Goal: Task Accomplishment & Management: Manage account settings

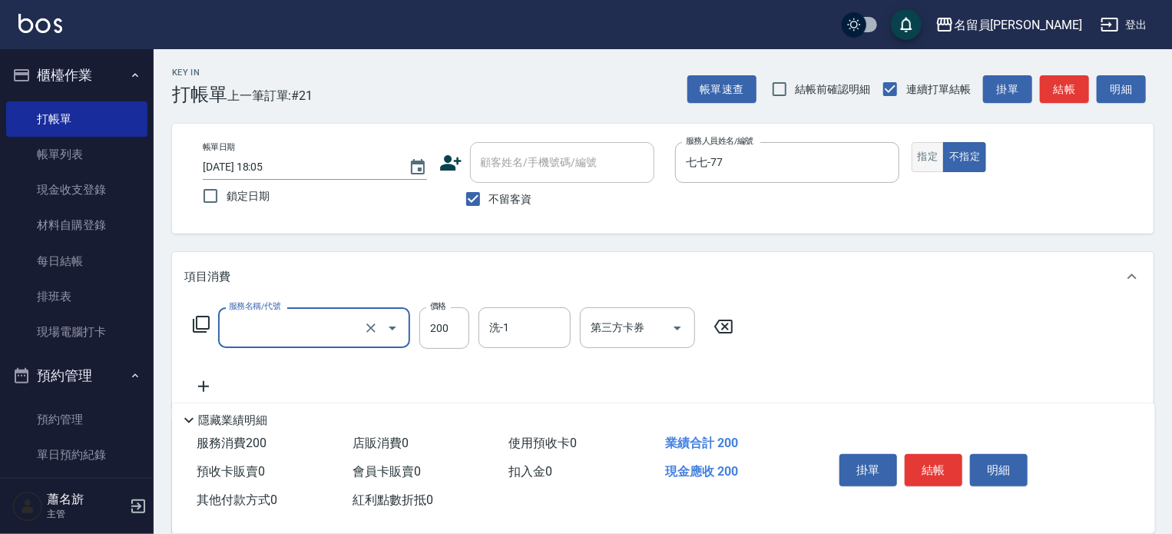
type input "一般洗髮(602)"
click at [932, 166] on button "指定" at bounding box center [928, 157] width 33 height 30
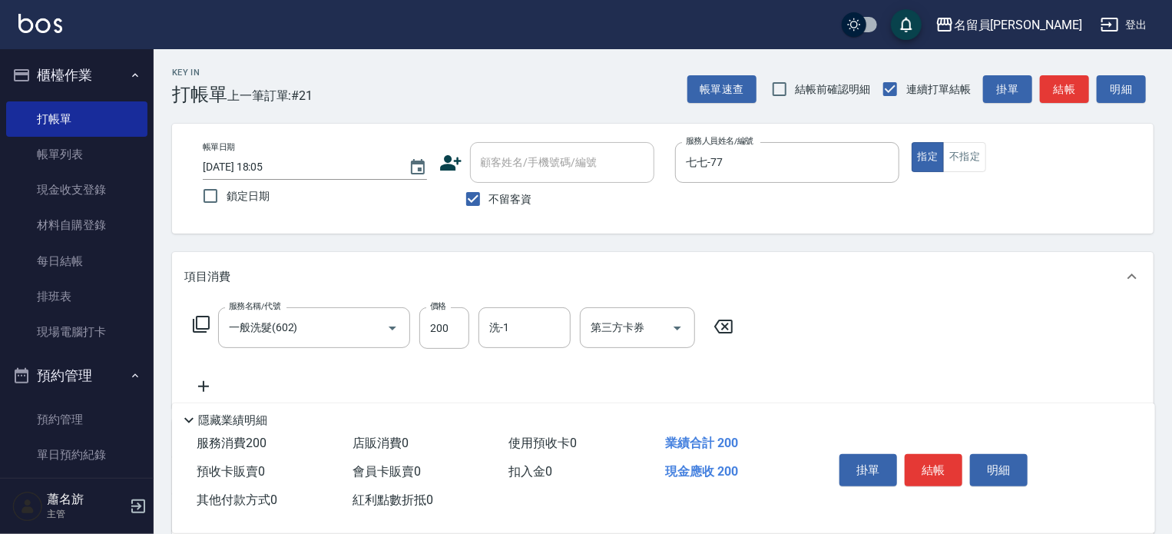
click at [721, 327] on icon at bounding box center [723, 326] width 38 height 18
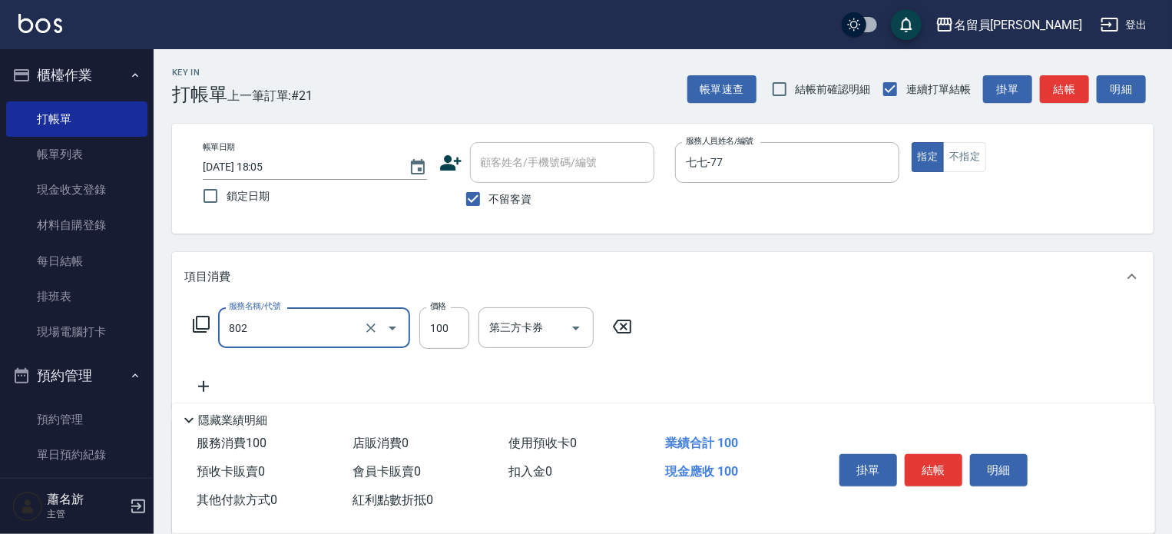
type input "VIP儲值(802)"
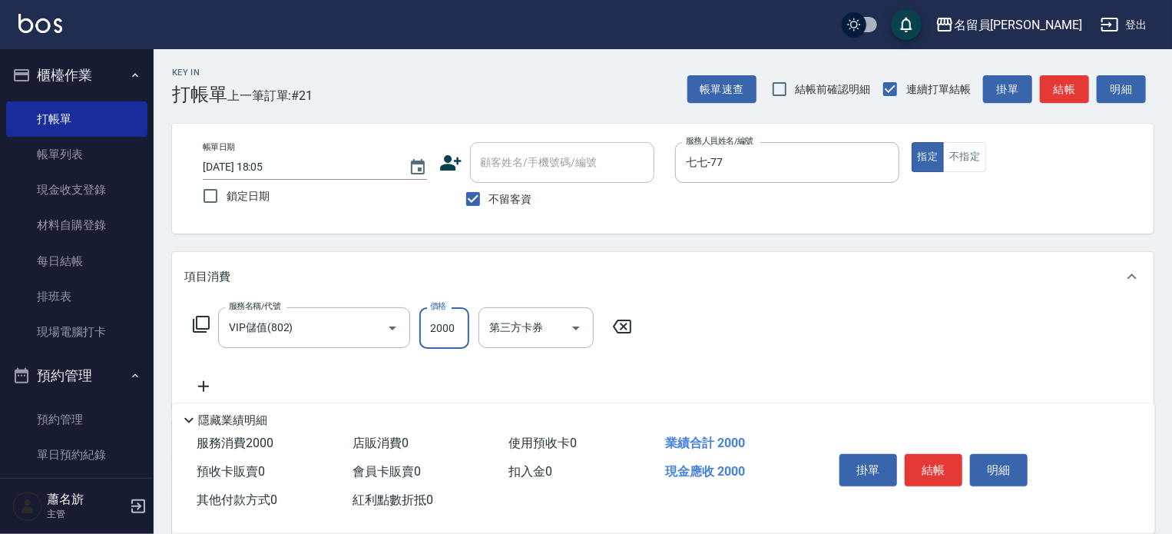
type input "2000"
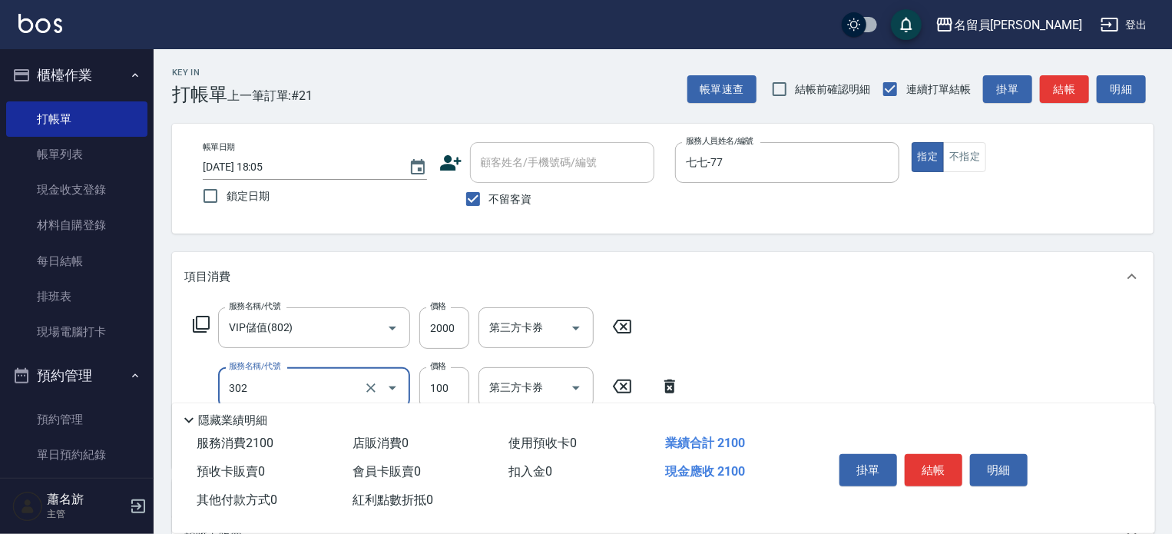
type input "剪髮(302)"
click at [452, 382] on input "40" at bounding box center [444, 387] width 50 height 41
type input "400"
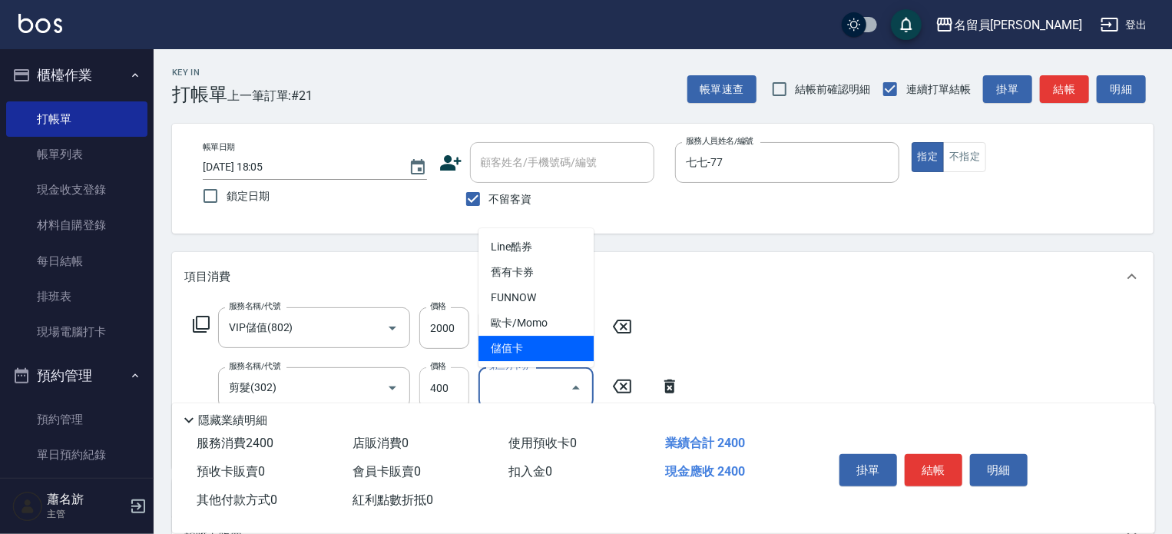
type input "儲值卡"
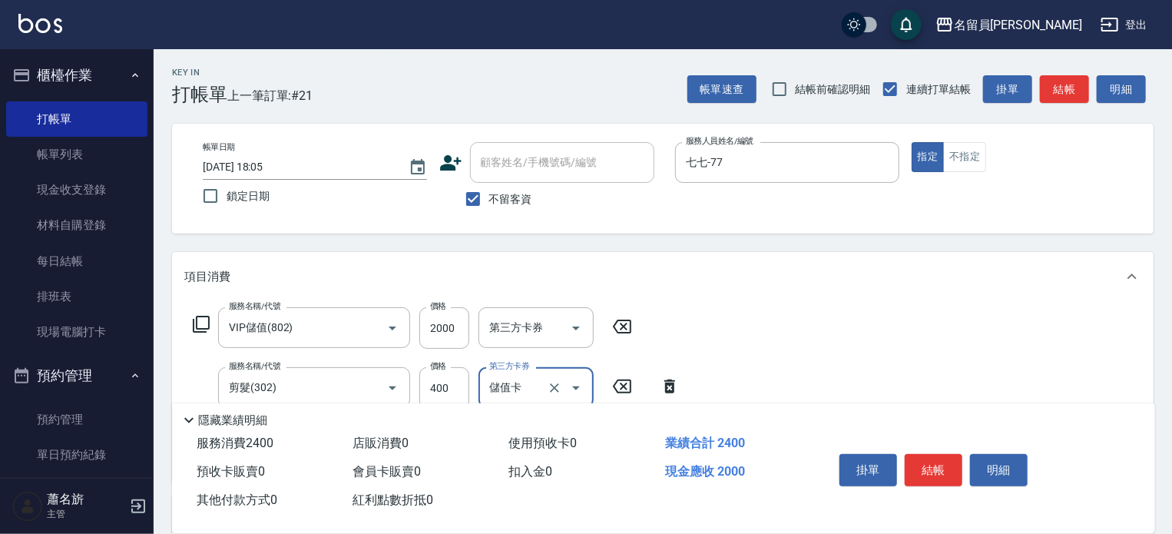
click at [928, 460] on button "結帳" at bounding box center [934, 470] width 58 height 32
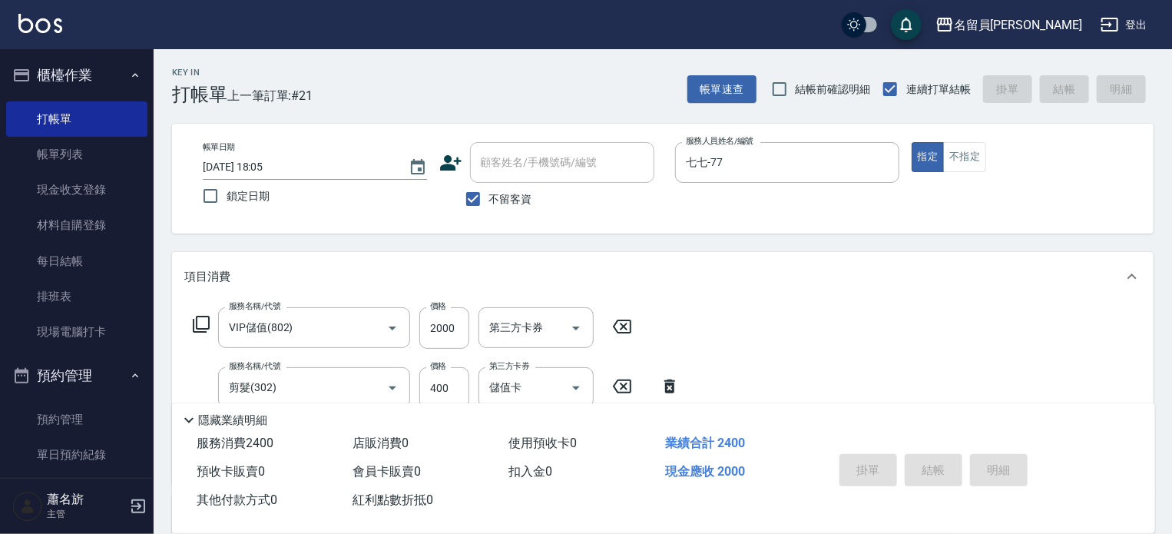
type input "2025/08/14 19:08"
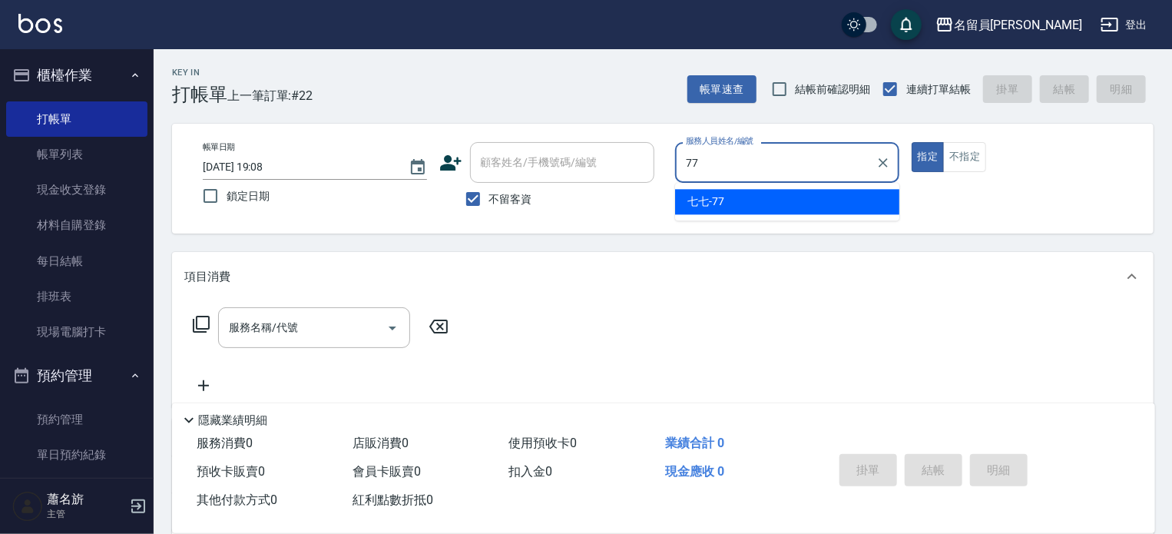
type input "七七-77"
type button "true"
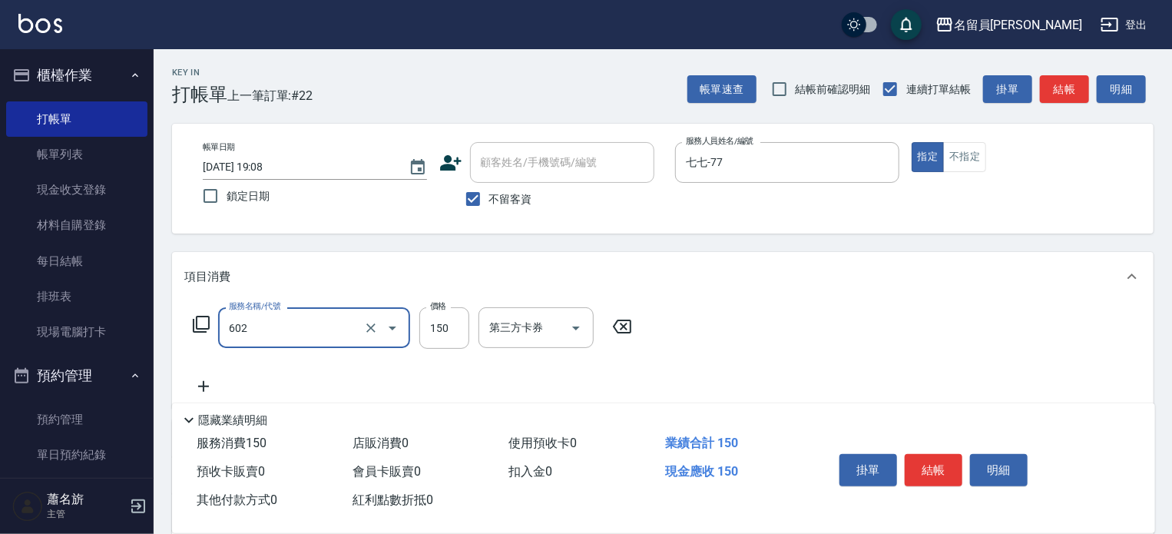
type input "一般洗髮(602)"
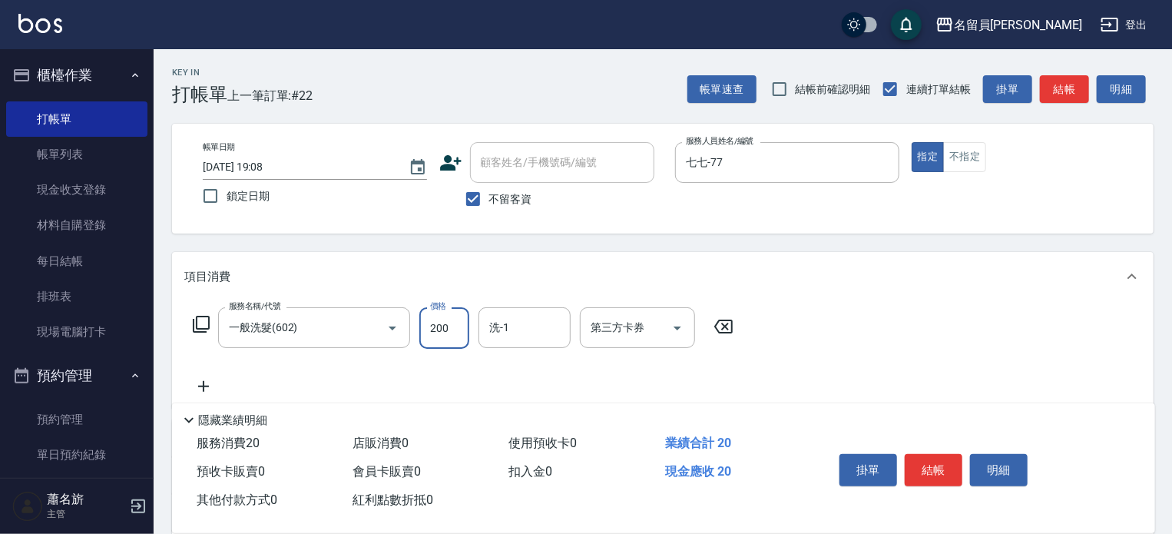
type input "200"
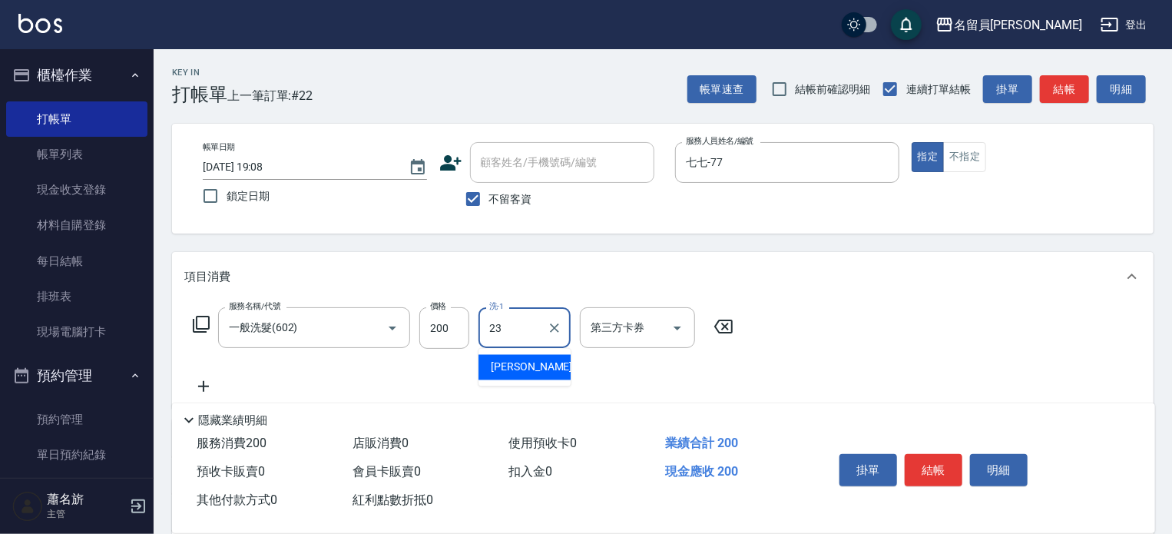
type input "張羽辰-23"
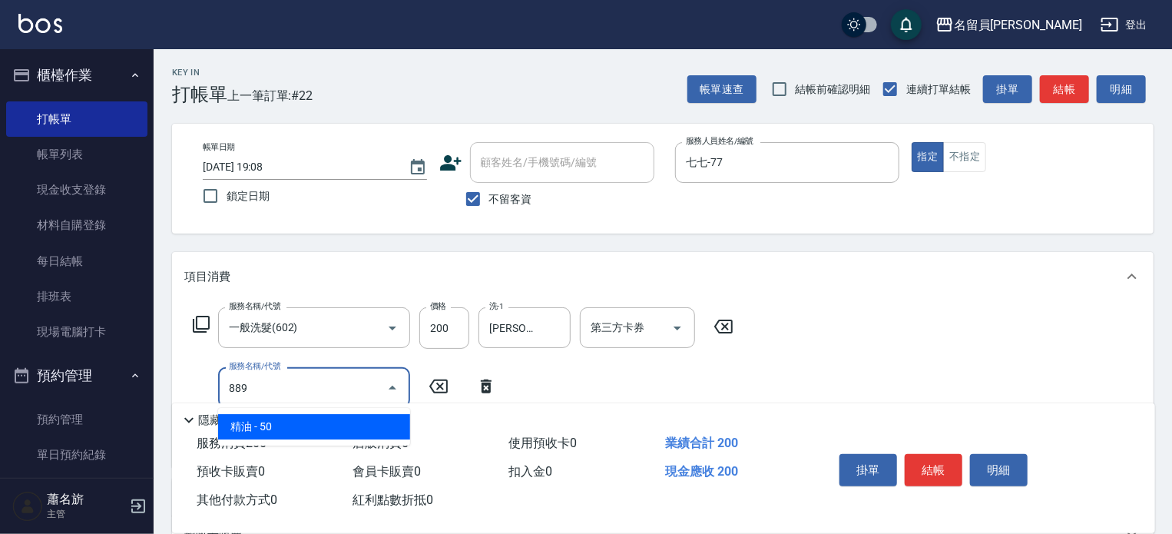
type input "精油(889)"
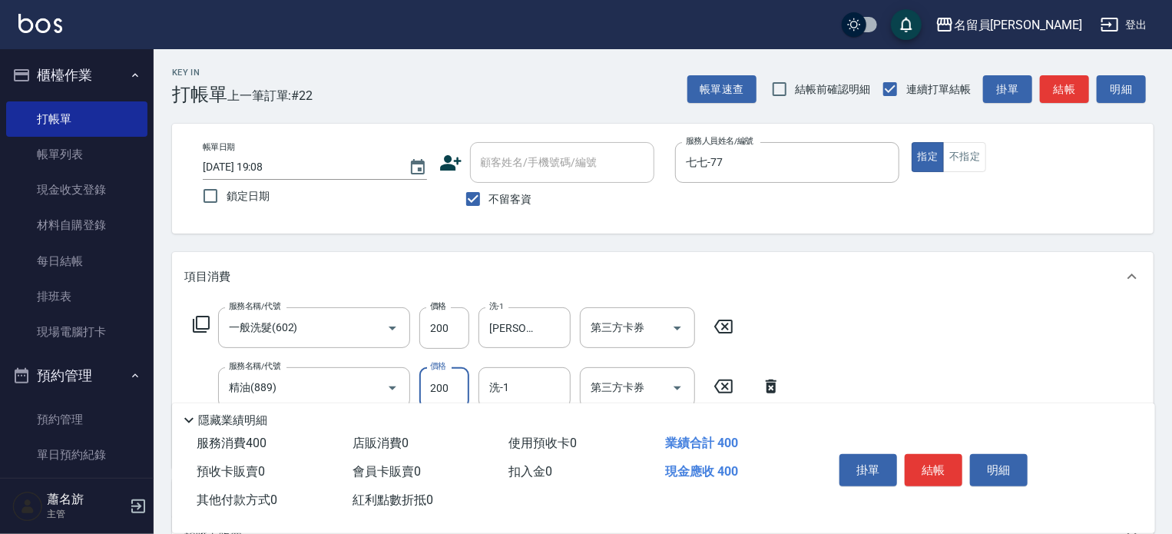
type input "200"
type input "張羽辰-23"
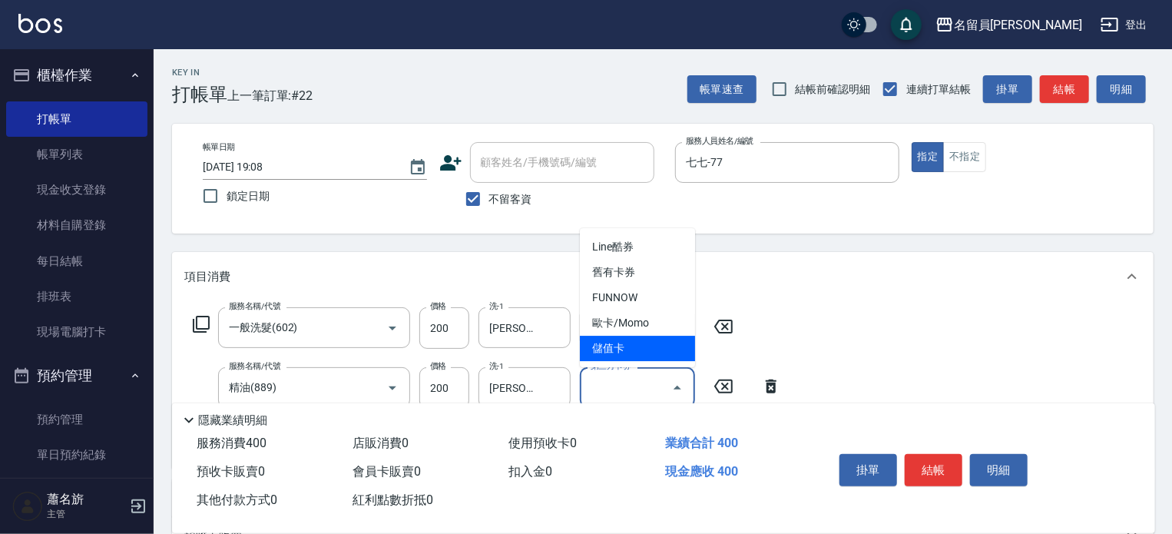
type input "儲值卡"
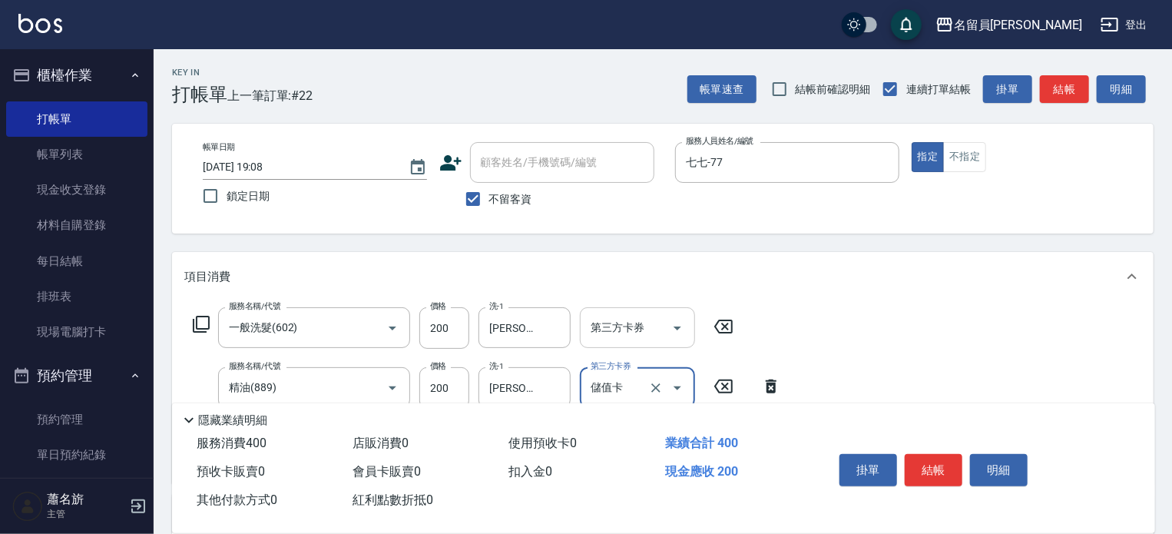
click at [677, 325] on icon "Open" at bounding box center [677, 328] width 18 height 18
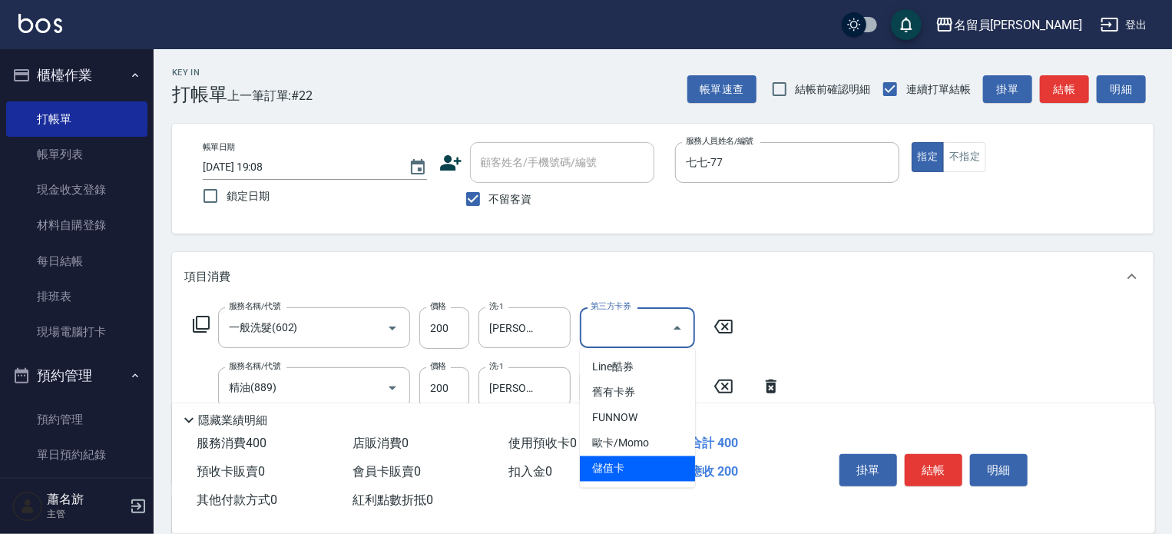
click at [602, 472] on span "儲值卡" at bounding box center [637, 468] width 115 height 25
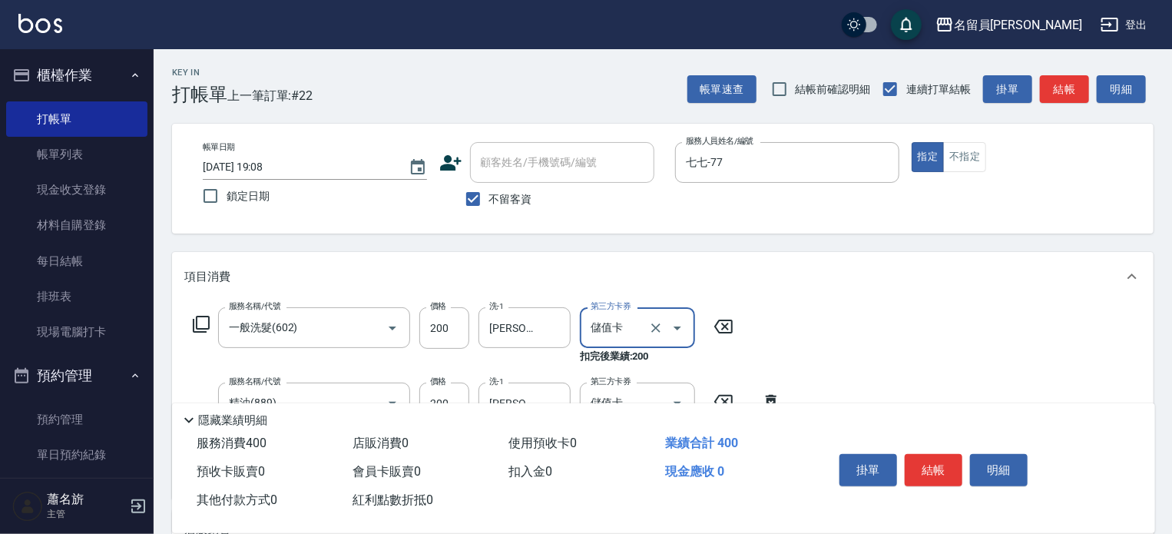
type input "儲值卡"
click at [957, 469] on button "結帳" at bounding box center [934, 470] width 58 height 32
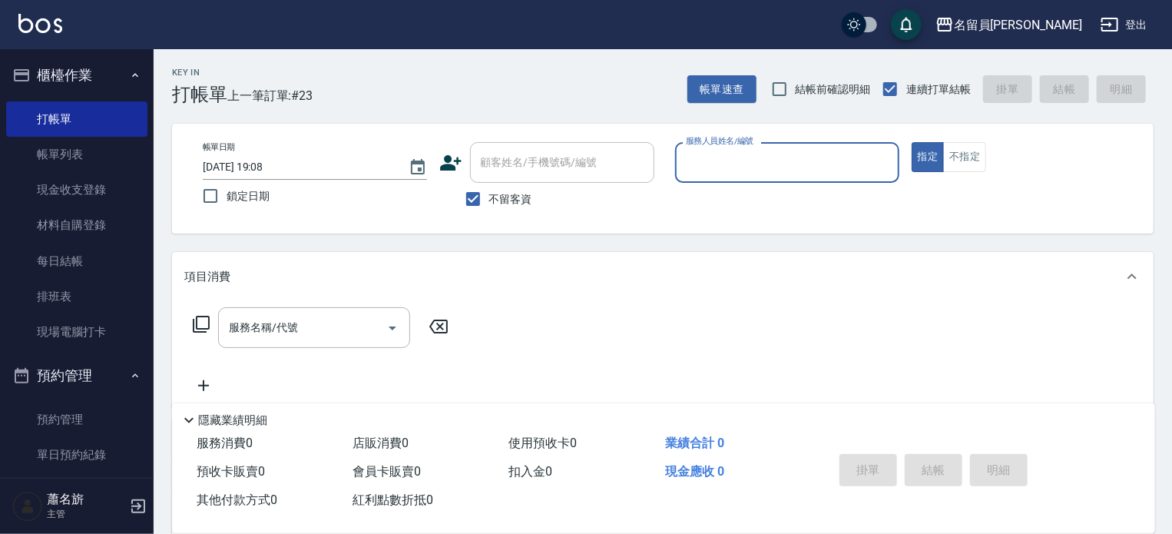
type input "ㄨ"
type input "Jenny -J"
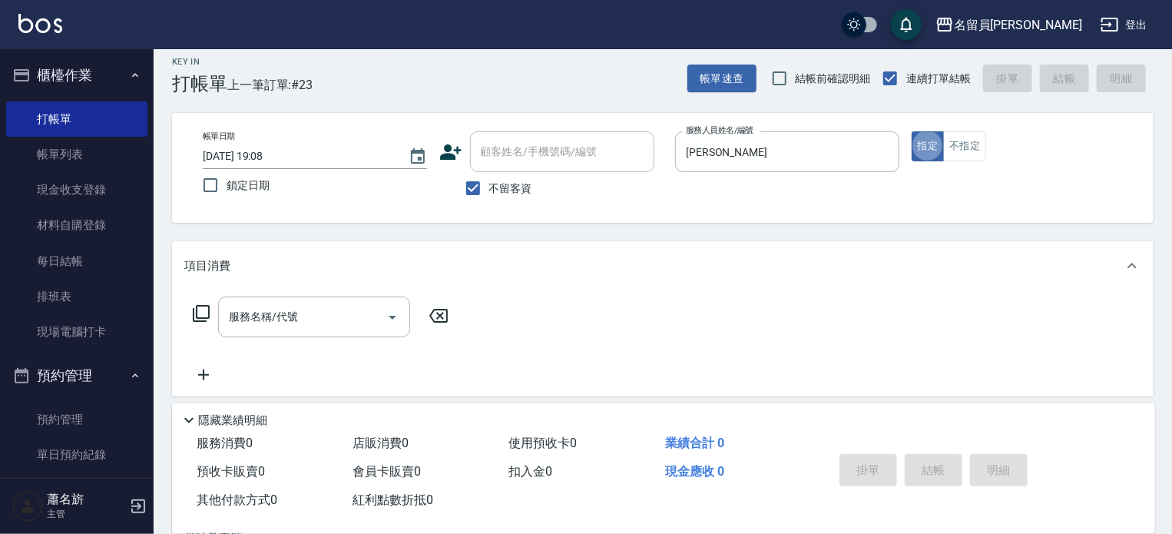
scroll to position [154, 0]
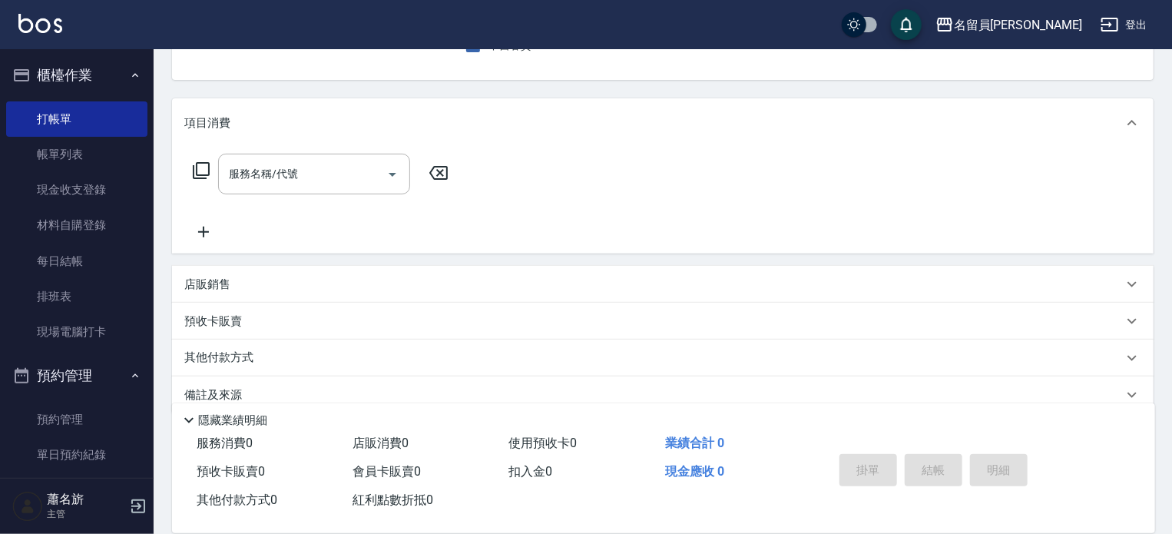
click at [657, 288] on div "店販銷售" at bounding box center [653, 284] width 939 height 16
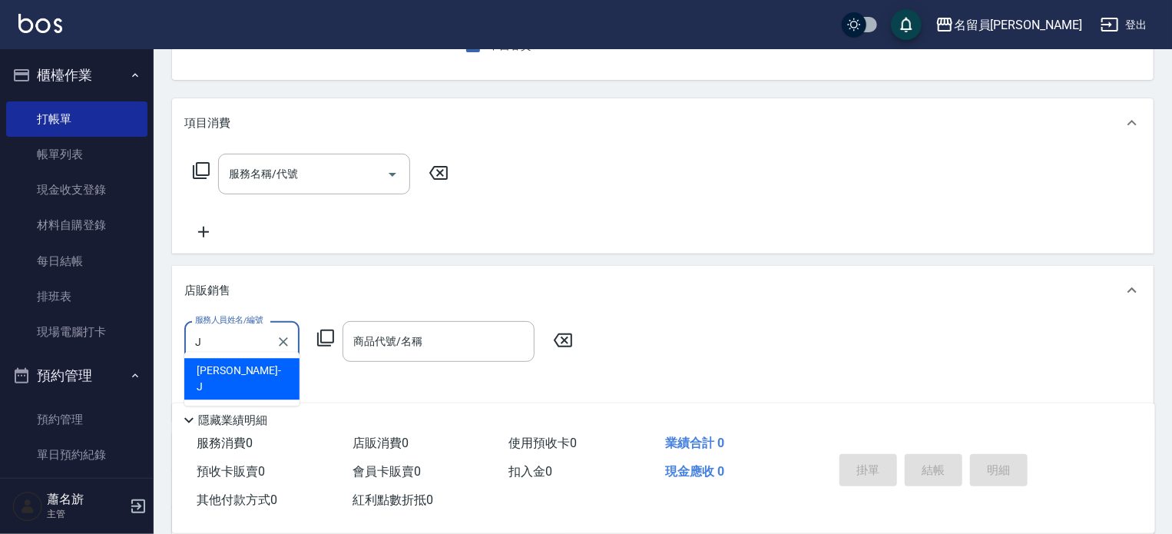
scroll to position [0, 0]
type input "Jenny -J"
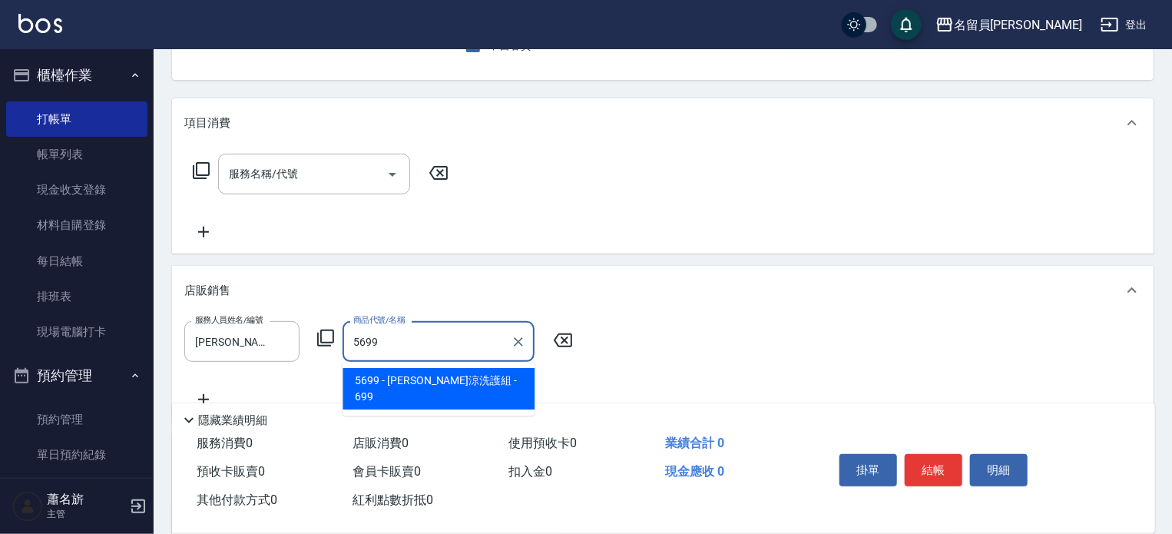
type input "水水沁涼洗護組"
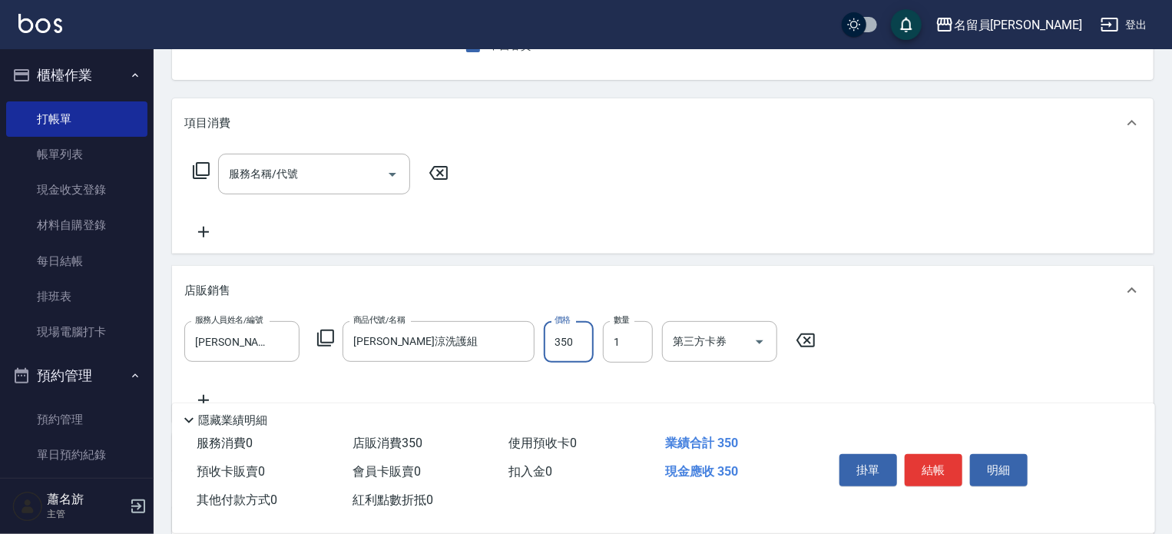
type input "350"
click at [943, 464] on button "結帳" at bounding box center [934, 470] width 58 height 32
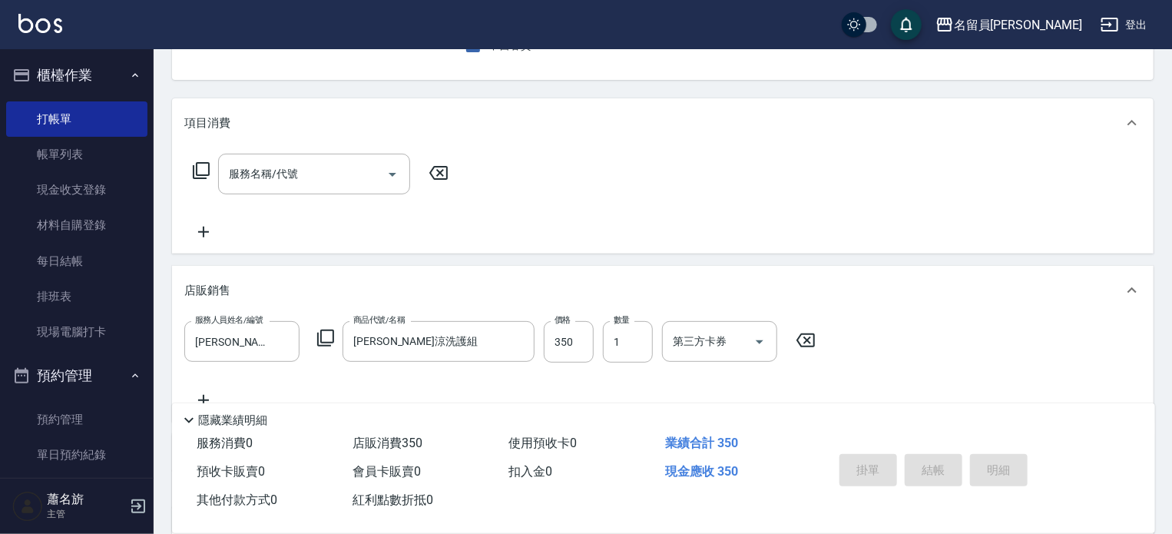
scroll to position [22, 0]
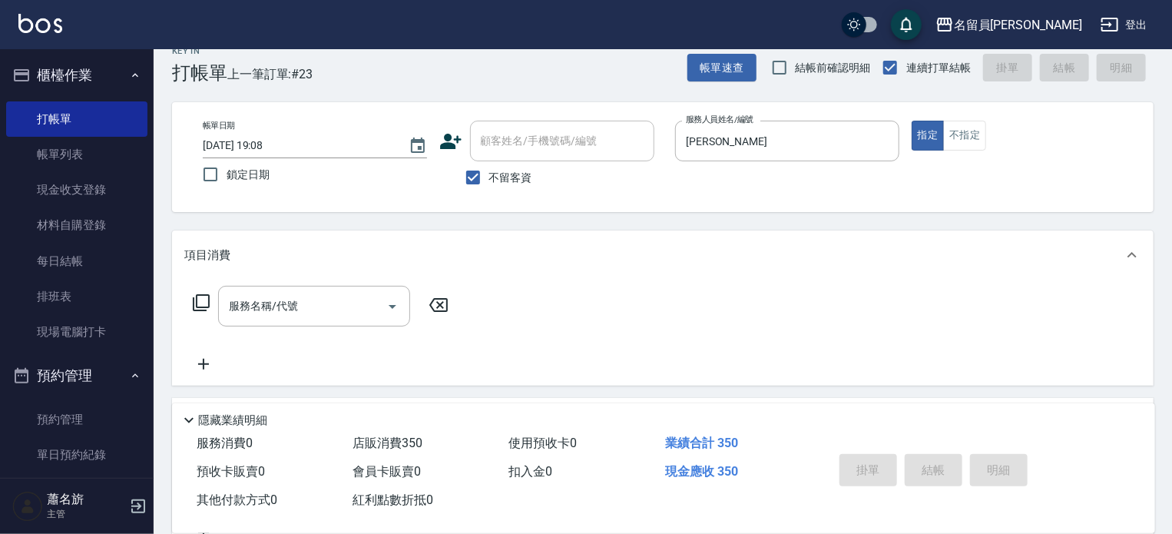
type input "2025/08/14 19:09"
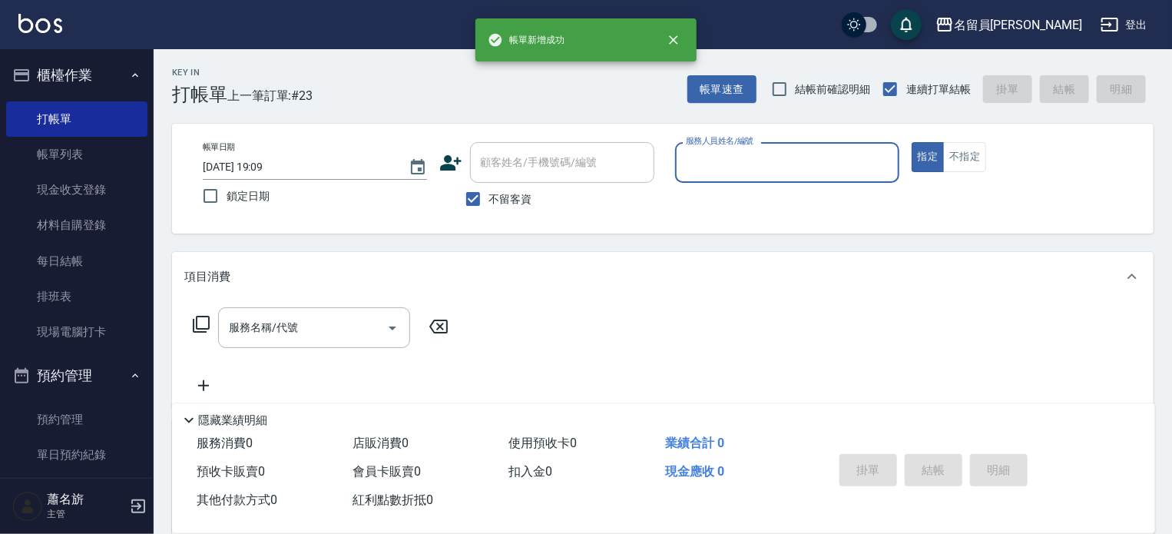
scroll to position [0, 0]
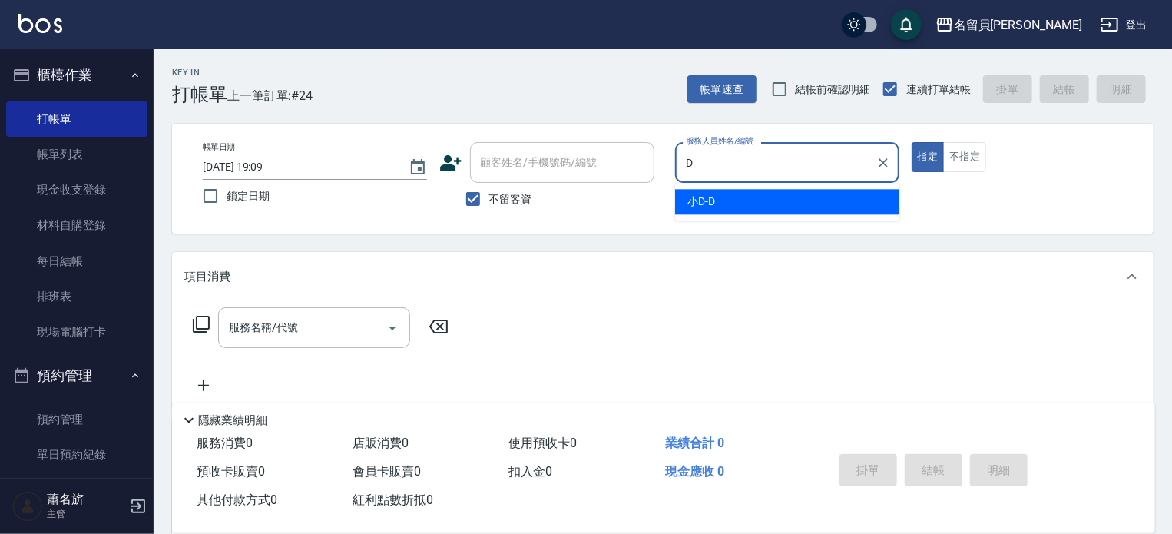
type input "小D-D"
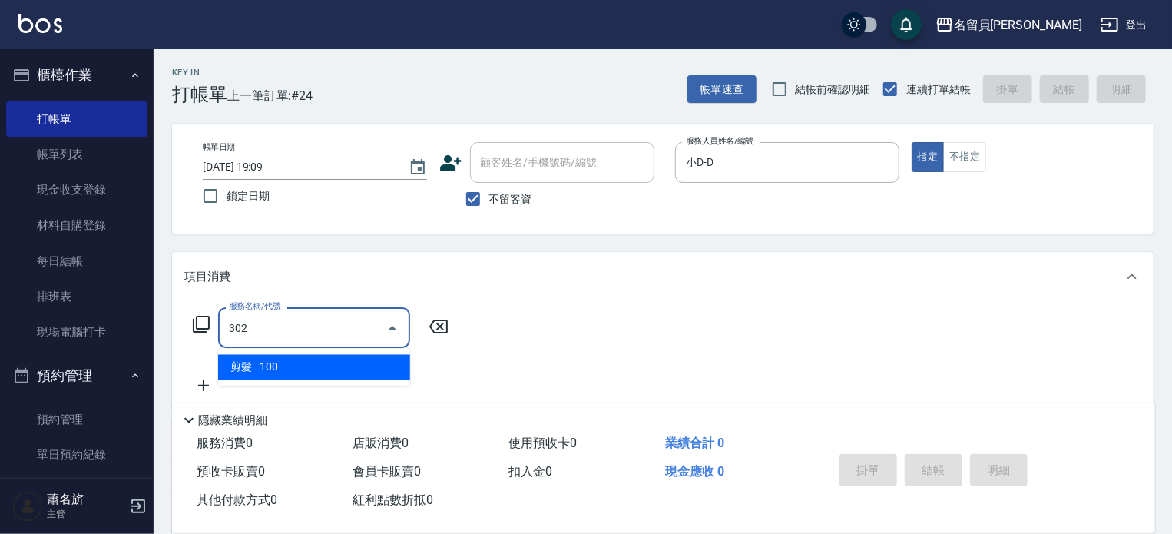
type input "剪髮(302)"
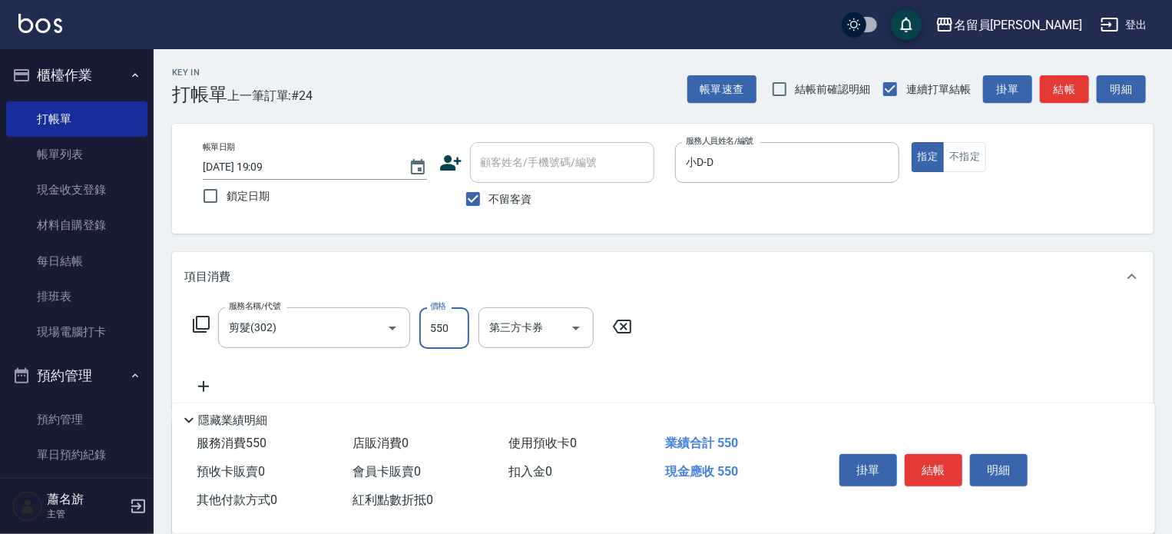
type input "550"
click at [912, 472] on button "結帳" at bounding box center [934, 470] width 58 height 32
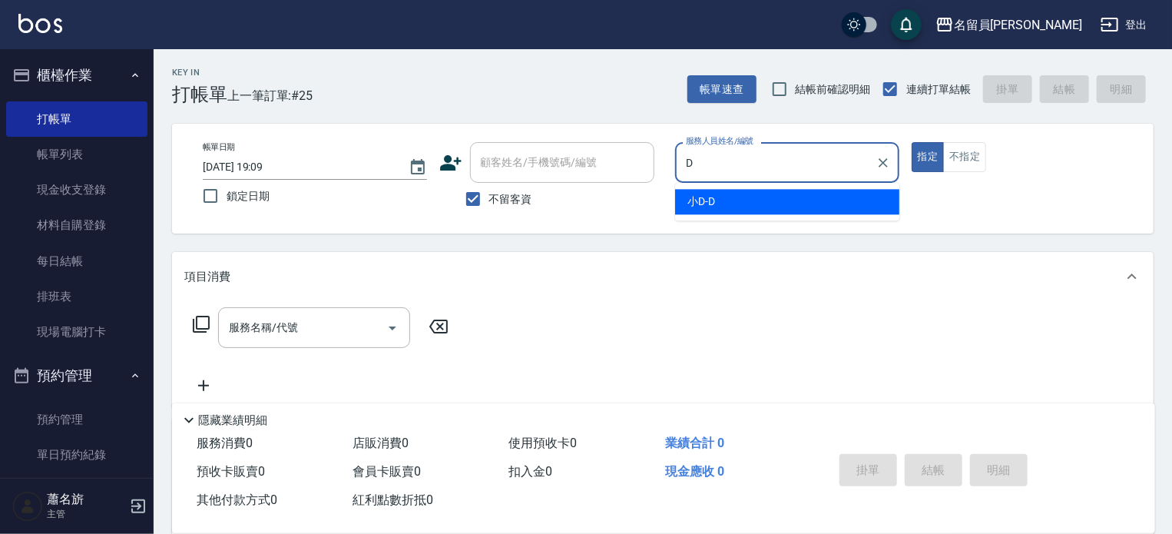
type input "小D-D"
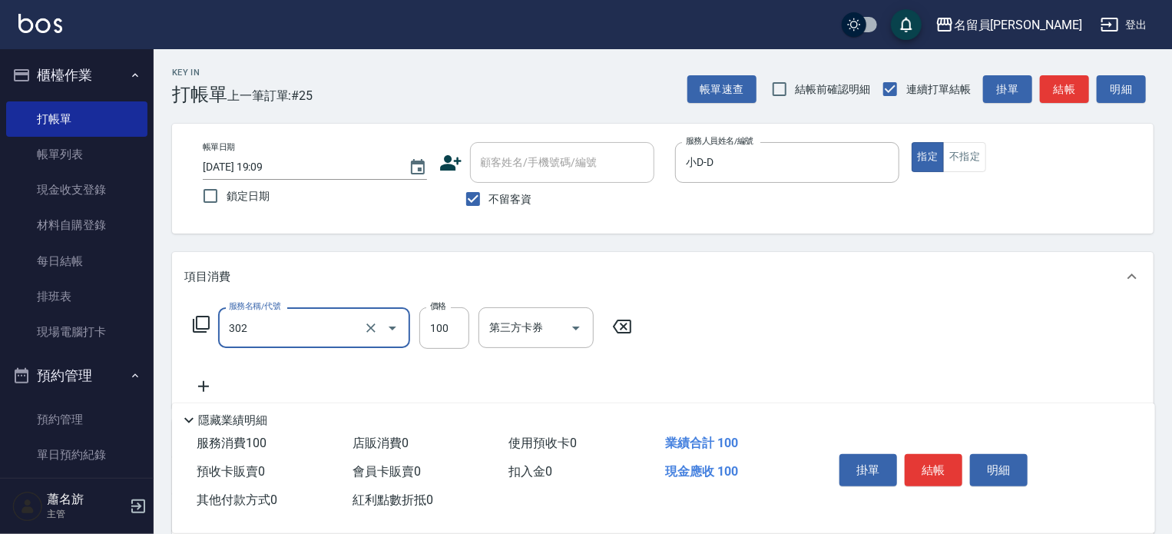
type input "剪髮(302)"
type input "300"
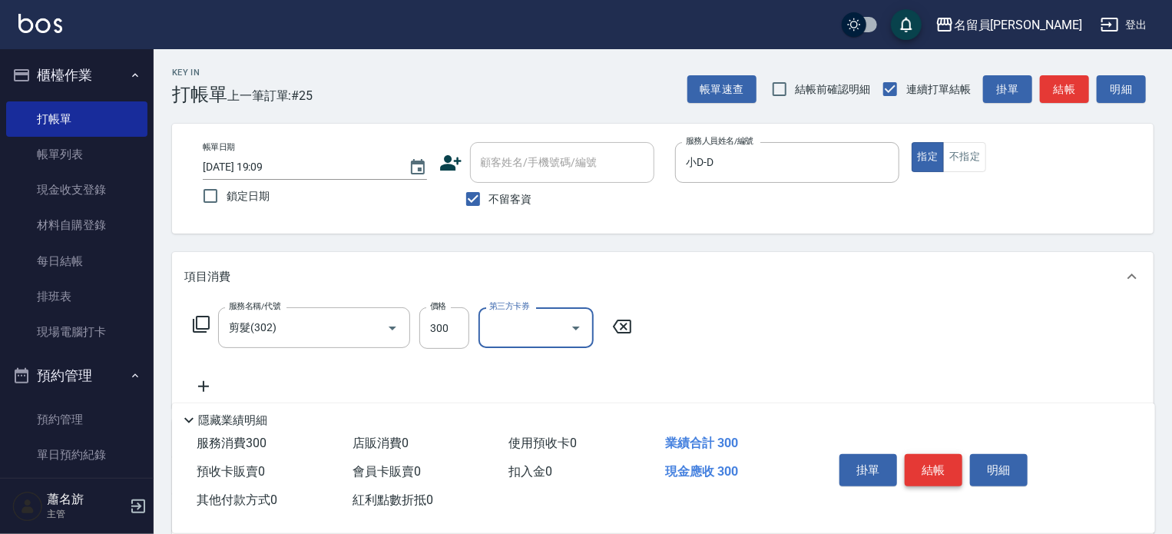
click at [931, 459] on button "結帳" at bounding box center [934, 470] width 58 height 32
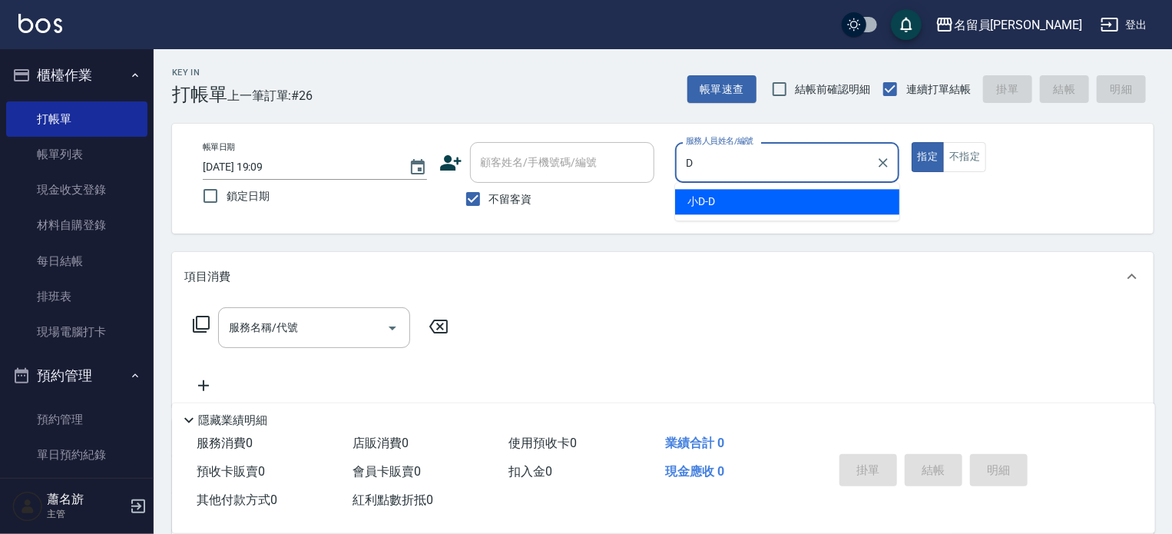
type input "小D-D"
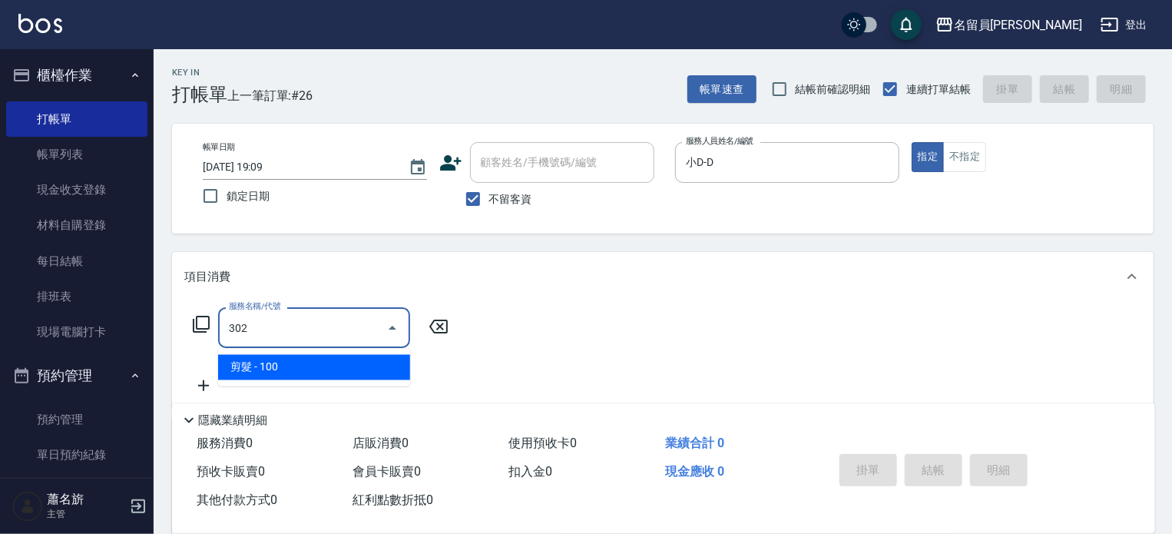
type input "剪髮(302)"
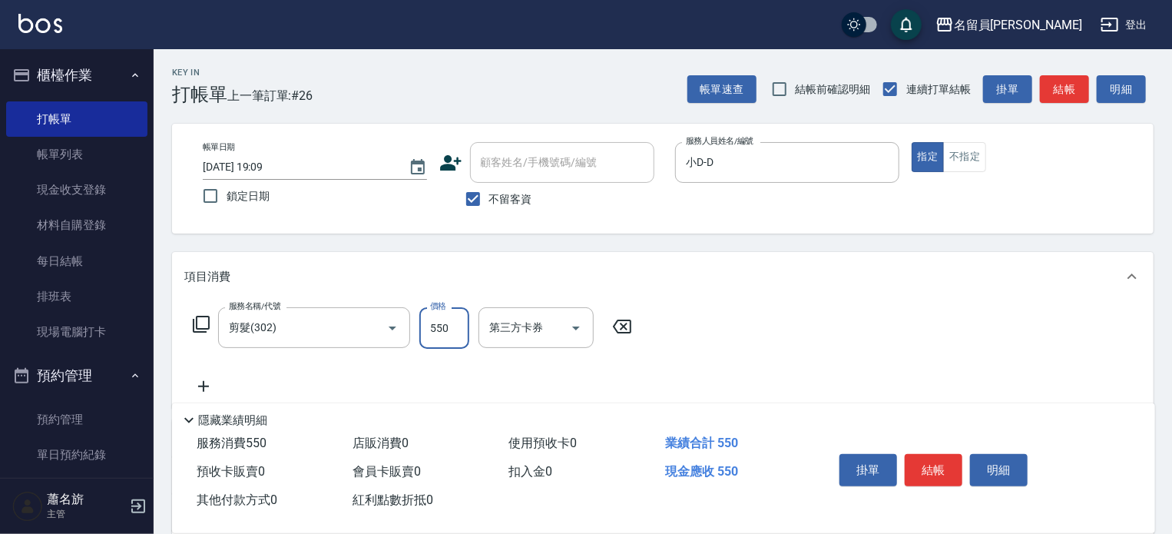
type input "550"
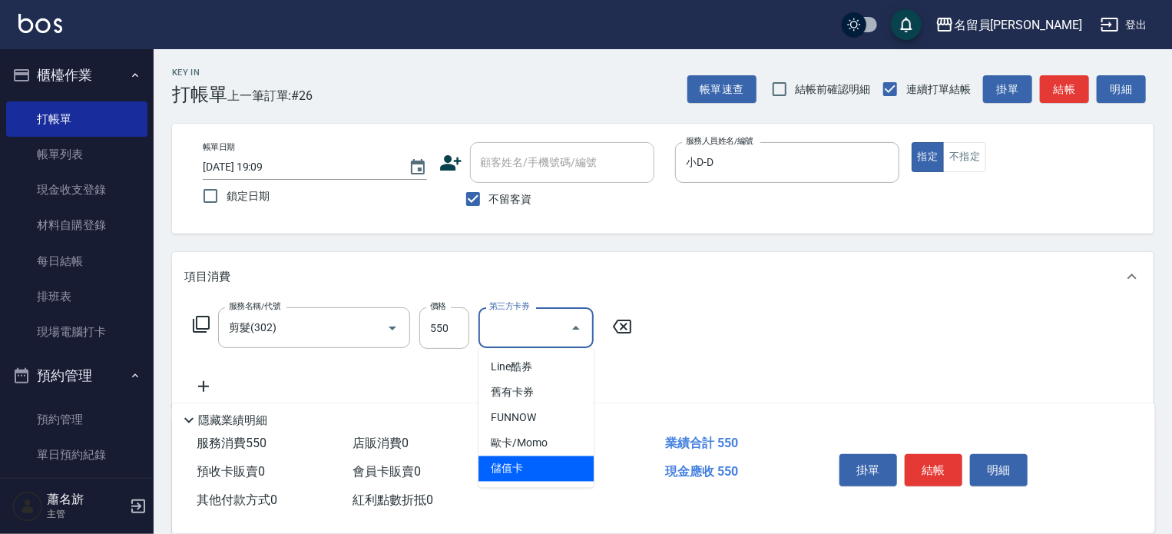
type input "儲值卡"
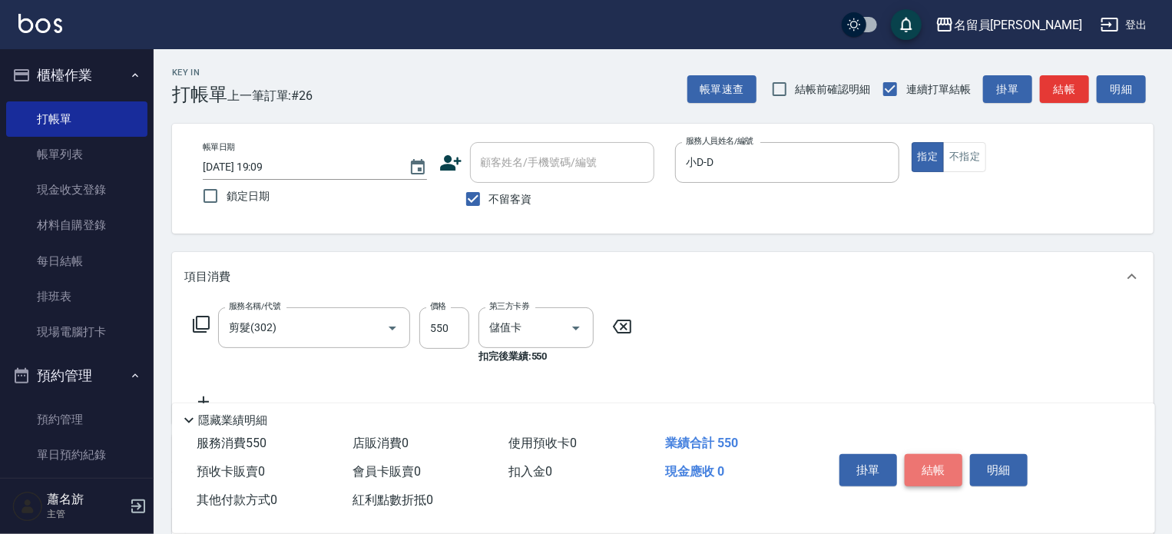
click at [918, 454] on button "結帳" at bounding box center [934, 470] width 58 height 32
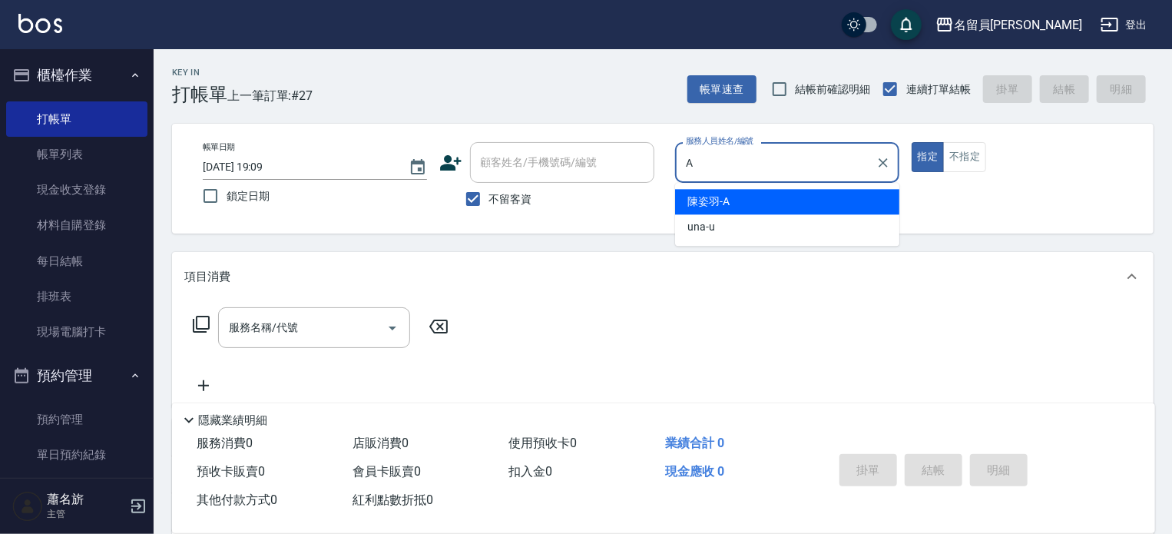
type input "陳姿羽-A"
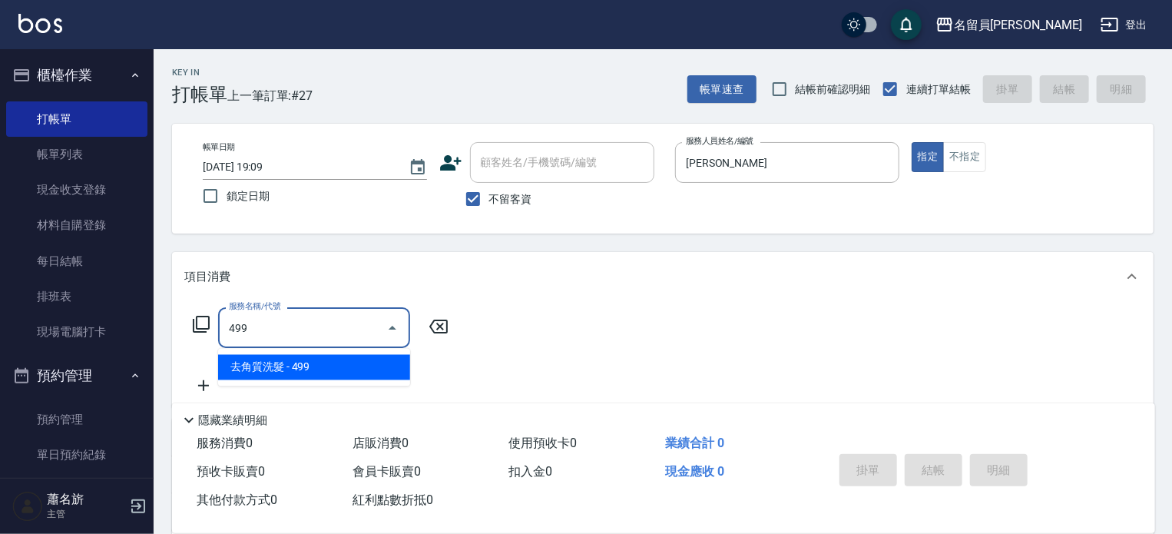
type input "去角質洗髮(499)"
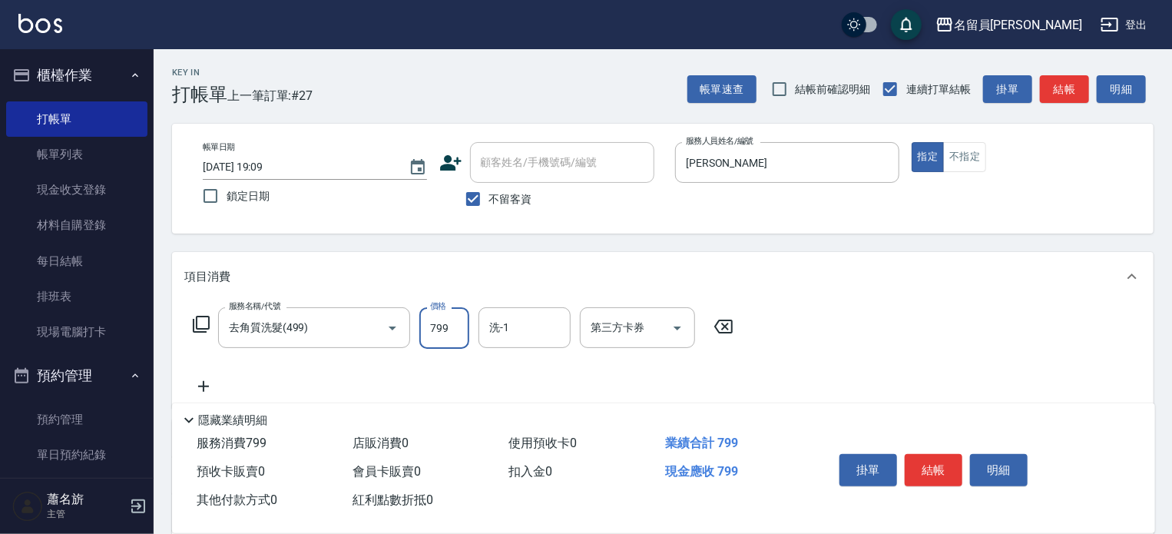
type input "799"
type input "蕭琬婷-17"
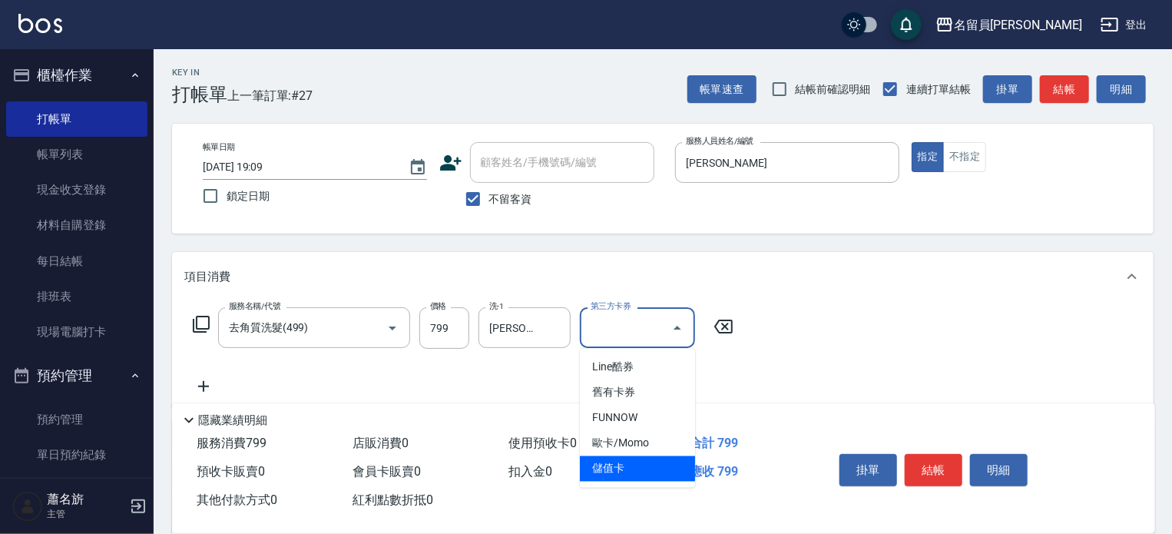
type input "儲值卡"
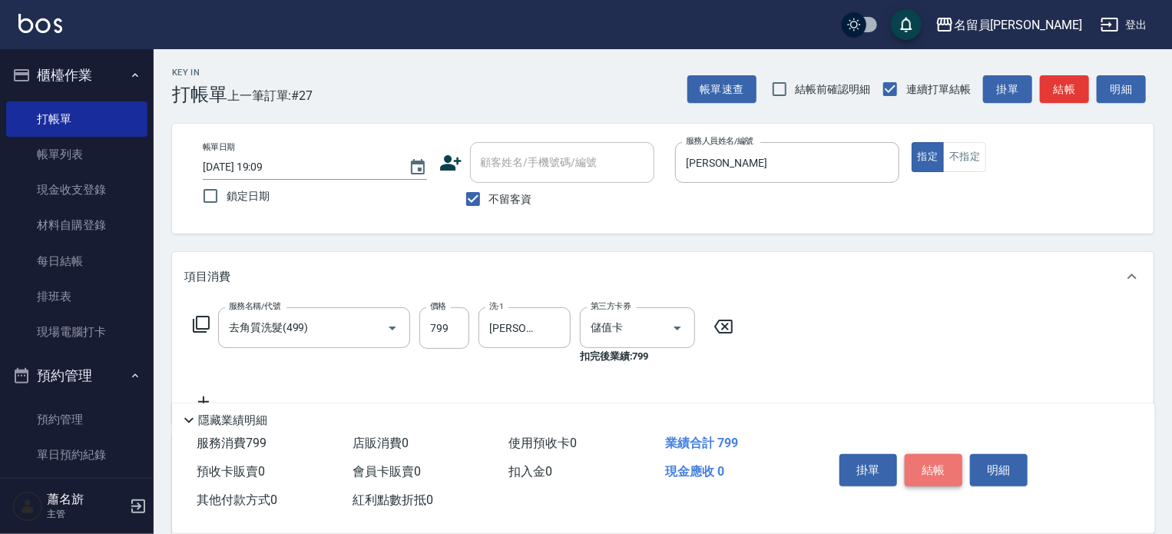
click at [925, 459] on button "結帳" at bounding box center [934, 470] width 58 height 32
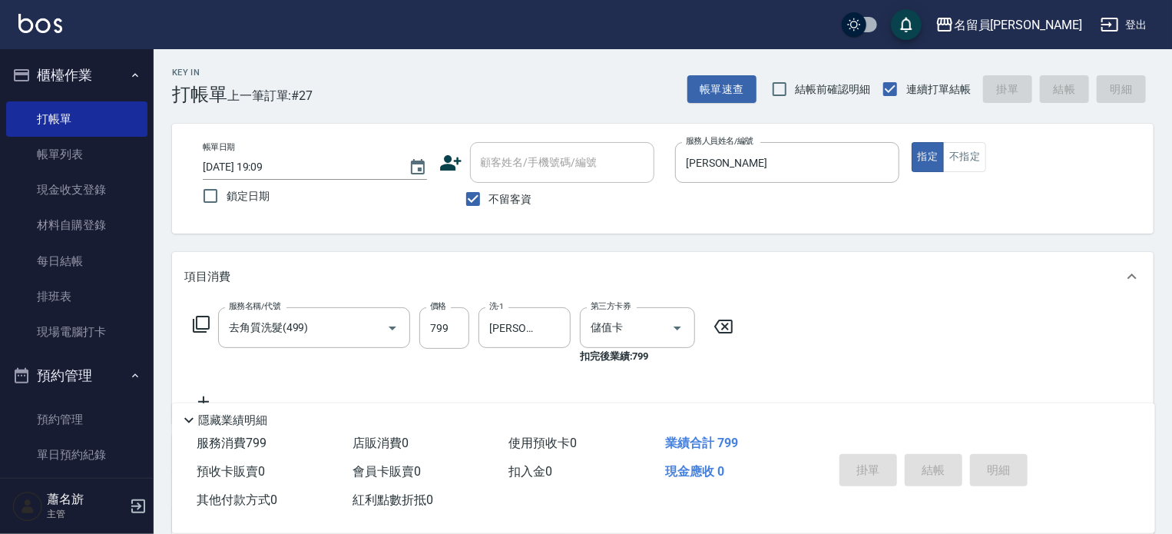
type input "2025/08/14 19:42"
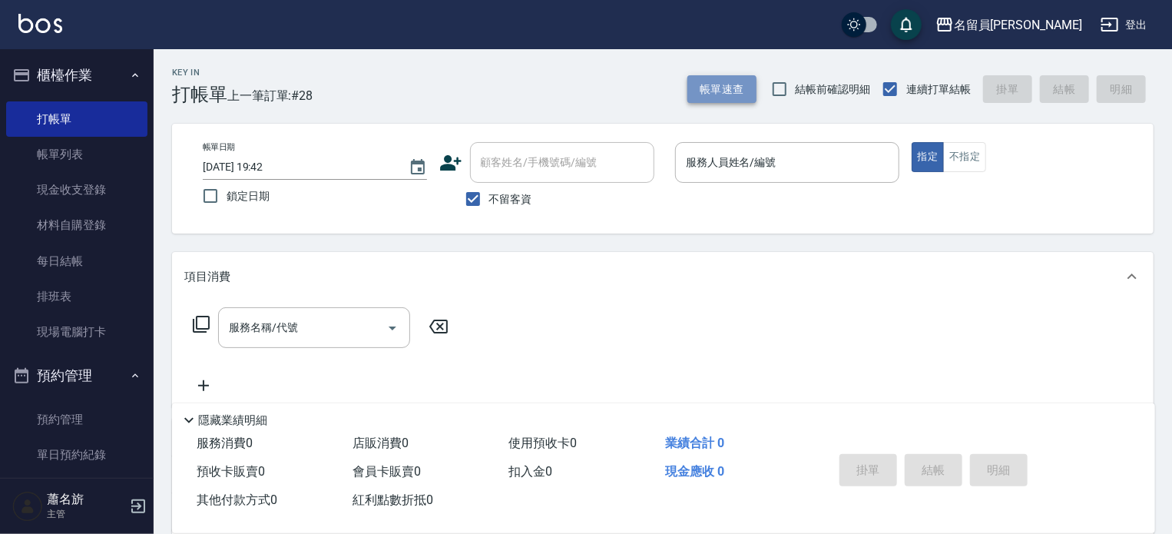
click at [719, 94] on button "帳單速查" at bounding box center [721, 89] width 69 height 28
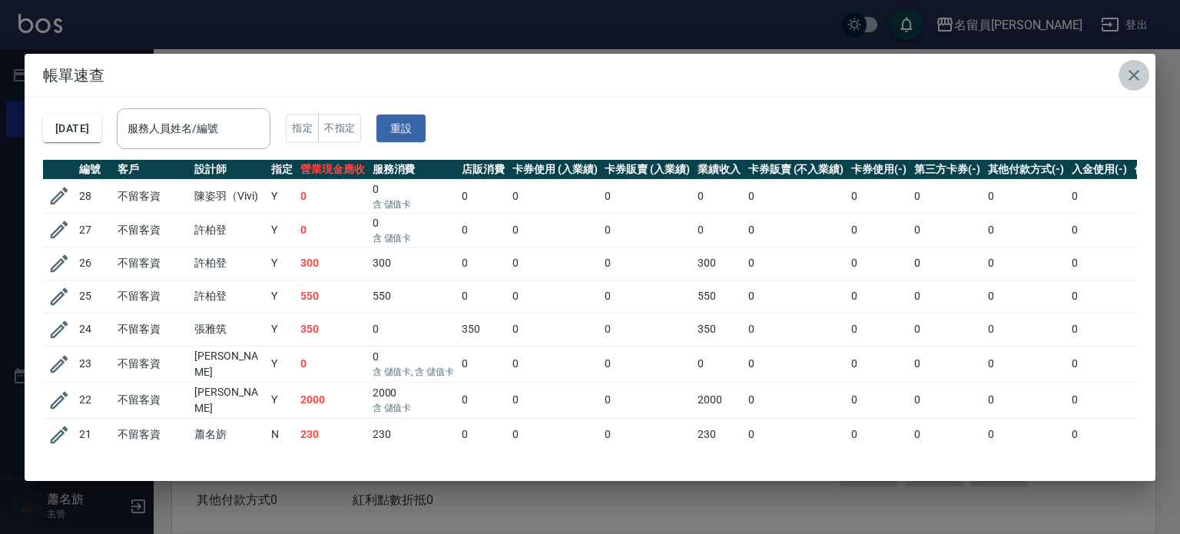
click at [1134, 75] on icon "button" at bounding box center [1133, 75] width 11 height 11
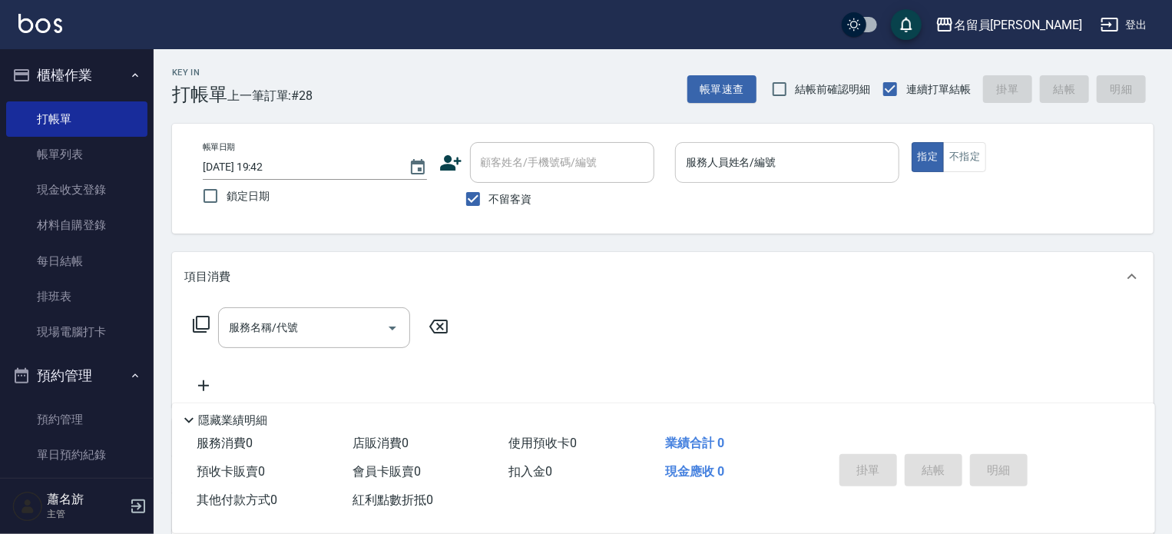
click at [793, 164] on input "服務人員姓名/編號" at bounding box center [787, 162] width 210 height 27
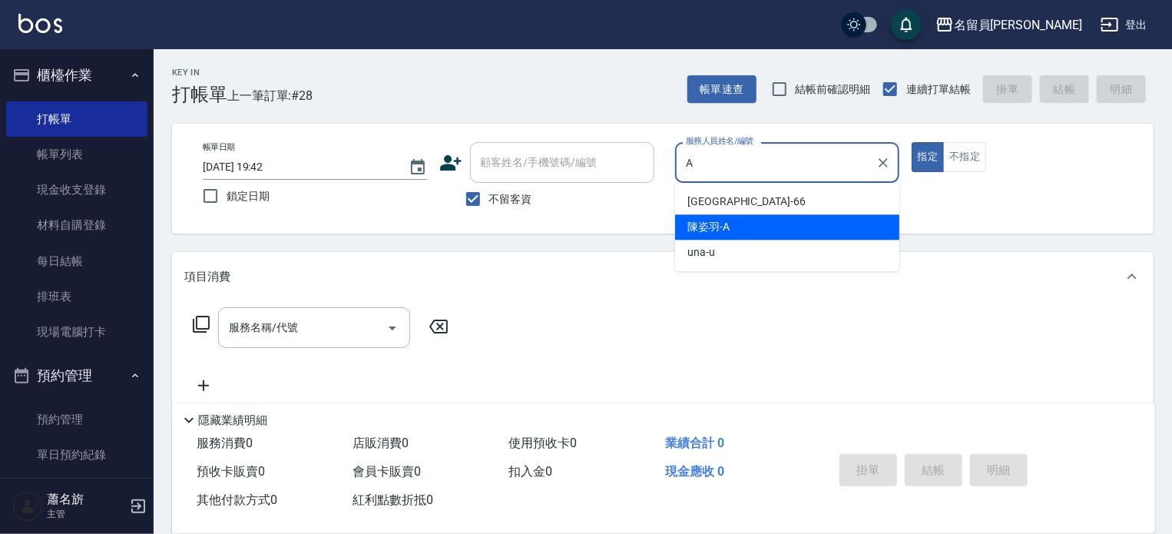
type input "陳姿羽-A"
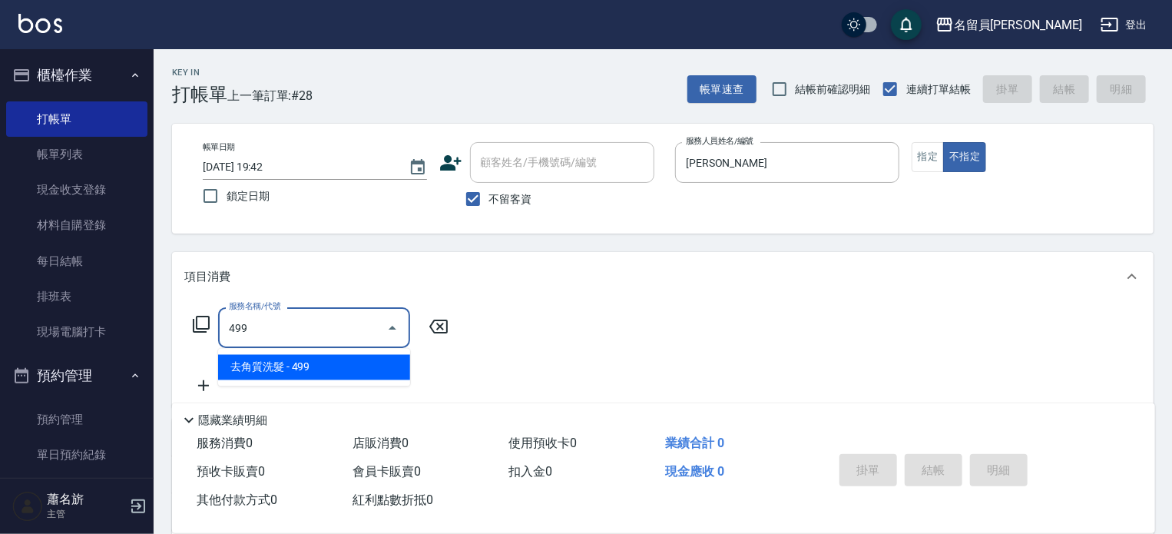
type input "去角質洗髮(499)"
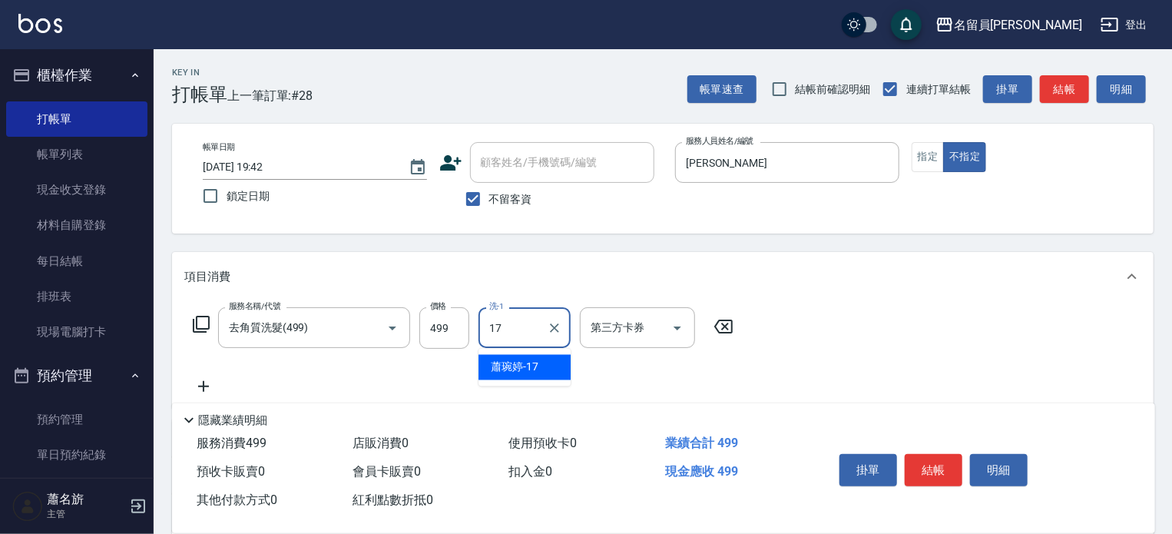
type input "蕭琬婷-17"
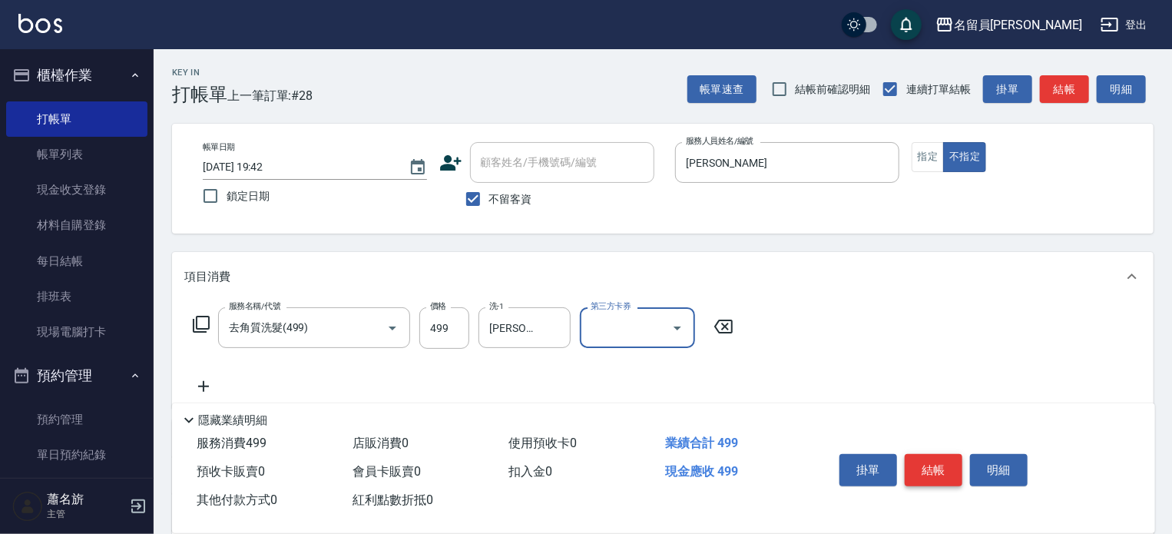
click at [961, 466] on button "結帳" at bounding box center [934, 470] width 58 height 32
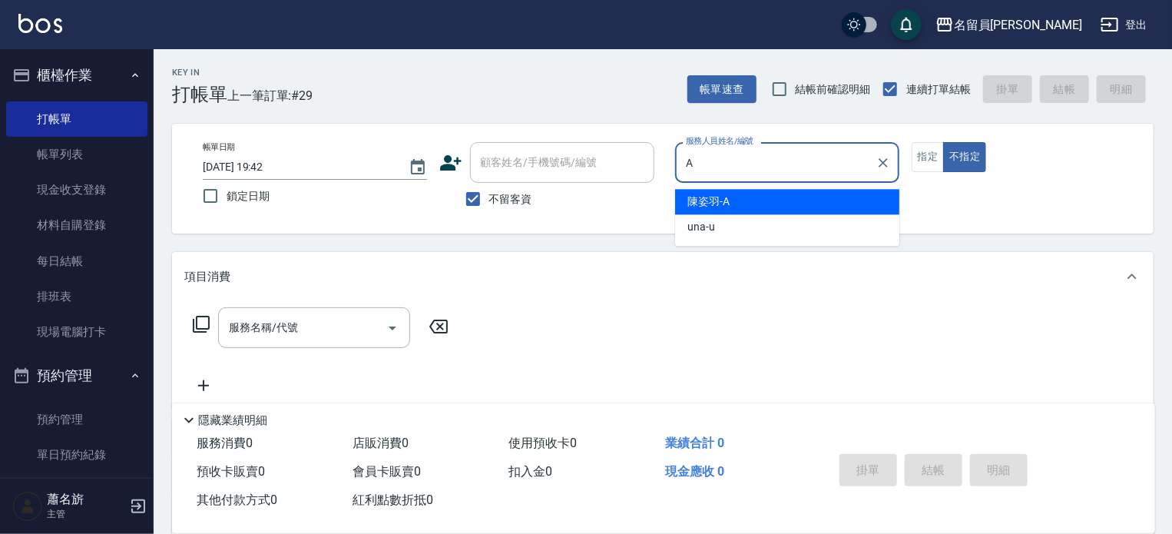
type input "陳姿羽-A"
type button "false"
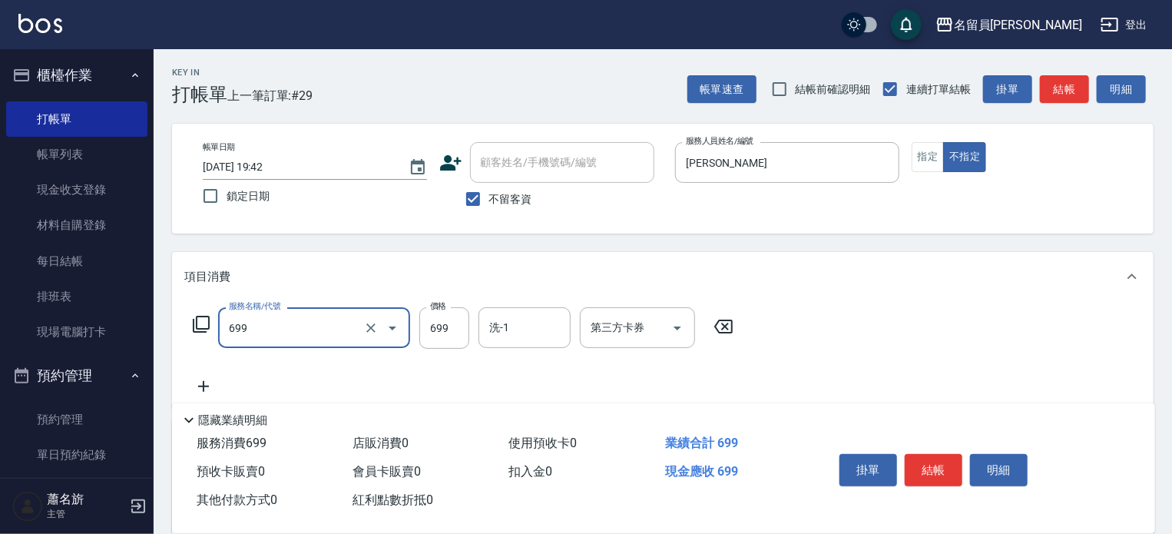
type input "精油洗髮(699)"
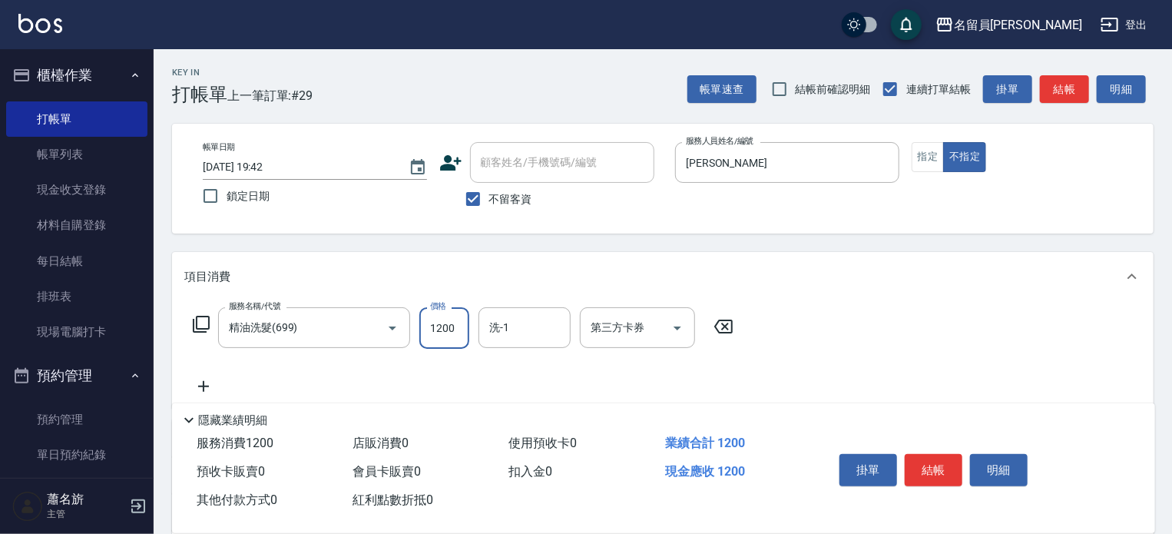
type input "1200"
type input "2"
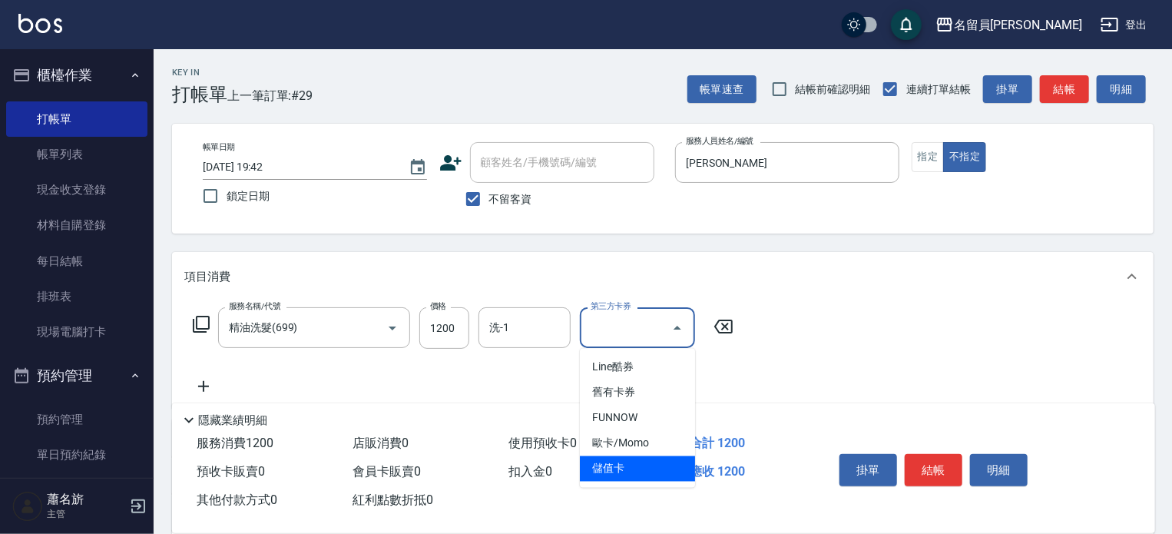
type input "儲值卡"
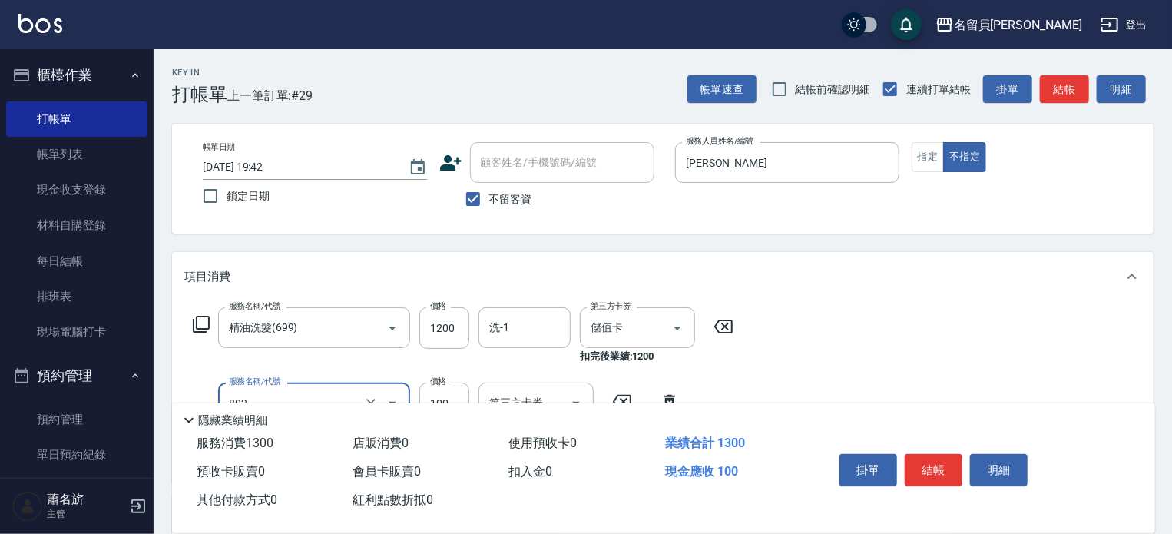
type input "VIP儲值(802)"
type input "3000"
click at [931, 161] on button "指定" at bounding box center [928, 157] width 33 height 30
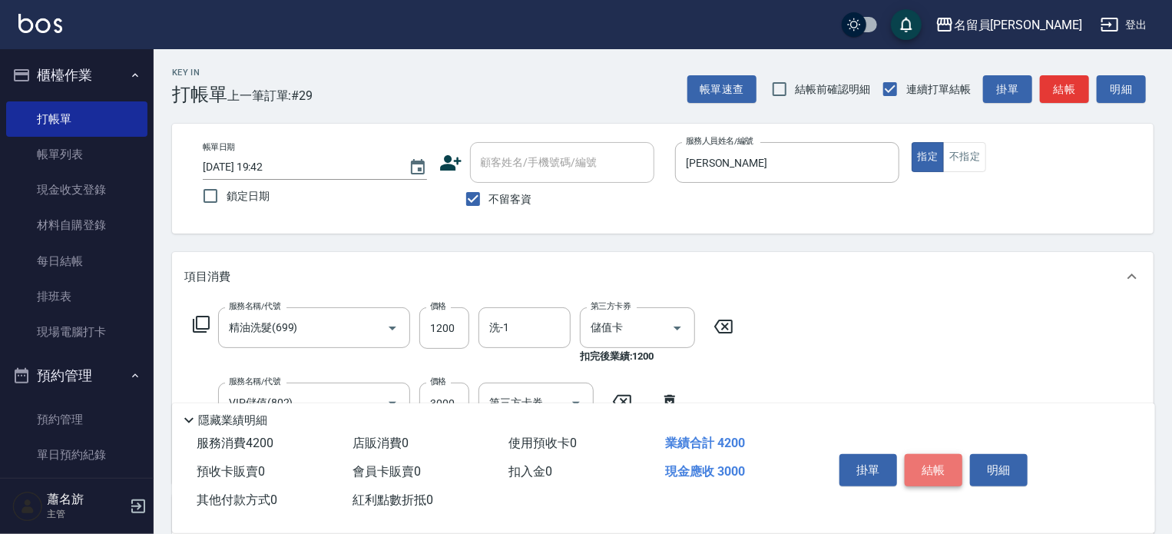
drag, startPoint x: 945, startPoint y: 469, endPoint x: 934, endPoint y: 429, distance: 40.8
click at [945, 468] on button "結帳" at bounding box center [934, 470] width 58 height 32
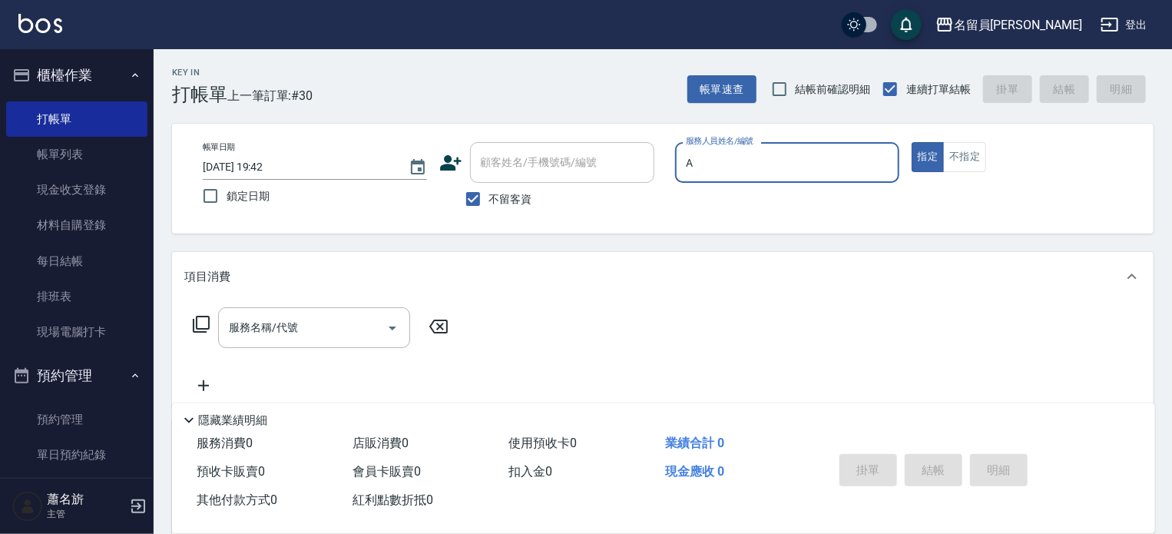
type input "陳姿羽-A"
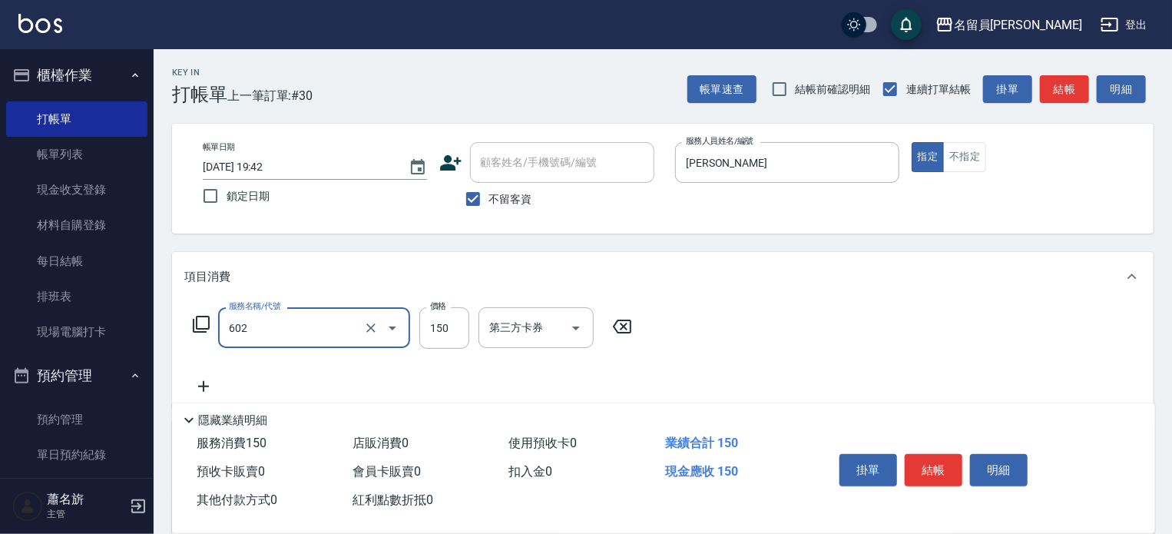
type input "一般洗髮(602)"
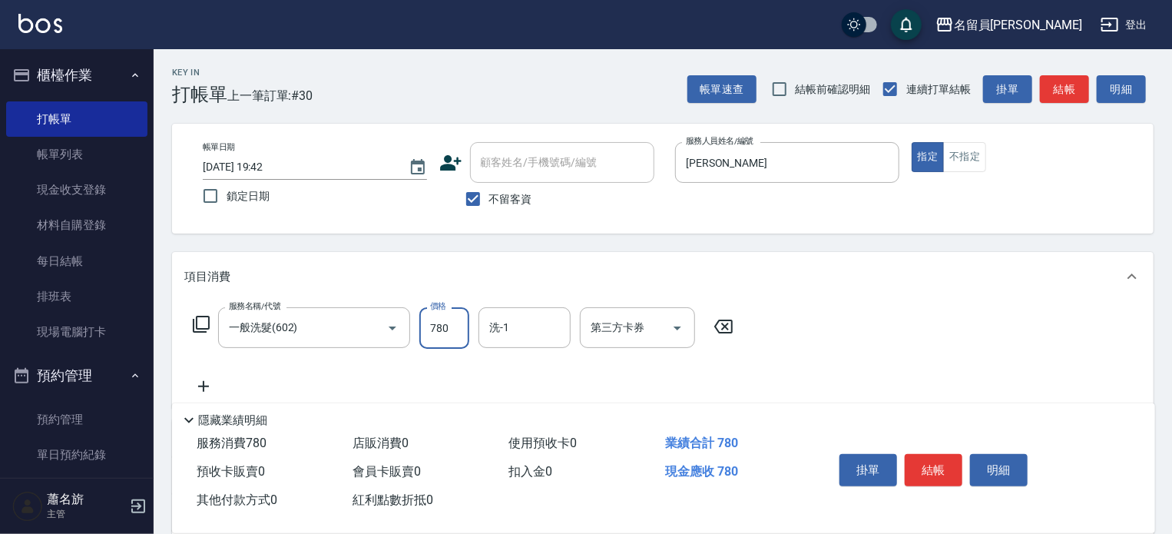
type input "780"
click at [935, 466] on button "結帳" at bounding box center [934, 470] width 58 height 32
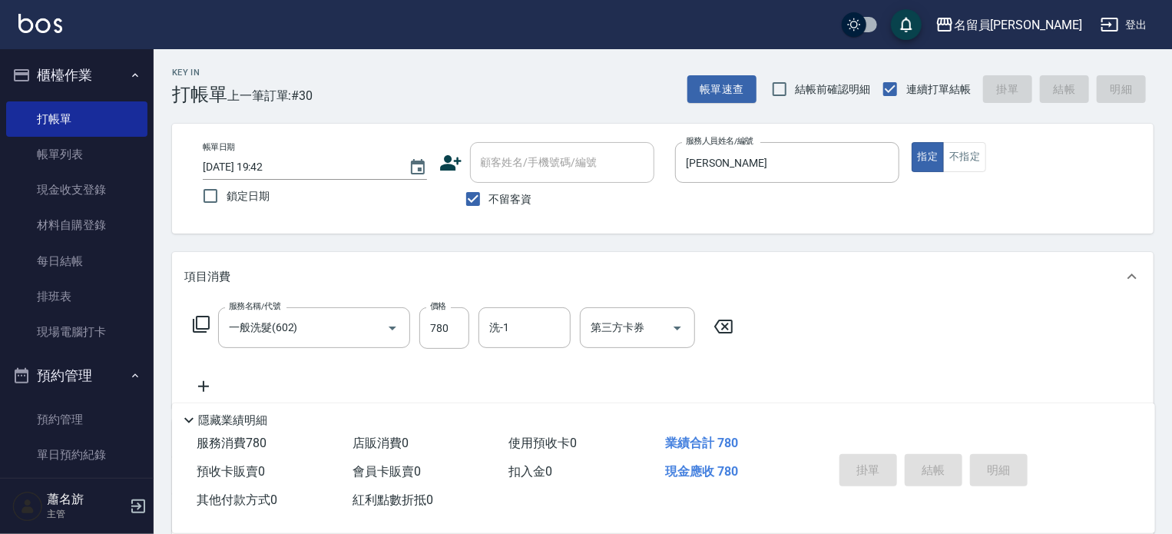
type input "2025/08/14 19:43"
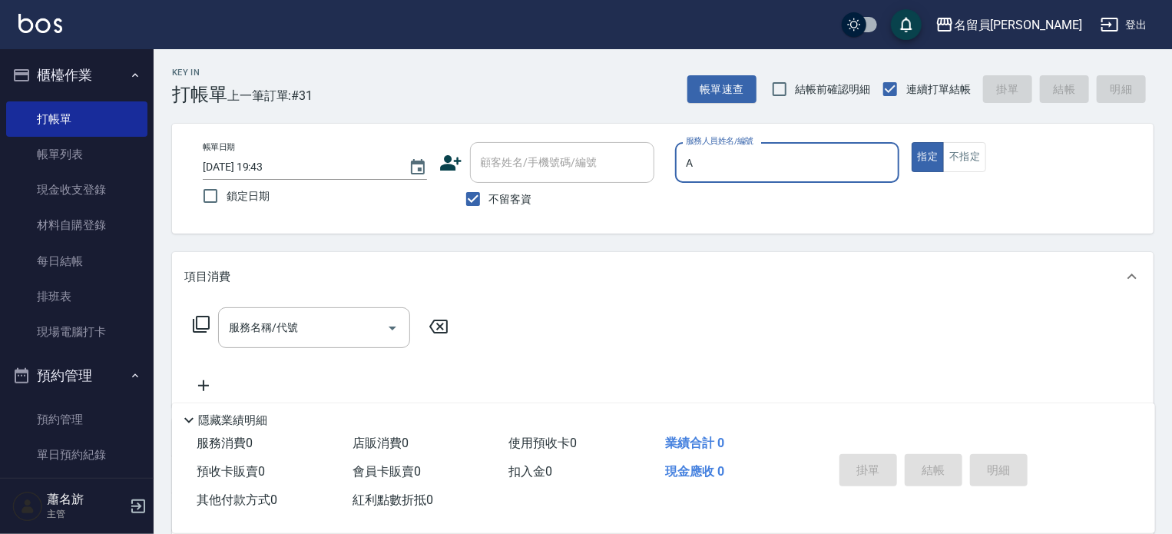
type input "[PERSON_NAME]"
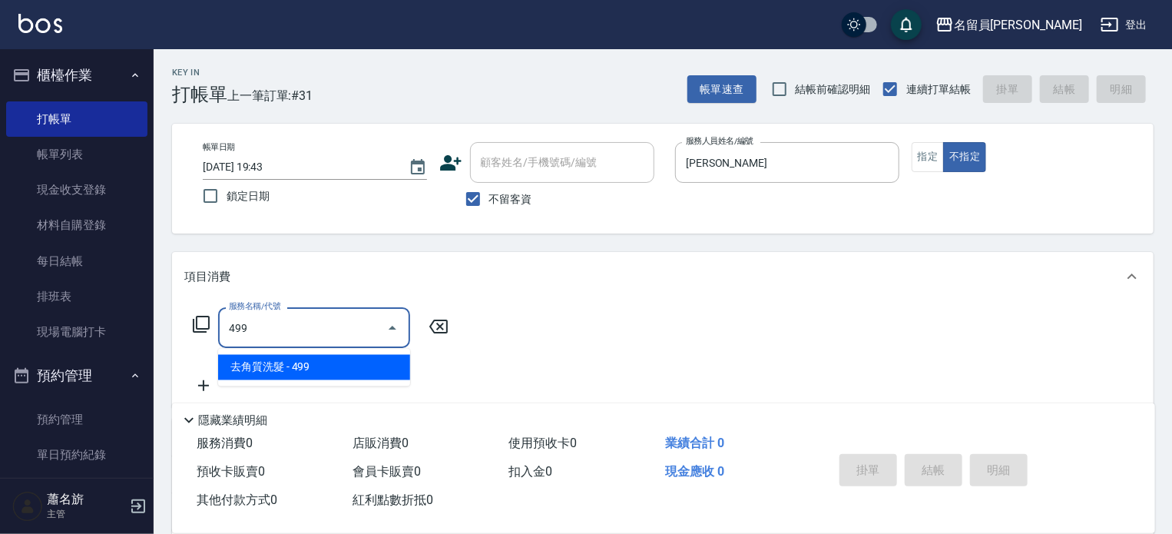
type input "去角質洗髮(499)"
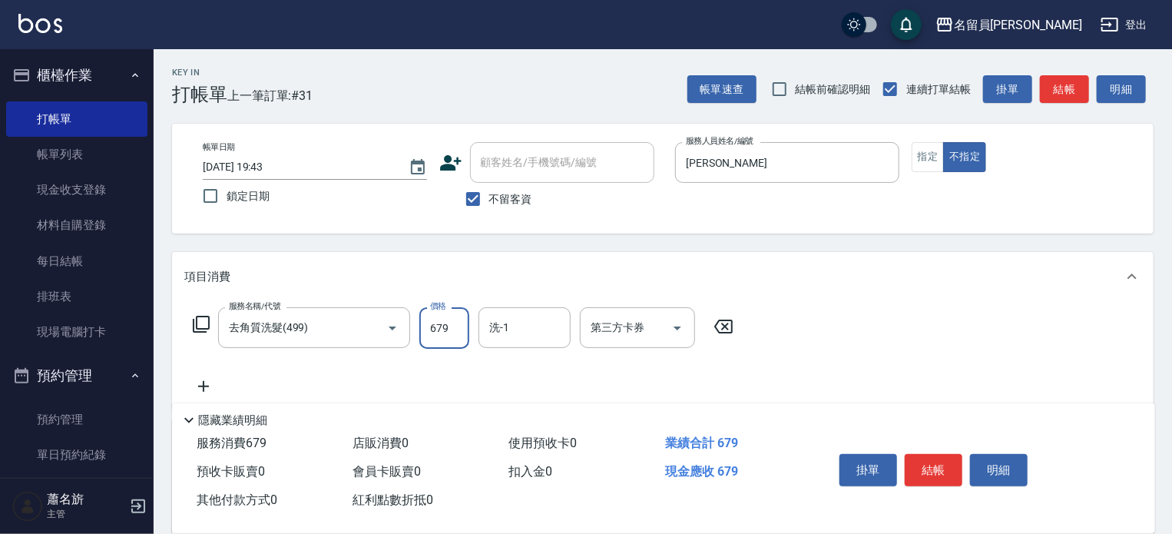
type input "679"
type input "蕭琬婷-17"
drag, startPoint x: 924, startPoint y: 472, endPoint x: 933, endPoint y: 455, distance: 18.6
click at [924, 470] on button "結帳" at bounding box center [934, 470] width 58 height 32
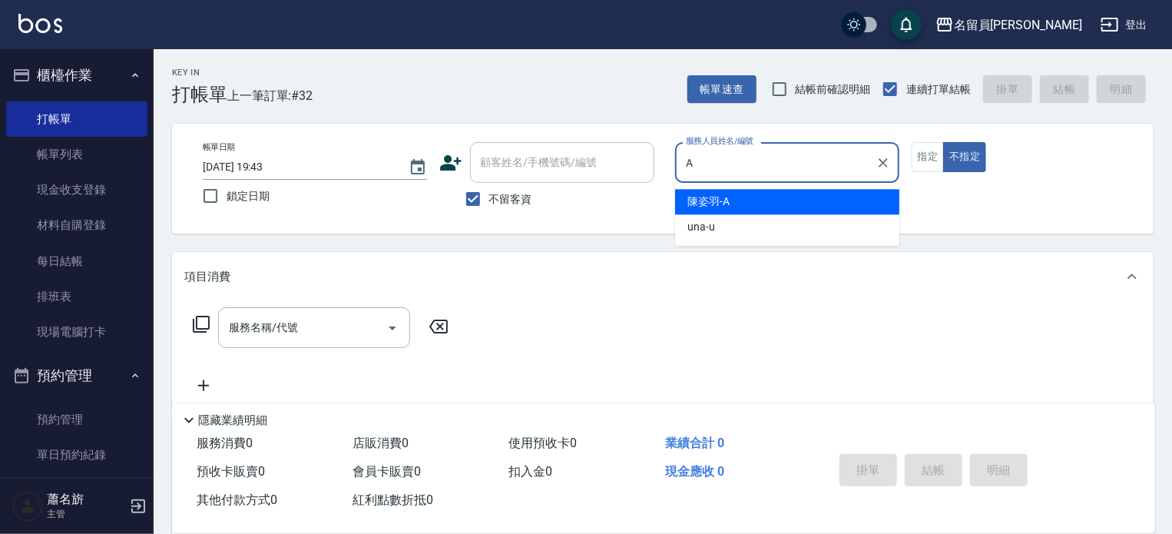
type input "[PERSON_NAME]"
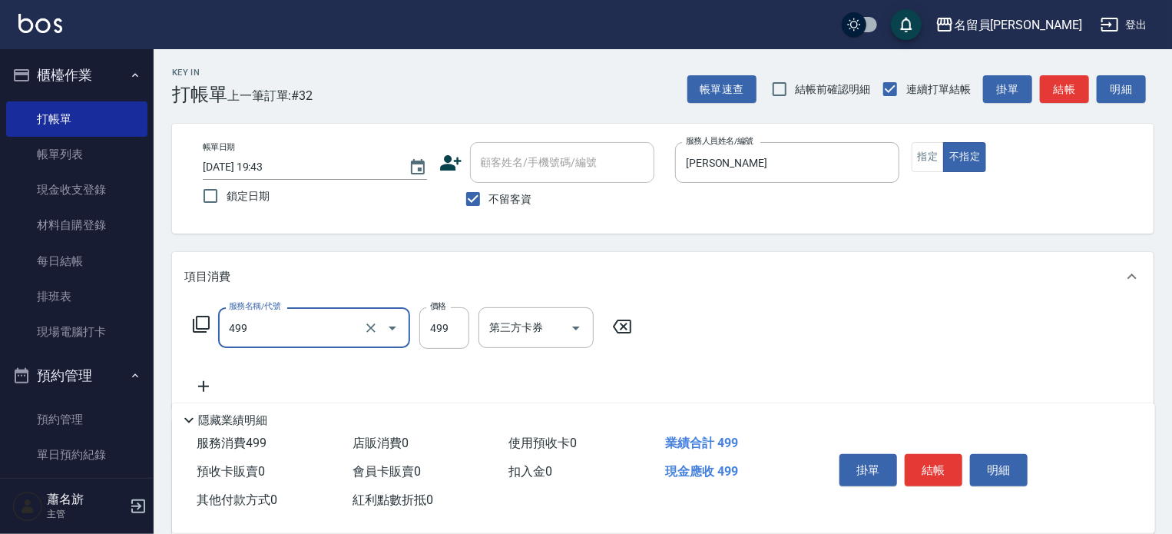
type input "去角質洗髮(499)"
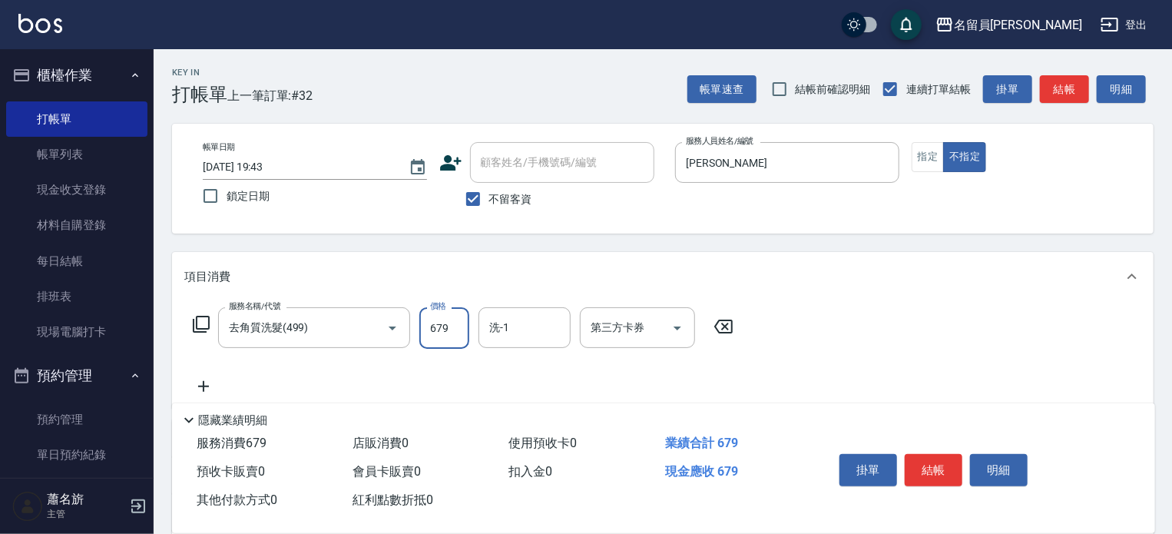
type input "679"
type input "蕭琬婷-17"
drag, startPoint x: 922, startPoint y: 469, endPoint x: 937, endPoint y: 450, distance: 24.6
click at [925, 470] on button "結帳" at bounding box center [934, 470] width 58 height 32
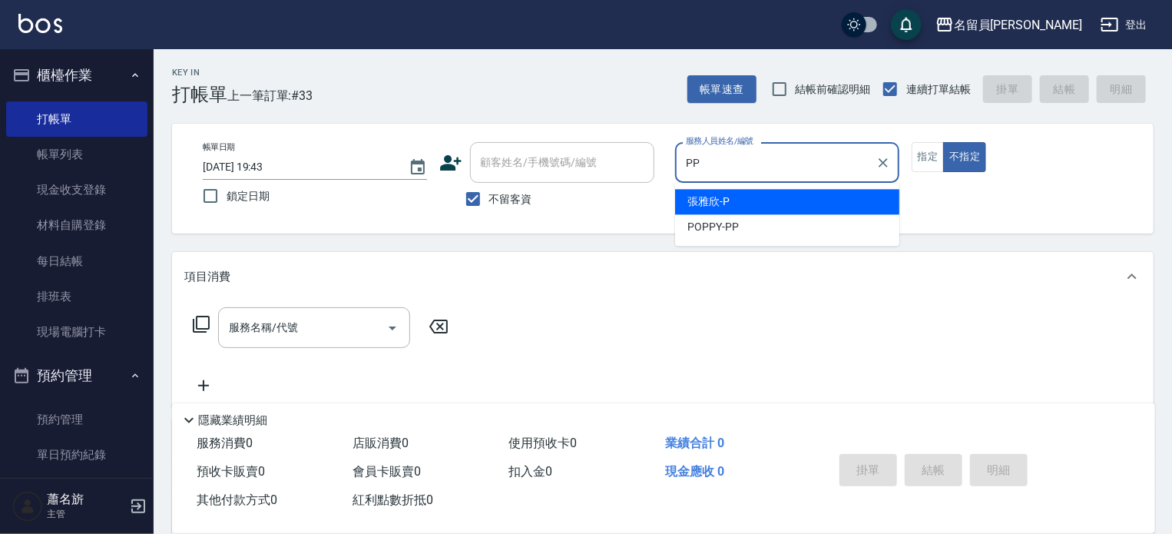
type input "POPPY-PP"
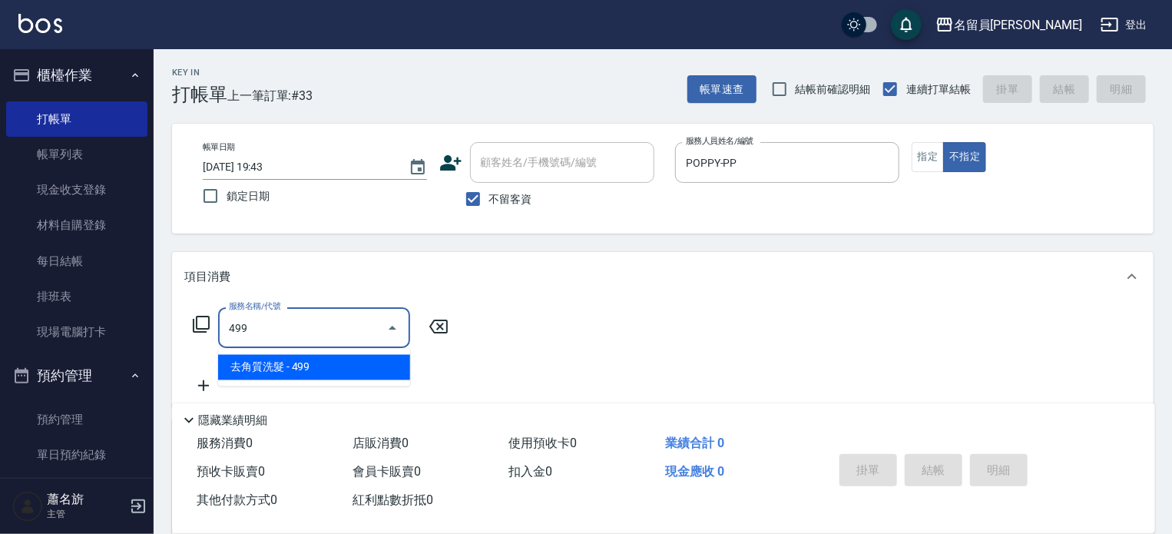
type input "去角質洗髮(499)"
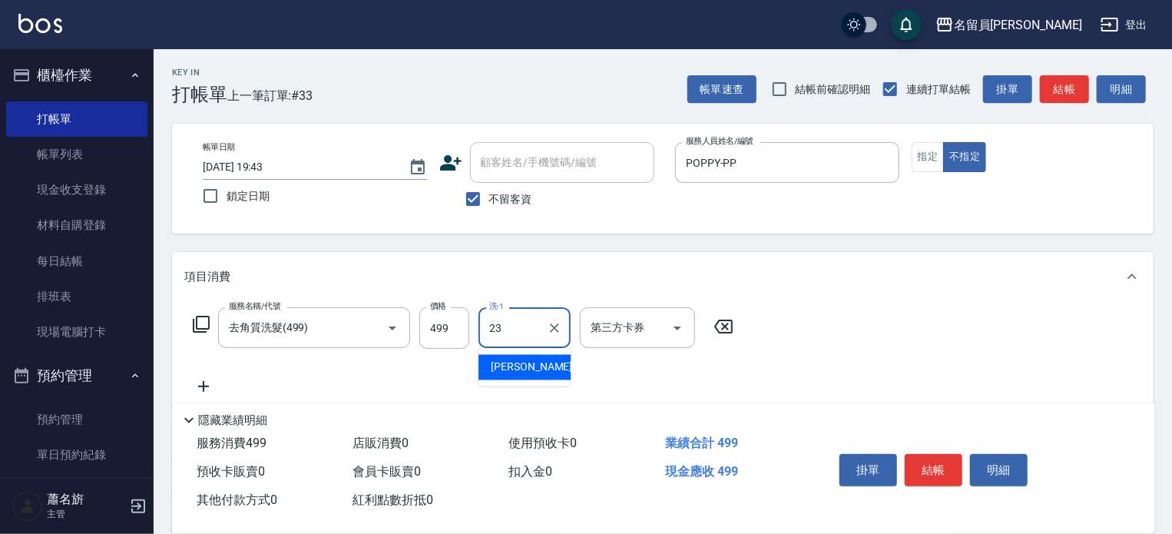
type input "[PERSON_NAME]-23"
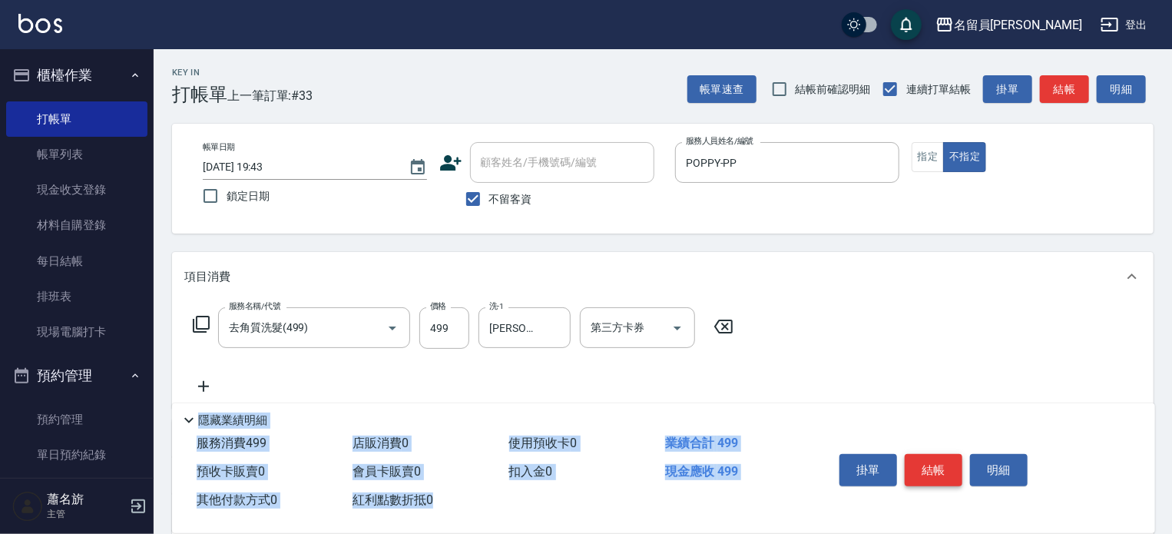
drag, startPoint x: 923, startPoint y: 442, endPoint x: 925, endPoint y: 453, distance: 11.7
click at [923, 445] on div "Key In 打帳單 上一筆訂單:#33 帳單速查 結帳前確認明細 連續打單結帳 掛單 結帳 明細 帳單日期 2025/08/14 19:43 鎖定日期 顧客…" at bounding box center [663, 381] width 1018 height 664
click at [929, 463] on button "結帳" at bounding box center [934, 470] width 58 height 32
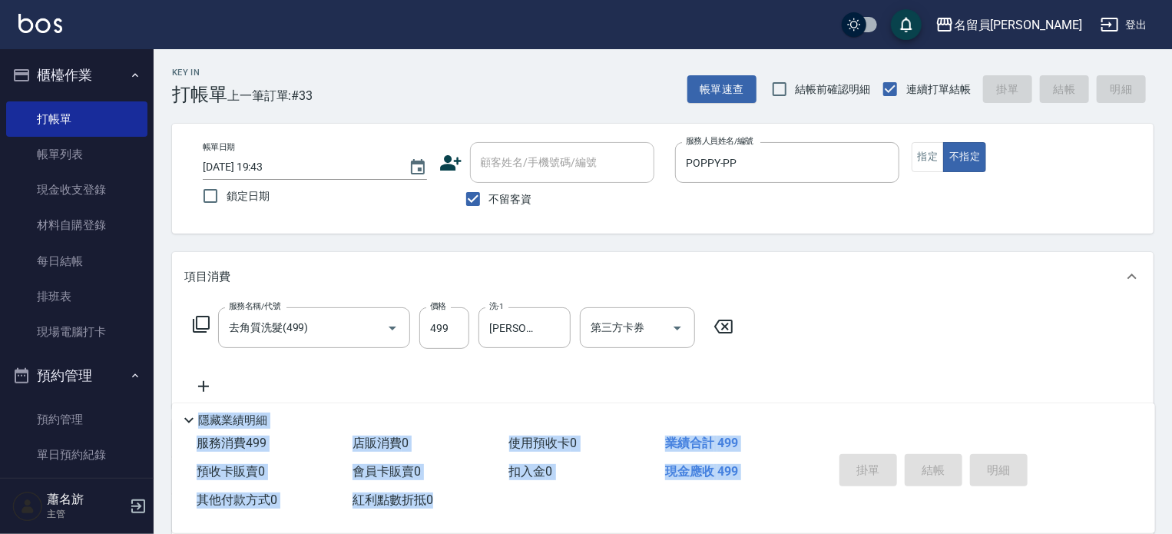
type input "2025/08/14 19:44"
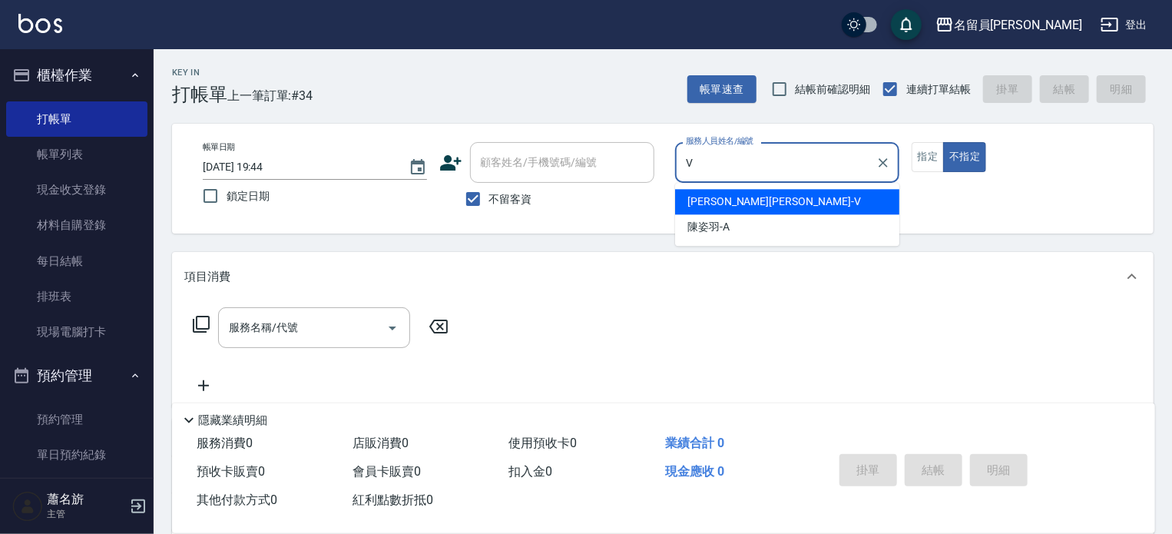
type input "蕭名旂伊凡-V"
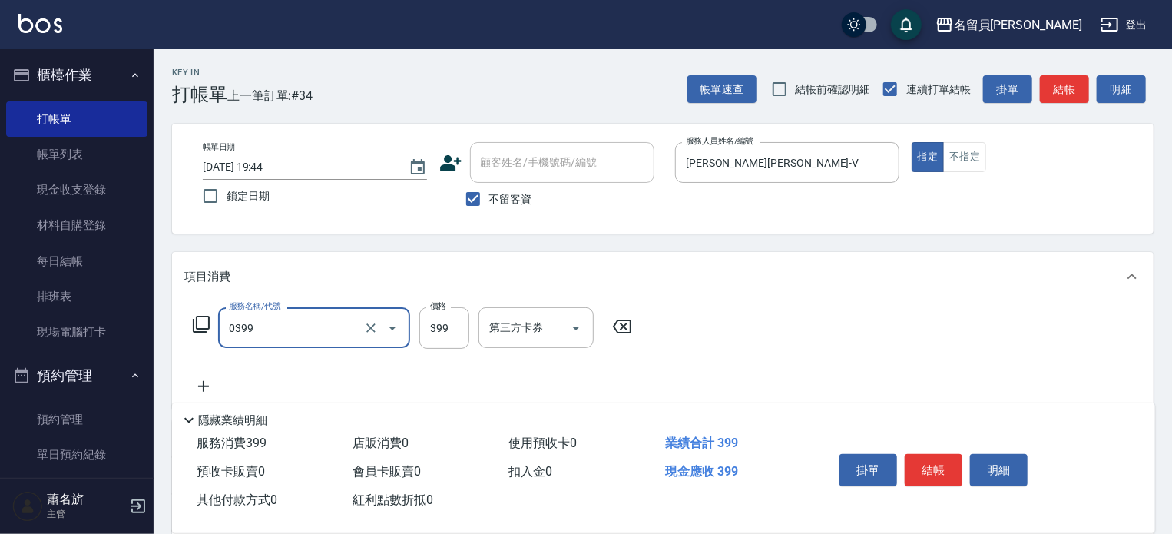
type input "海鹽SPA(0399)"
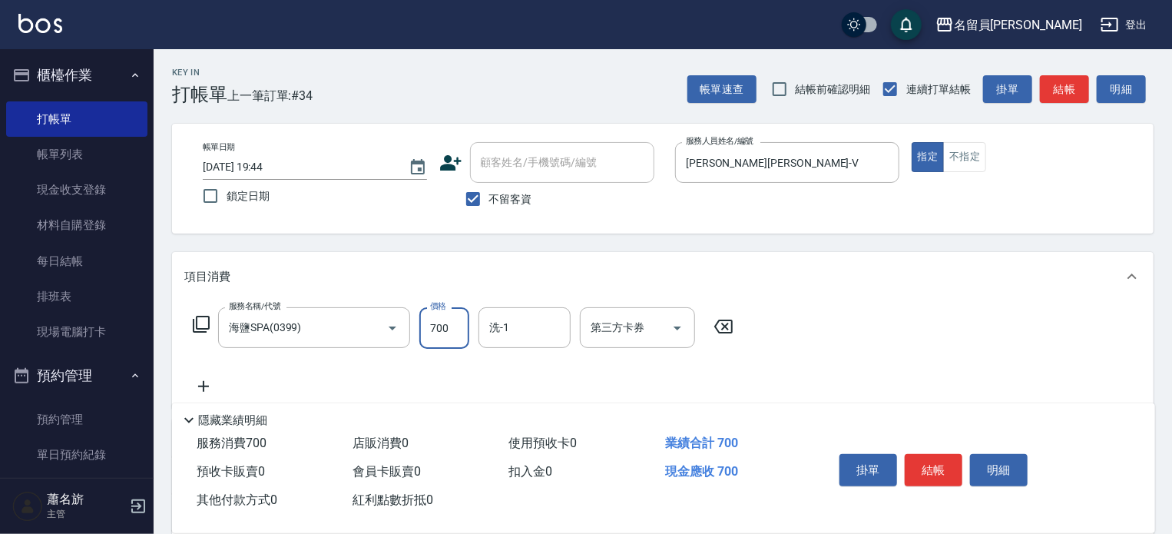
type input "700"
type input "蕭雨琇-15"
click at [911, 464] on button "結帳" at bounding box center [934, 470] width 58 height 32
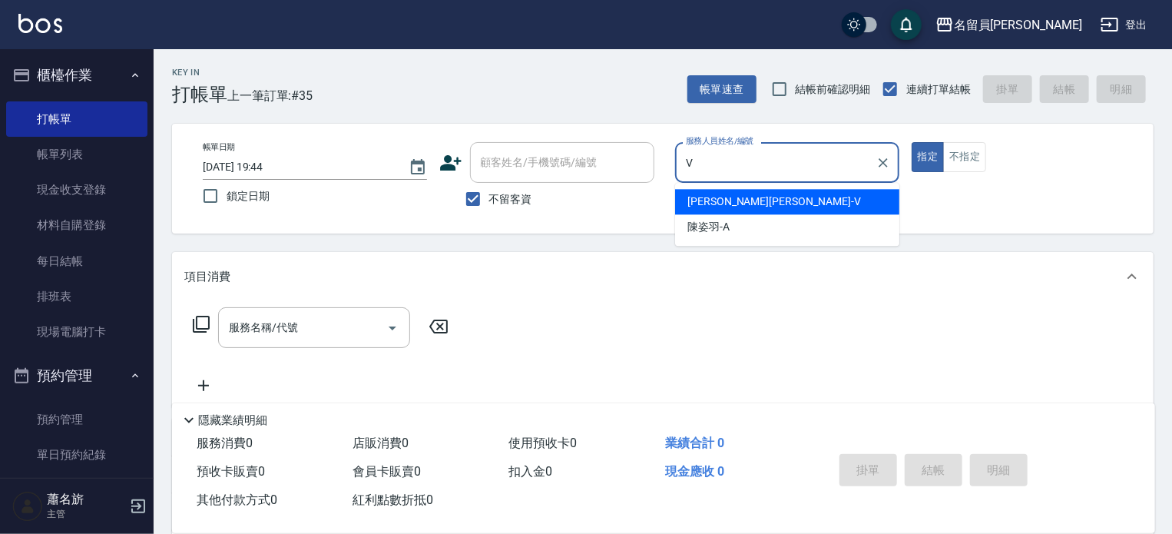
type input "蕭名旂伊凡-V"
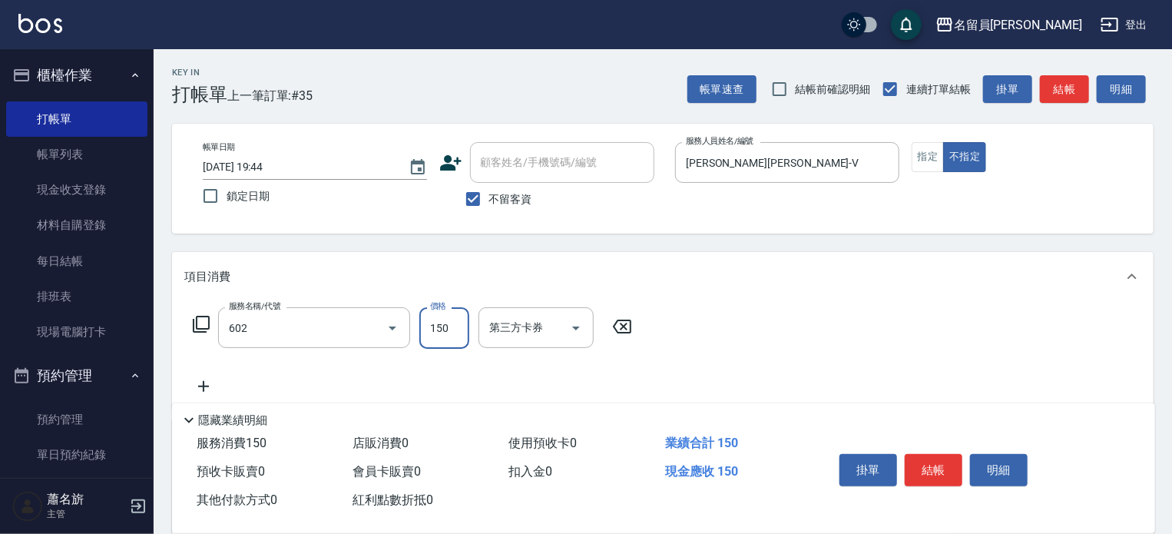
type input "一般洗髮(602)"
type input "200"
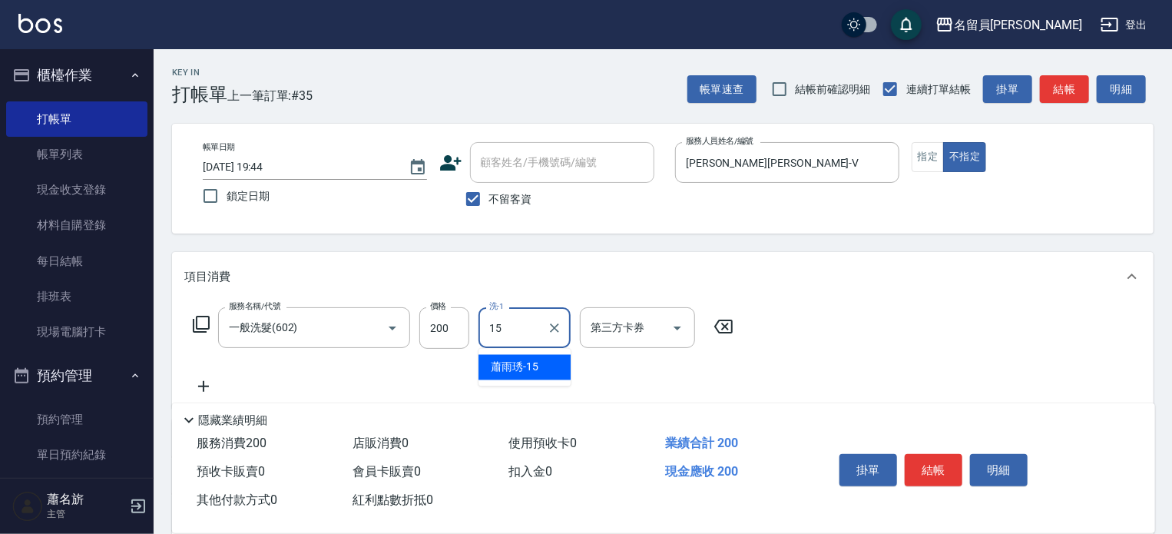
type input "蕭雨琇-15"
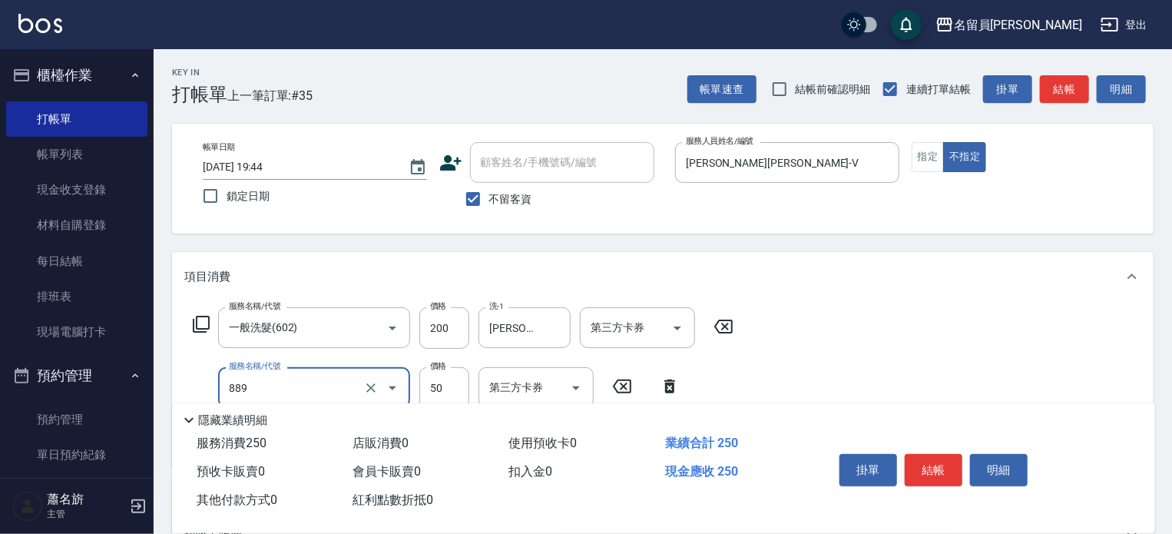
type input "精油(889)"
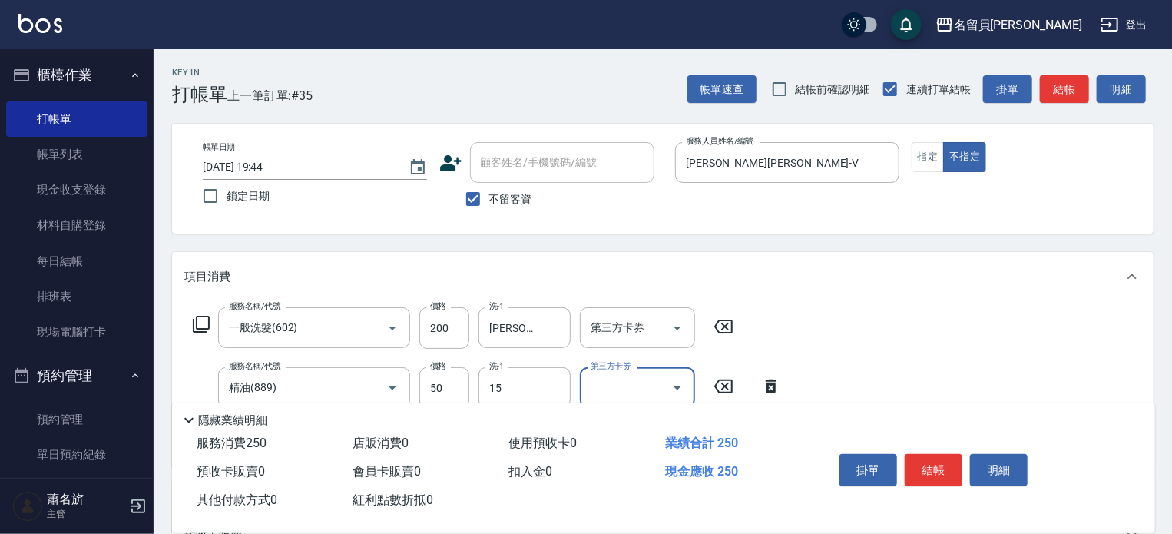
type input "蕭雨琇-15"
click at [921, 454] on button "結帳" at bounding box center [934, 470] width 58 height 32
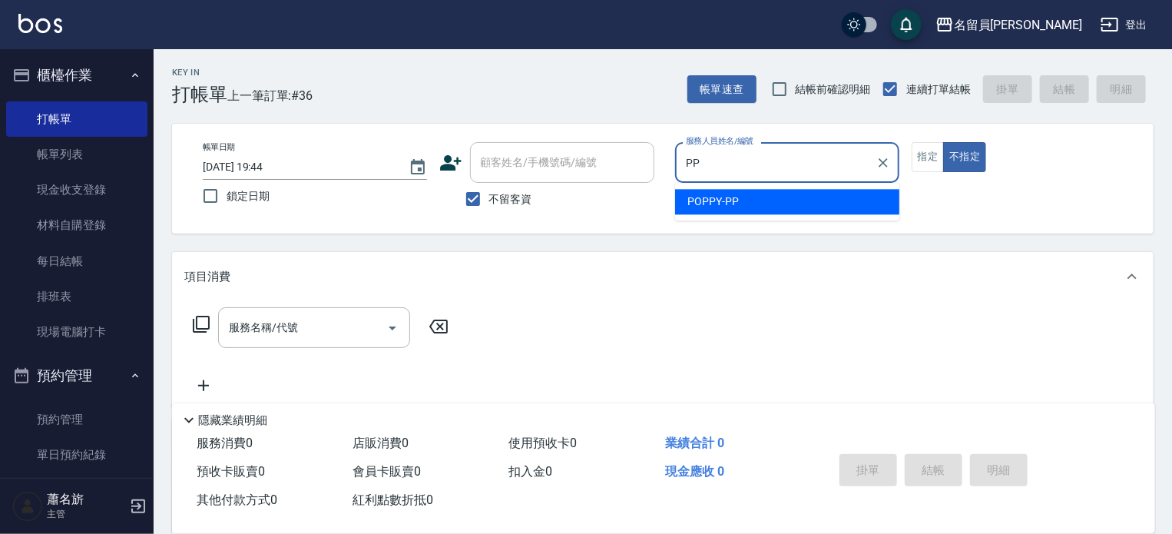
type input "POPPY-PP"
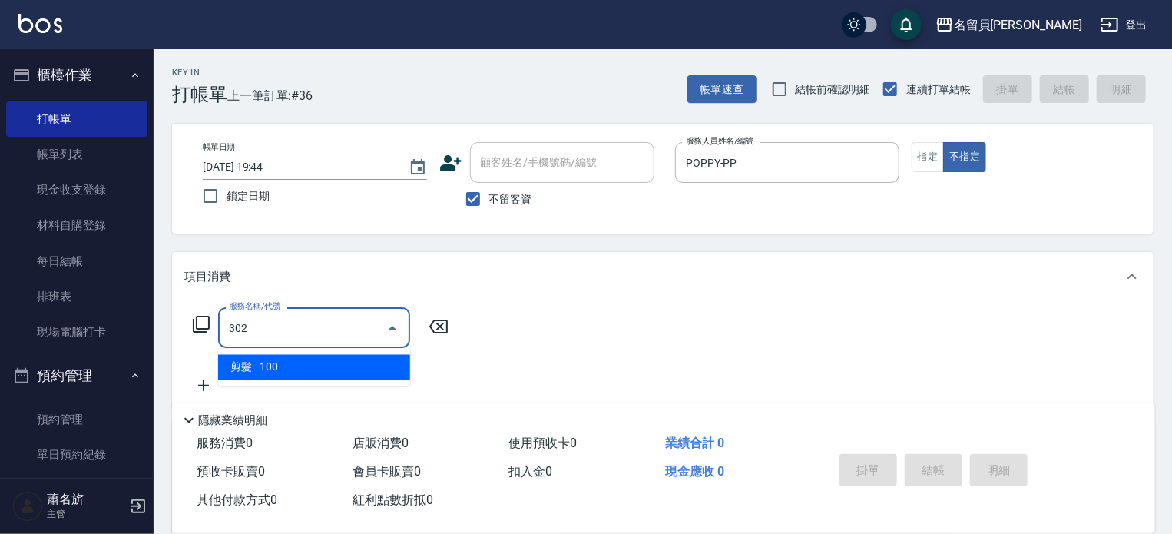
type input "剪髮(302)"
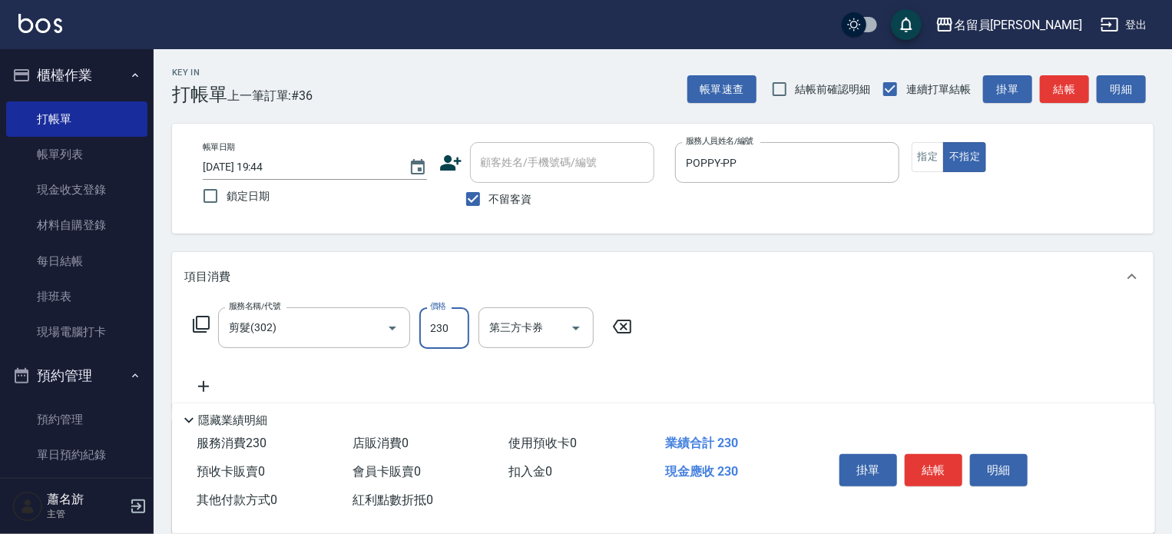
type input "230"
click at [943, 468] on button "結帳" at bounding box center [934, 470] width 58 height 32
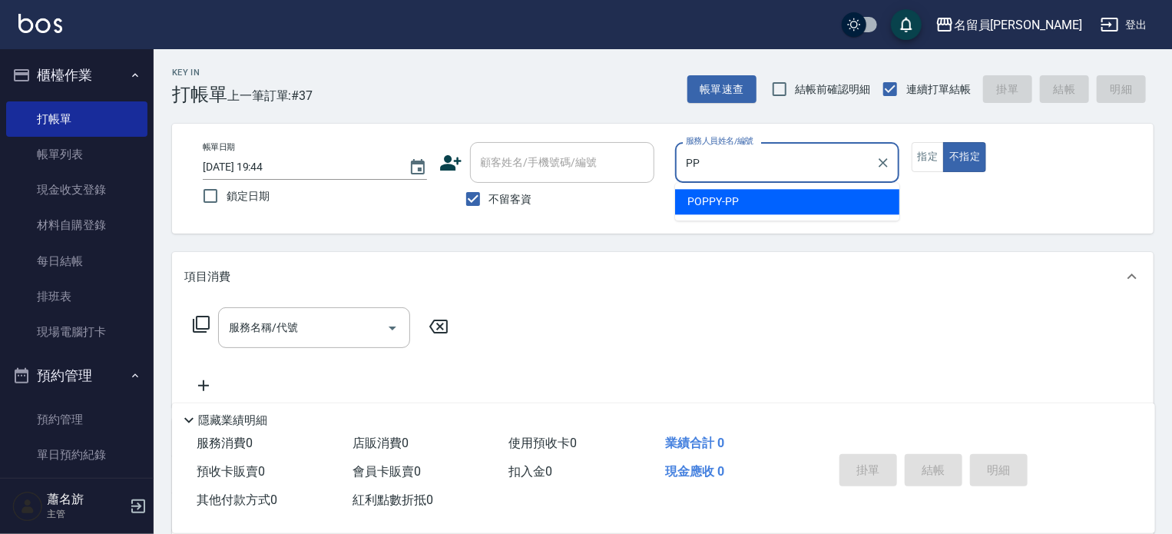
type input "POPPY-PP"
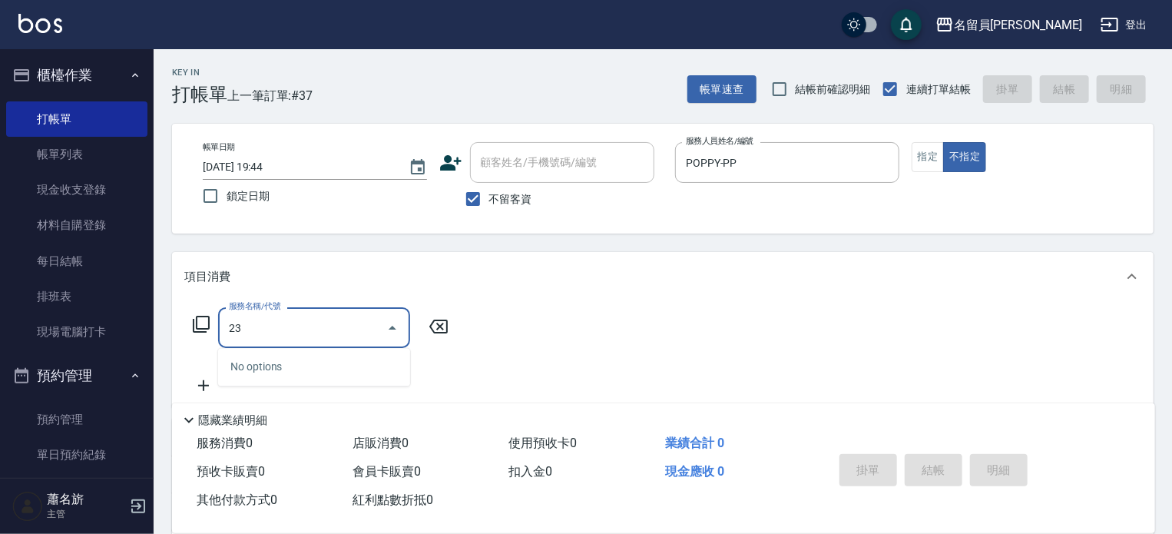
type input "2"
type input "剪髮(302)"
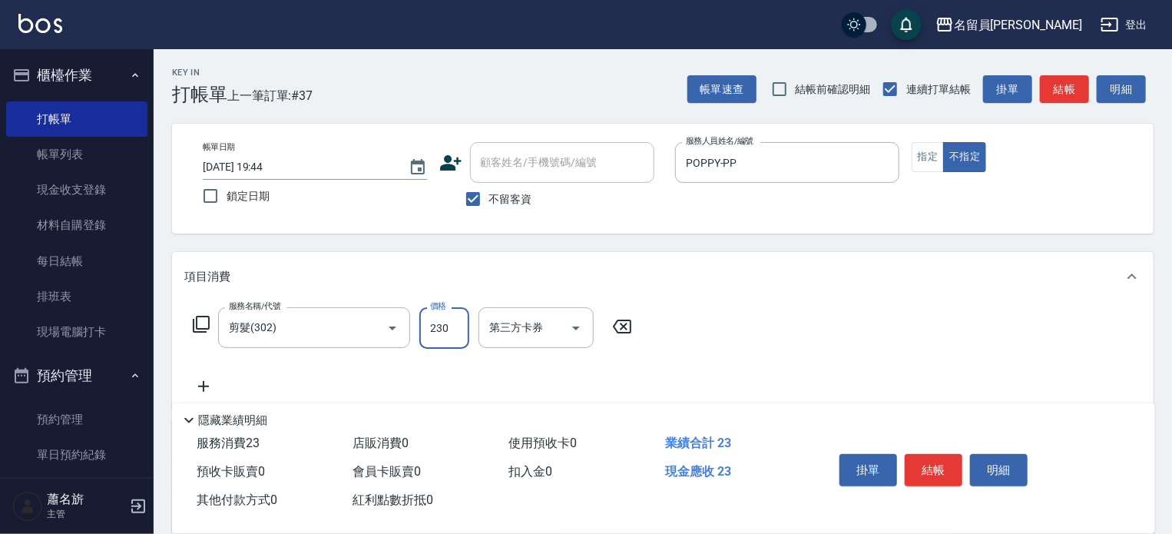
type input "230"
click at [934, 464] on button "結帳" at bounding box center [934, 470] width 58 height 32
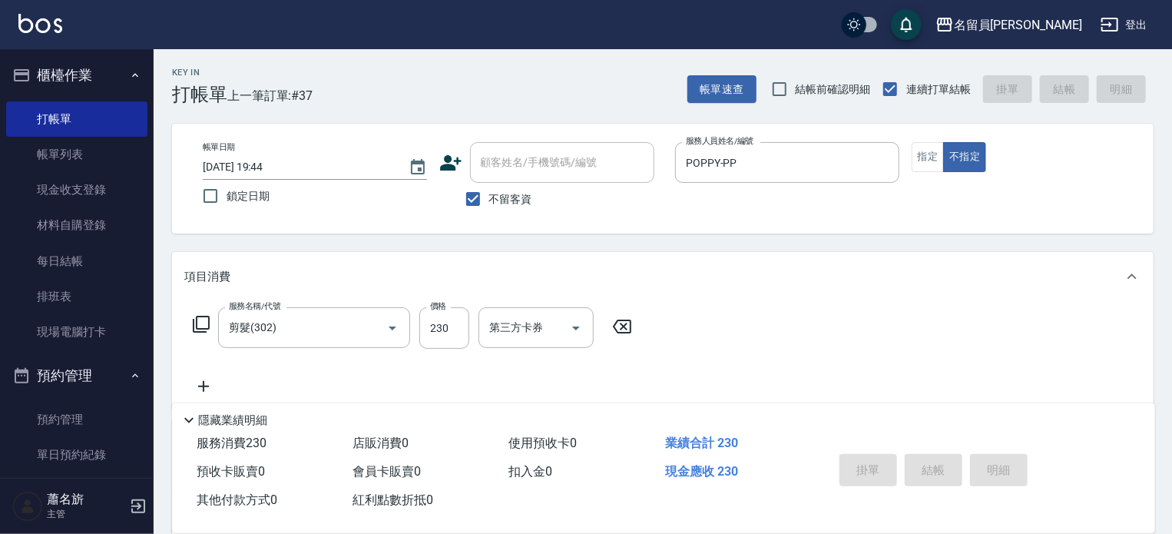
type input "2025/08/14 19:45"
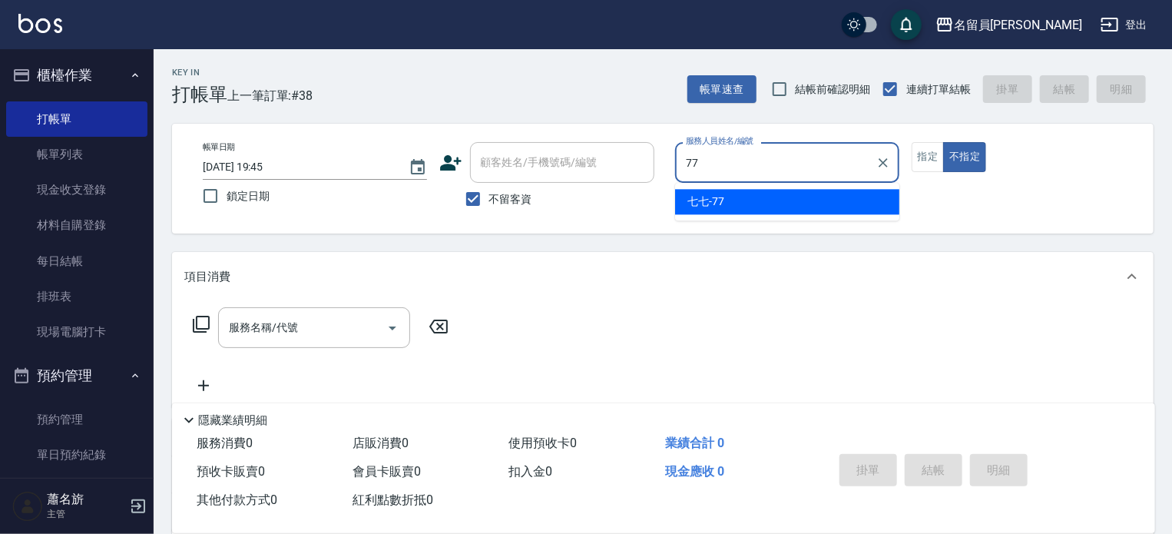
type input "七七-77"
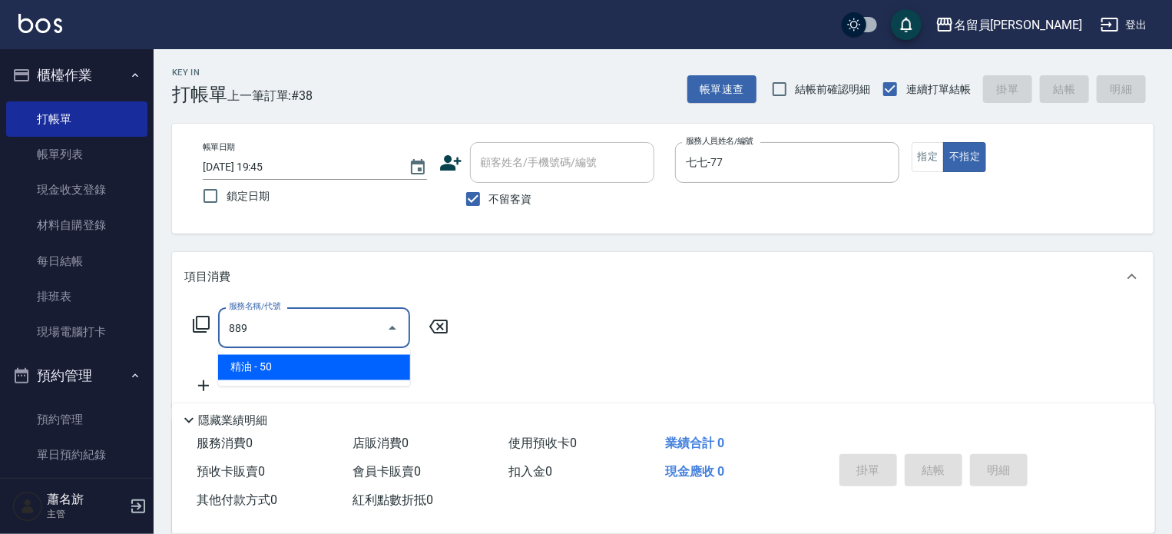
type input "精油(889)"
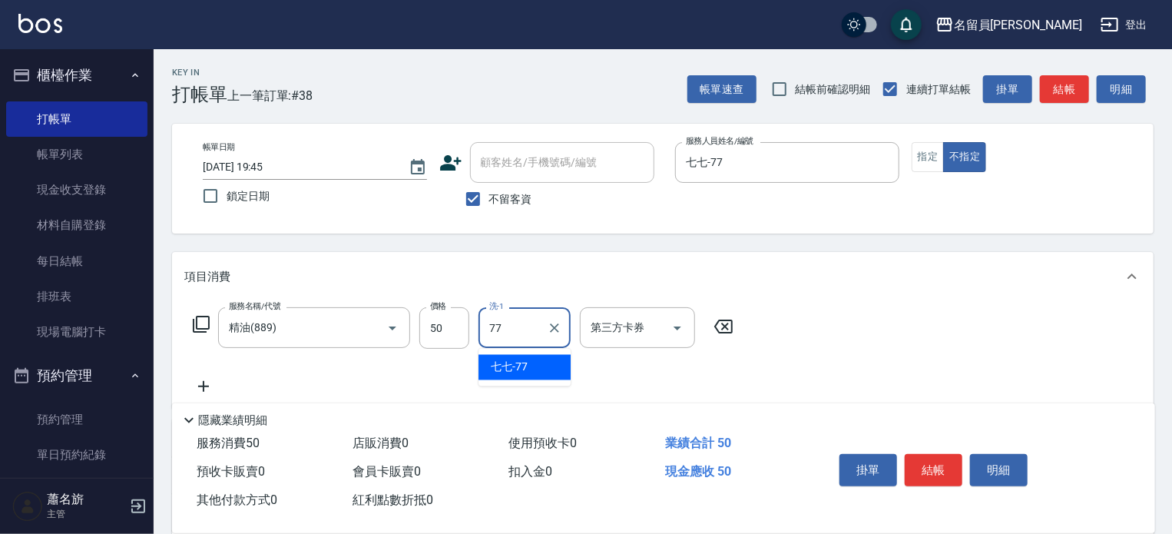
type input "7"
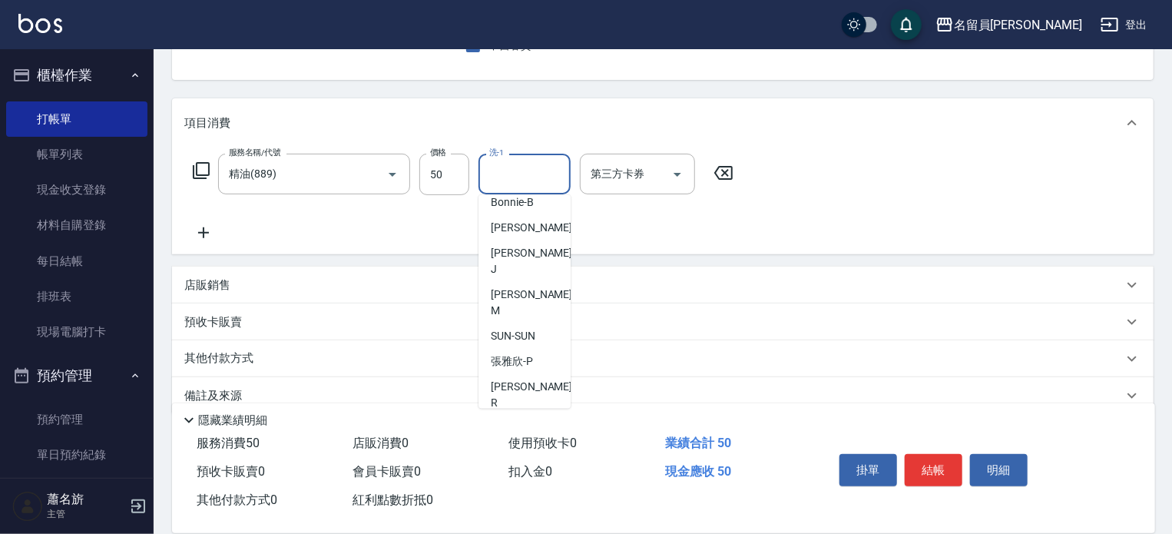
scroll to position [766, 0]
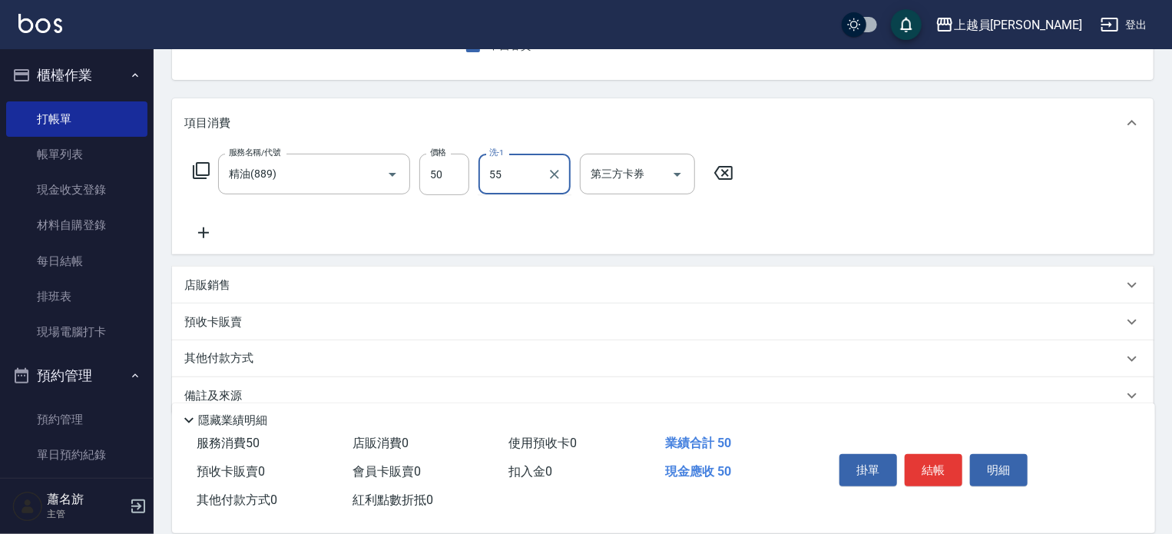
type input "5"
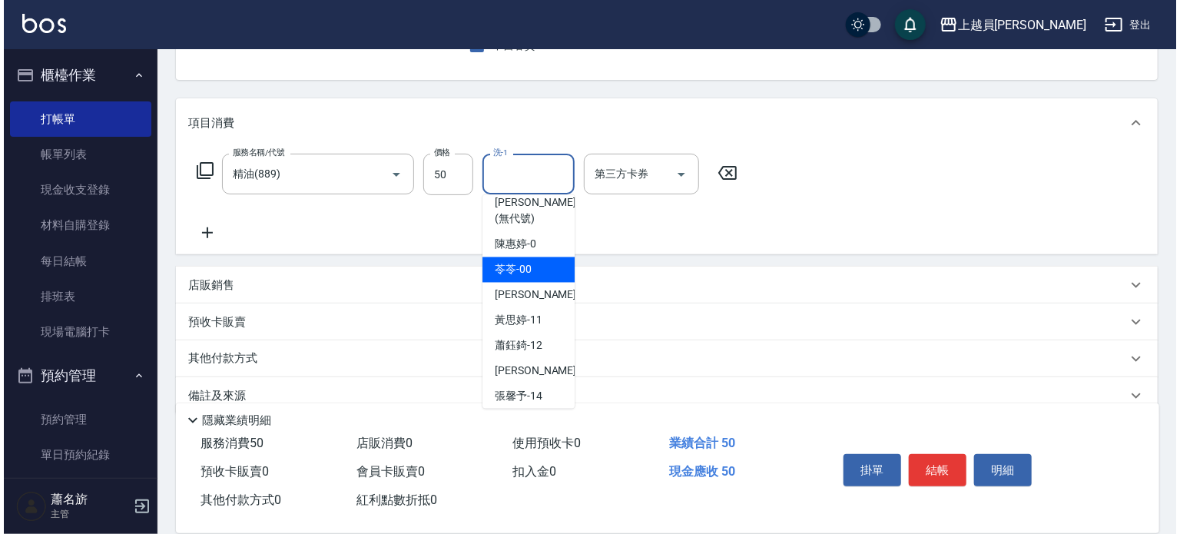
scroll to position [77, 0]
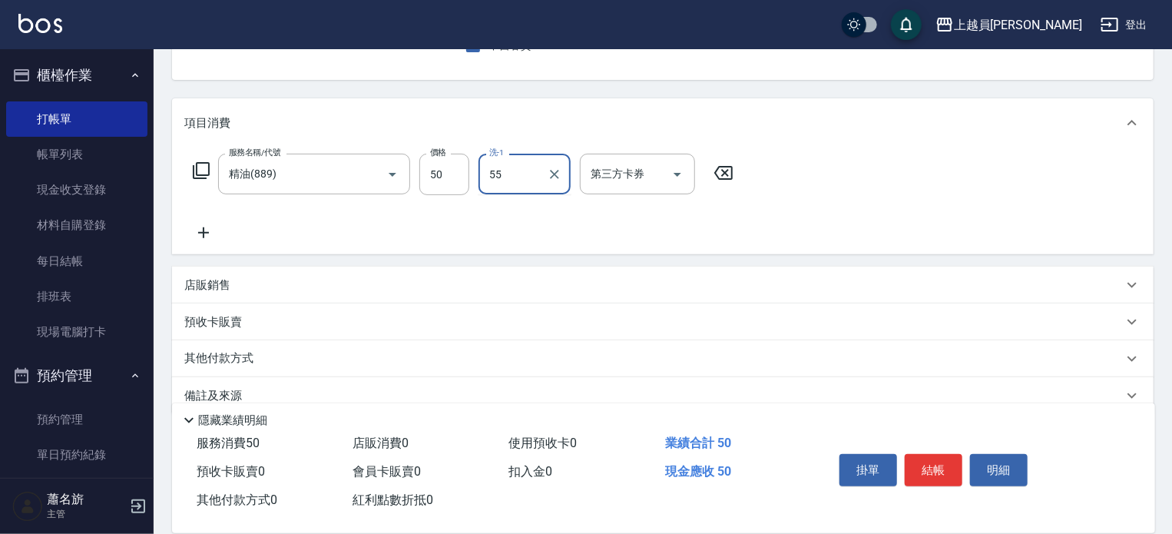
click at [534, 176] on input "55" at bounding box center [512, 174] width 55 height 27
type input "5"
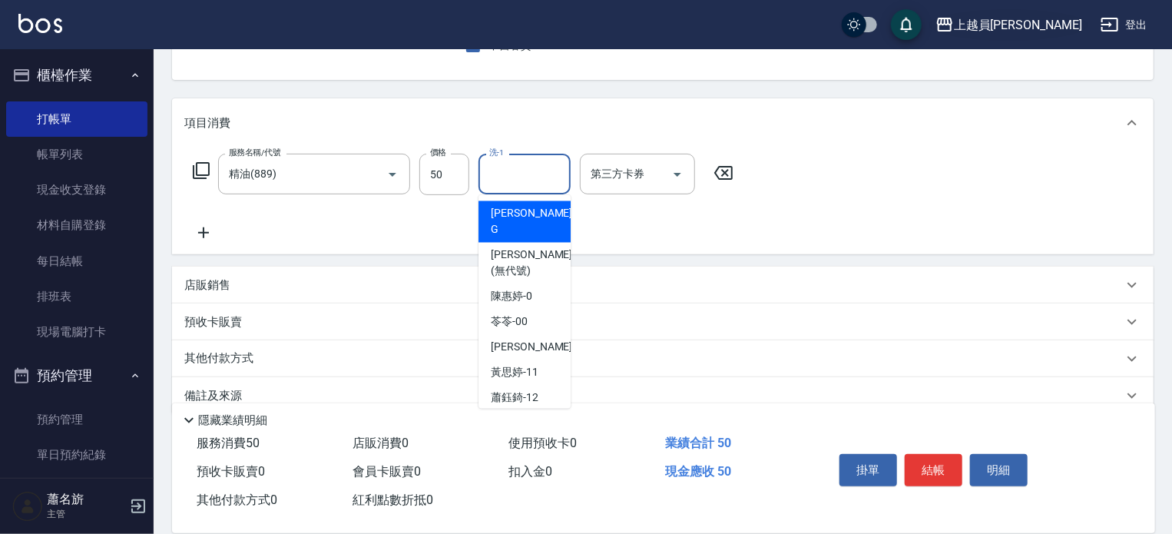
click at [1037, 33] on div "上越員林" at bounding box center [1018, 24] width 128 height 19
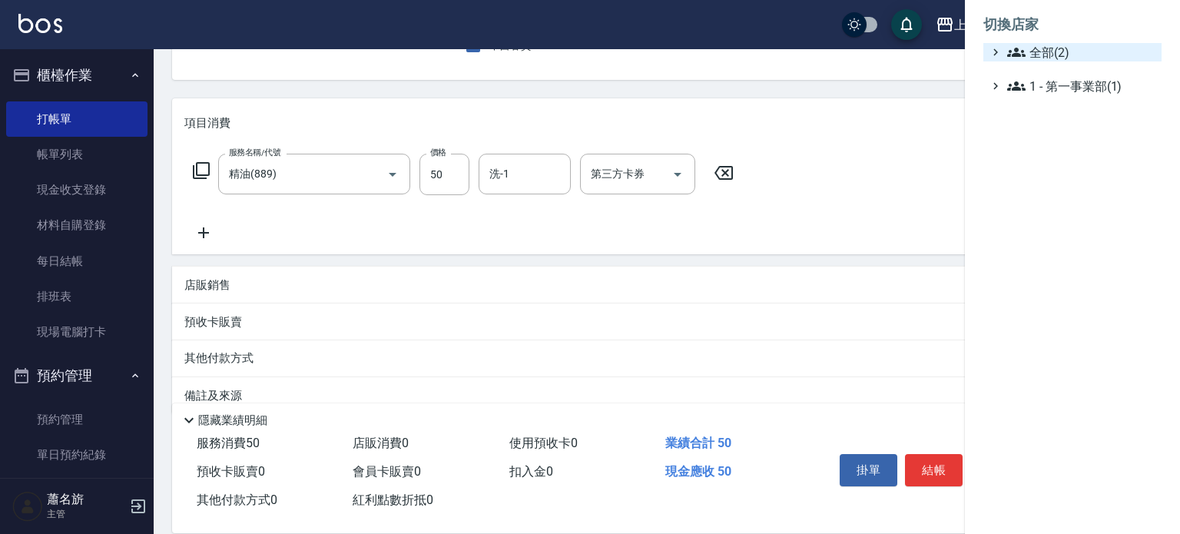
click at [1040, 43] on span "全部(2)" at bounding box center [1081, 52] width 148 height 18
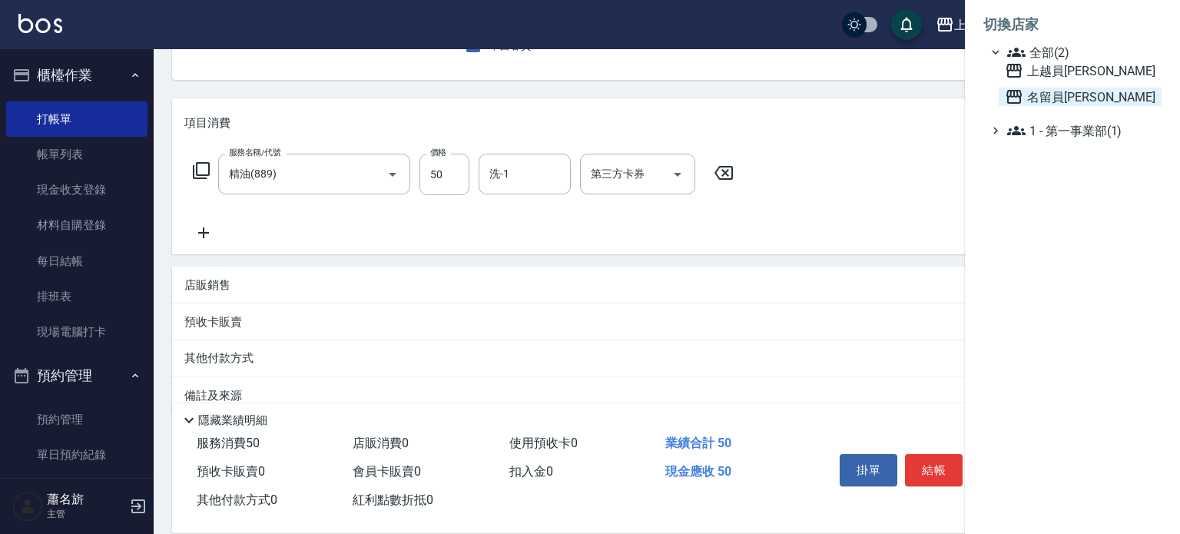
click at [1041, 94] on span "名留員[PERSON_NAME]" at bounding box center [1080, 97] width 151 height 18
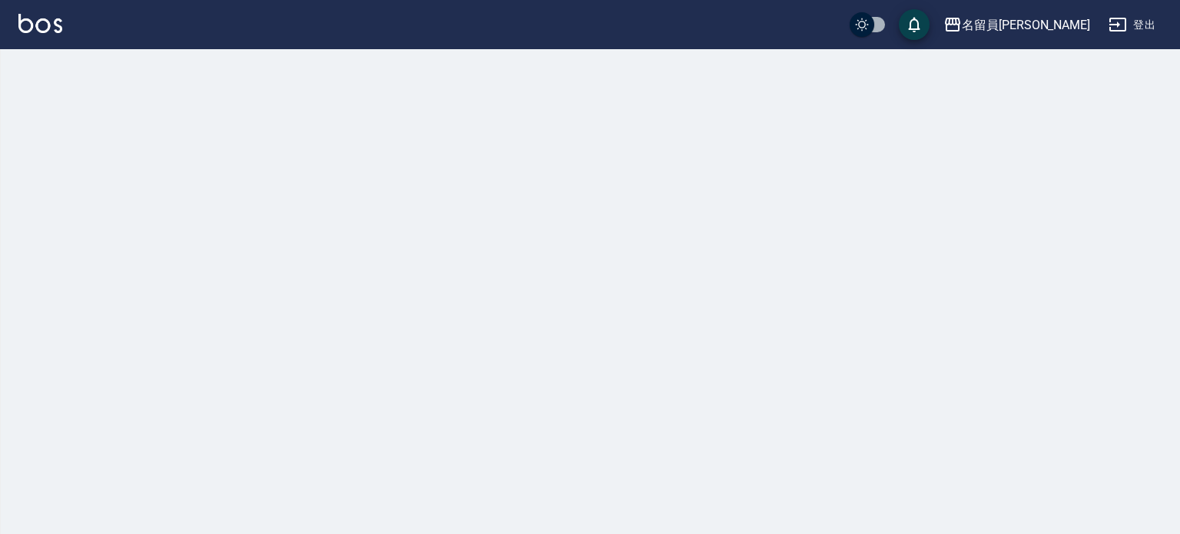
click at [1070, 28] on div "名留員[PERSON_NAME]" at bounding box center [1026, 24] width 128 height 19
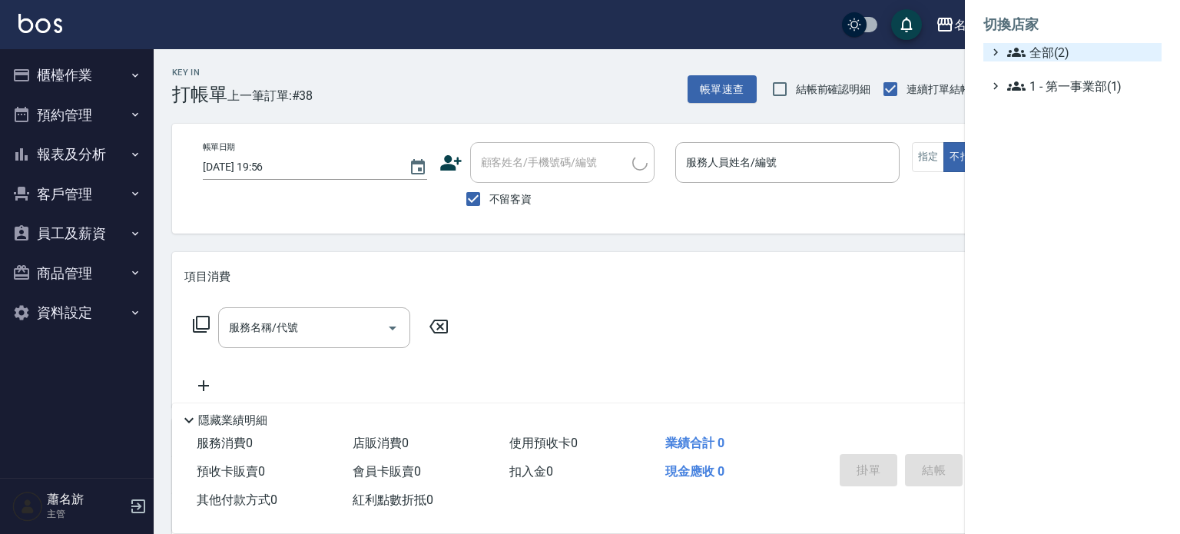
click at [1046, 61] on ul "全部(2) 1 - 第一事業部(1)" at bounding box center [1072, 69] width 178 height 52
click at [1046, 57] on span "全部(2)" at bounding box center [1081, 52] width 148 height 18
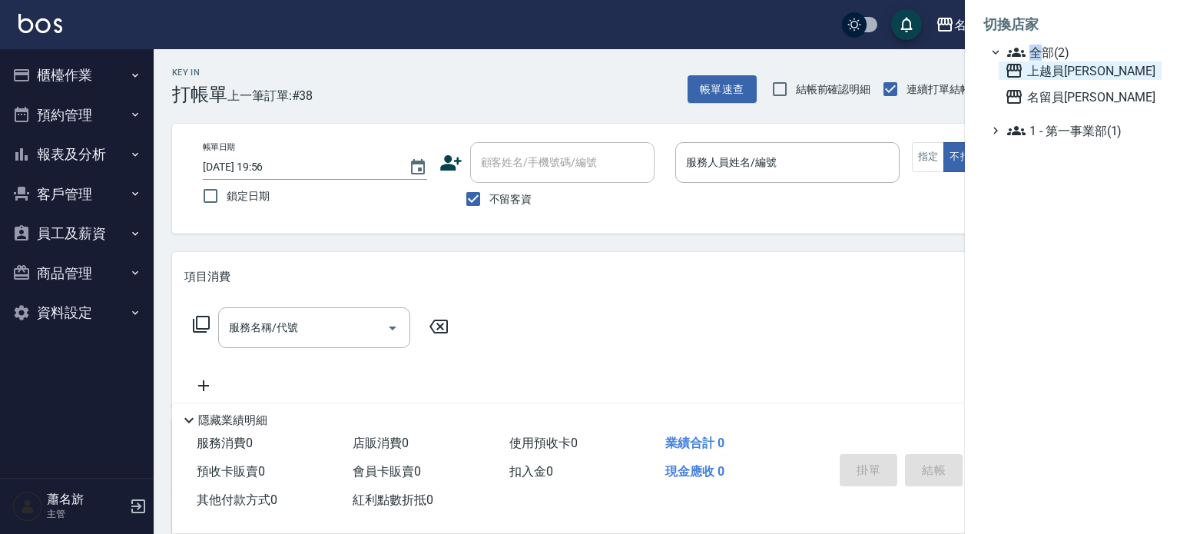
click at [1060, 69] on span "上越員[PERSON_NAME]" at bounding box center [1080, 70] width 151 height 18
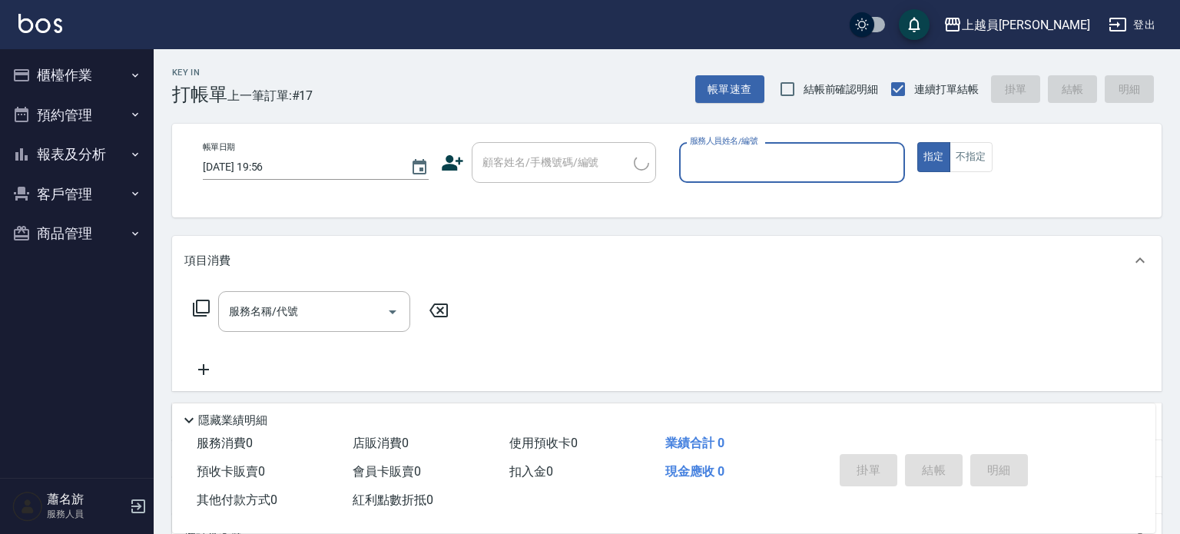
click at [111, 144] on button "報表及分析" at bounding box center [76, 154] width 141 height 40
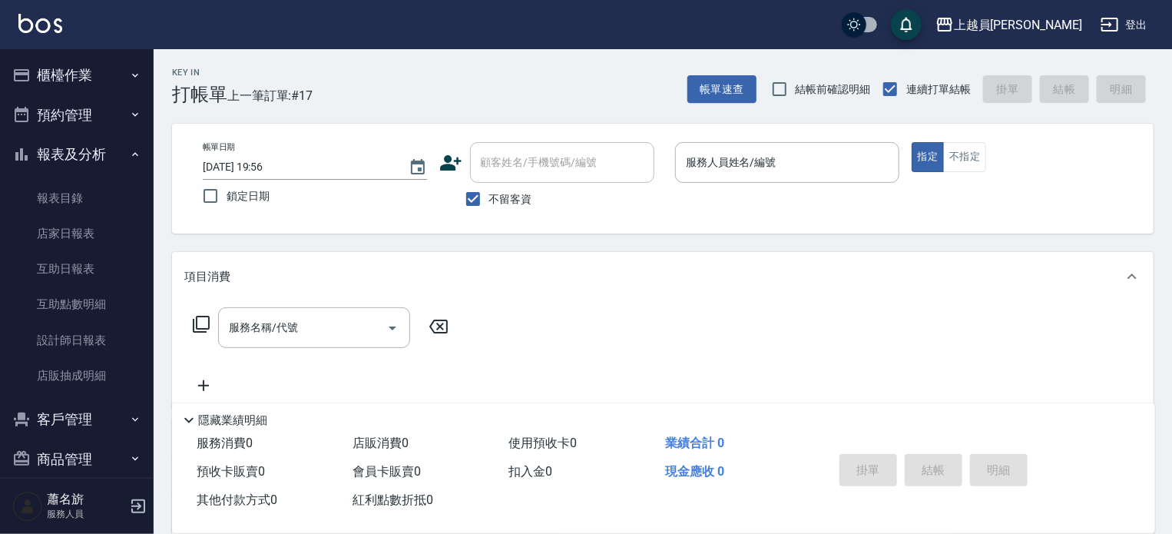
click at [118, 151] on button "報表及分析" at bounding box center [76, 154] width 141 height 40
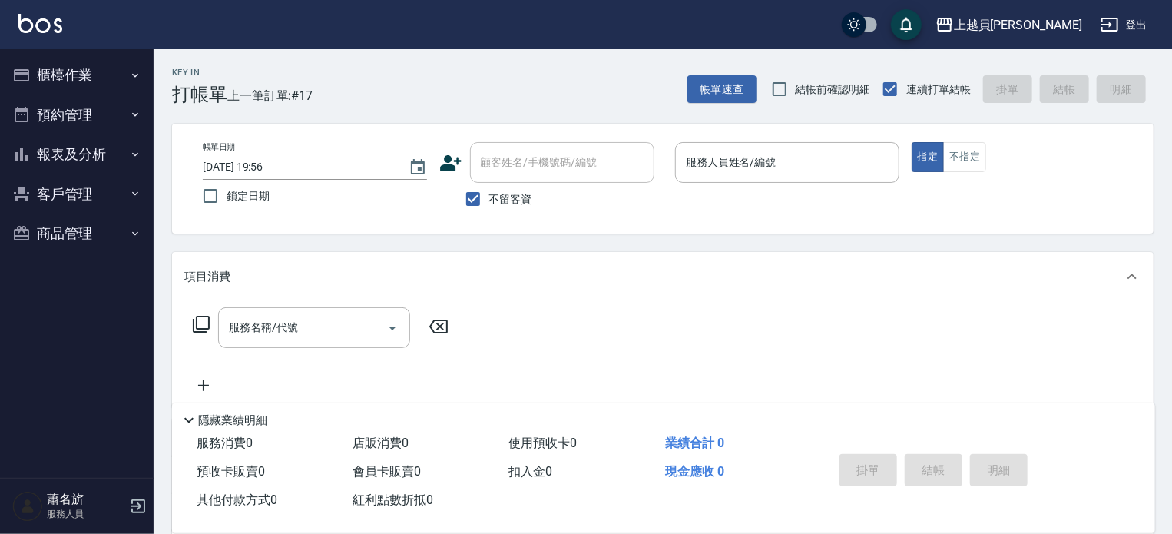
click at [1131, 26] on button "登出" at bounding box center [1123, 25] width 59 height 28
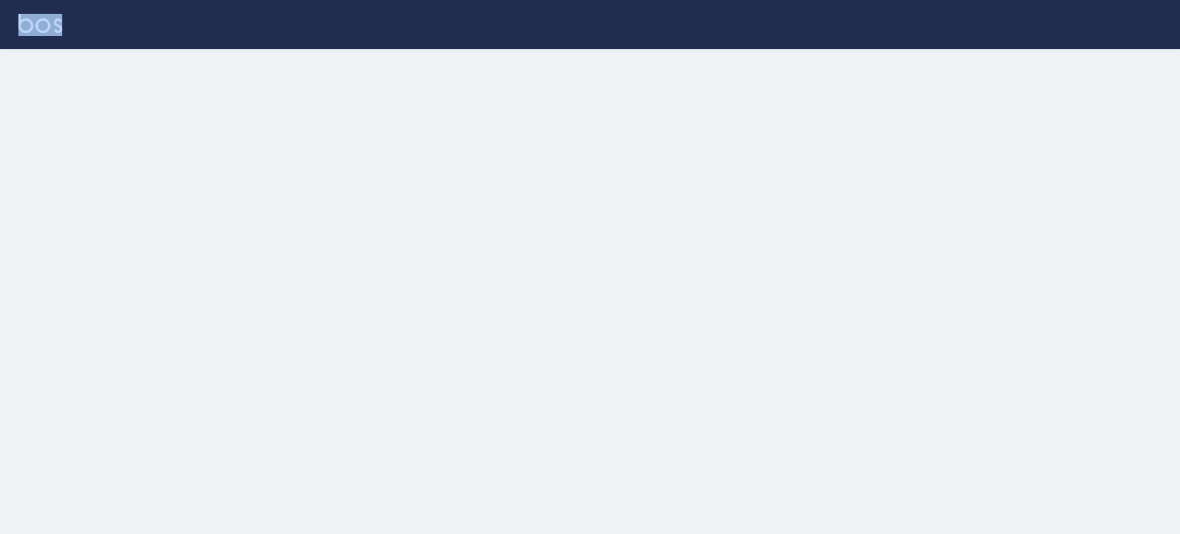
click at [1131, 26] on div at bounding box center [590, 24] width 1180 height 49
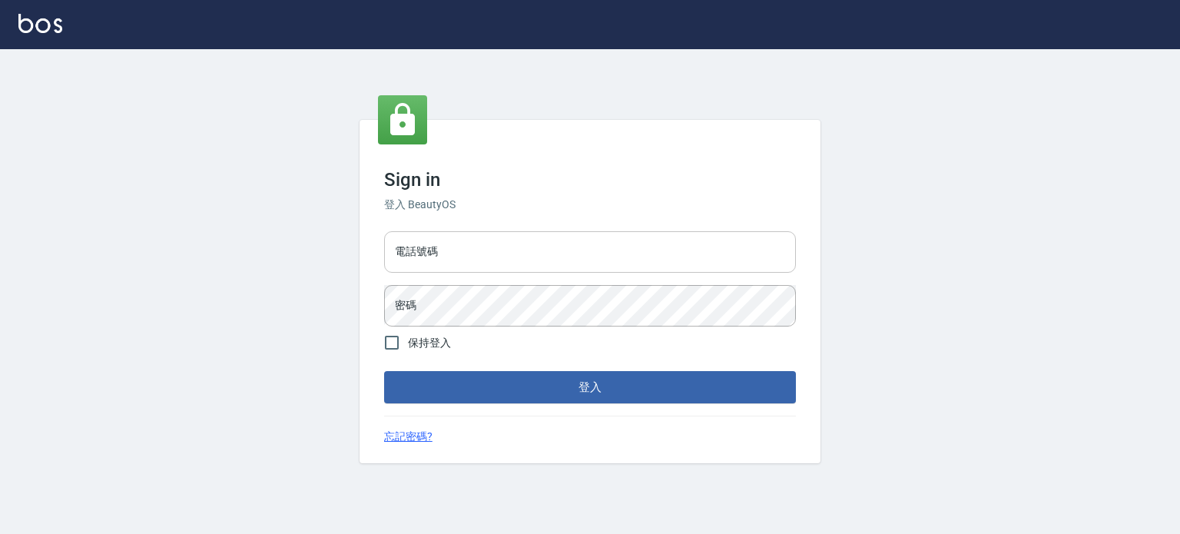
click at [498, 245] on input "電話號碼" at bounding box center [590, 251] width 412 height 41
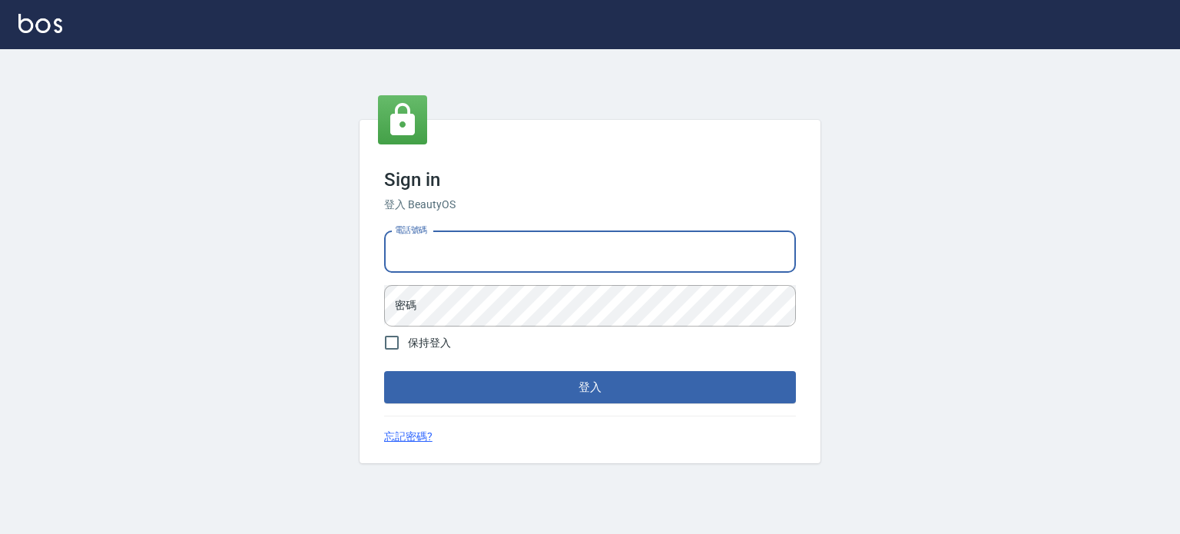
type input "0977239969"
click at [511, 253] on input "0977239969" at bounding box center [590, 251] width 412 height 41
type input "0985335300"
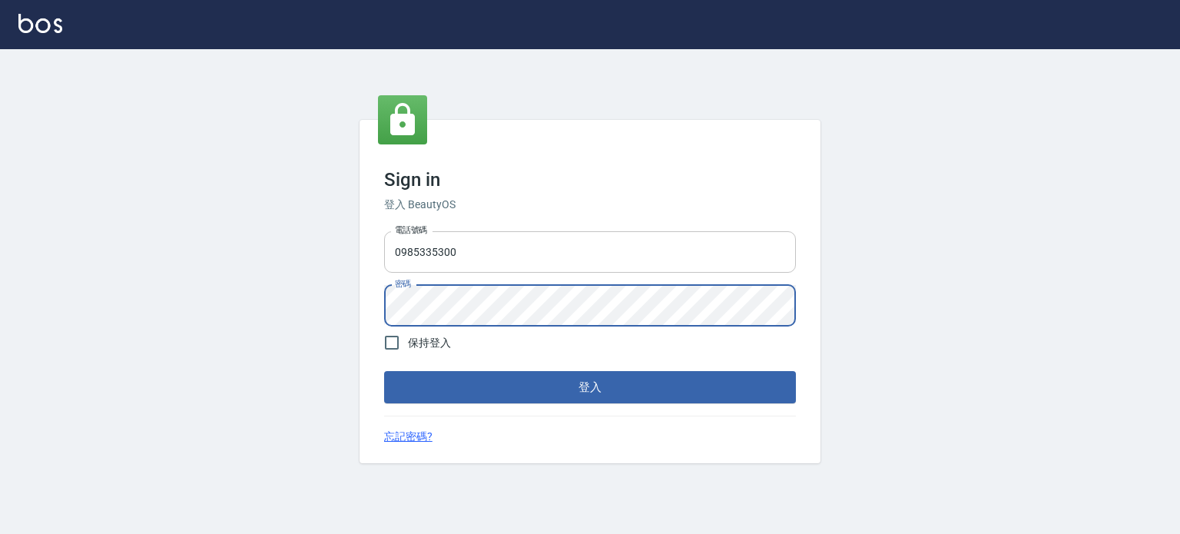
click at [384, 371] on button "登入" at bounding box center [590, 387] width 412 height 32
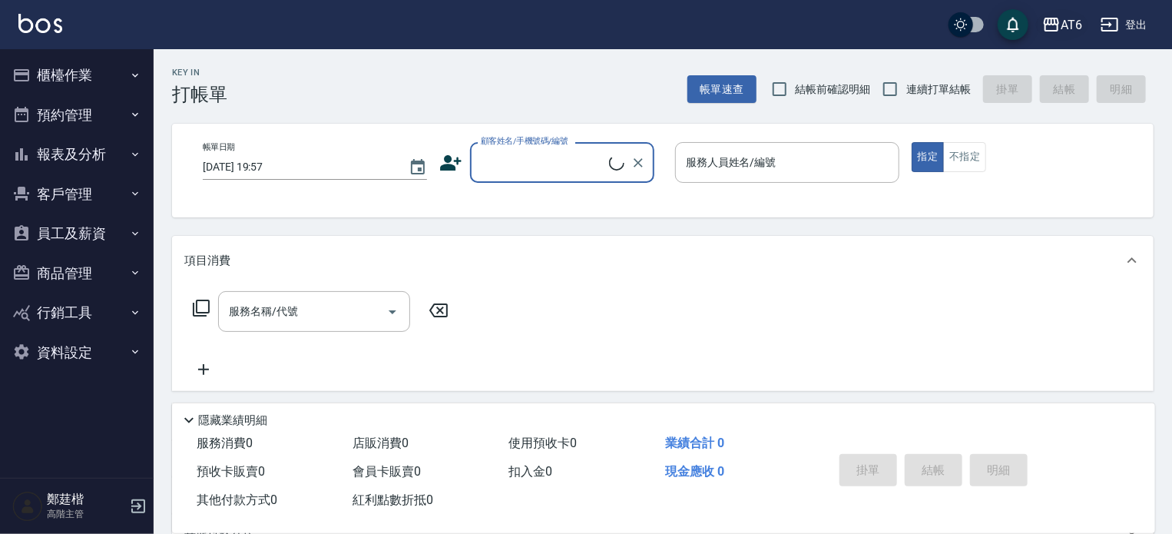
click at [1058, 36] on button "AT6" at bounding box center [1062, 24] width 52 height 31
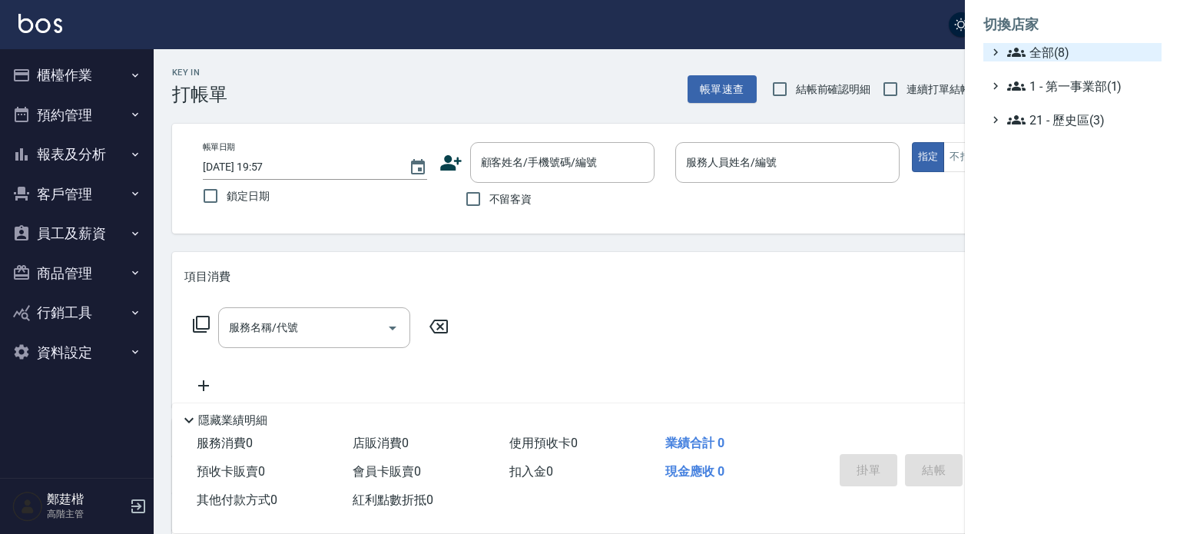
click at [1063, 51] on span "全部(8)" at bounding box center [1081, 52] width 148 height 18
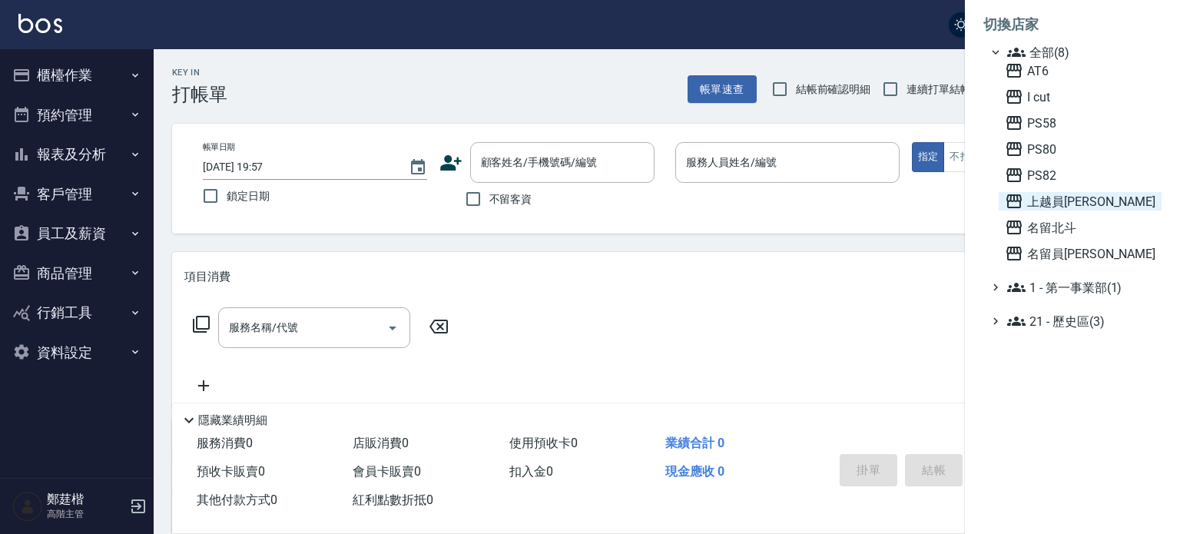
click at [1066, 207] on span "上越員[PERSON_NAME]" at bounding box center [1080, 201] width 151 height 18
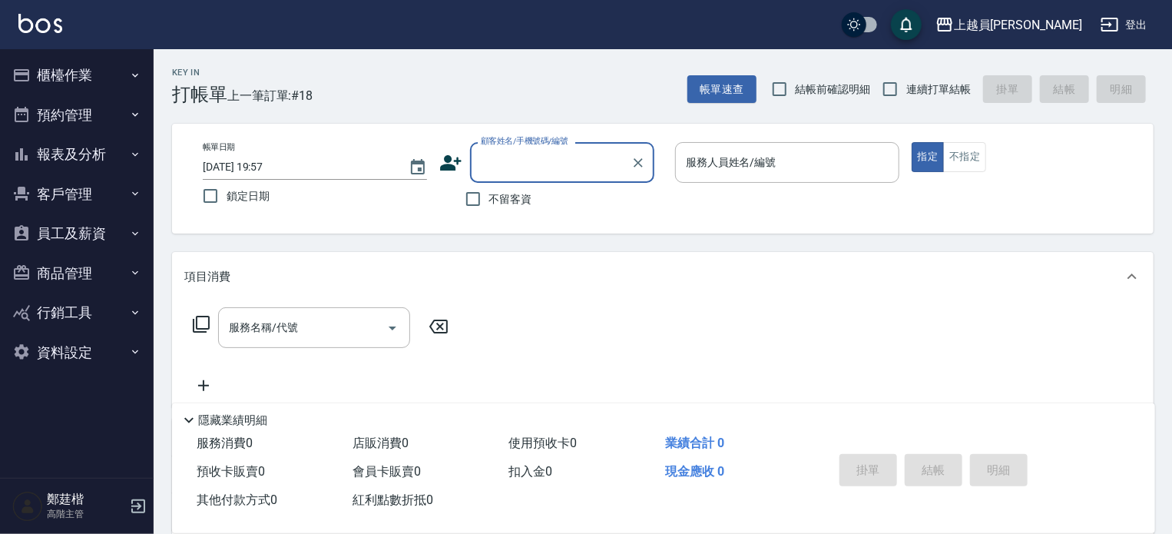
click at [89, 237] on button "員工及薪資" at bounding box center [76, 234] width 141 height 40
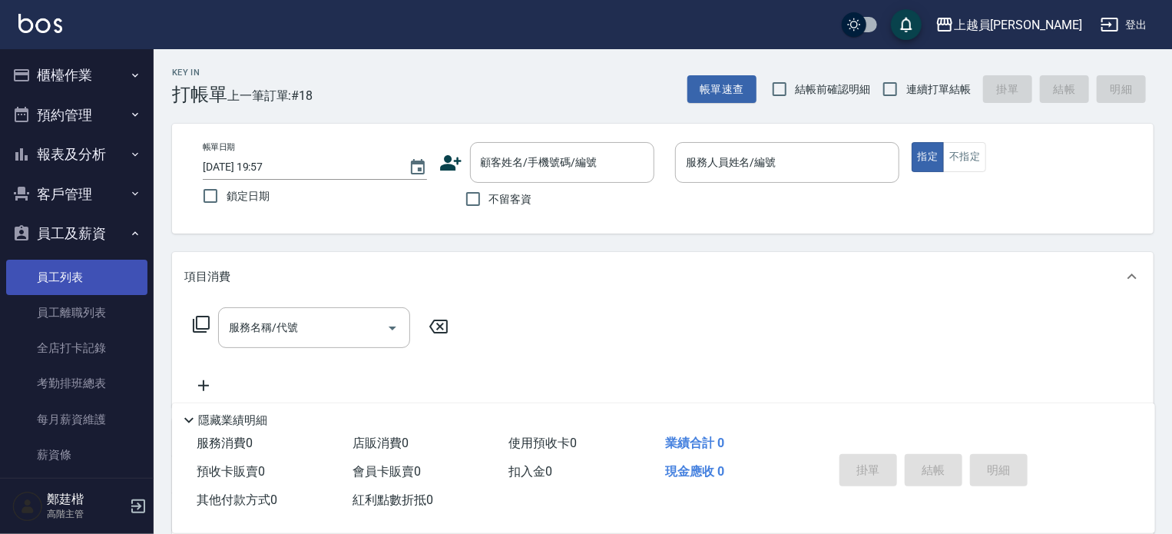
click at [84, 282] on link "員工列表" at bounding box center [76, 277] width 141 height 35
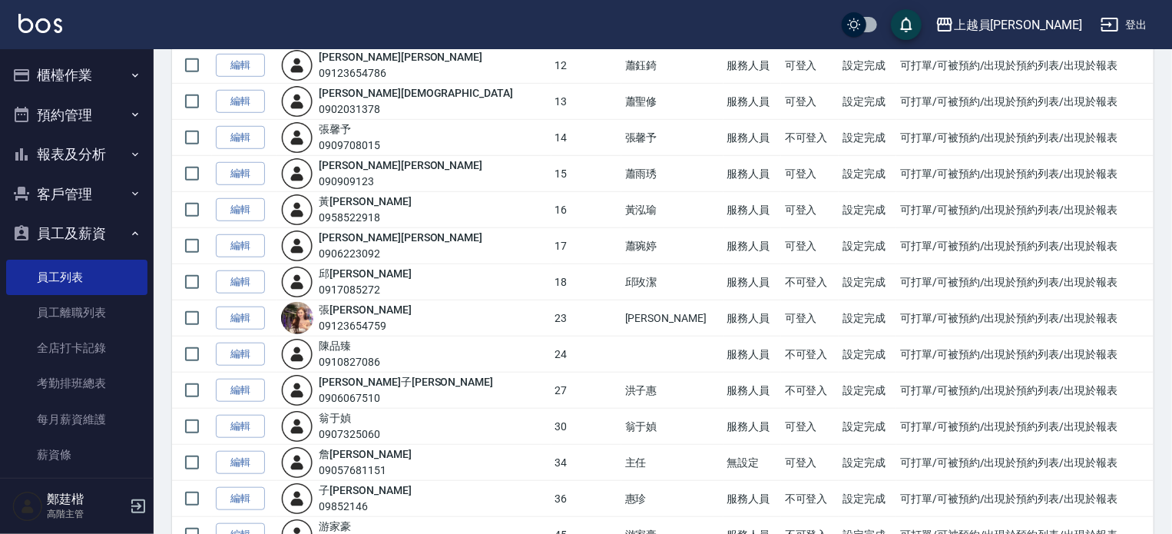
scroll to position [558, 0]
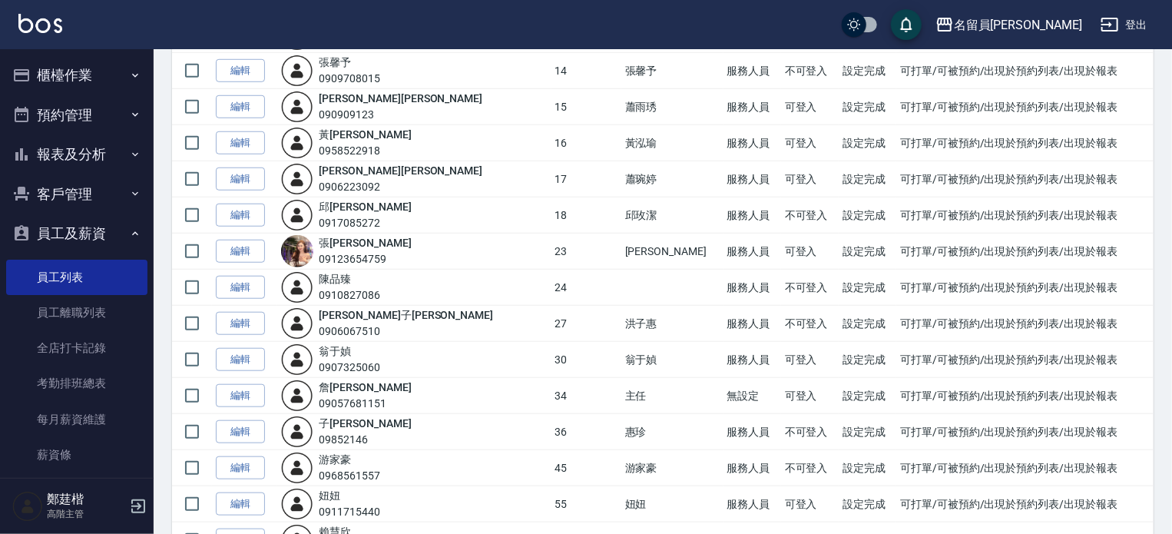
click at [255, 500] on link "編輯" at bounding box center [240, 504] width 49 height 24
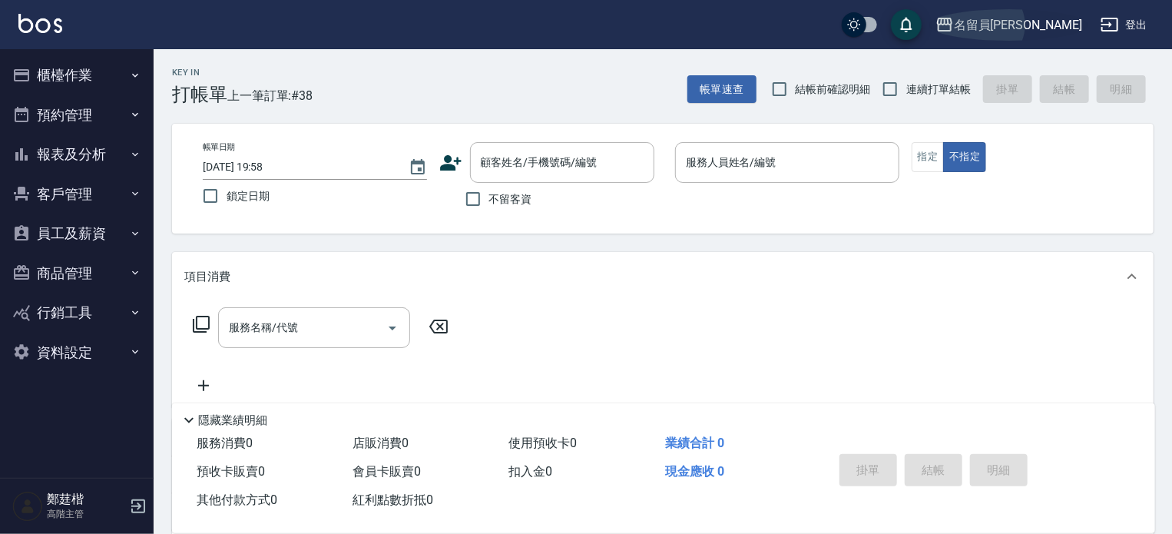
click at [1028, 25] on div "名留員[PERSON_NAME]" at bounding box center [1018, 24] width 128 height 19
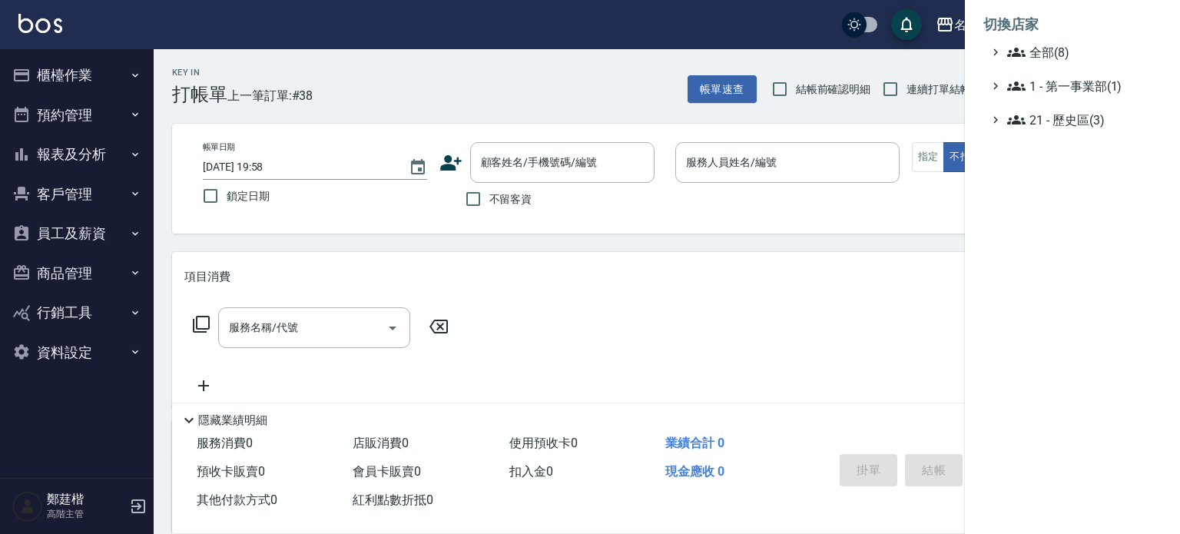
click at [839, 41] on div at bounding box center [590, 267] width 1180 height 534
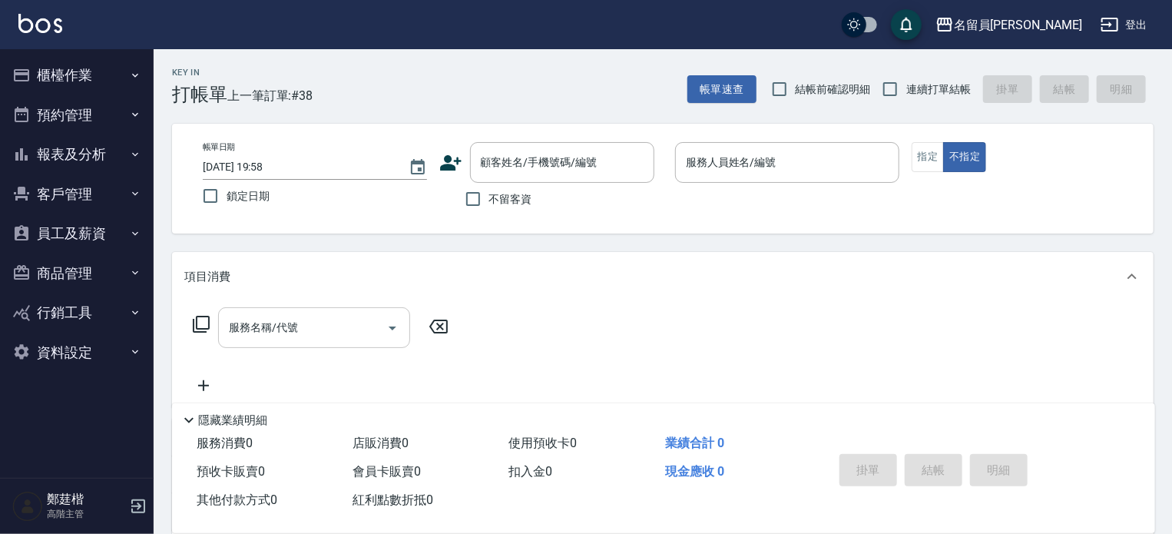
click at [329, 308] on div "服務名稱/代號" at bounding box center [314, 327] width 192 height 41
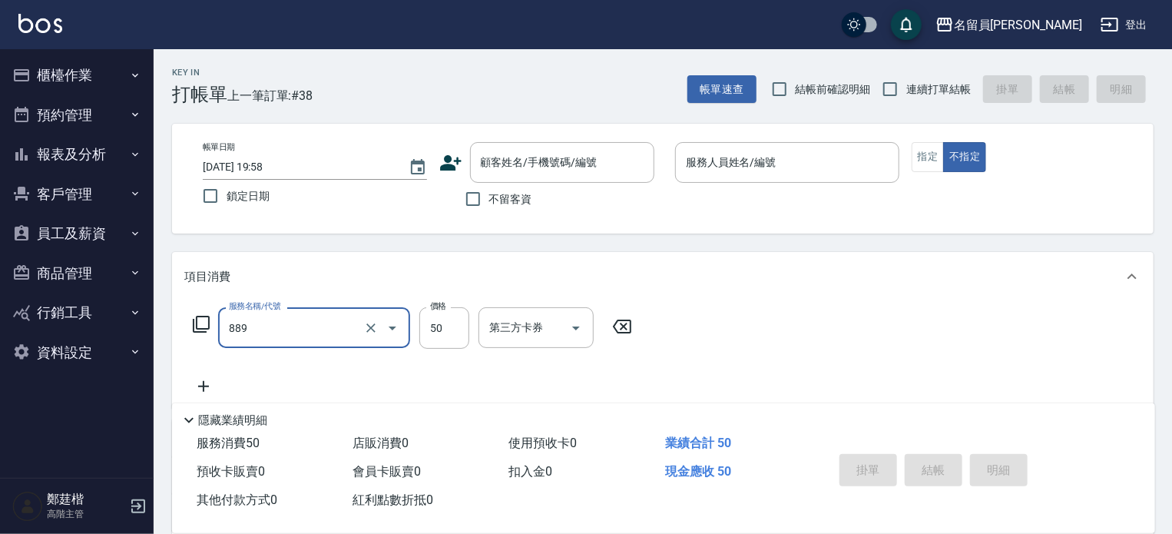
type input "精油(889)"
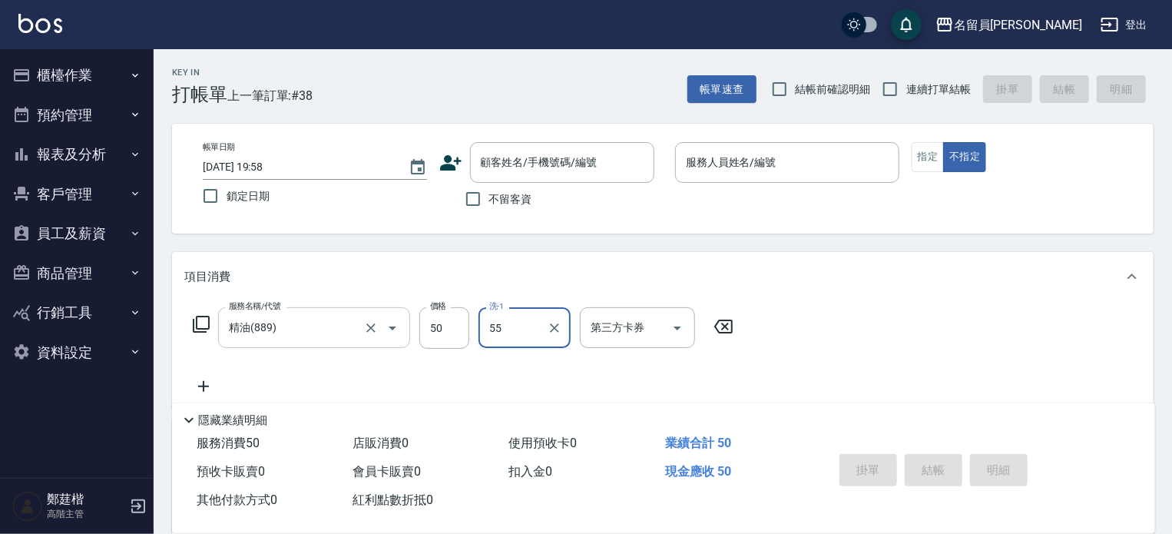
type input "5"
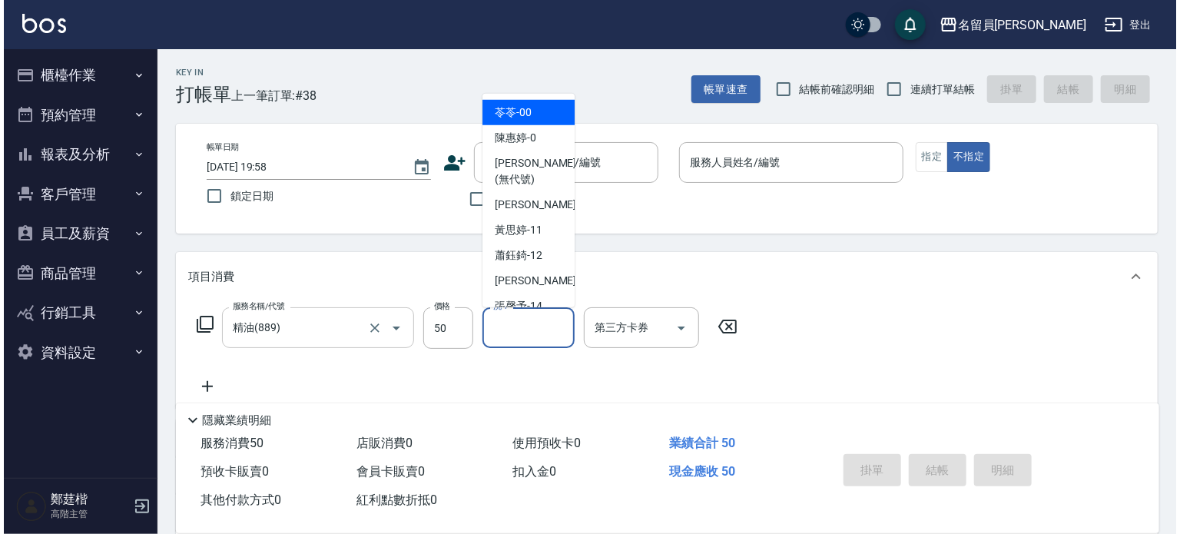
scroll to position [991, 0]
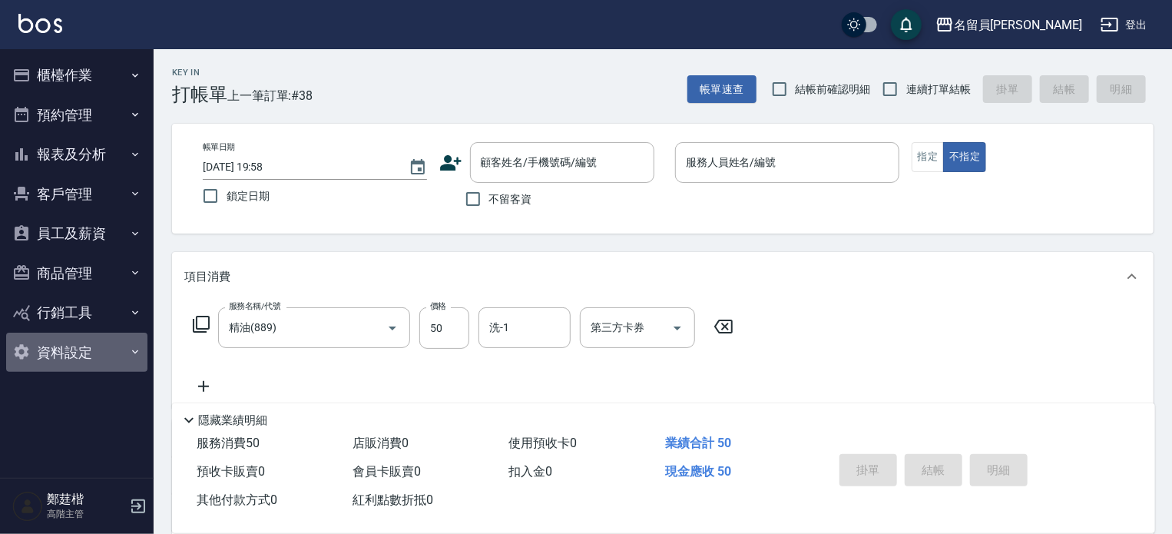
click at [97, 346] on button "資料設定" at bounding box center [76, 353] width 141 height 40
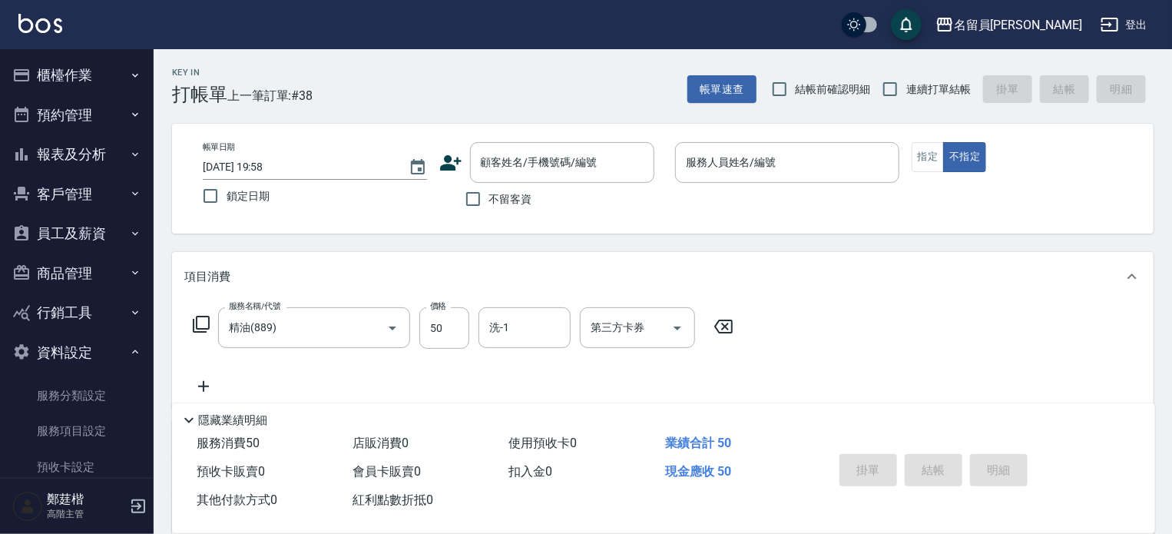
click at [89, 237] on button "員工及薪資" at bounding box center [76, 234] width 141 height 40
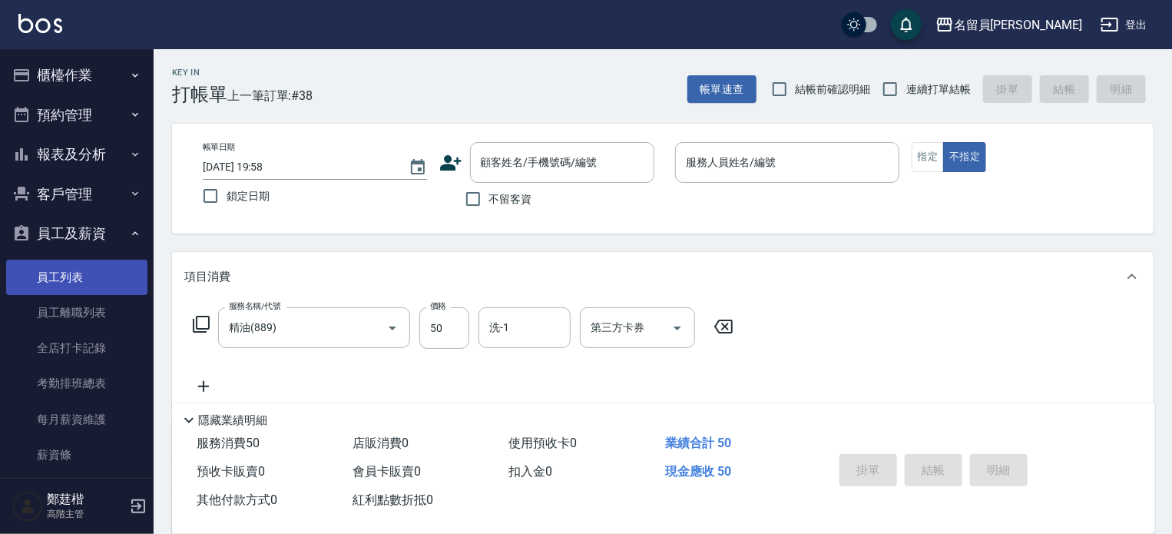
click at [89, 290] on link "員工列表" at bounding box center [76, 277] width 141 height 35
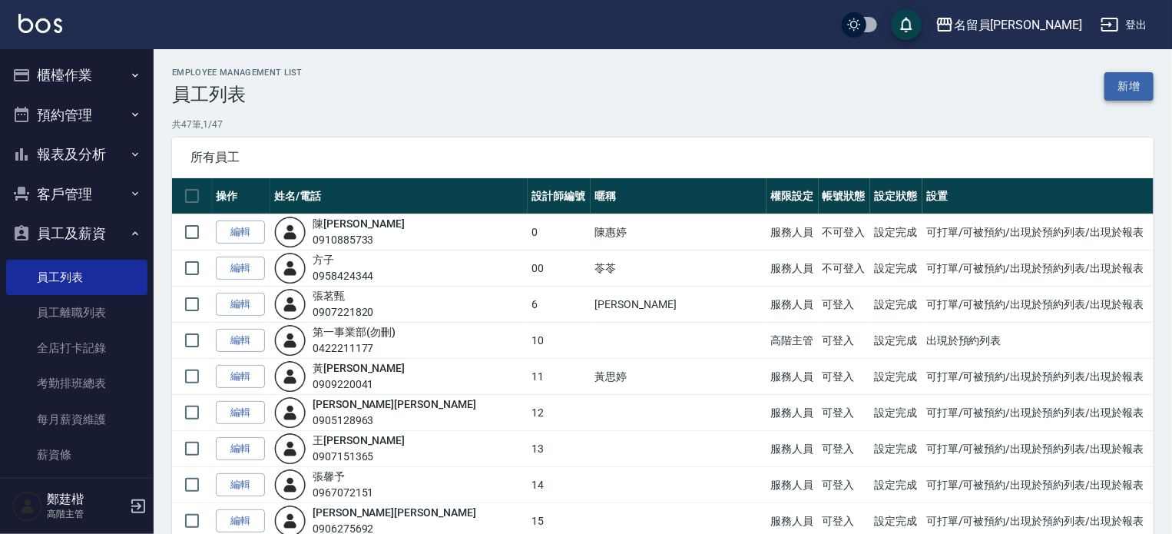
click at [1110, 87] on link "新增" at bounding box center [1128, 86] width 49 height 28
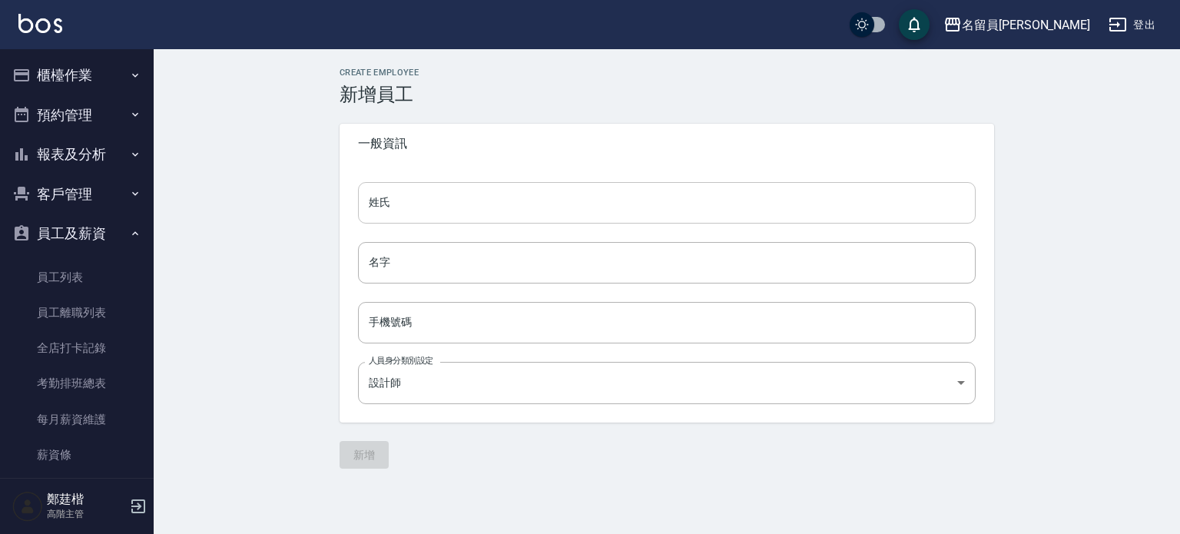
click at [469, 193] on input "姓氏" at bounding box center [667, 202] width 618 height 41
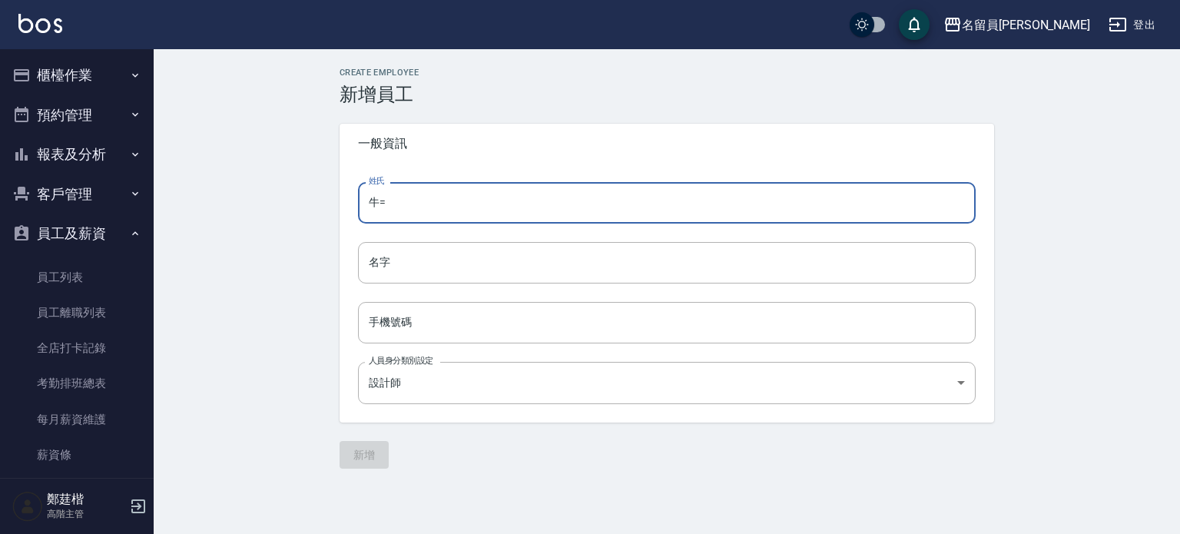
type input "牛"
type input "妞妞"
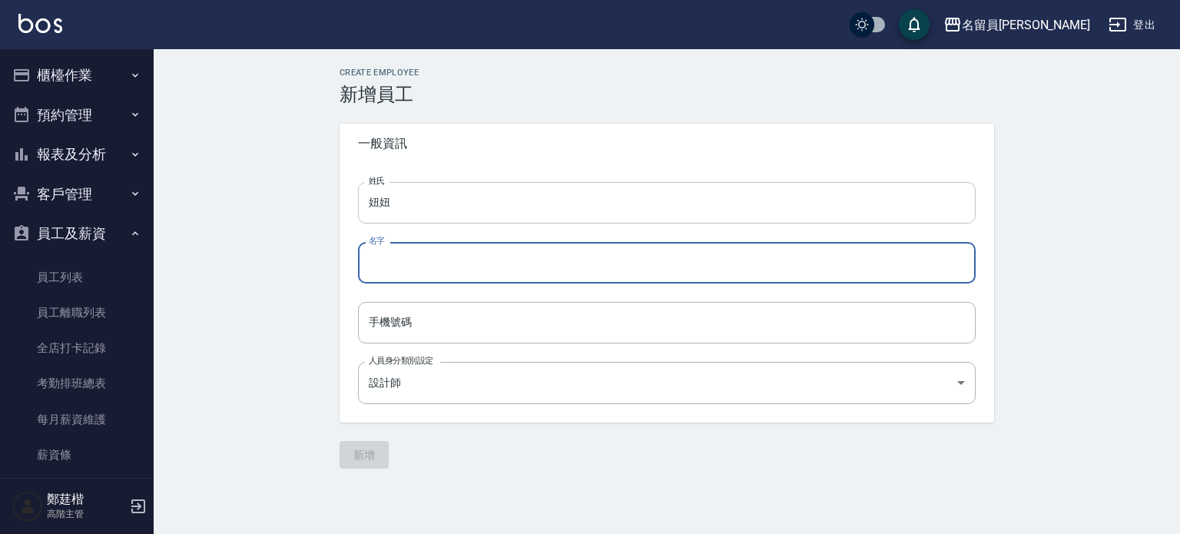
click at [469, 193] on input "妞妞" at bounding box center [667, 202] width 618 height 41
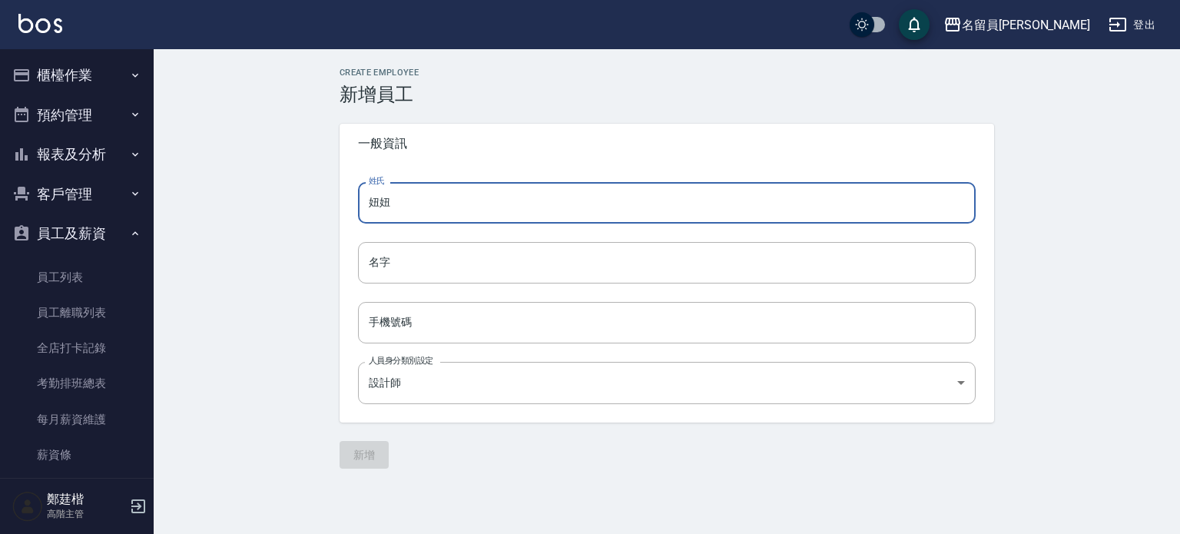
click at [469, 193] on input "妞妞" at bounding box center [667, 202] width 618 height 41
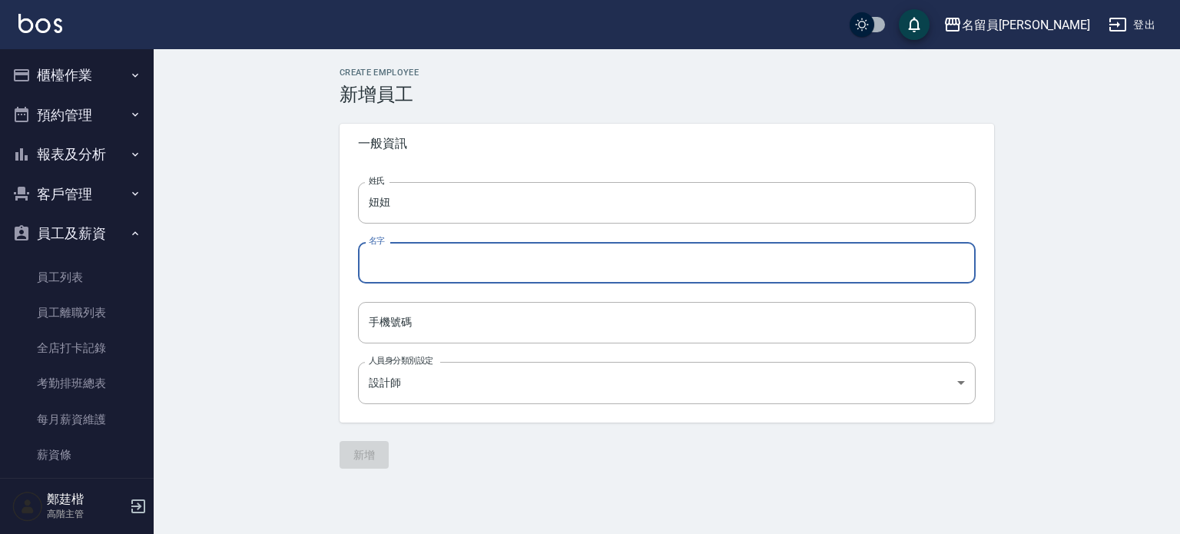
drag, startPoint x: 435, startPoint y: 262, endPoint x: 432, endPoint y: 251, distance: 11.2
click at [434, 263] on input "名字" at bounding box center [667, 262] width 618 height 41
paste input "妞"
type input "妞"
click at [435, 204] on input "妞妞" at bounding box center [667, 202] width 618 height 41
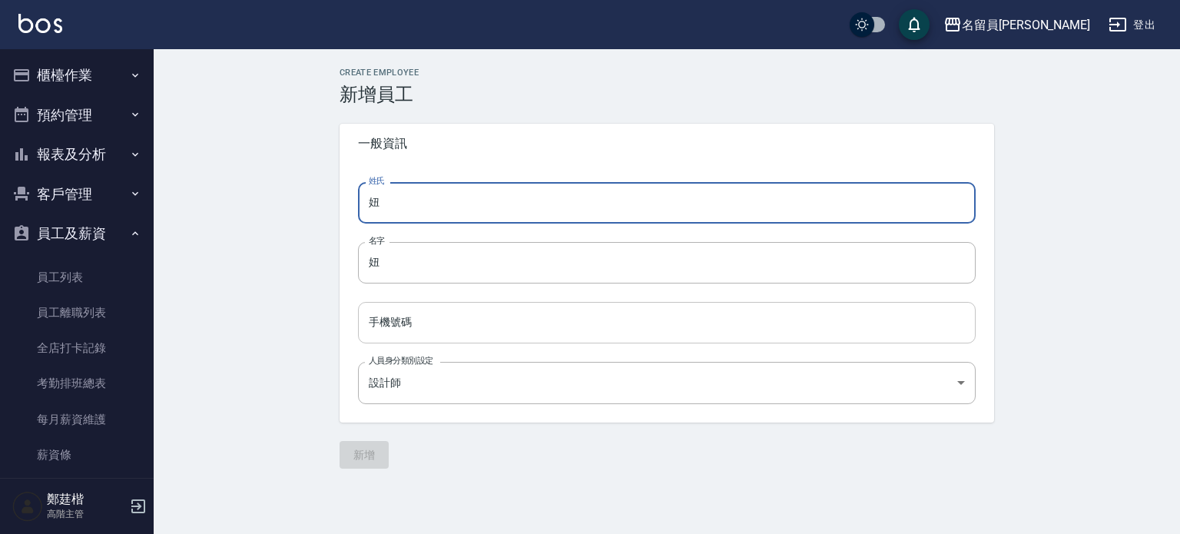
type input "妞"
click at [421, 330] on input "手機號碼" at bounding box center [667, 322] width 618 height 41
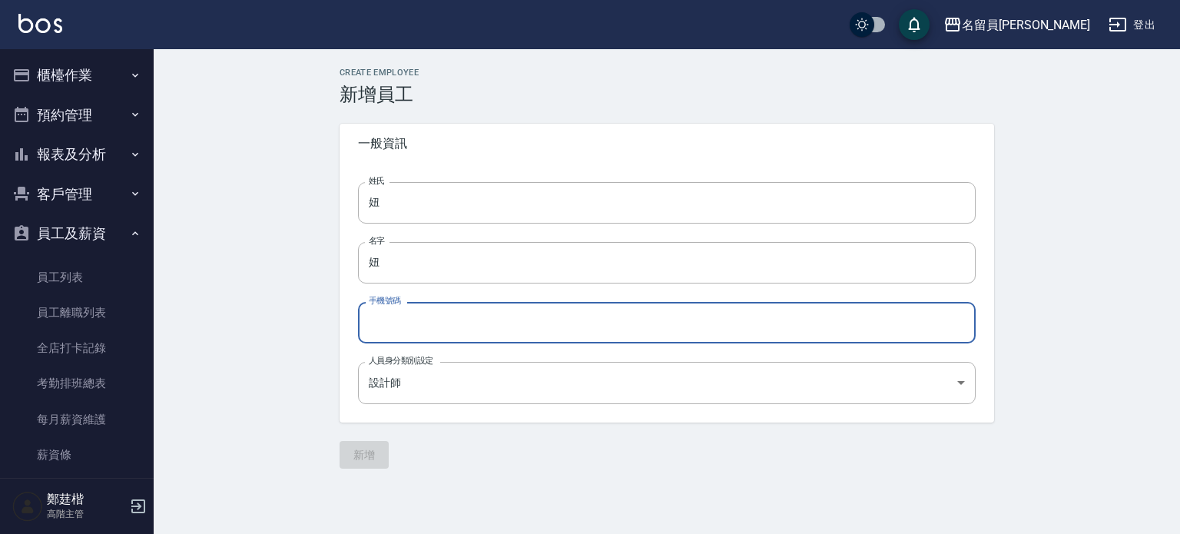
paste input "0911715440"
type input "0911715440"
click at [433, 377] on body "名留員林中正 登出 櫃檯作業 打帳單 帳單列表 掛單列表 座位開單 營業儀表板 現金收支登錄 高階收支登錄 材料自購登錄 每日結帳 排班表 現場電腦打卡 掃碼…" at bounding box center [590, 267] width 1180 height 534
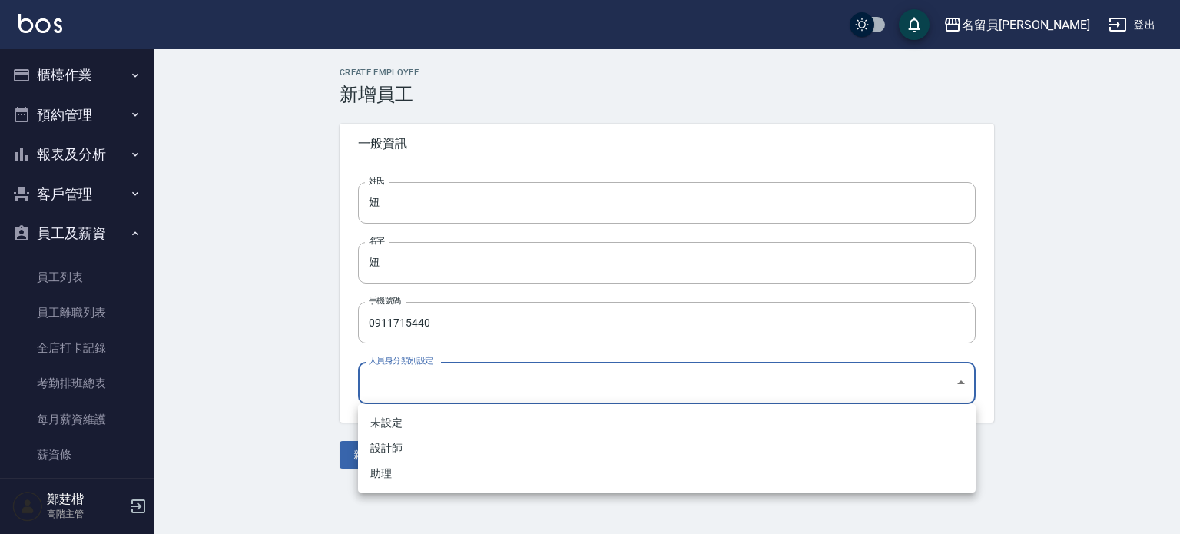
click at [387, 466] on li "助理" at bounding box center [667, 473] width 618 height 25
type input "6cdb835f-51e9-49ba-aa5d-f7038cdd4a62"
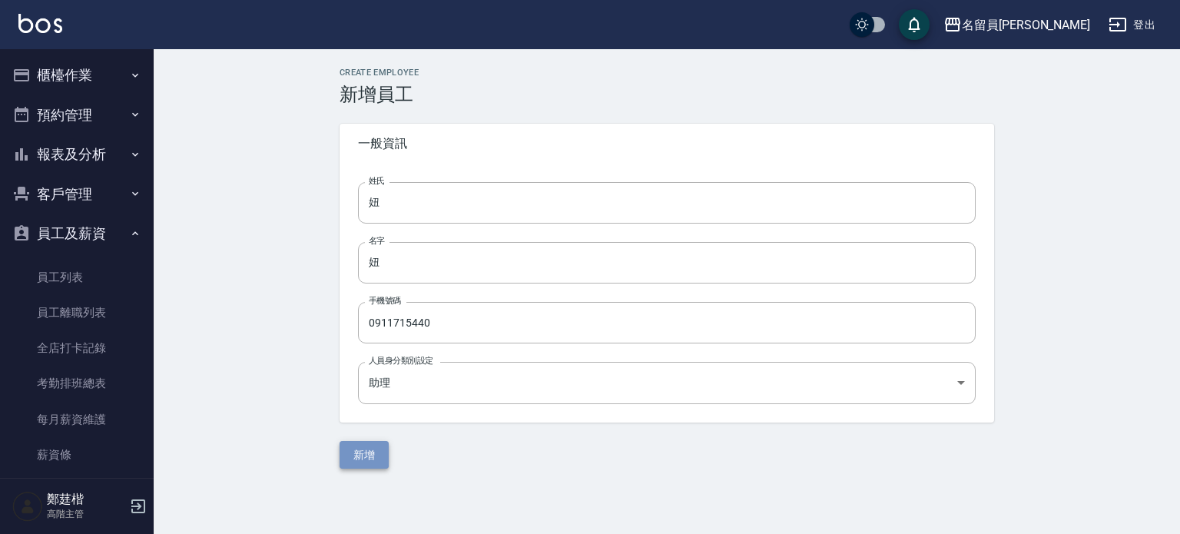
click at [351, 451] on button "新增" at bounding box center [363, 455] width 49 height 28
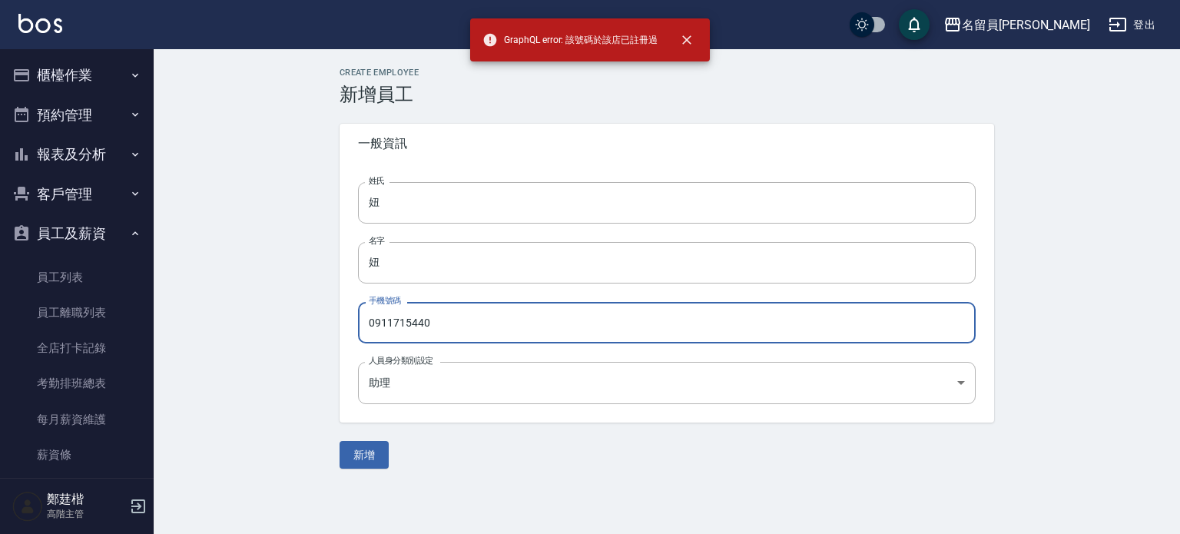
click at [435, 315] on input "0911715440" at bounding box center [667, 322] width 618 height 41
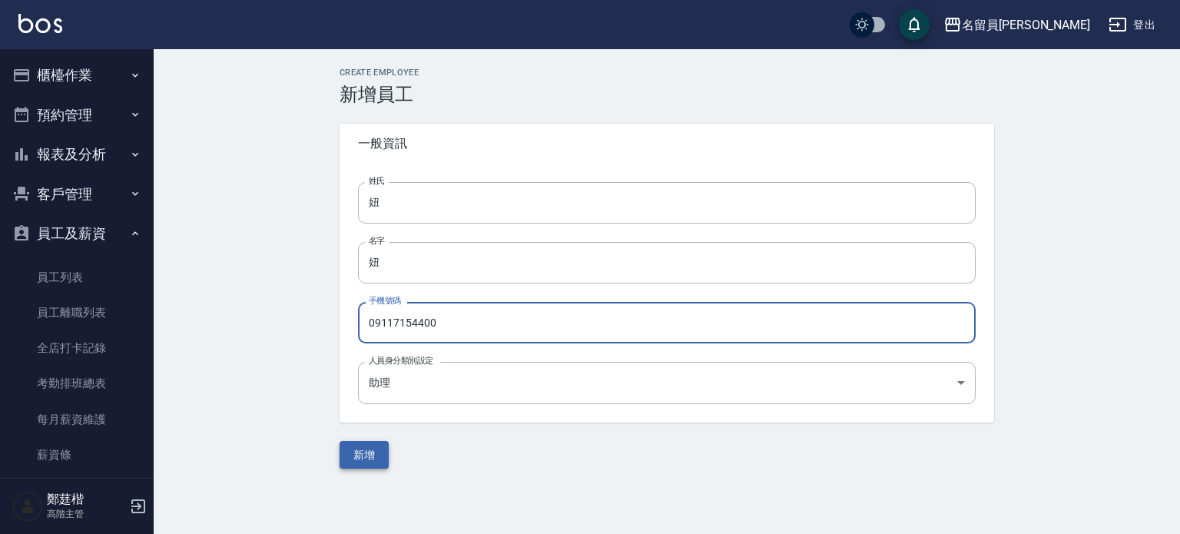
type input "09117154400"
click at [359, 445] on button "新增" at bounding box center [363, 455] width 49 height 28
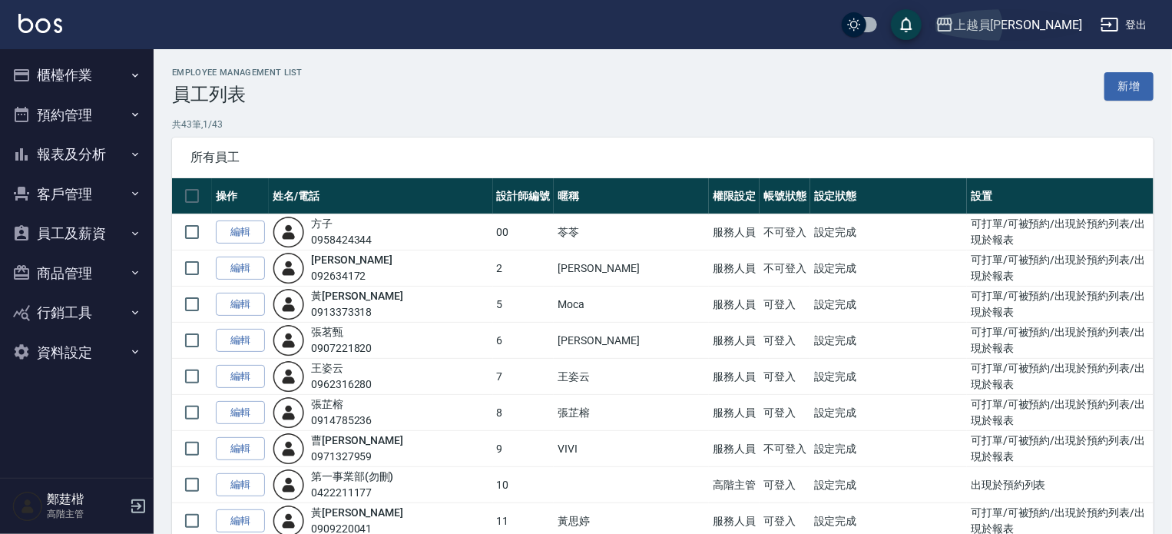
click at [1058, 27] on div "上越員林" at bounding box center [1018, 24] width 128 height 19
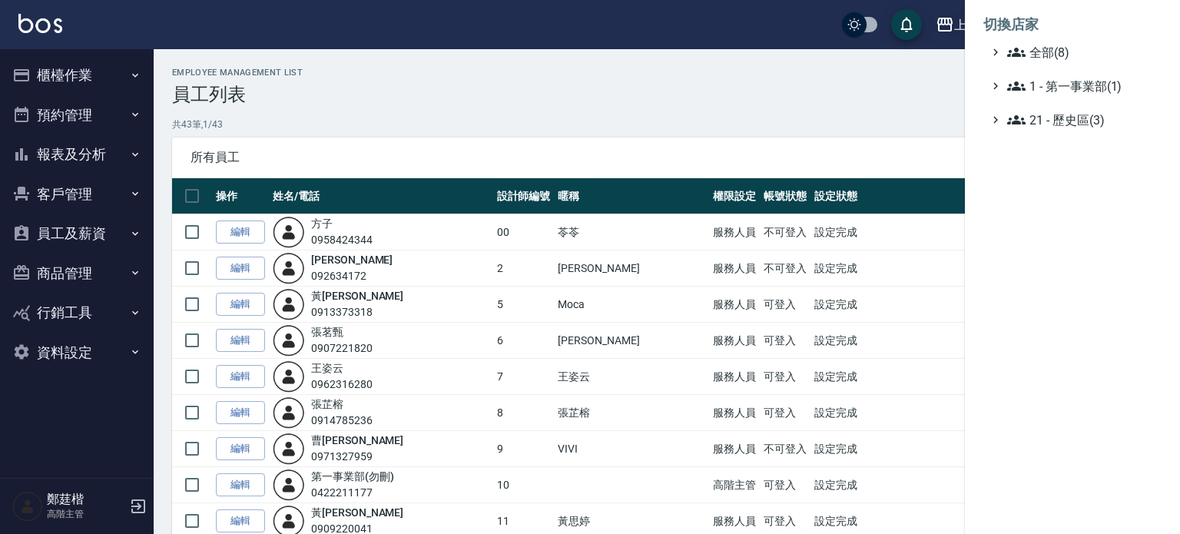
click at [1060, 42] on li "切換店家" at bounding box center [1072, 24] width 178 height 37
click at [1057, 61] on span "全部(8)" at bounding box center [1081, 52] width 148 height 18
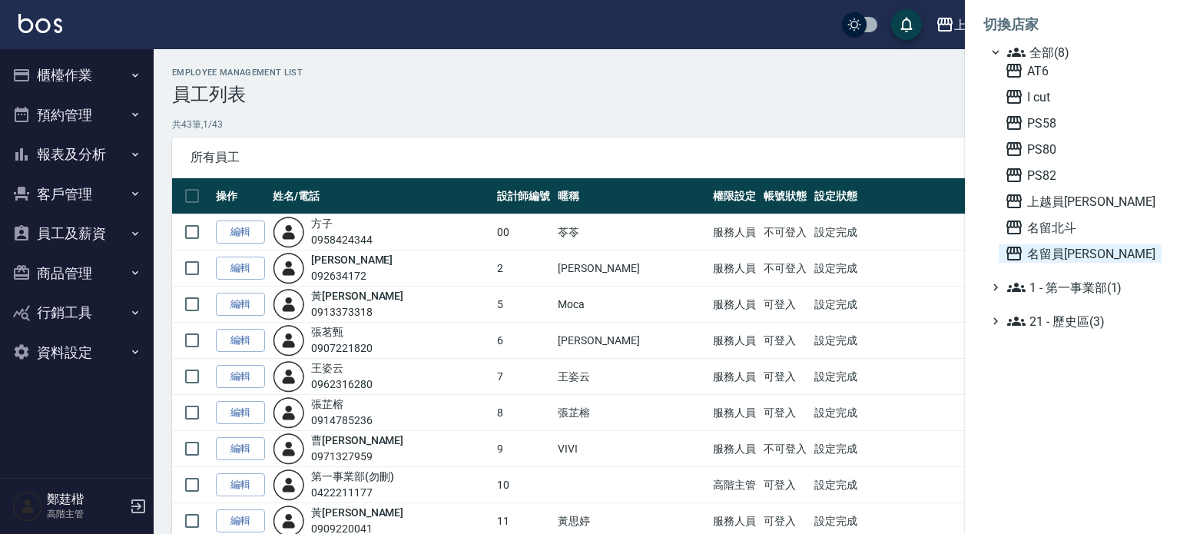
click at [1075, 248] on span "名留員[PERSON_NAME]" at bounding box center [1080, 253] width 151 height 18
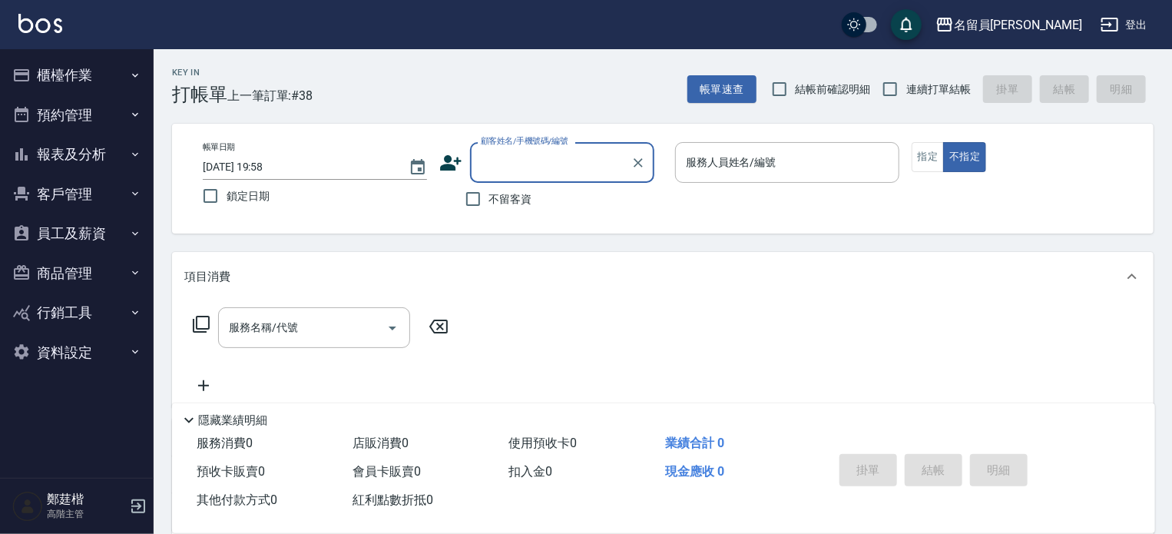
click at [100, 223] on button "員工及薪資" at bounding box center [76, 234] width 141 height 40
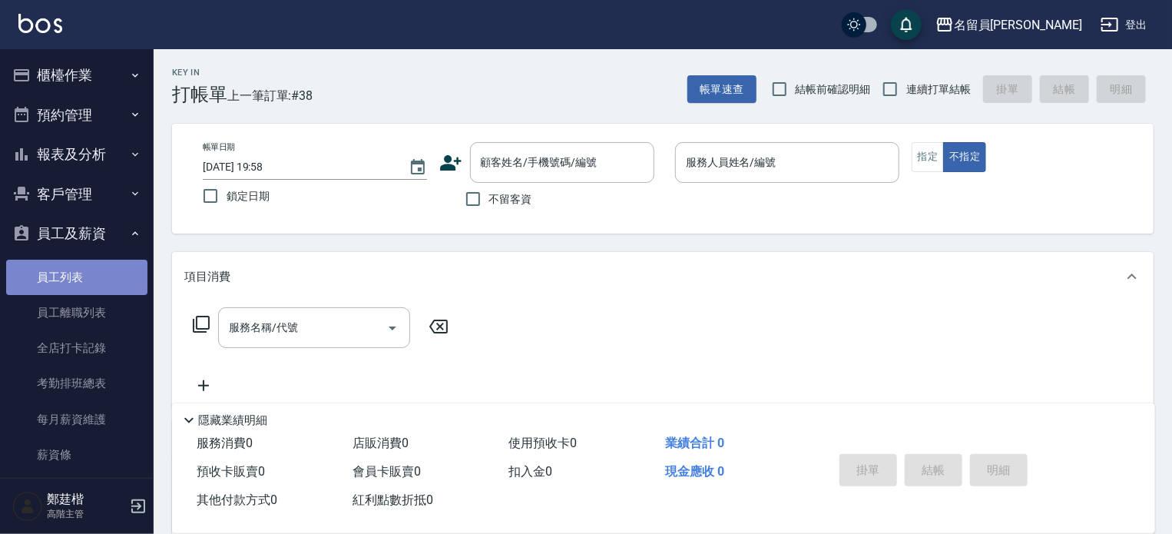
click at [92, 275] on link "員工列表" at bounding box center [76, 277] width 141 height 35
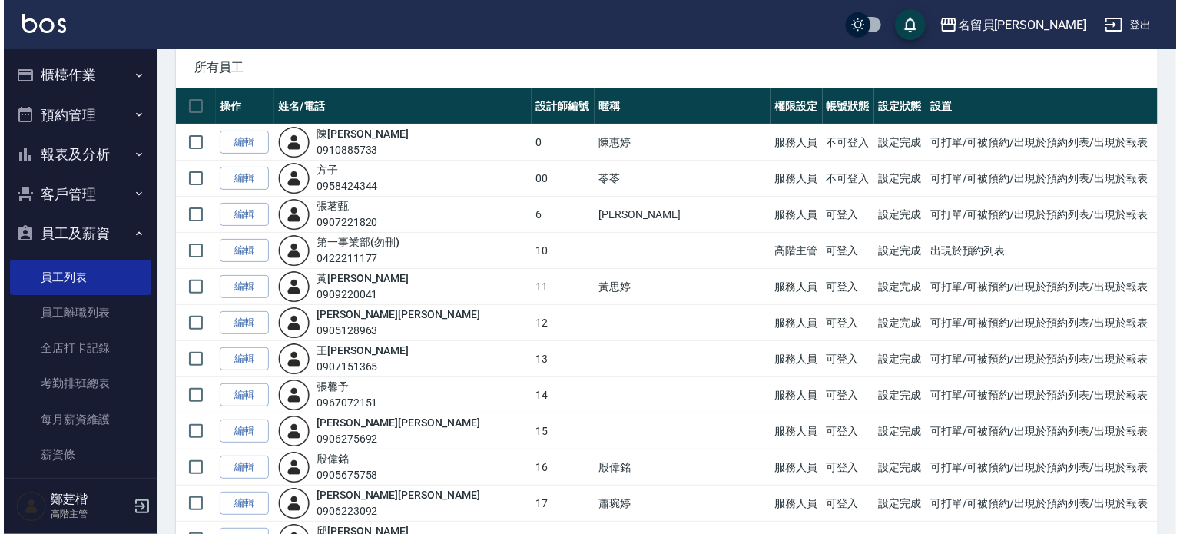
scroll to position [77, 0]
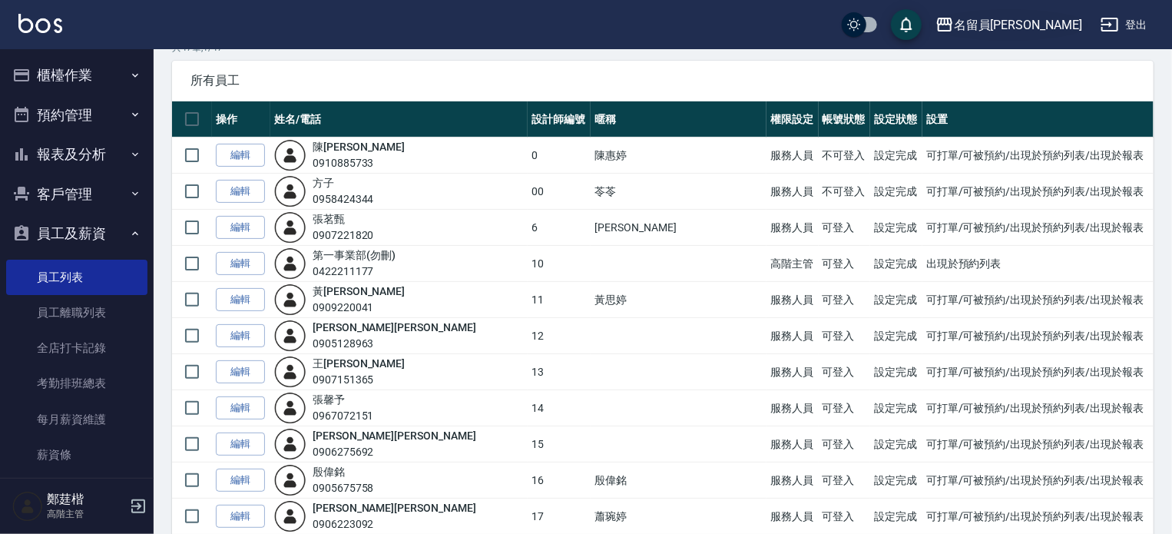
click at [1044, 28] on div "名留員[PERSON_NAME]" at bounding box center [1018, 24] width 128 height 19
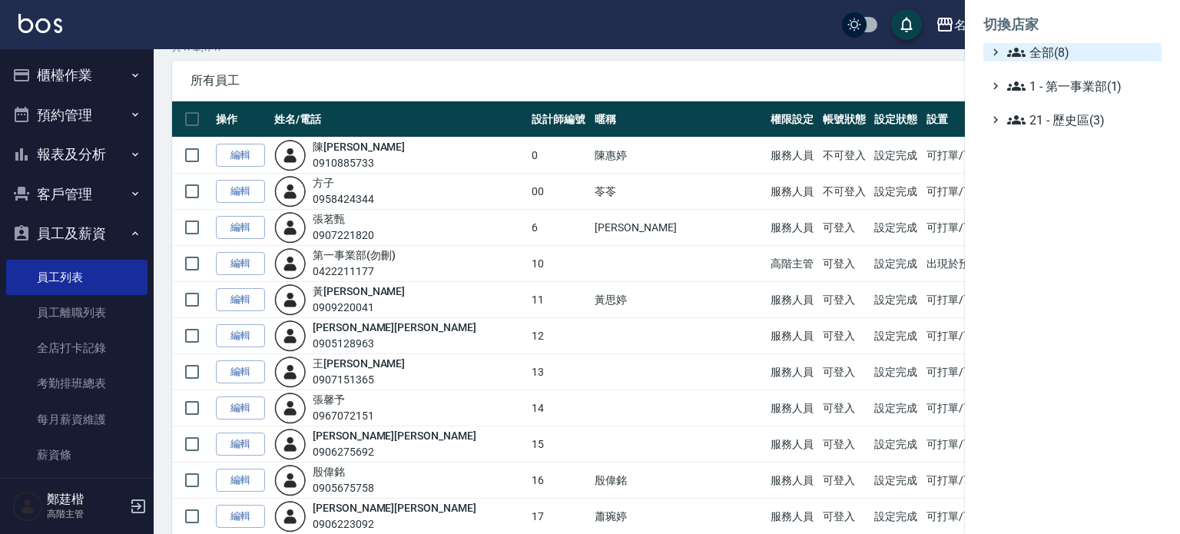
click at [1039, 51] on span "全部(8)" at bounding box center [1081, 52] width 148 height 18
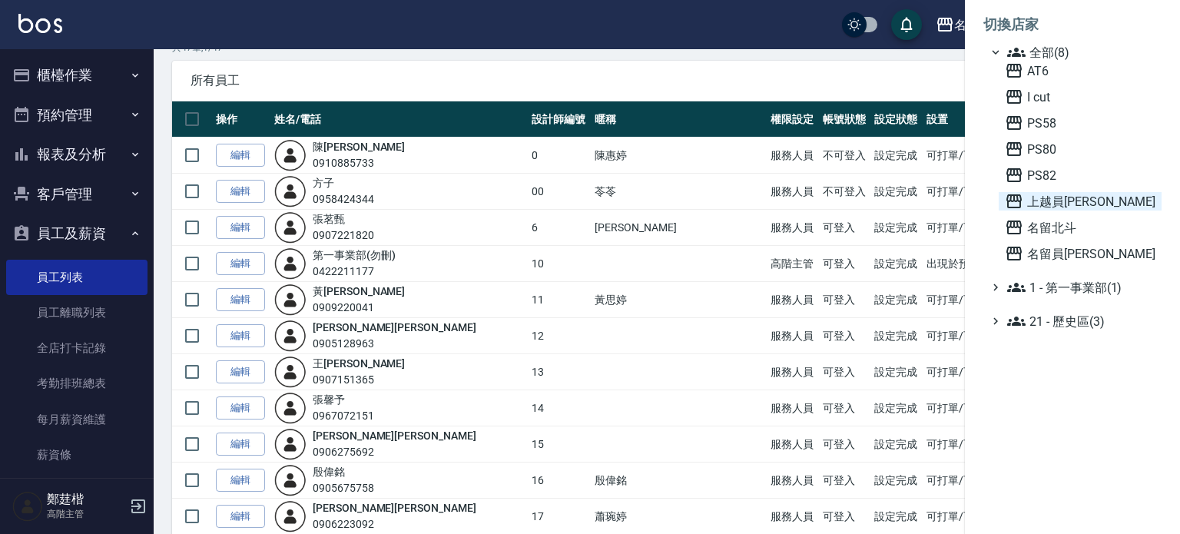
click at [1073, 203] on span "上越員[PERSON_NAME]" at bounding box center [1080, 201] width 151 height 18
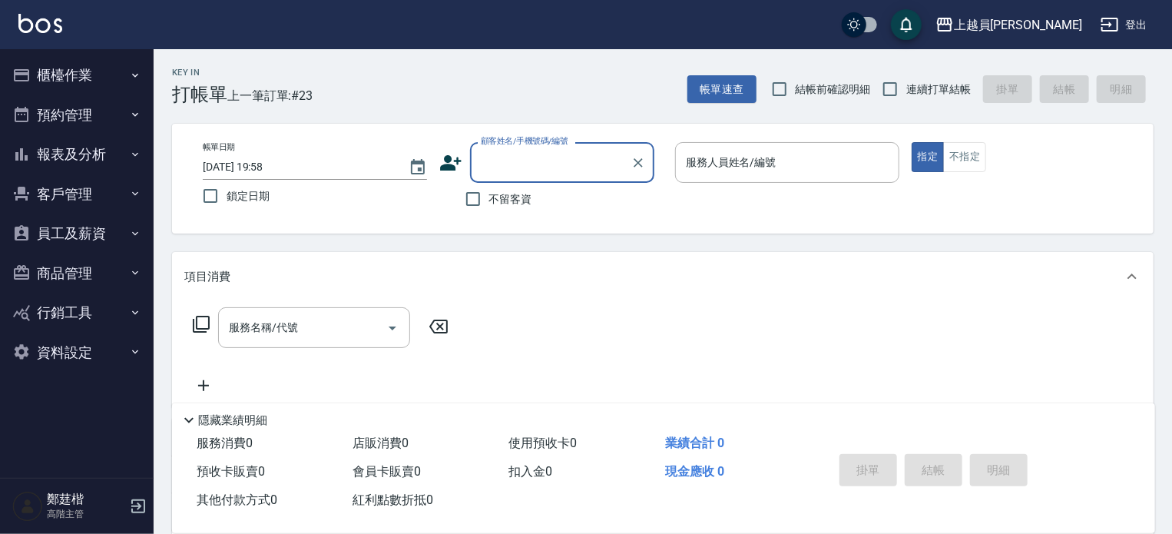
click at [88, 187] on button "客戶管理" at bounding box center [76, 194] width 141 height 40
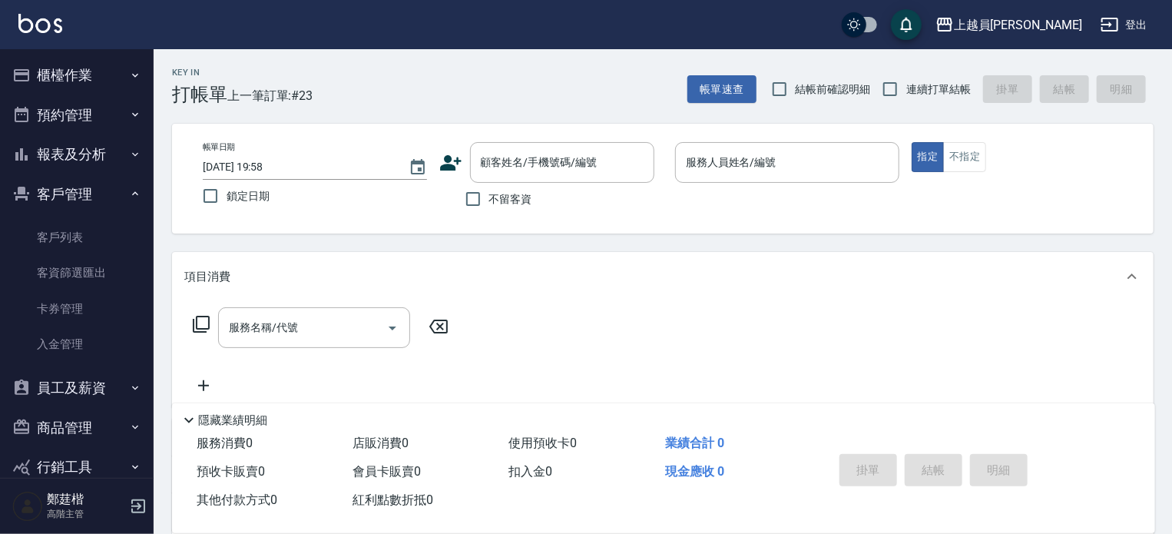
click at [88, 190] on button "客戶管理" at bounding box center [76, 194] width 141 height 40
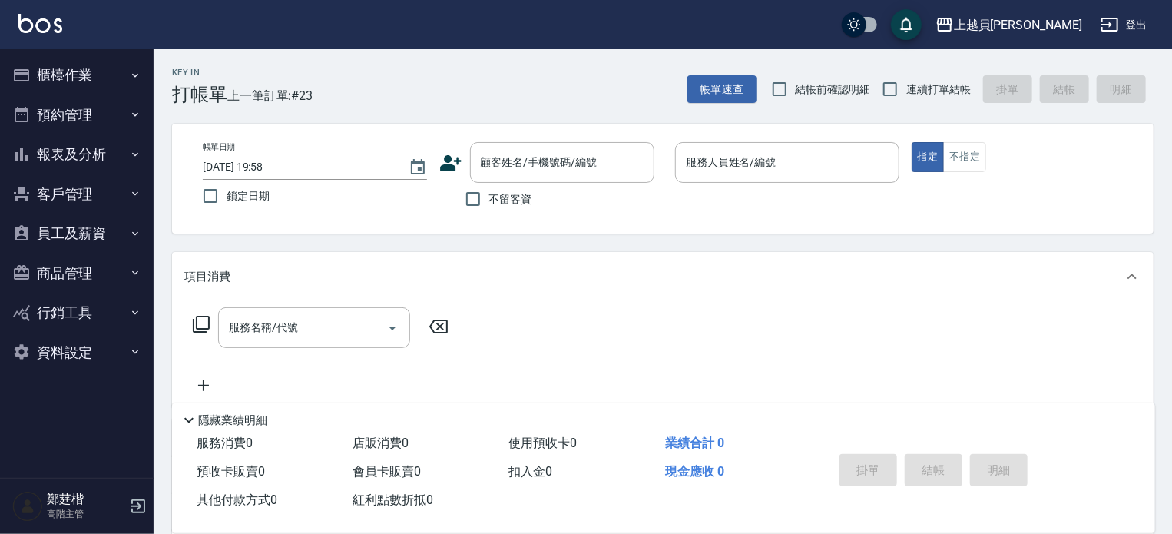
click at [91, 223] on button "員工及薪資" at bounding box center [76, 234] width 141 height 40
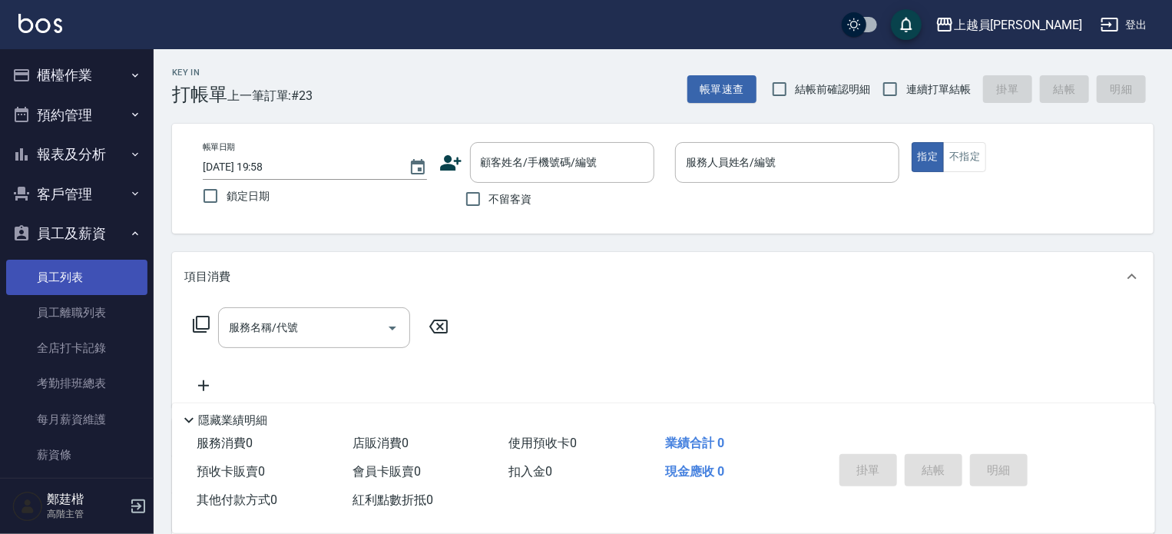
click at [89, 278] on link "員工列表" at bounding box center [76, 277] width 141 height 35
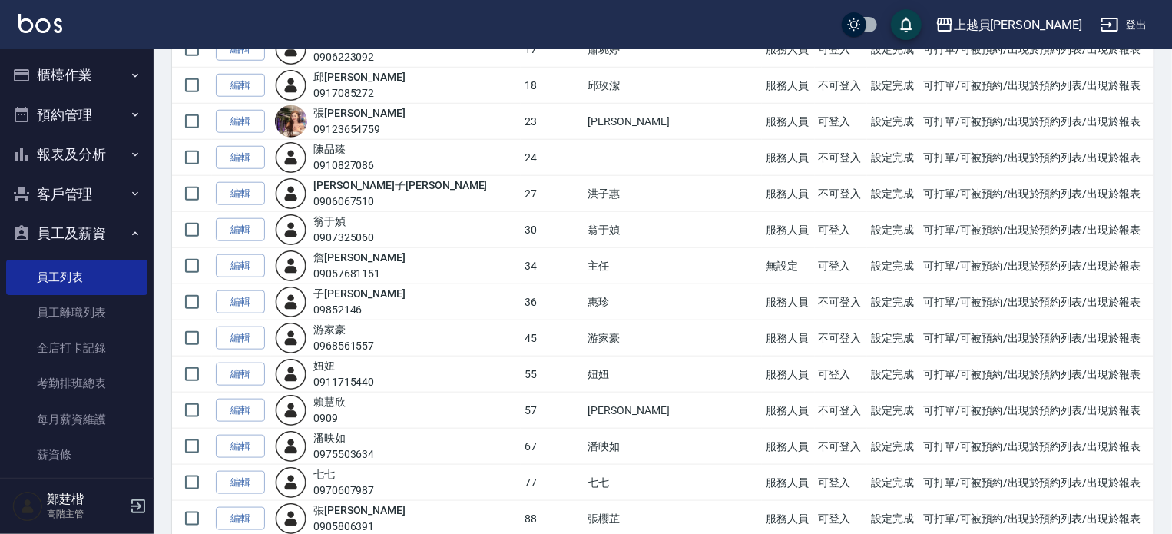
scroll to position [691, 0]
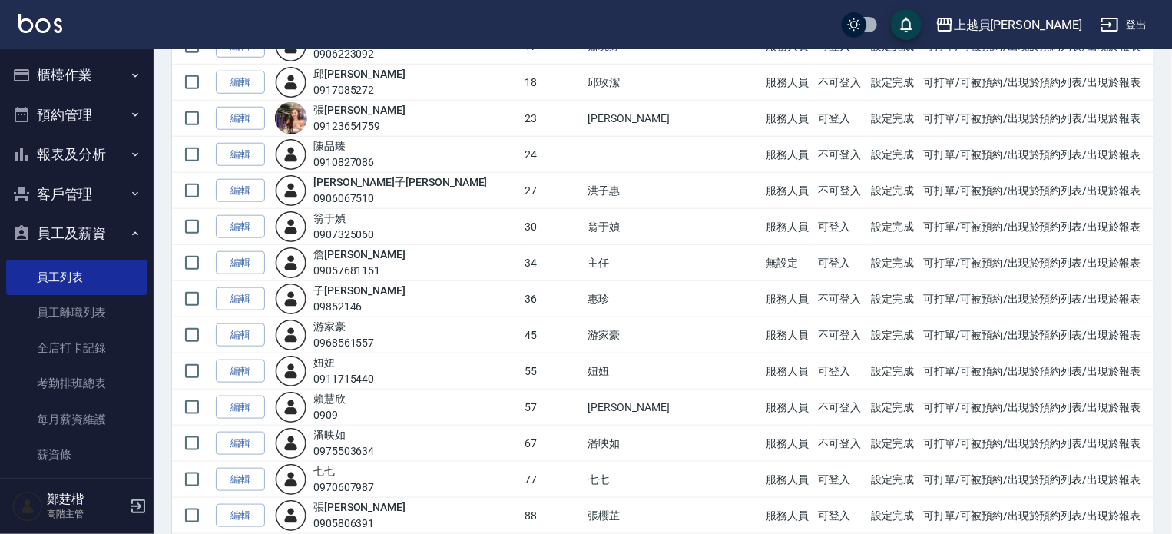
drag, startPoint x: 396, startPoint y: 374, endPoint x: 347, endPoint y: 374, distance: 49.2
click at [386, 374] on div "妞 妞 0911715440" at bounding box center [396, 371] width 242 height 32
drag, startPoint x: 347, startPoint y: 374, endPoint x: 329, endPoint y: 374, distance: 18.4
click at [329, 374] on div "妞 妞 0911715440" at bounding box center [396, 371] width 242 height 32
click at [375, 362] on div "妞 妞 0911715440" at bounding box center [343, 371] width 61 height 32
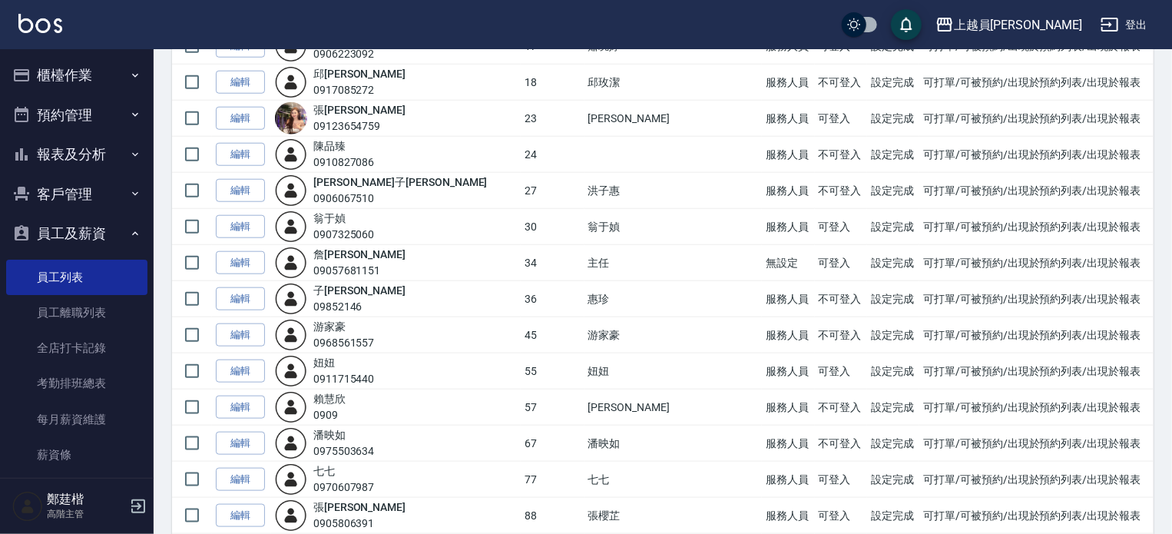
drag, startPoint x: 396, startPoint y: 373, endPoint x: 362, endPoint y: 371, distance: 33.8
click at [393, 373] on div "妞 妞 0911715440" at bounding box center [396, 371] width 242 height 32
drag, startPoint x: 362, startPoint y: 371, endPoint x: 341, endPoint y: 373, distance: 20.9
click at [348, 371] on div "0911715440" at bounding box center [343, 379] width 61 height 16
click at [336, 374] on div "0911715440" at bounding box center [343, 379] width 61 height 16
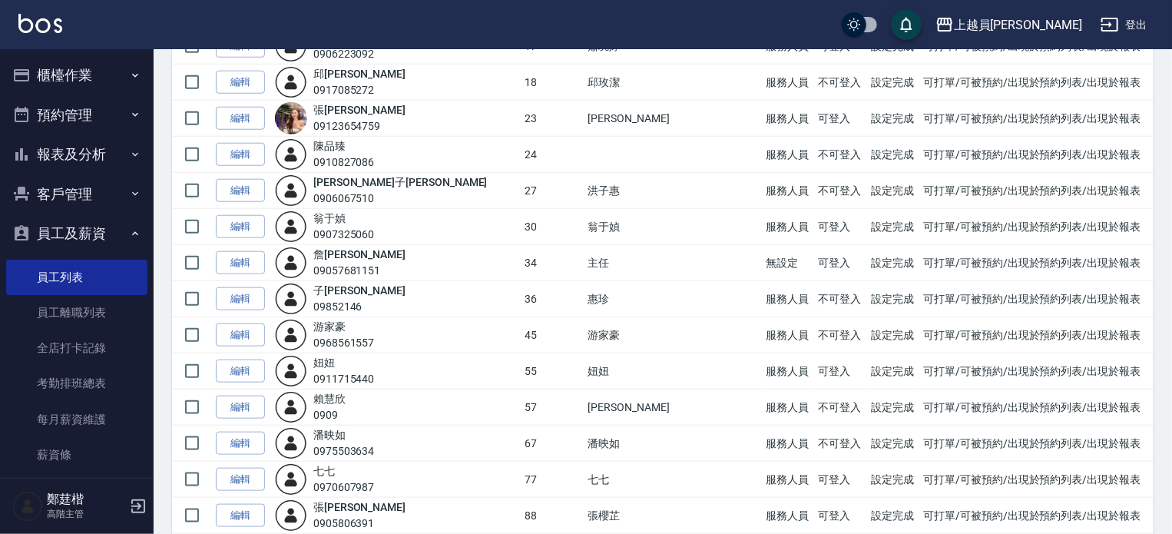
click at [335, 374] on div "0911715440" at bounding box center [343, 379] width 61 height 16
drag, startPoint x: 332, startPoint y: 373, endPoint x: 392, endPoint y: 373, distance: 60.7
click at [392, 373] on div "妞 妞 0911715440" at bounding box center [396, 371] width 242 height 32
copy div "0911715440"
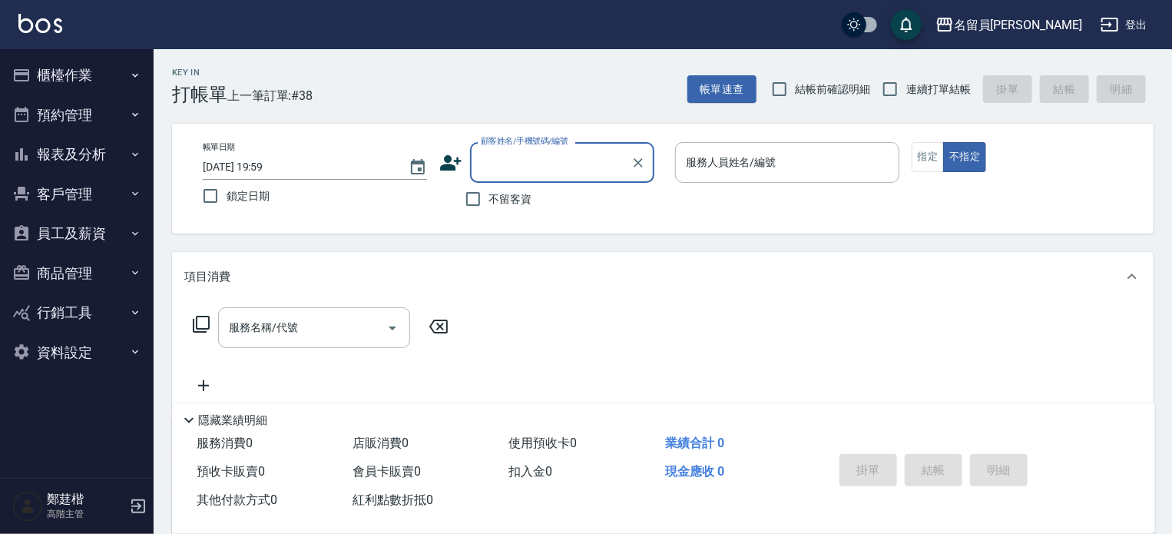
click at [104, 228] on button "員工及薪資" at bounding box center [76, 234] width 141 height 40
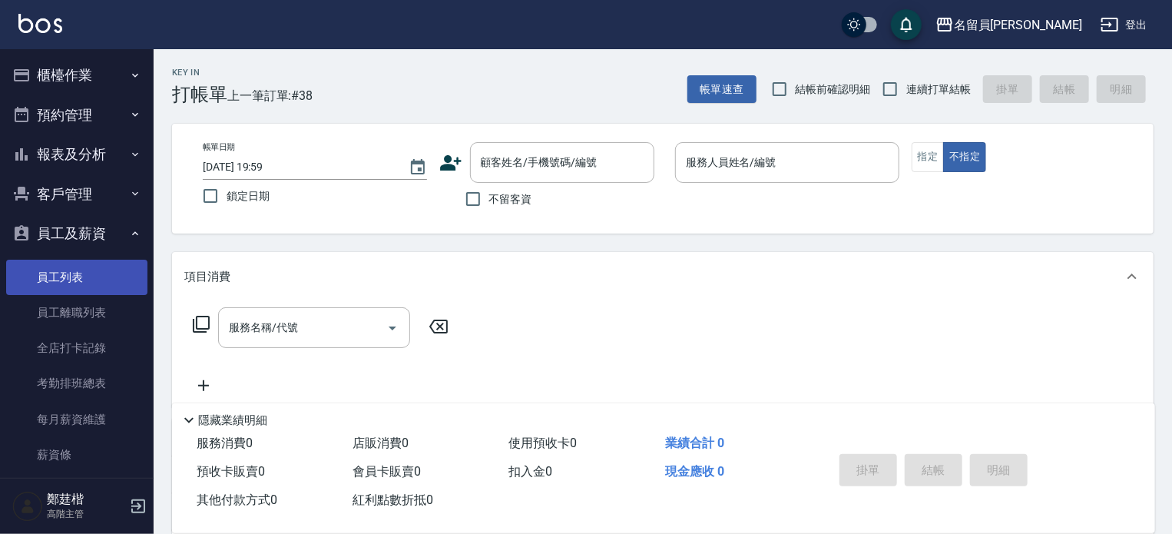
click at [71, 281] on link "員工列表" at bounding box center [76, 277] width 141 height 35
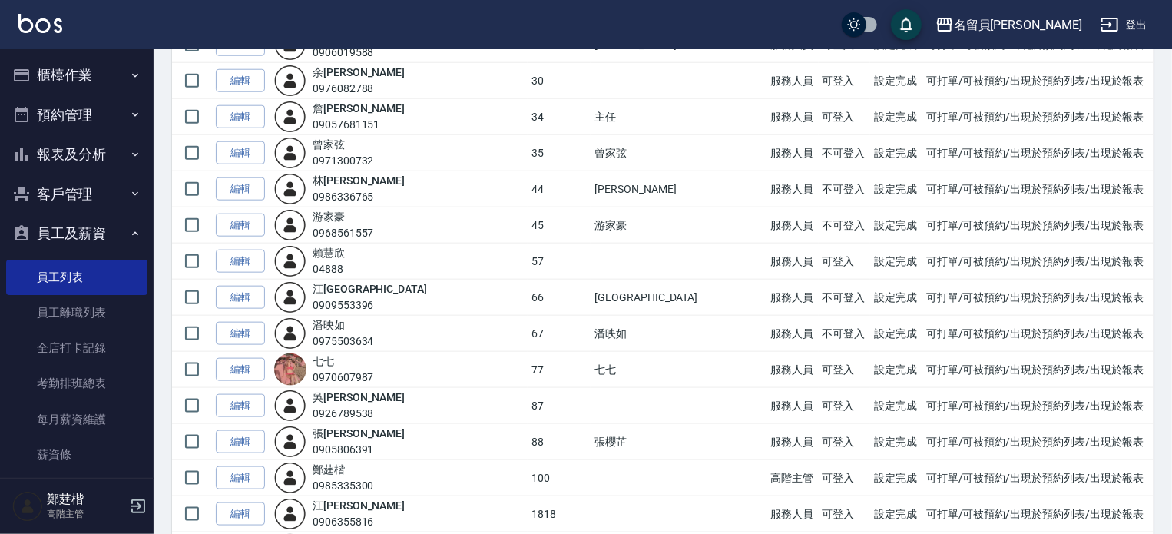
scroll to position [814, 0]
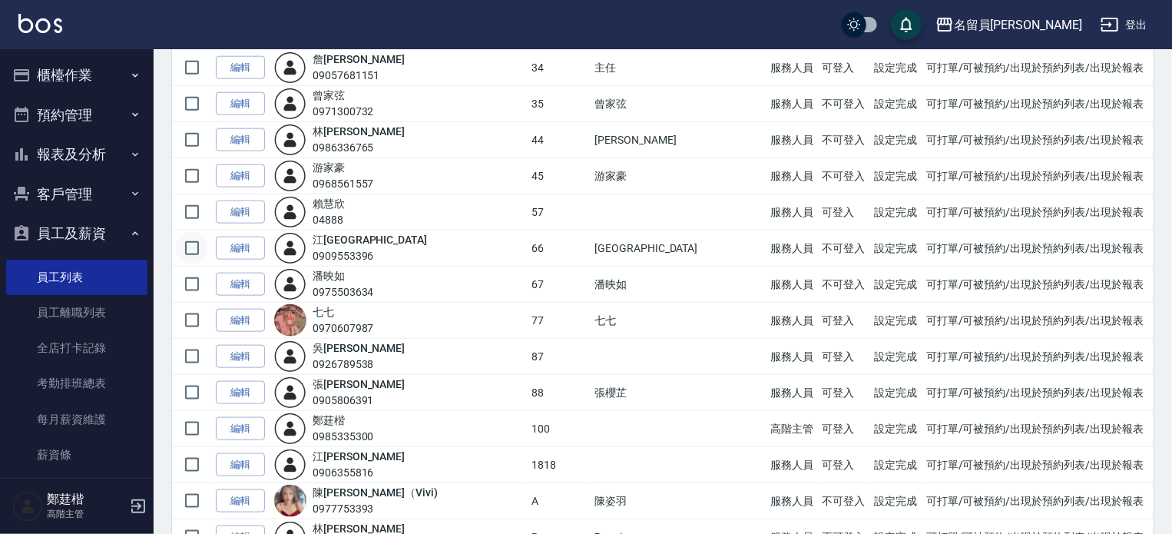
drag, startPoint x: 203, startPoint y: 243, endPoint x: 194, endPoint y: 245, distance: 9.5
click at [198, 244] on input "checkbox" at bounding box center [192, 248] width 32 height 32
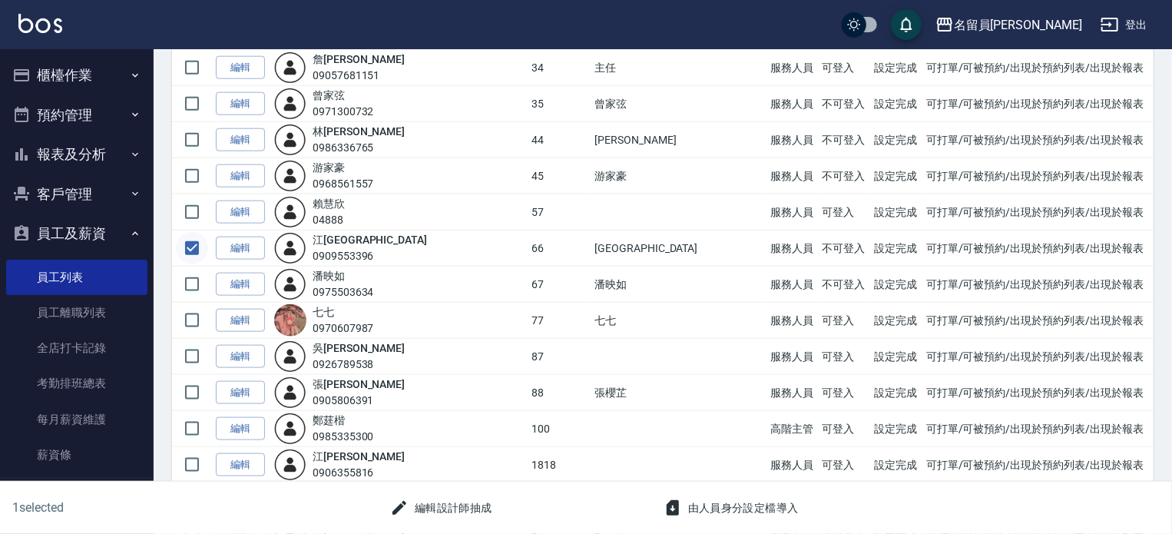
drag, startPoint x: 194, startPoint y: 245, endPoint x: 200, endPoint y: 250, distance: 8.8
click at [193, 246] on input "checkbox" at bounding box center [192, 248] width 32 height 32
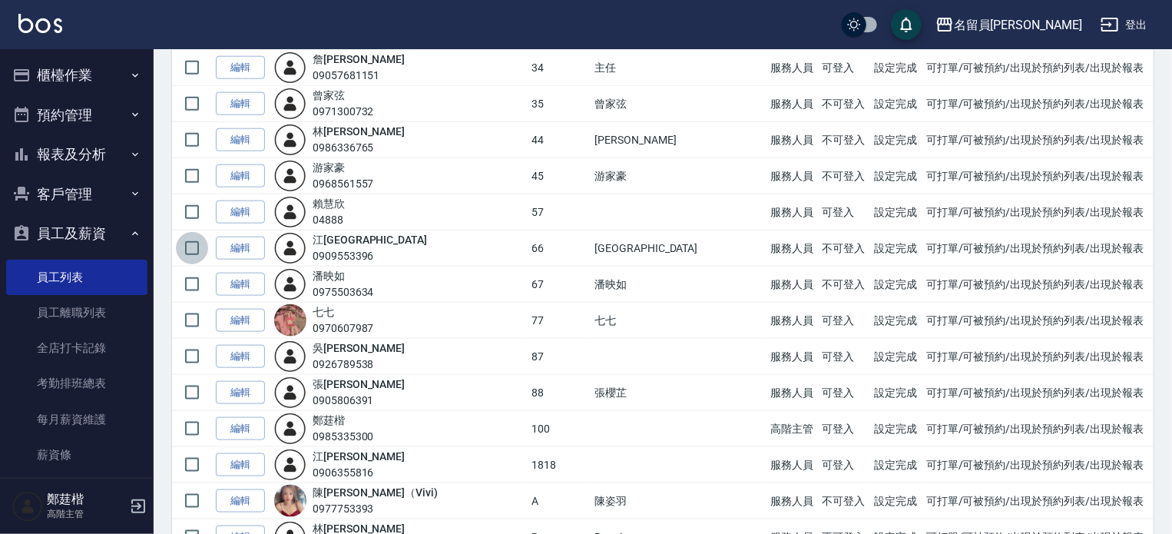
click at [197, 248] on input "checkbox" at bounding box center [192, 248] width 32 height 32
checkbox input "true"
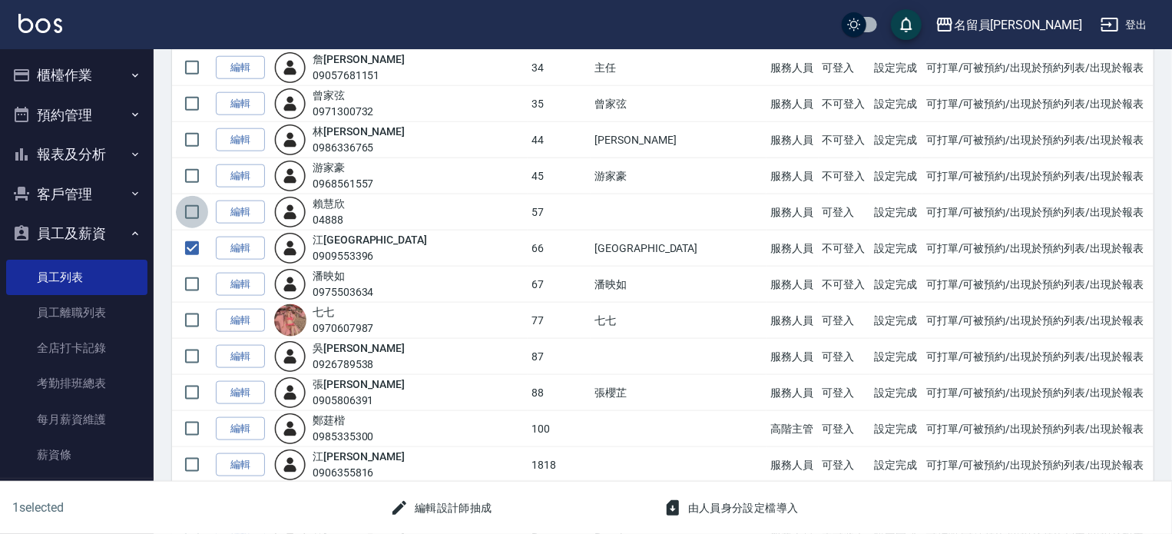
click at [201, 207] on input "checkbox" at bounding box center [192, 212] width 32 height 32
click at [186, 217] on input "checkbox" at bounding box center [192, 212] width 32 height 32
checkbox input "false"
drag, startPoint x: 200, startPoint y: 244, endPoint x: 220, endPoint y: 232, distance: 23.4
click at [198, 244] on input "checkbox" at bounding box center [192, 248] width 32 height 32
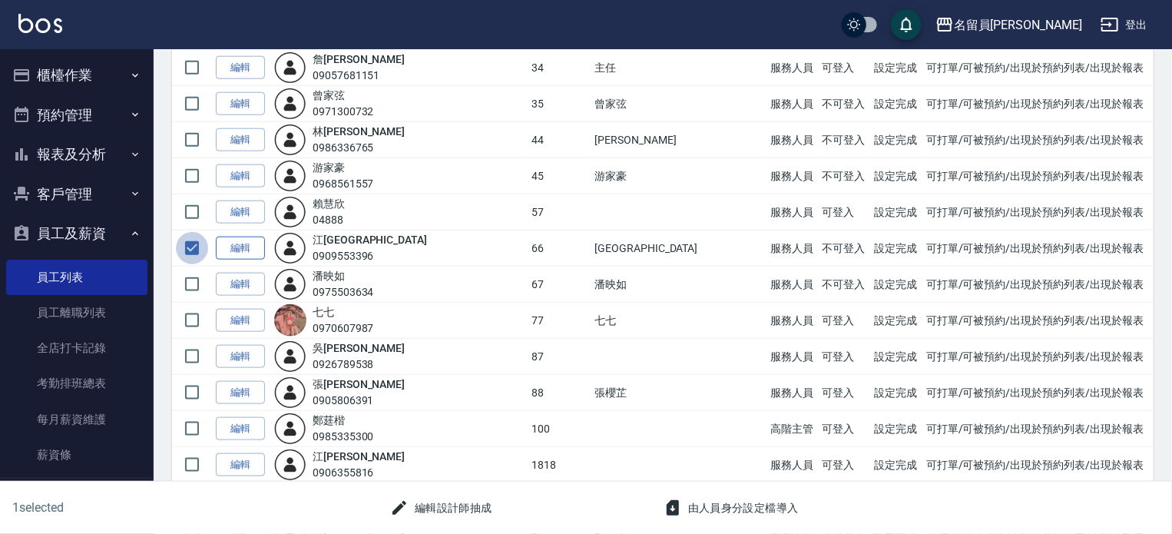
checkbox input "false"
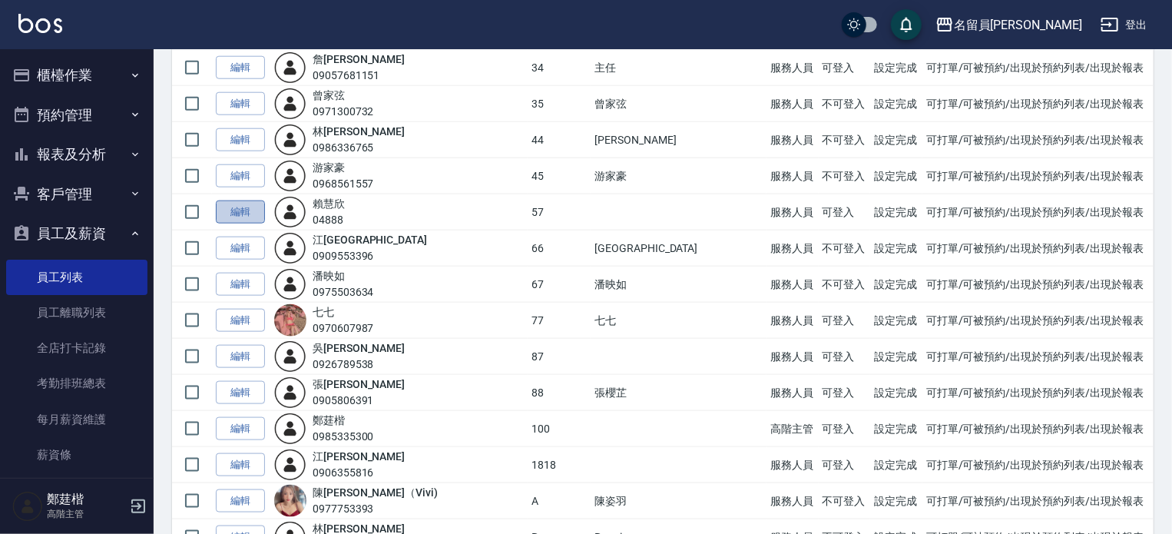
click at [261, 211] on link "編輯" at bounding box center [240, 212] width 49 height 24
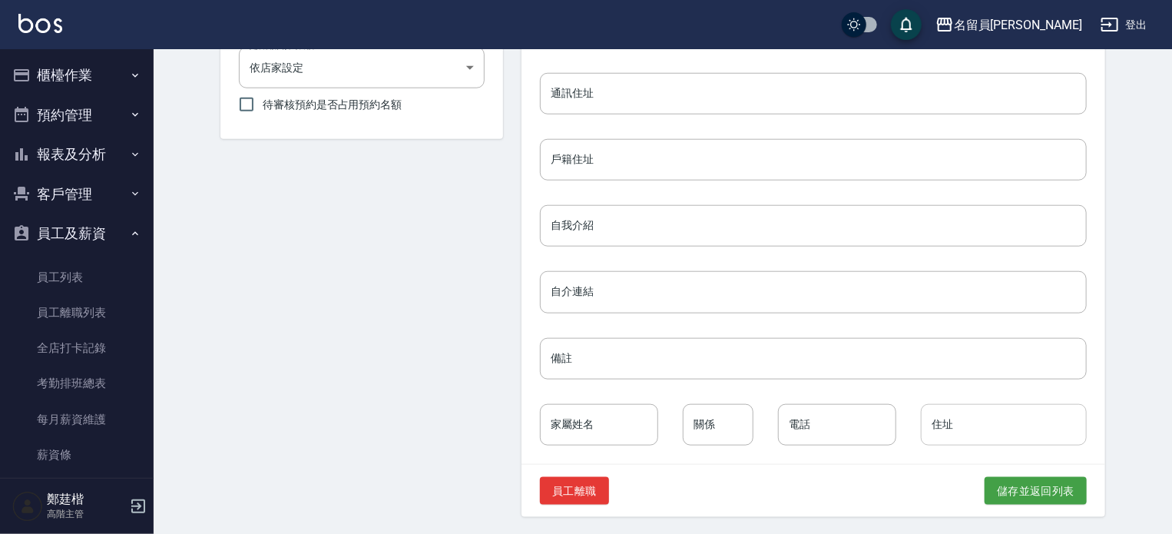
scroll to position [690, 0]
click at [540, 486] on button "員工離職" at bounding box center [574, 490] width 69 height 28
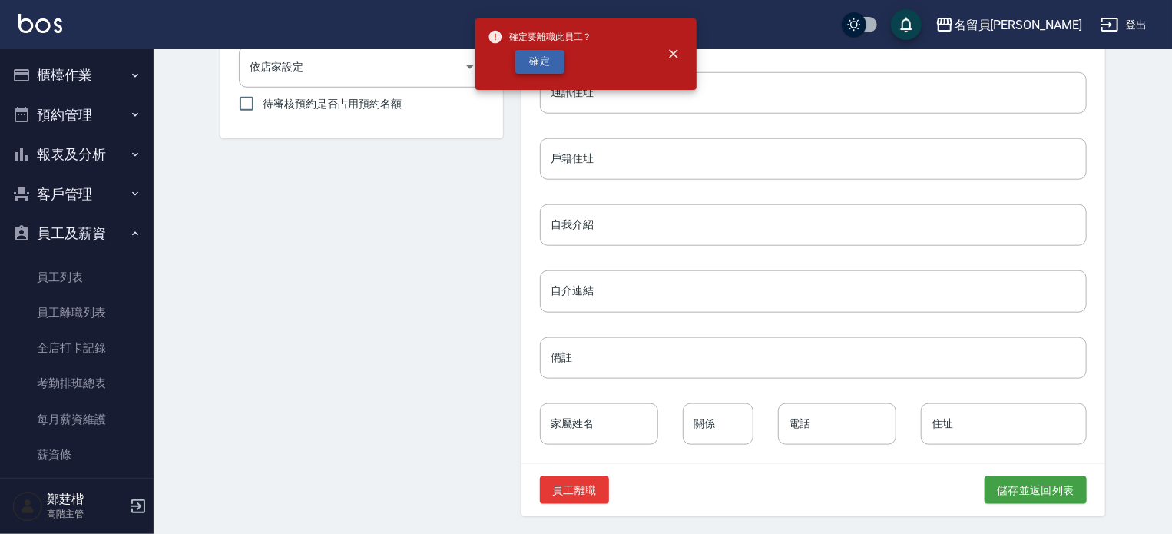
click at [525, 59] on button "確定" at bounding box center [539, 62] width 49 height 24
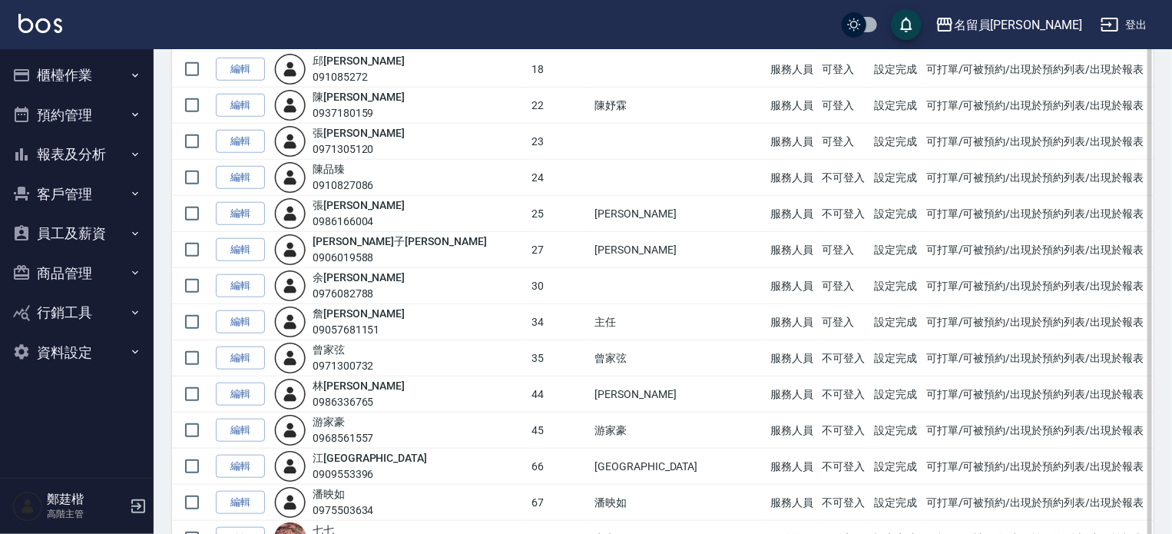
scroll to position [614, 0]
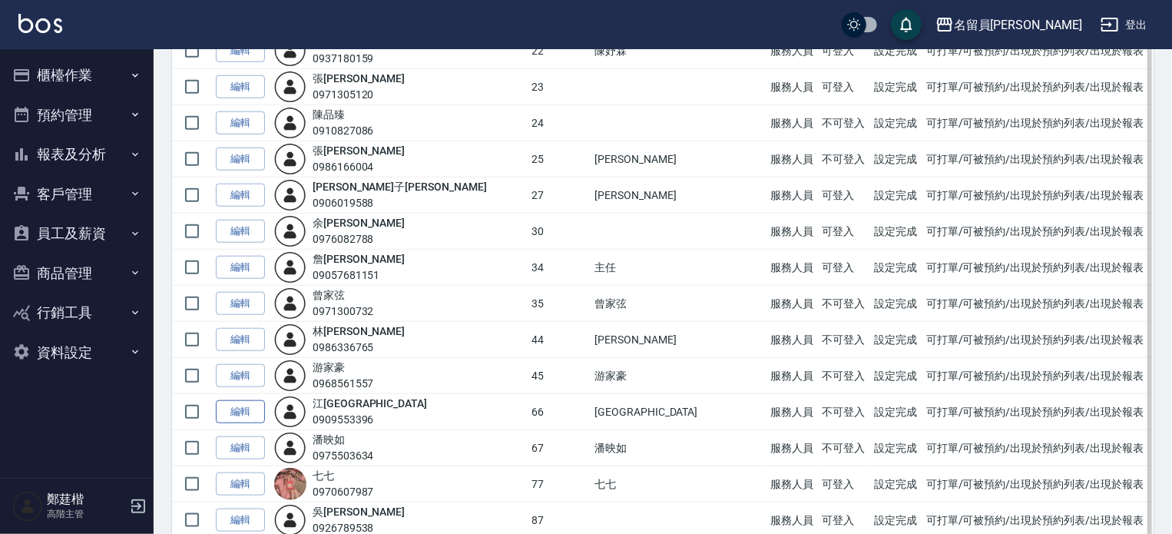
click at [234, 400] on link "編輯" at bounding box center [240, 412] width 49 height 24
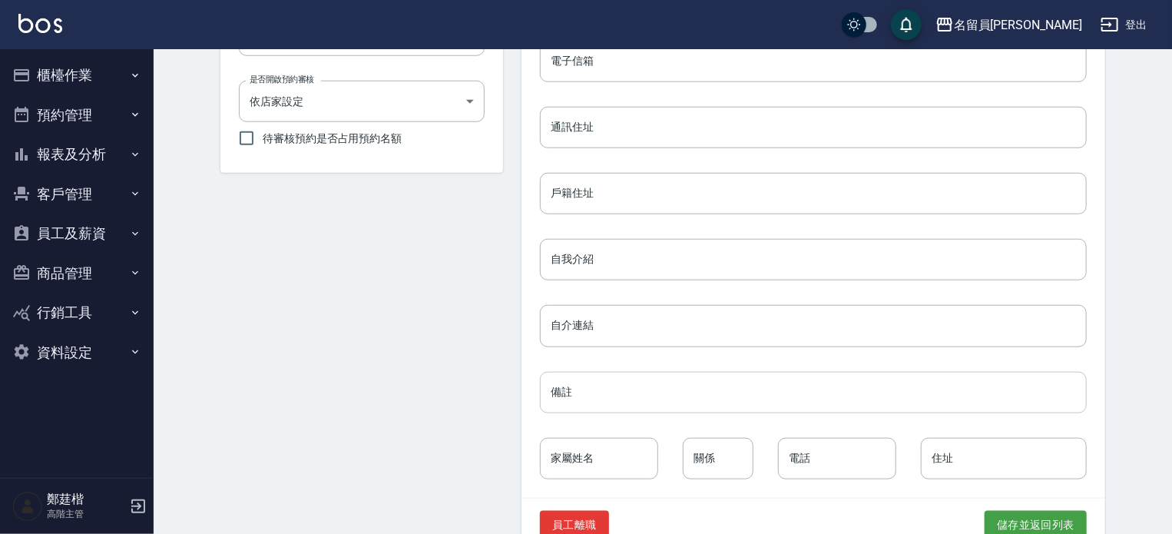
scroll to position [690, 0]
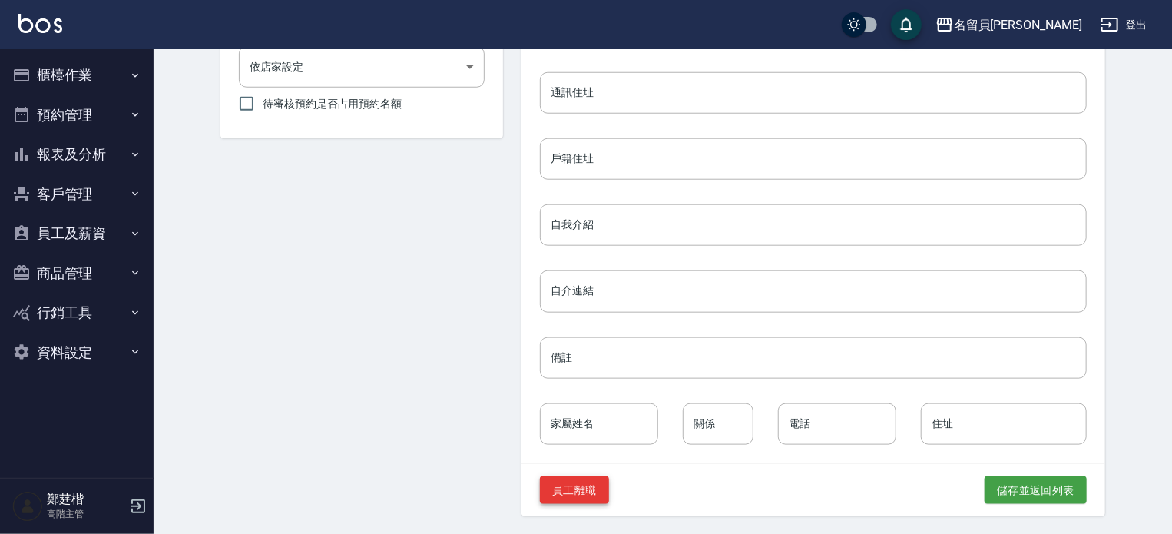
click at [540, 488] on button "員工離職" at bounding box center [574, 490] width 69 height 28
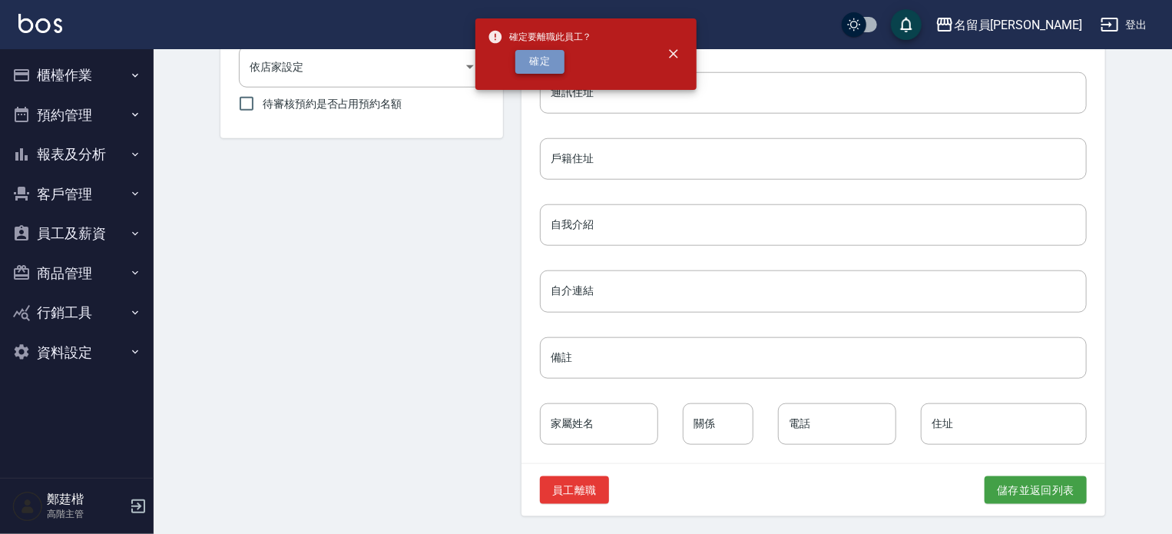
click at [544, 58] on button "確定" at bounding box center [539, 62] width 49 height 24
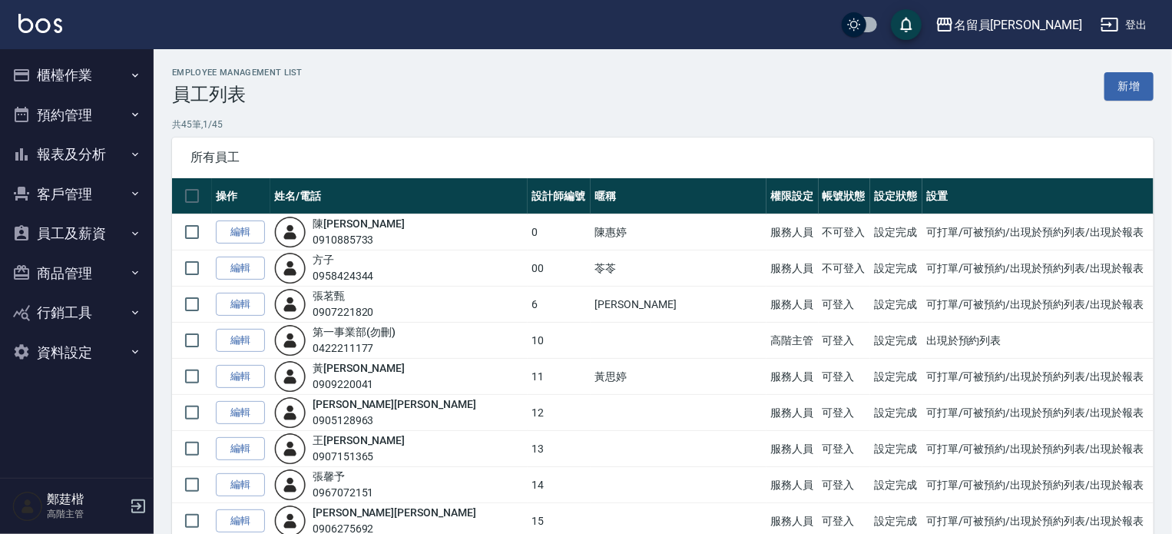
click at [121, 67] on button "櫃檯作業" at bounding box center [76, 75] width 141 height 40
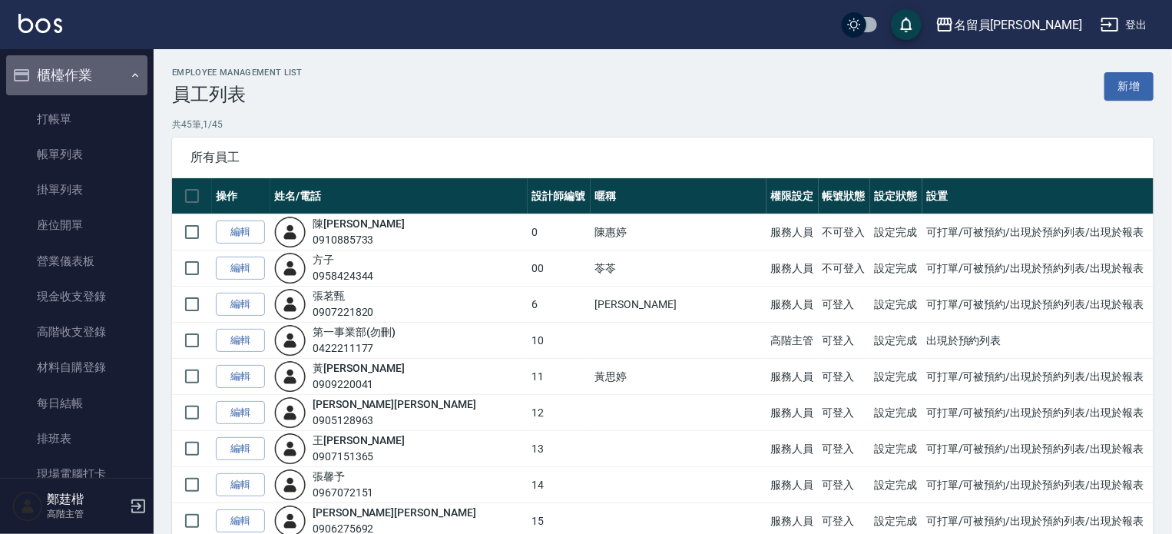
click at [122, 71] on button "櫃檯作業" at bounding box center [76, 75] width 141 height 40
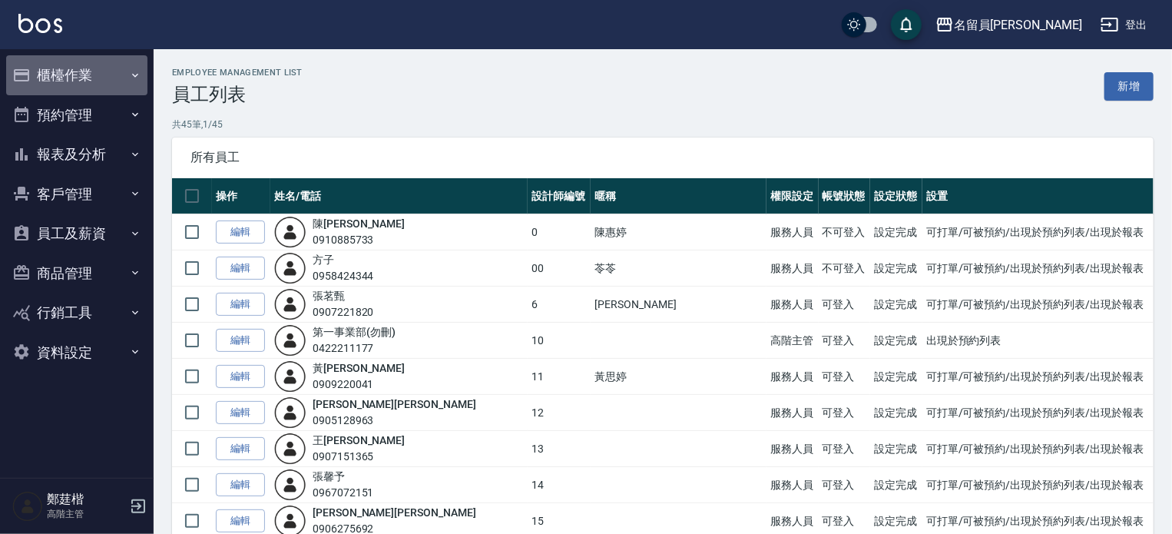
click at [122, 71] on button "櫃檯作業" at bounding box center [76, 75] width 141 height 40
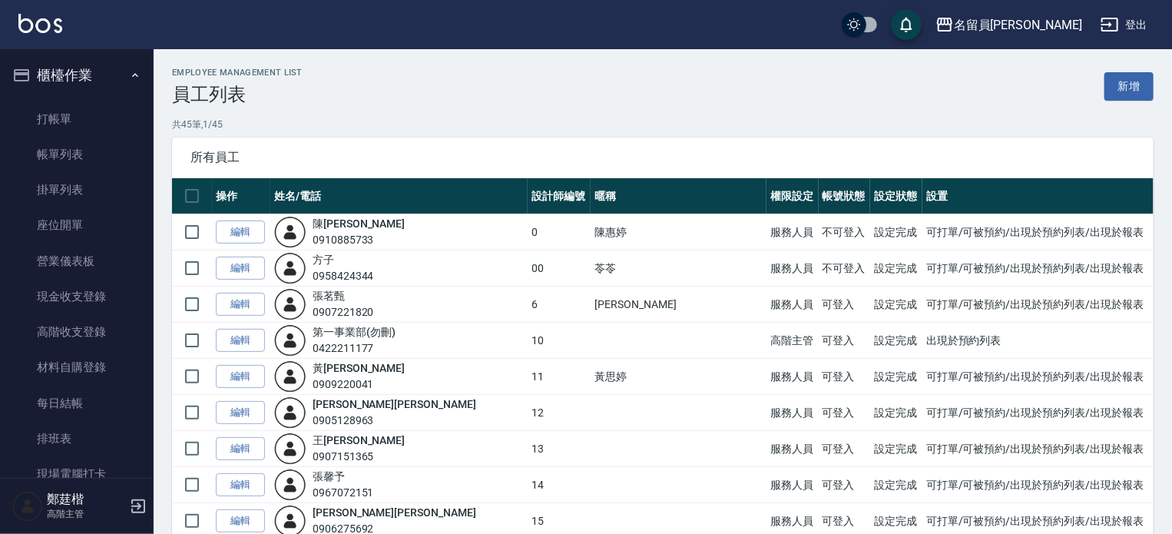
click at [129, 71] on icon "button" at bounding box center [135, 75] width 12 height 12
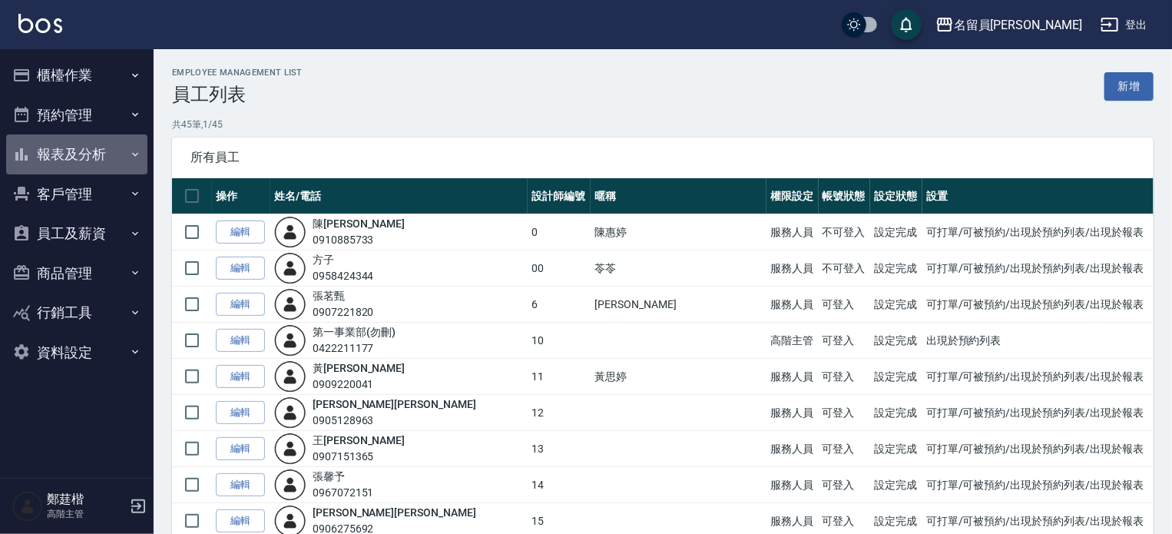
click at [79, 157] on button "報表及分析" at bounding box center [76, 154] width 141 height 40
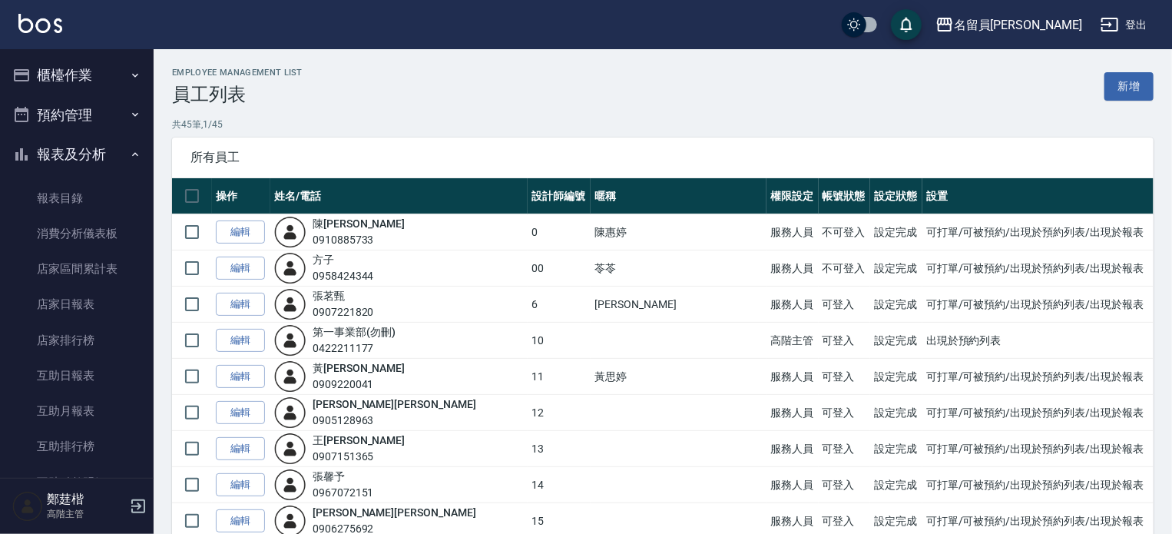
click at [94, 159] on button "報表及分析" at bounding box center [76, 154] width 141 height 40
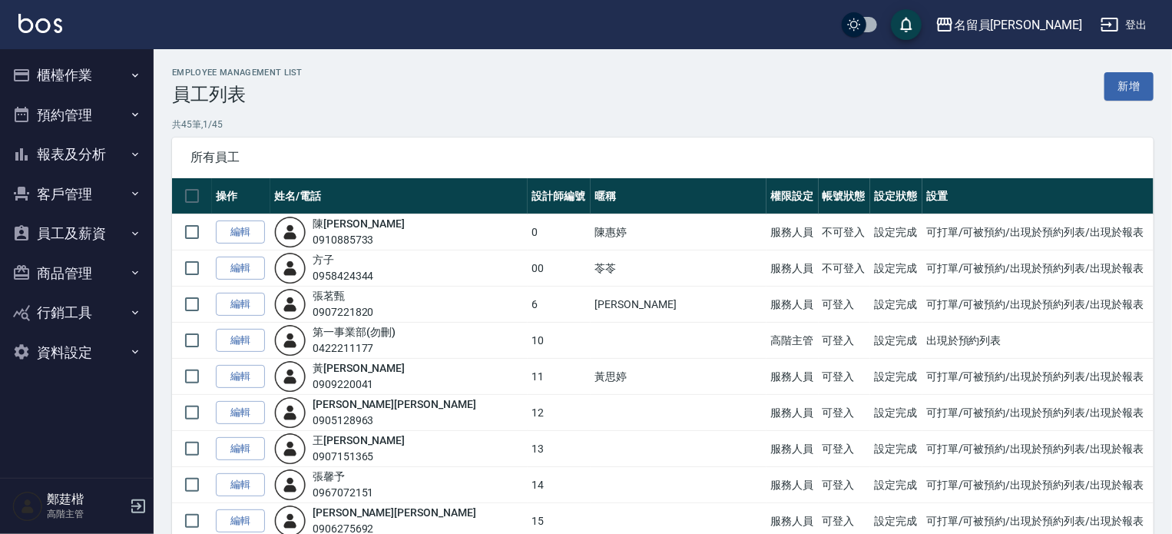
click at [80, 234] on button "員工及薪資" at bounding box center [76, 234] width 141 height 40
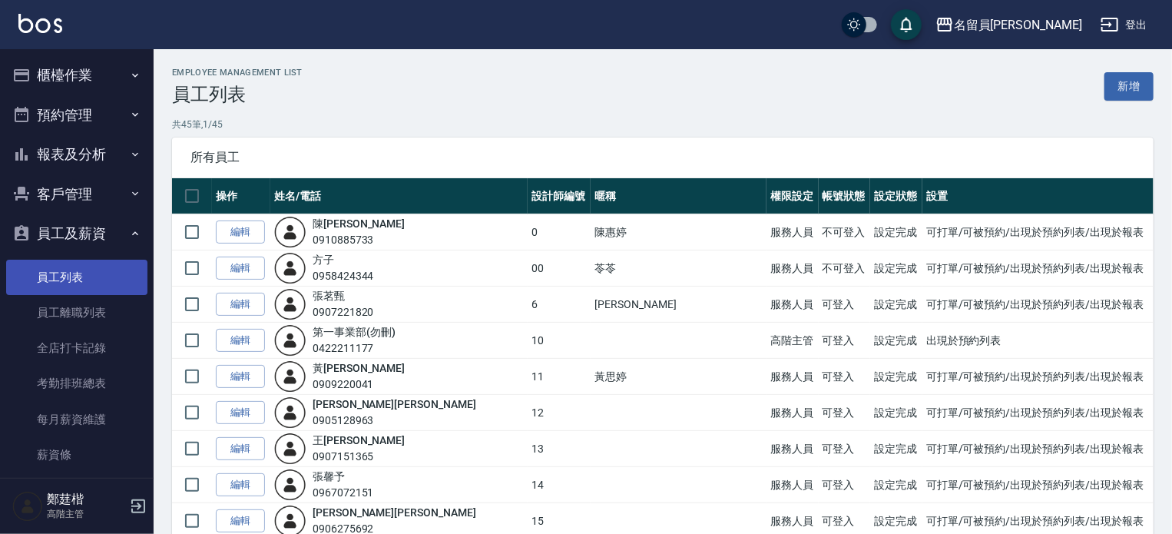
click at [83, 290] on link "員工列表" at bounding box center [76, 277] width 141 height 35
click at [83, 281] on link "員工列表" at bounding box center [76, 277] width 141 height 35
click at [1129, 87] on link "新增" at bounding box center [1128, 86] width 49 height 28
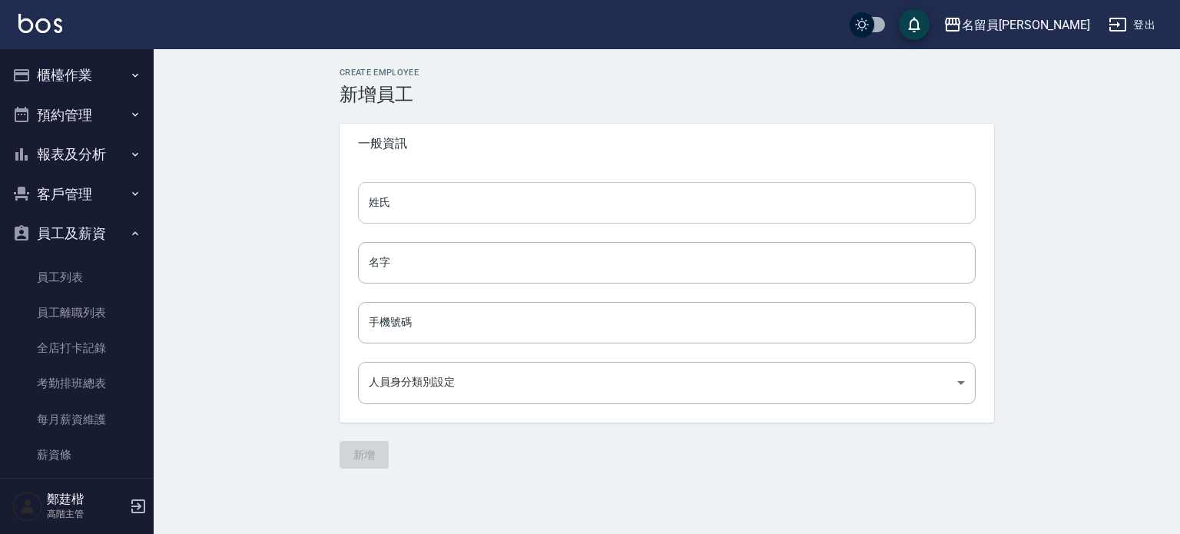
type input "90f19c25-05c7-4f04-bdf3-52b28fd08fde"
click at [557, 205] on input "姓氏" at bounding box center [667, 202] width 618 height 41
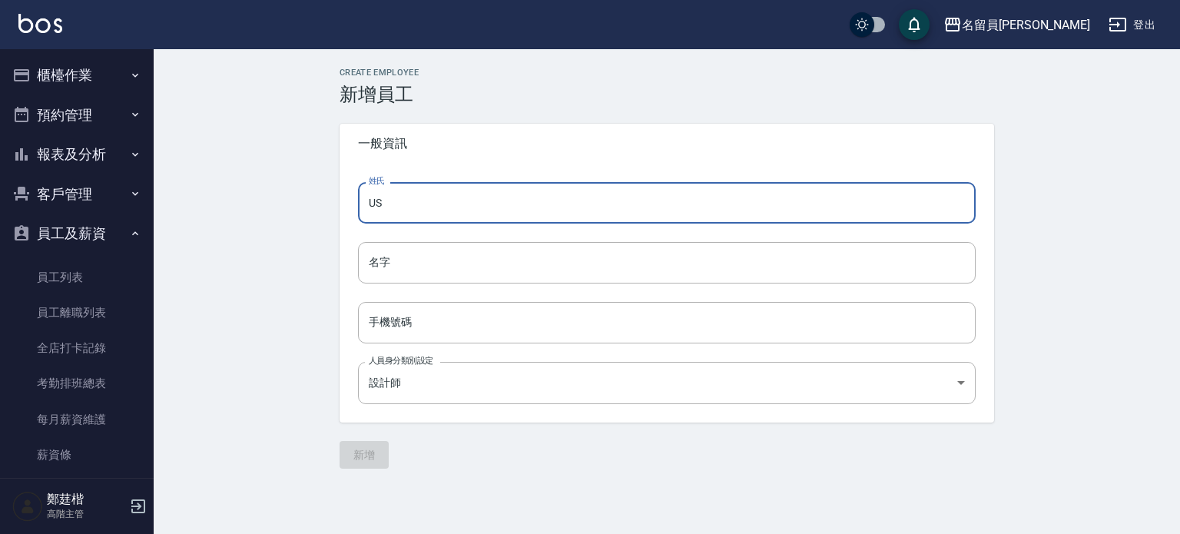
type input "U"
type input "妞"
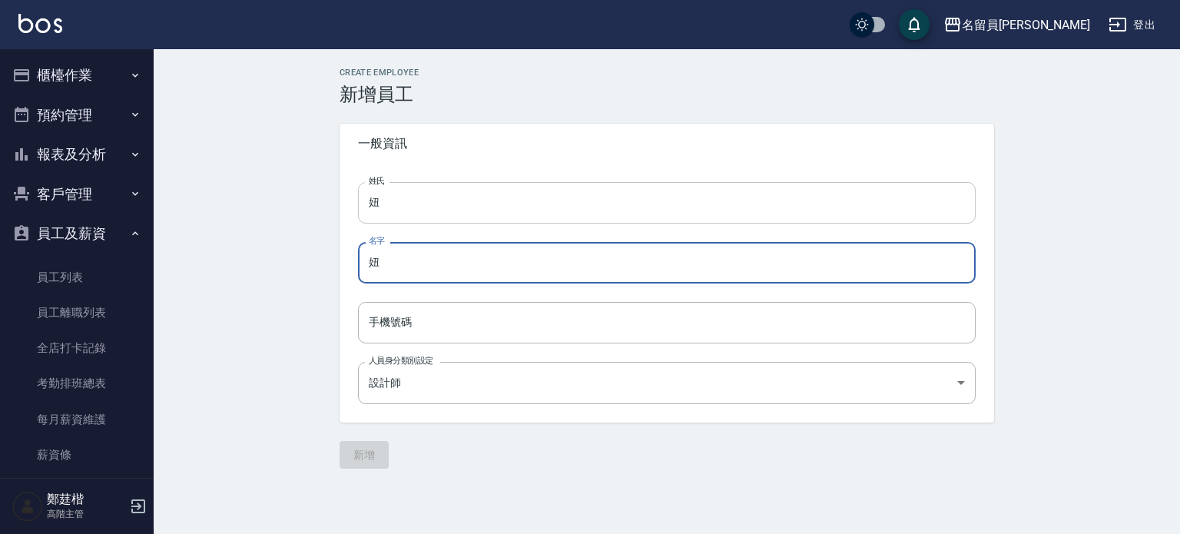
type input "妞"
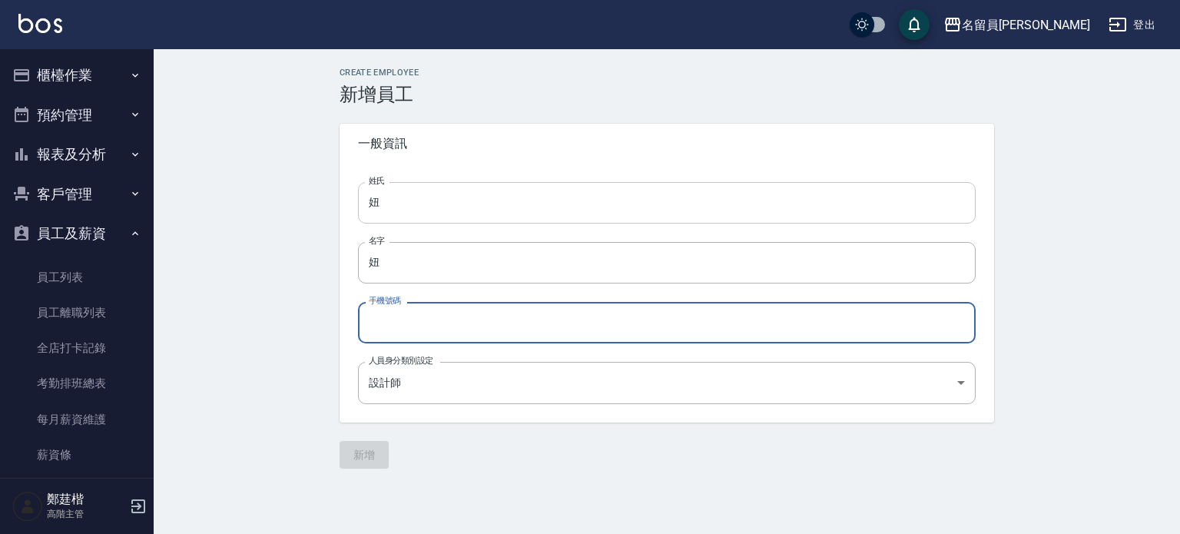
paste input "0911715440"
type input "0911715440"
click at [505, 401] on body "名留員林中正 登出 櫃檯作業 打帳單 帳單列表 掛單列表 座位開單 營業儀表板 現金收支登錄 高階收支登錄 材料自購登錄 每日結帳 排班表 現場電腦打卡 掃碼…" at bounding box center [590, 267] width 1180 height 534
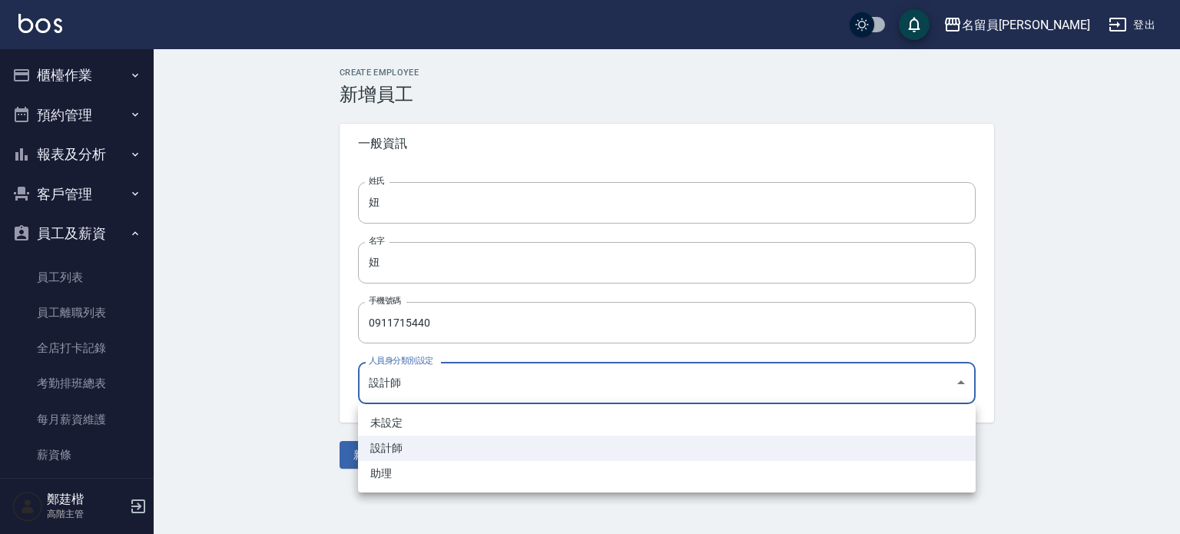
click at [384, 459] on li "設計師" at bounding box center [667, 447] width 618 height 25
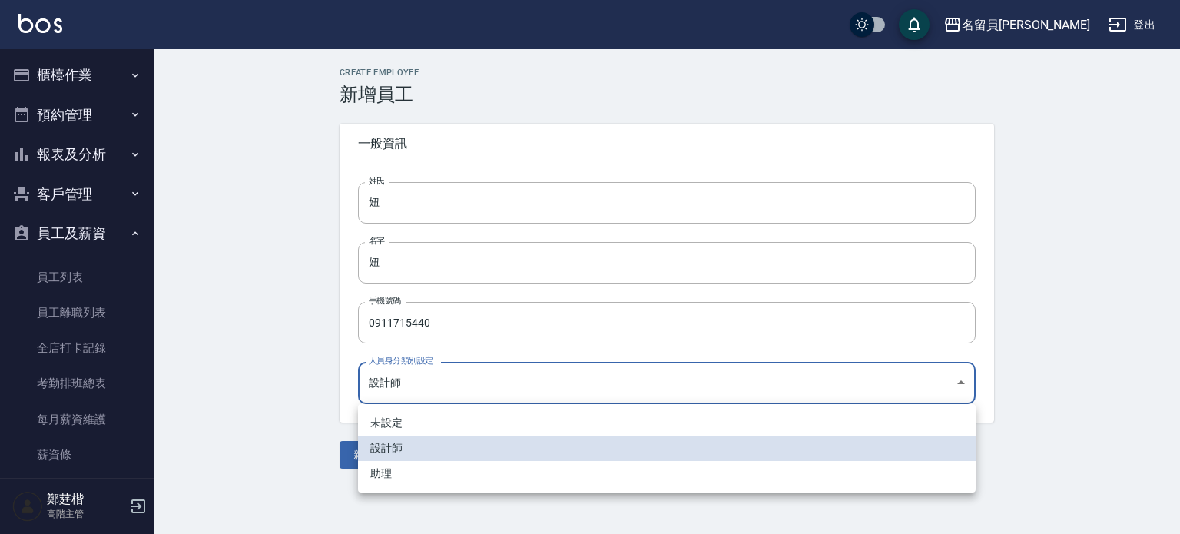
click at [434, 383] on body "名留員林中正 登出 櫃檯作業 打帳單 帳單列表 掛單列表 座位開單 營業儀表板 現金收支登錄 高階收支登錄 材料自購登錄 每日結帳 排班表 現場電腦打卡 掃碼…" at bounding box center [590, 267] width 1180 height 534
click at [399, 467] on li "助理" at bounding box center [667, 473] width 618 height 25
type input "746ffe2f-05ce-4564-b8cd-d9a44e825e93"
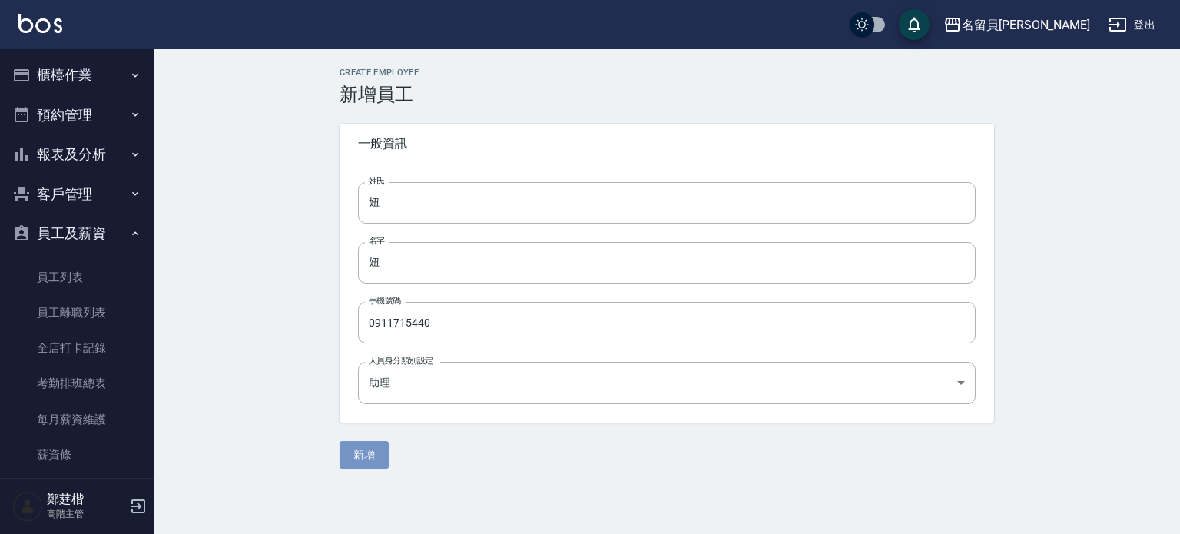
click at [358, 460] on button "新增" at bounding box center [363, 455] width 49 height 28
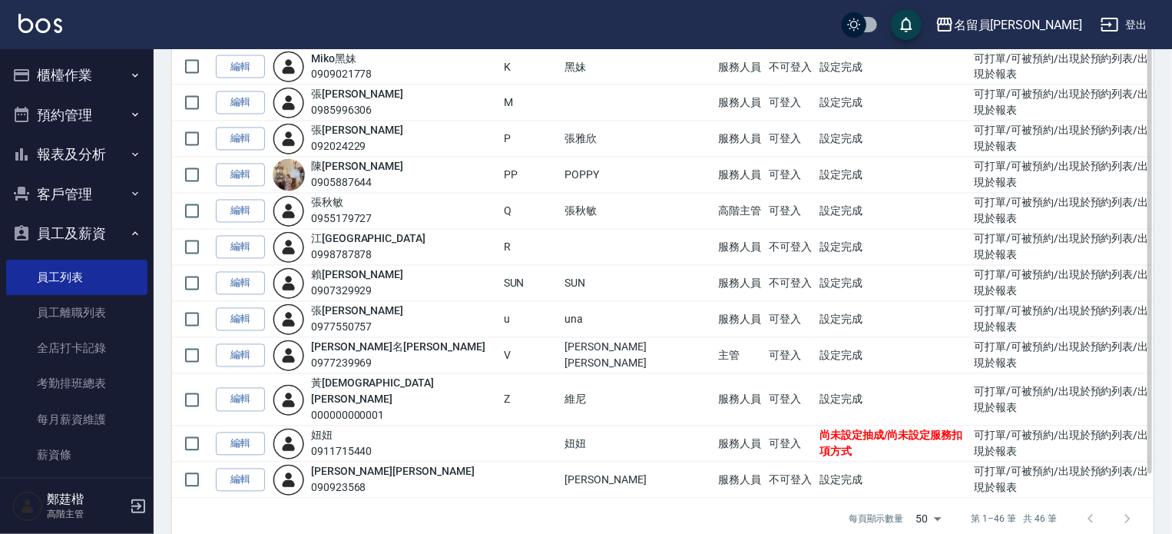
scroll to position [1393, 0]
click at [252, 432] on link "編輯" at bounding box center [240, 444] width 49 height 24
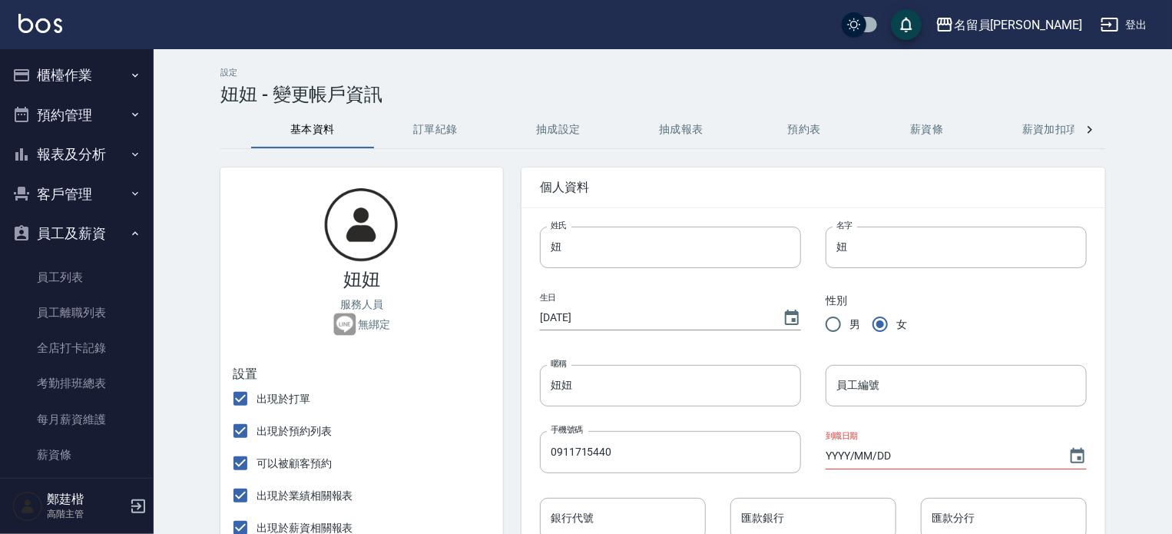
click at [826, 376] on input "員工編號" at bounding box center [956, 385] width 261 height 41
type input "5"
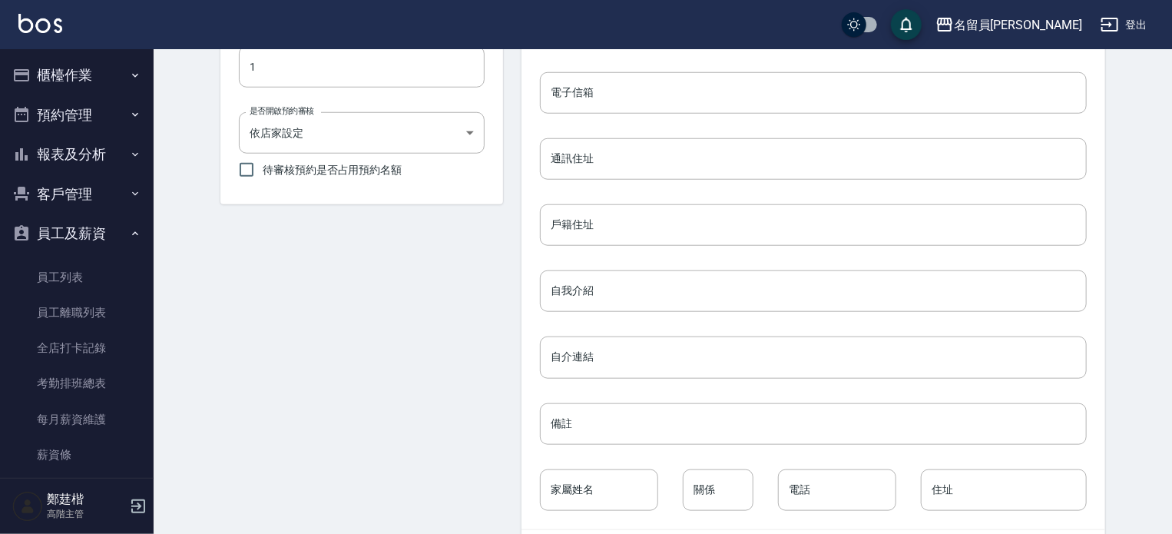
scroll to position [690, 0]
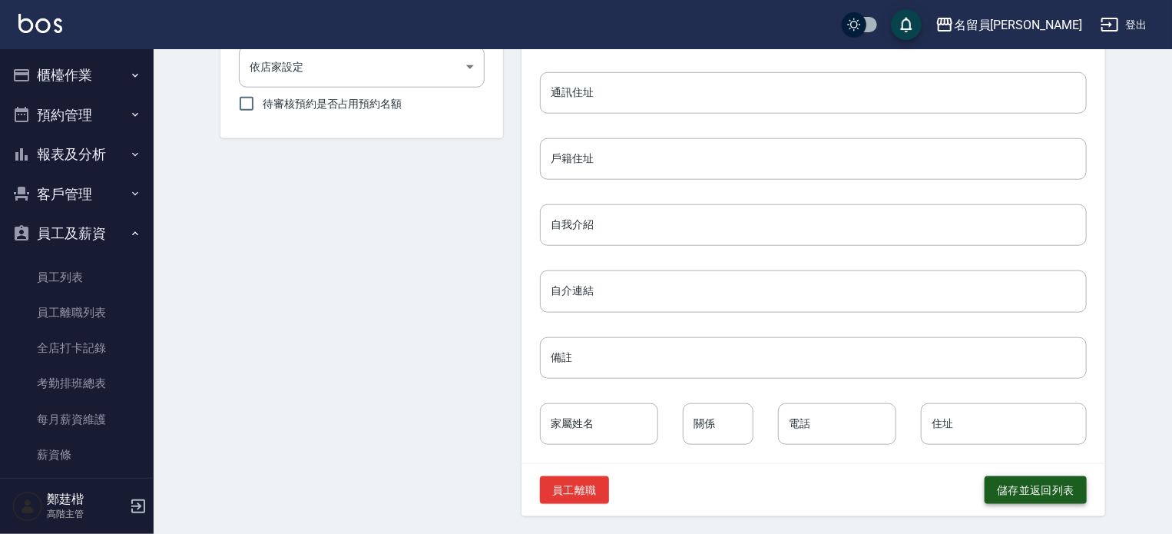
type input "55"
click at [1016, 492] on button "儲存並返回列表" at bounding box center [1036, 490] width 102 height 28
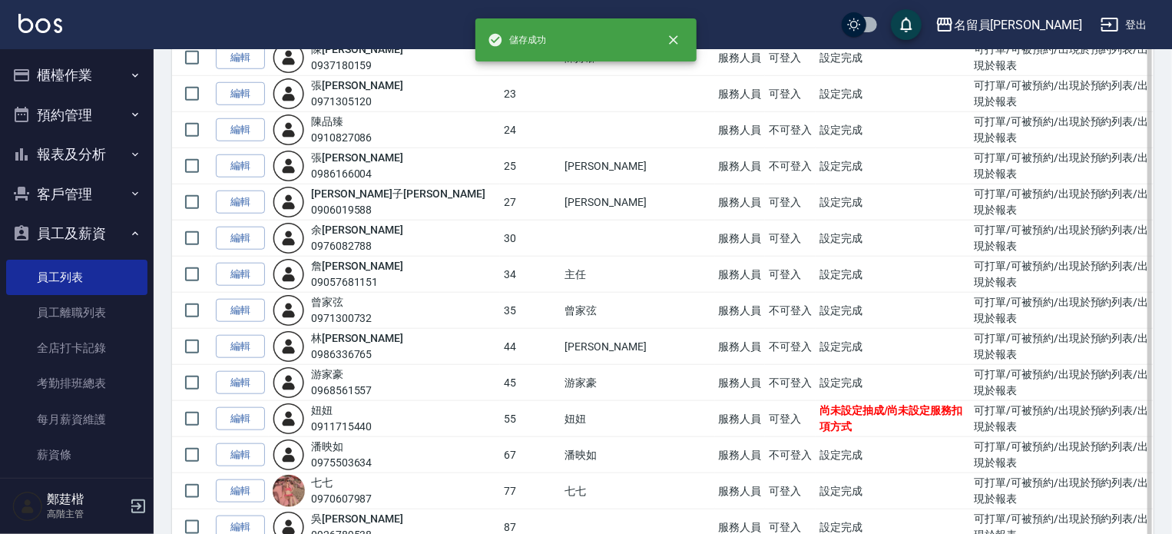
scroll to position [614, 0]
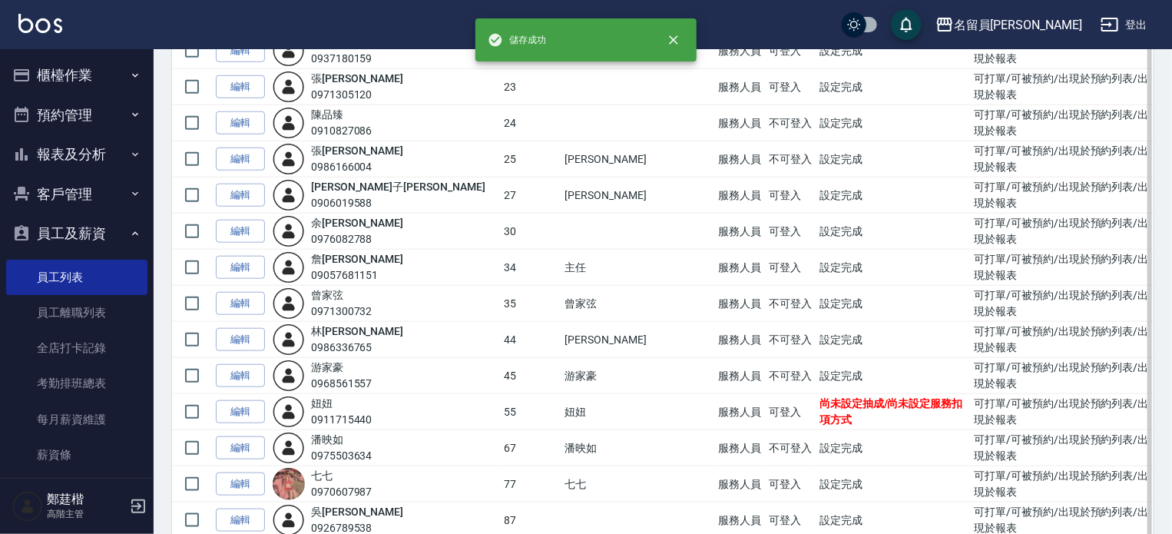
click at [277, 394] on td "妞 妞 0911715440" at bounding box center [384, 412] width 231 height 36
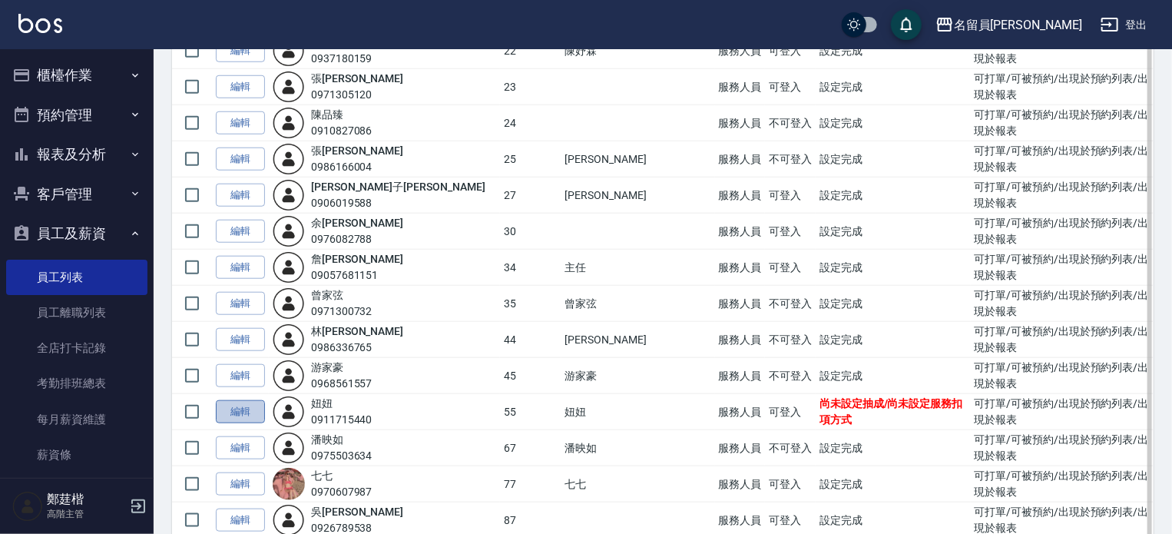
click at [251, 402] on link "編輯" at bounding box center [240, 412] width 49 height 24
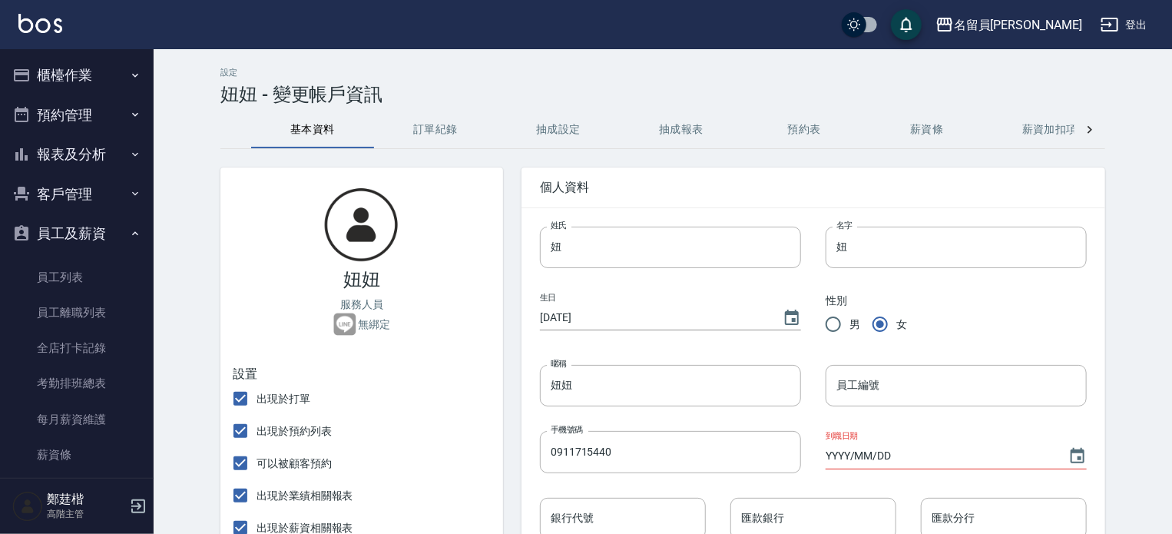
type input "55"
click at [561, 126] on button "抽成設定" at bounding box center [558, 129] width 123 height 37
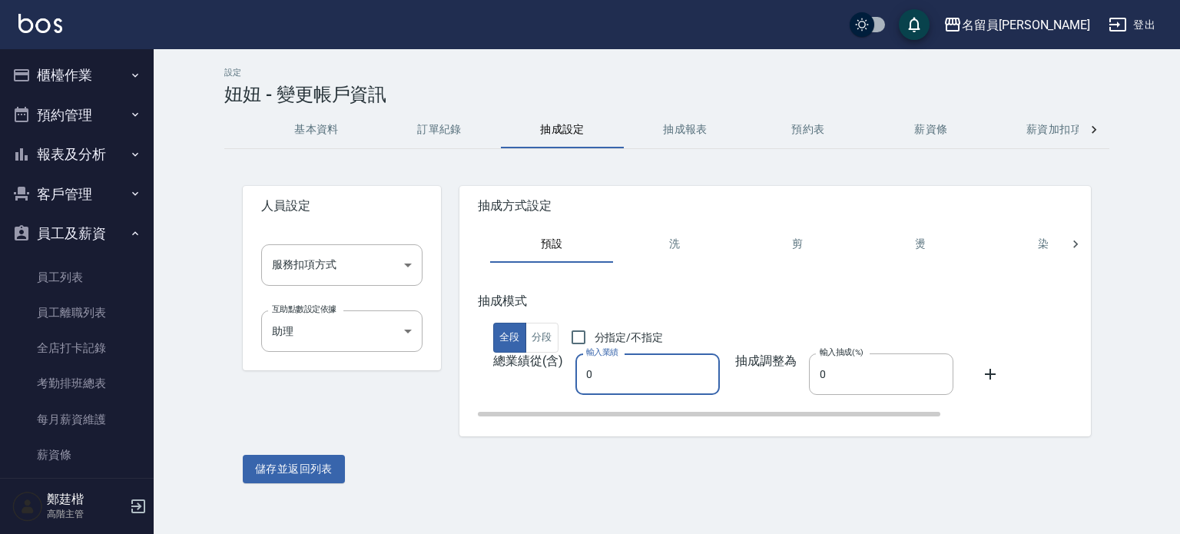
click at [618, 365] on input "0" at bounding box center [647, 373] width 144 height 41
click at [583, 380] on input "0" at bounding box center [647, 373] width 144 height 41
type input "100000"
click at [853, 368] on input "0" at bounding box center [881, 373] width 144 height 41
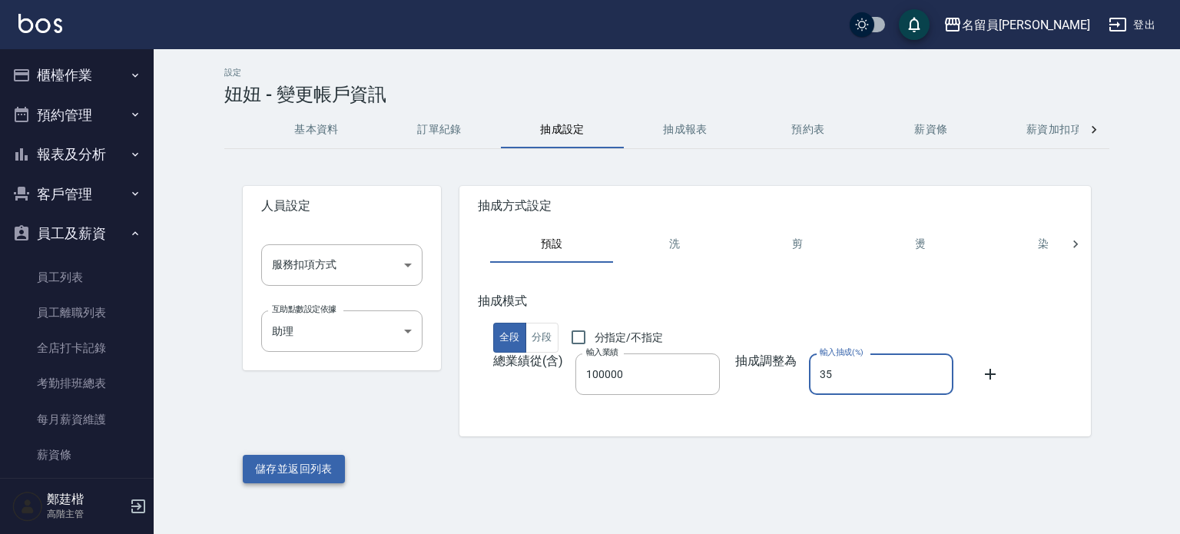
type input "35"
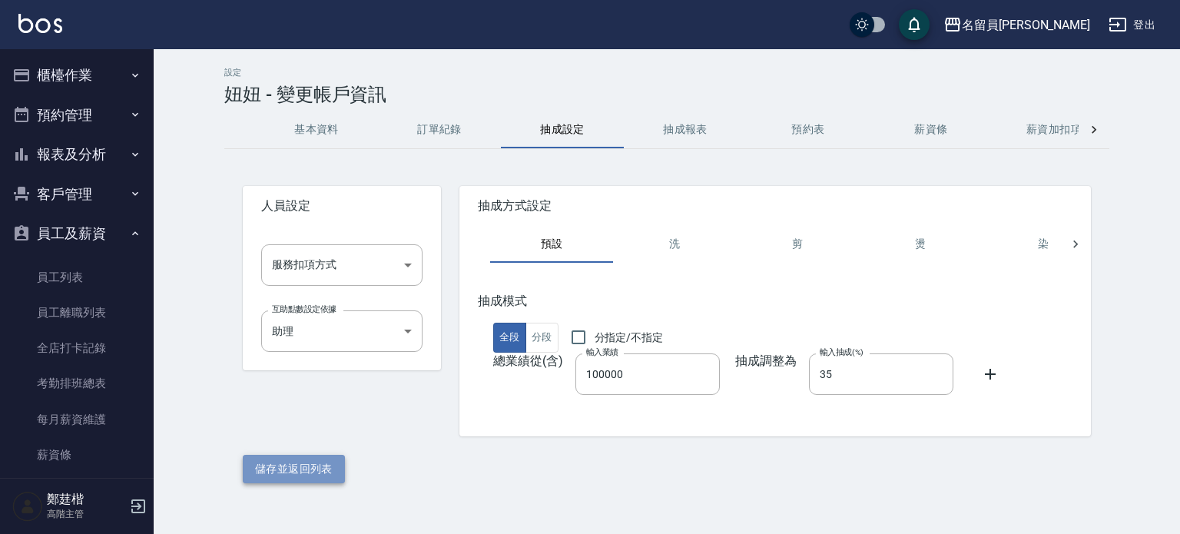
click at [269, 464] on button "儲存並返回列表" at bounding box center [294, 469] width 102 height 28
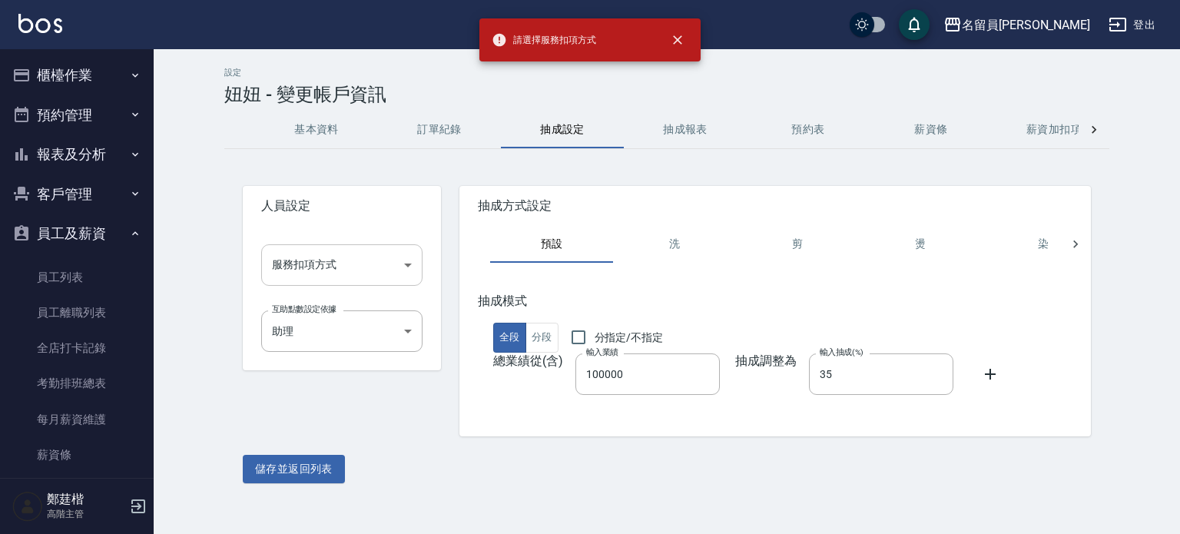
click at [376, 247] on body "請選擇服務扣項方式 名留員林中正 登出 櫃檯作業 打帳單 帳單列表 掛單列表 座位開單 營業儀表板 現金收支登錄 高階收支登錄 材料自購登錄 每日結帳 排班表…" at bounding box center [590, 267] width 1180 height 534
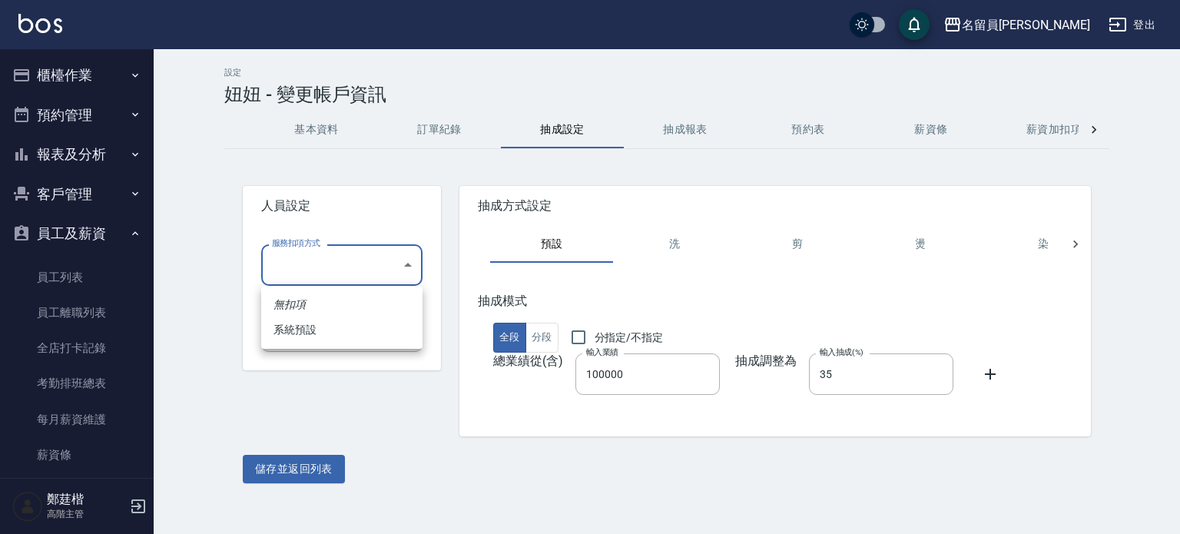
click at [310, 325] on li "系統預設" at bounding box center [341, 329] width 161 height 25
type input "系統預設"
click at [301, 463] on button "儲存並返回列表" at bounding box center [294, 469] width 102 height 28
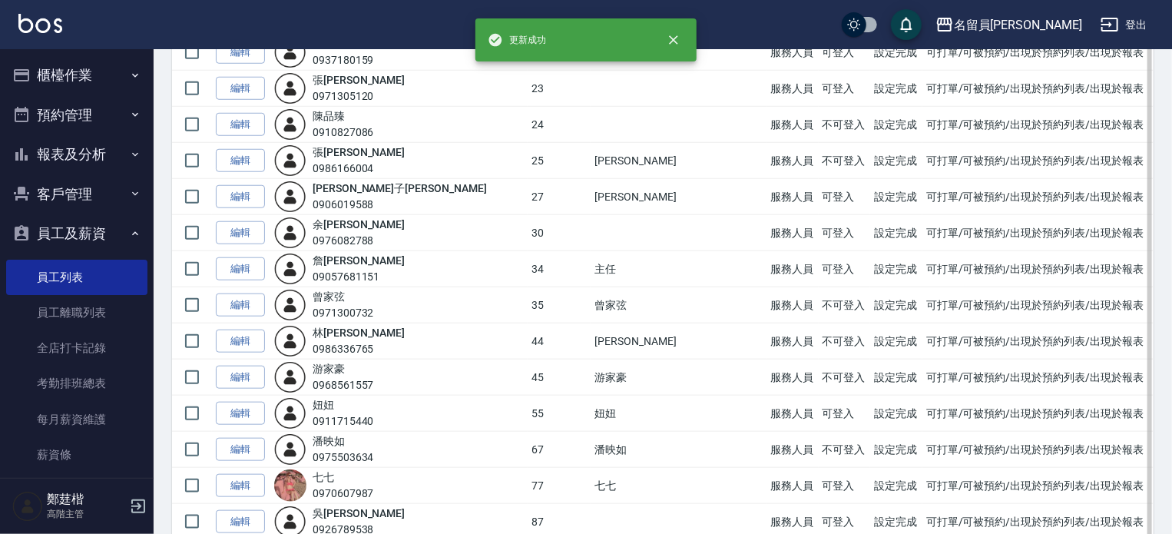
scroll to position [614, 0]
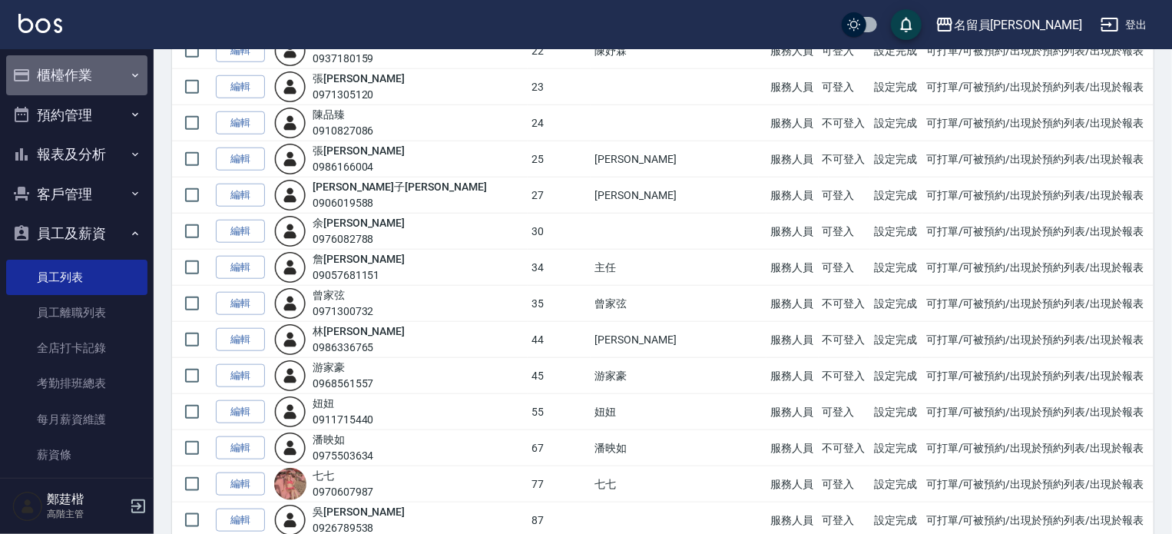
drag, startPoint x: 112, startPoint y: 71, endPoint x: 92, endPoint y: 100, distance: 34.7
click at [113, 71] on button "櫃檯作業" at bounding box center [76, 75] width 141 height 40
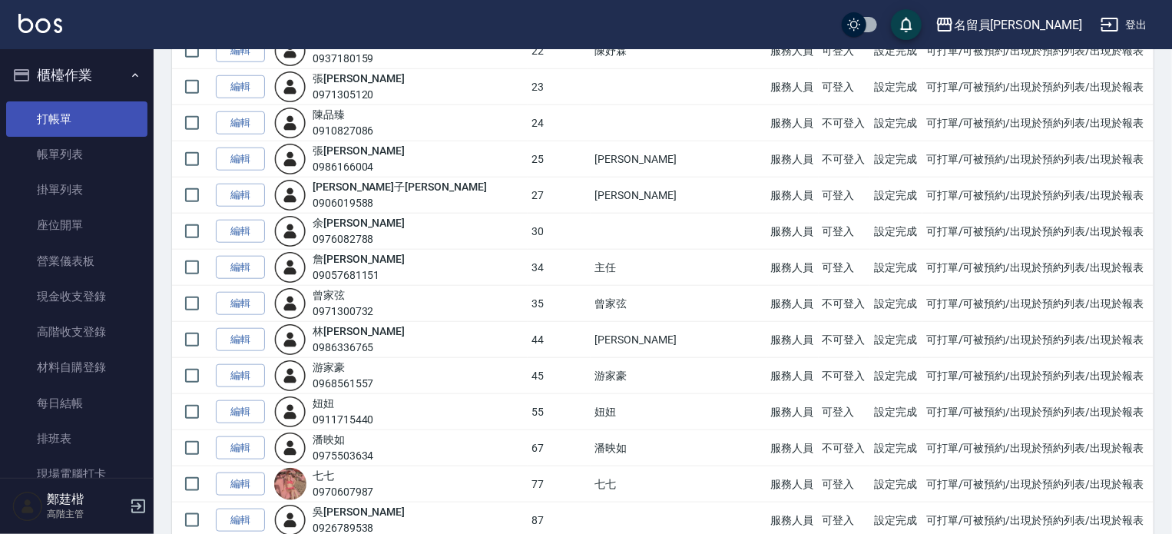
click at [88, 101] on link "打帳單" at bounding box center [76, 118] width 141 height 35
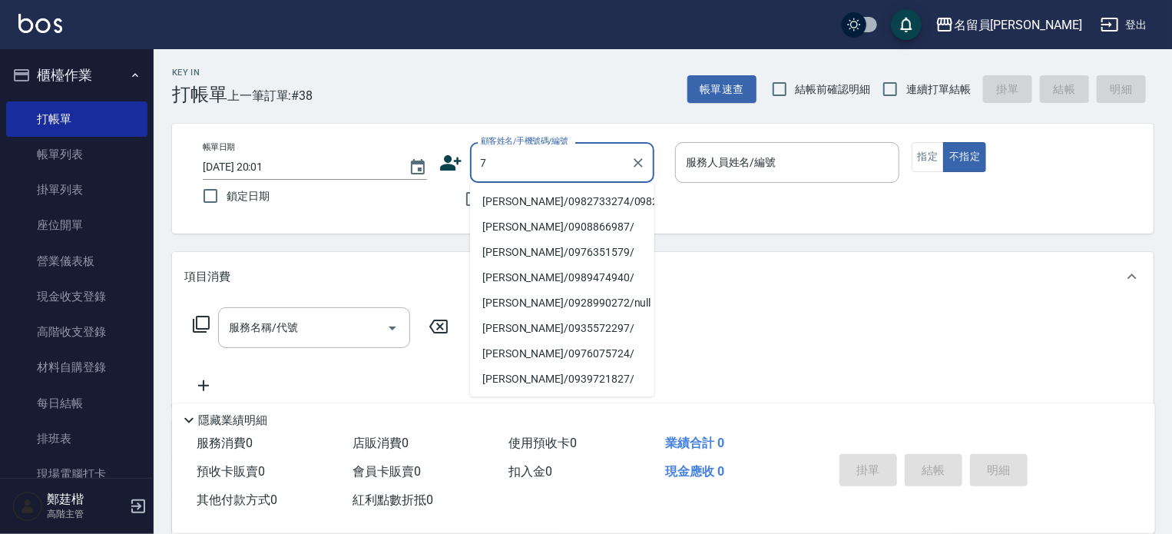
type input "7"
click at [936, 88] on span "連續打單結帳" at bounding box center [938, 89] width 65 height 16
click at [906, 88] on input "連續打單結帳" at bounding box center [890, 89] width 32 height 32
checkbox input "true"
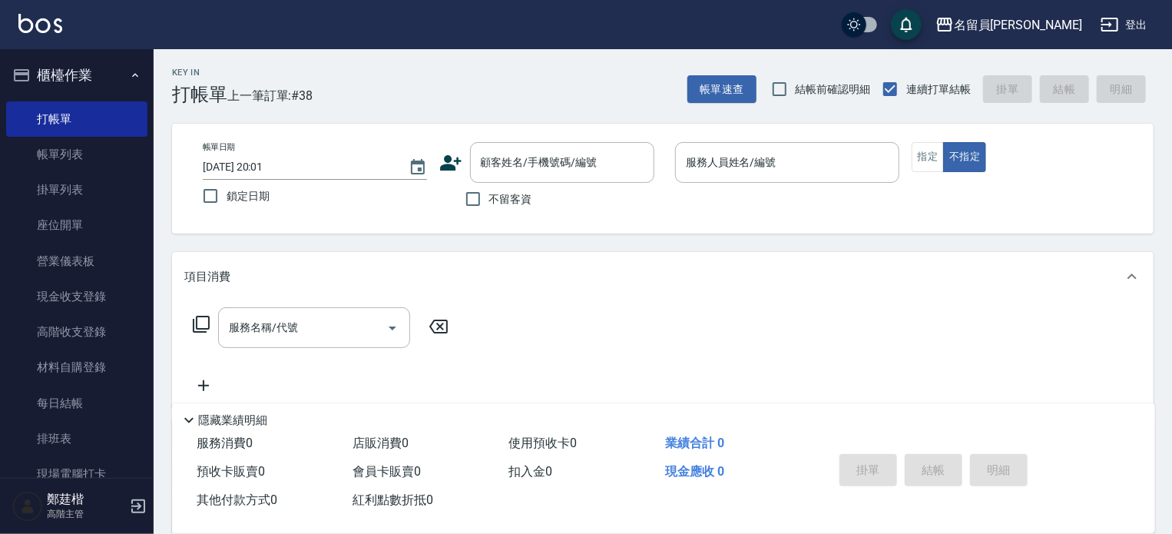
click at [505, 197] on span "不留客資" at bounding box center [510, 199] width 43 height 16
click at [489, 197] on input "不留客資" at bounding box center [473, 199] width 32 height 32
checkbox input "true"
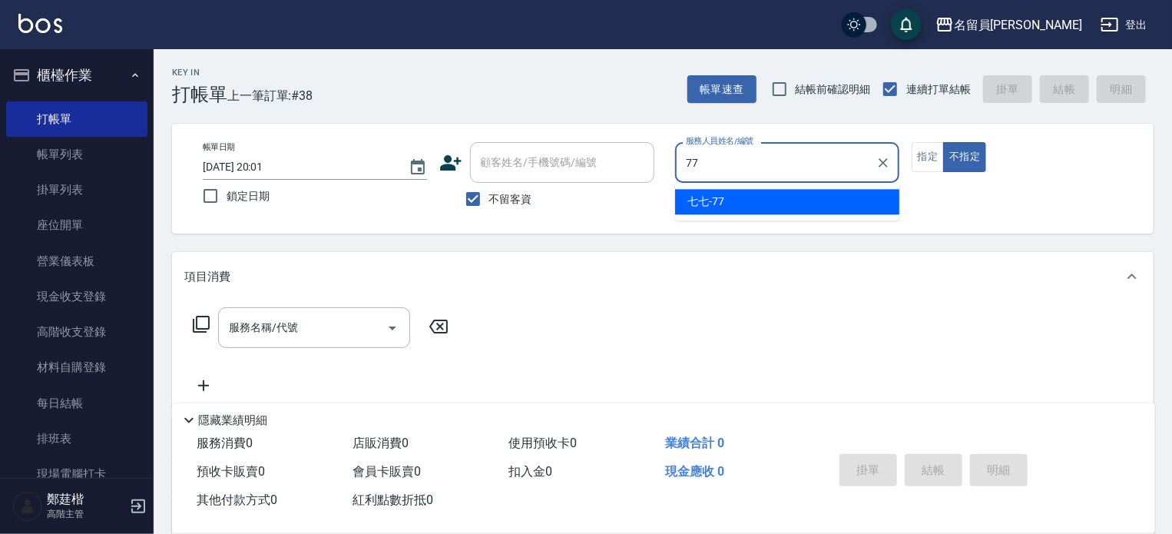
type input "七七-77"
type button "false"
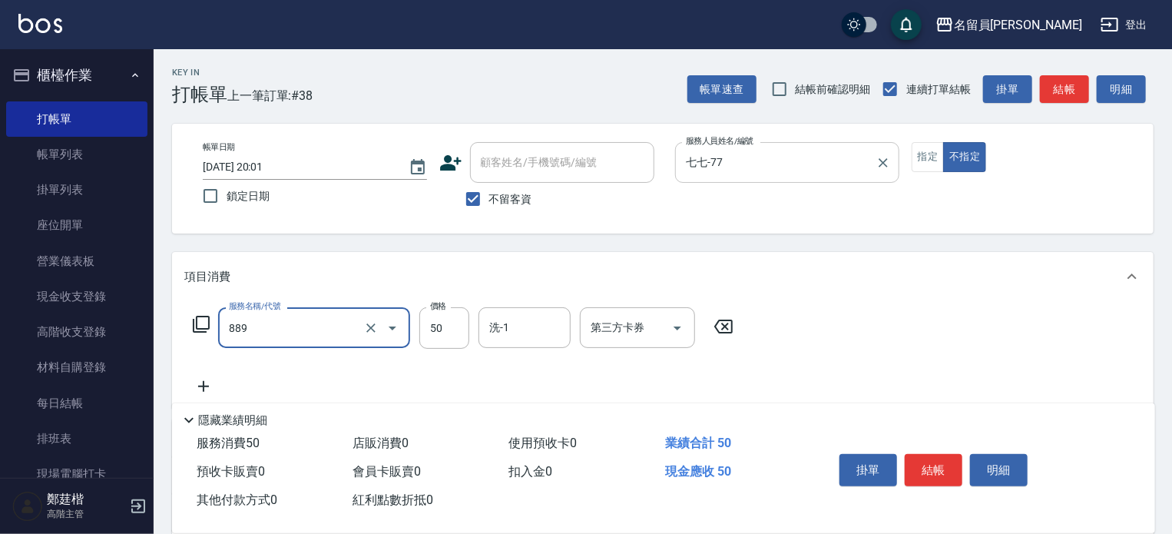
type input "精油(889)"
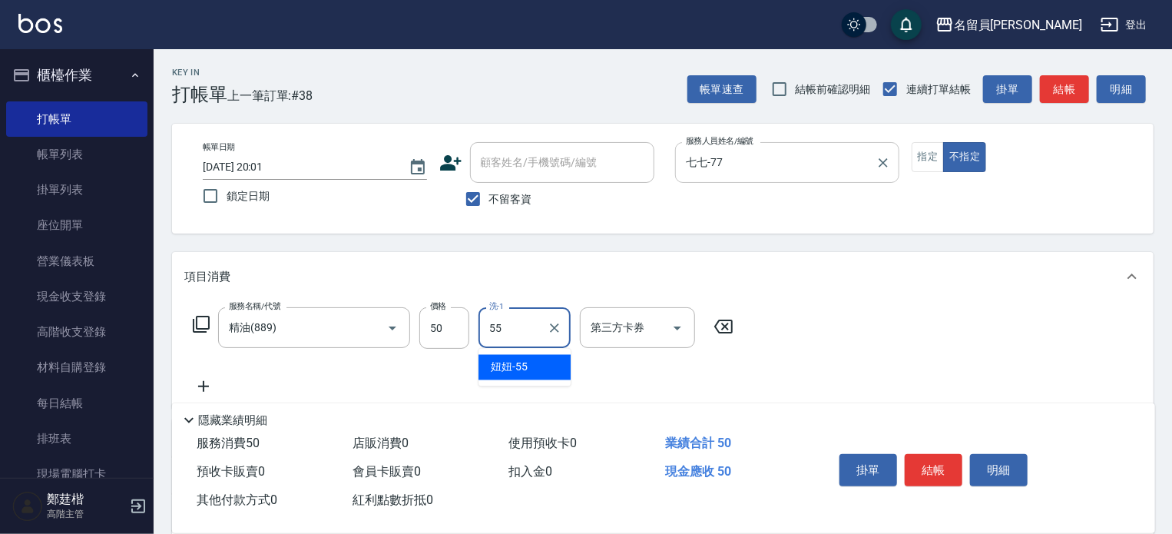
type input "妞妞-55"
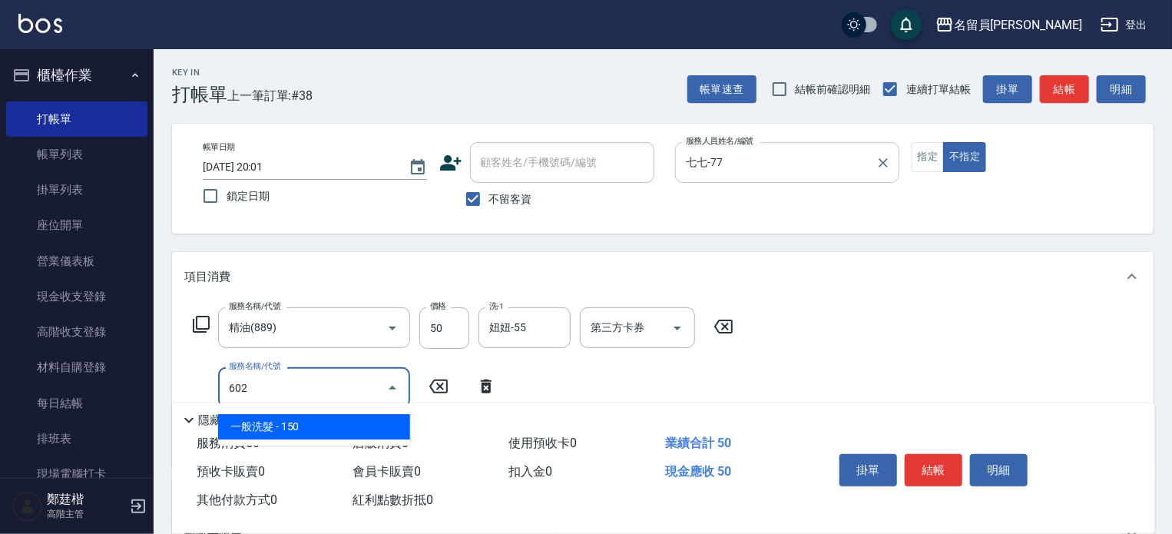
type input "一般洗髮(602)"
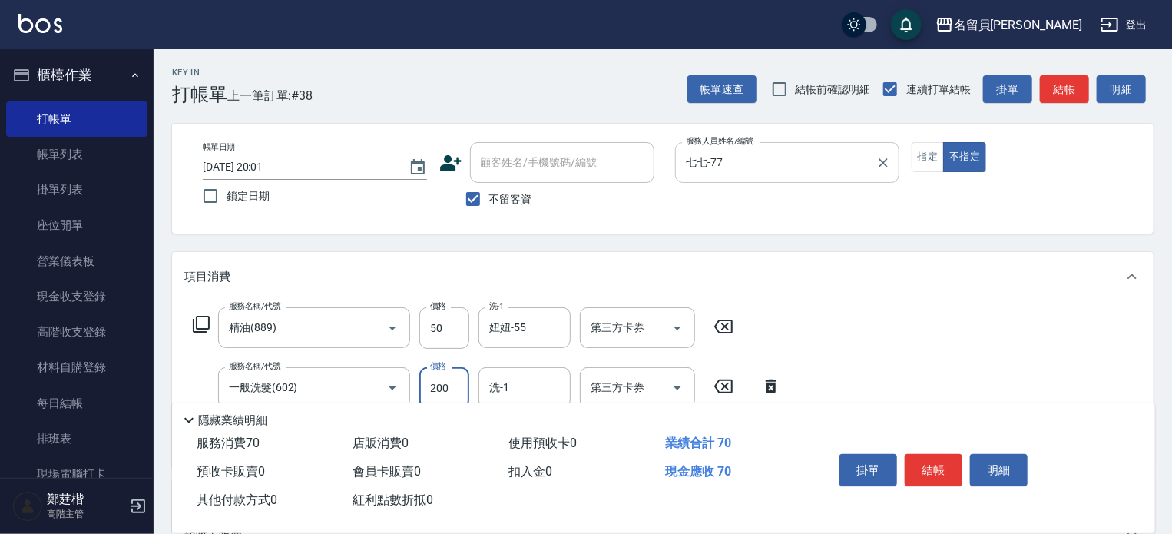
type input "200"
type input "妞妞-55"
type input "瞬間保養(415)"
type input "妞妞-55"
type input "剪髮(302)"
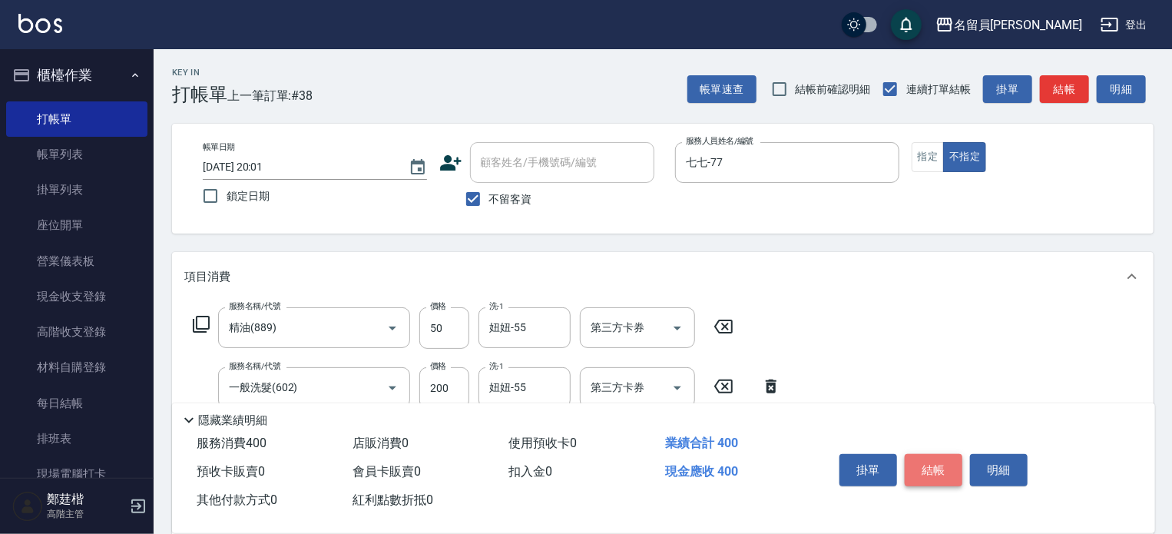
click at [942, 475] on button "結帳" at bounding box center [934, 470] width 58 height 32
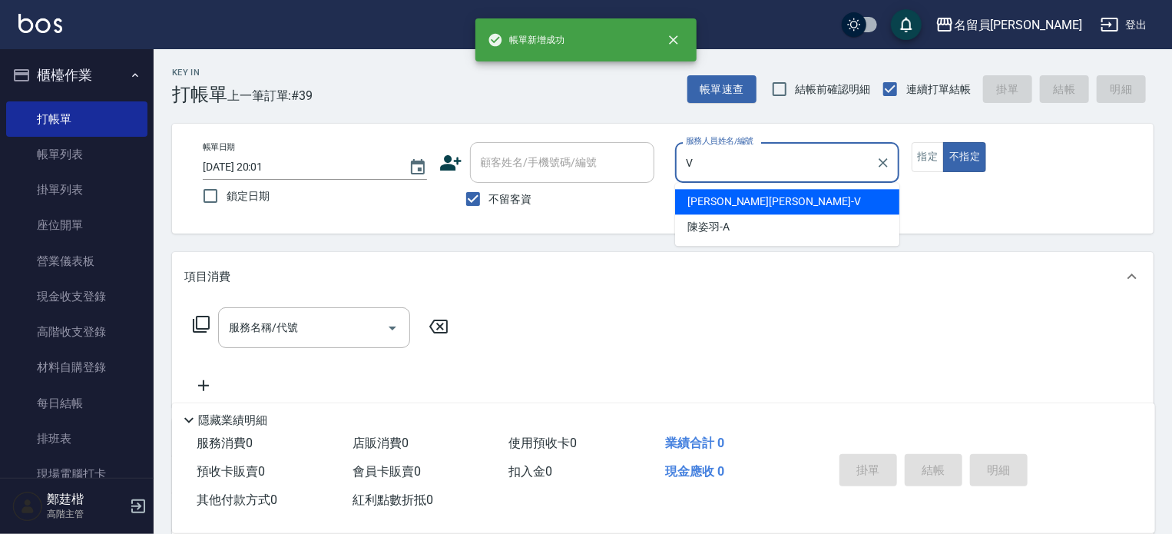
type input "蕭名旂伊凡-V"
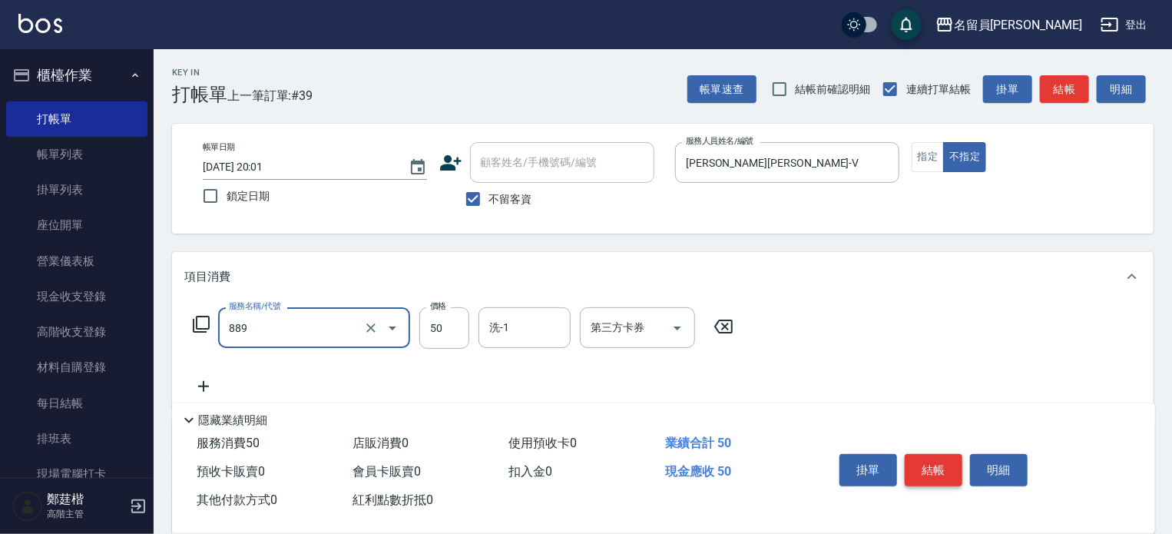
type input "精油(889)"
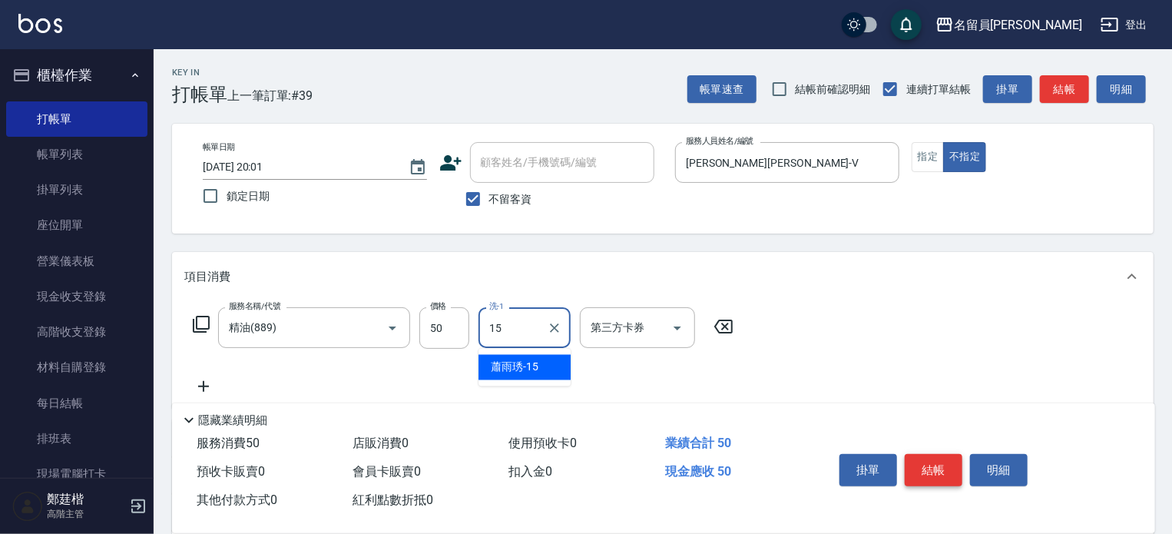
type input "蕭雨琇-15"
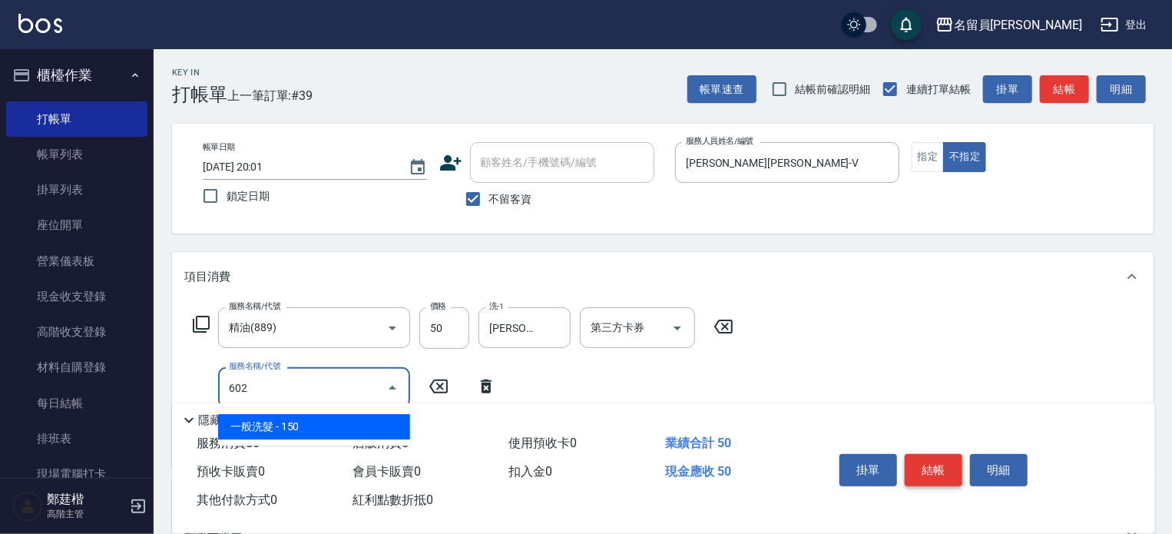
type input "一般洗髮(602)"
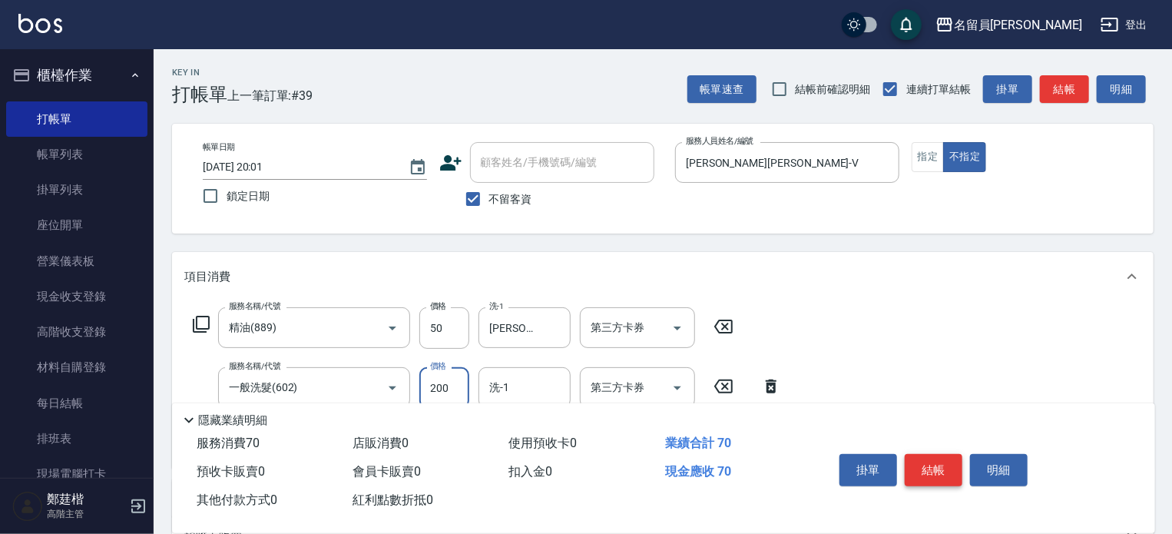
type input "200"
type input "蕭雨琇-15"
type input "剪髮(302)"
type input "130"
click at [941, 475] on button "結帳" at bounding box center [934, 470] width 58 height 32
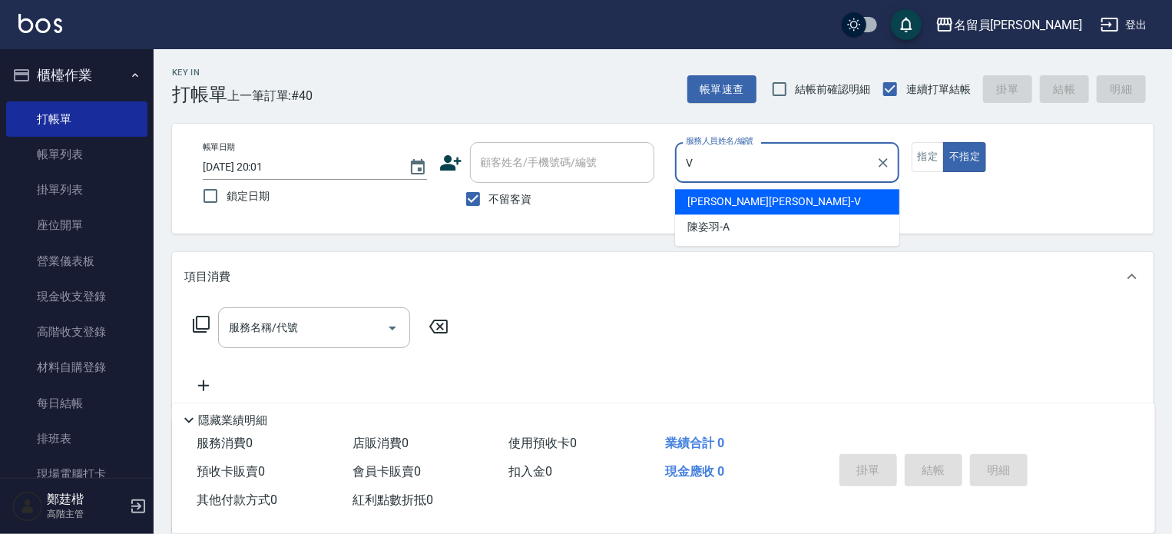
type input "蕭名旂伊凡-V"
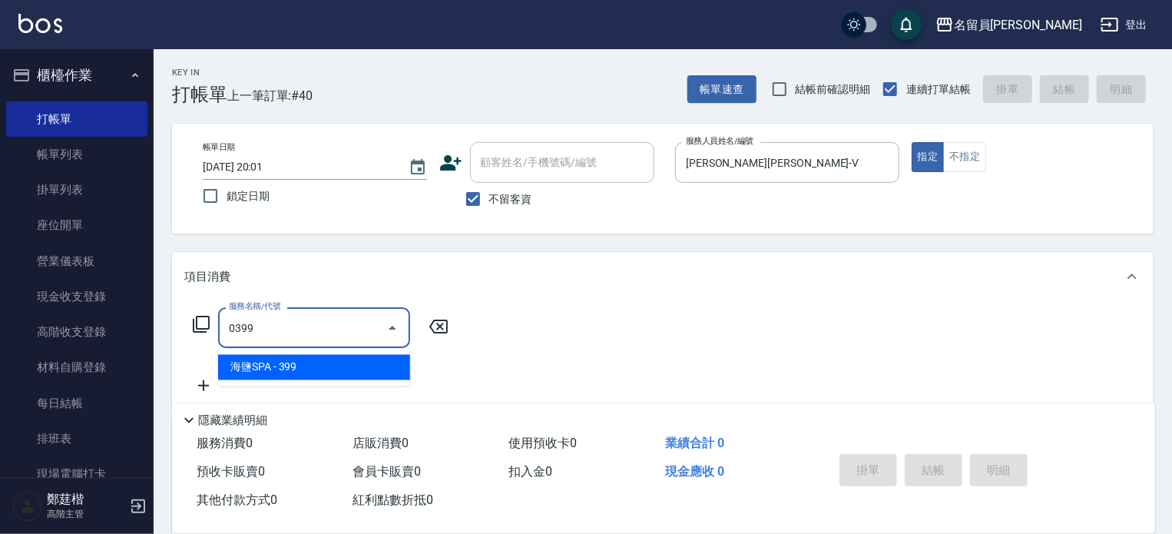
type input "海鹽SPA(0399)"
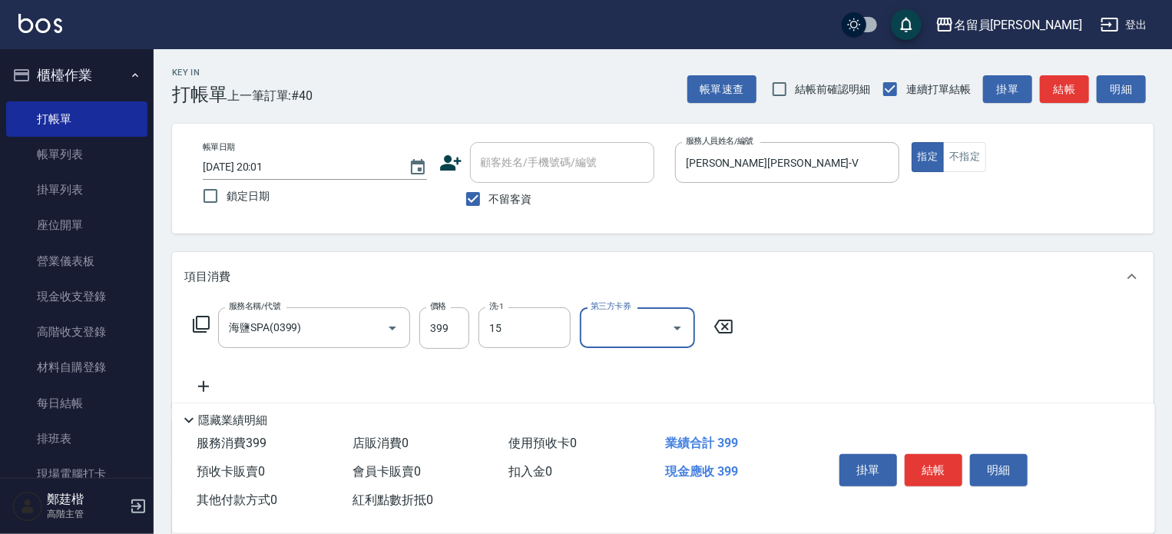
type input "蕭雨琇-15"
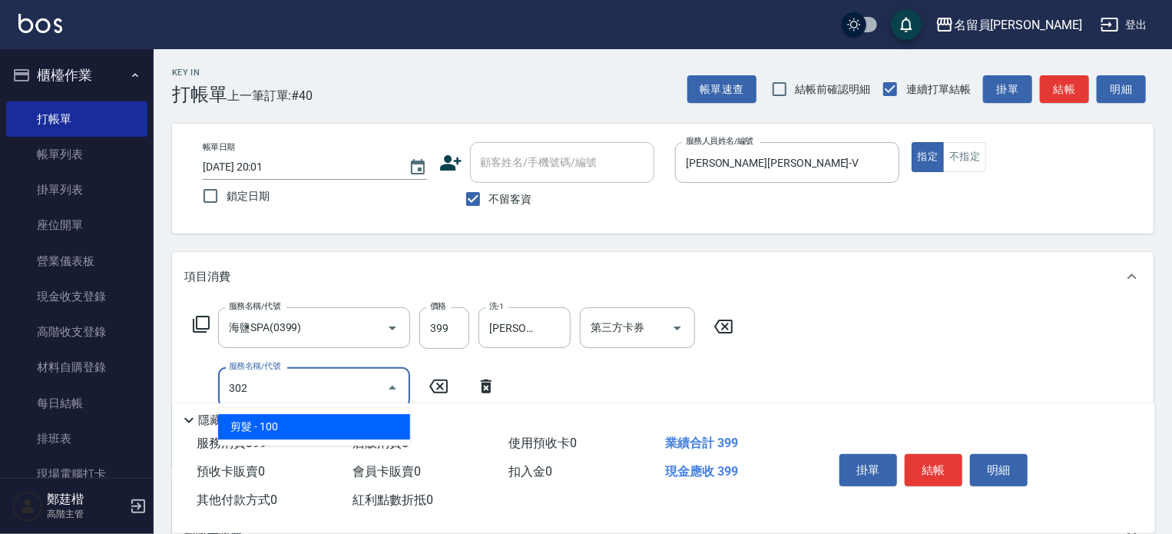
type input "剪髮(302)"
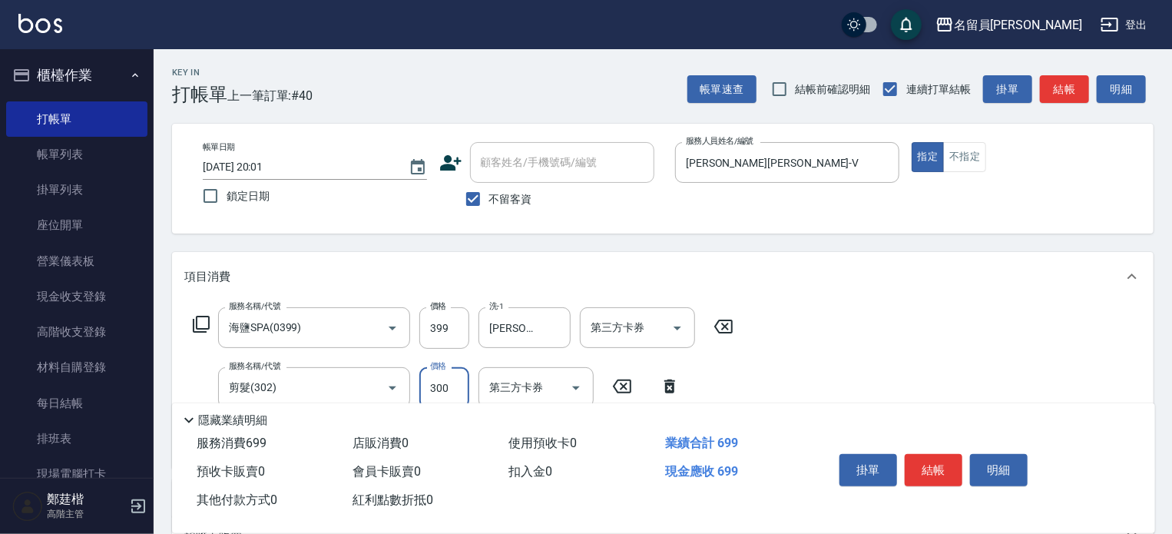
type input "300"
click at [940, 475] on button "結帳" at bounding box center [934, 470] width 58 height 32
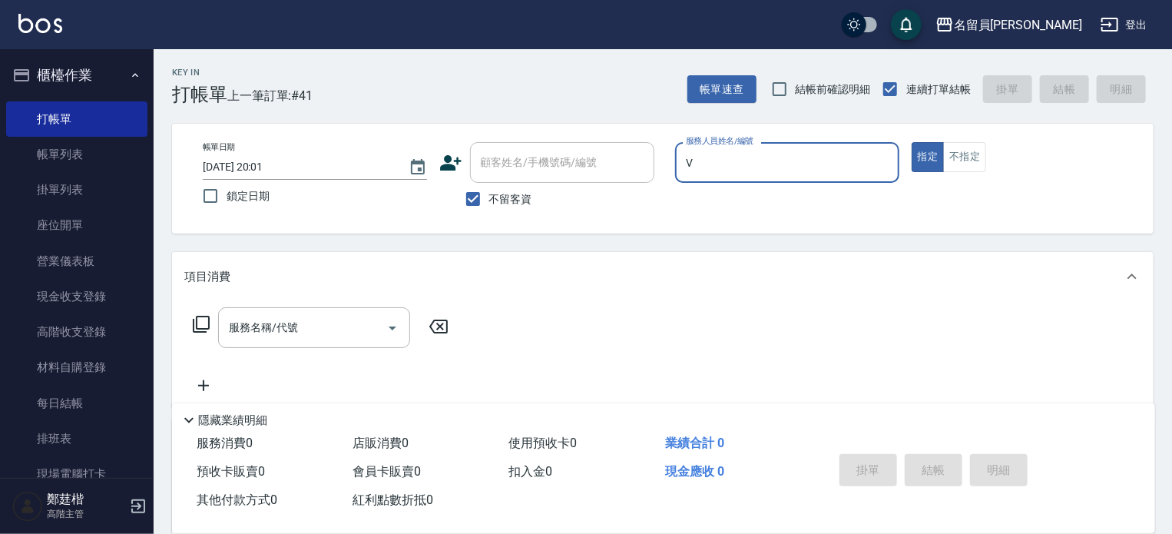
type input "蕭名旂伊凡-V"
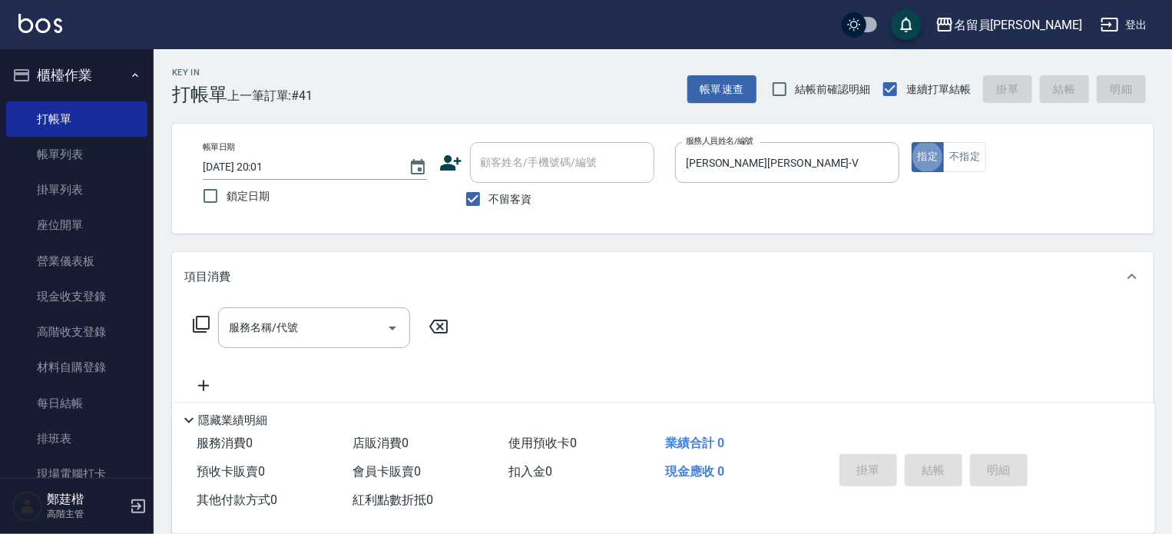
type button "true"
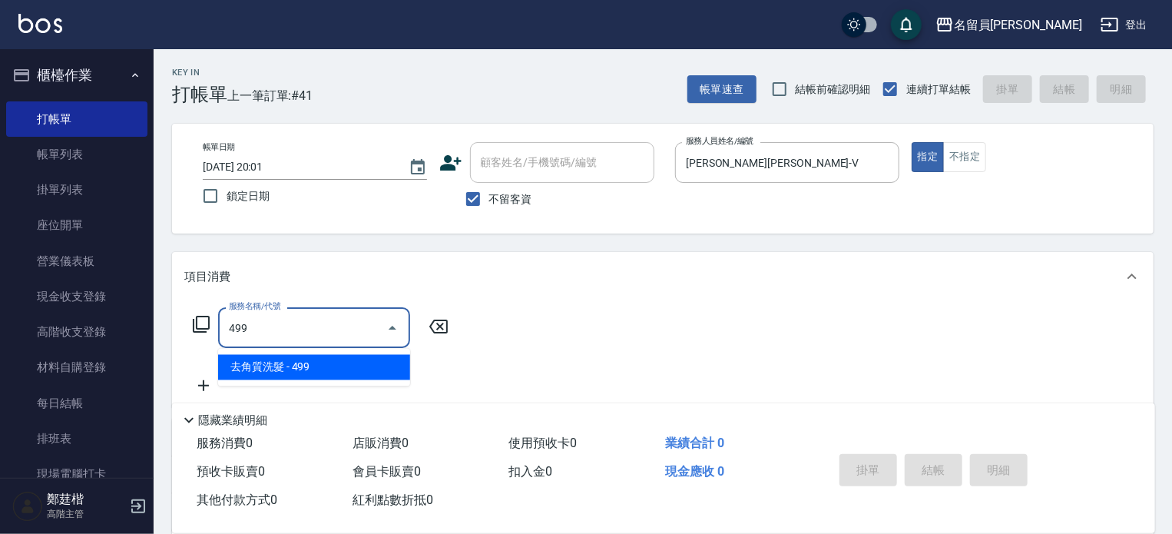
type input "去角質洗髮(499)"
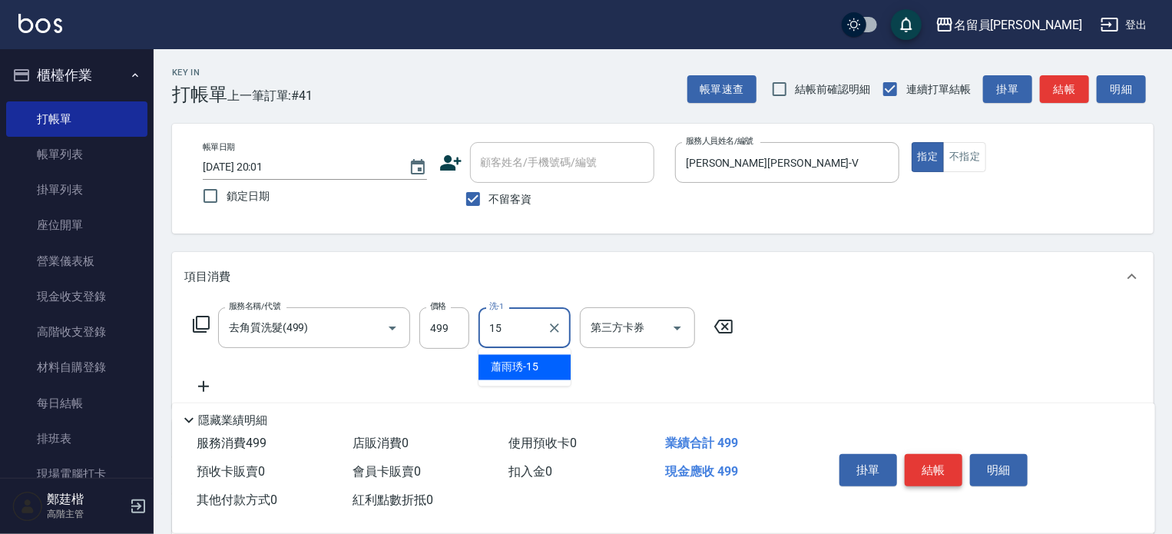
type input "蕭雨琇-15"
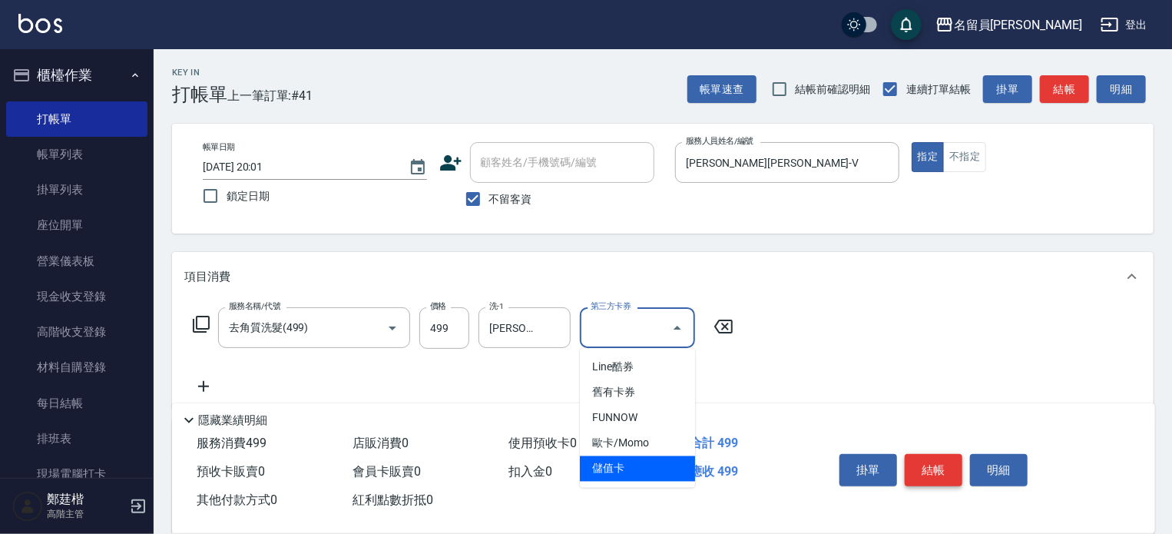
type input "儲值卡"
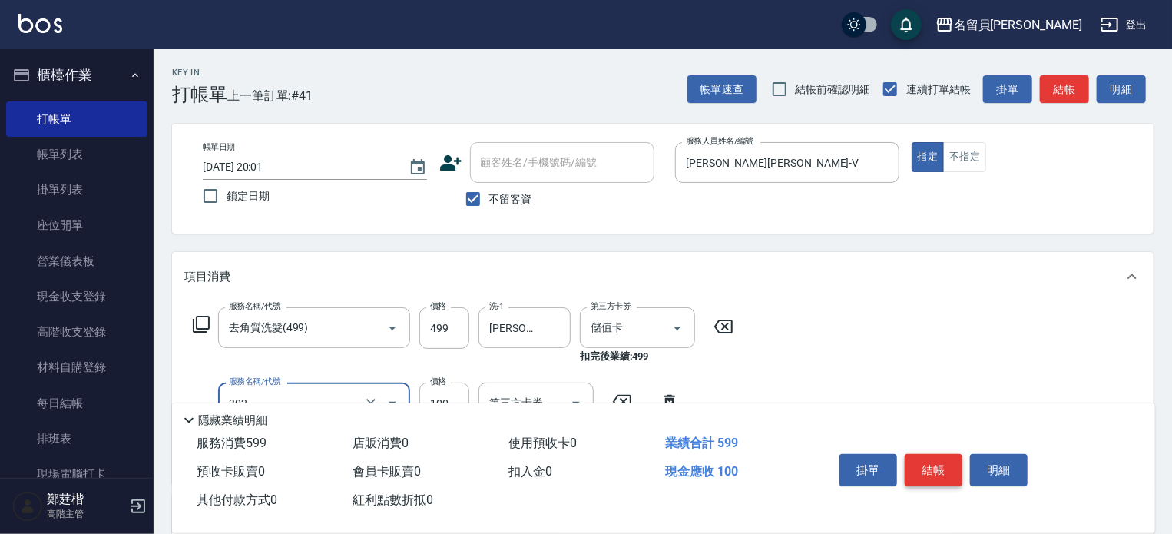
type input "剪髮(302)"
type input "300"
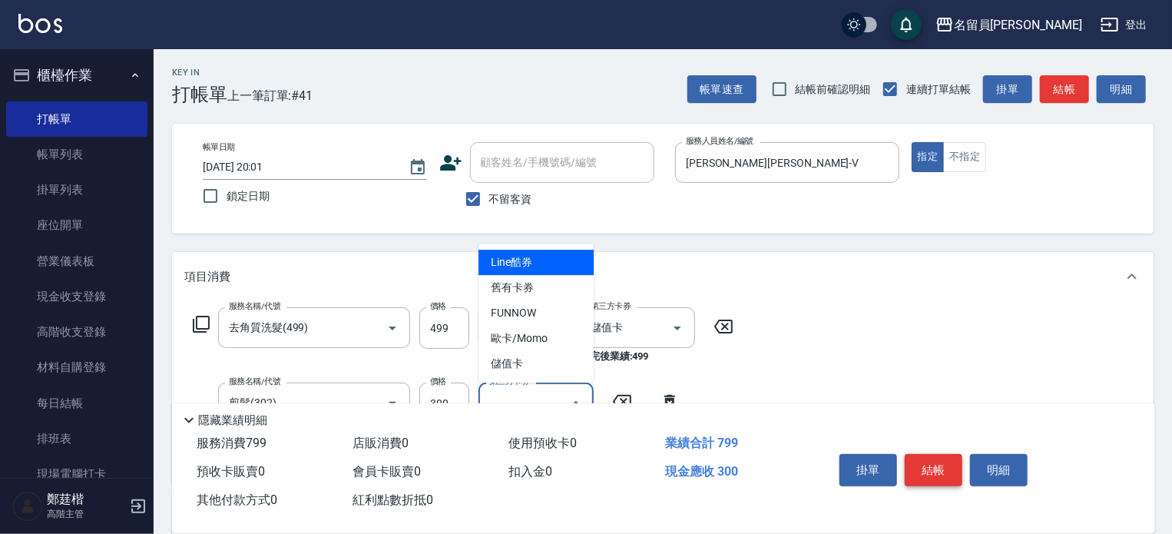
type input "儲值卡"
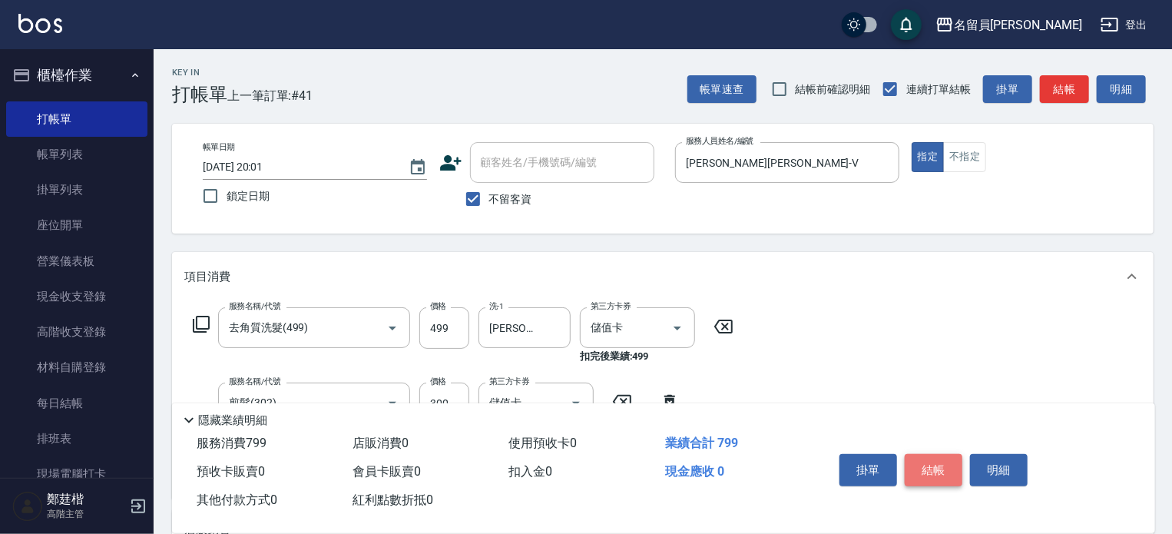
click at [940, 475] on button "結帳" at bounding box center [934, 470] width 58 height 32
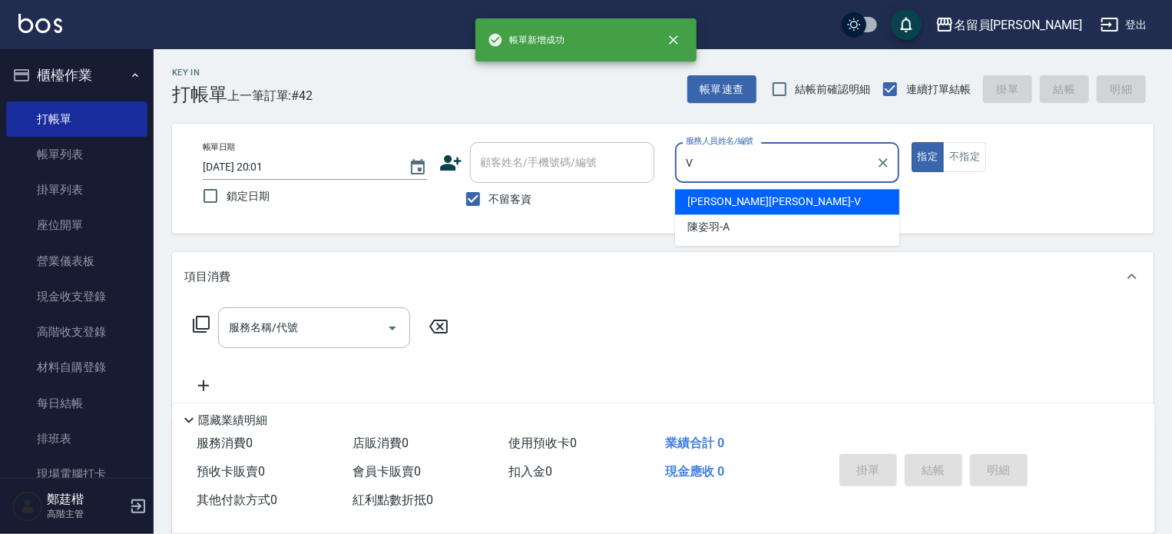
type input "蕭名旂伊凡-V"
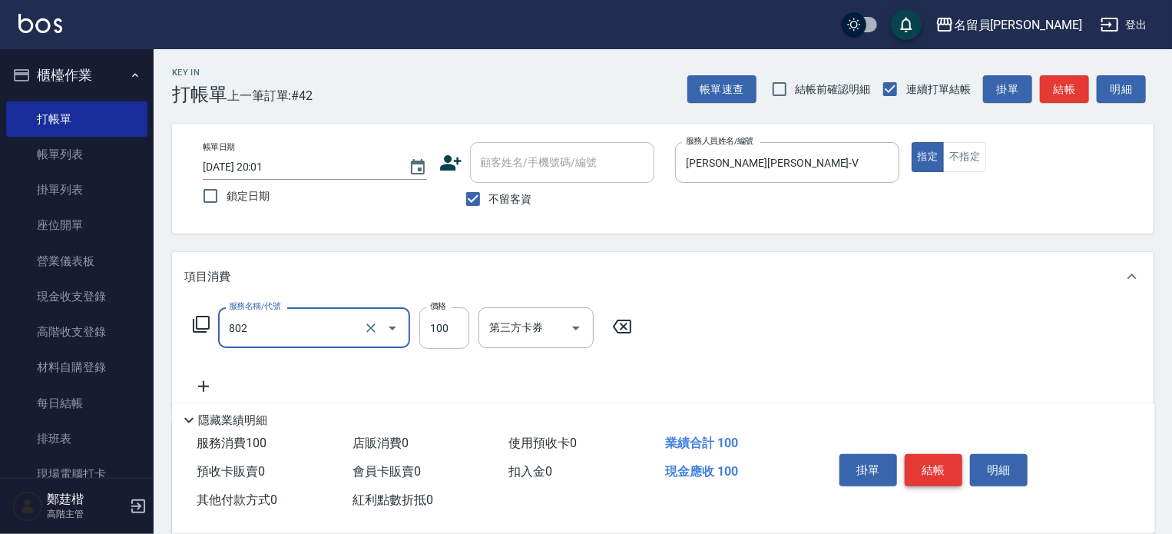
type input "VIP儲值(802)"
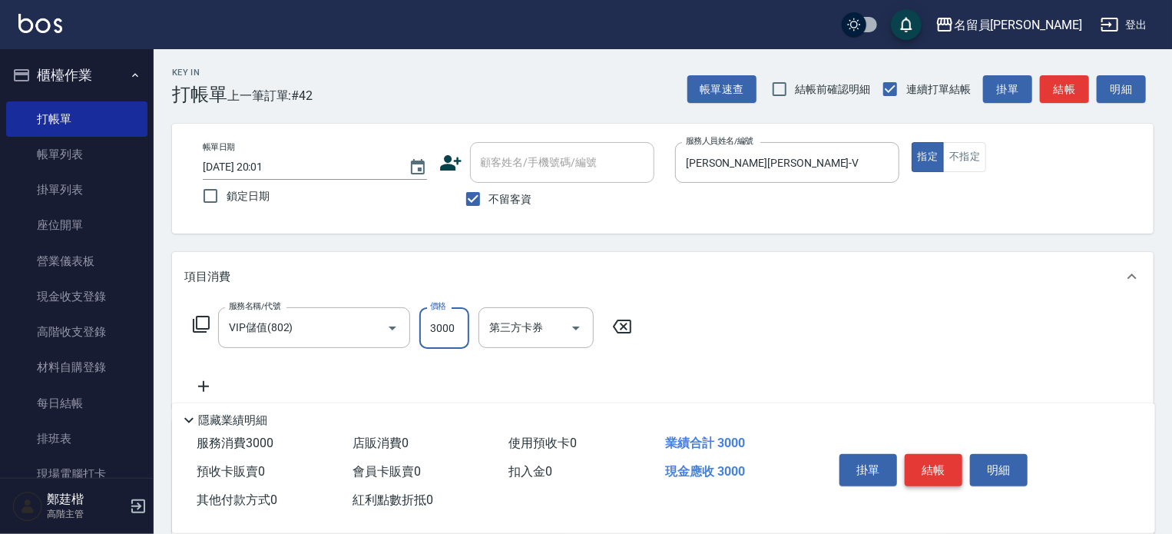
type input "3000"
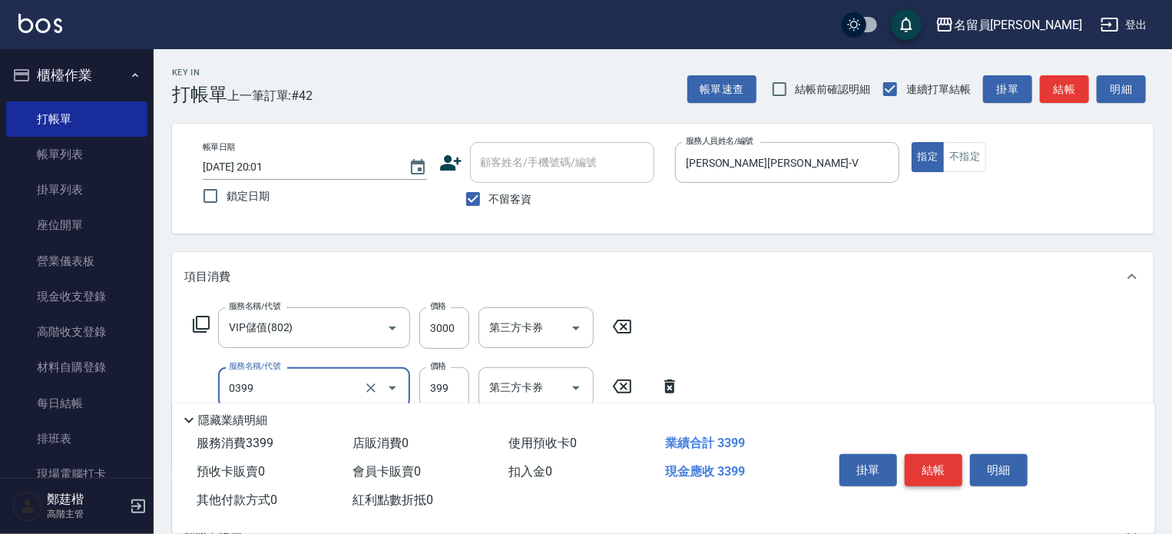
type input "海鹽SPA(0399)"
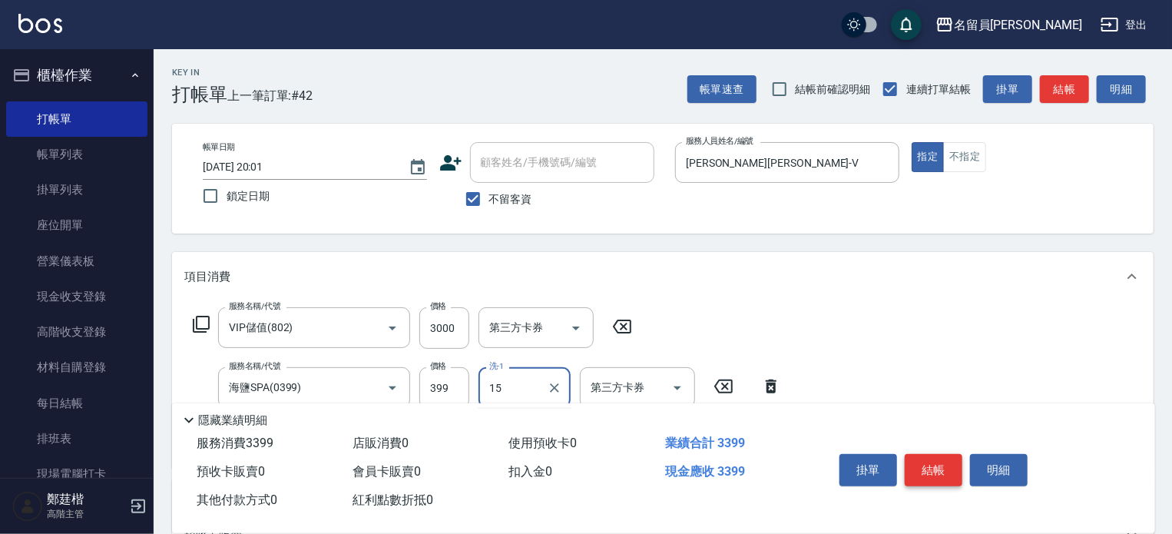
type input "蕭雨琇-15"
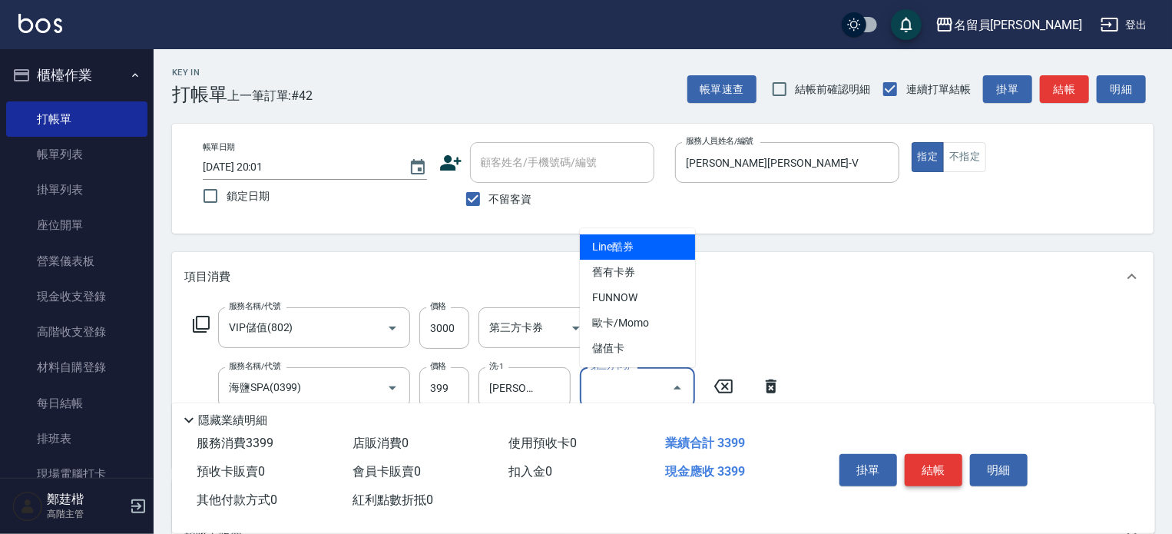
type input "儲值卡"
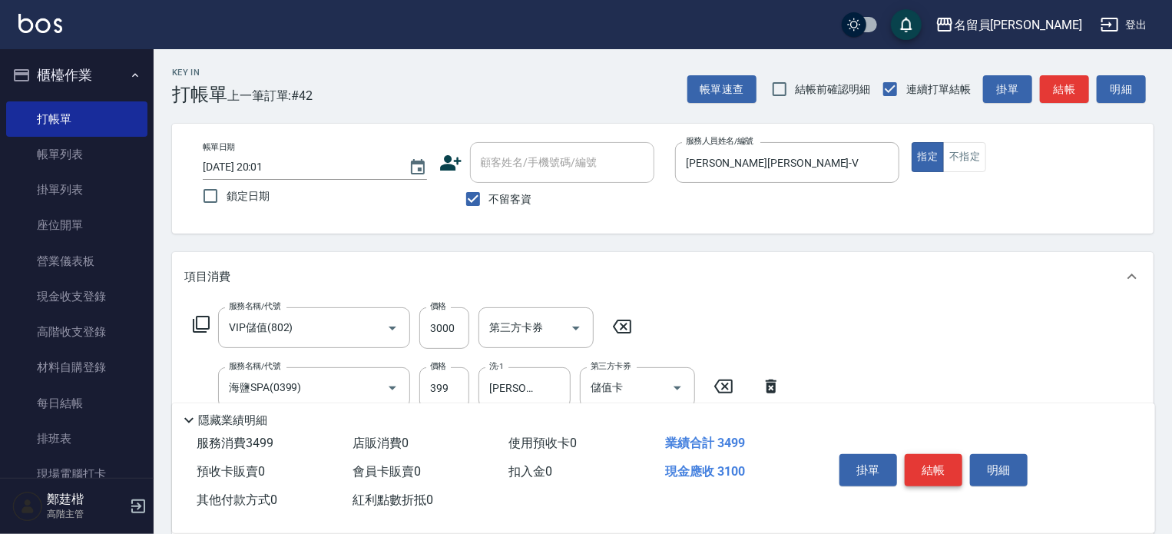
type input "剪髮(302)"
type input "300"
type input "儲值卡"
click at [940, 475] on button "結帳" at bounding box center [934, 470] width 58 height 32
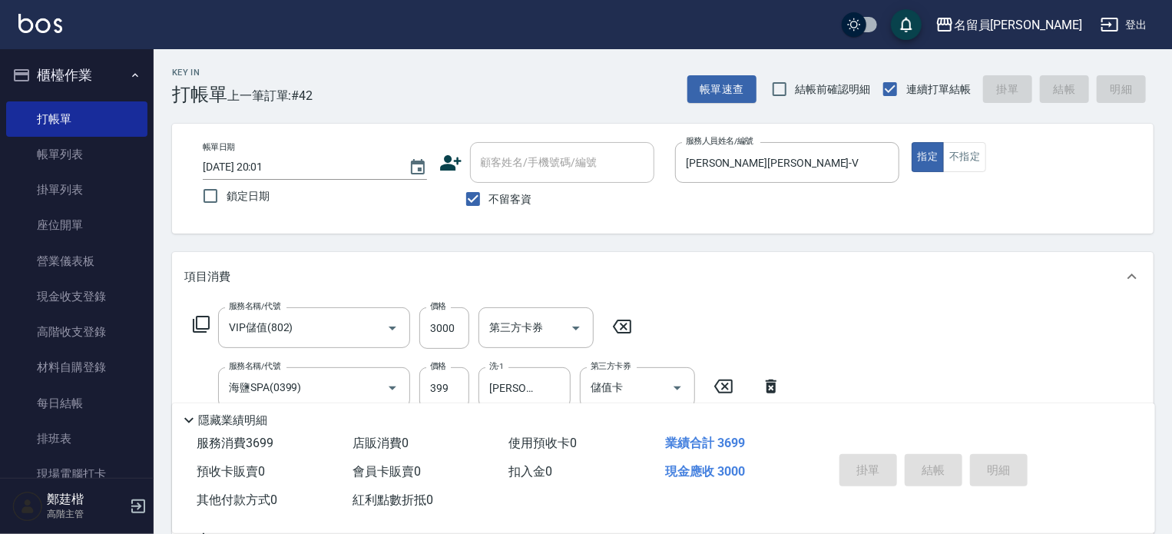
type input "2025/08/14 20:02"
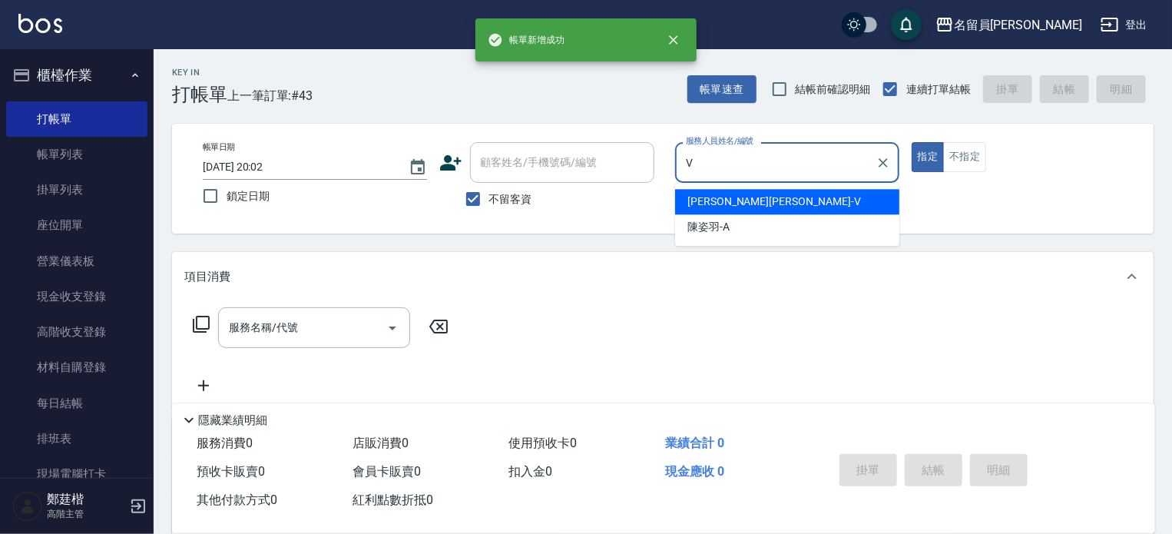
type input "蕭名旂伊凡-V"
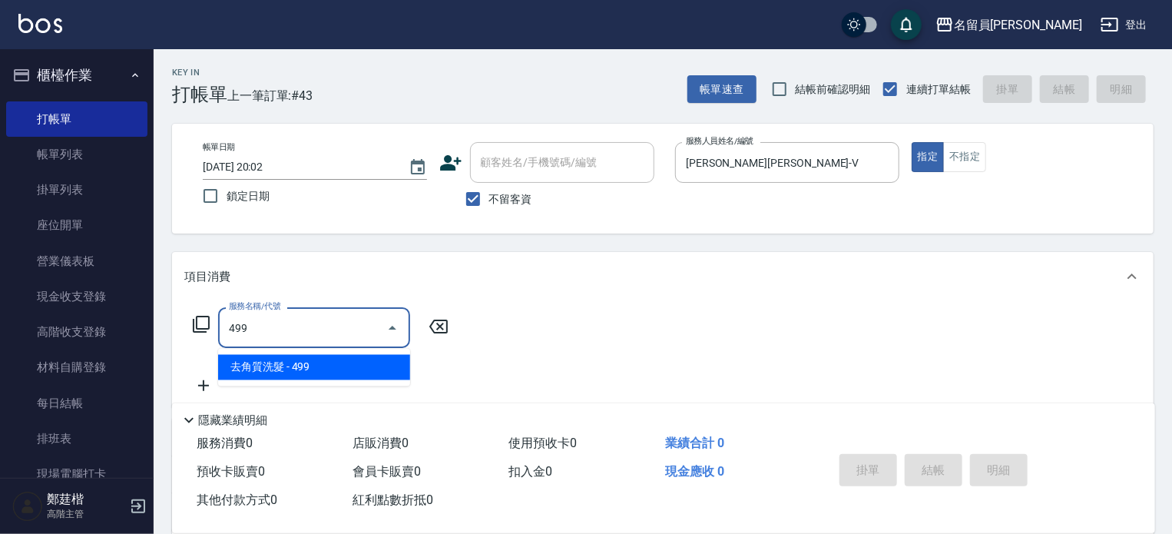
type input "去角質洗髮(499)"
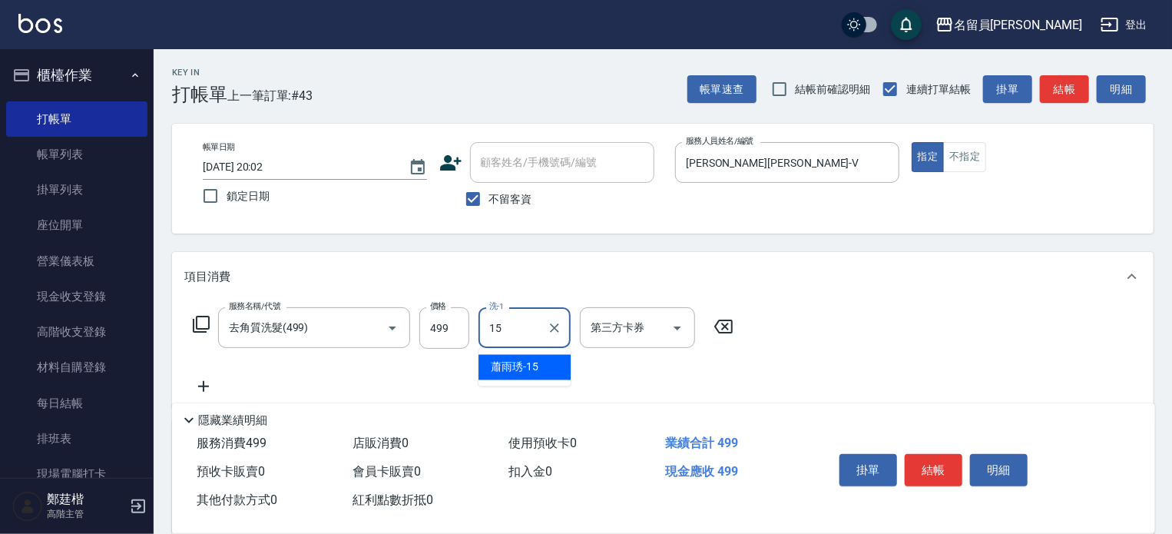
type input "蕭雨琇-15"
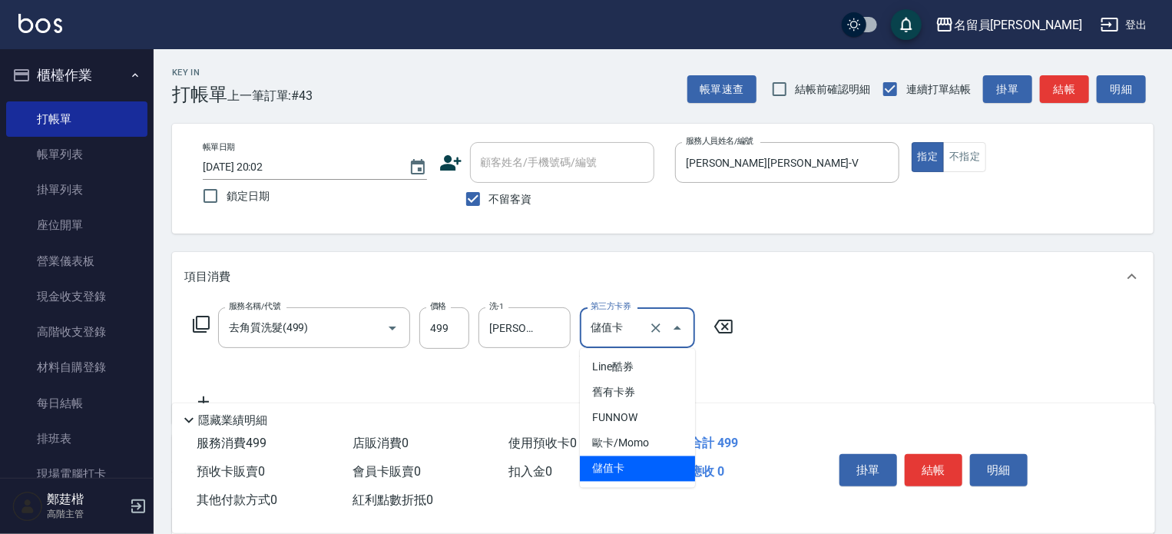
type input "儲值卡"
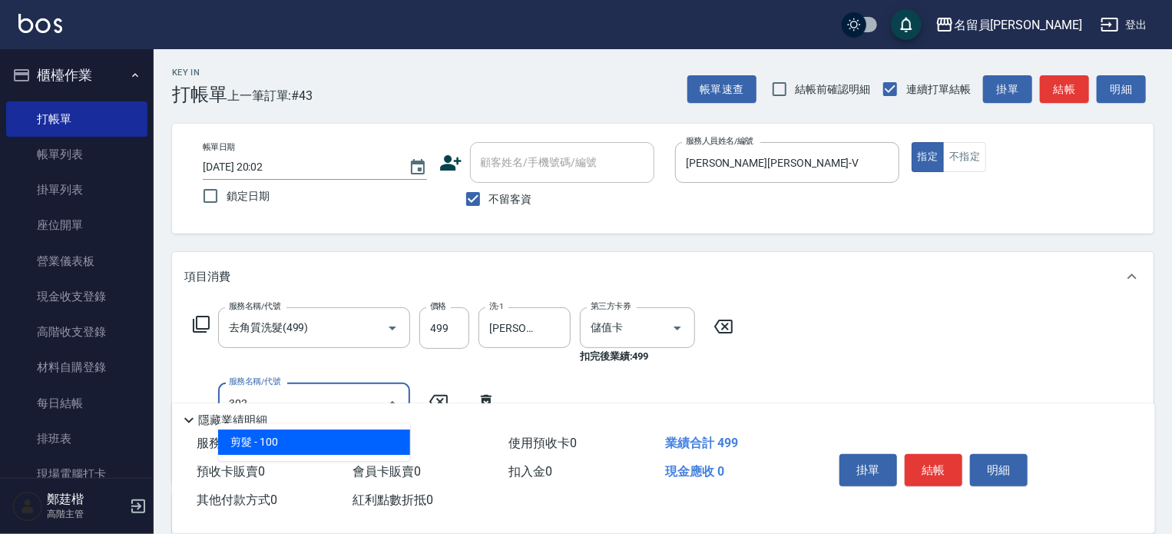
type input "剪髮(302)"
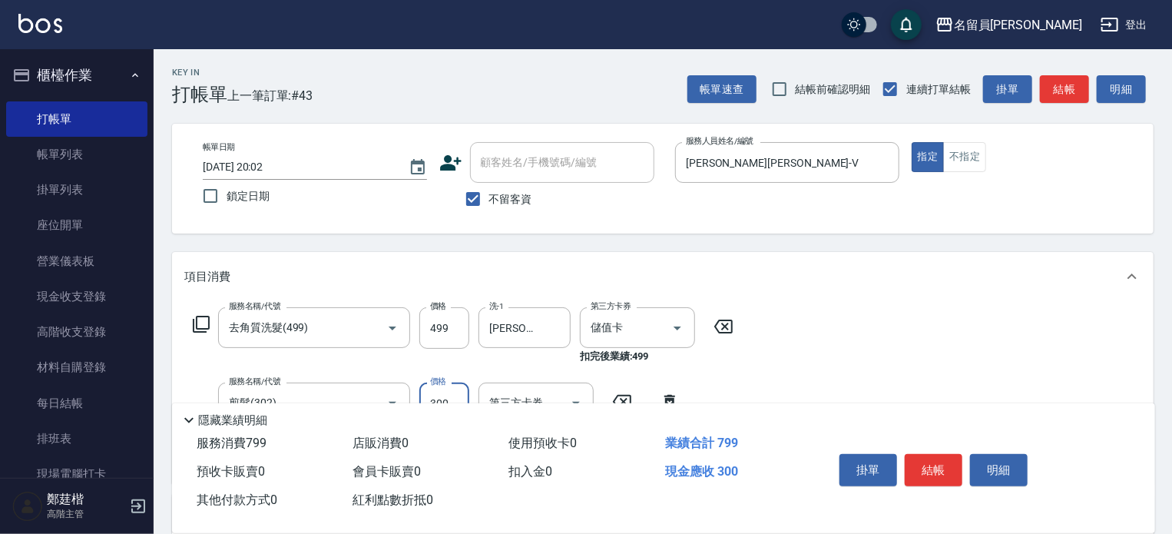
type input "300"
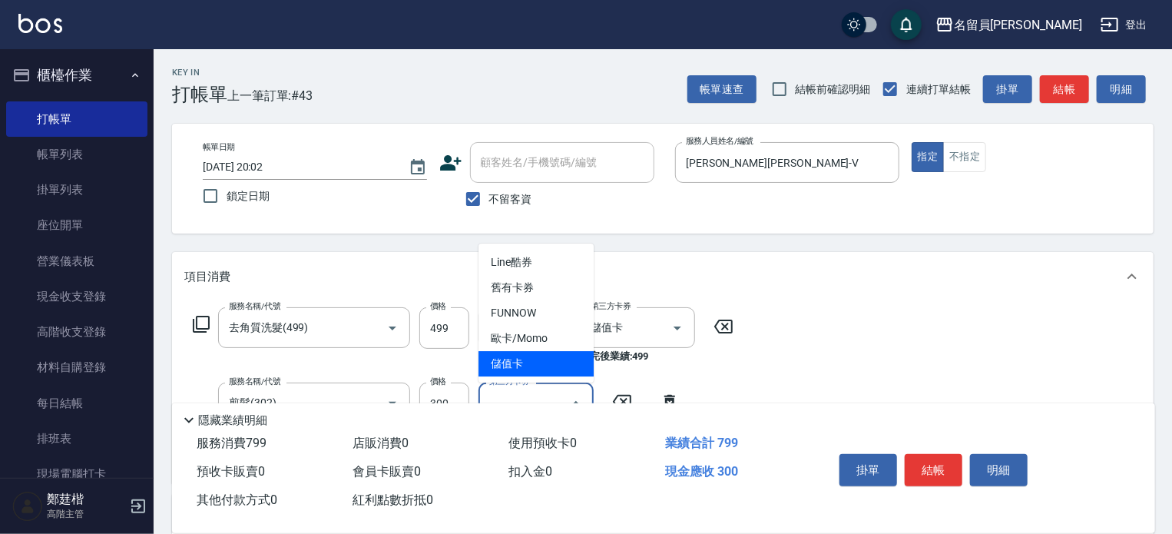
type input "儲值卡"
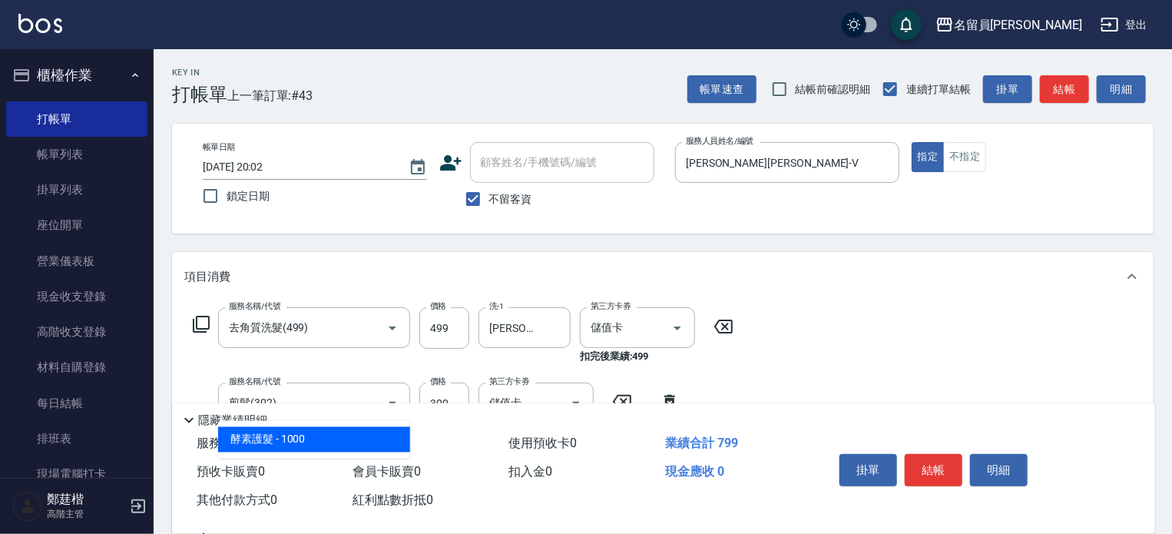
type input "酵素護髮(1000)"
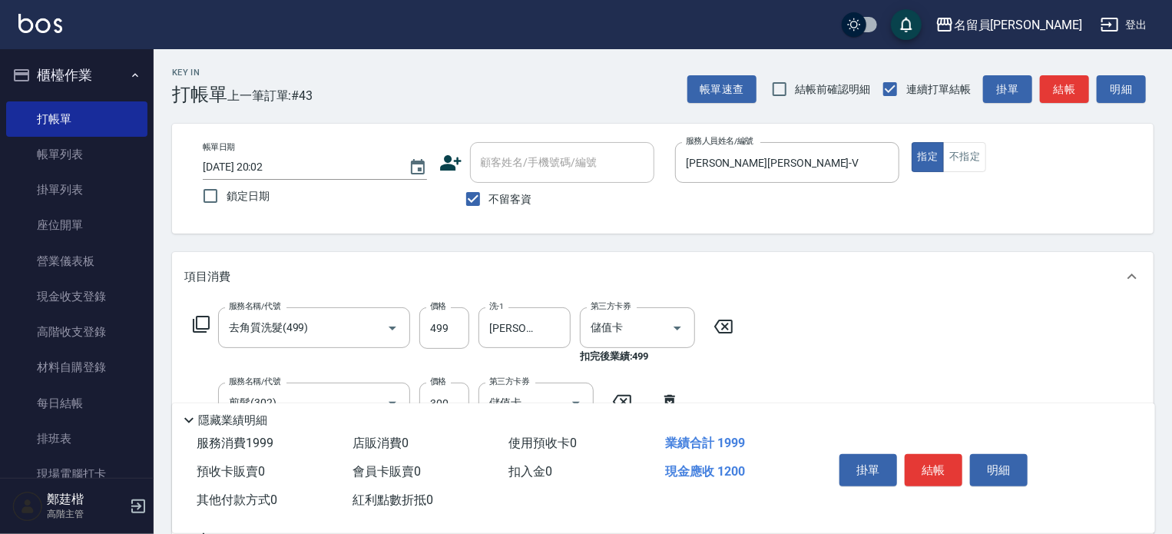
type input "1200"
type input "蕭雨琇-15"
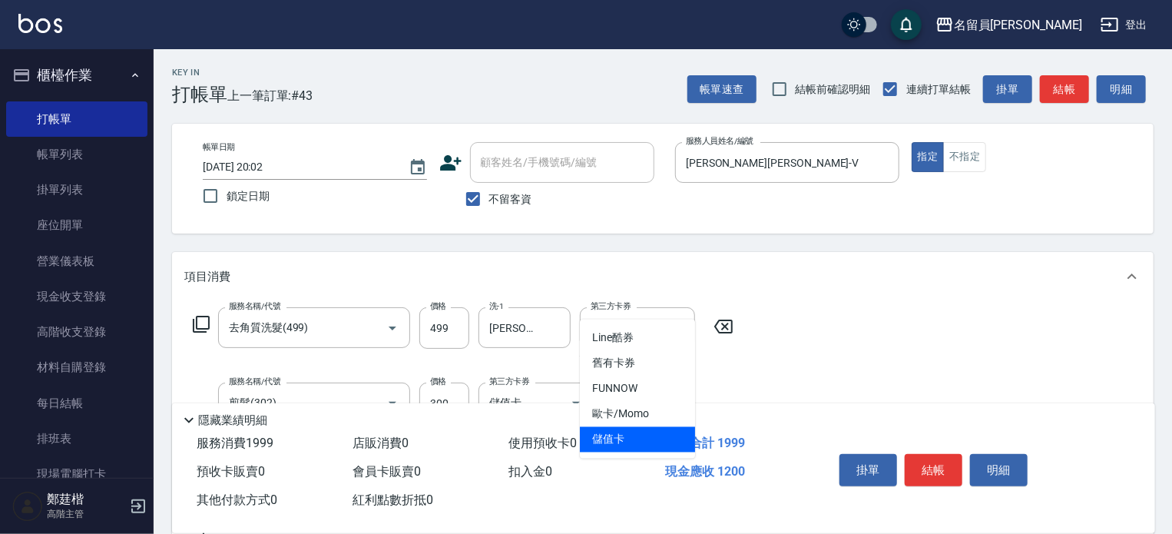
type input "儲值卡"
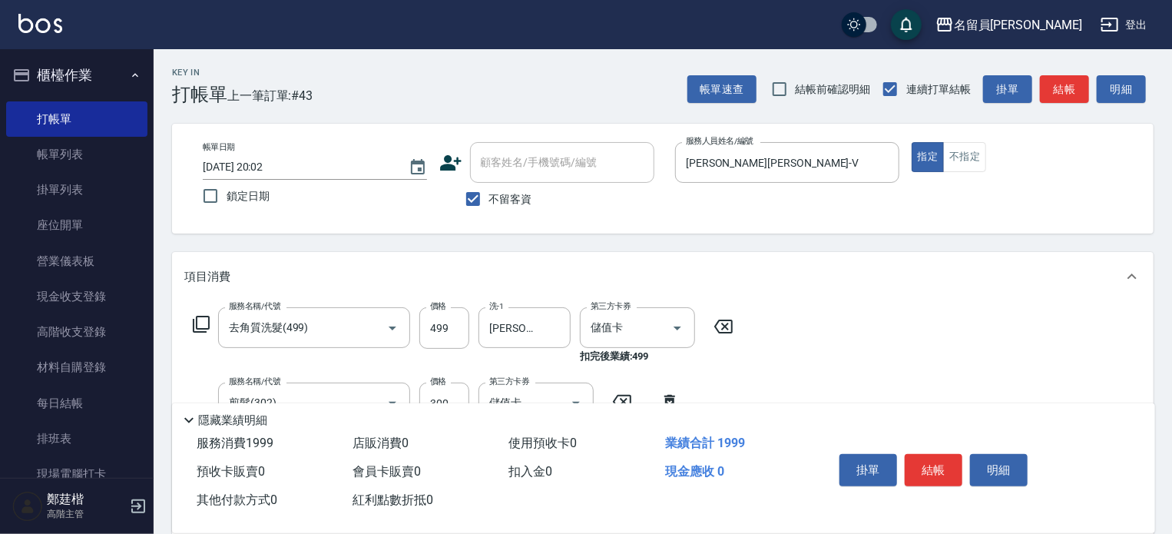
click at [940, 469] on button "結帳" at bounding box center [934, 470] width 58 height 32
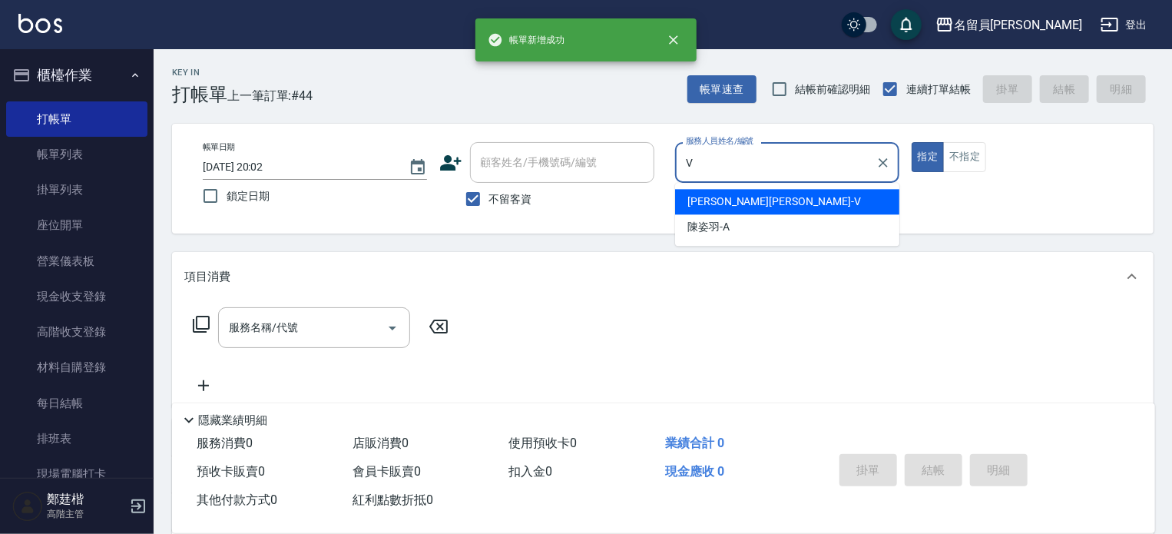
type input "蕭名旂伊凡-V"
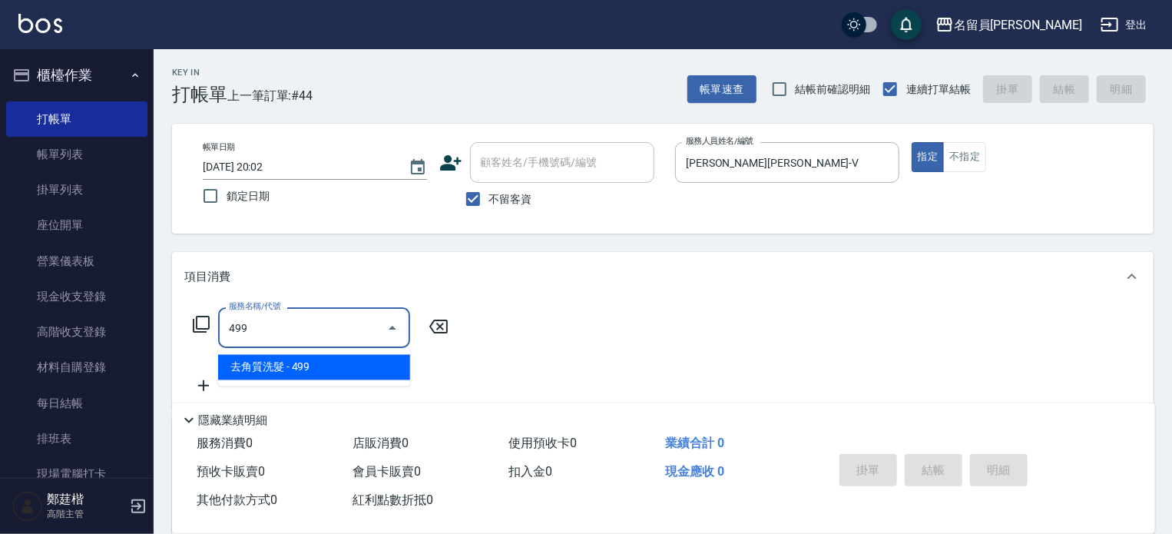
type input "去角質洗髮(499)"
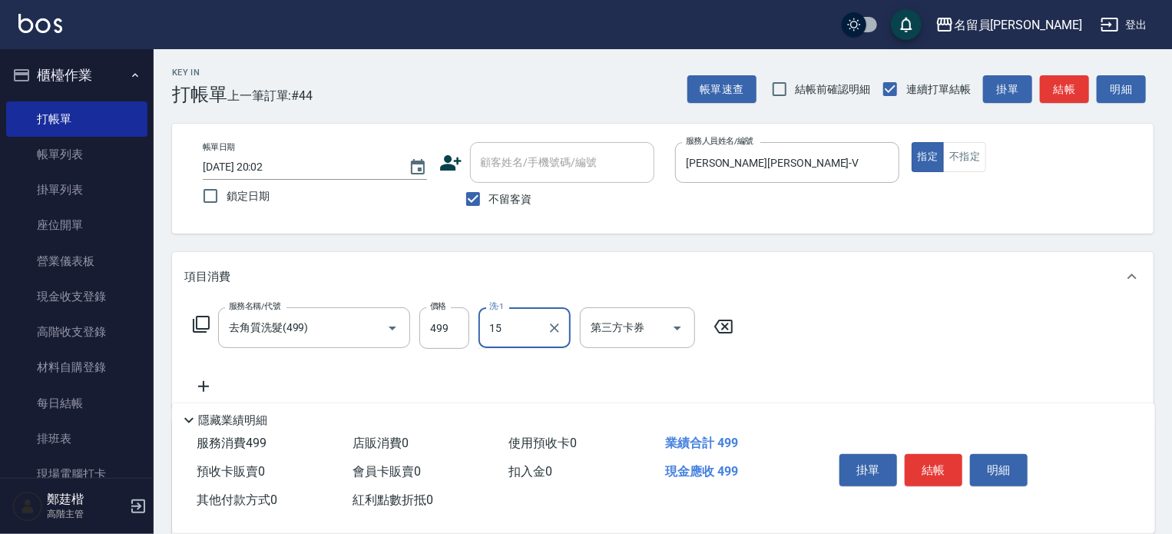
type input "蕭雨琇-15"
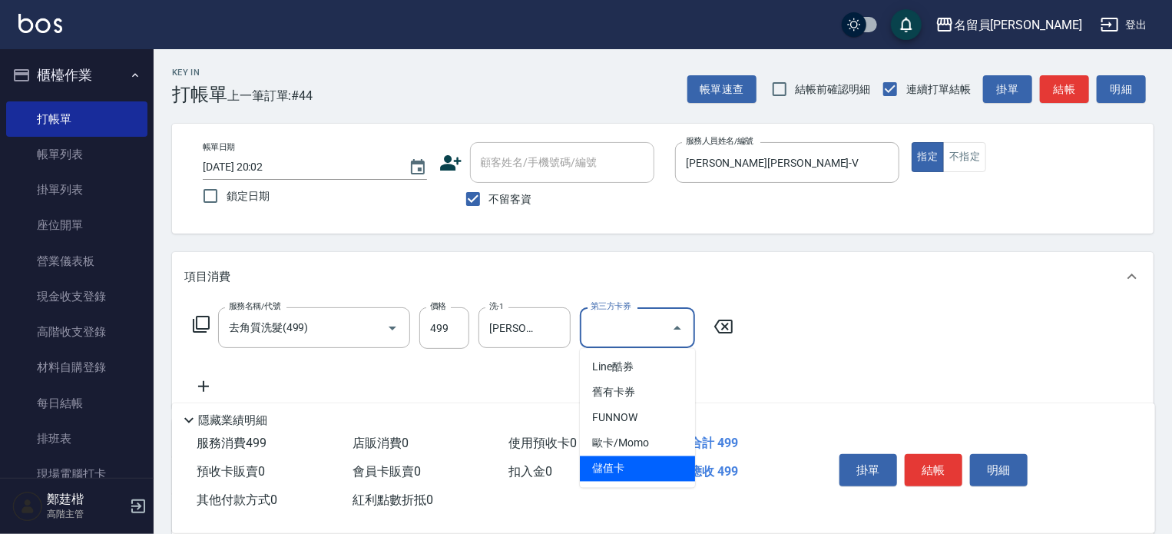
type input "儲值卡"
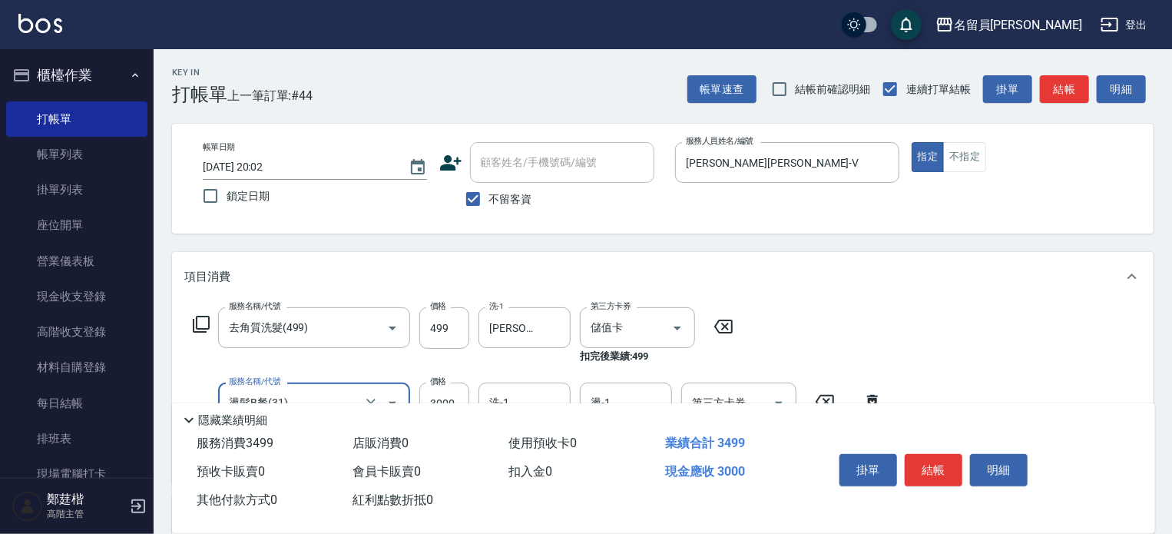
type input "燙髮B餐(31)"
type input "3199"
type input "蕭雨琇-15"
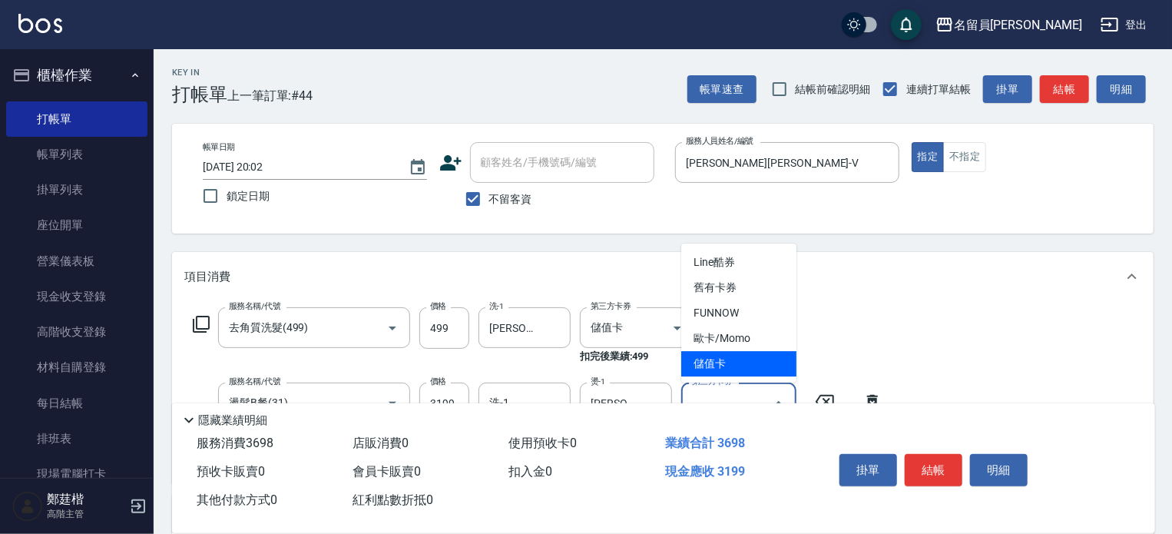
type input "儲值卡"
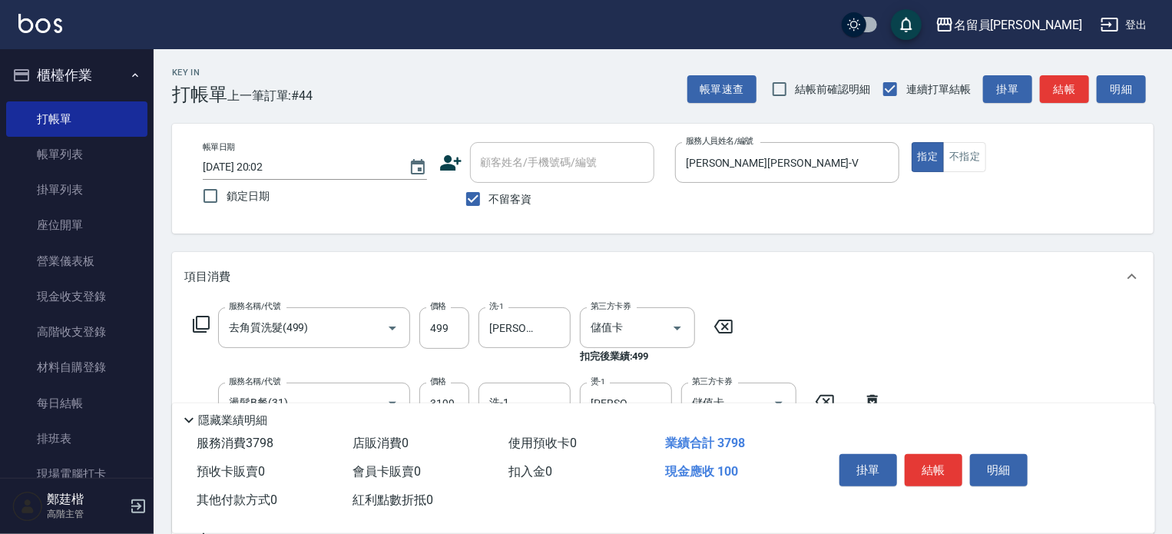
type input "VIP儲值(802)"
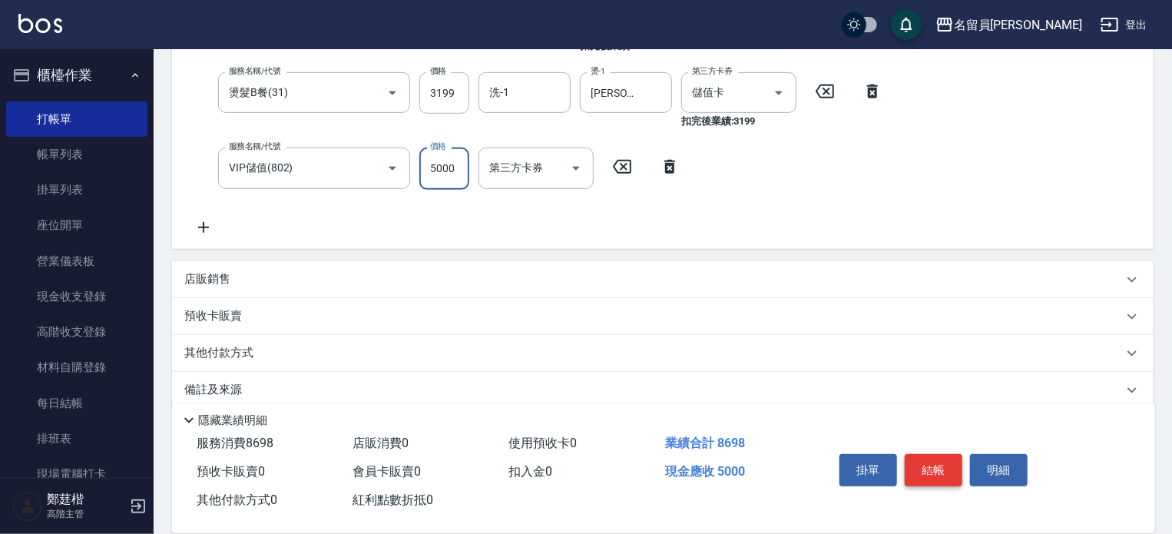
scroll to position [330, 0]
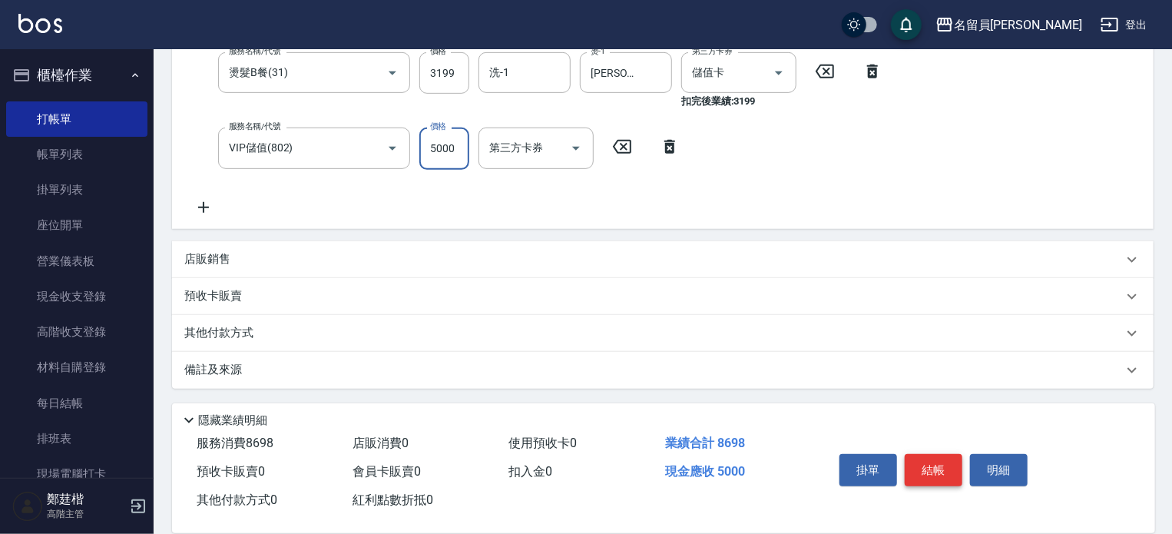
type input "5000"
click at [928, 473] on button "結帳" at bounding box center [934, 470] width 58 height 32
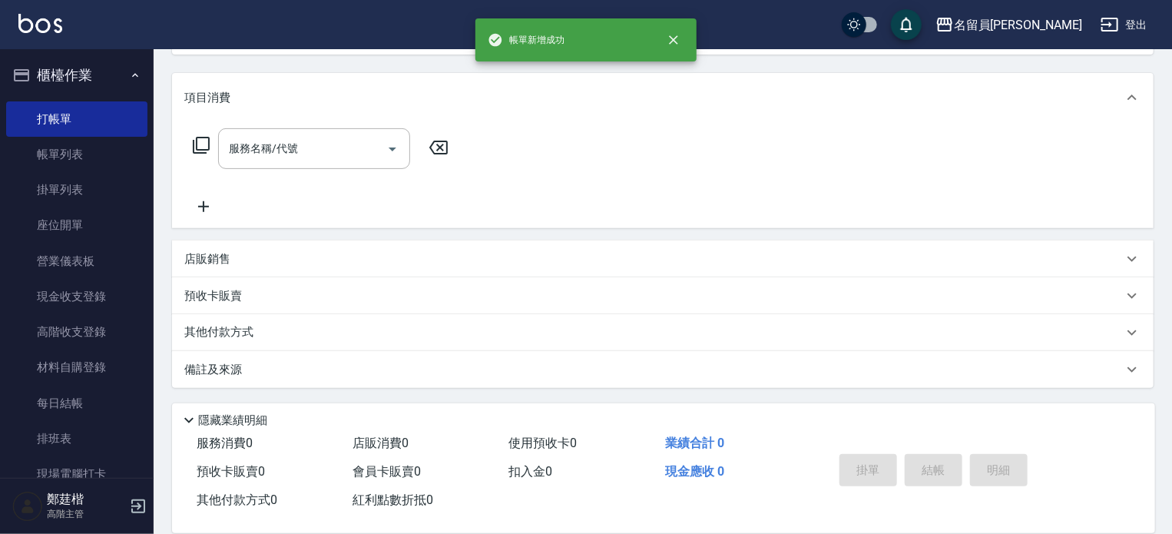
scroll to position [0, 0]
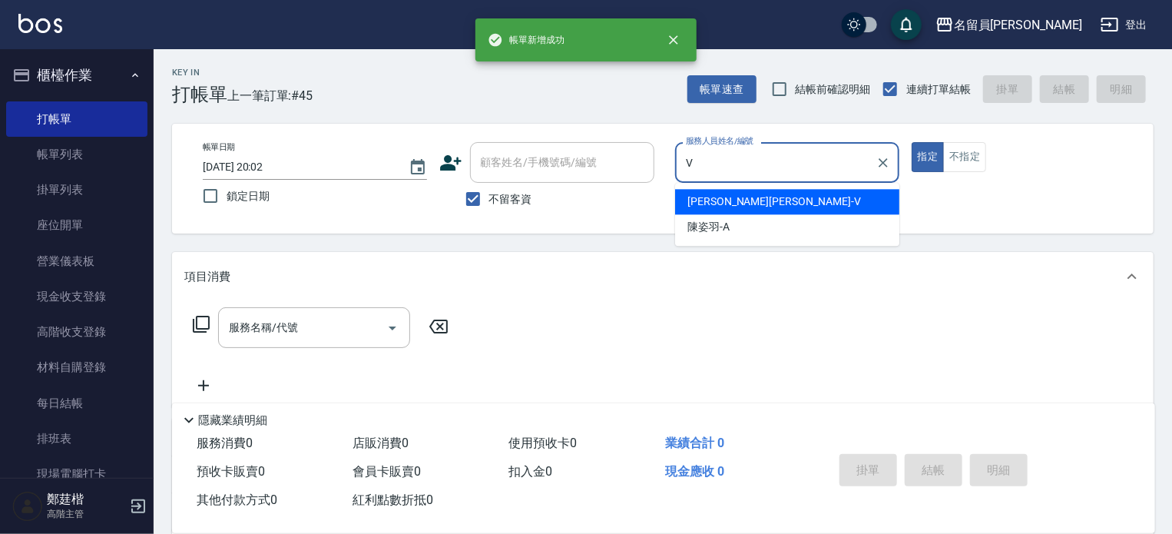
type input "蕭名旂伊凡-V"
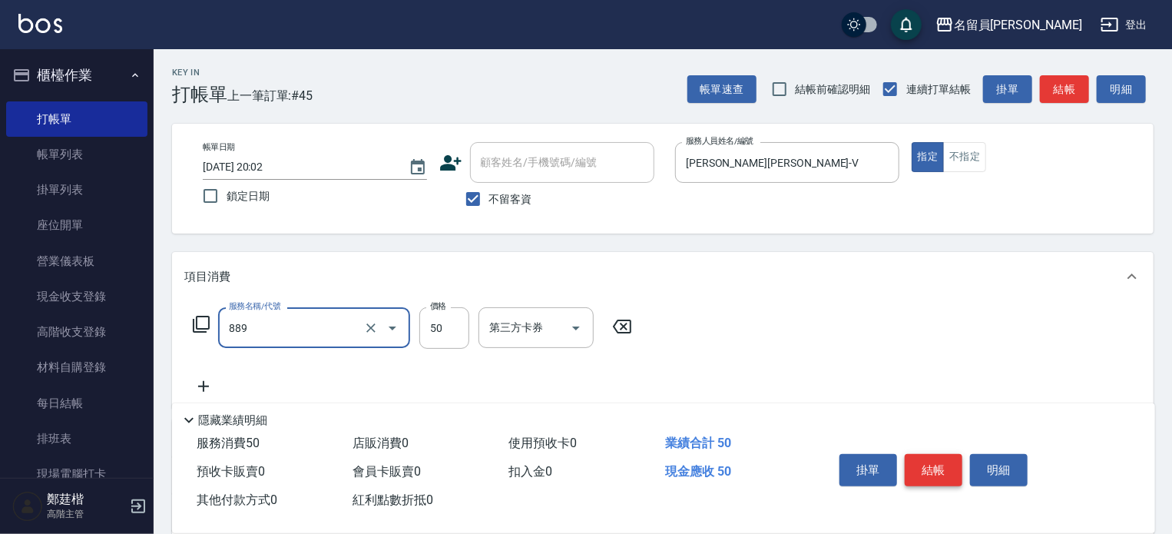
type input "精油(889)"
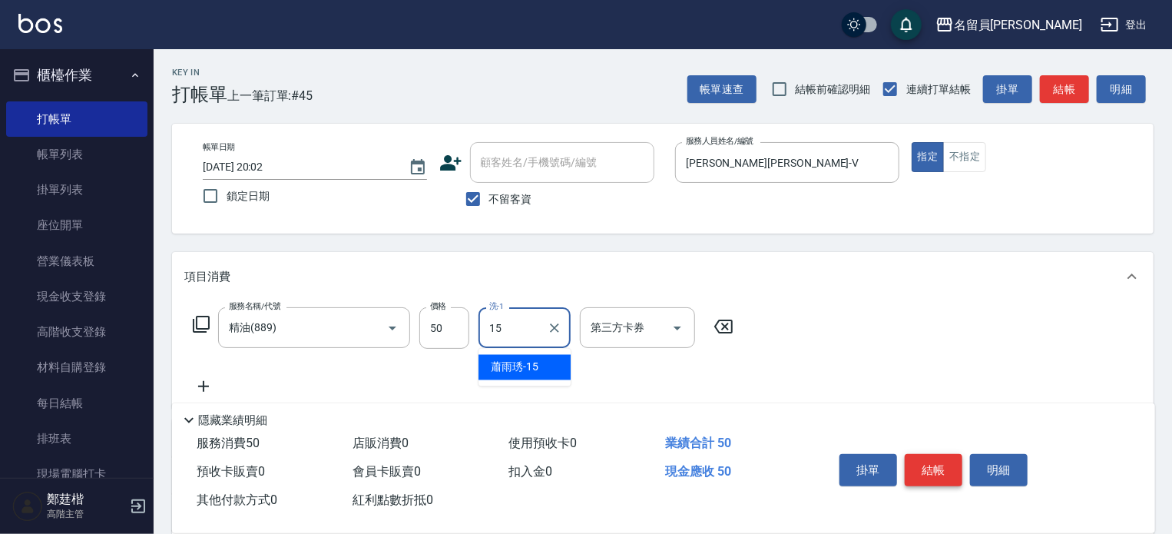
type input "蕭雨琇-15"
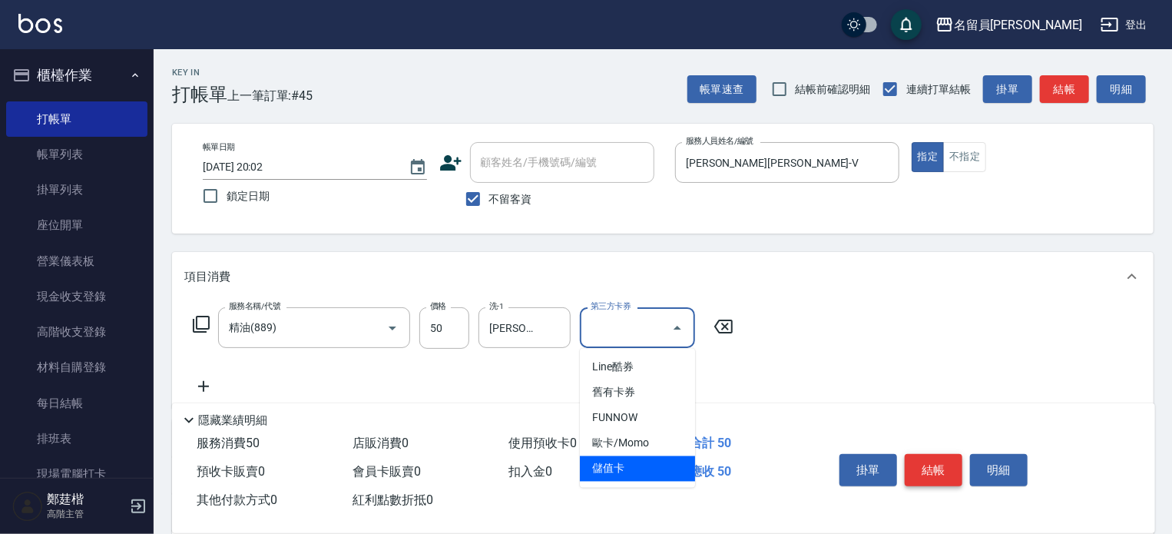
type input "儲值卡"
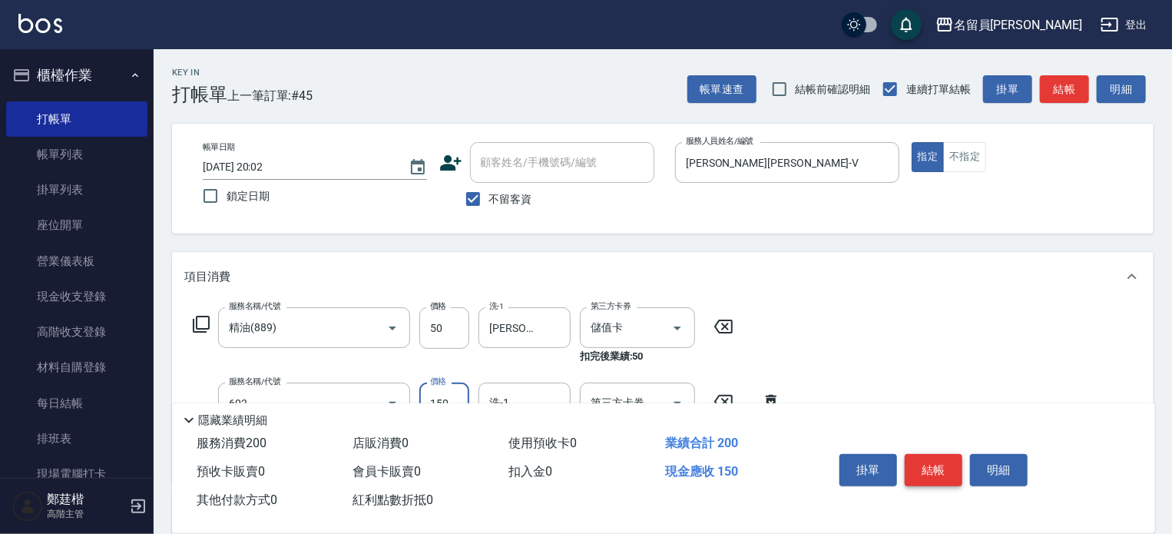
type input "一般洗髮(602)"
type input "200"
type input "蕭雨琇-15"
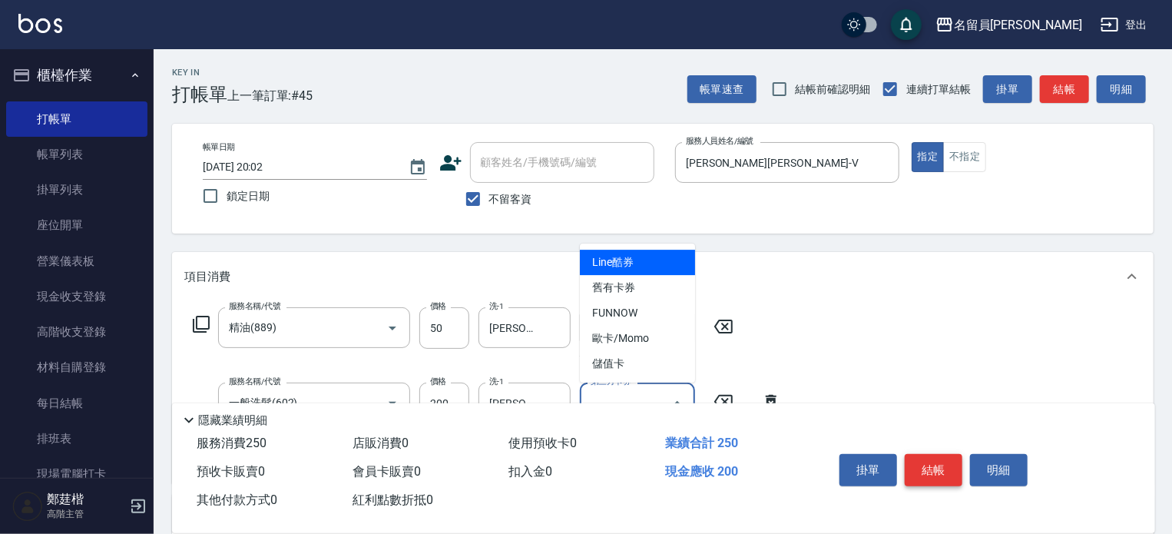
type input "儲值卡"
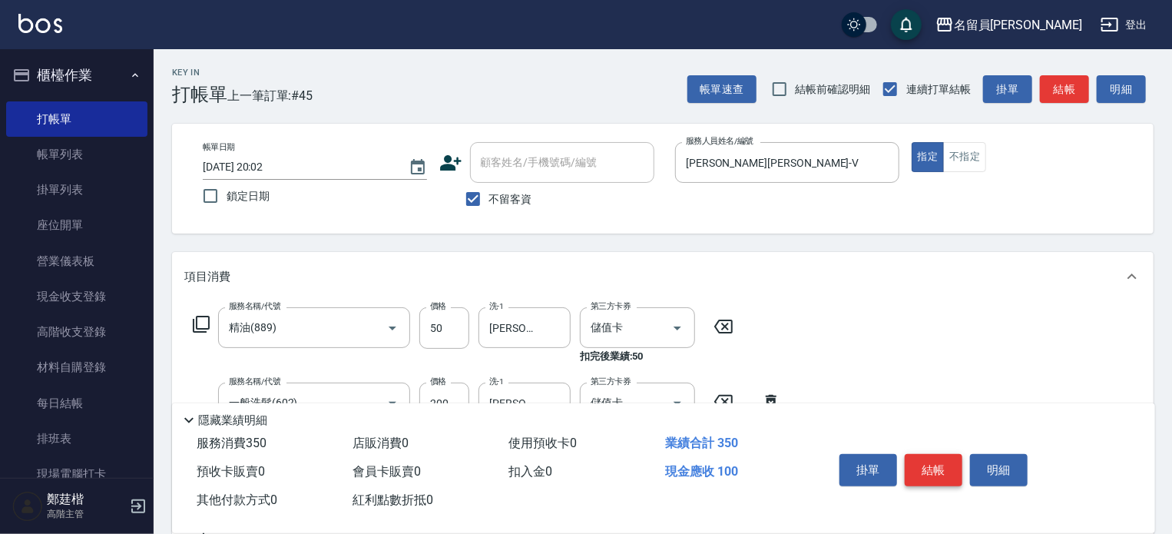
type input "剪髮(302)"
type input "300"
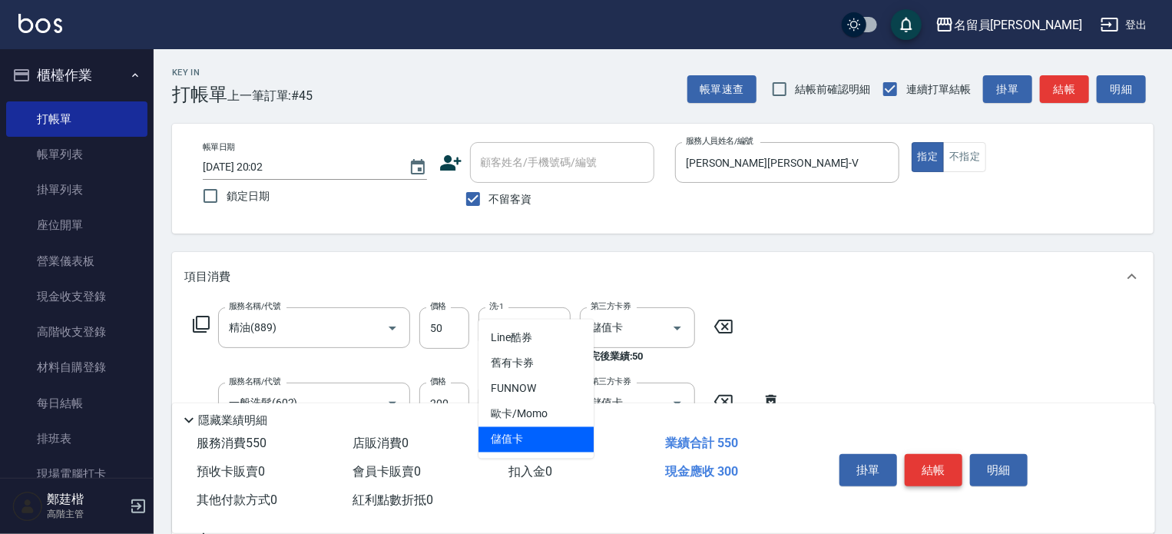
type input "儲值卡"
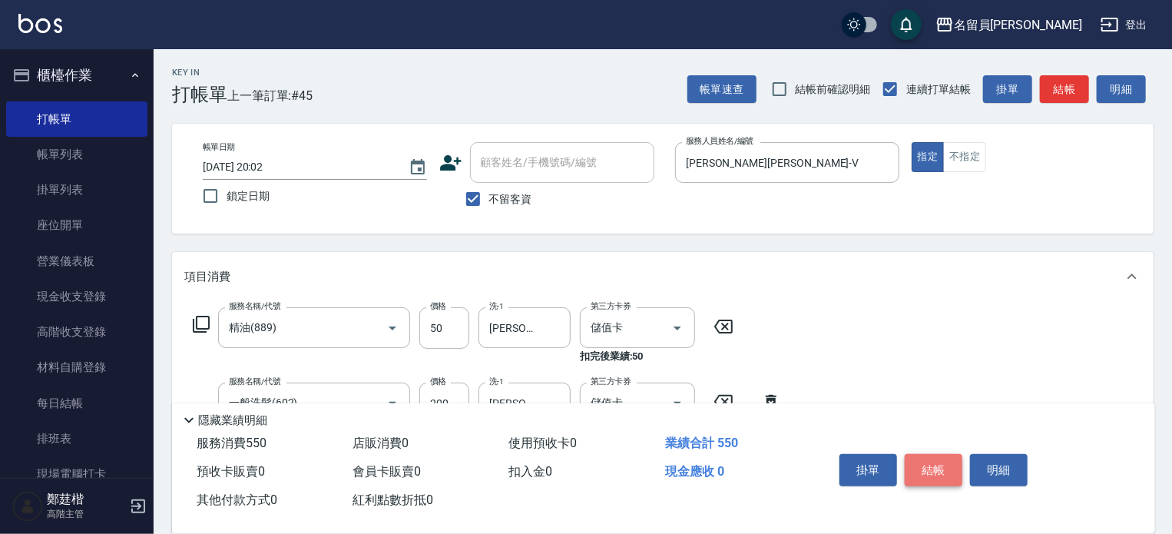
click at [928, 473] on button "結帳" at bounding box center [934, 470] width 58 height 32
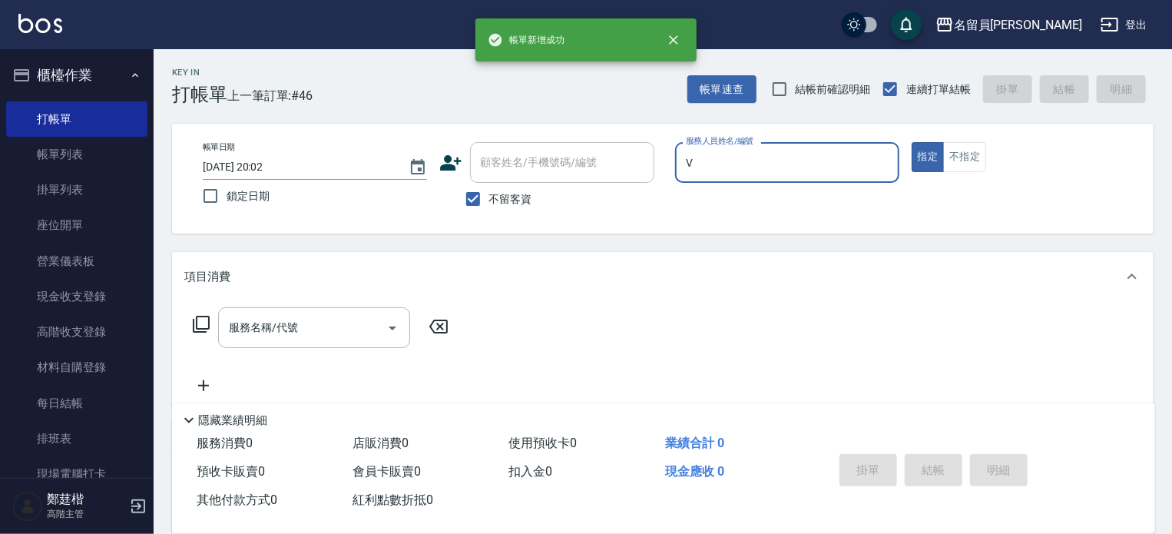
type input "蕭名旂伊凡-V"
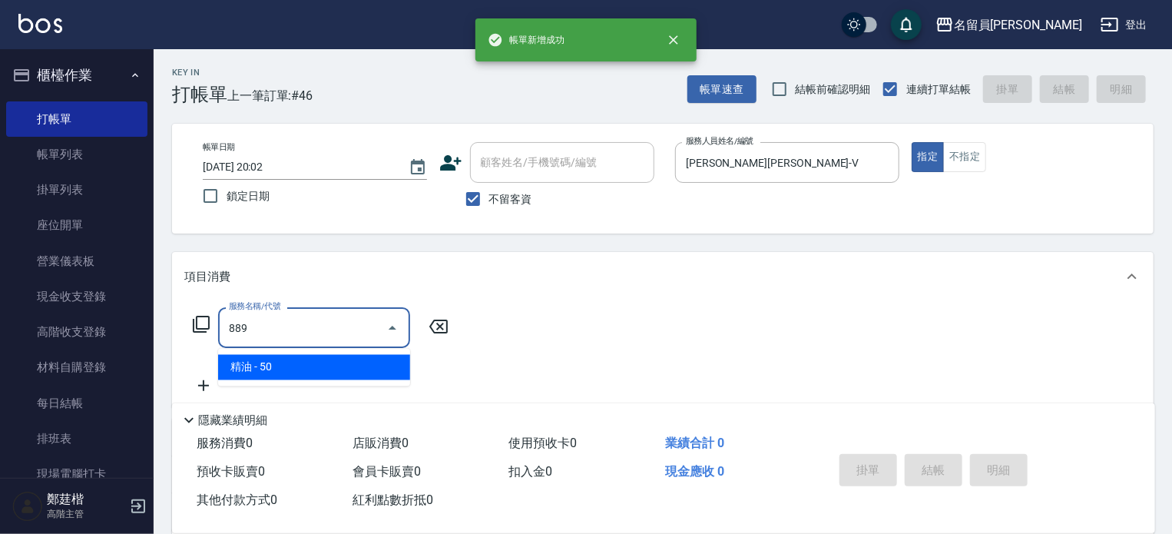
type input "精油(889)"
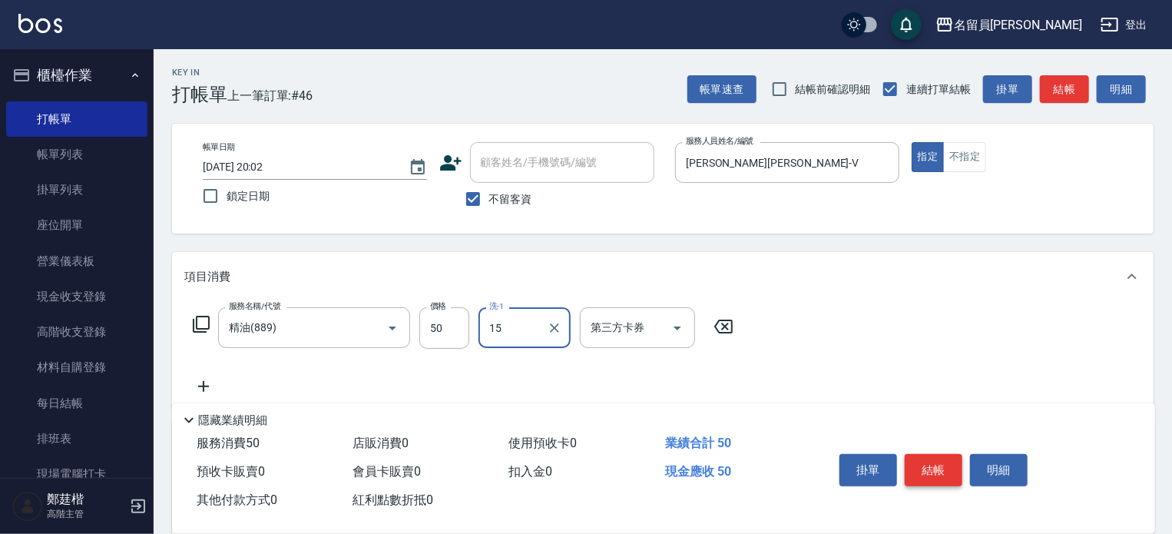
type input "蕭雨琇-15"
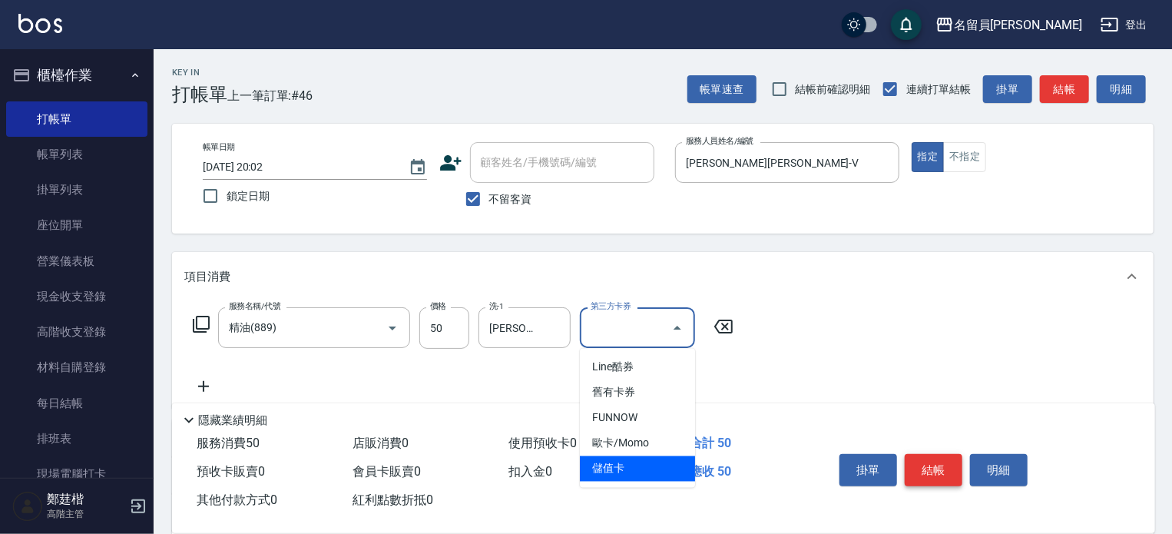
type input "儲值卡"
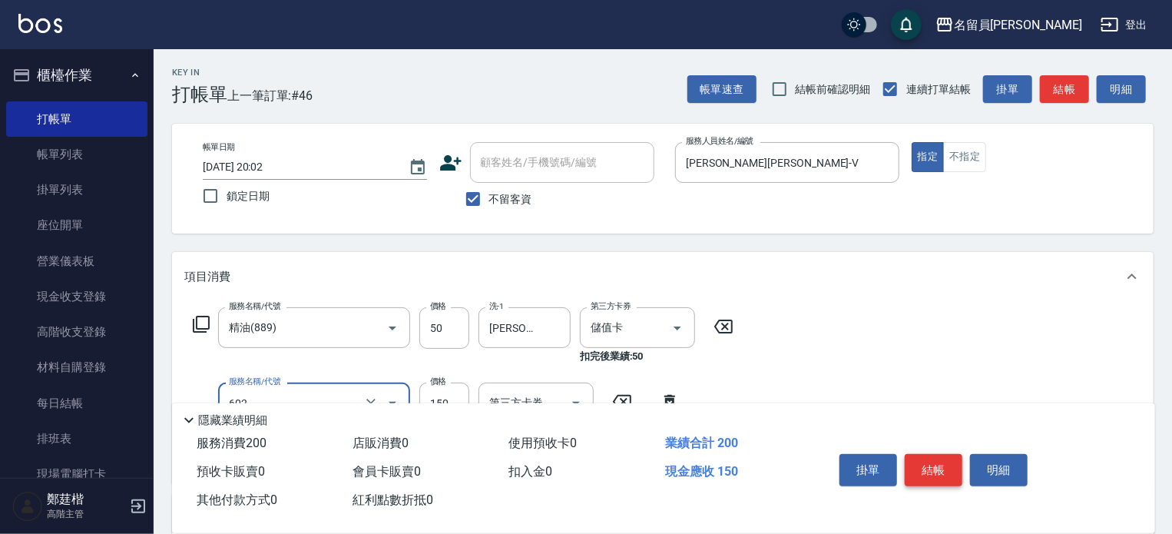
type input "一般洗髮(602)"
type input "200"
type input "蕭雨琇-15"
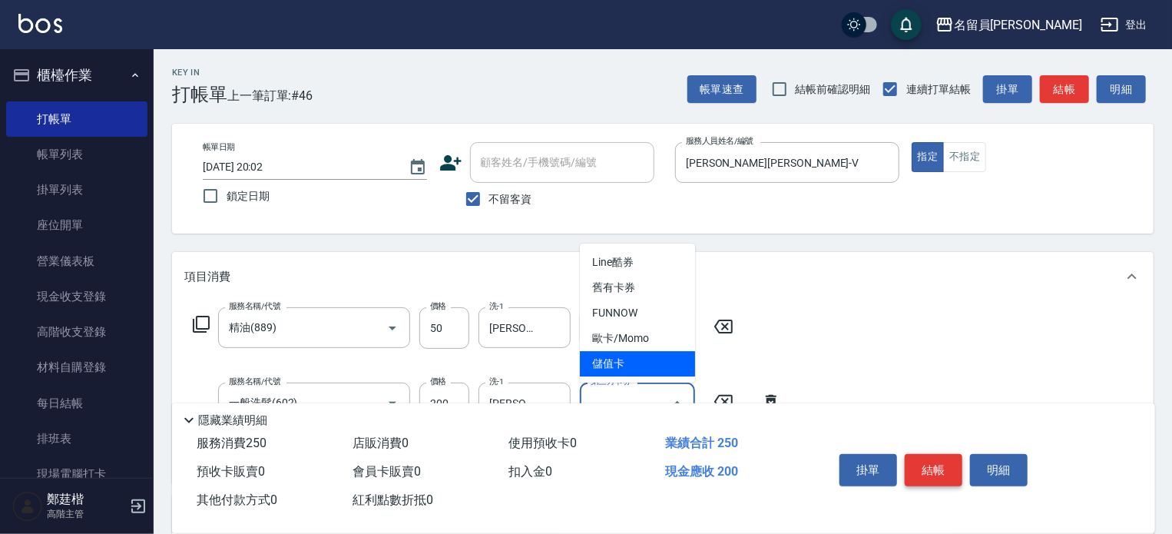
type input "儲值卡"
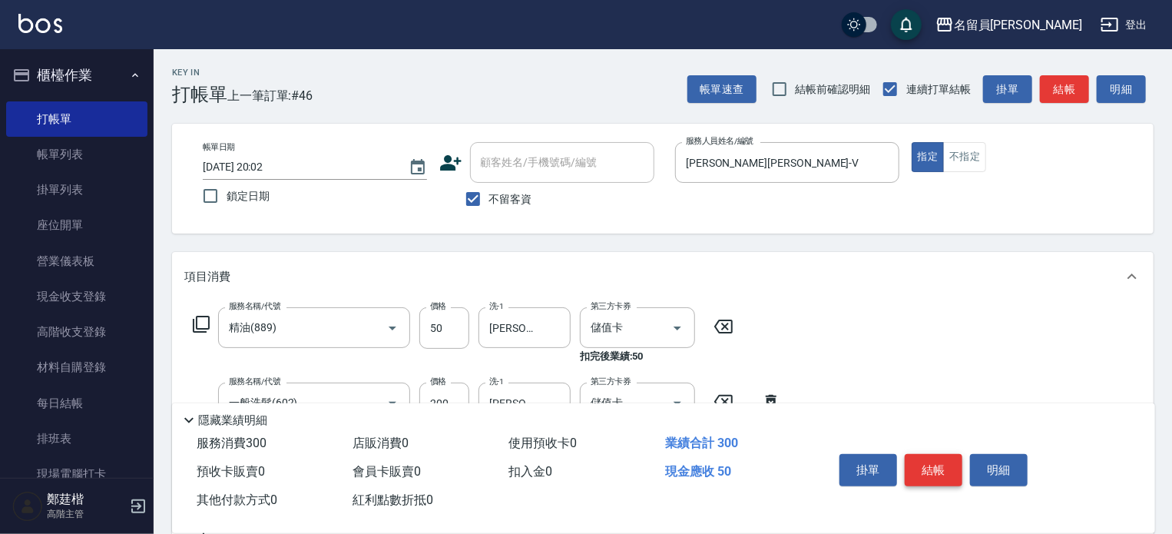
type input "瞬間保養(415)"
type input "蕭雨琇-15"
type input "儲值卡"
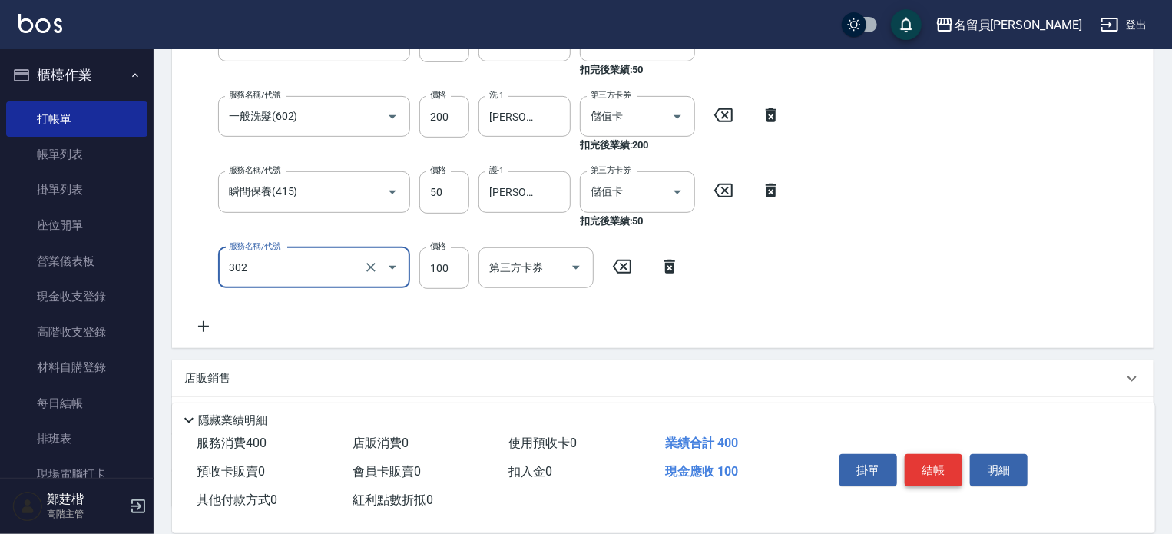
type input "302"
type input "3"
type input "剪髮(302)"
type input "300"
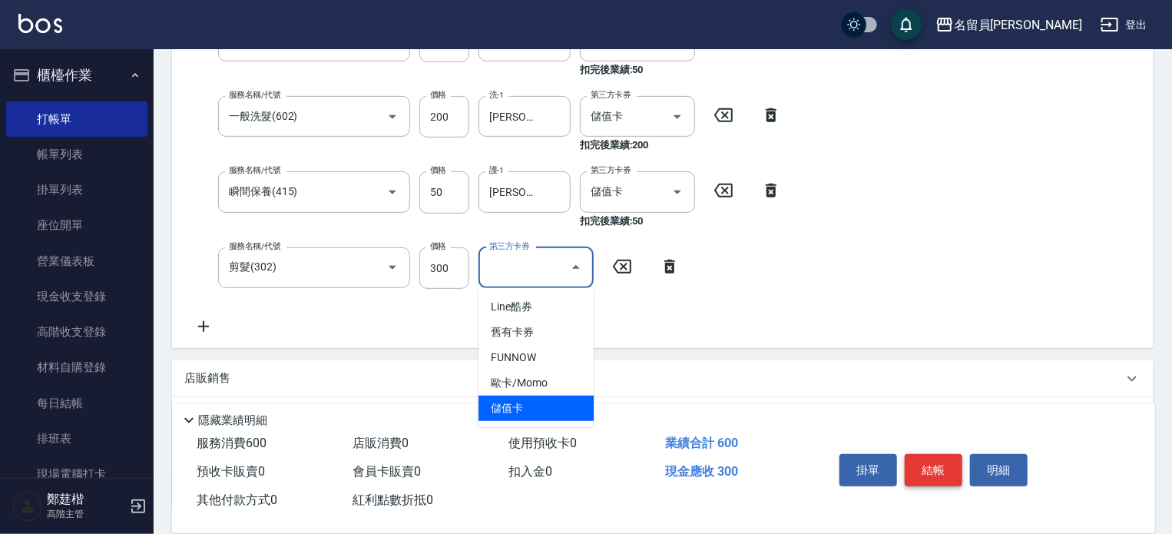
type input "儲值卡"
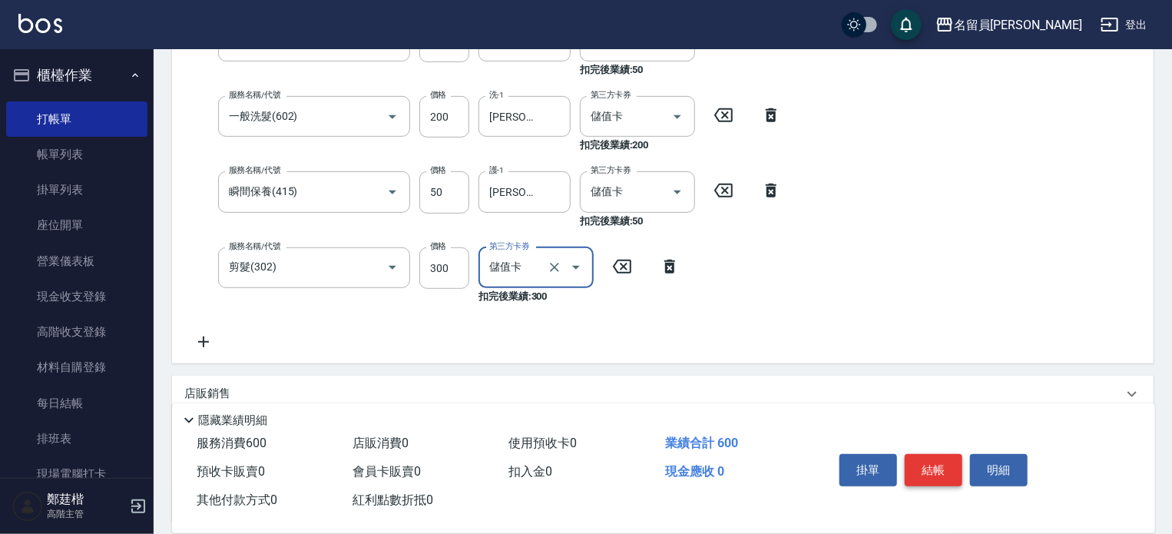
click at [928, 473] on button "結帳" at bounding box center [934, 470] width 58 height 32
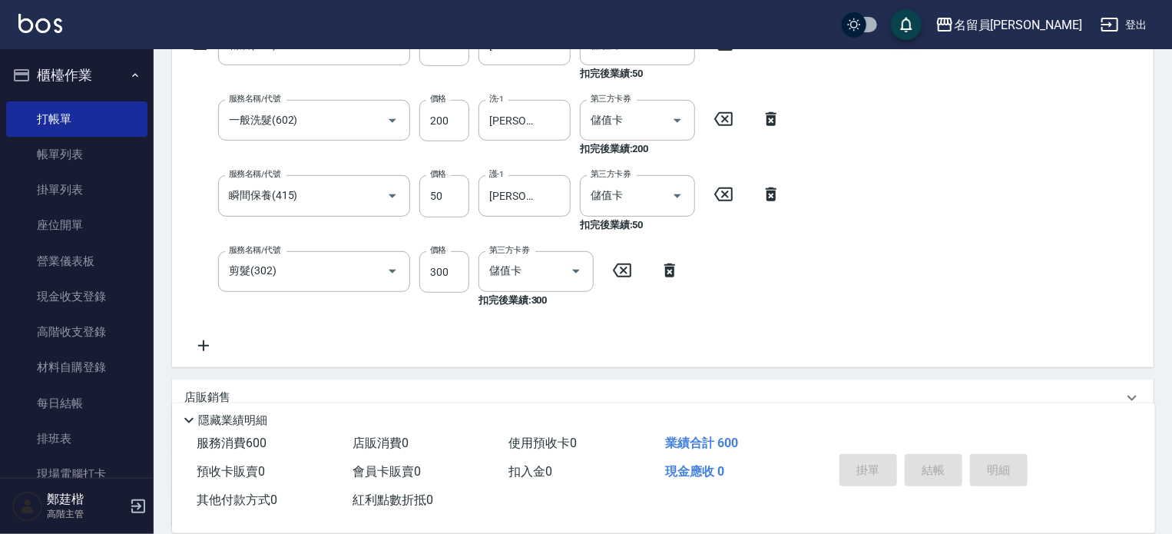
type input "2025/08/14 20:03"
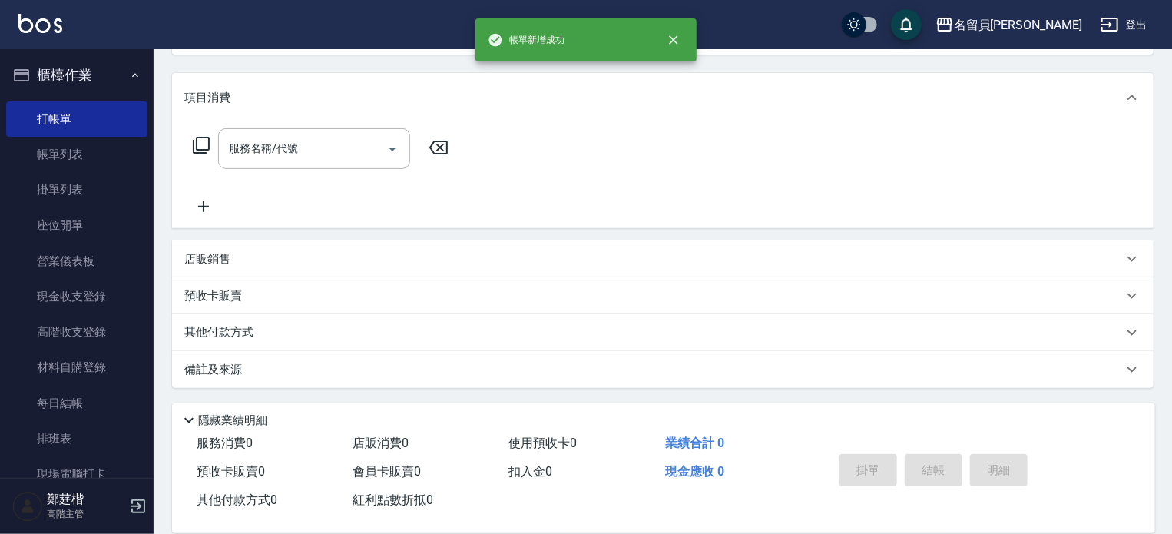
scroll to position [36, 0]
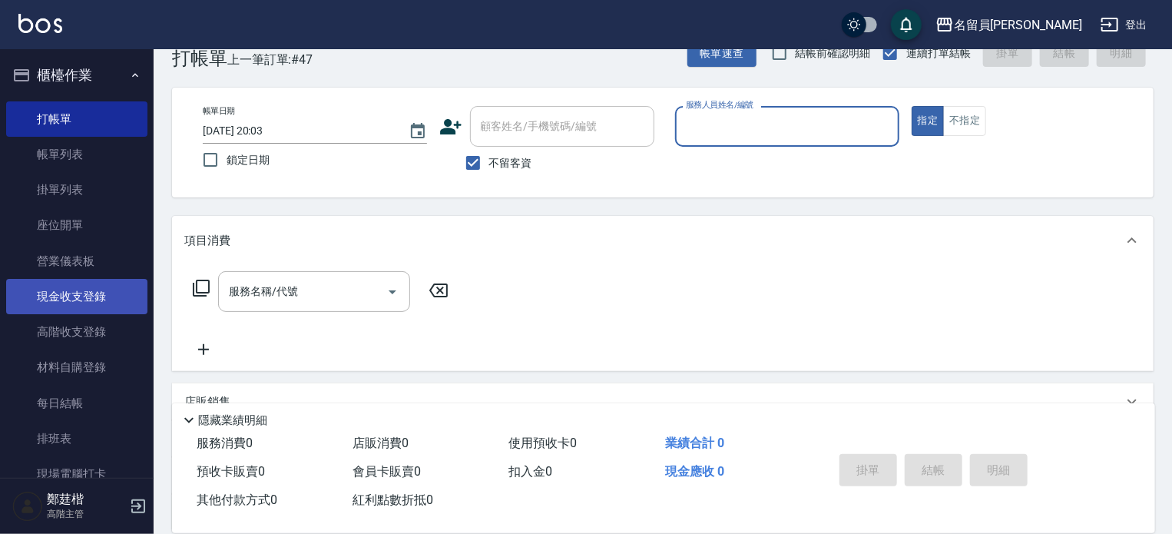
click at [101, 288] on link "現金收支登錄" at bounding box center [76, 296] width 141 height 35
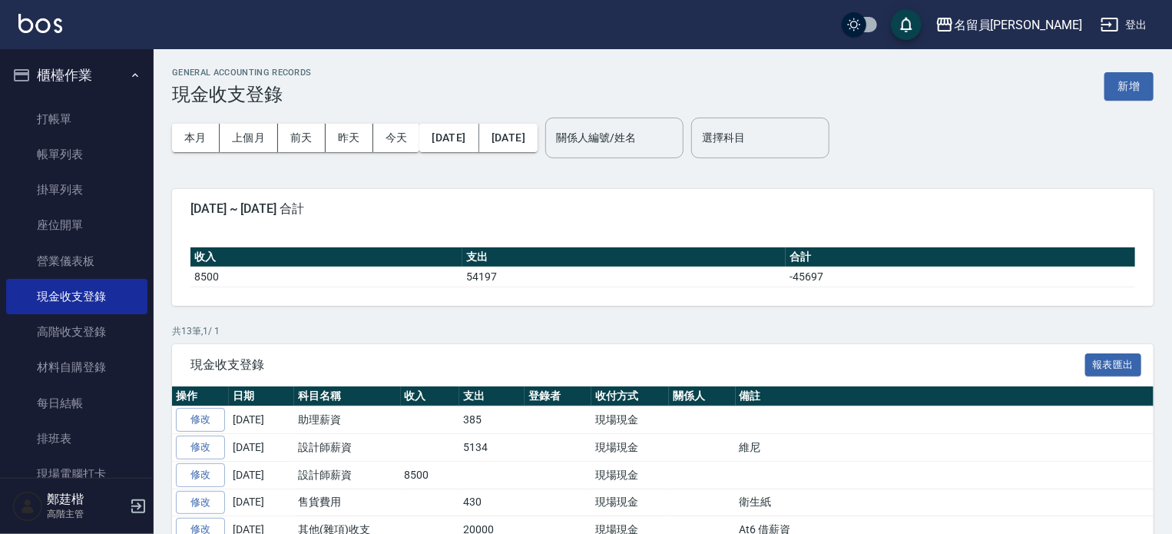
drag, startPoint x: 1134, startPoint y: 85, endPoint x: 1111, endPoint y: 95, distance: 24.4
click at [1133, 85] on button "新增" at bounding box center [1128, 86] width 49 height 28
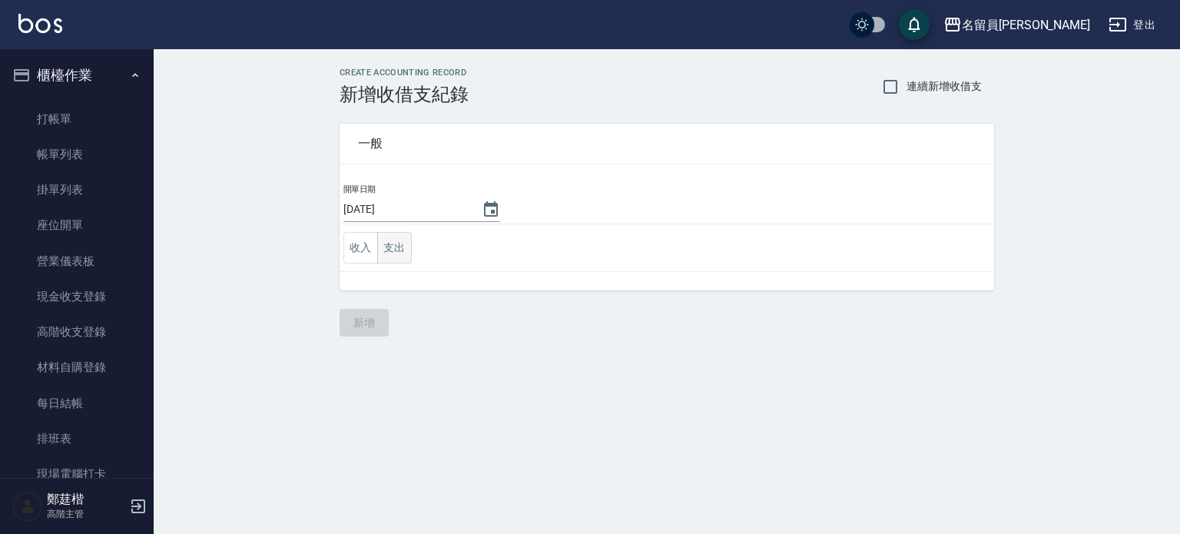
click at [398, 237] on button "支出" at bounding box center [394, 247] width 35 height 31
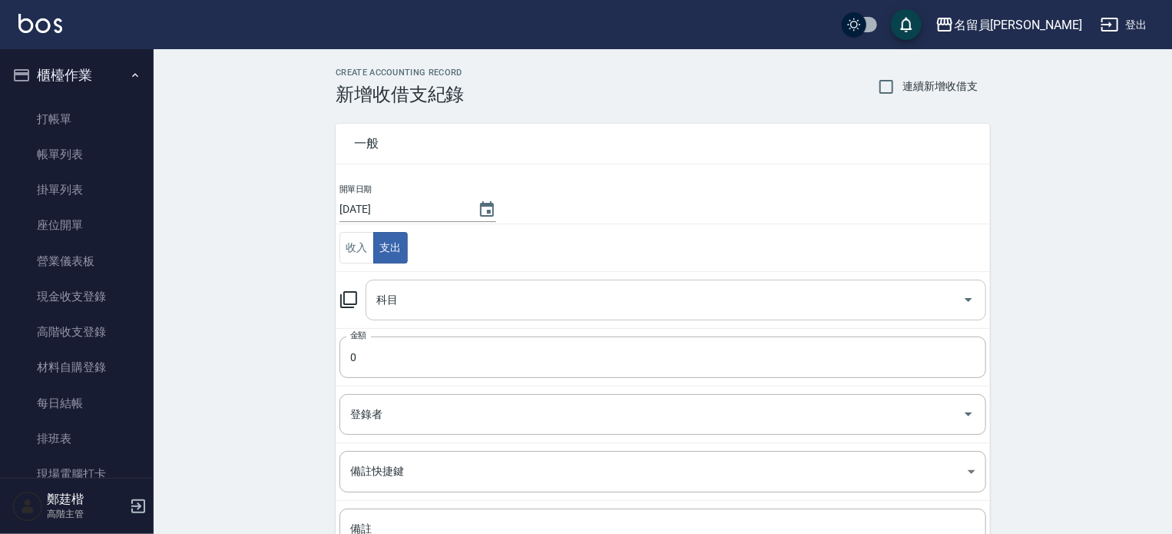
drag, startPoint x: 432, startPoint y: 263, endPoint x: 485, endPoint y: 316, distance: 74.9
click at [479, 296] on input "科目" at bounding box center [665, 299] width 584 height 27
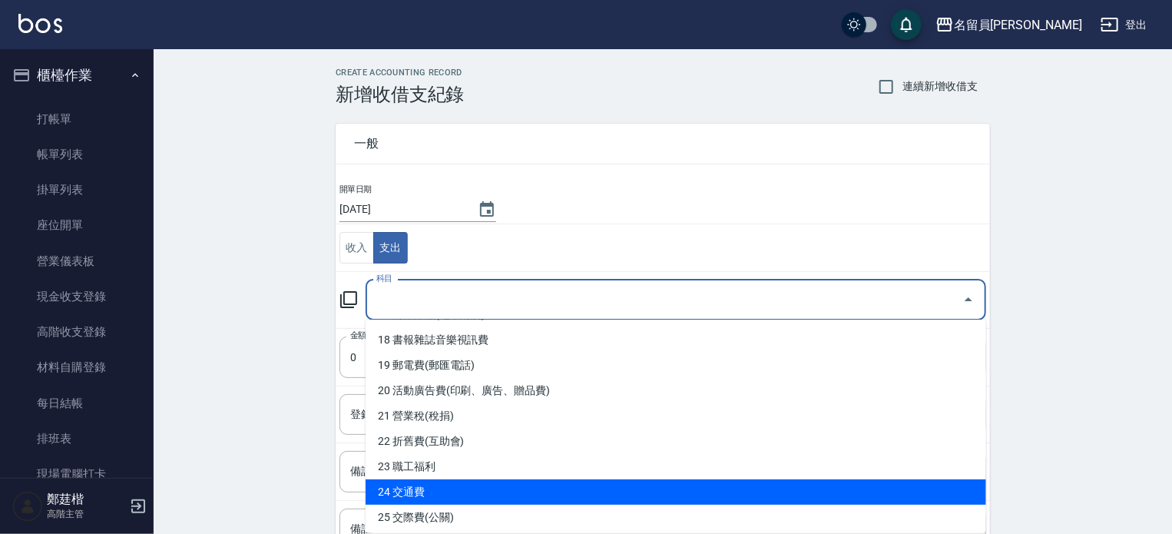
scroll to position [538, 0]
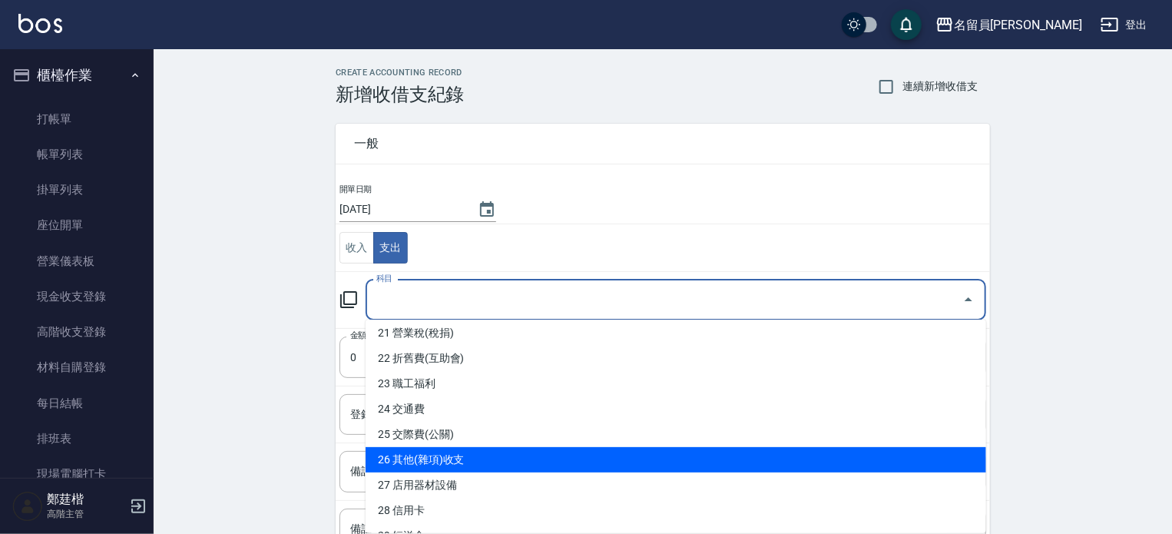
click at [490, 454] on li "26 其他(雜項)收支" at bounding box center [676, 459] width 621 height 25
type input "26 其他(雜項)收支"
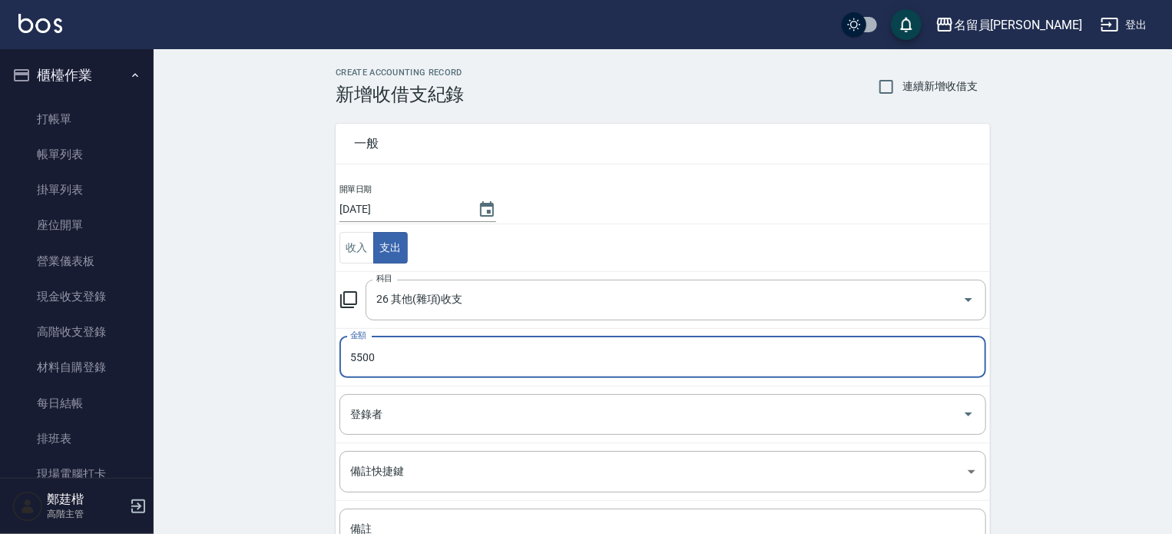
type input "5500"
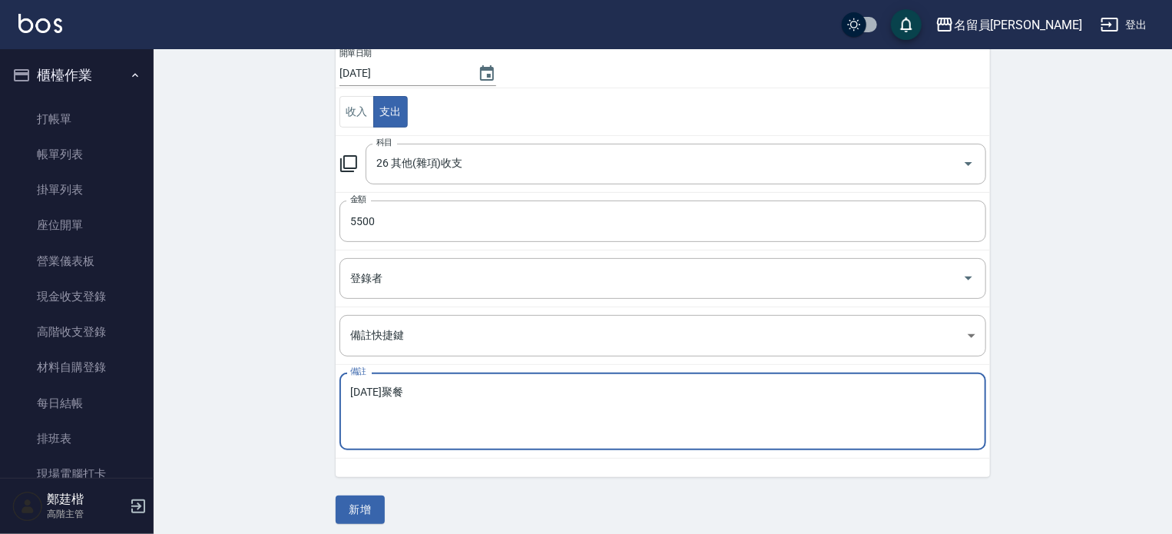
scroll to position [142, 0]
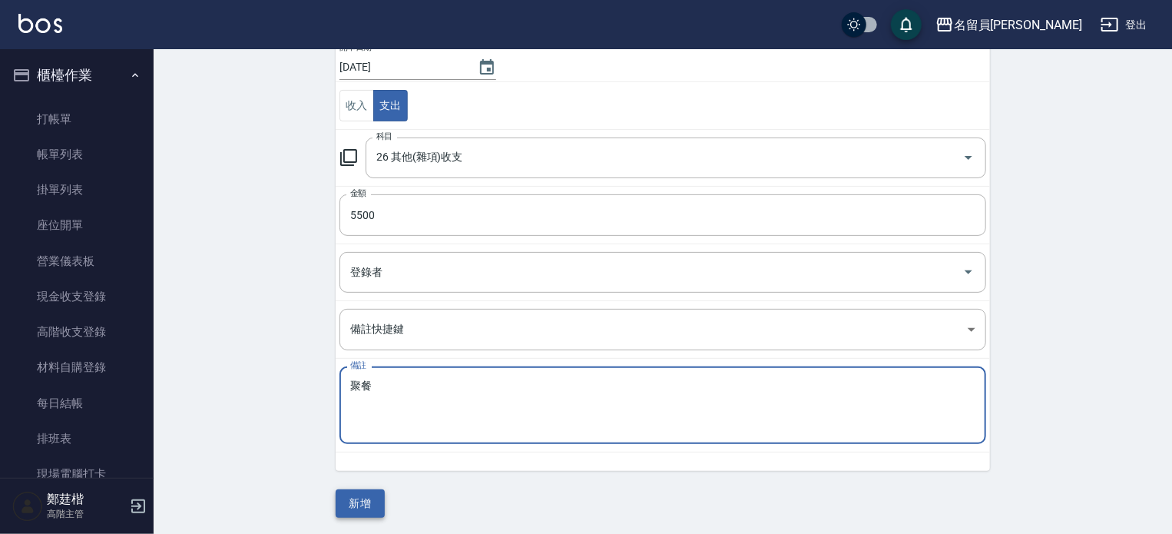
type textarea "聚餐"
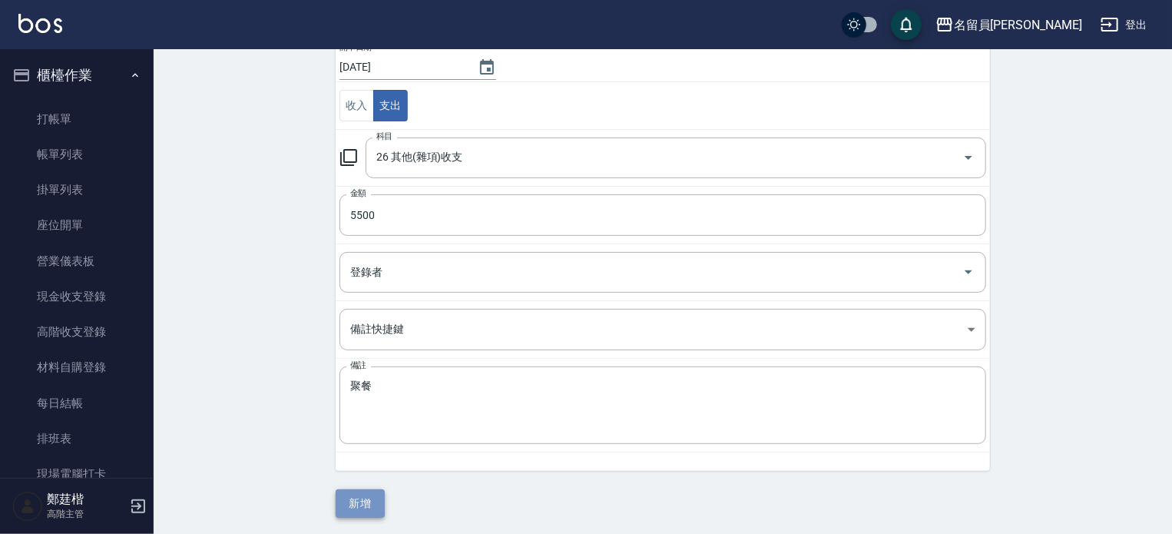
click at [359, 503] on button "新增" at bounding box center [360, 503] width 49 height 28
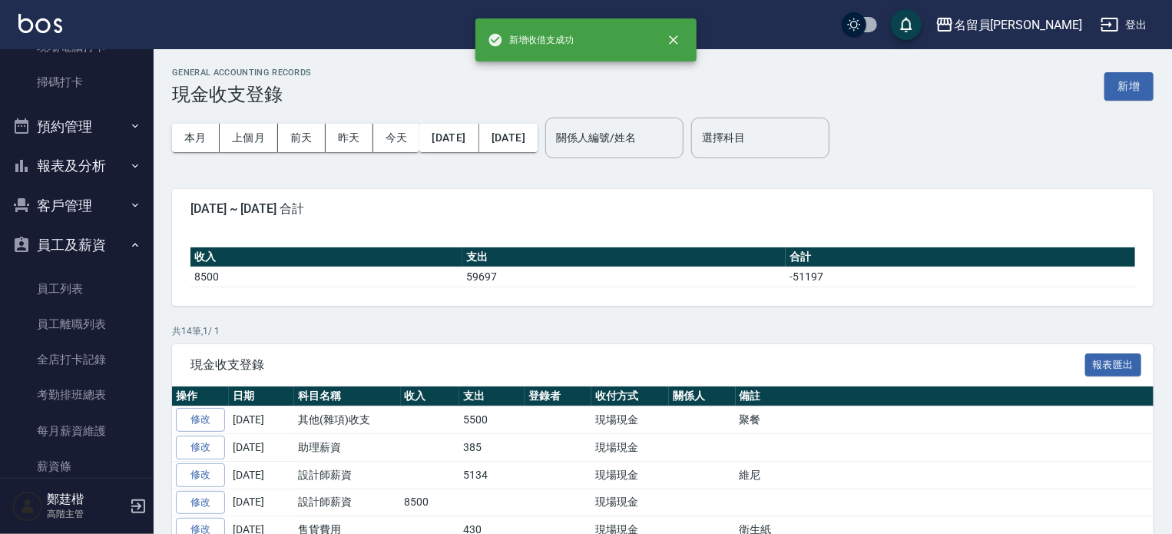
scroll to position [461, 0]
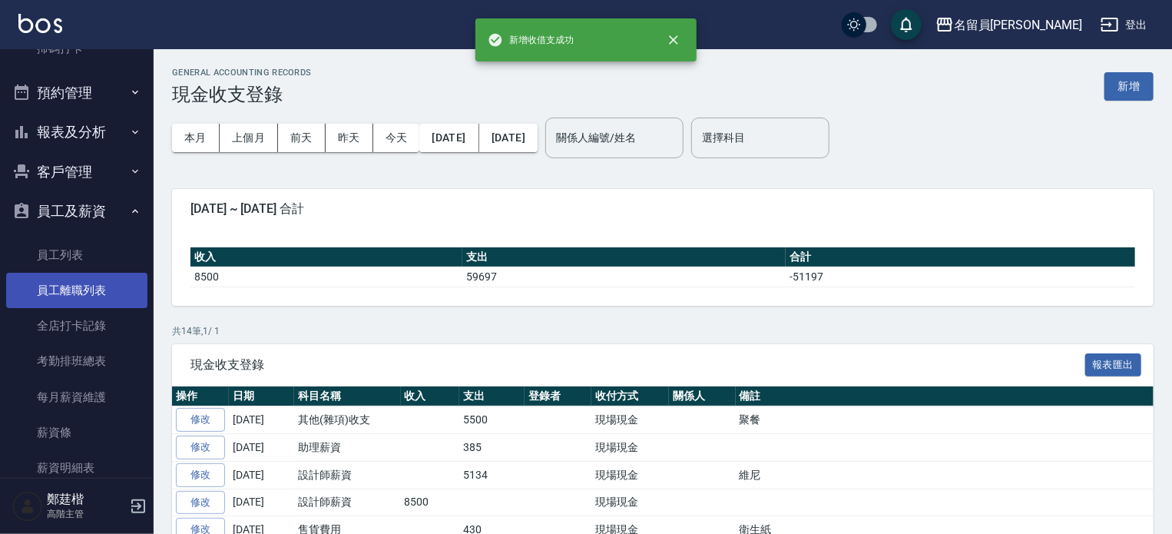
click at [78, 283] on link "員工離職列表" at bounding box center [76, 290] width 141 height 35
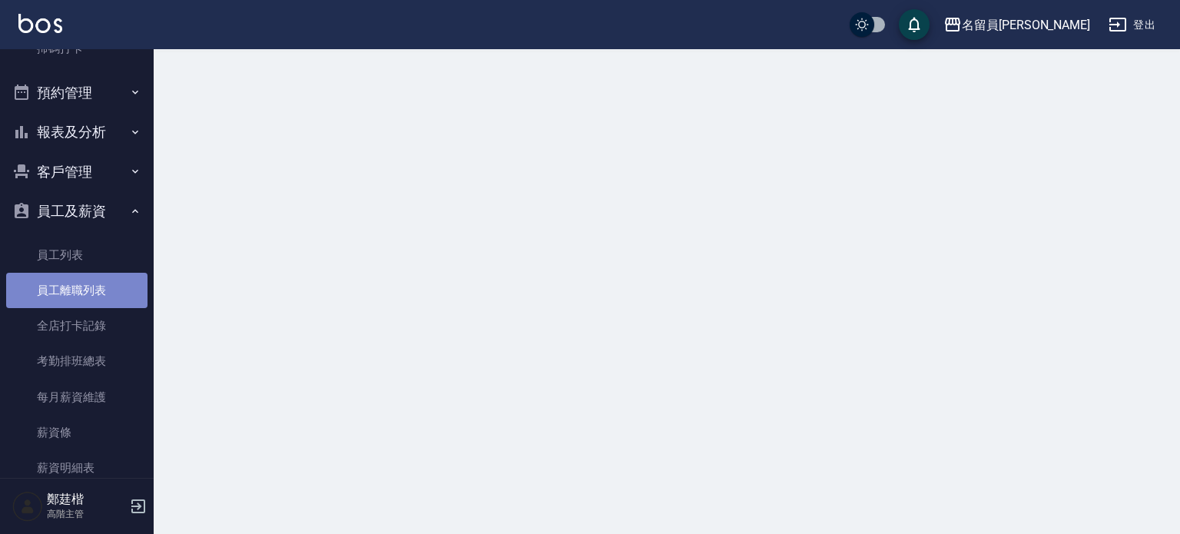
click at [78, 283] on link "員工離職列表" at bounding box center [76, 290] width 141 height 35
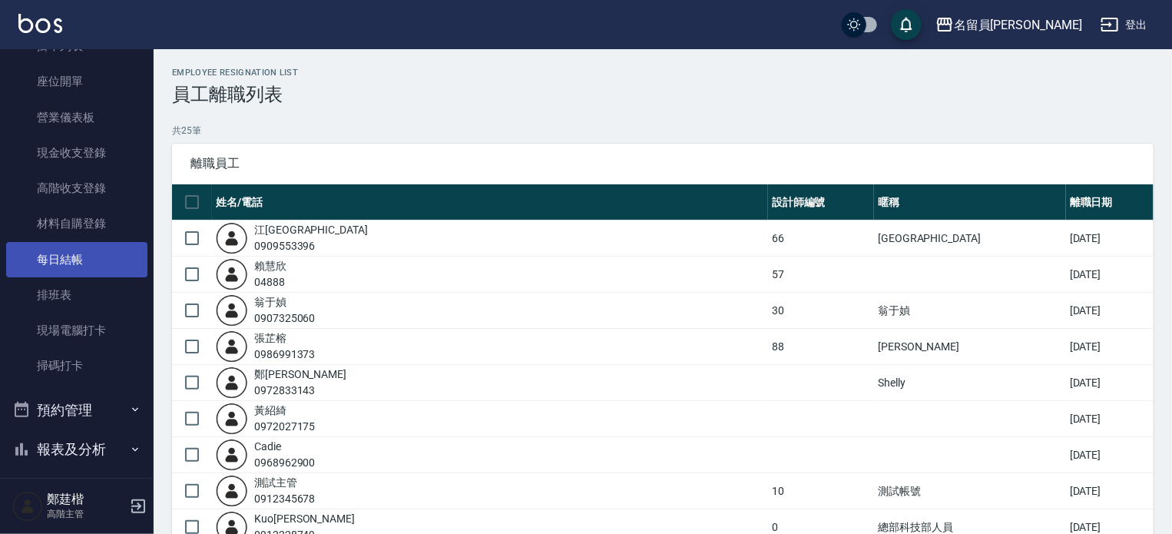
scroll to position [154, 0]
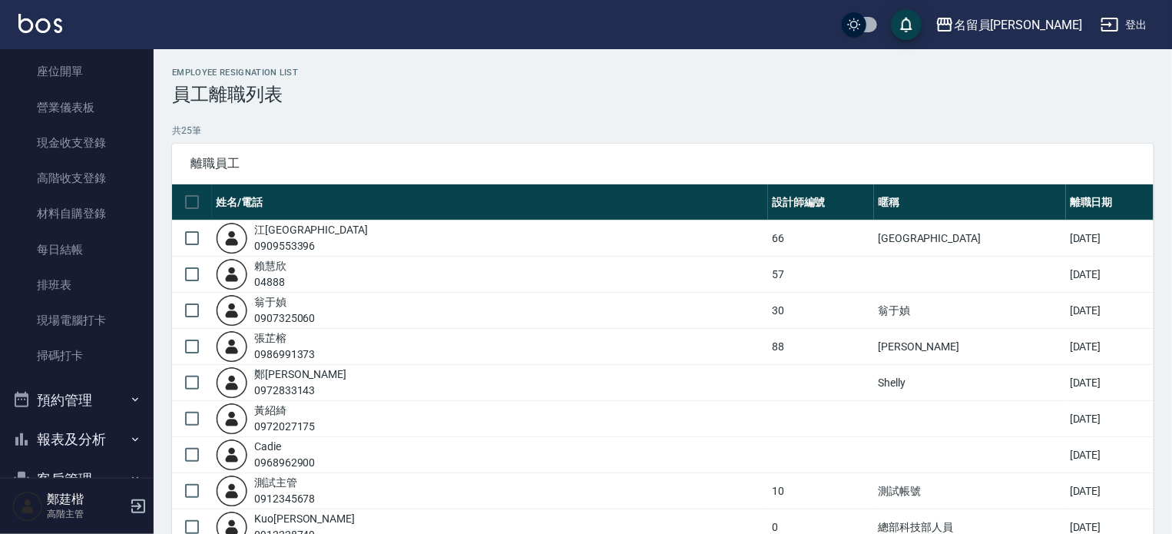
click at [103, 437] on button "報表及分析" at bounding box center [76, 439] width 141 height 40
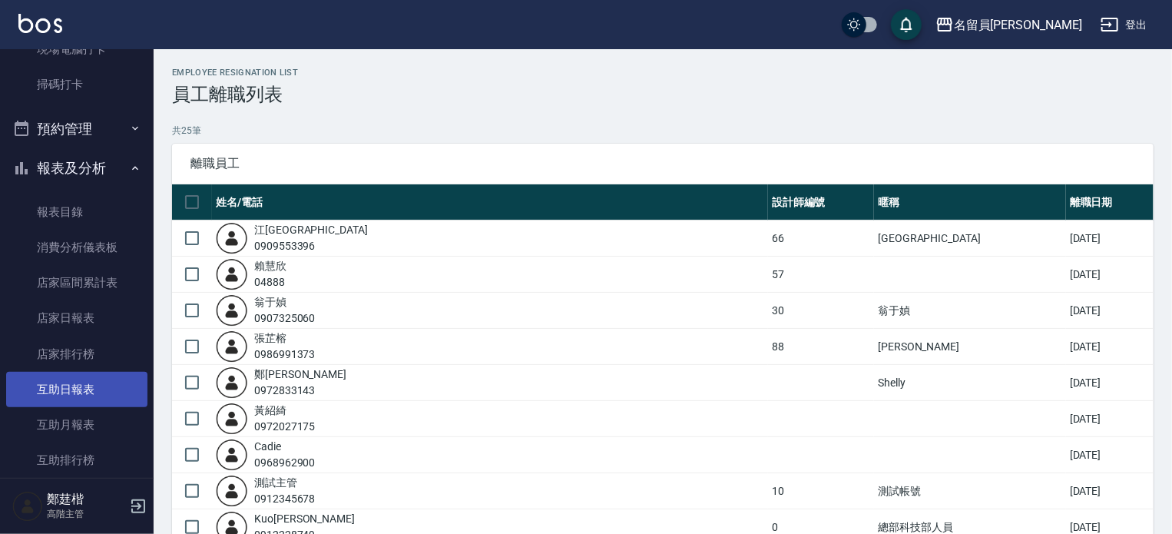
scroll to position [461, 0]
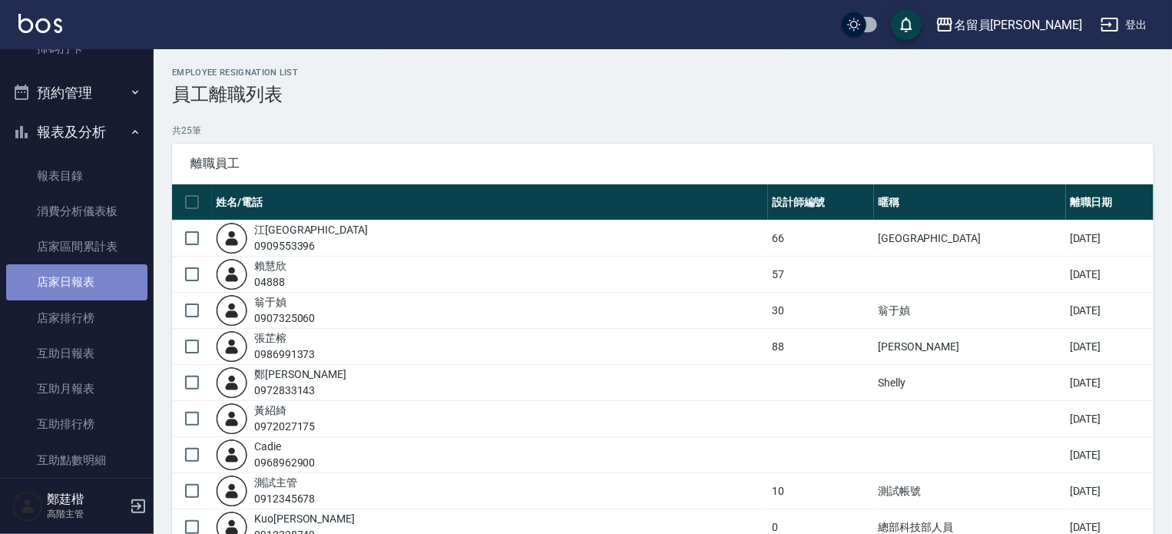
click at [99, 279] on link "店家日報表" at bounding box center [76, 281] width 141 height 35
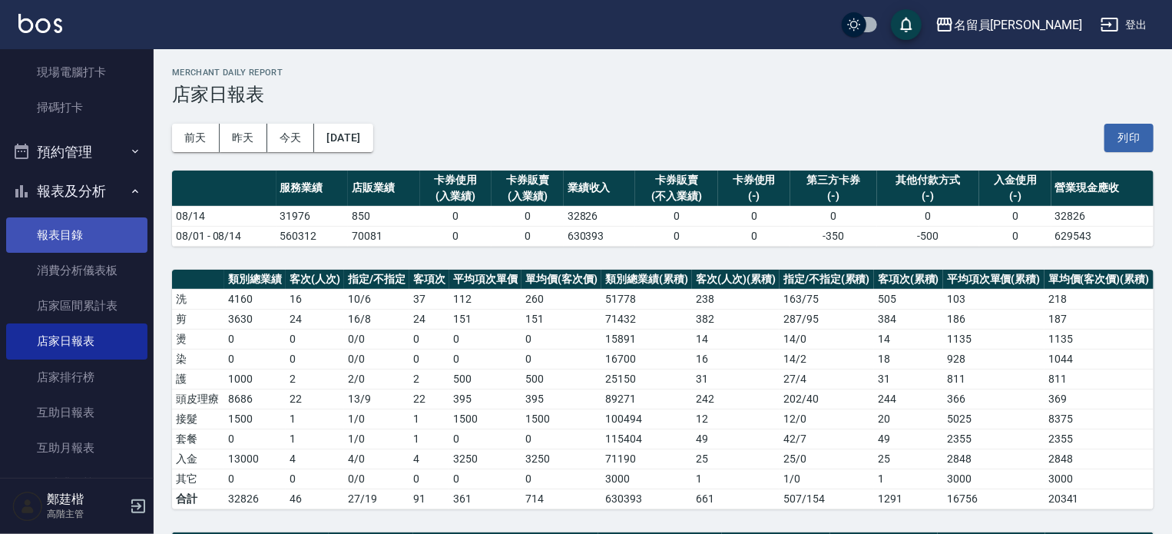
scroll to position [77, 0]
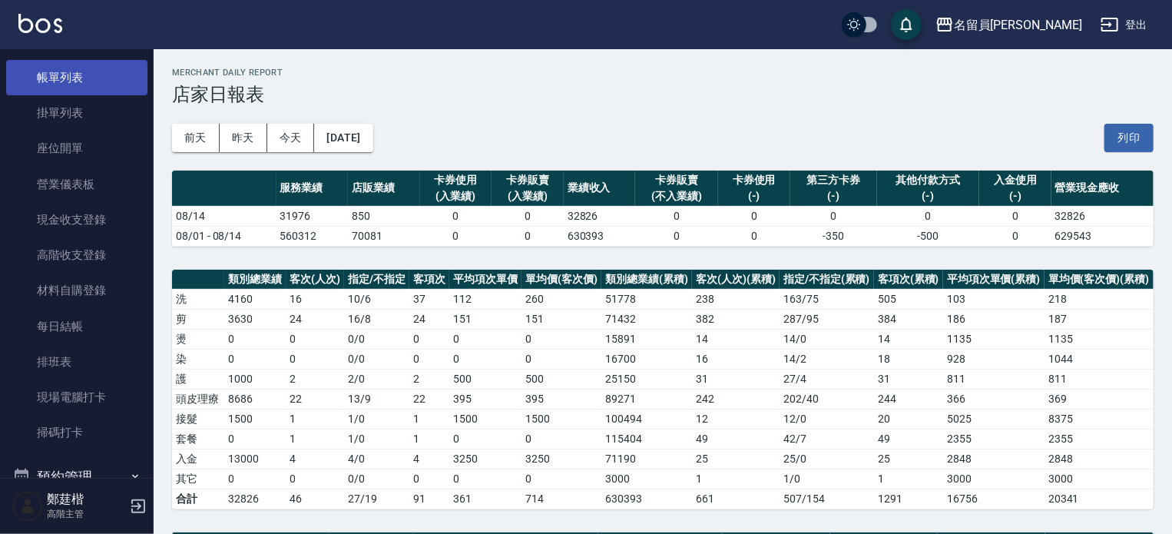
click at [88, 81] on link "帳單列表" at bounding box center [76, 77] width 141 height 35
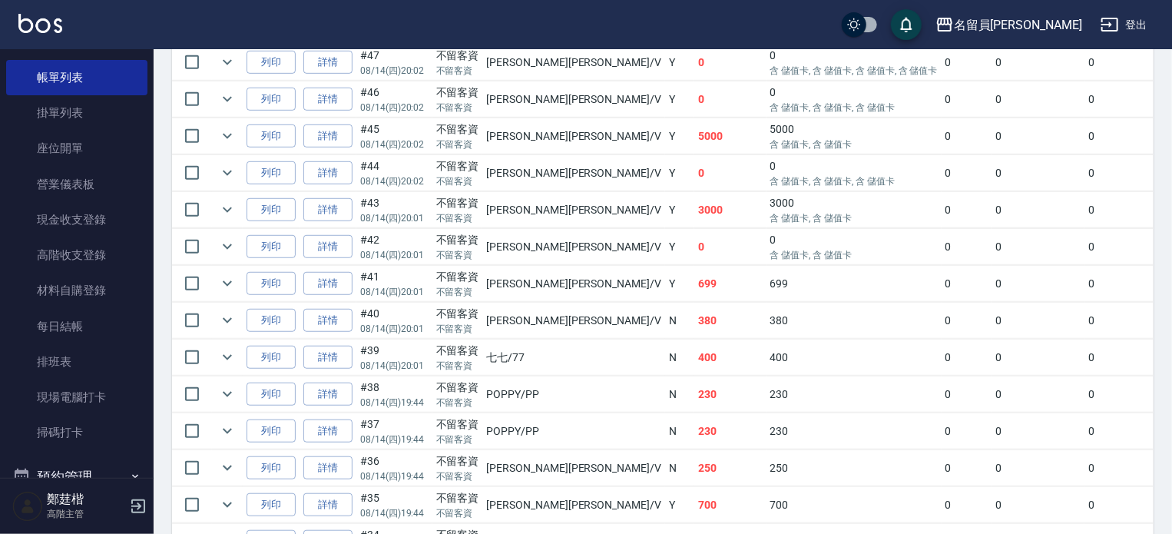
scroll to position [461, 0]
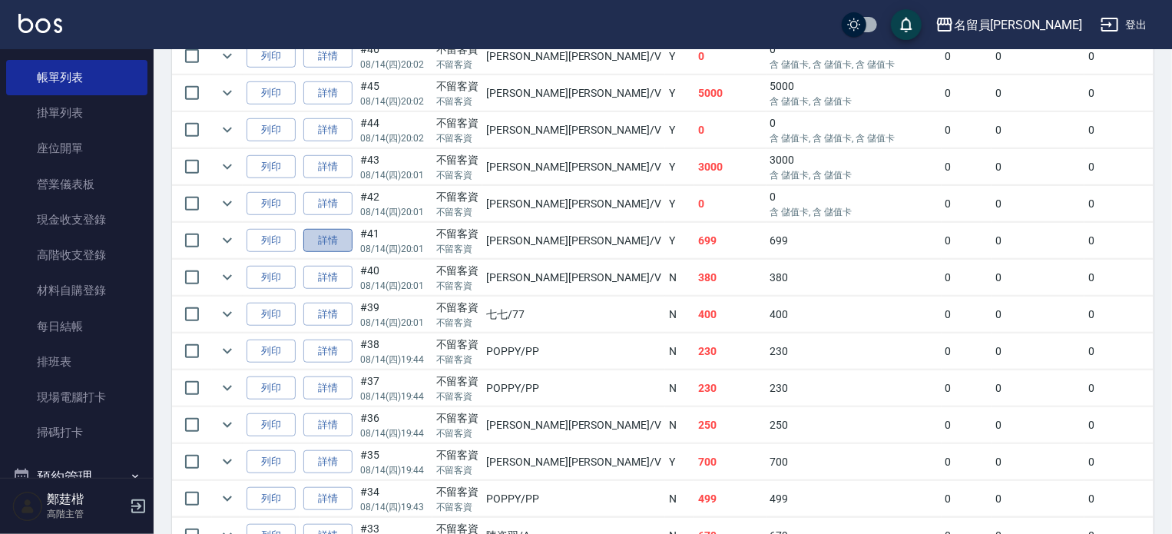
click at [327, 253] on link "詳情" at bounding box center [327, 241] width 49 height 24
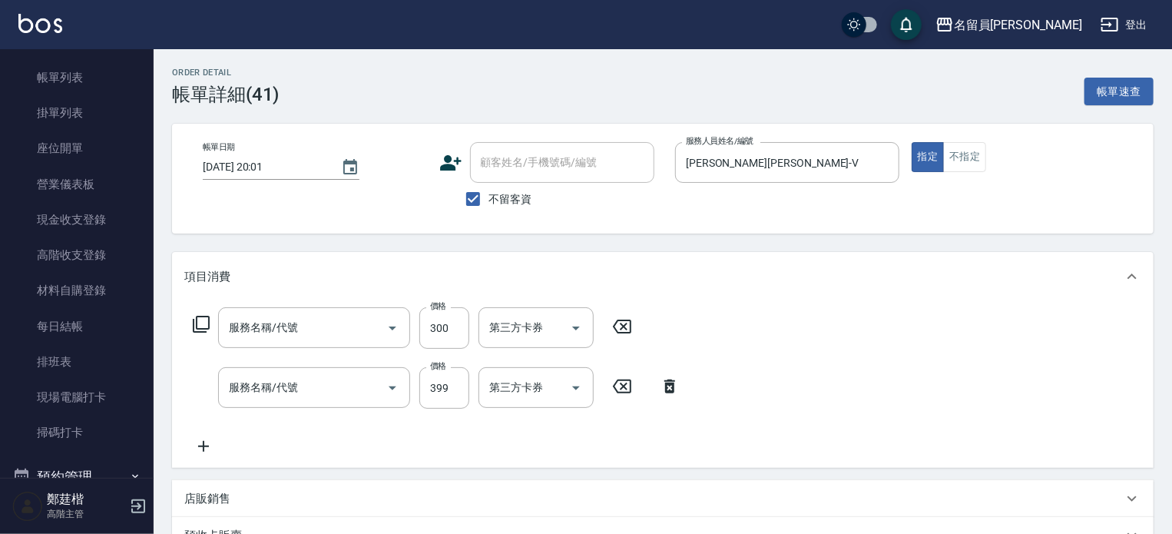
type input "2025/08/14 20:01"
checkbox input "true"
type input "蕭名旂伊凡-V"
type input "剪髮(302)"
type input "海鹽SPA(0399)"
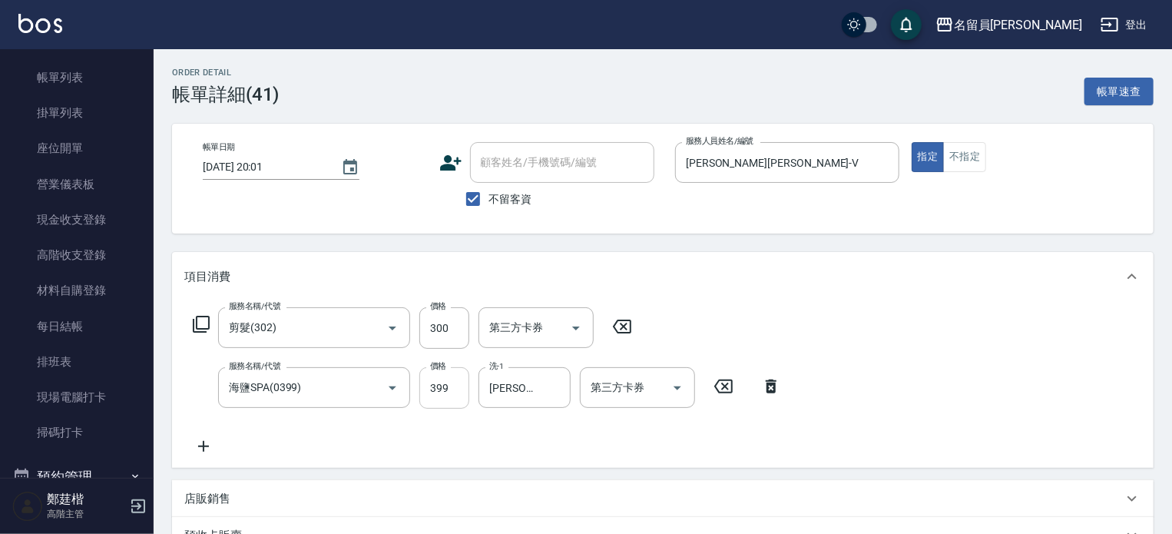
click at [447, 402] on input "399" at bounding box center [444, 387] width 50 height 41
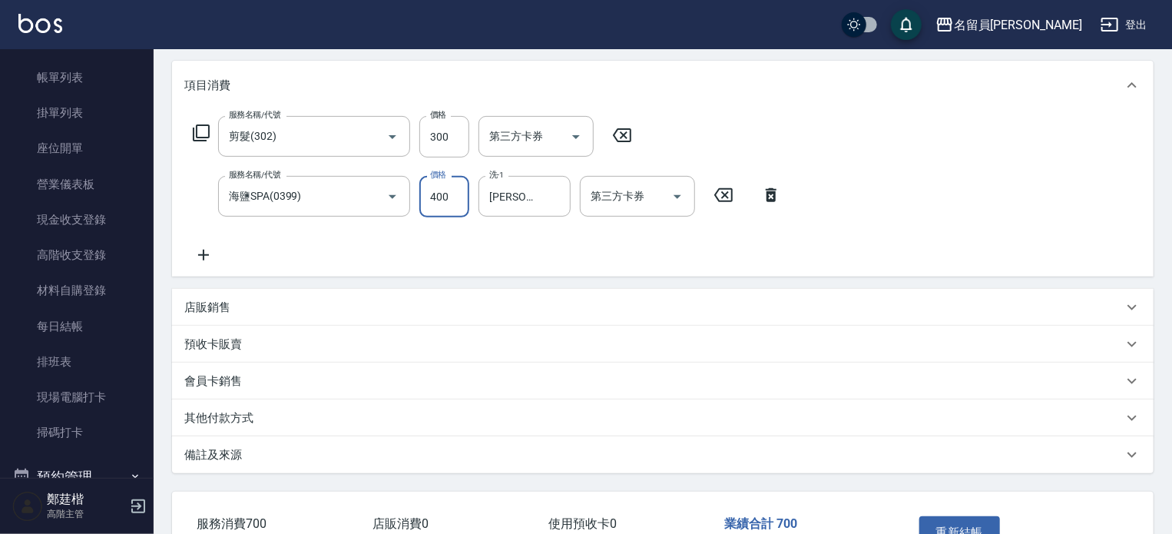
scroll to position [230, 0]
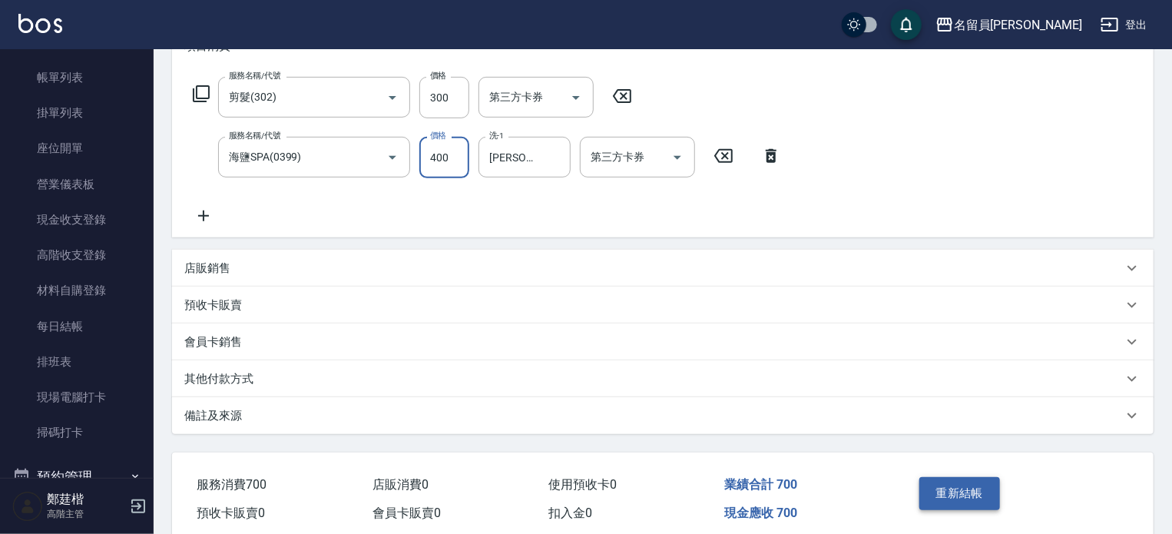
type input "400"
click at [965, 491] on button "重新結帳" at bounding box center [959, 493] width 81 height 32
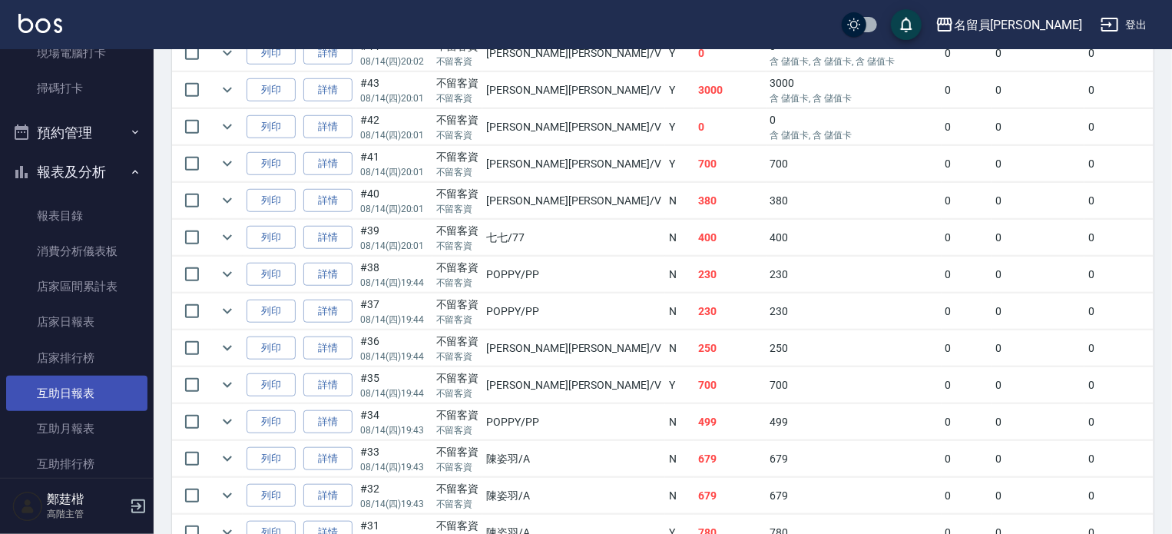
scroll to position [461, 0]
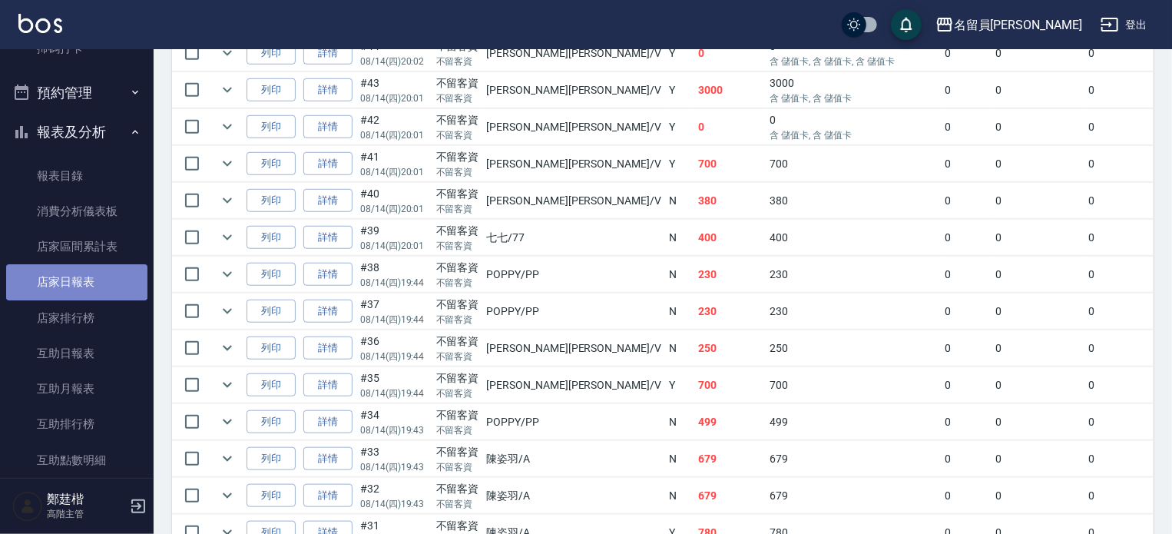
click at [111, 267] on link "店家日報表" at bounding box center [76, 281] width 141 height 35
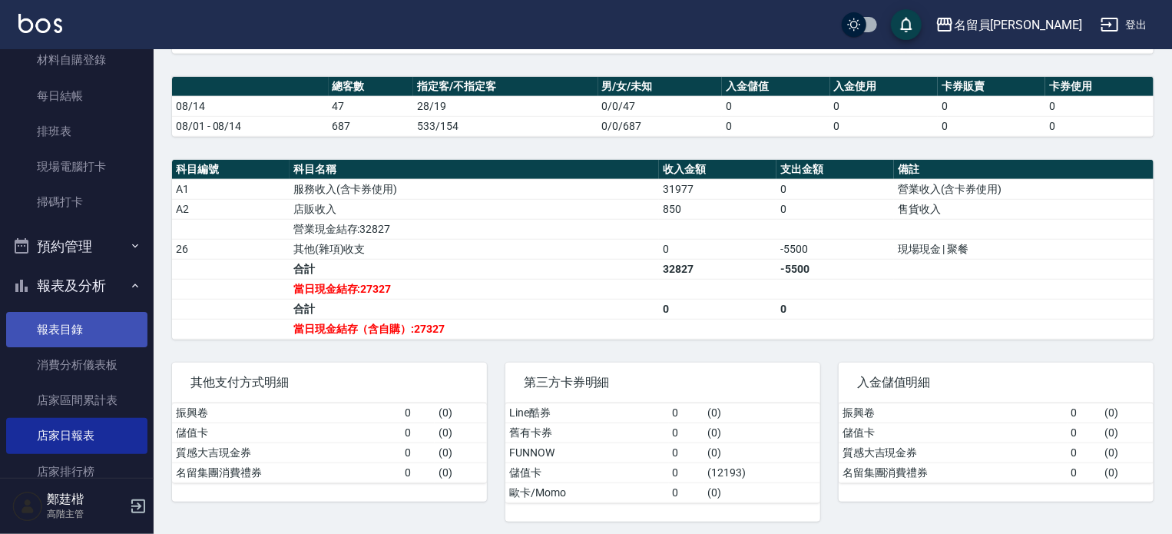
scroll to position [230, 0]
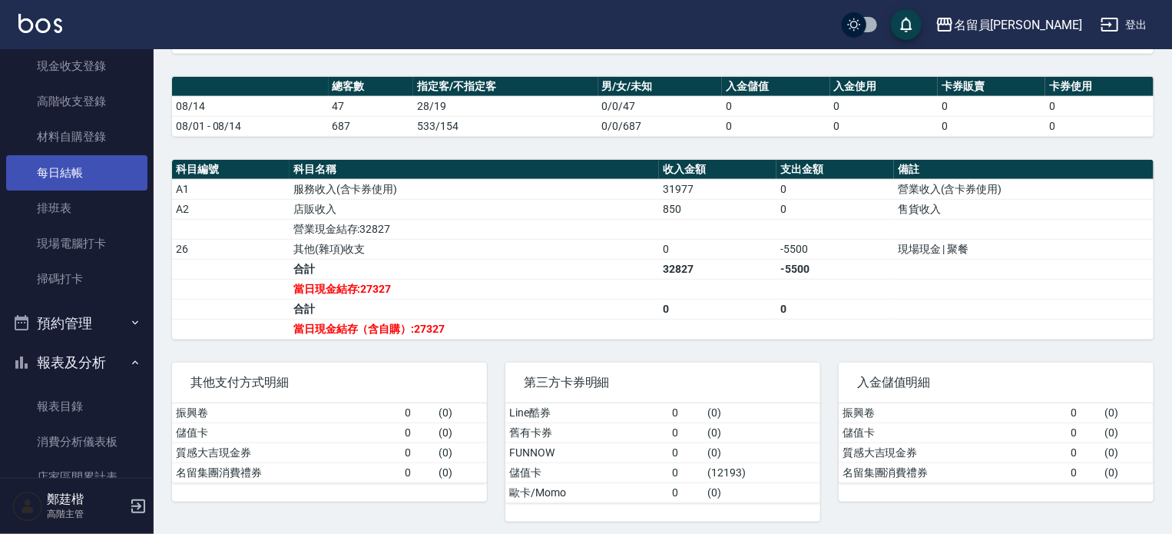
click at [86, 162] on link "每日結帳" at bounding box center [76, 172] width 141 height 35
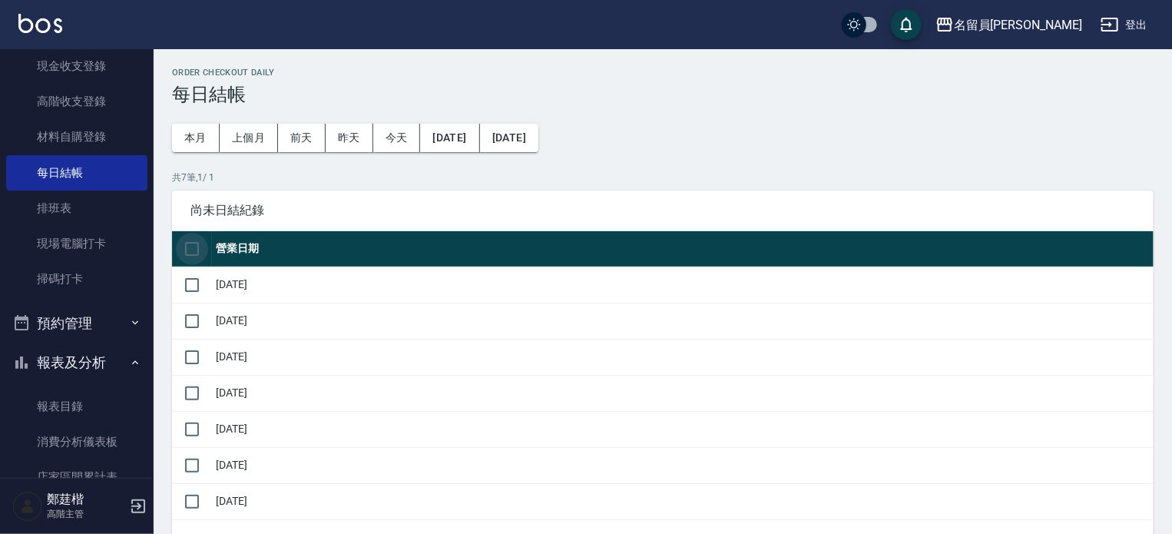
click at [194, 251] on input "checkbox" at bounding box center [192, 249] width 32 height 32
checkbox input "true"
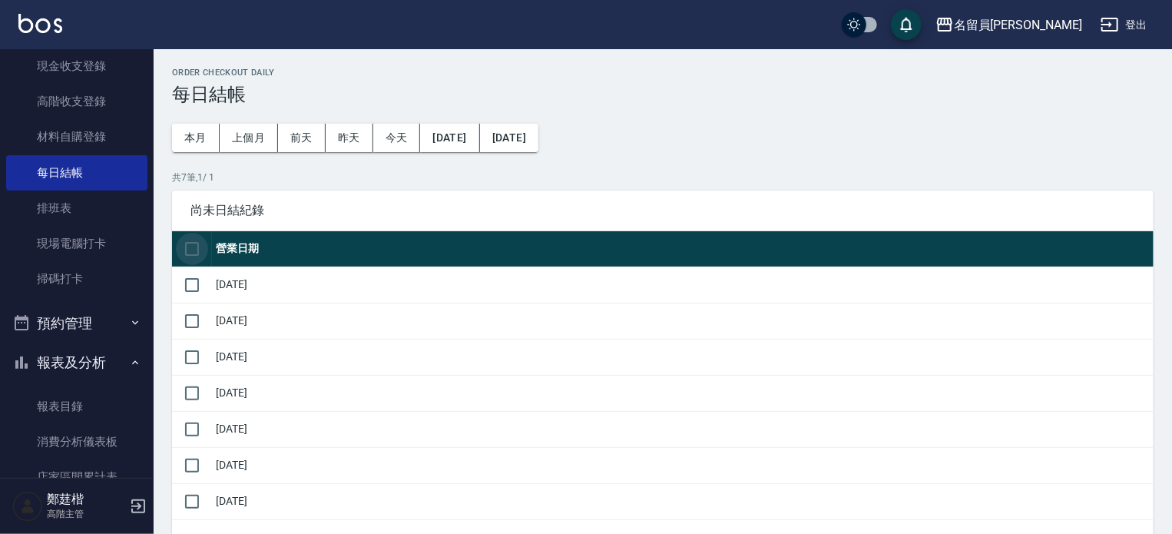
checkbox input "true"
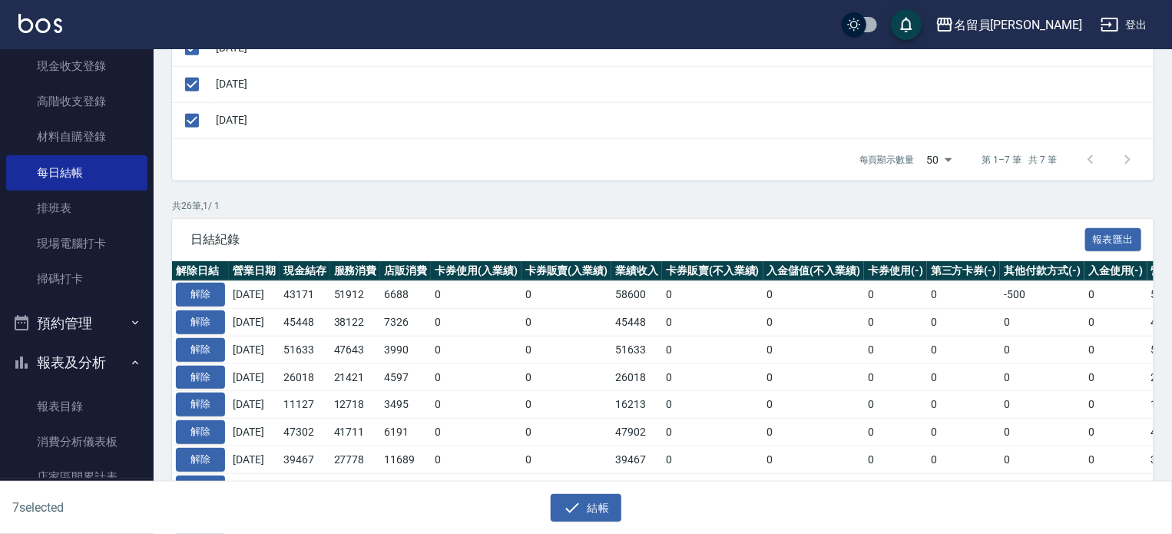
scroll to position [384, 0]
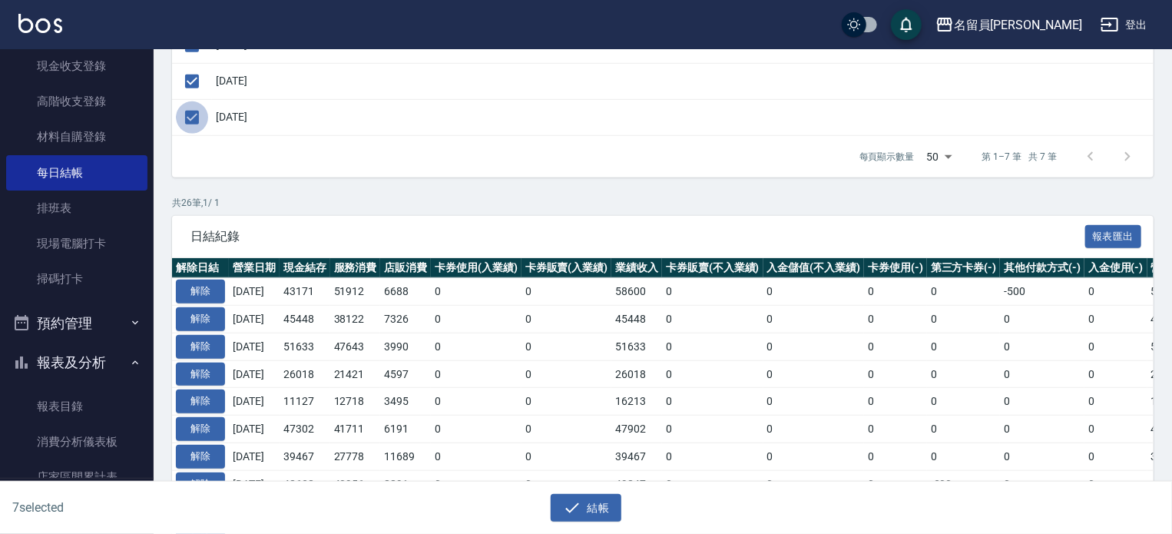
click at [184, 113] on input "checkbox" at bounding box center [192, 117] width 32 height 32
checkbox input "false"
click at [565, 502] on icon "button" at bounding box center [572, 507] width 18 height 18
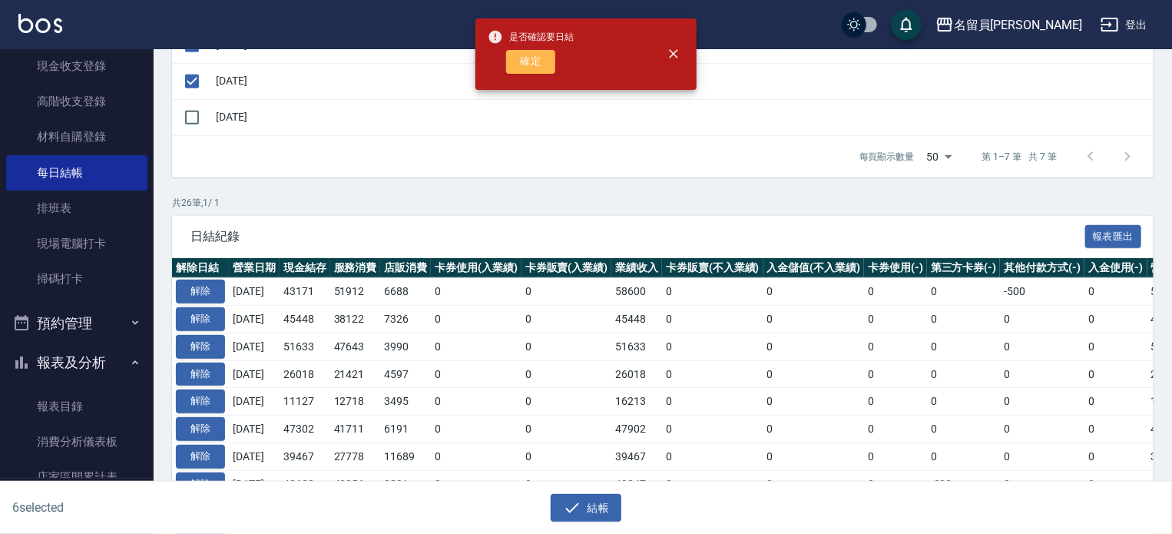
click at [511, 62] on button "確定" at bounding box center [530, 62] width 49 height 24
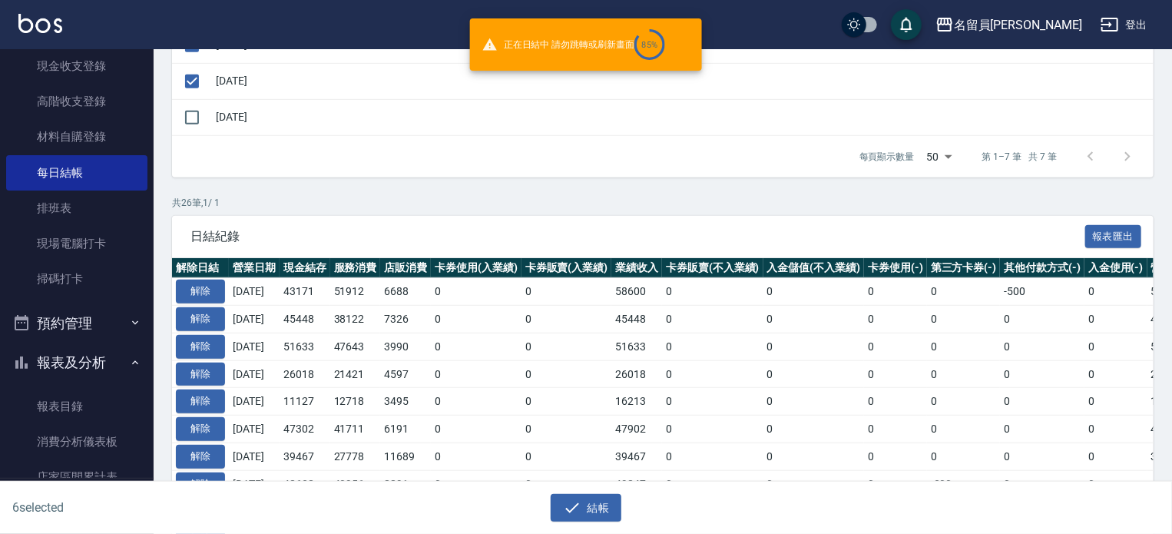
checkbox input "false"
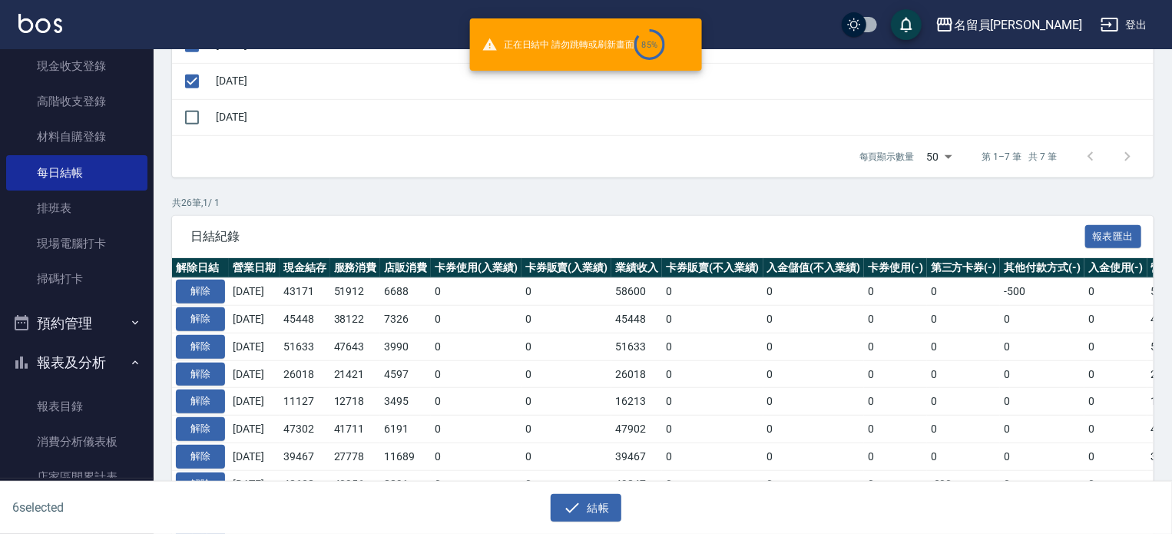
checkbox input "false"
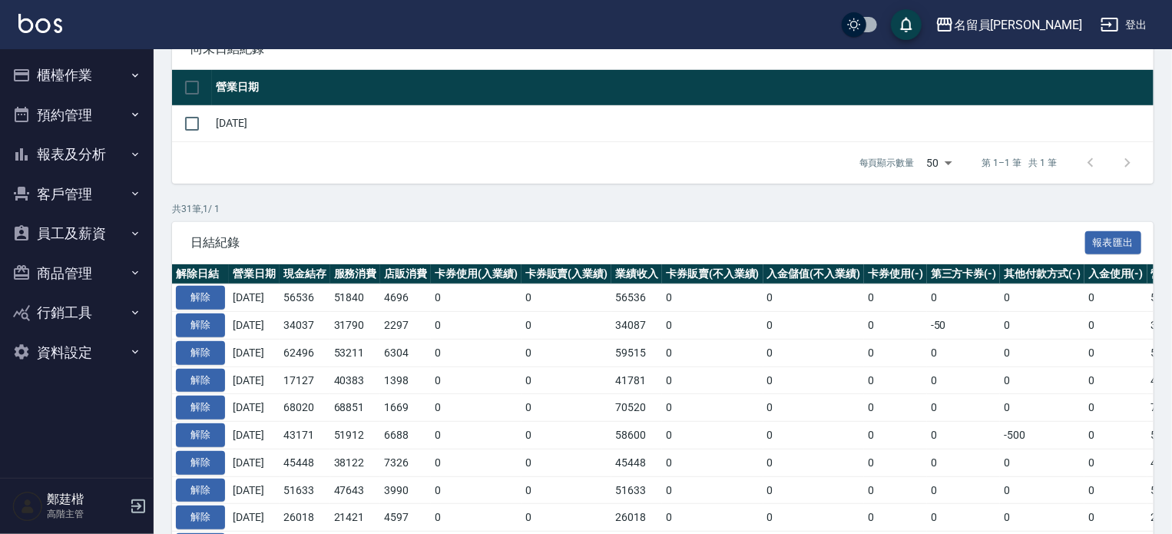
scroll to position [154, 0]
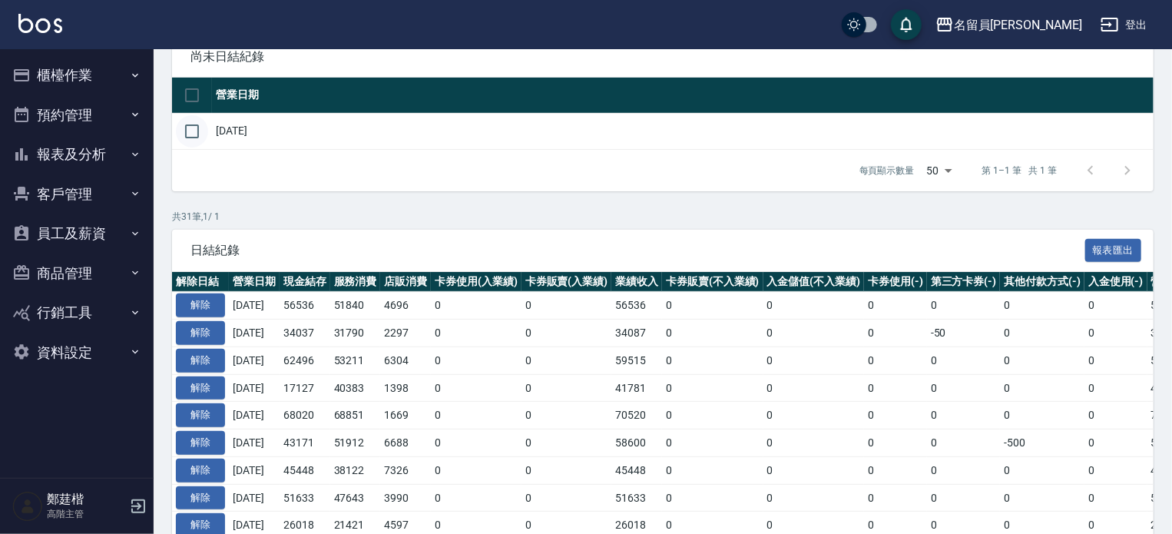
click at [190, 132] on input "checkbox" at bounding box center [192, 131] width 32 height 32
checkbox input "true"
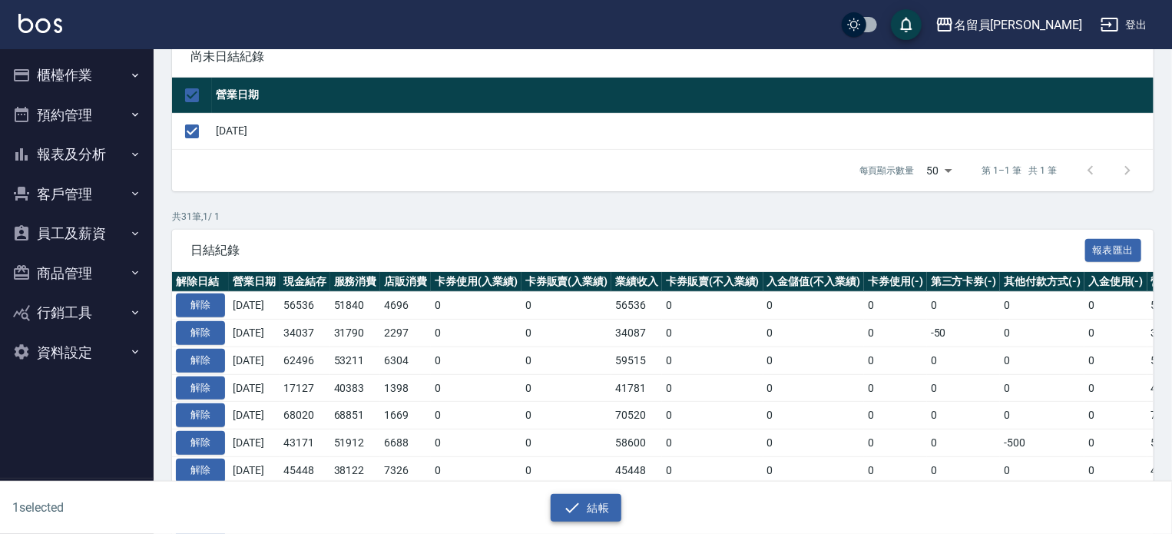
click at [568, 512] on icon "button" at bounding box center [572, 507] width 18 height 18
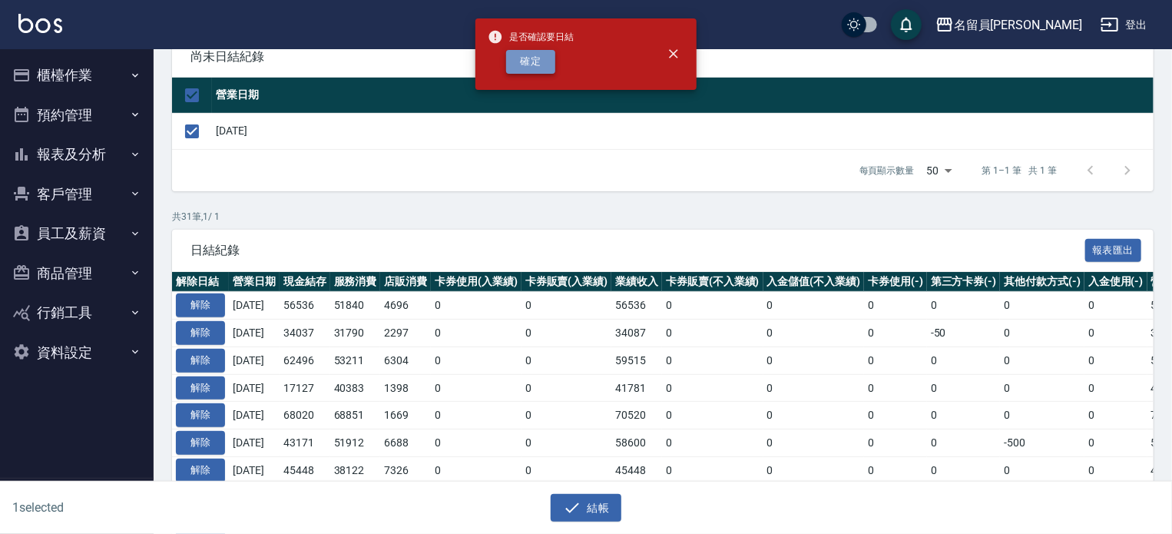
click at [540, 67] on button "確定" at bounding box center [530, 62] width 49 height 24
checkbox input "false"
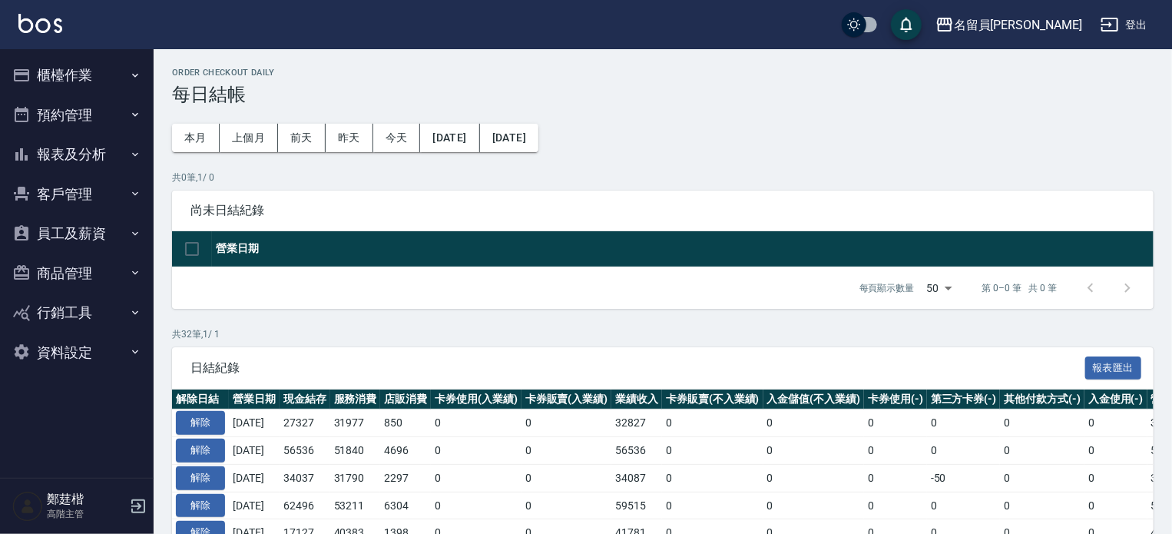
click at [100, 76] on button "櫃檯作業" at bounding box center [76, 75] width 141 height 40
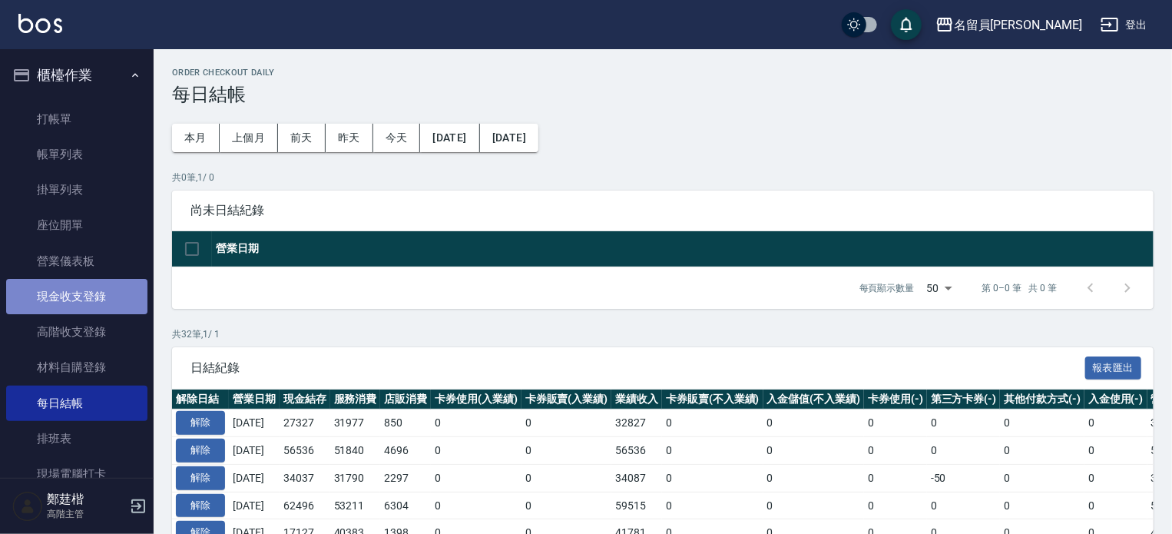
click at [104, 288] on link "現金收支登錄" at bounding box center [76, 296] width 141 height 35
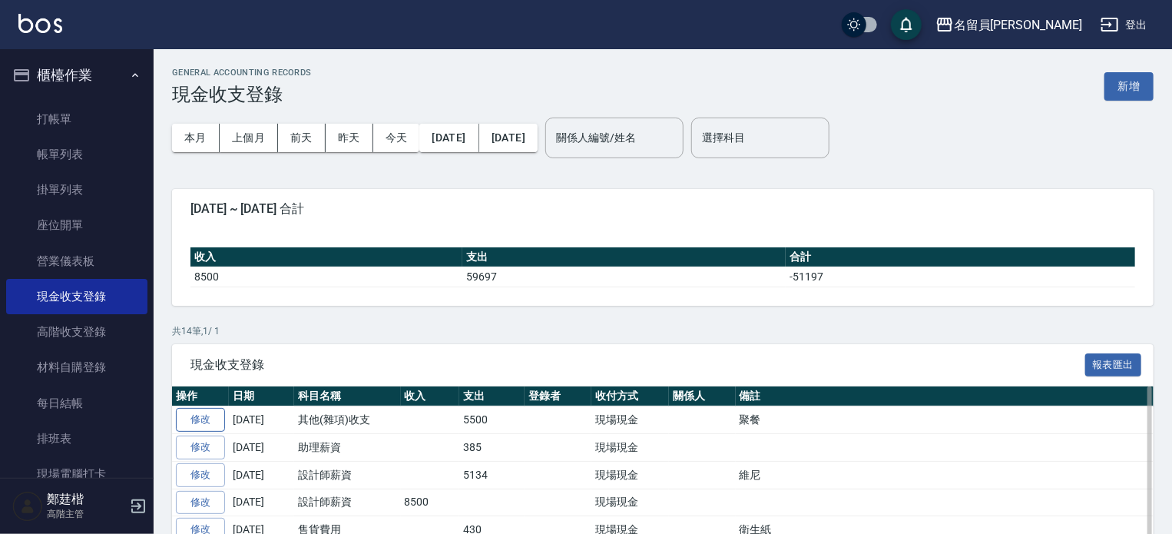
click at [207, 418] on link "修改" at bounding box center [200, 420] width 49 height 24
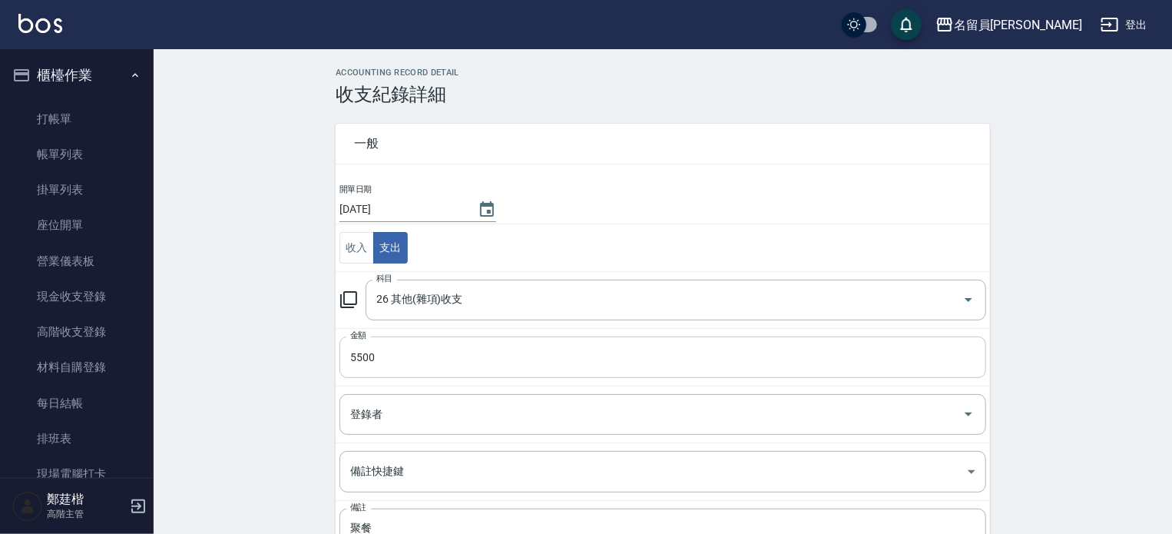
click at [391, 360] on input "5500" at bounding box center [662, 356] width 647 height 41
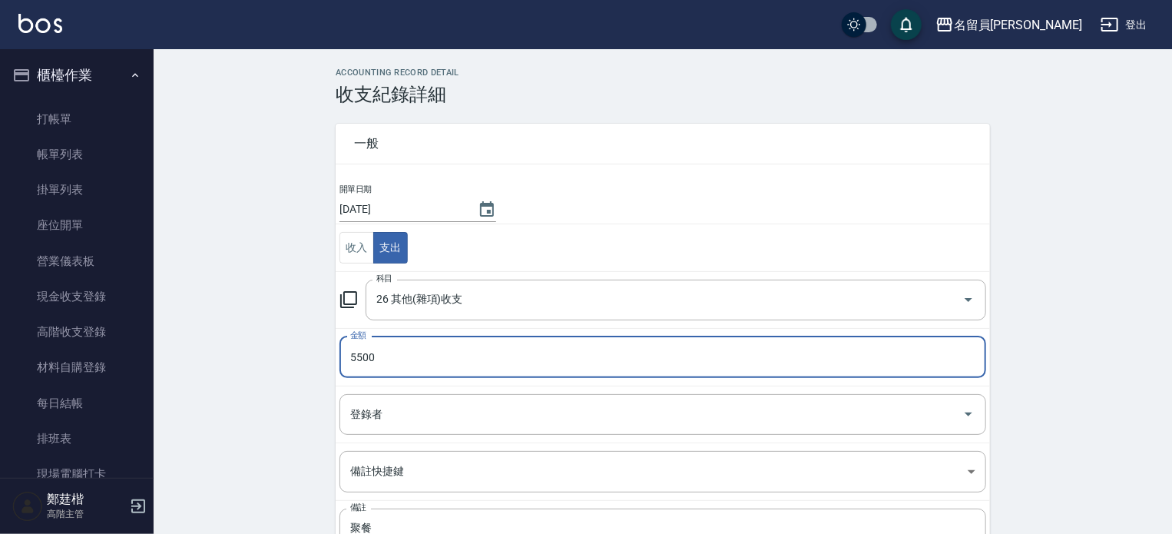
click at [391, 360] on input "5500" at bounding box center [662, 356] width 647 height 41
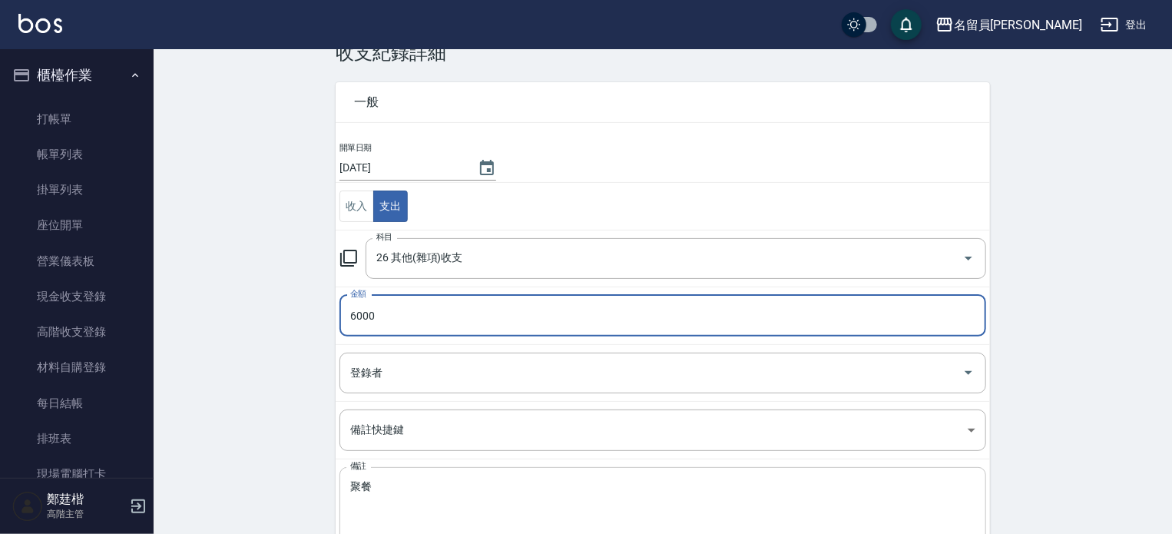
scroll to position [124, 0]
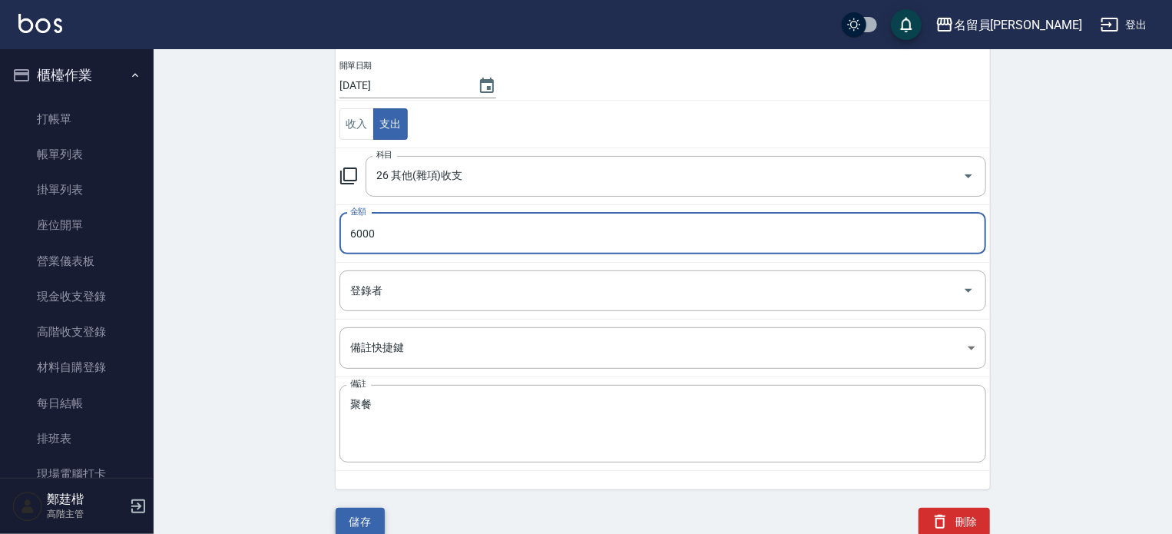
type input "6000"
click at [369, 522] on button "儲存" at bounding box center [360, 522] width 49 height 28
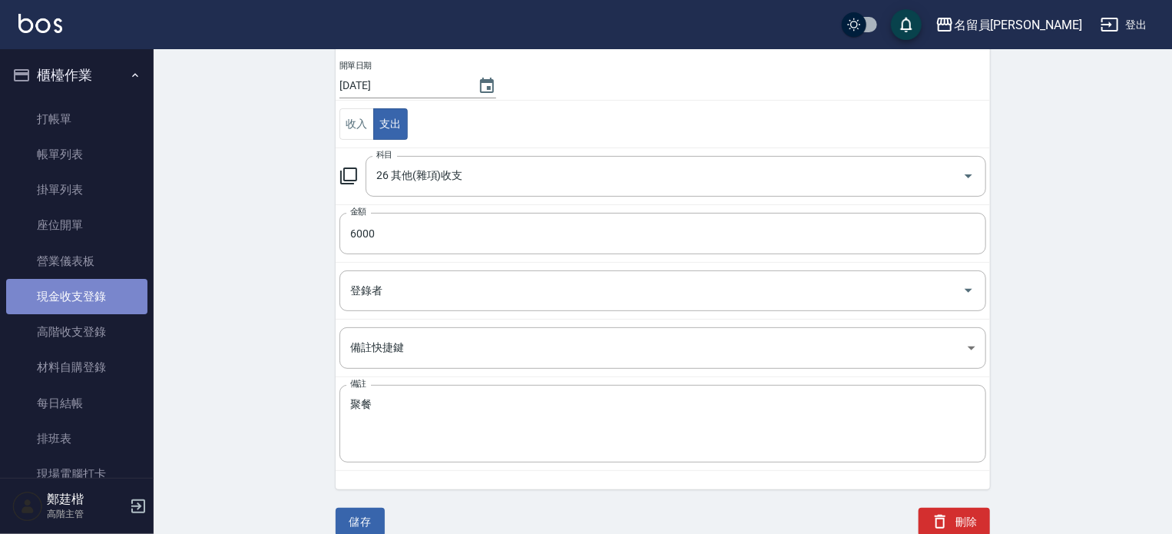
click at [95, 302] on link "現金收支登錄" at bounding box center [76, 296] width 141 height 35
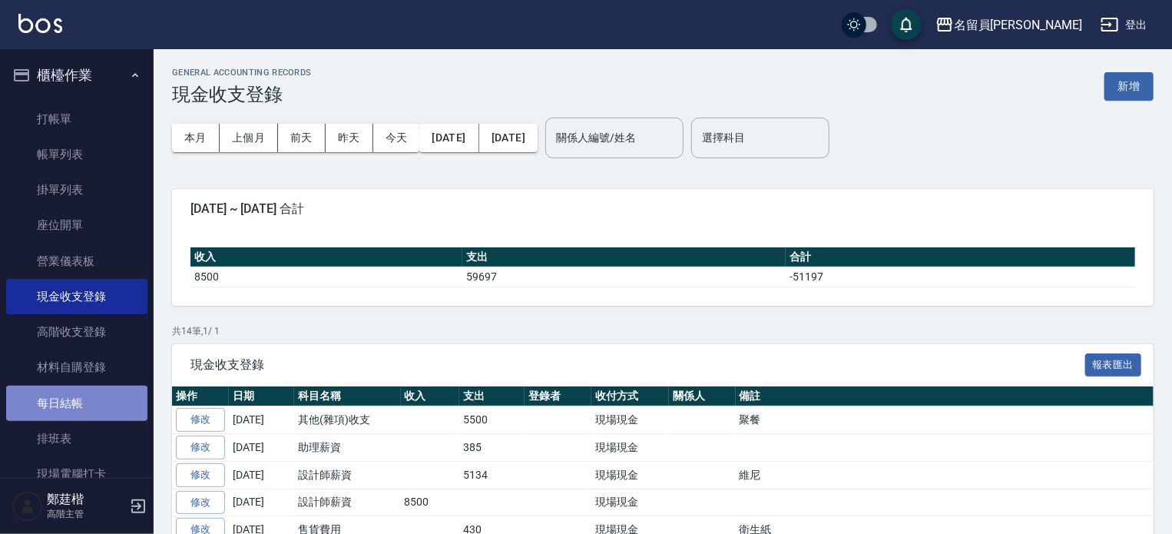
click at [80, 390] on link "每日結帳" at bounding box center [76, 403] width 141 height 35
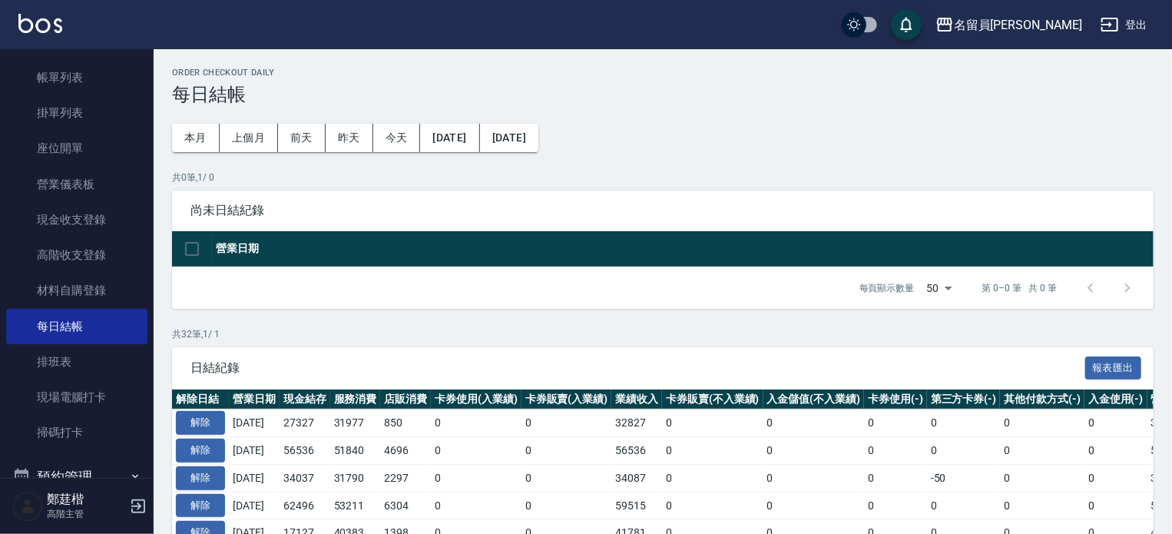
scroll to position [350, 0]
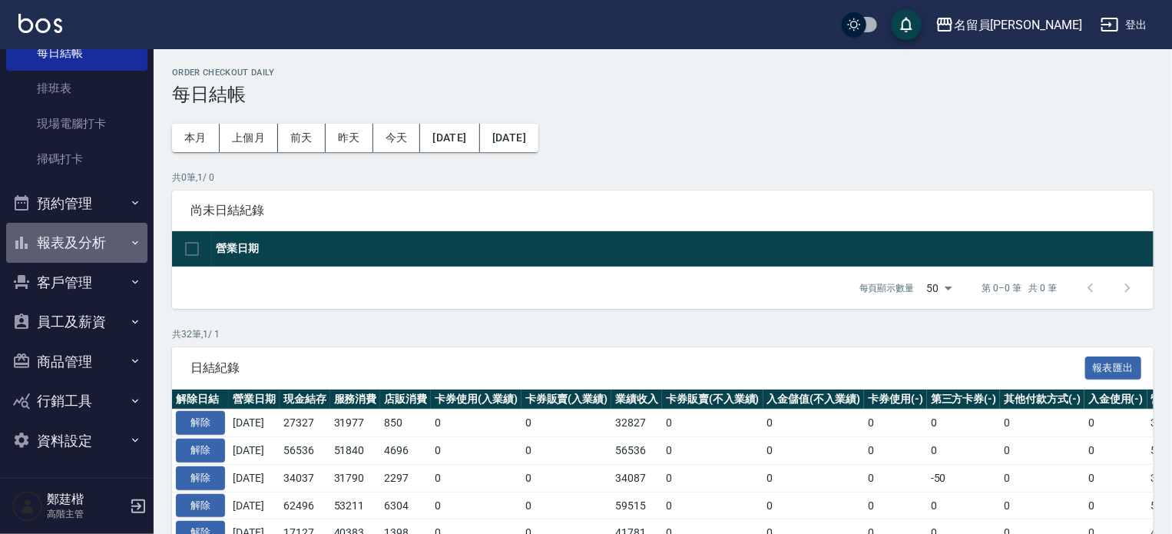
click at [101, 233] on button "報表及分析" at bounding box center [76, 243] width 141 height 40
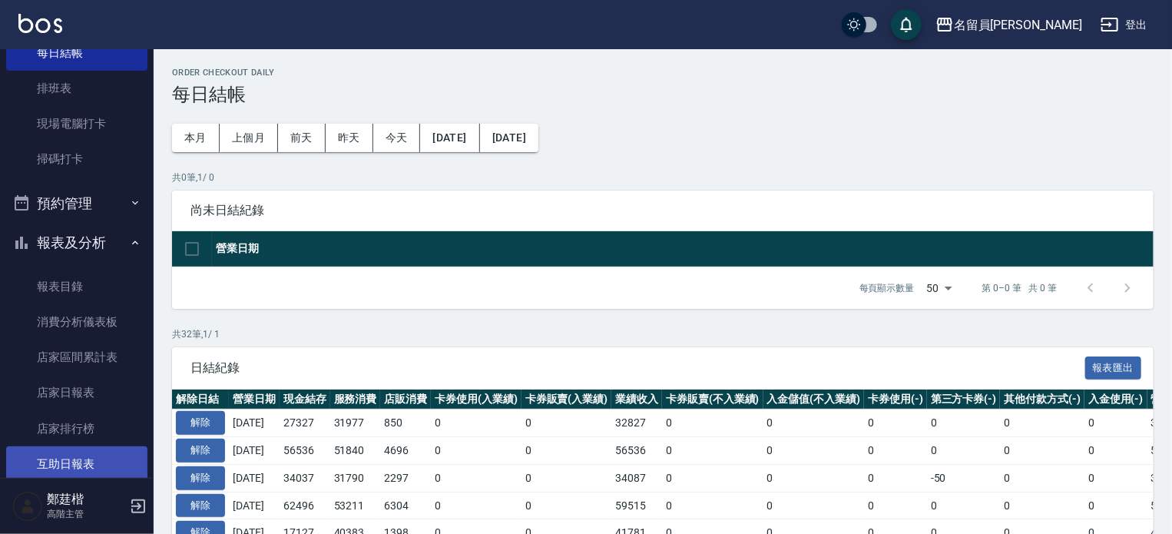
click at [91, 455] on link "互助日報表" at bounding box center [76, 463] width 141 height 35
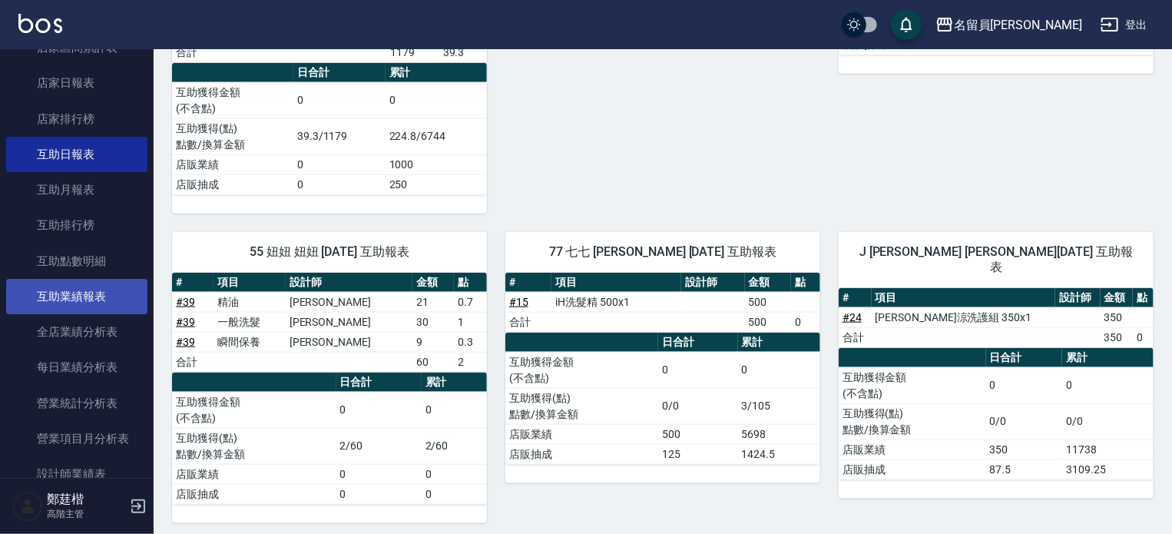
scroll to position [734, 0]
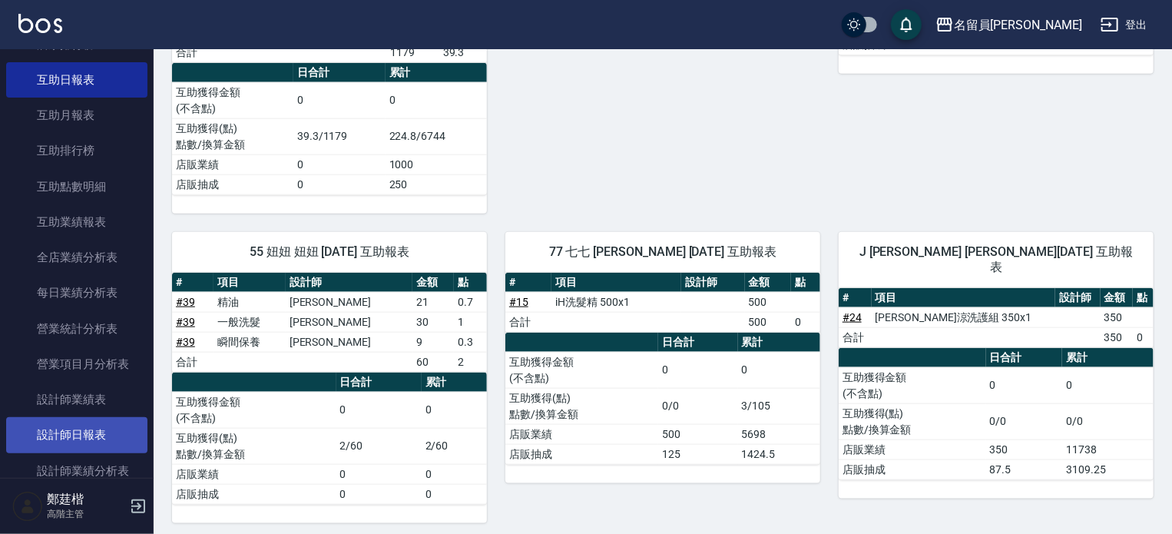
click at [84, 439] on link "設計師日報表" at bounding box center [76, 434] width 141 height 35
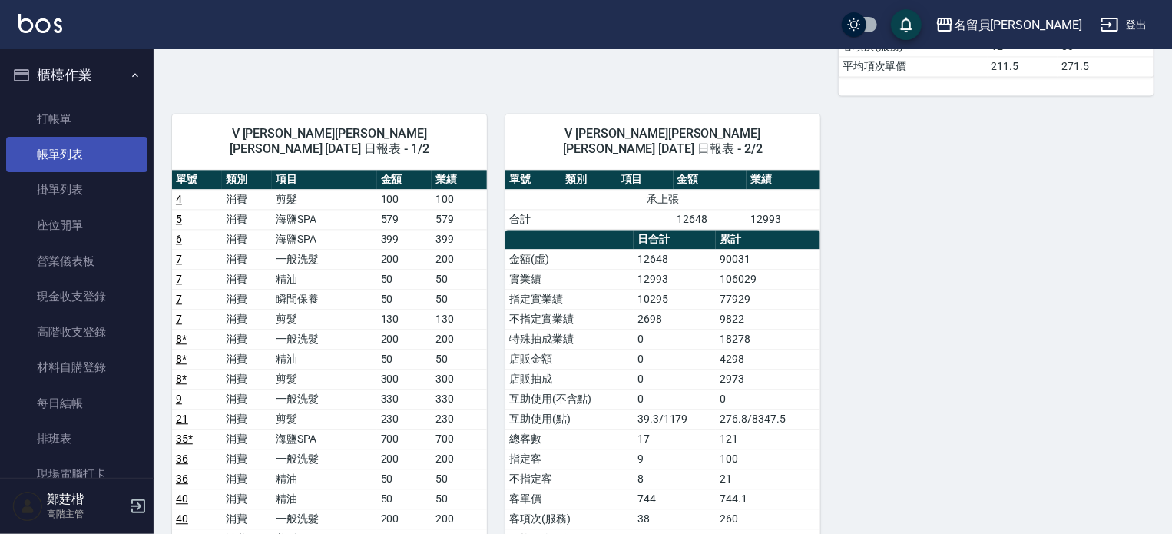
click at [90, 159] on link "帳單列表" at bounding box center [76, 154] width 141 height 35
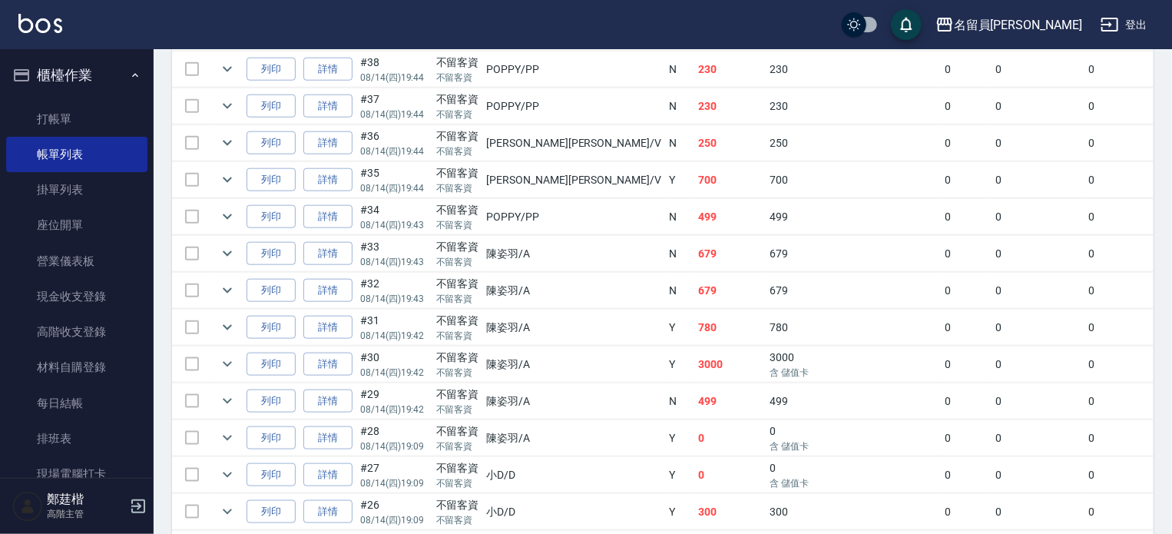
scroll to position [768, 0]
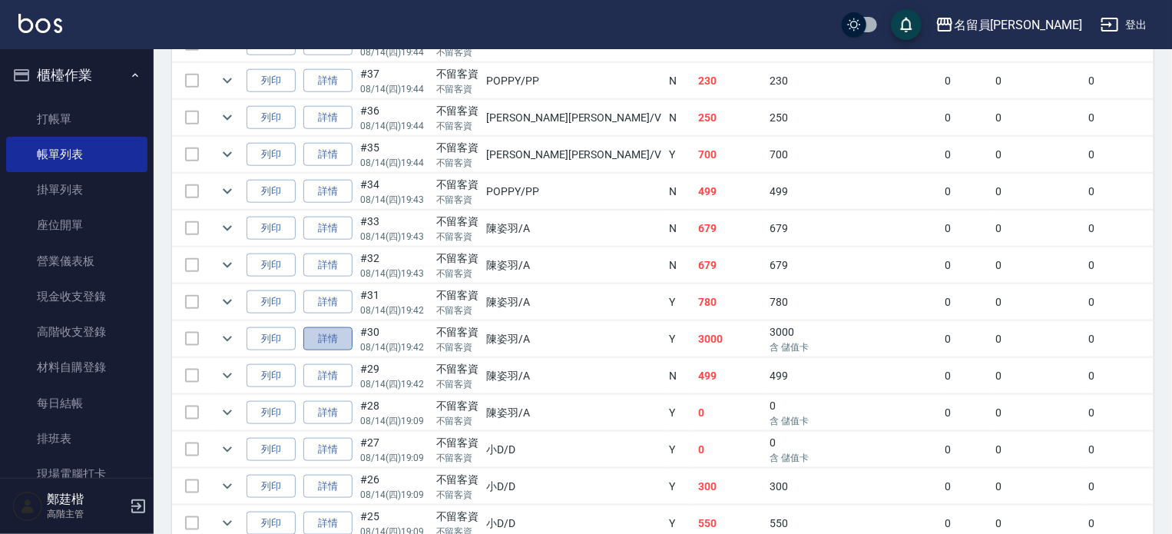
click at [341, 351] on link "詳情" at bounding box center [327, 339] width 49 height 24
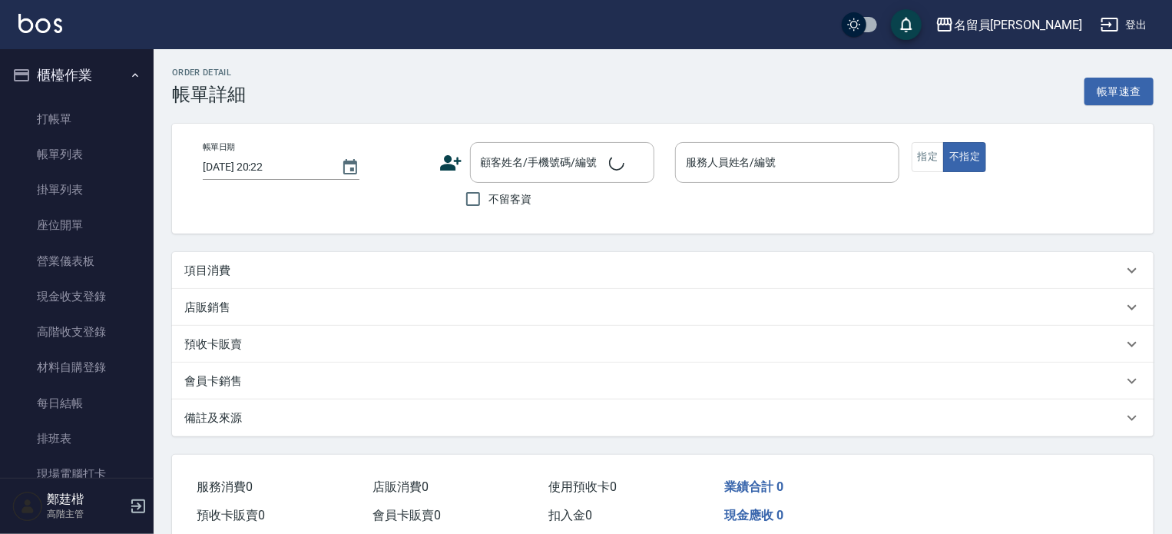
type input "[DATE] 19:42"
checkbox input "true"
type input "[PERSON_NAME]"
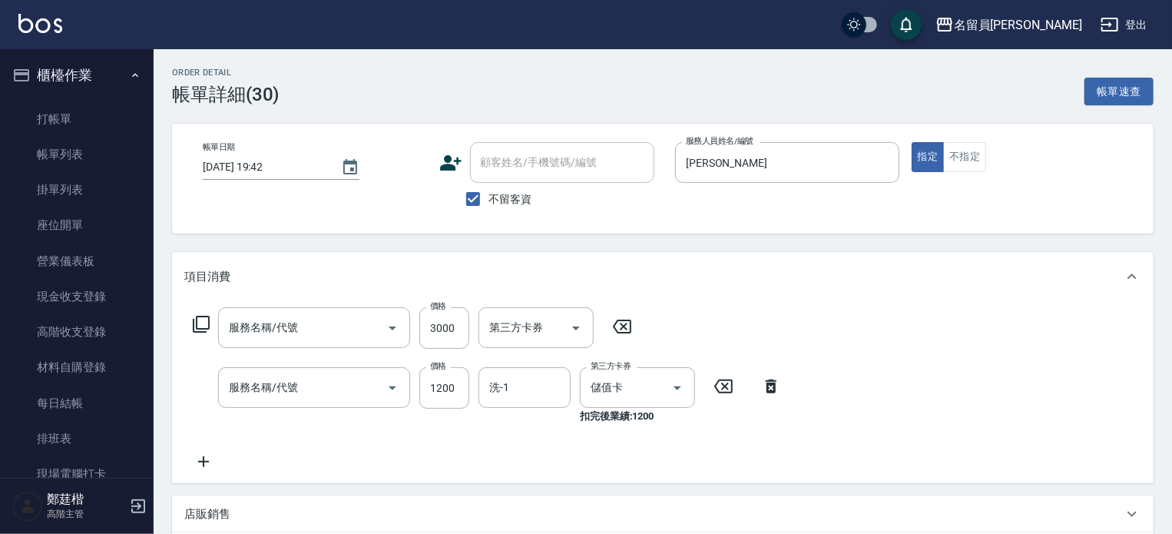
type input "VIP儲值(802)"
type input "精油洗髮(699)"
click at [511, 391] on input "洗-1" at bounding box center [524, 387] width 78 height 27
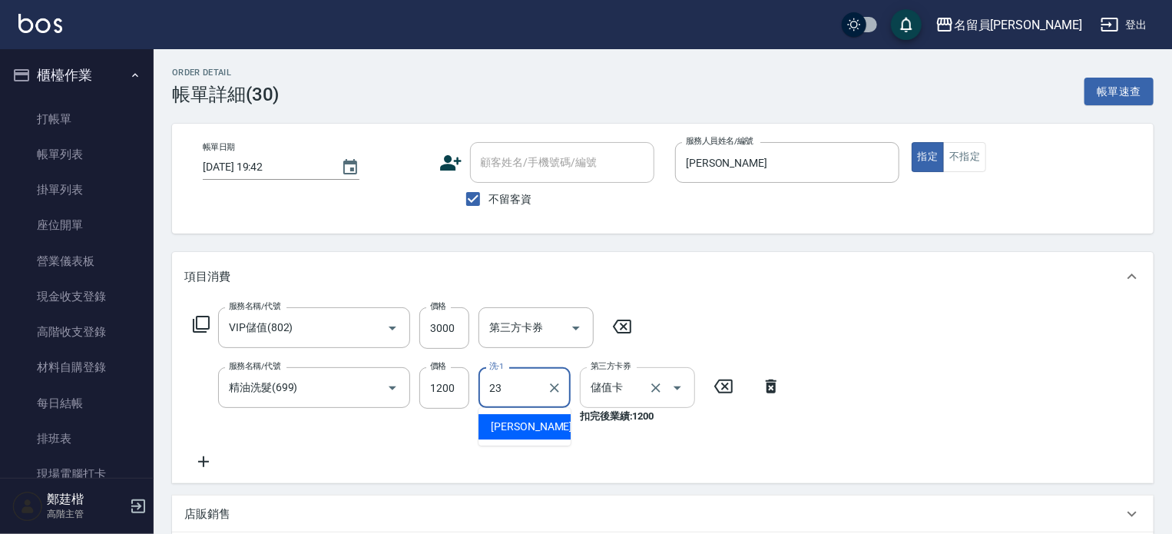
type input "[PERSON_NAME]-23"
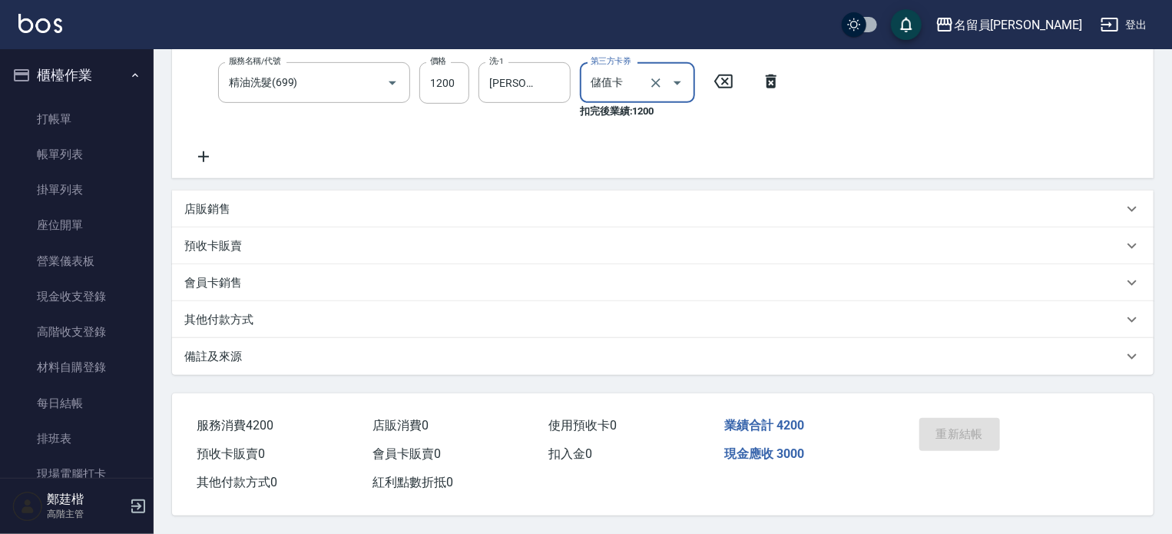
scroll to position [310, 0]
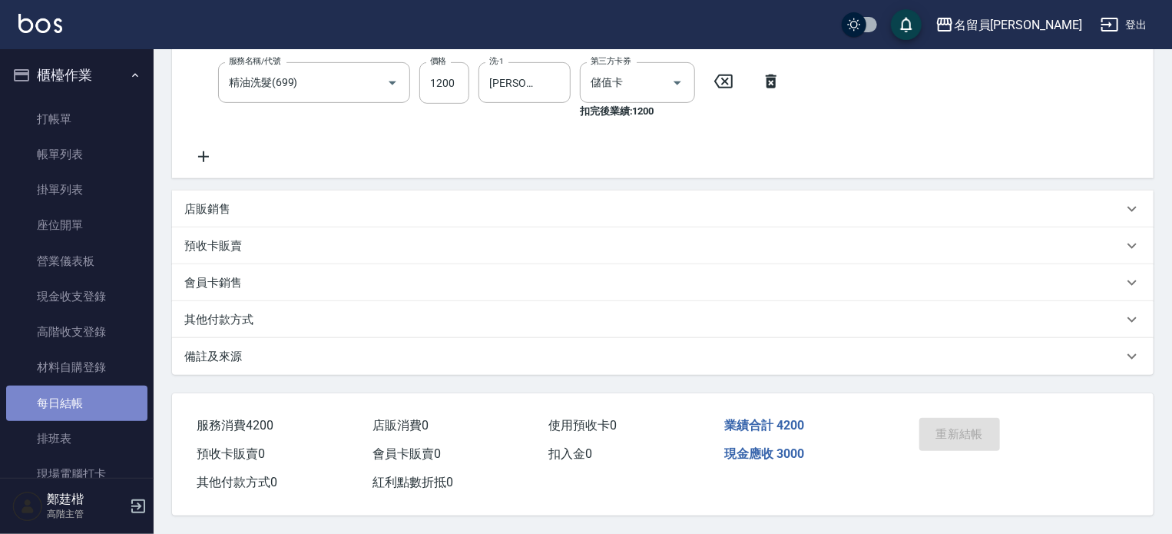
click at [83, 392] on link "每日結帳" at bounding box center [76, 403] width 141 height 35
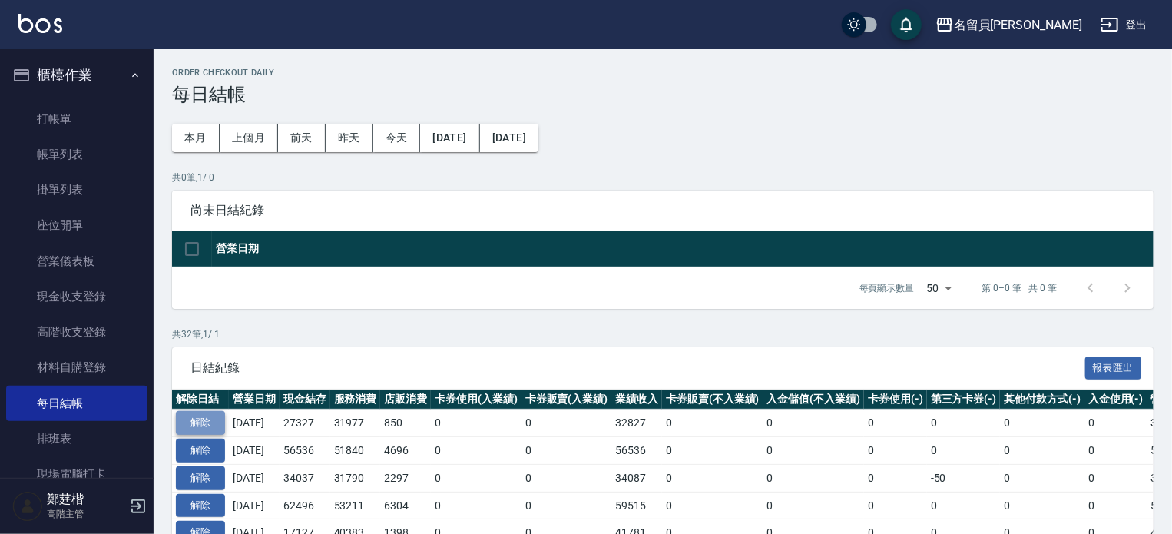
click at [209, 421] on button "解除" at bounding box center [200, 423] width 49 height 24
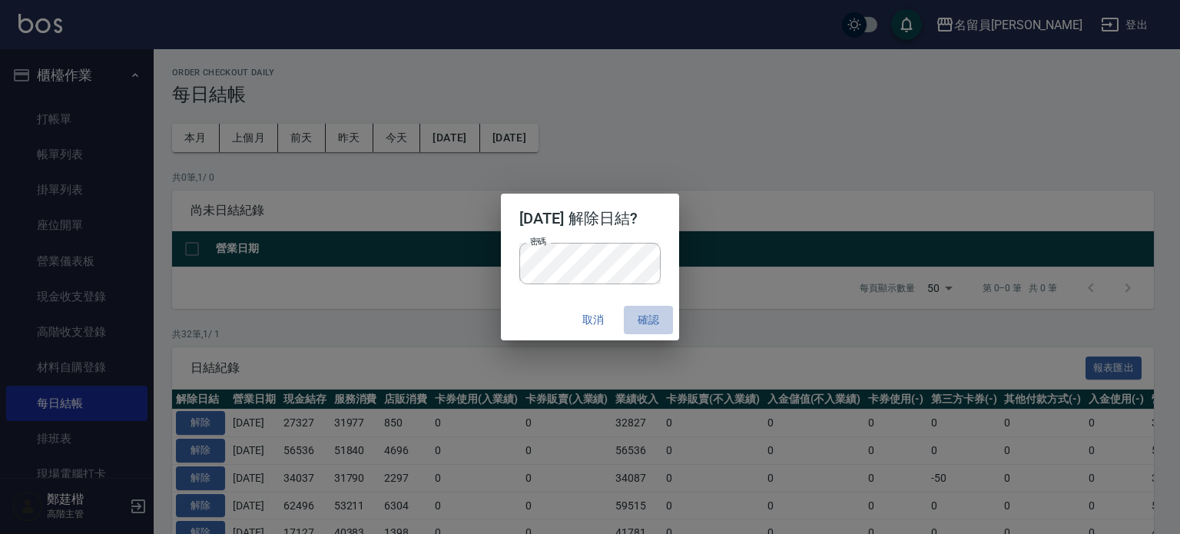
click at [634, 316] on button "確認" at bounding box center [648, 320] width 49 height 28
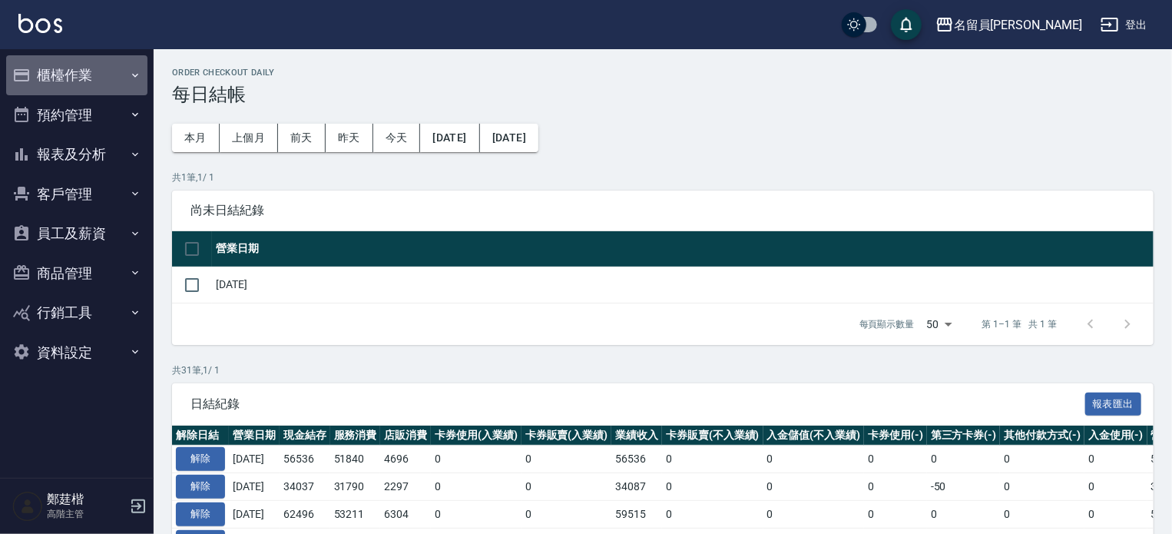
drag, startPoint x: 96, startPoint y: 69, endPoint x: 98, endPoint y: 77, distance: 8.0
click at [97, 69] on button "櫃檯作業" at bounding box center [76, 75] width 141 height 40
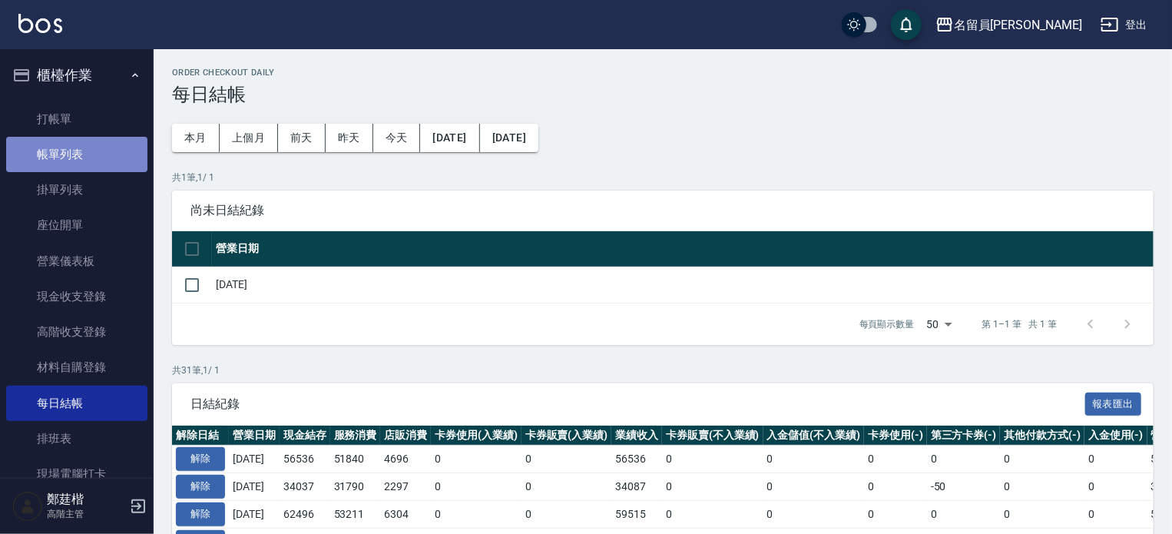
click at [102, 138] on link "帳單列表" at bounding box center [76, 154] width 141 height 35
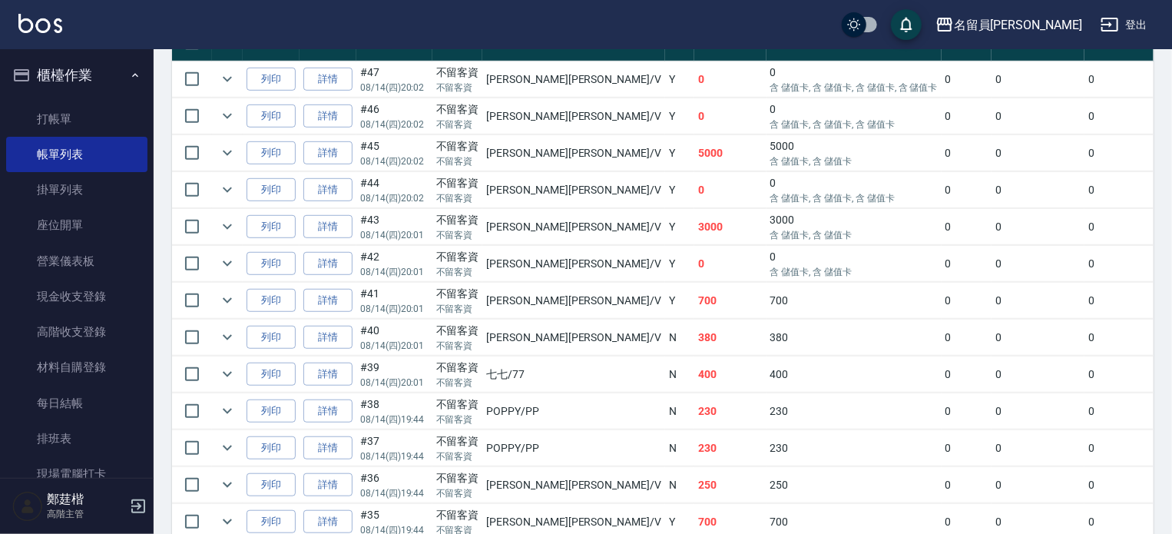
scroll to position [614, 0]
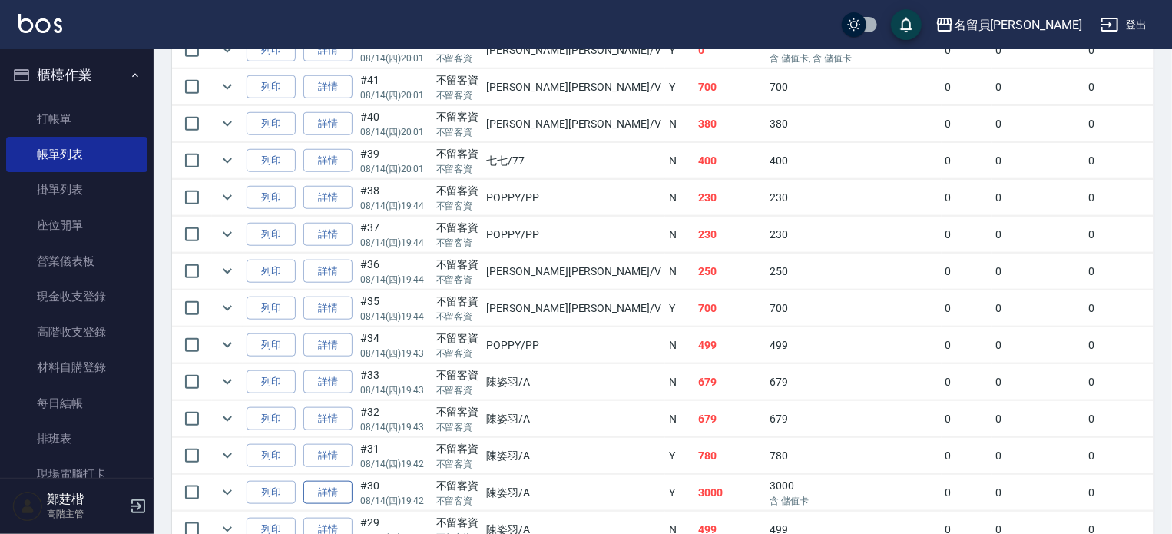
click at [340, 505] on link "詳情" at bounding box center [327, 493] width 49 height 24
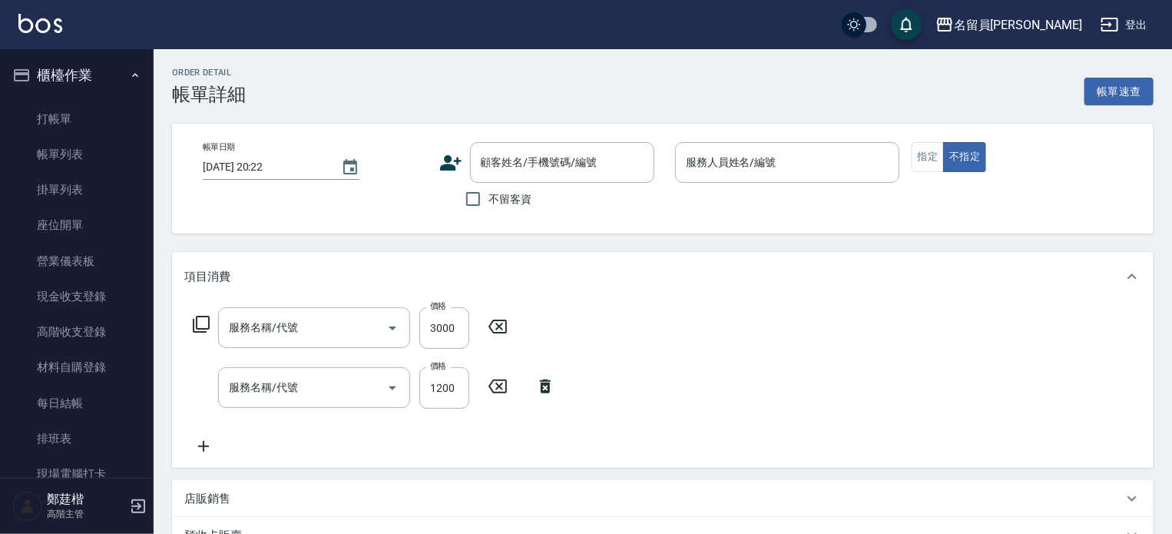
type input "[DATE] 19:42"
checkbox input "true"
type input "[PERSON_NAME]"
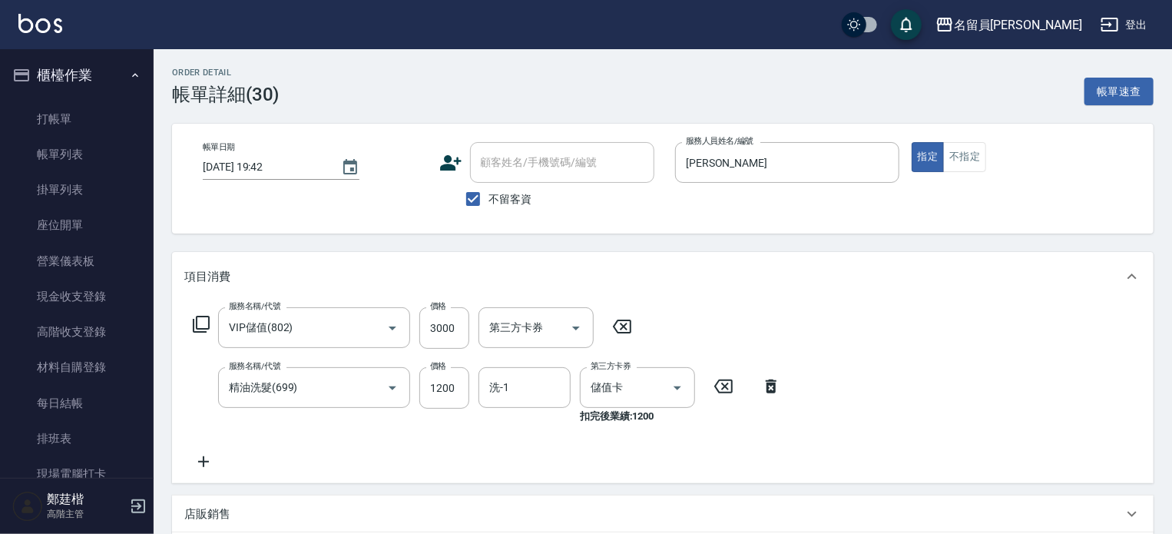
type input "VIP儲值(802)"
type input "精油洗髮(699)"
click at [501, 382] on div "洗-1 洗-1" at bounding box center [524, 387] width 92 height 41
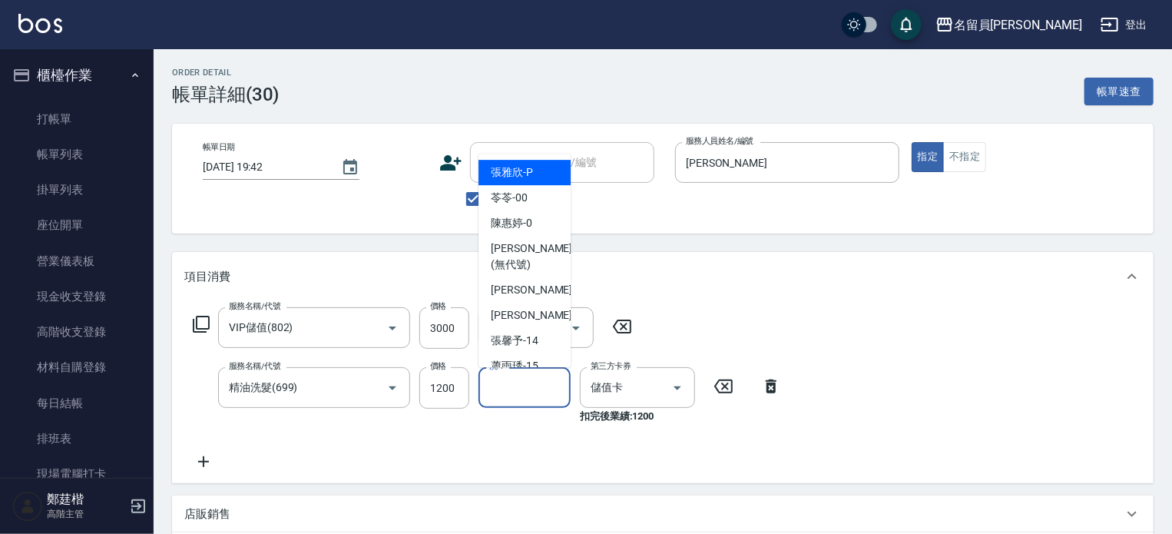
type input "2"
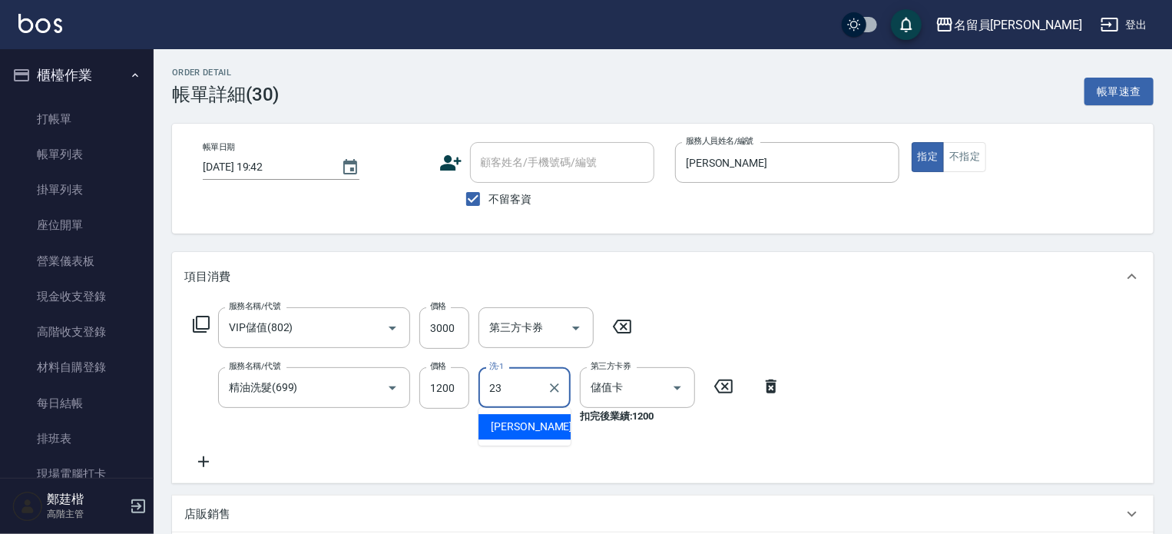
type input "[PERSON_NAME]-23"
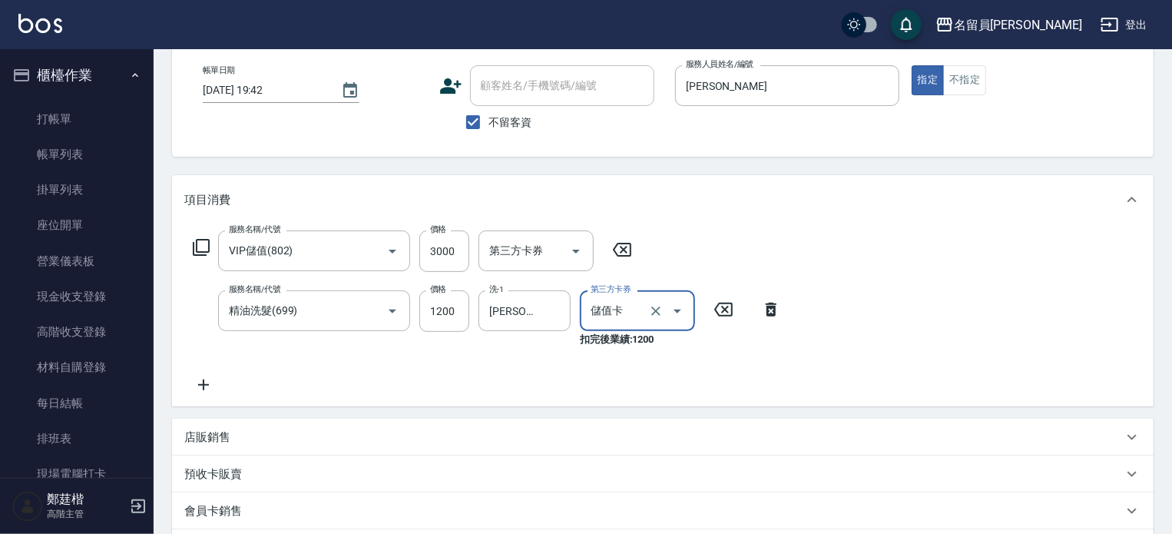
scroll to position [230, 0]
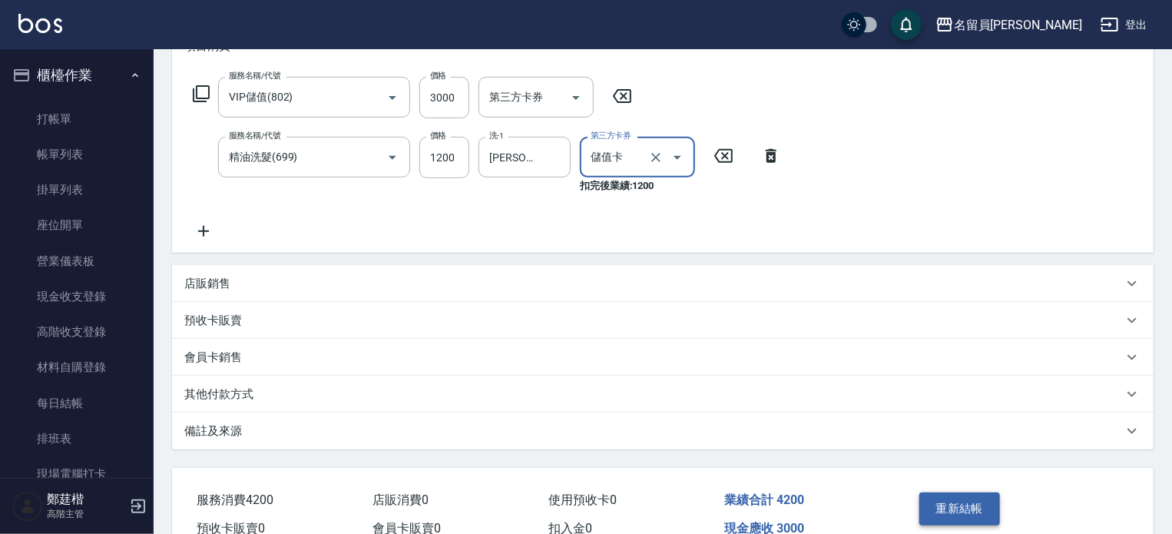
click at [948, 492] on button "重新結帳" at bounding box center [959, 508] width 81 height 32
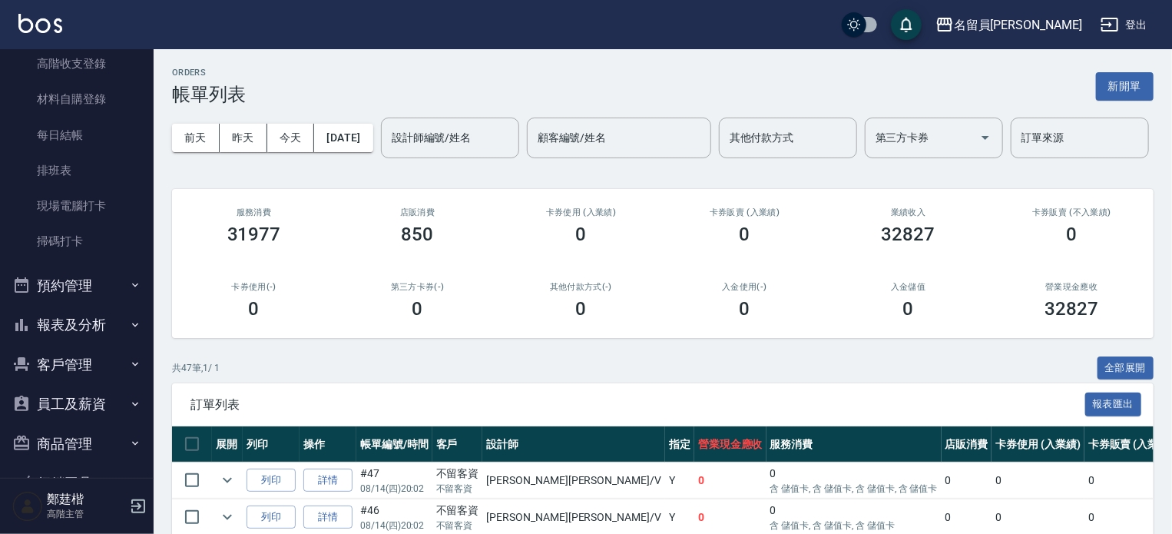
scroll to position [307, 0]
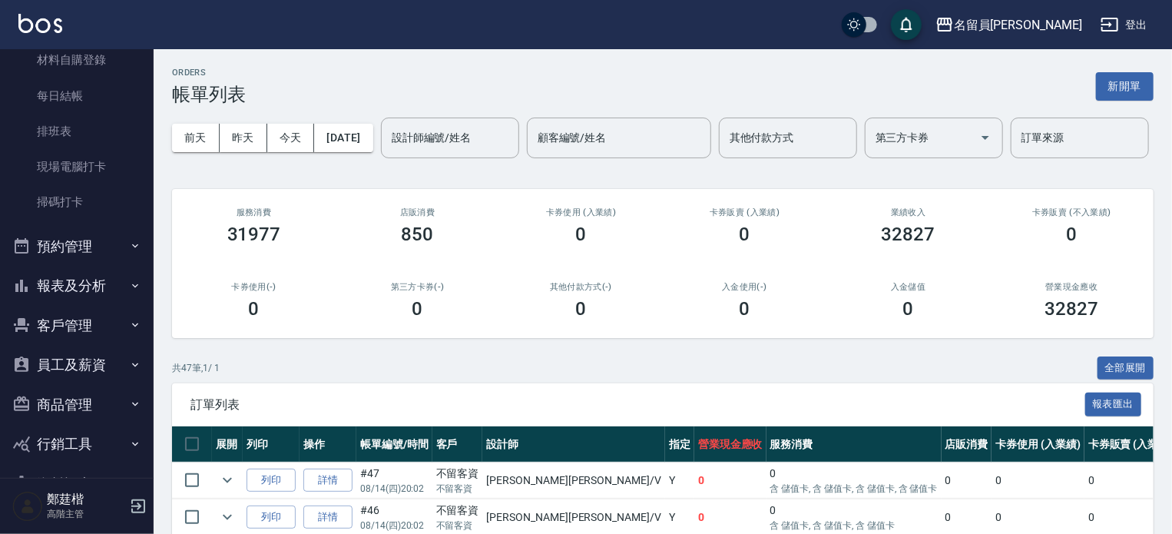
click at [120, 302] on button "報表及分析" at bounding box center [76, 286] width 141 height 40
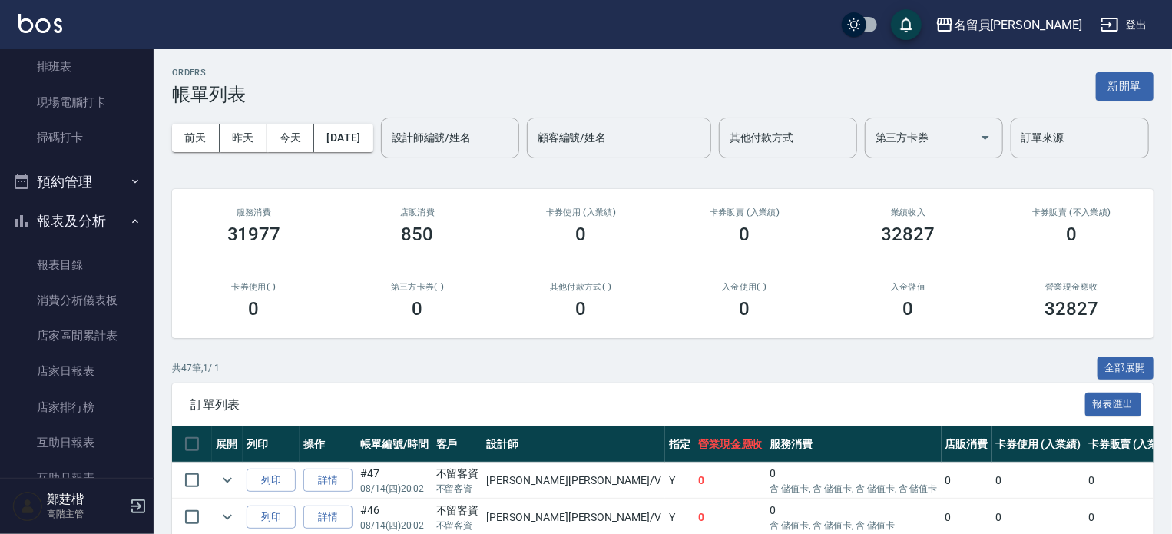
scroll to position [461, 0]
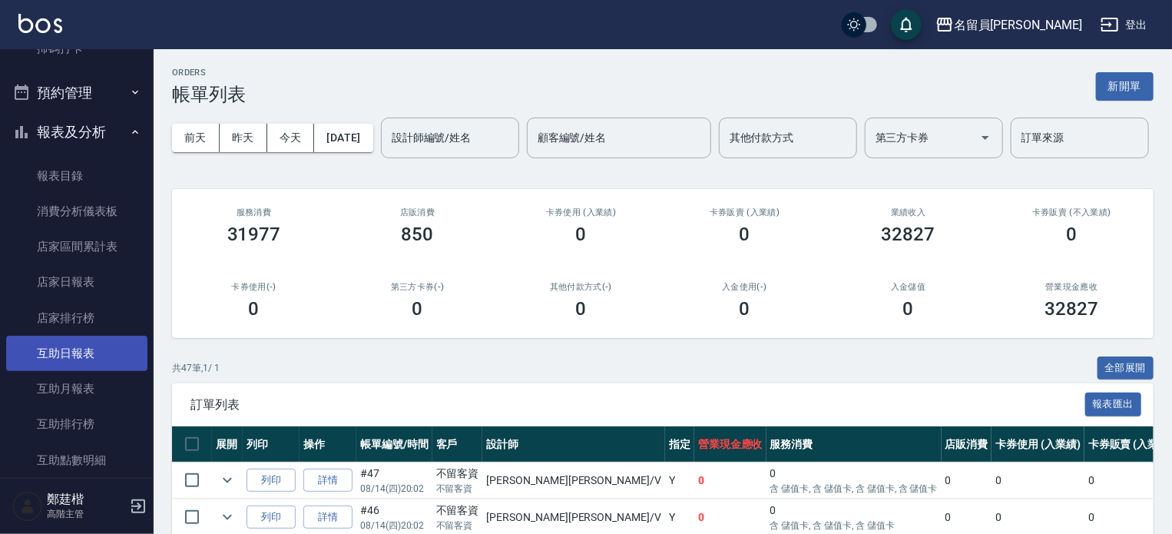
click at [96, 354] on link "互助日報表" at bounding box center [76, 353] width 141 height 35
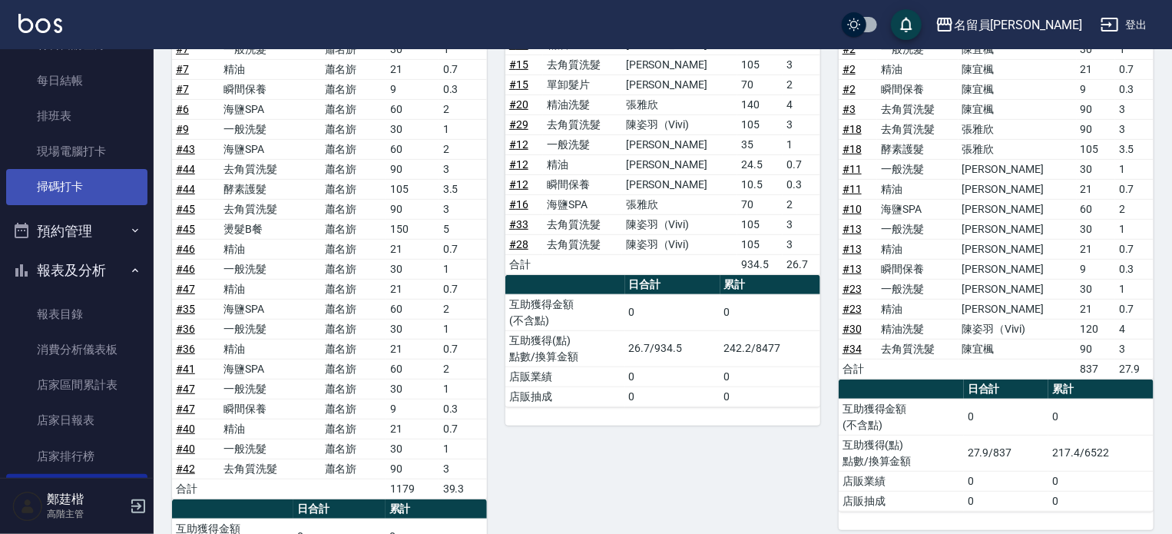
scroll to position [307, 0]
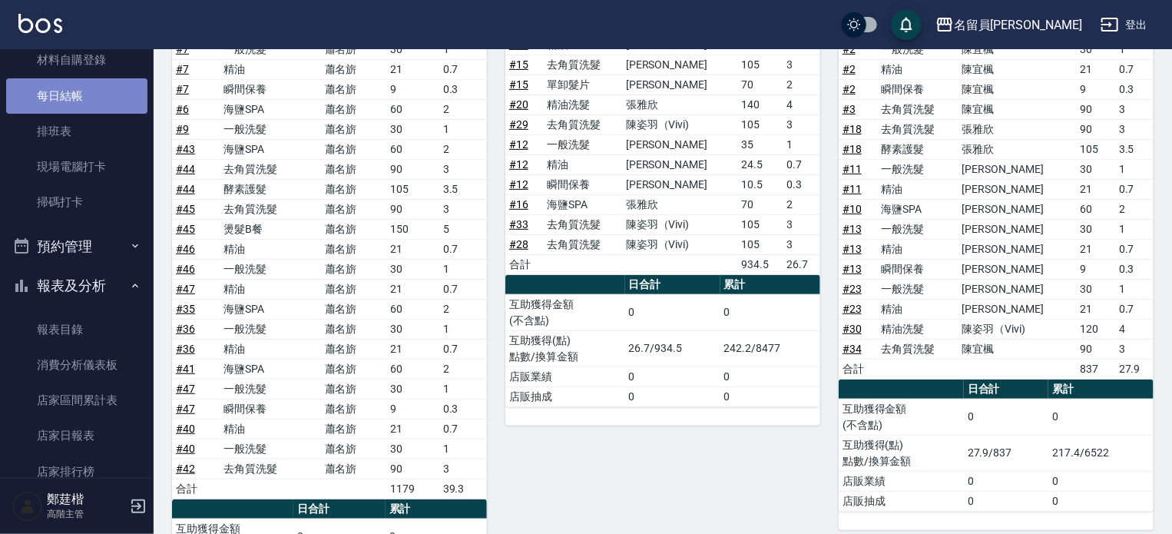
click at [95, 101] on link "每日結帳" at bounding box center [76, 95] width 141 height 35
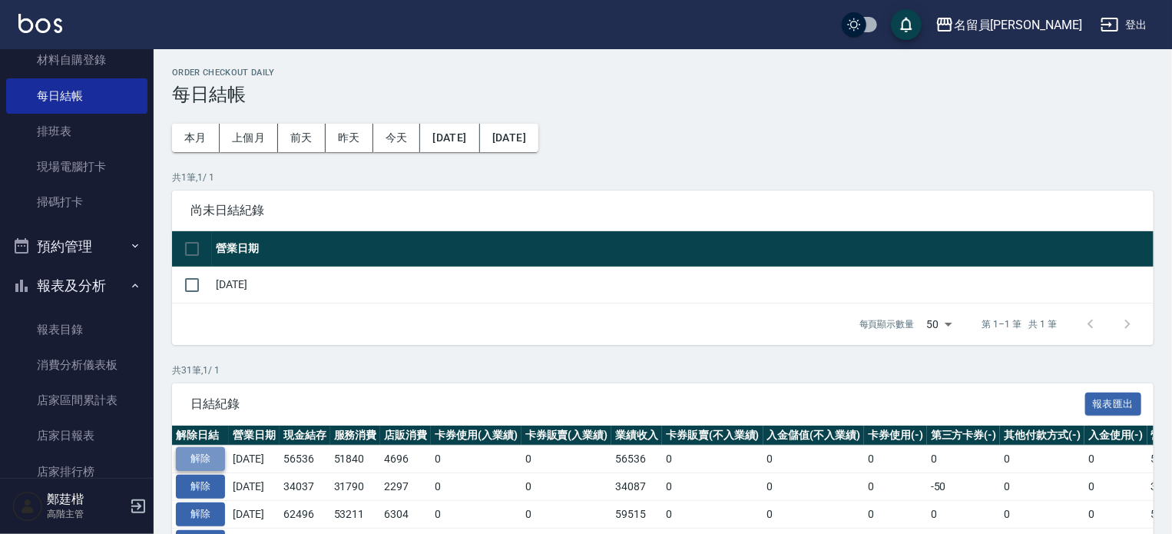
click at [215, 459] on button "解除" at bounding box center [200, 459] width 49 height 24
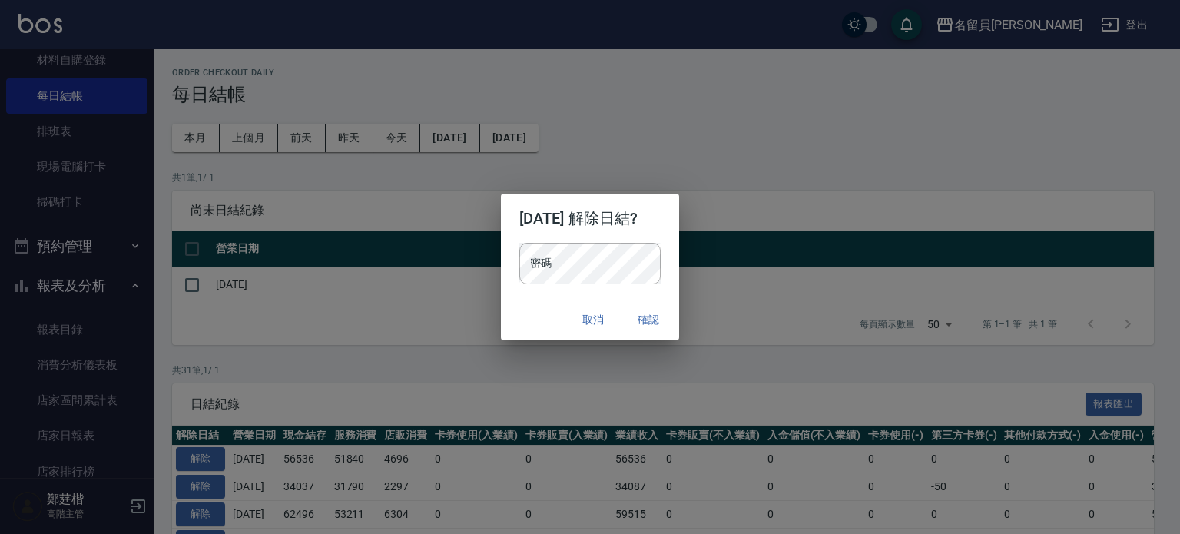
click at [571, 251] on div "[DATE] 解除日結? 密碼 密碼 取消 確認" at bounding box center [590, 267] width 179 height 147
click at [665, 309] on button "確認" at bounding box center [648, 320] width 49 height 28
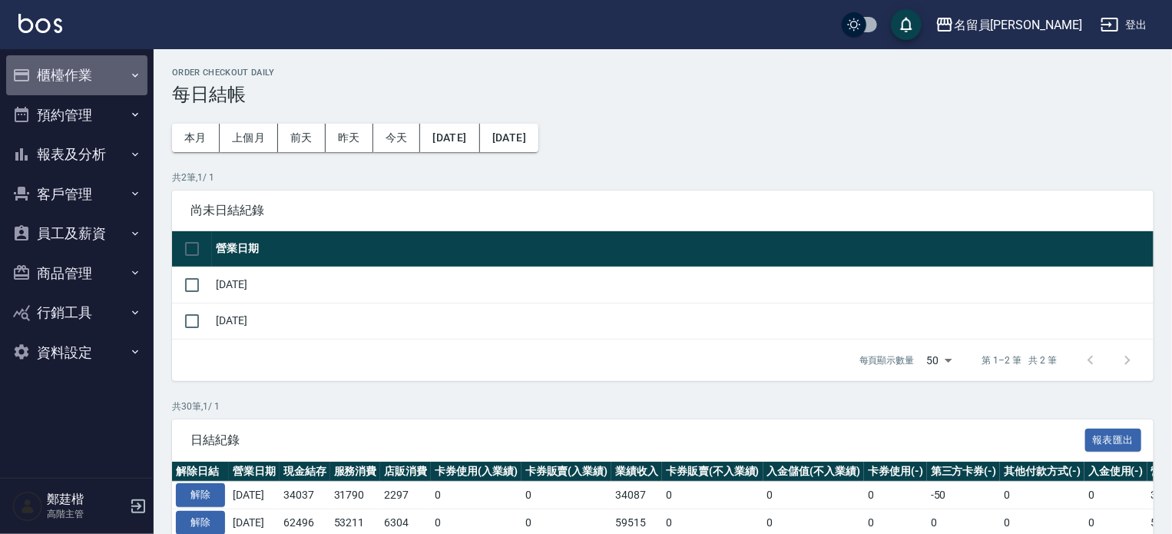
click at [108, 78] on button "櫃檯作業" at bounding box center [76, 75] width 141 height 40
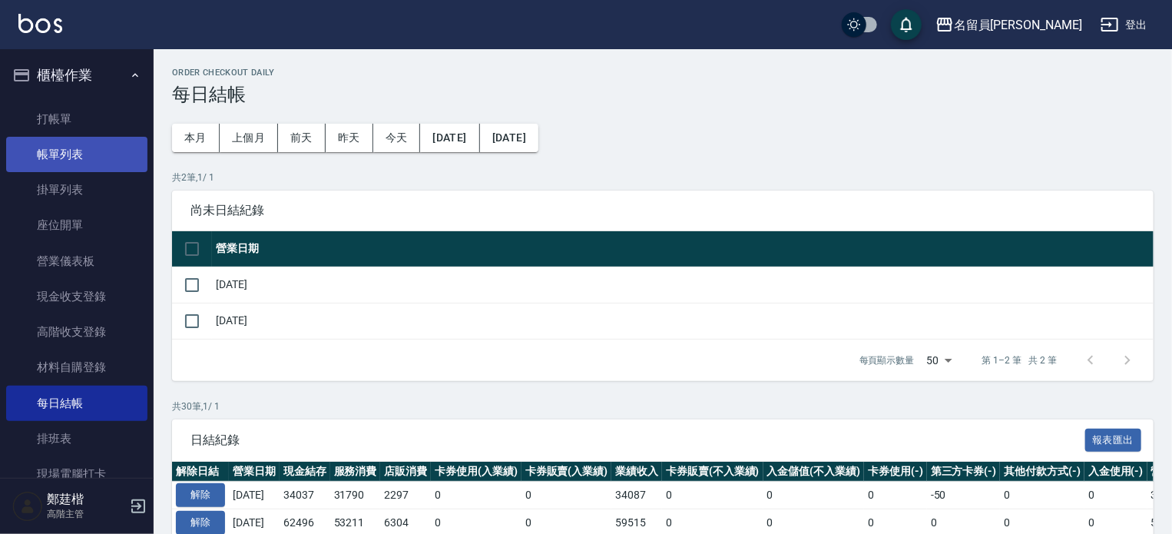
click at [96, 154] on link "帳單列表" at bounding box center [76, 154] width 141 height 35
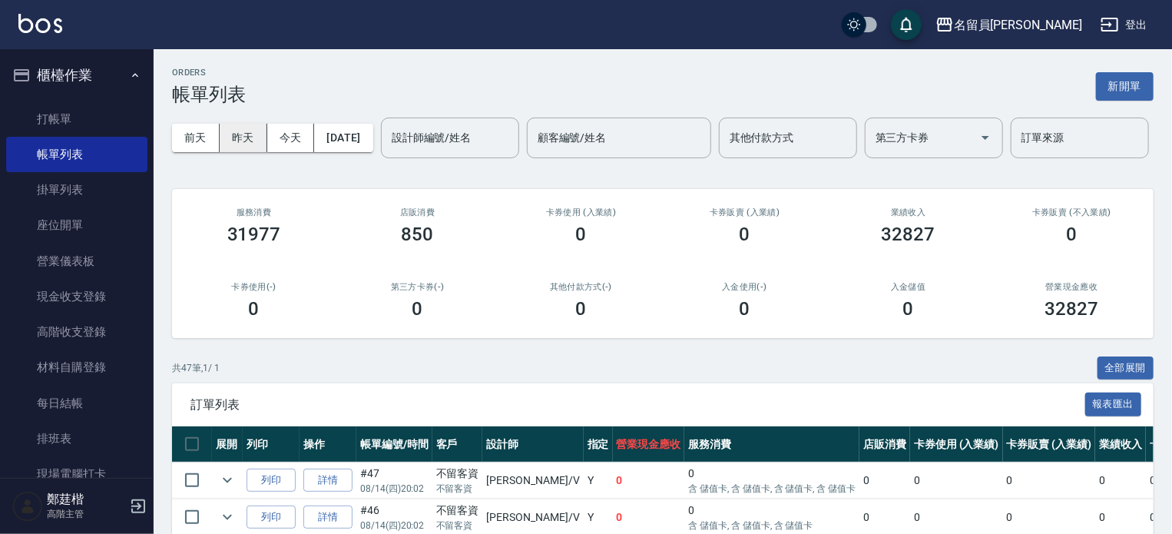
click at [240, 144] on button "昨天" at bounding box center [244, 138] width 48 height 28
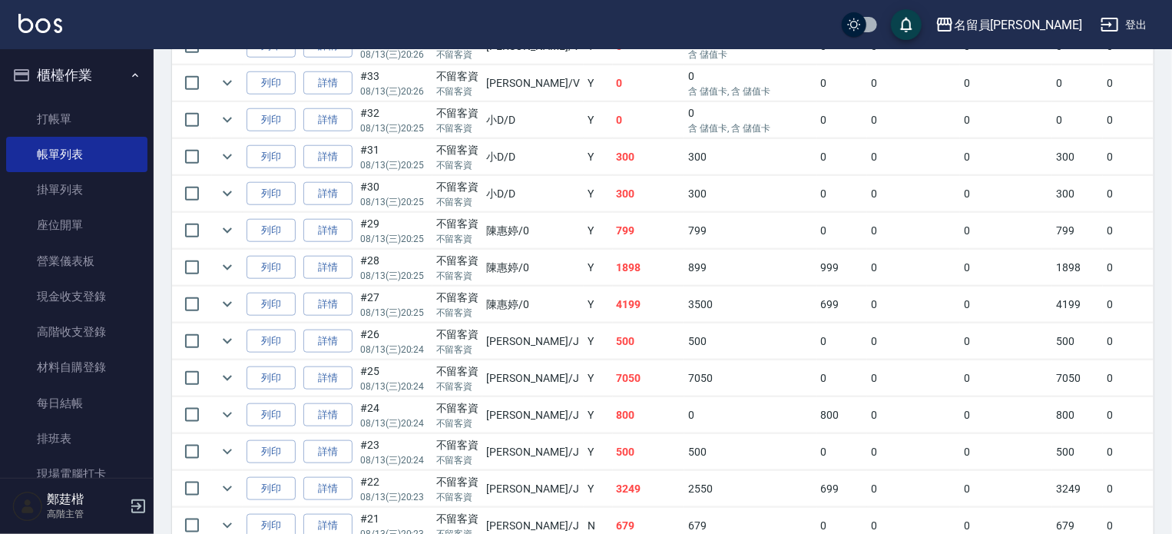
scroll to position [768, 0]
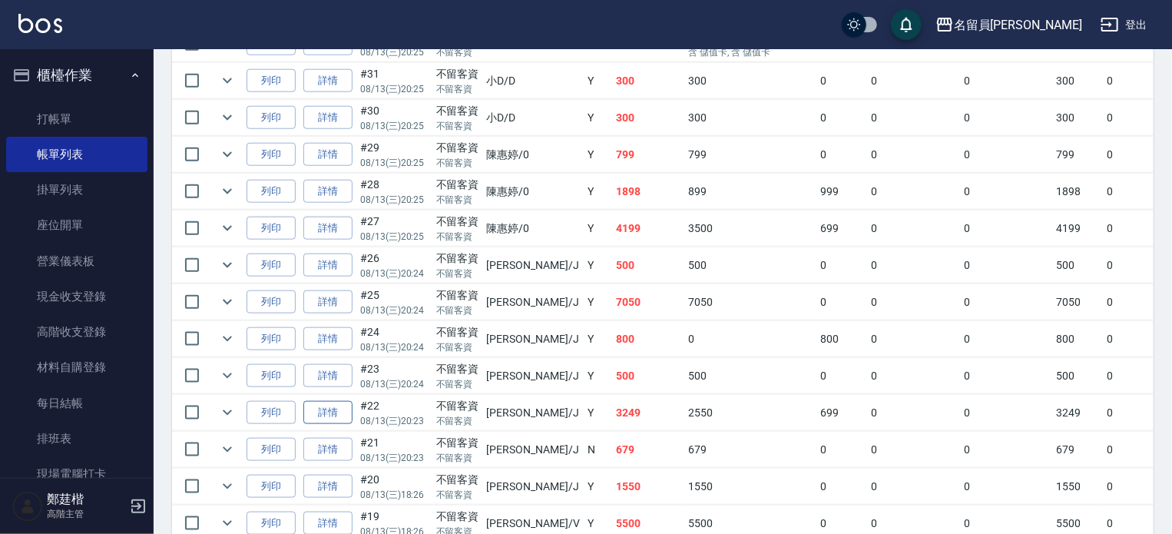
click at [334, 425] on link "詳情" at bounding box center [327, 413] width 49 height 24
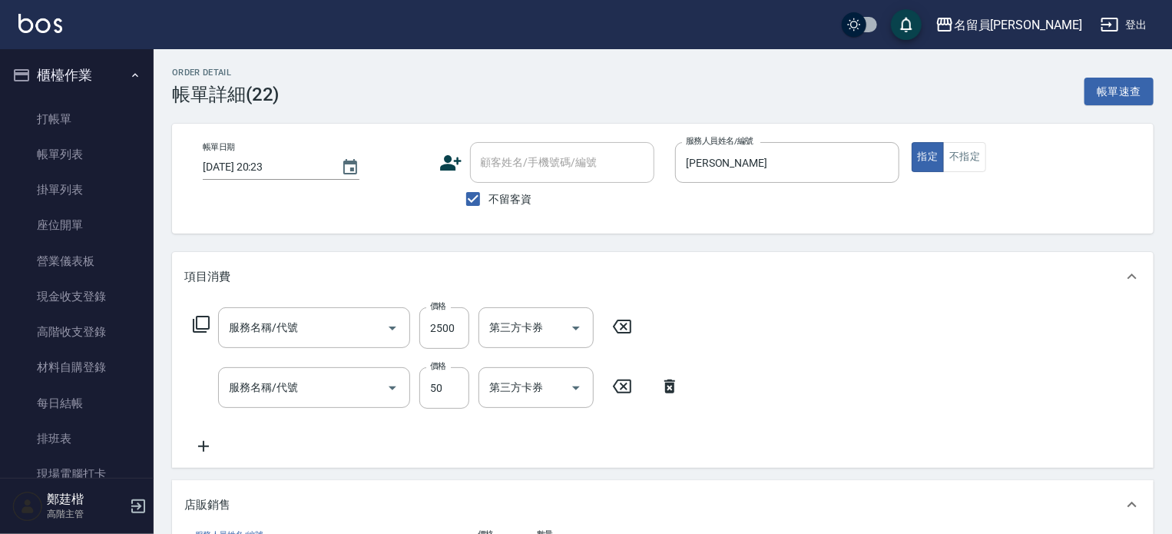
type input "2025/08/13 20:23"
checkbox input "true"
type input "[PERSON_NAME]"
type input "燙髮B餐(31)"
type input "精油(889)"
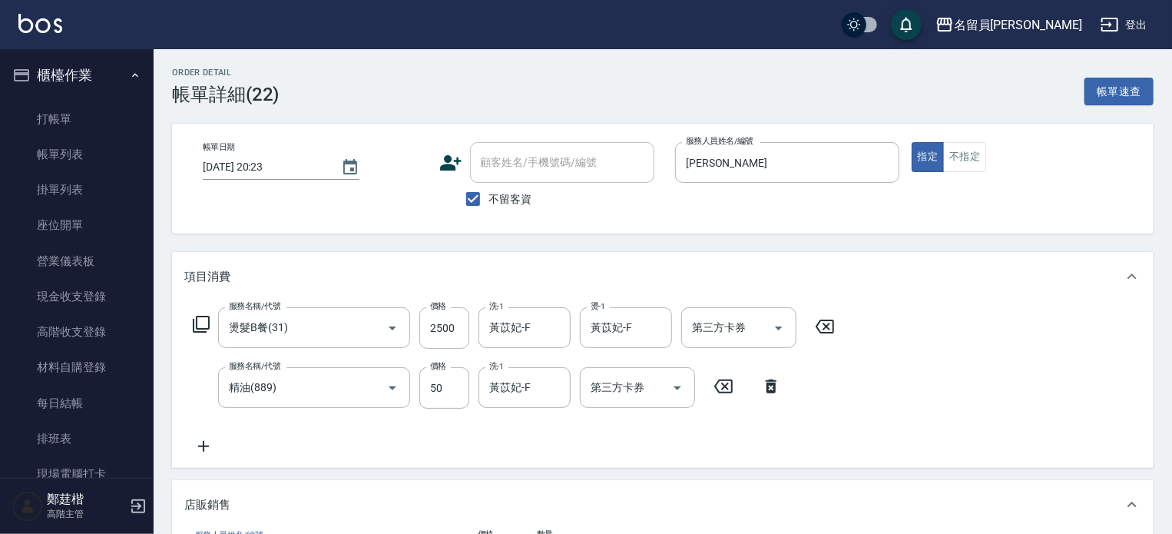
type input "水水沁涼洗護組"
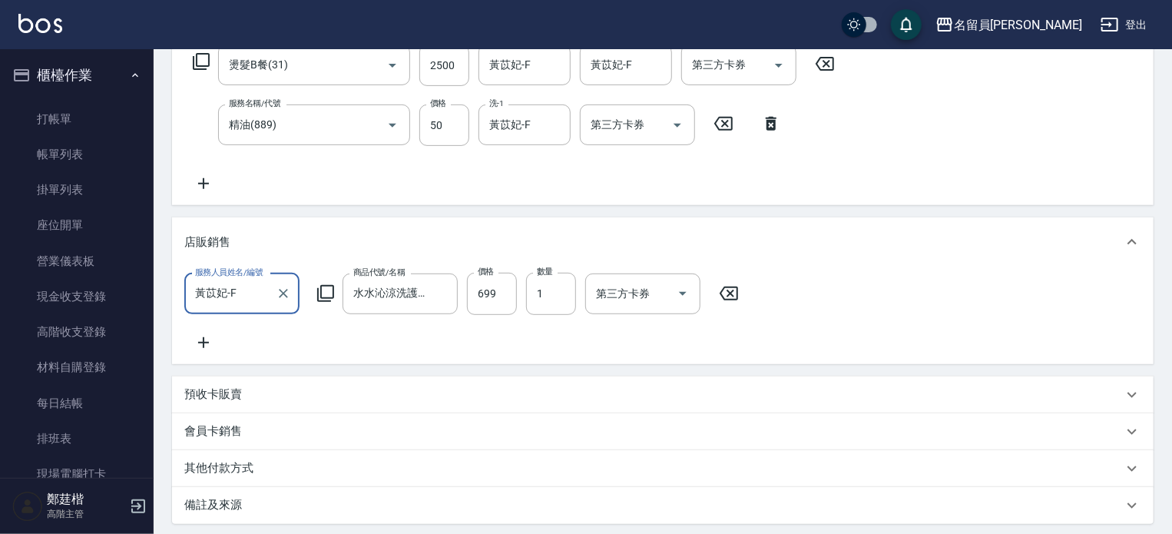
scroll to position [307, 0]
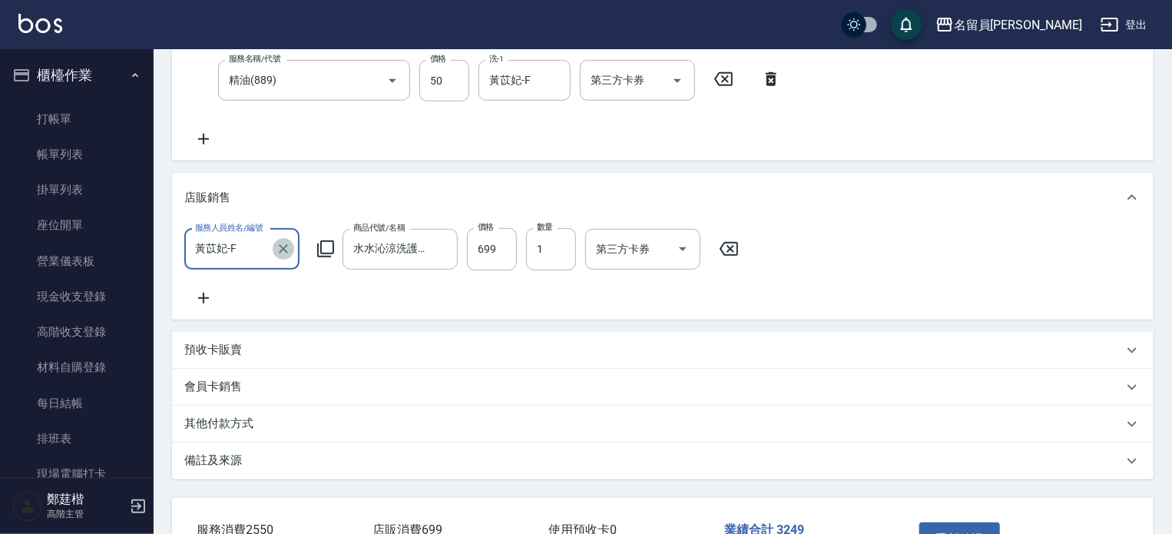
click at [281, 249] on icon "Clear" at bounding box center [283, 248] width 15 height 15
type input "[PERSON_NAME]"
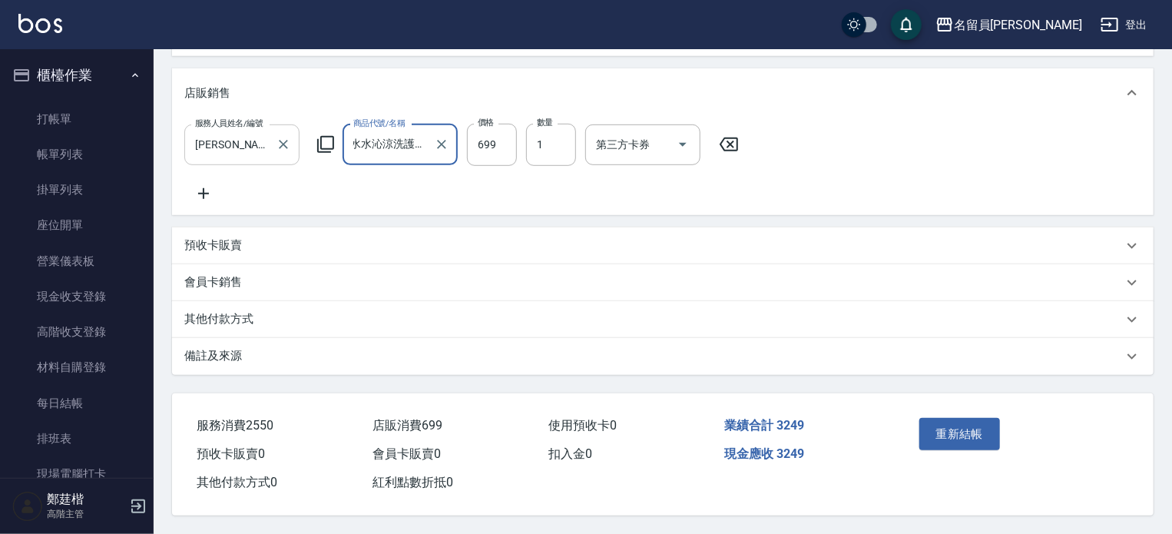
scroll to position [427, 0]
click at [942, 427] on button "重新結帳" at bounding box center [959, 434] width 81 height 32
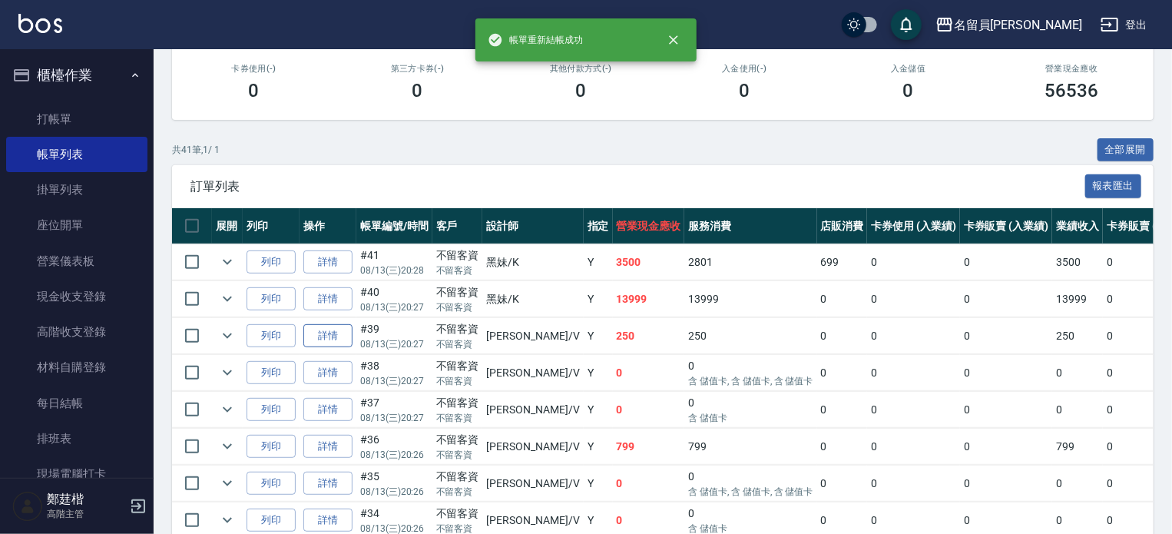
scroll to position [230, 0]
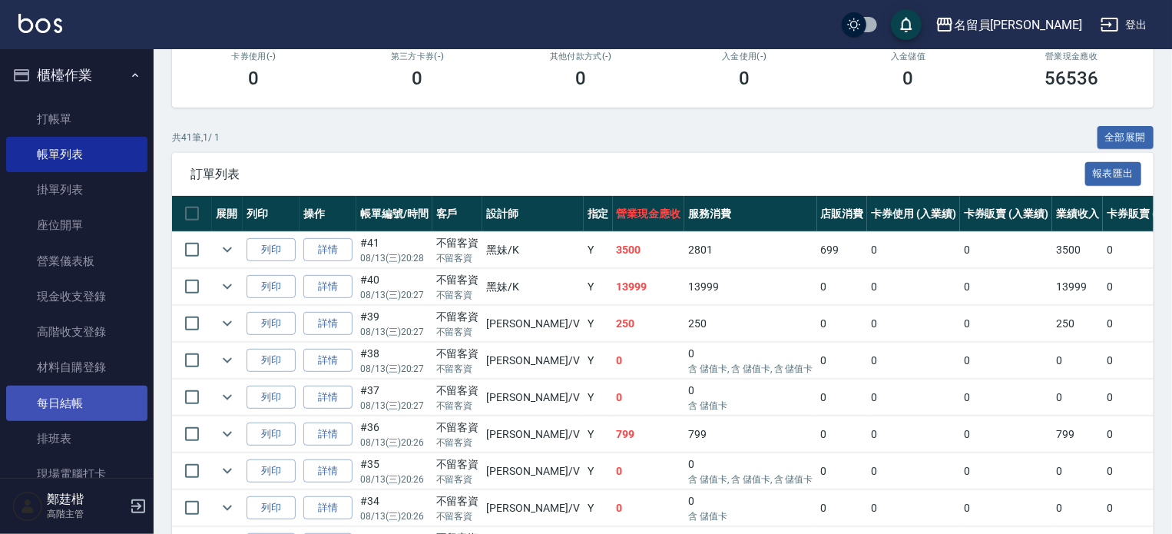
click at [83, 399] on link "每日結帳" at bounding box center [76, 403] width 141 height 35
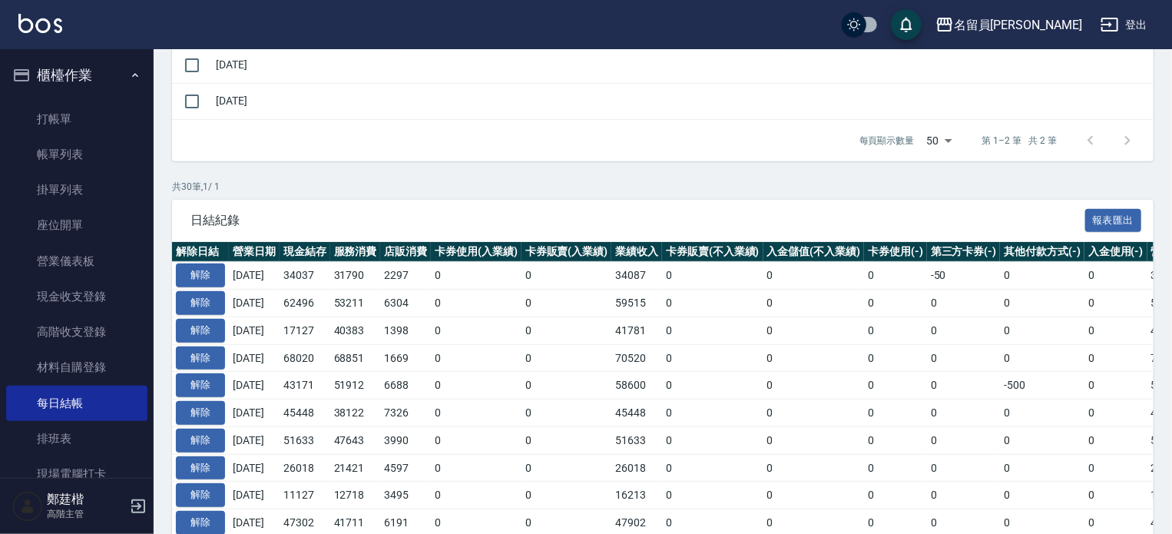
scroll to position [614, 0]
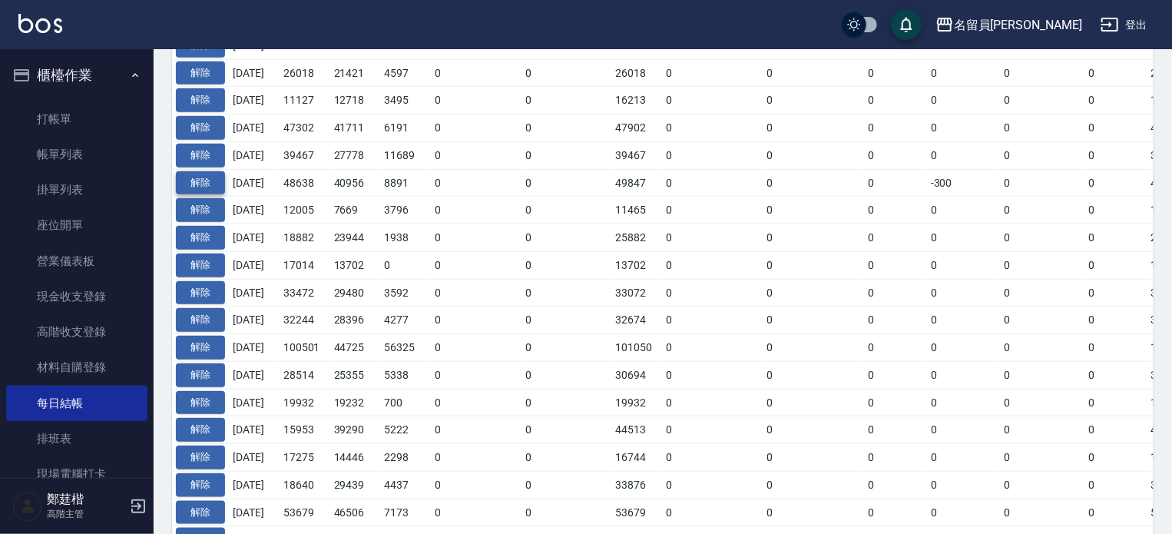
click at [207, 179] on button "解除" at bounding box center [200, 183] width 49 height 24
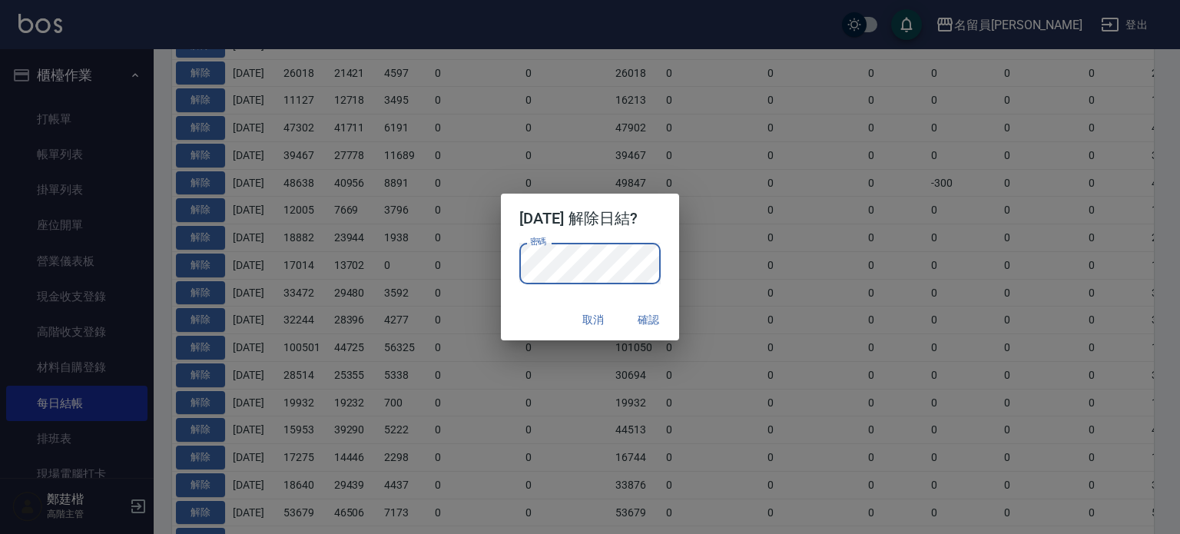
click at [661, 319] on button "確認" at bounding box center [648, 320] width 49 height 28
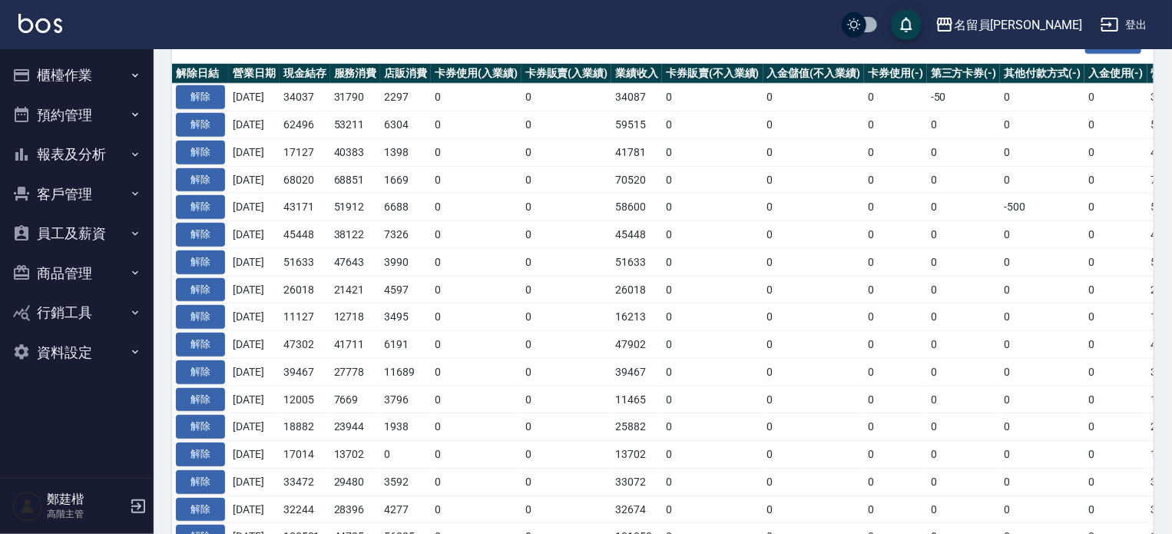
scroll to position [461, 0]
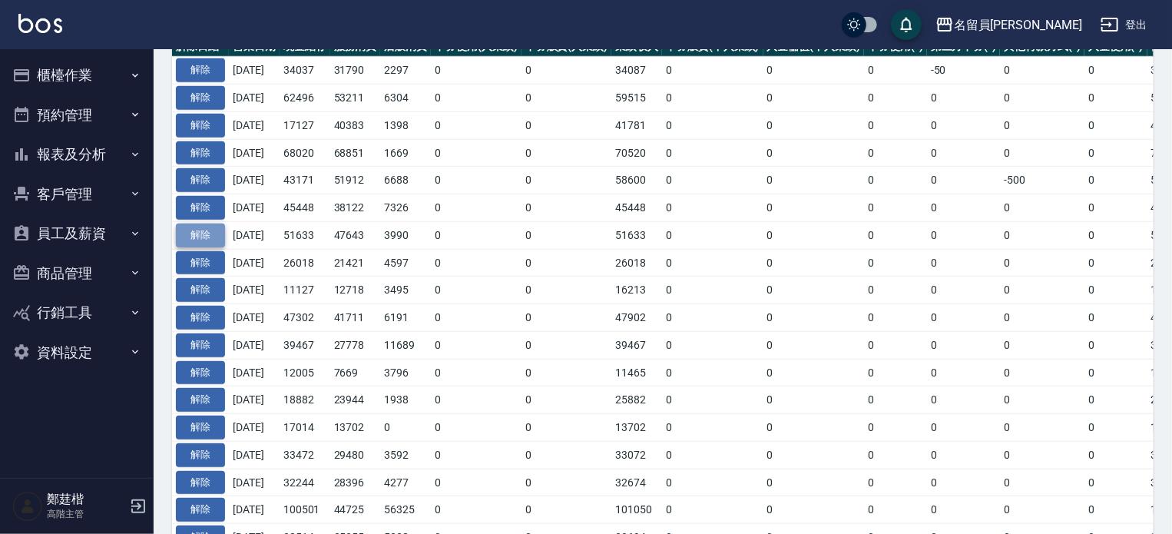
click at [218, 231] on button "解除" at bounding box center [200, 236] width 49 height 24
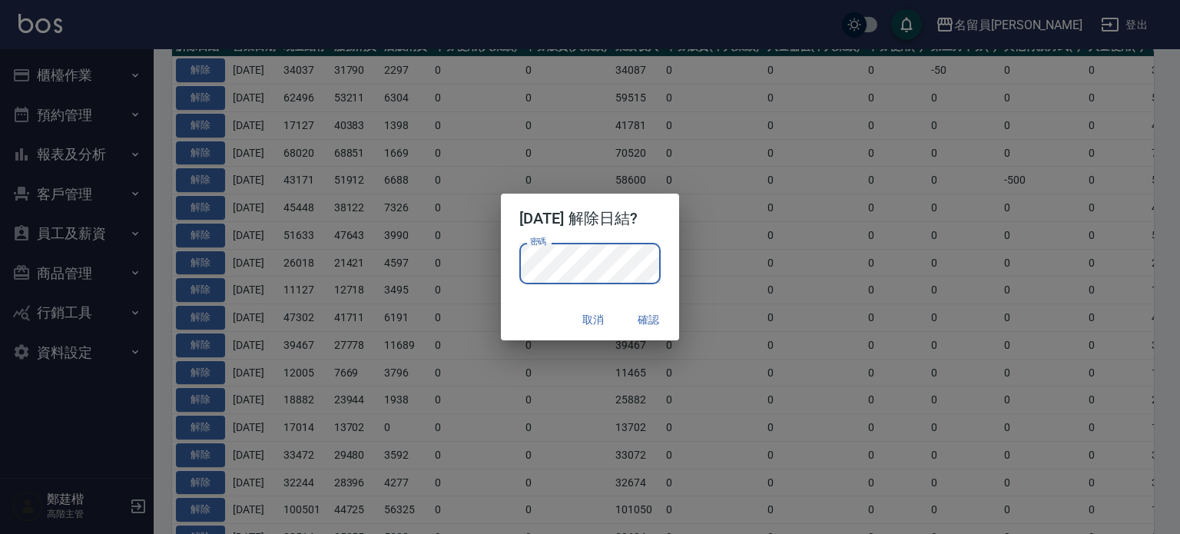
click at [656, 326] on button "確認" at bounding box center [648, 320] width 49 height 28
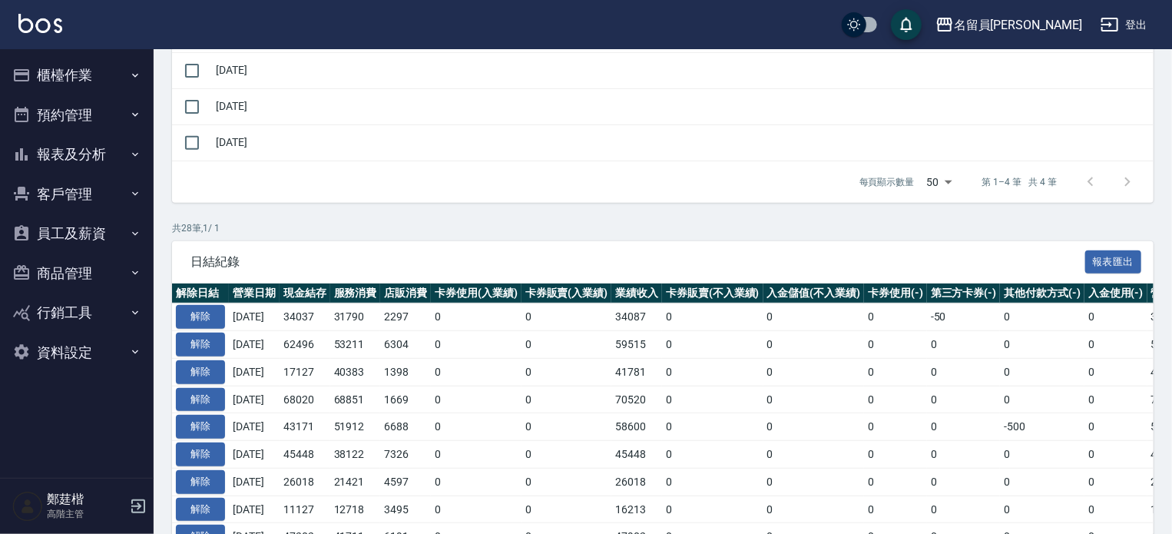
scroll to position [307, 0]
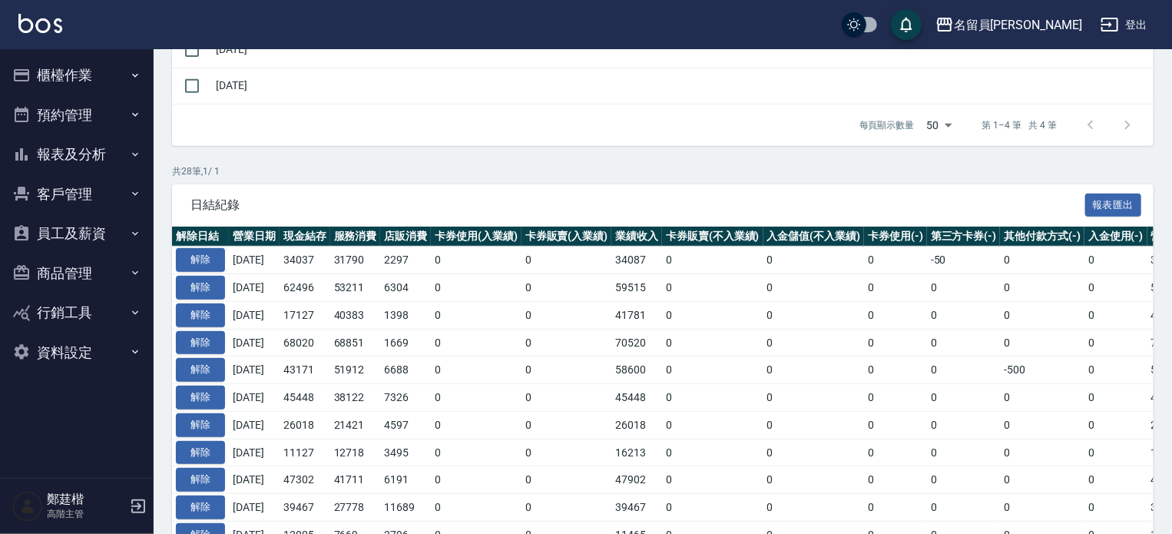
click at [75, 68] on button "櫃檯作業" at bounding box center [76, 75] width 141 height 40
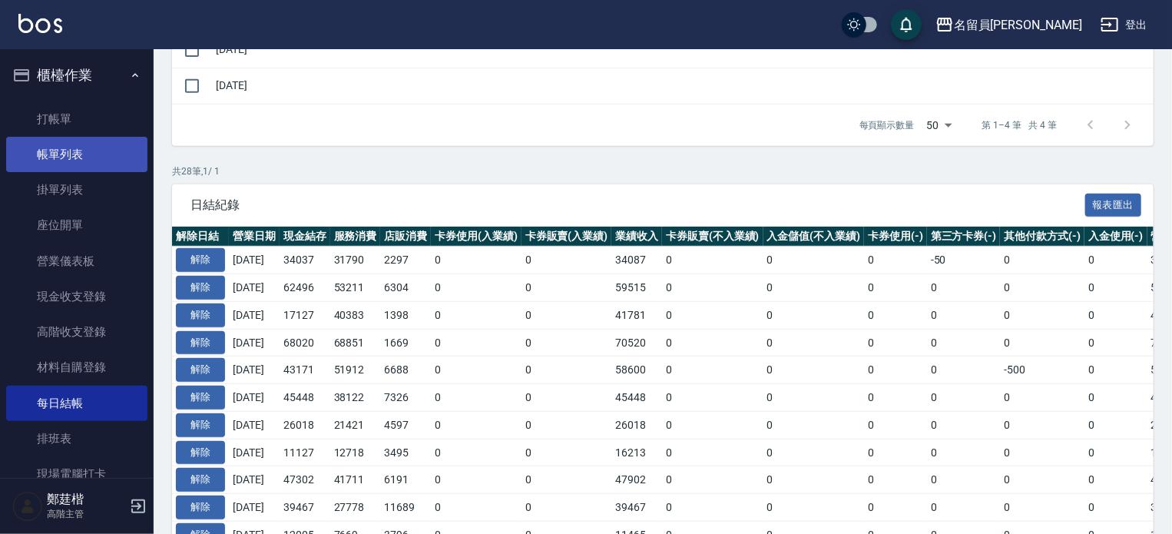
click at [58, 151] on link "帳單列表" at bounding box center [76, 154] width 141 height 35
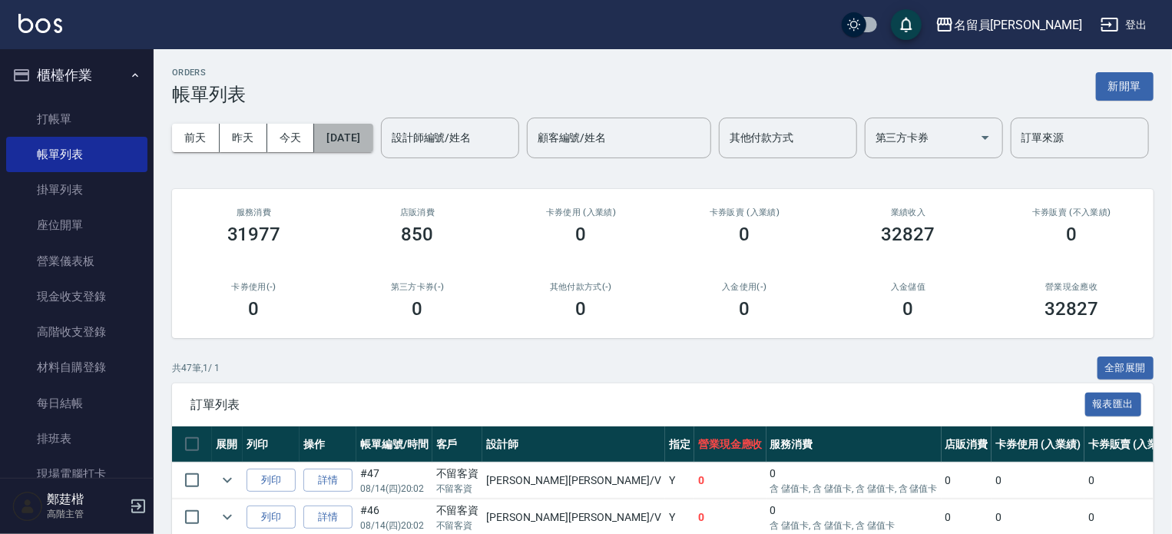
click at [342, 135] on button "[DATE]" at bounding box center [343, 138] width 58 height 28
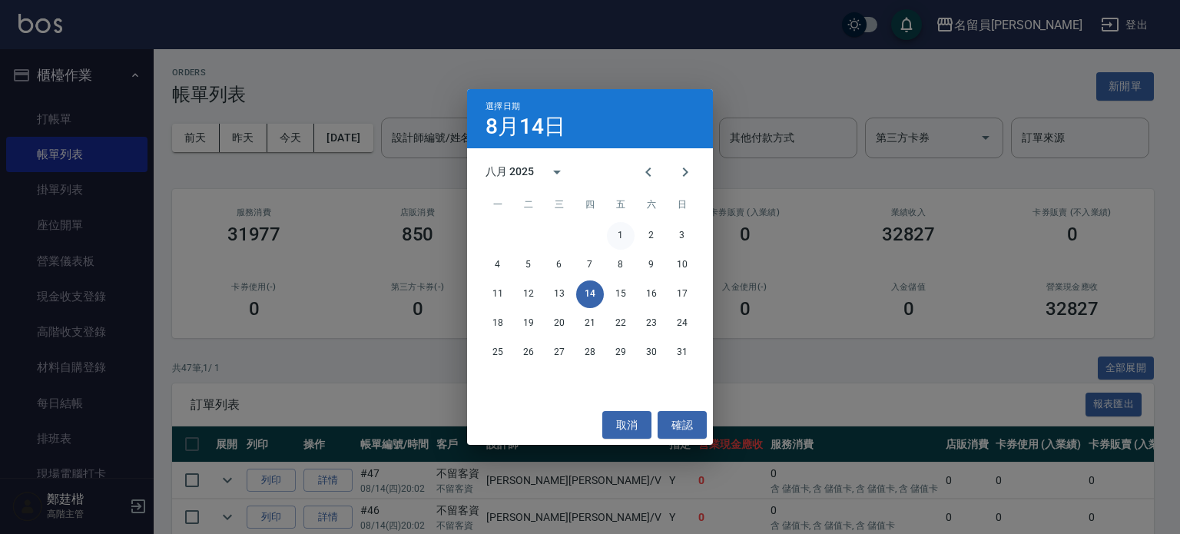
click at [621, 230] on button "1" at bounding box center [621, 236] width 28 height 28
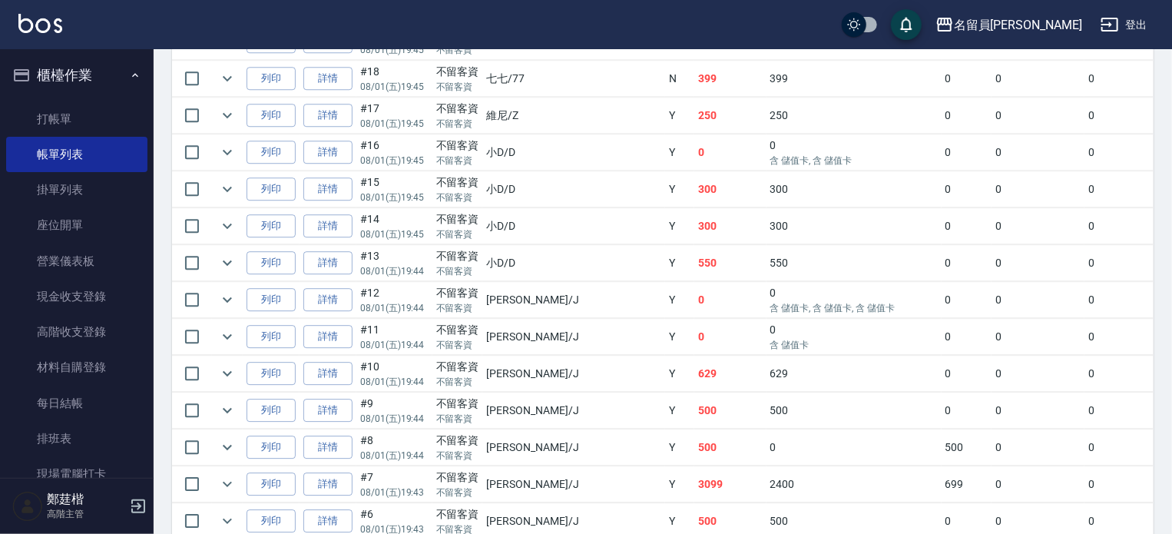
scroll to position [2304, 0]
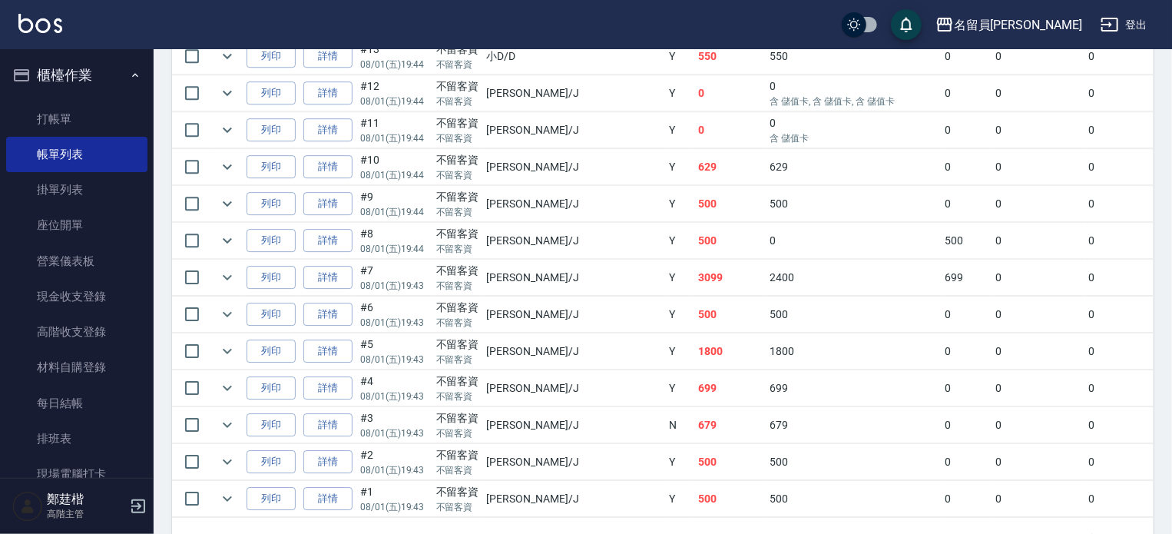
click at [323, 290] on link "詳情" at bounding box center [327, 278] width 49 height 24
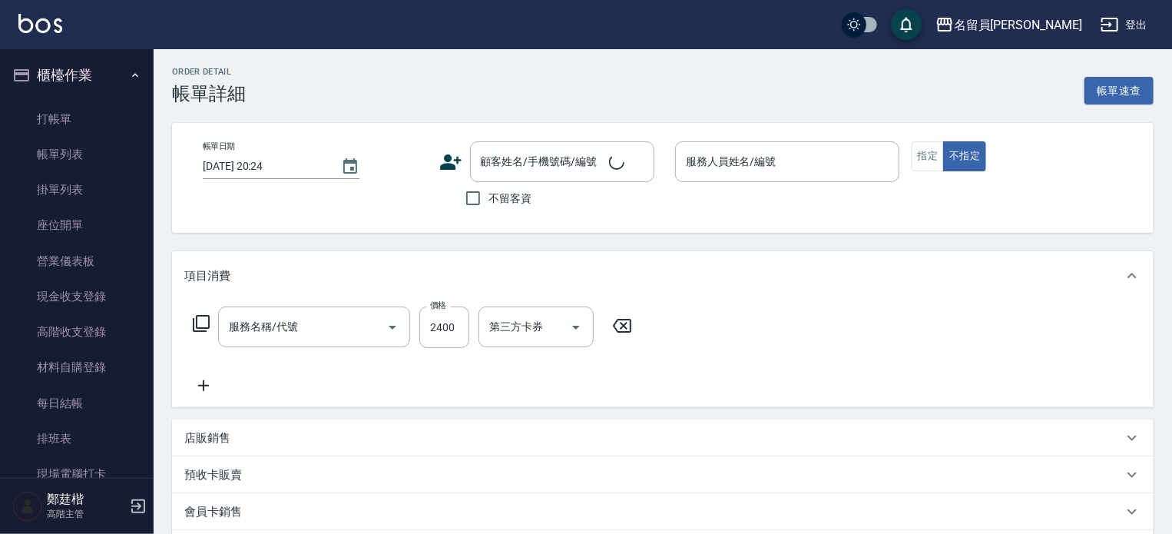
type input "[DATE] 19:43"
checkbox input "true"
type input "[PERSON_NAME]"
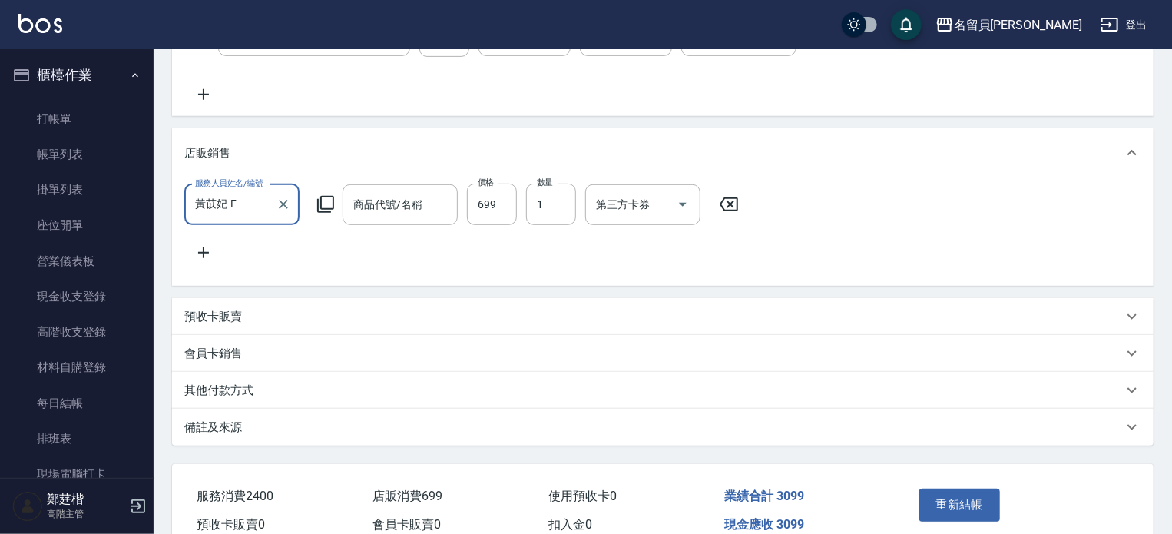
type input "燙髮A餐(30)"
type input "水水沁涼洗護組"
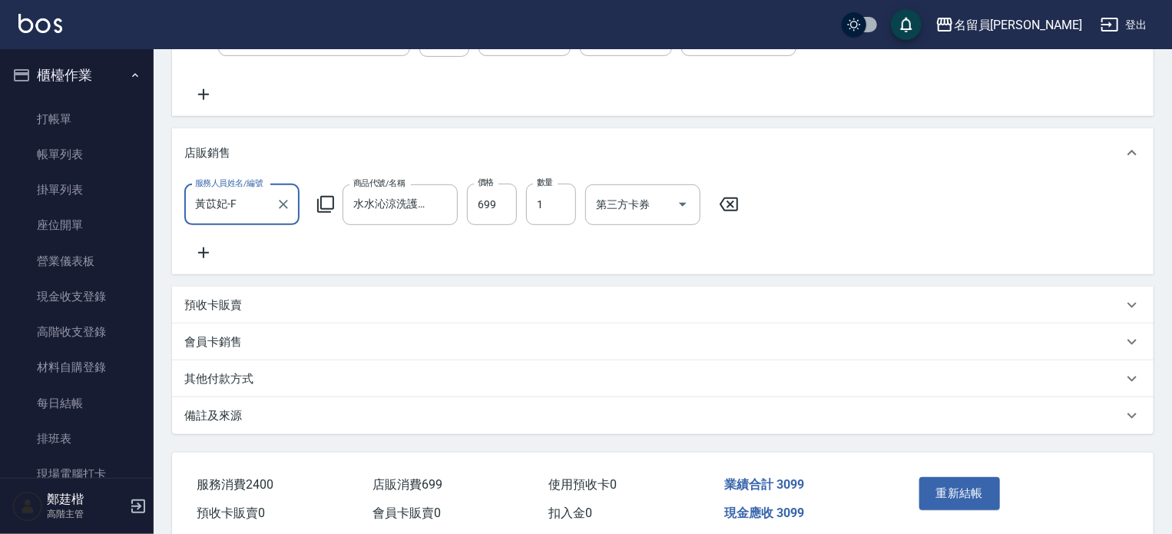
scroll to position [351, 0]
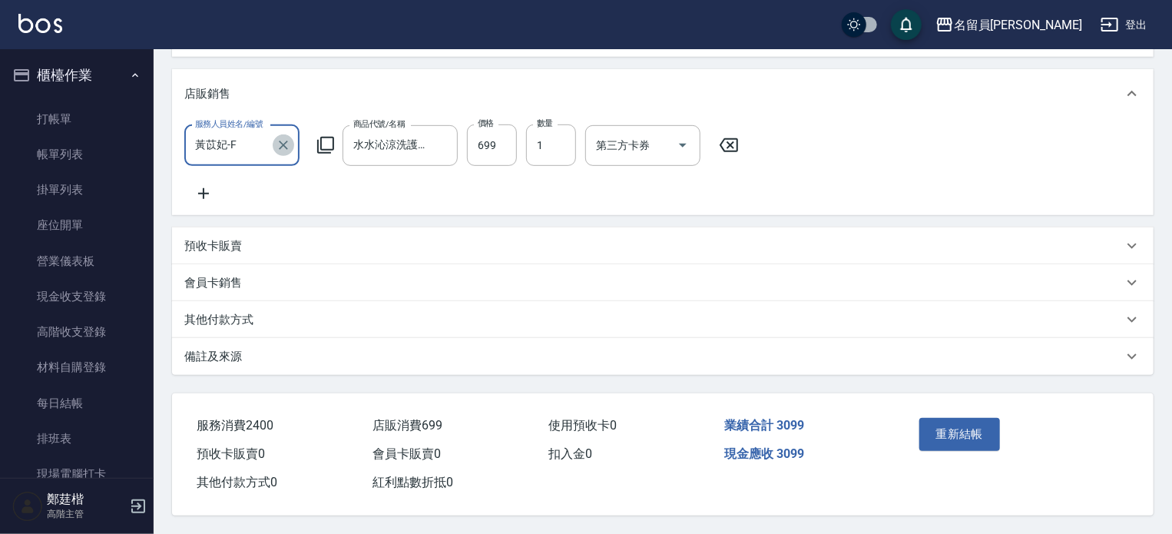
click at [280, 150] on icon "Clear" at bounding box center [283, 144] width 15 height 15
type input "[PERSON_NAME]"
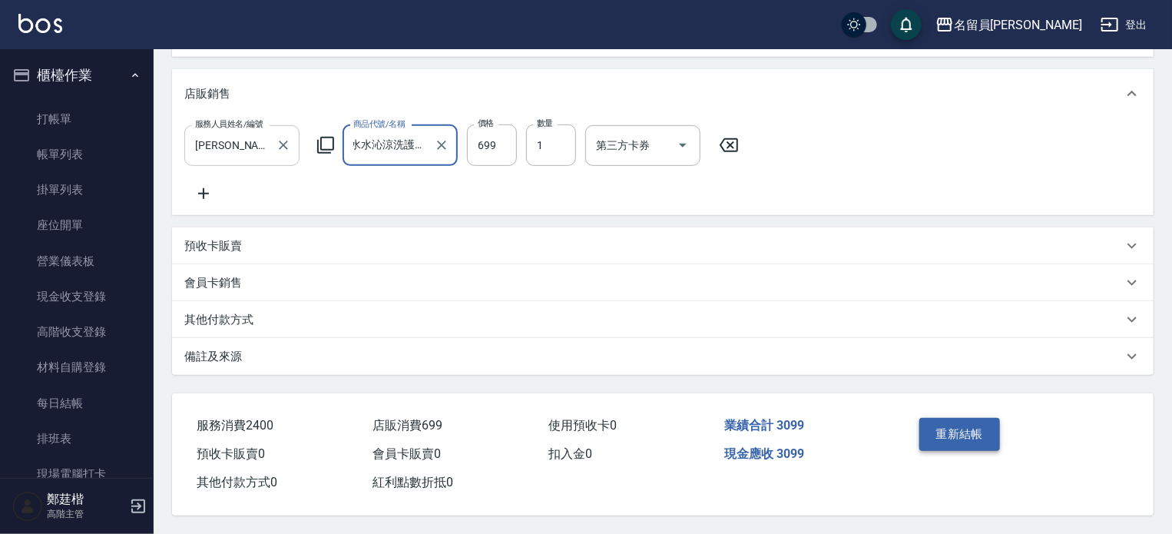
click at [941, 442] on button "重新結帳" at bounding box center [959, 434] width 81 height 32
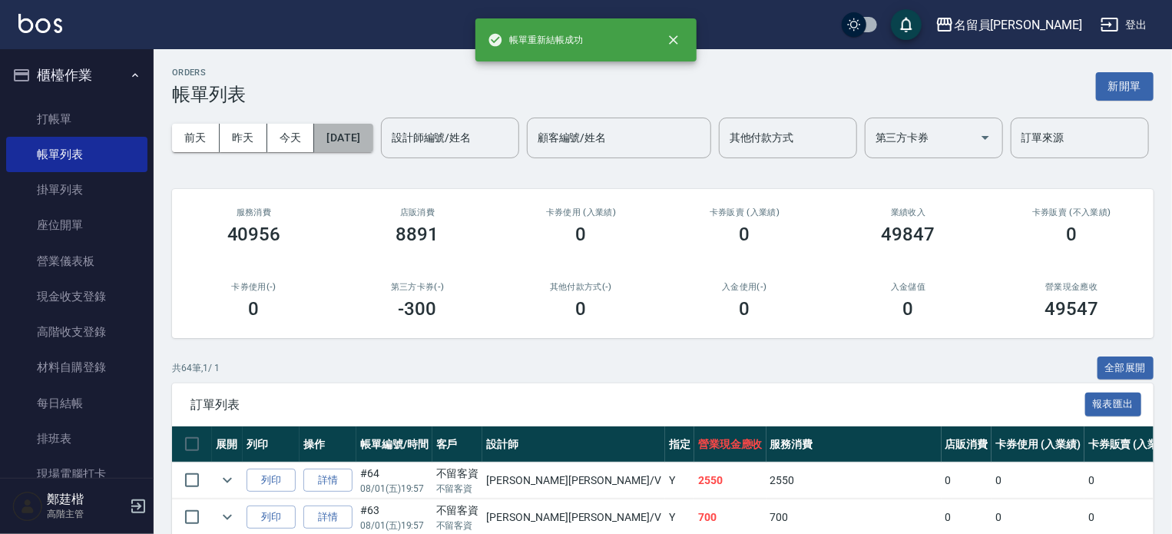
click at [373, 141] on button "[DATE]" at bounding box center [343, 138] width 58 height 28
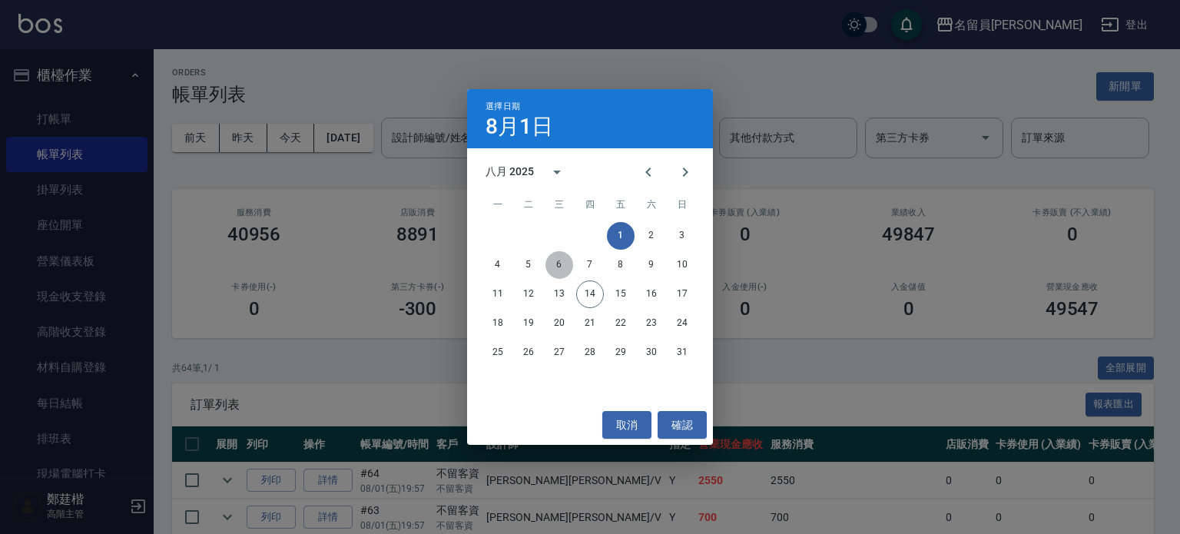
click at [552, 260] on button "6" at bounding box center [559, 265] width 28 height 28
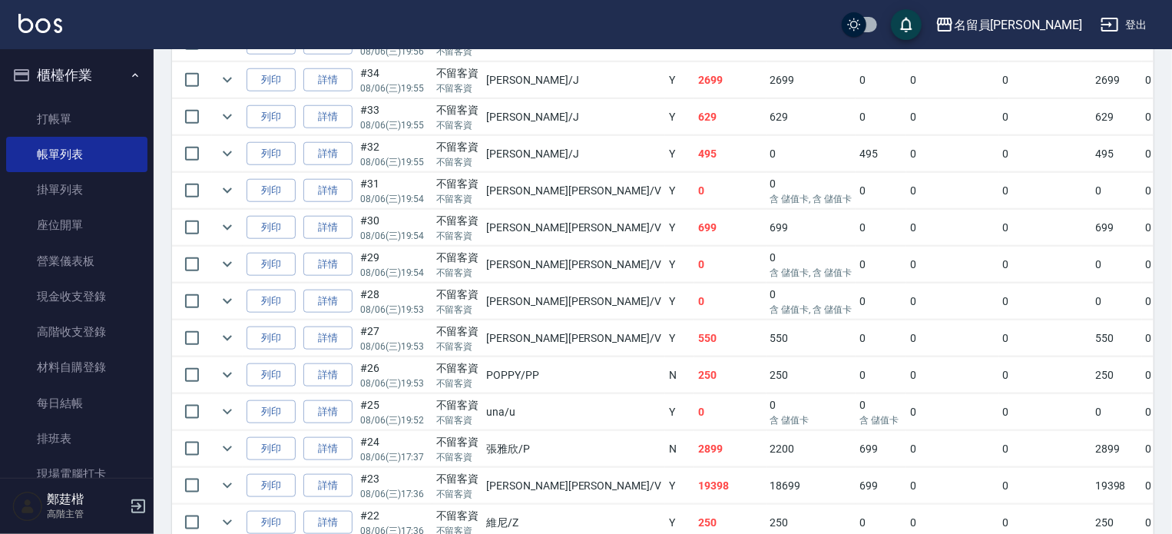
scroll to position [691, 0]
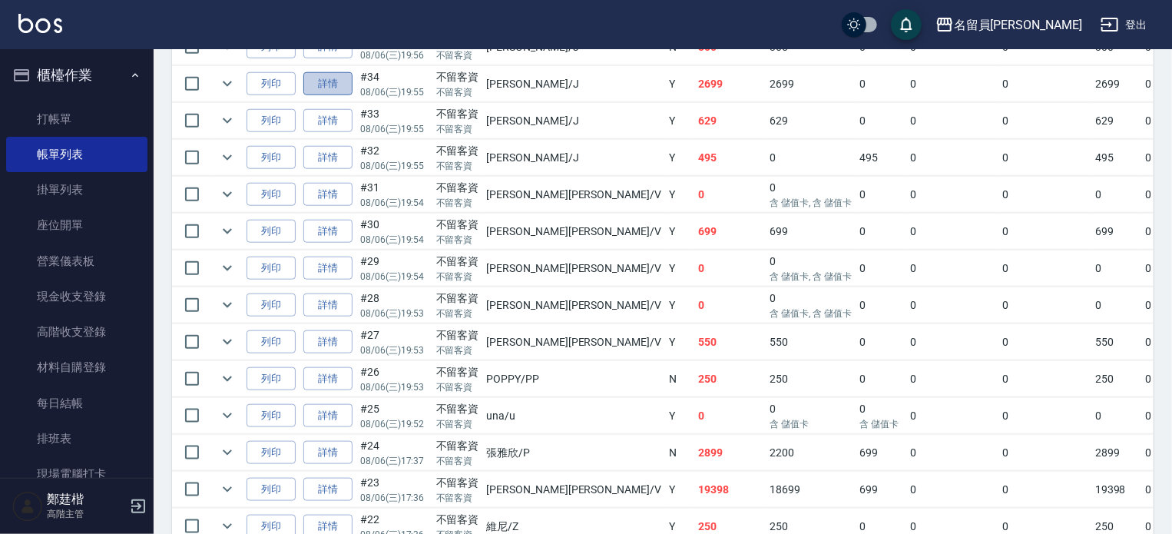
click at [329, 96] on link "詳情" at bounding box center [327, 84] width 49 height 24
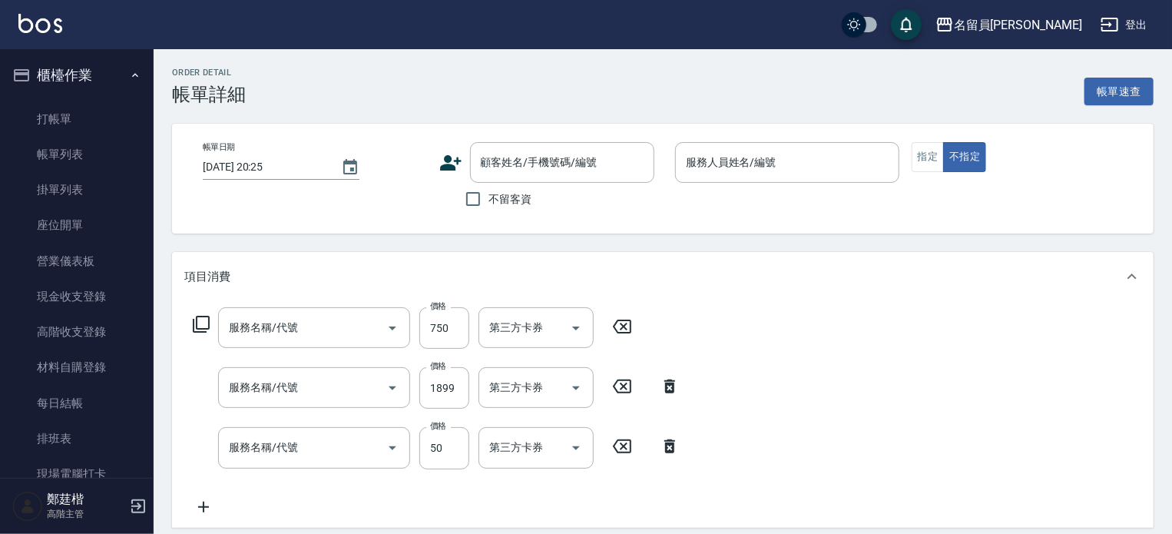
type input "[DATE] 19:55"
checkbox input "true"
type input "[PERSON_NAME]"
type input "日本精漾護髮(750)"
type input "一般燙髮(19)"
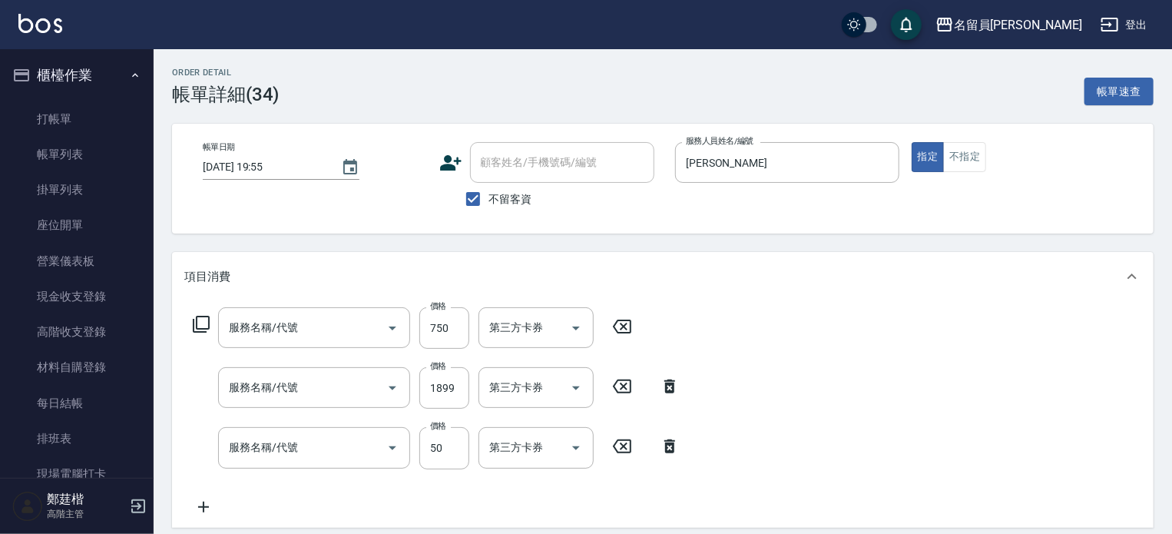
type input "精油(889)"
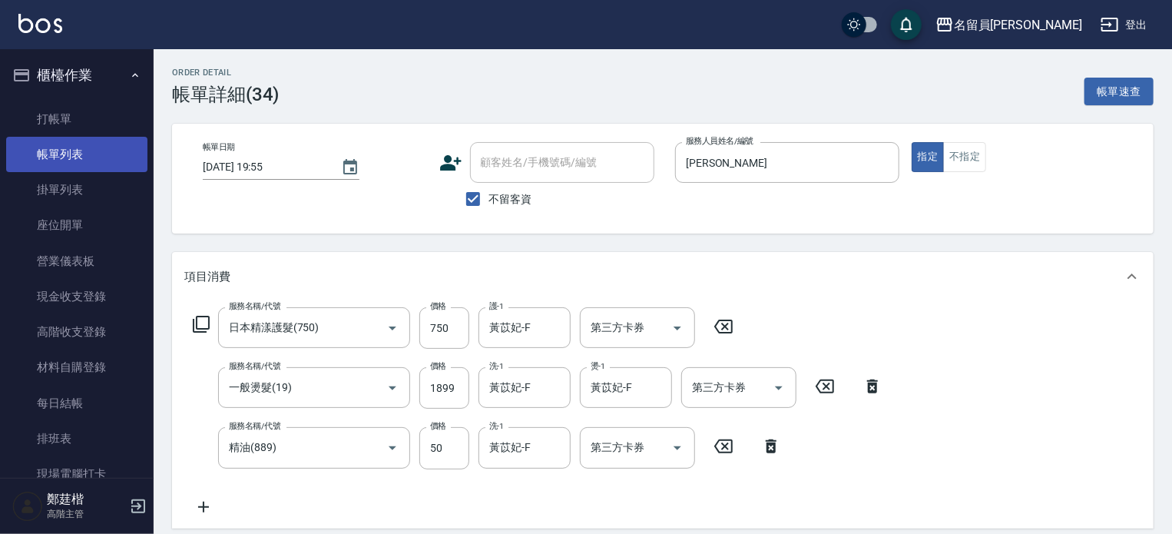
click at [127, 152] on link "帳單列表" at bounding box center [76, 154] width 141 height 35
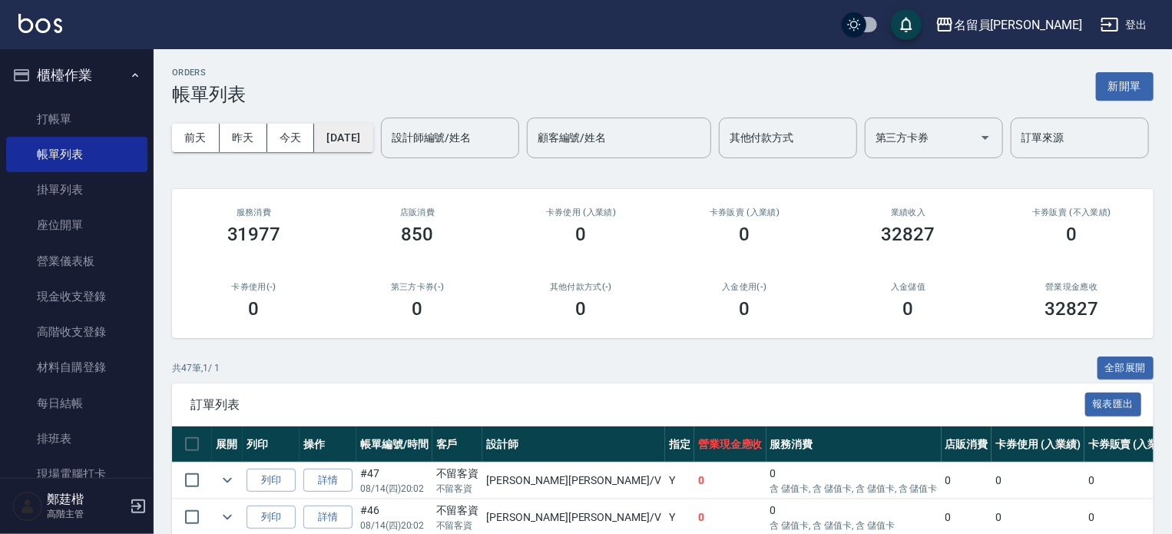
click at [373, 147] on button "[DATE]" at bounding box center [343, 138] width 58 height 28
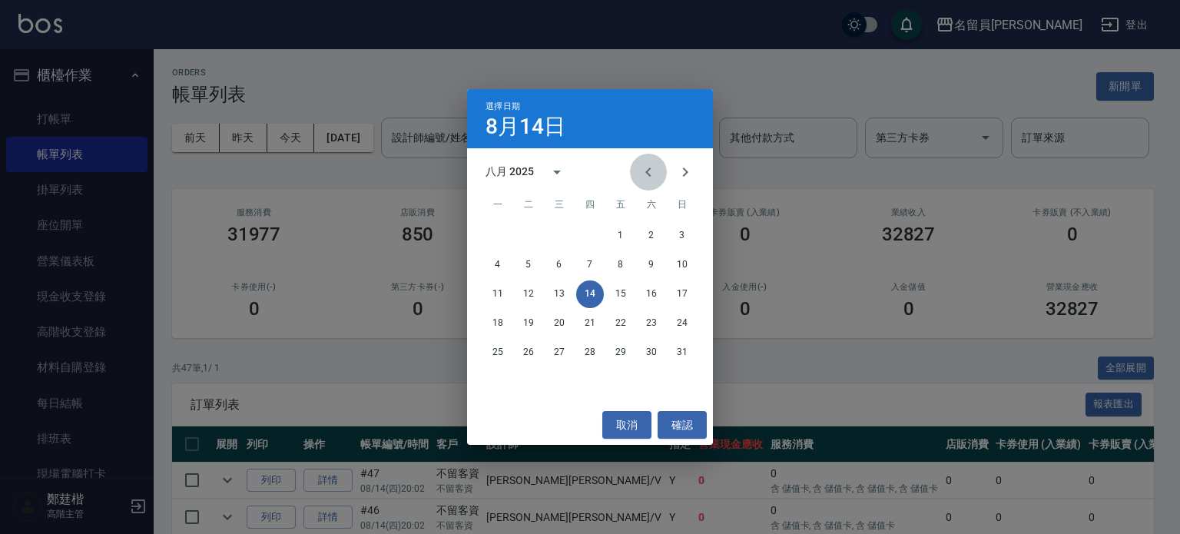
click at [655, 165] on icon "Previous month" at bounding box center [648, 172] width 18 height 18
click at [679, 234] on button "6" at bounding box center [682, 236] width 28 height 28
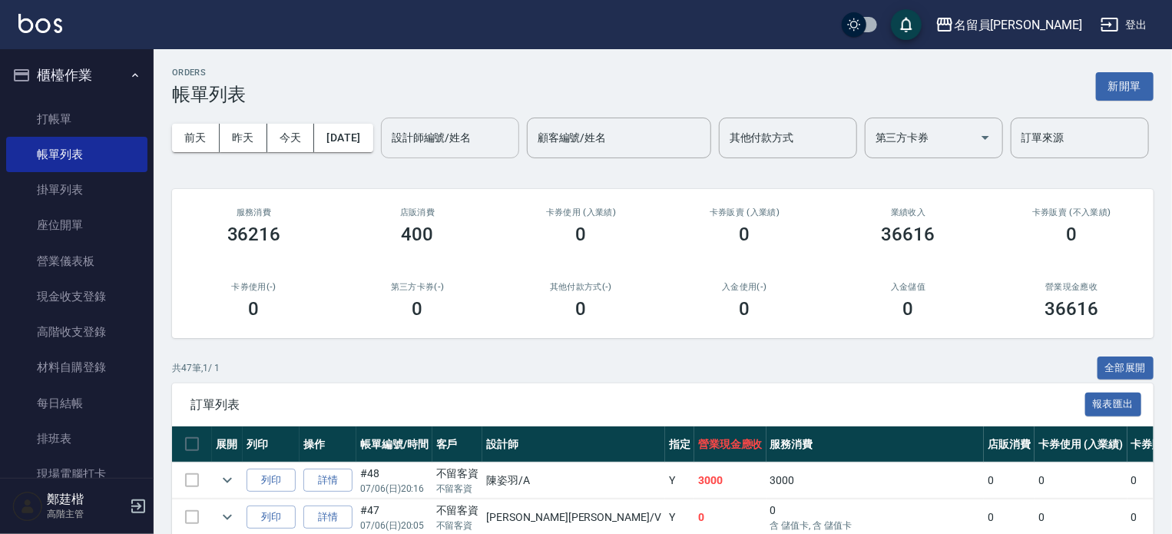
click at [388, 151] on input "設計師編號/姓名" at bounding box center [450, 137] width 124 height 27
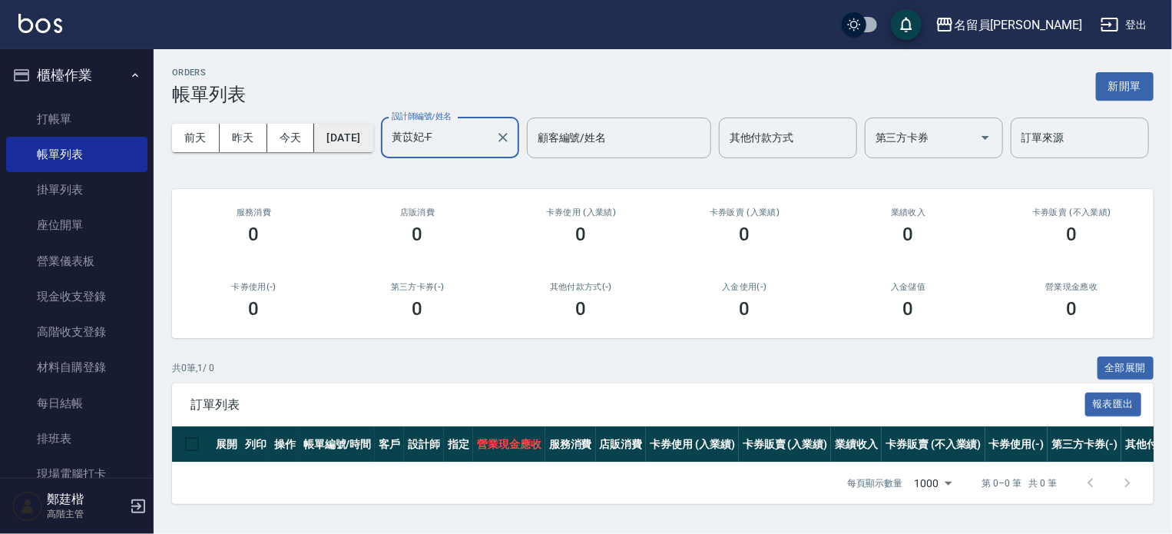
type input "黃苡妃-F"
click at [373, 147] on button "[DATE]" at bounding box center [343, 138] width 58 height 28
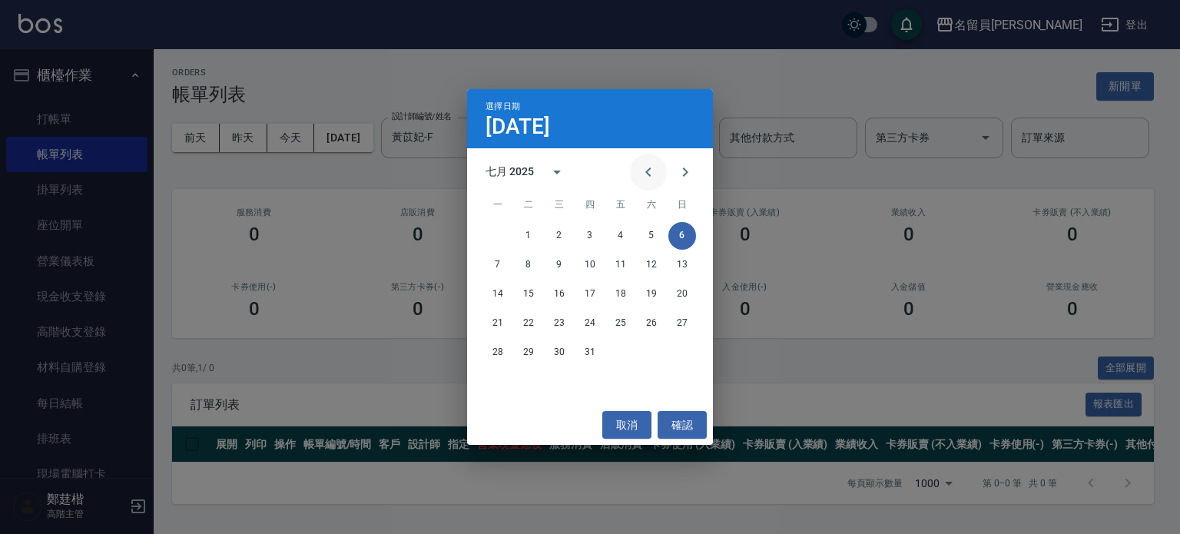
click at [645, 176] on icon "Previous month" at bounding box center [648, 172] width 18 height 18
click at [697, 161] on button "Next month" at bounding box center [685, 172] width 37 height 37
click at [686, 166] on icon "Next month" at bounding box center [685, 172] width 18 height 18
click at [559, 272] on button "6" at bounding box center [559, 265] width 28 height 28
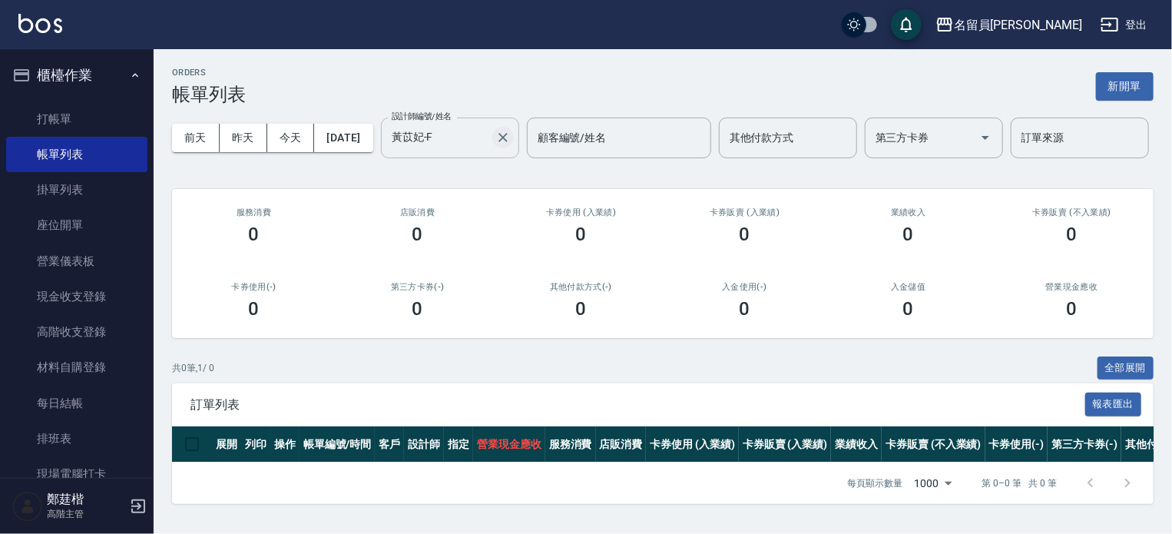
click at [495, 145] on icon "Clear" at bounding box center [502, 137] width 15 height 15
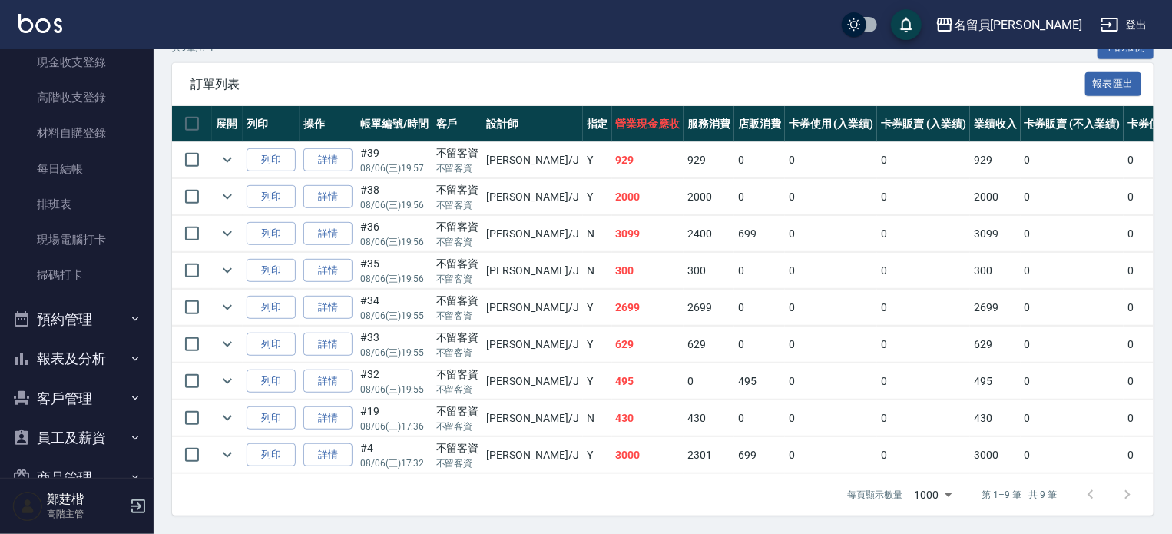
scroll to position [350, 0]
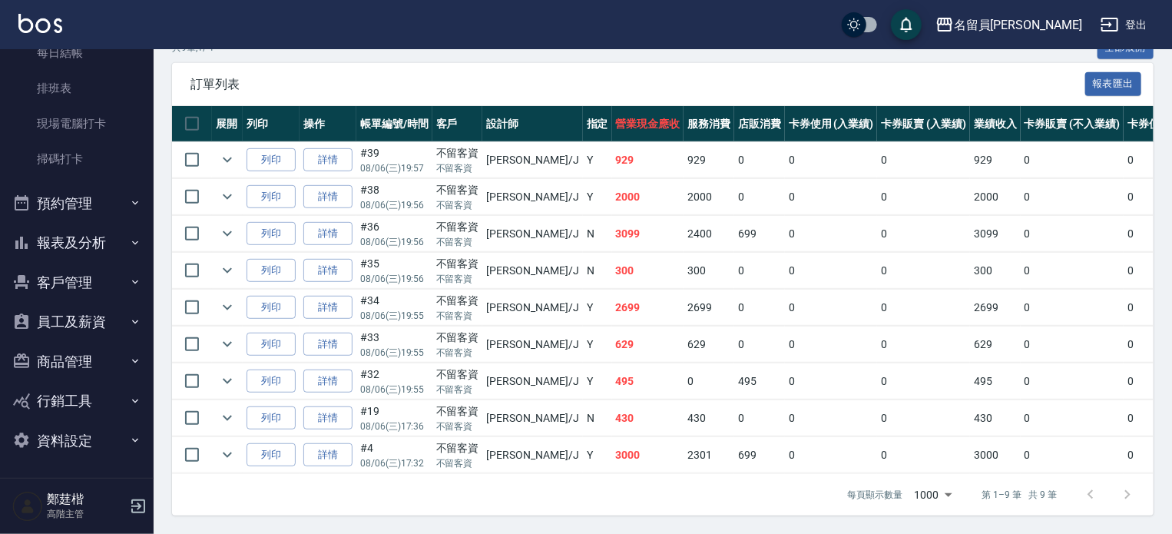
type input "[PERSON_NAME]"
click at [98, 263] on button "客戶管理" at bounding box center [76, 283] width 141 height 40
click at [94, 250] on button "報表及分析" at bounding box center [76, 243] width 141 height 40
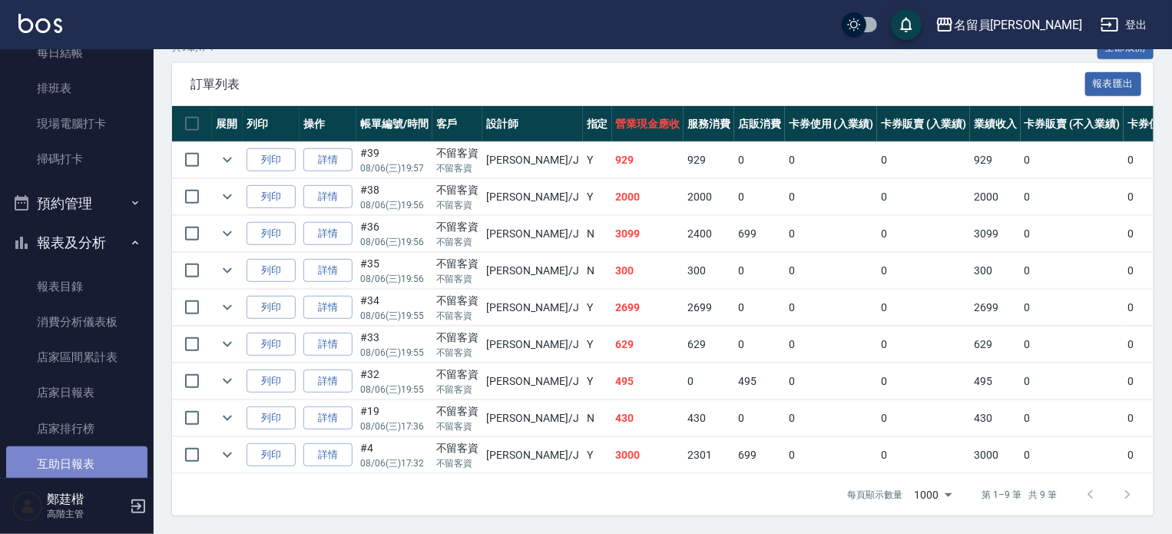
click at [88, 455] on link "互助日報表" at bounding box center [76, 463] width 141 height 35
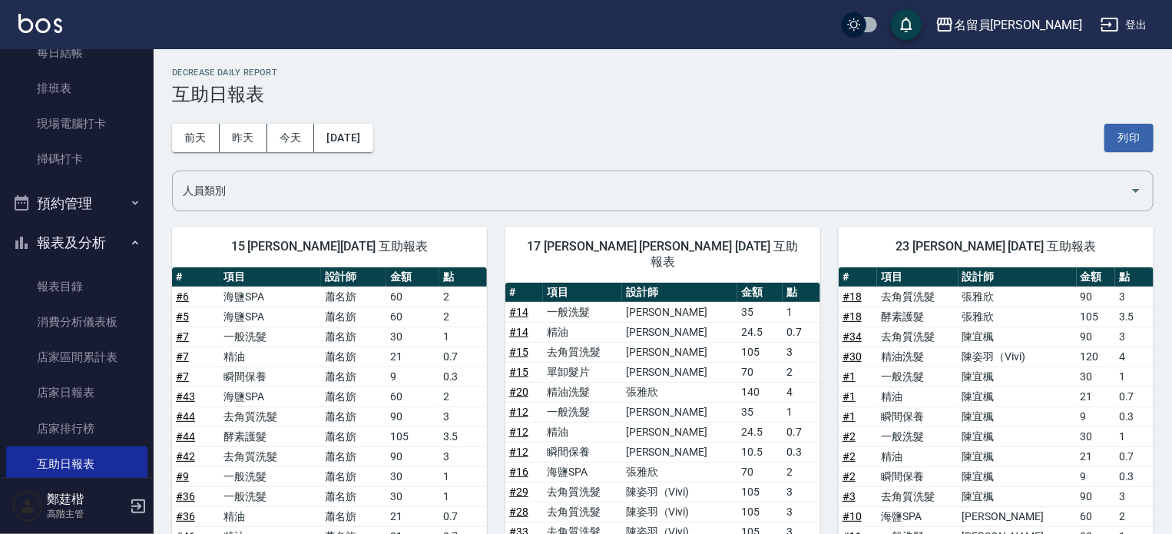
click at [399, 118] on div "[DATE] [DATE] [DATE] [DATE] 列印" at bounding box center [663, 137] width 982 height 65
click at [360, 144] on button "[DATE]" at bounding box center [343, 138] width 58 height 28
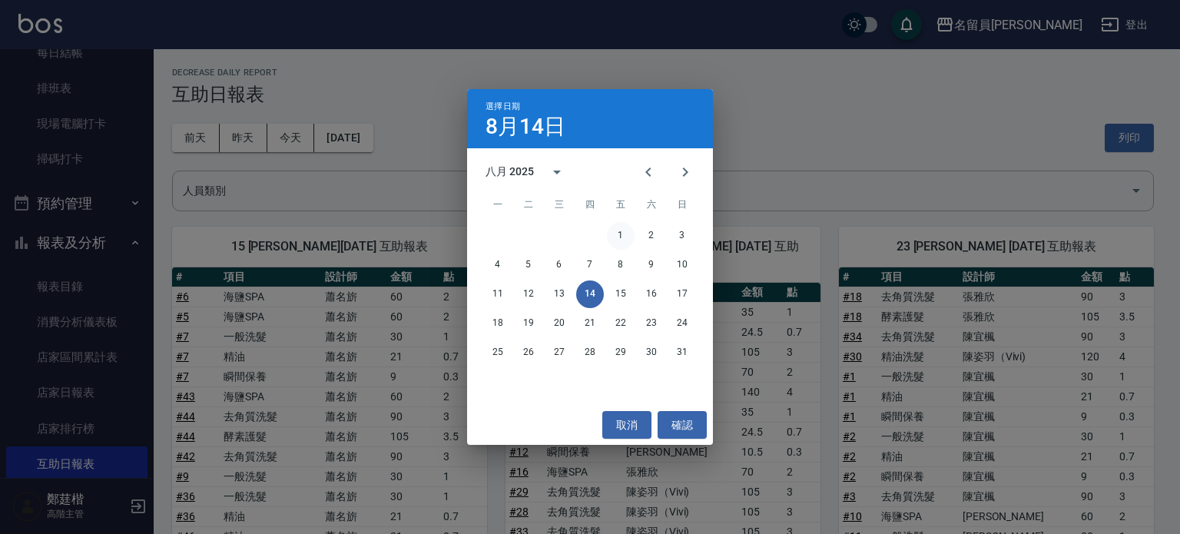
click at [621, 233] on button "1" at bounding box center [621, 236] width 28 height 28
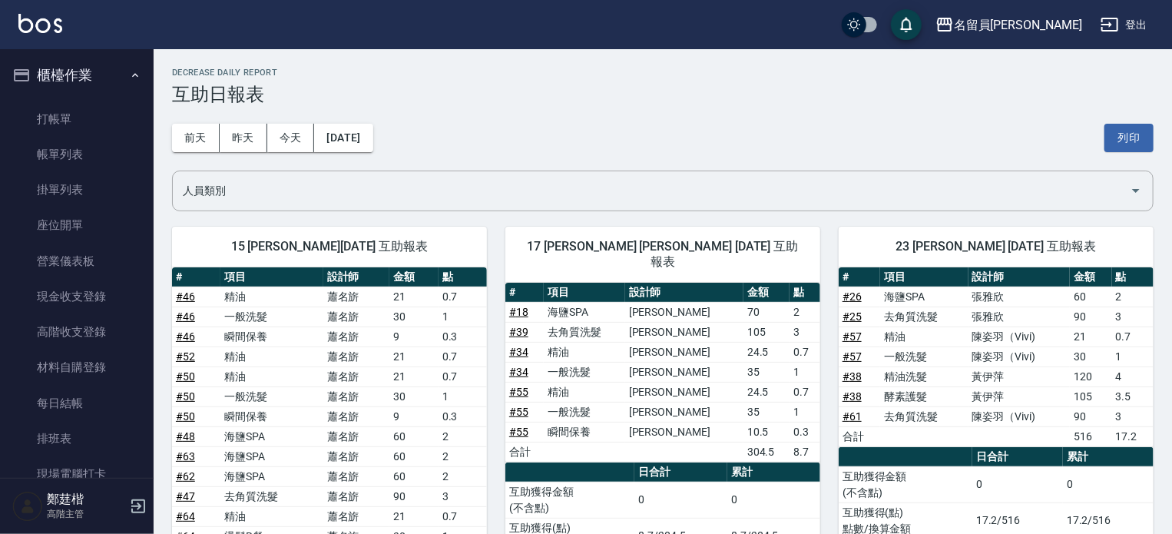
click at [358, 118] on div "[DATE] [DATE] [DATE] [DATE] 列印" at bounding box center [663, 137] width 982 height 65
click at [358, 130] on button "[DATE]" at bounding box center [343, 138] width 58 height 28
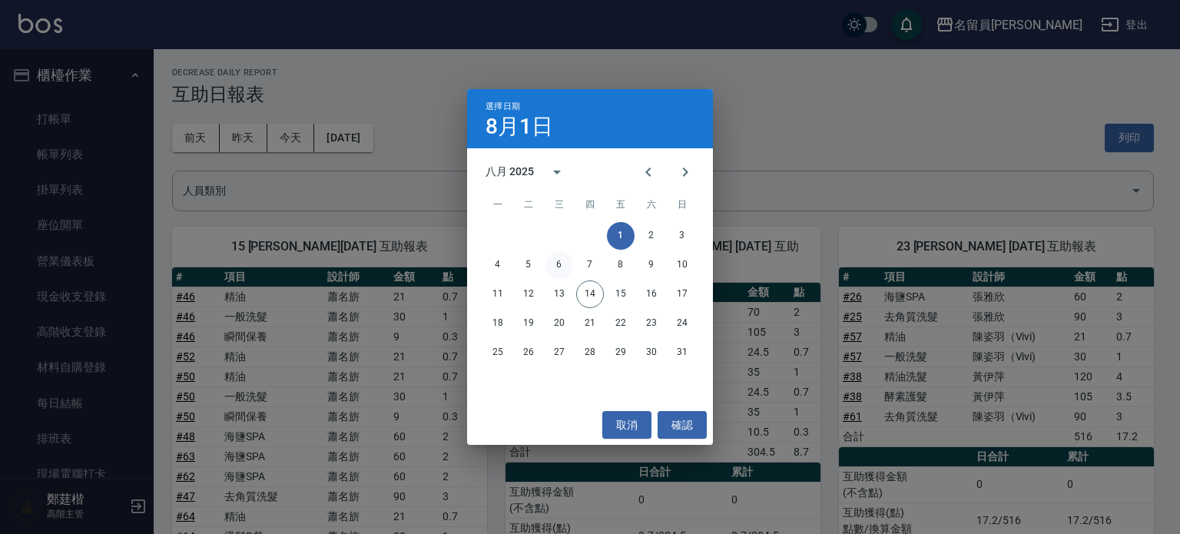
click at [558, 263] on button "6" at bounding box center [559, 265] width 28 height 28
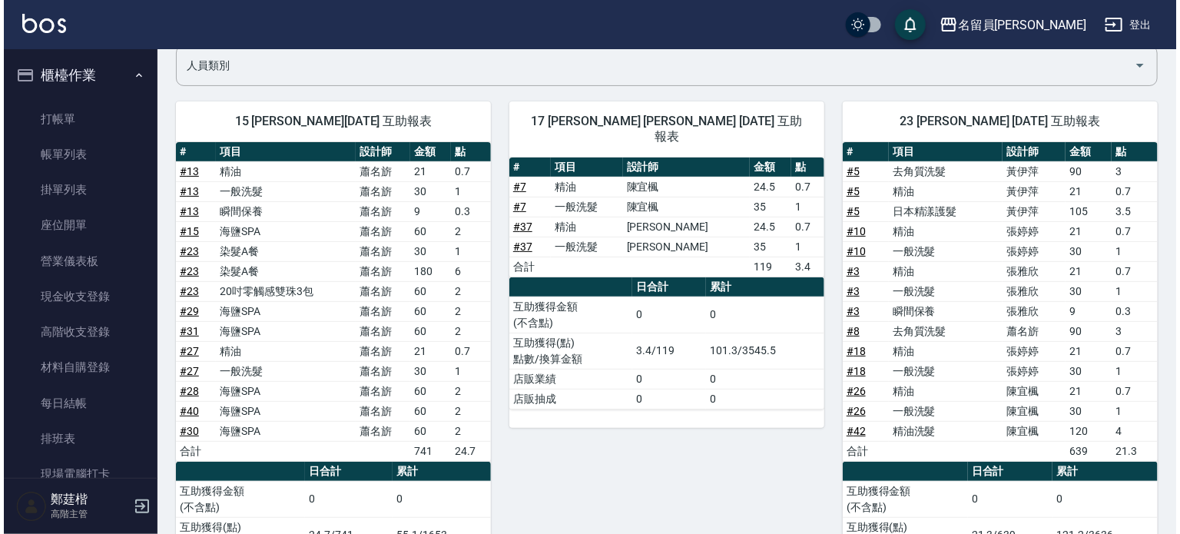
scroll to position [77, 0]
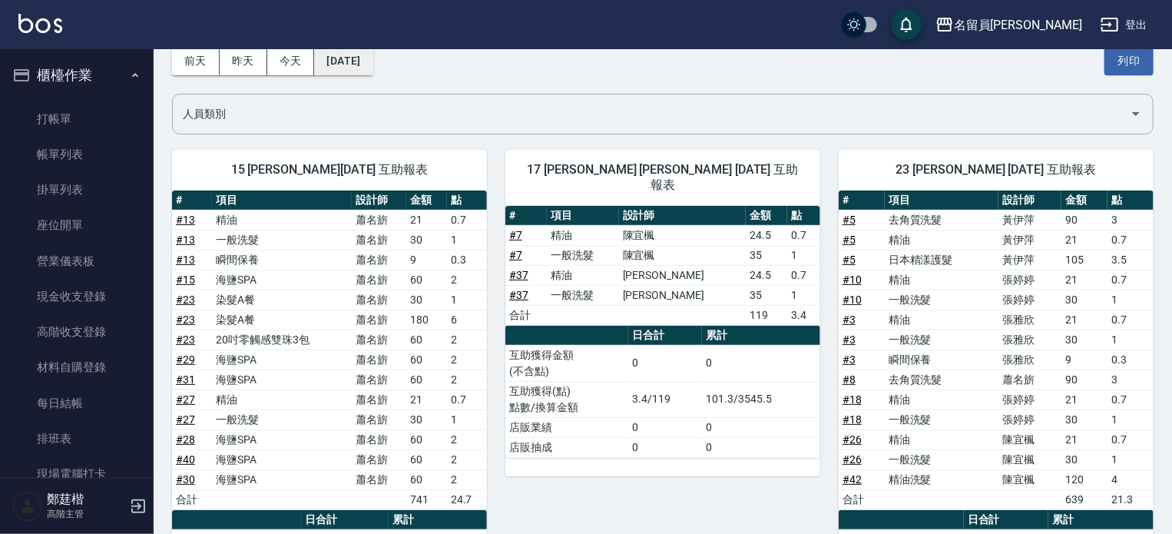
click at [367, 61] on button "[DATE]" at bounding box center [343, 61] width 58 height 28
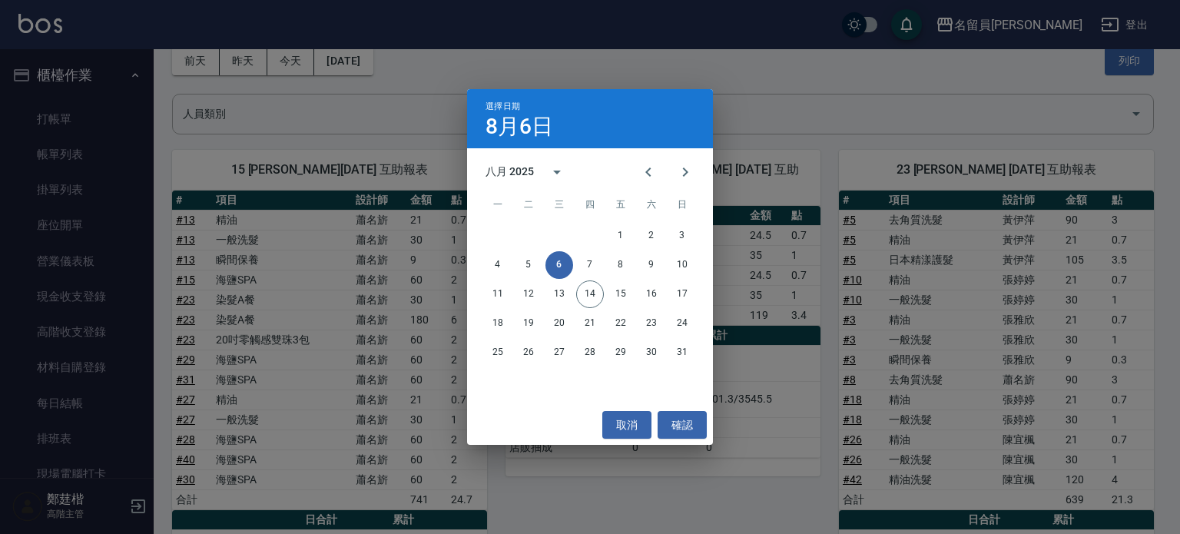
click at [255, 72] on div "選擇日期 [DATE] 八月 2025 一 二 三 四 五 六 日 1 2 3 4 5 6 7 8 9 10 11 12 13 14 15 16 17 18 …" at bounding box center [590, 267] width 1180 height 534
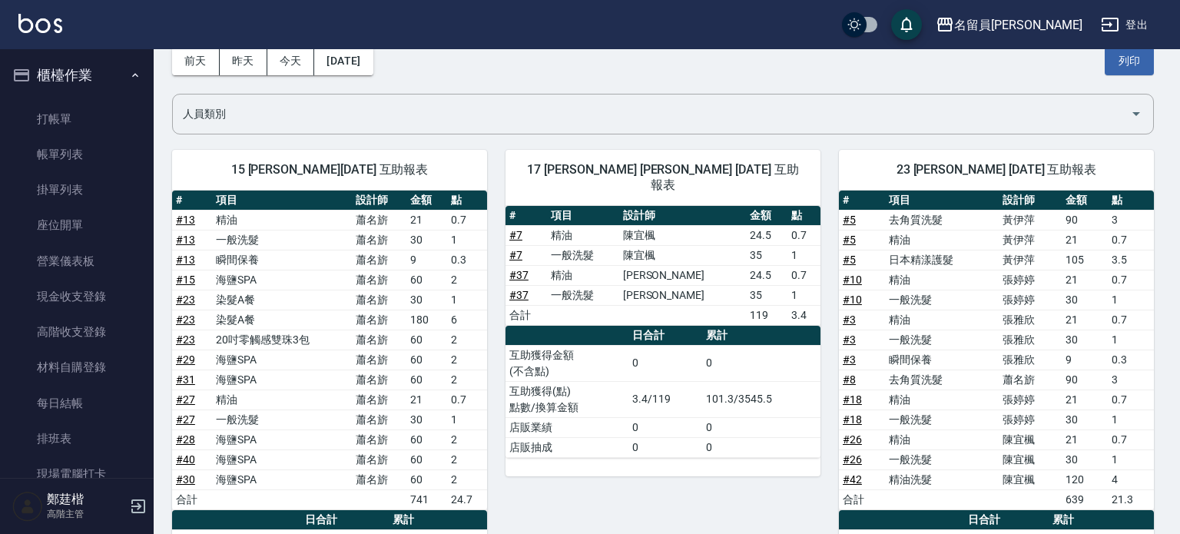
click at [252, 65] on button "昨天" at bounding box center [244, 61] width 48 height 28
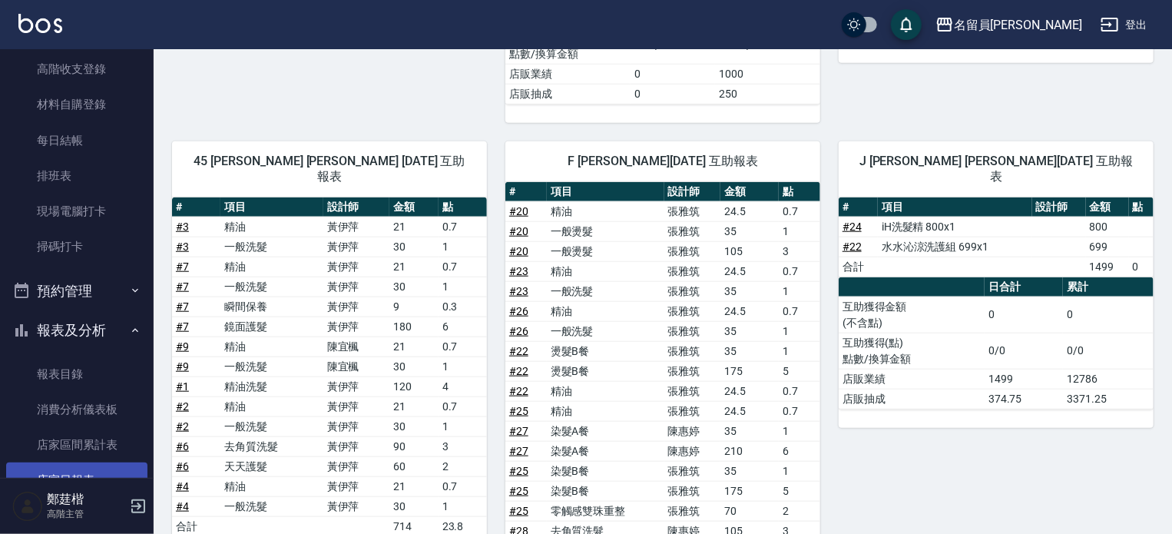
scroll to position [384, 0]
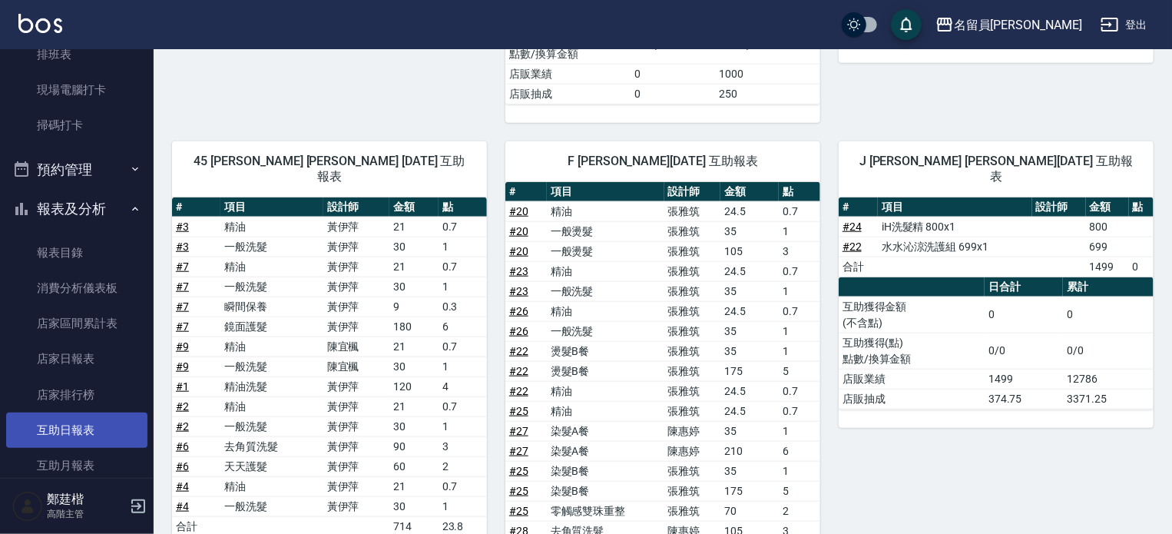
click at [88, 429] on link "互助日報表" at bounding box center [76, 429] width 141 height 35
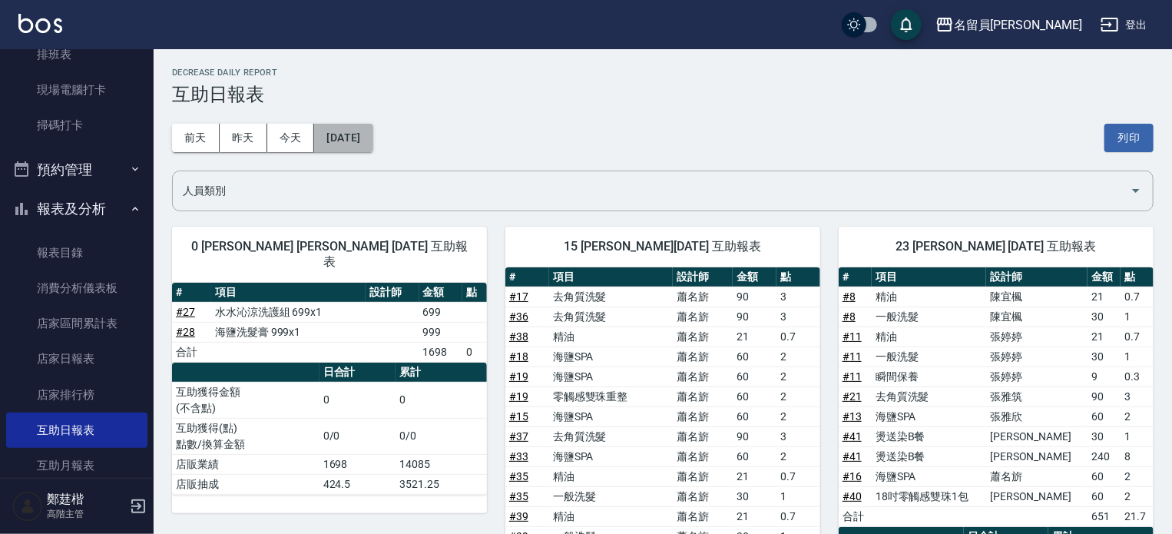
click at [341, 136] on button "[DATE]" at bounding box center [343, 138] width 58 height 28
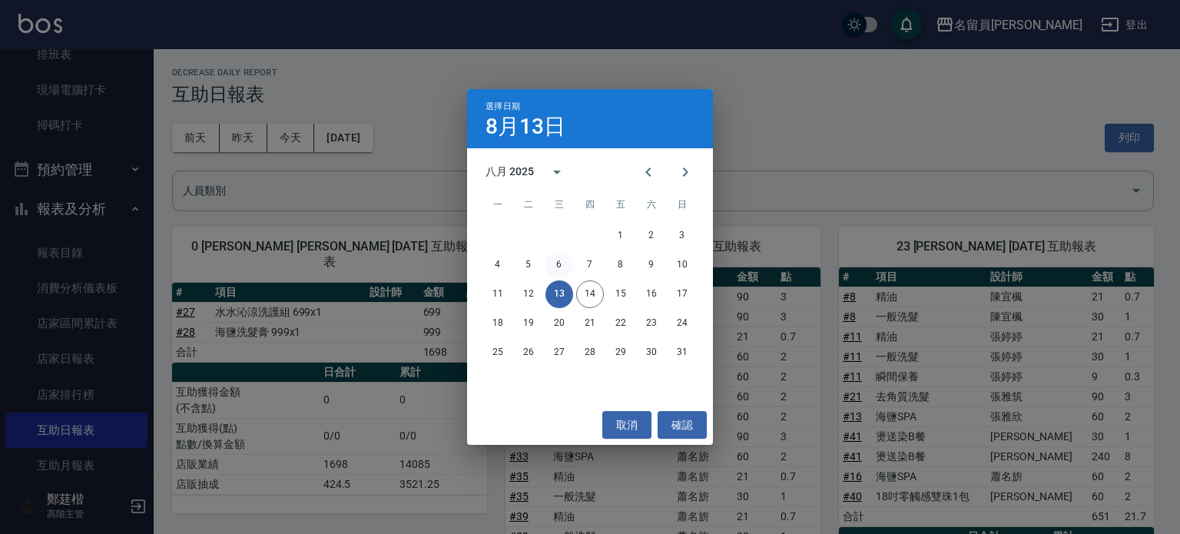
click at [555, 263] on button "6" at bounding box center [559, 265] width 28 height 28
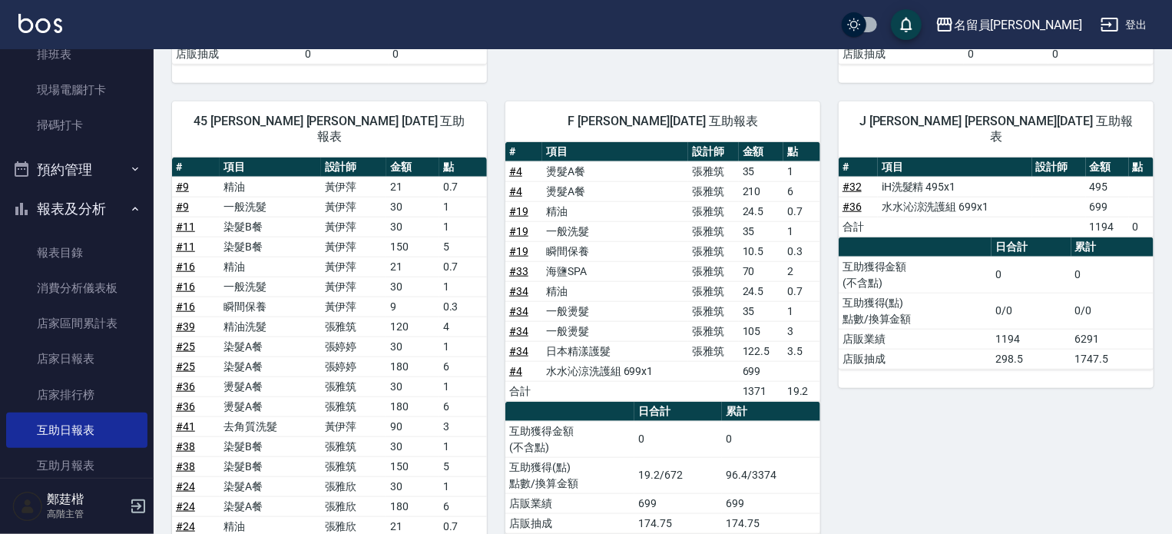
scroll to position [691, 0]
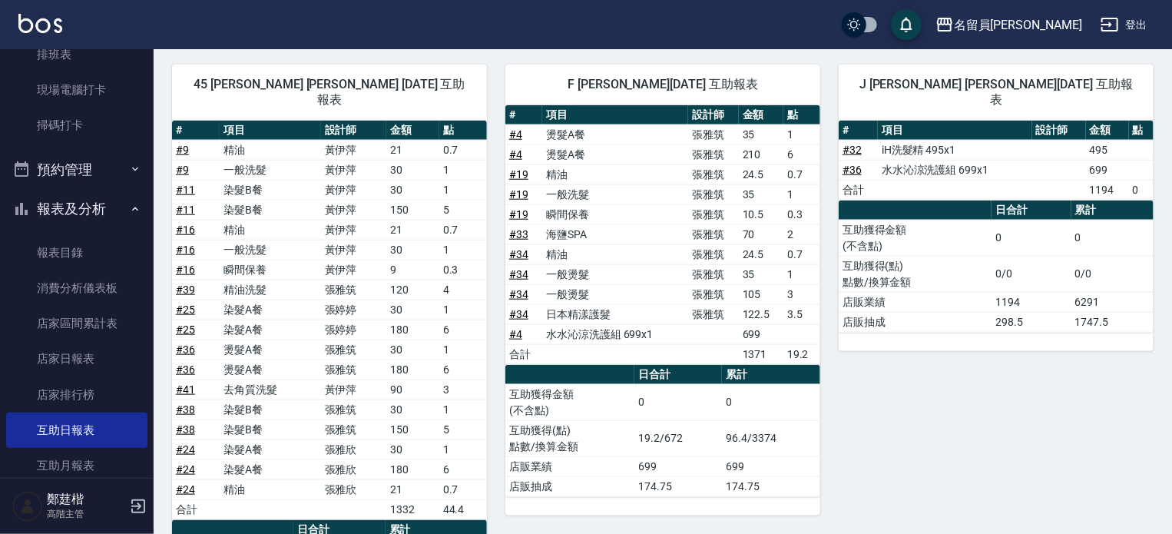
click at [521, 328] on link "# 4" at bounding box center [515, 334] width 13 height 12
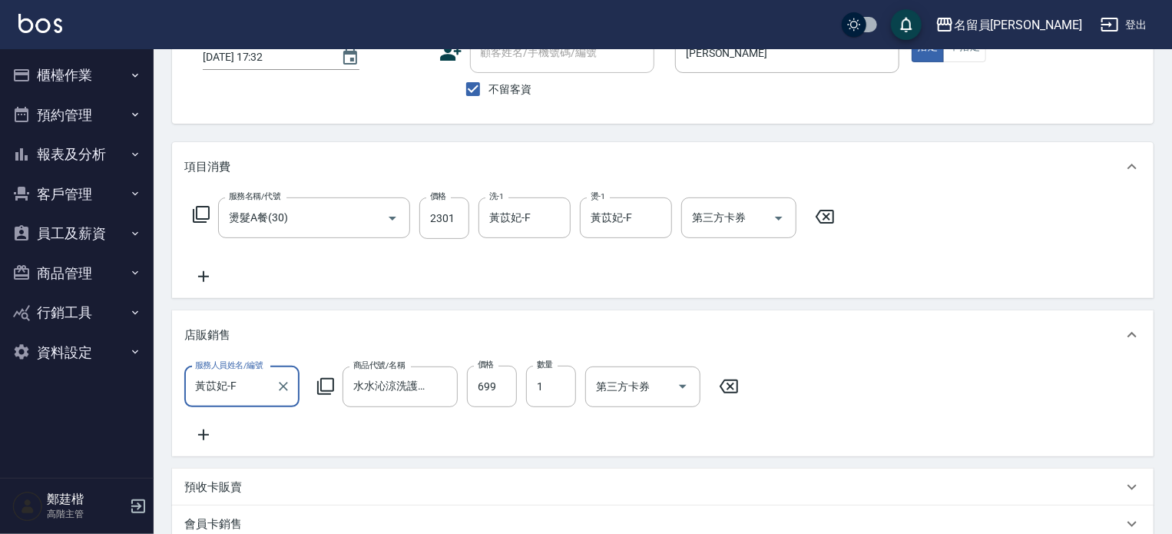
scroll to position [154, 0]
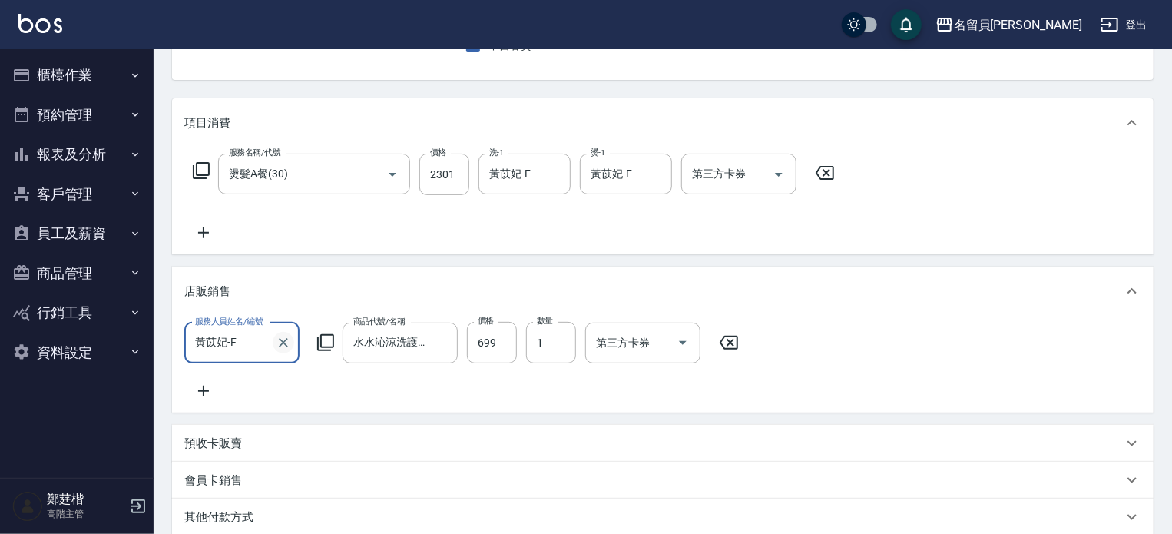
click at [283, 344] on icon "Clear" at bounding box center [283, 342] width 15 height 15
type input "[PERSON_NAME]"
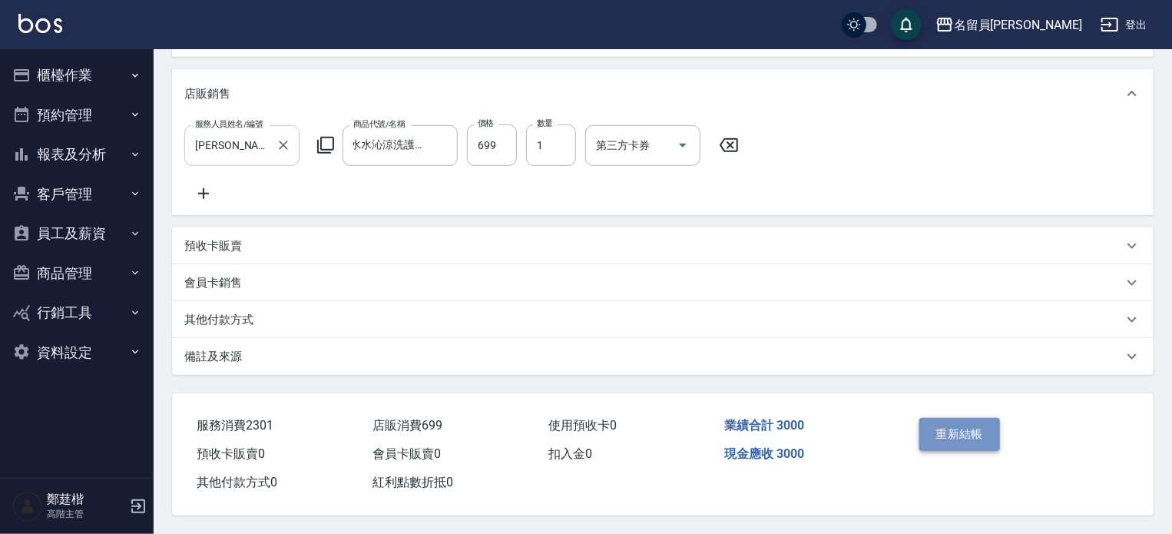
scroll to position [0, 0]
click at [956, 433] on button "重新結帳" at bounding box center [959, 434] width 81 height 32
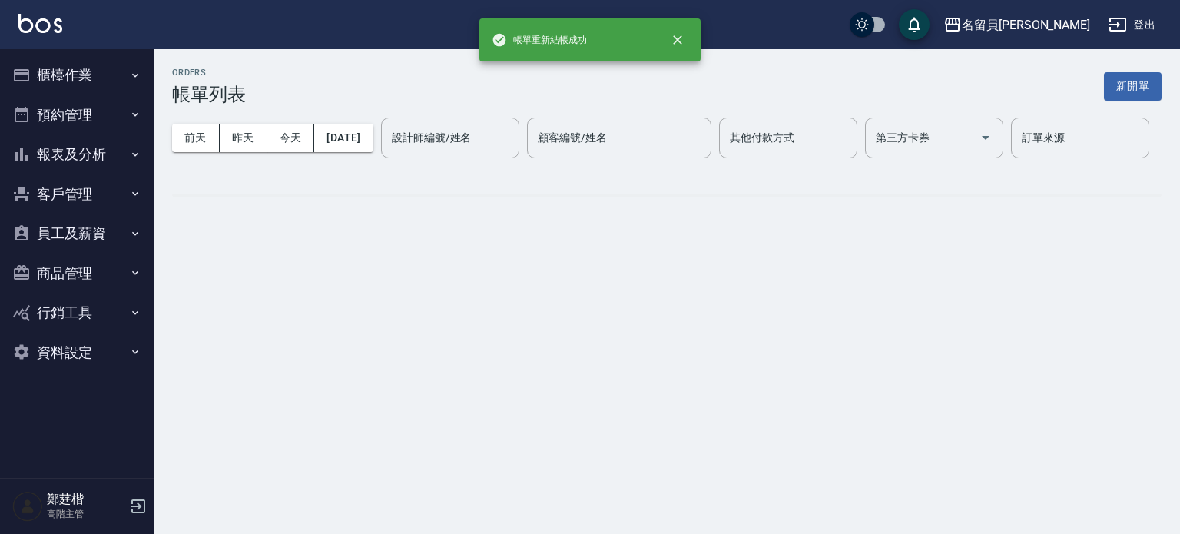
click at [97, 159] on button "報表及分析" at bounding box center [76, 154] width 141 height 40
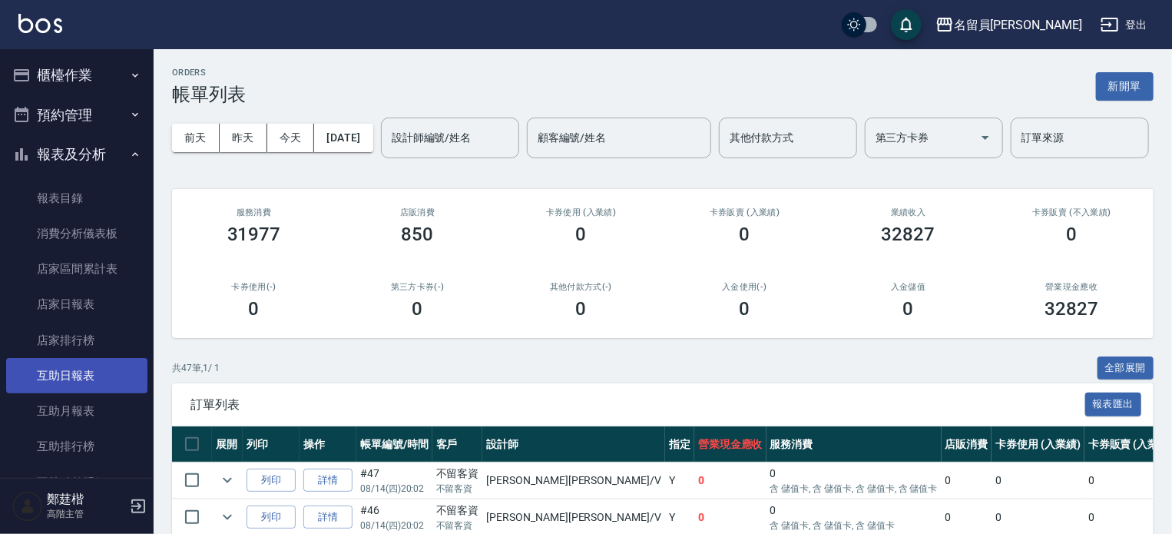
click at [85, 372] on link "互助日報表" at bounding box center [76, 375] width 141 height 35
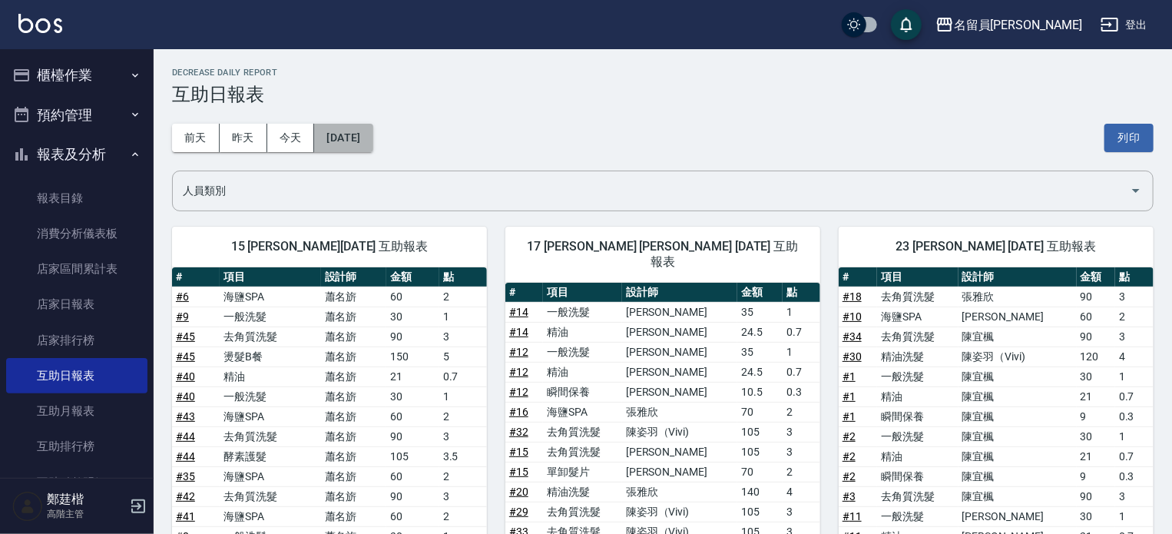
click at [344, 141] on button "[DATE]" at bounding box center [343, 138] width 58 height 28
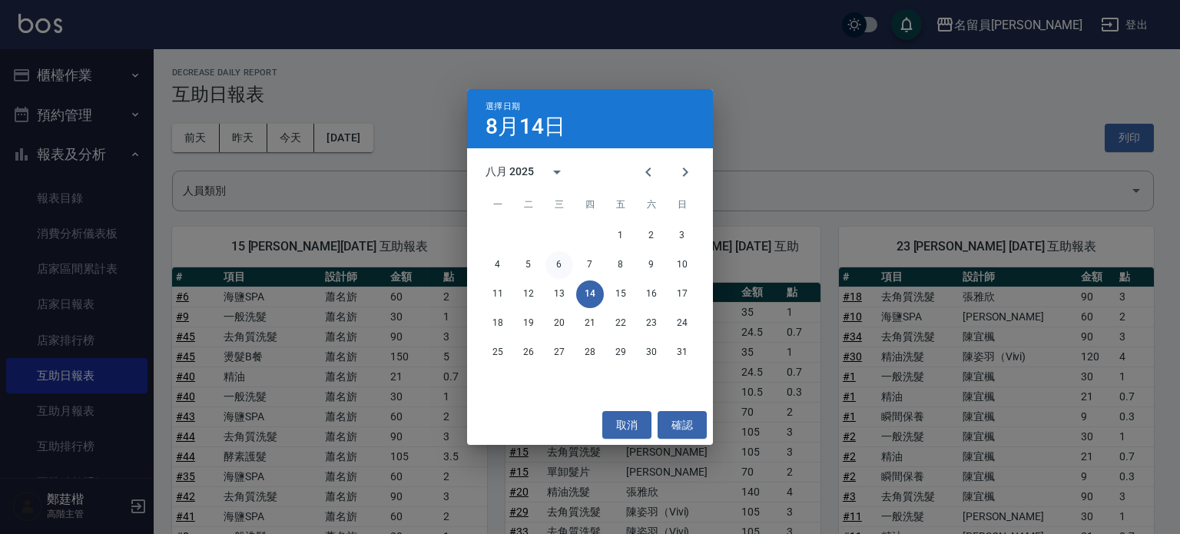
click at [563, 266] on button "6" at bounding box center [559, 265] width 28 height 28
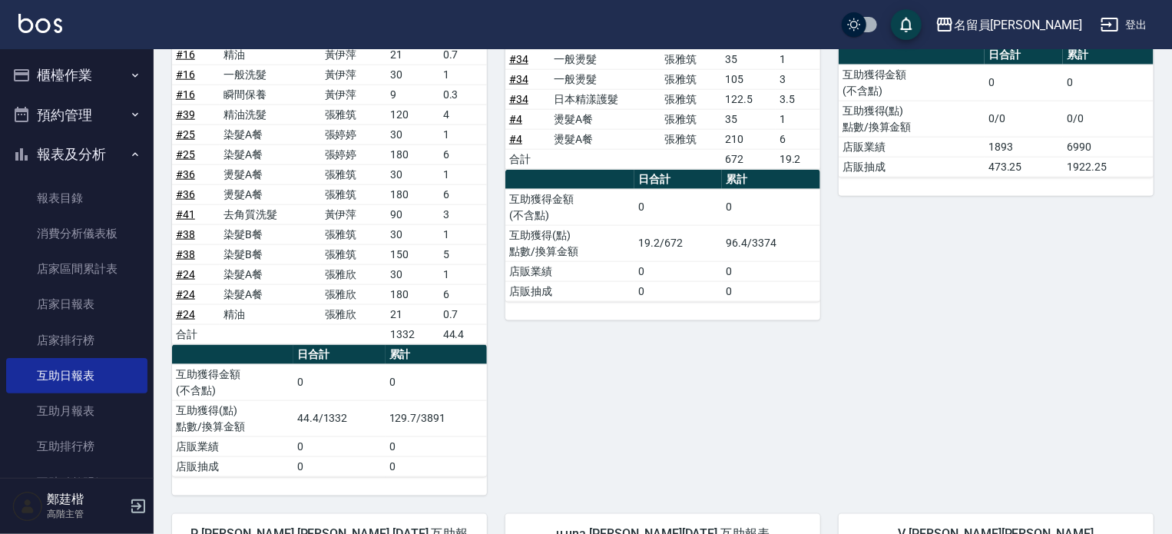
scroll to position [922, 0]
